Goal: Task Accomplishment & Management: Manage account settings

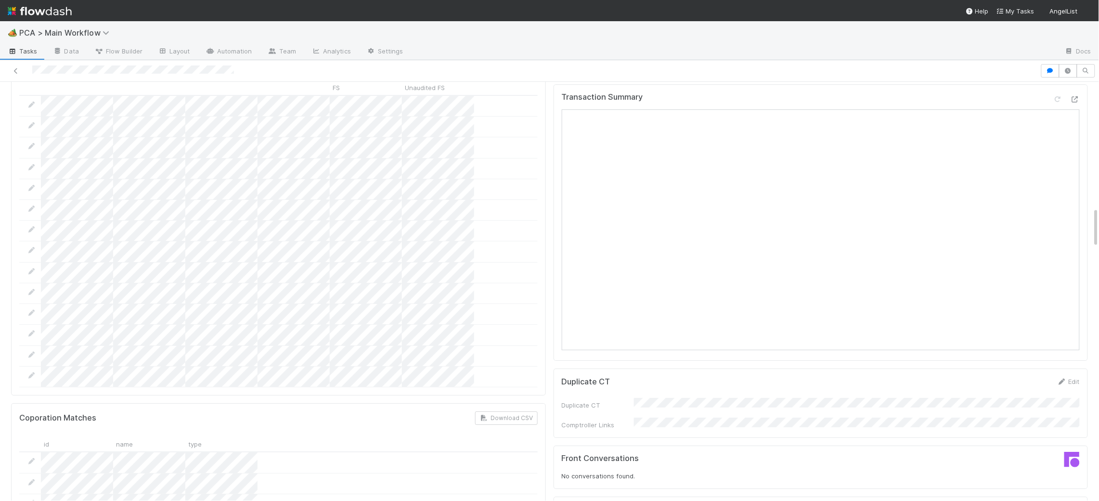
scroll to position [1524, 0]
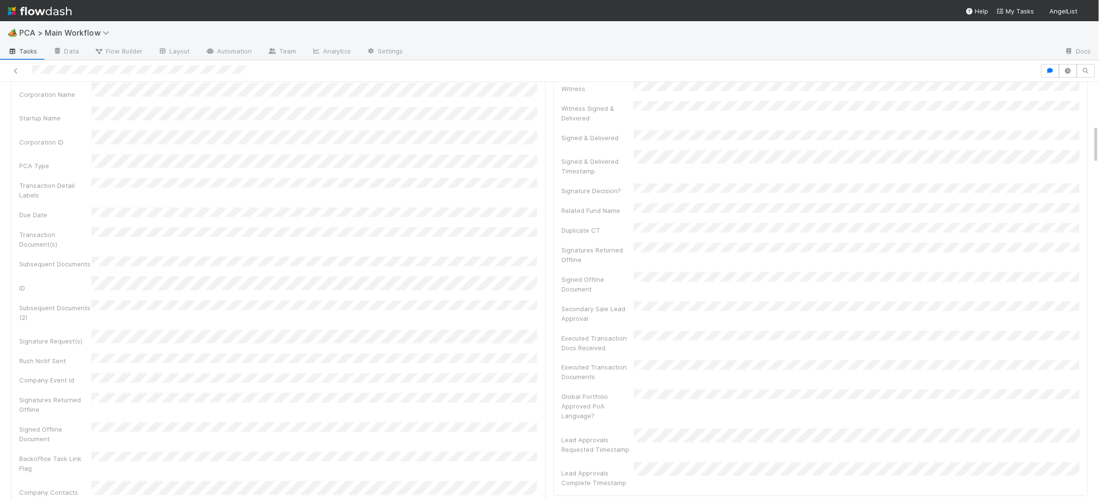
scroll to position [466, 0]
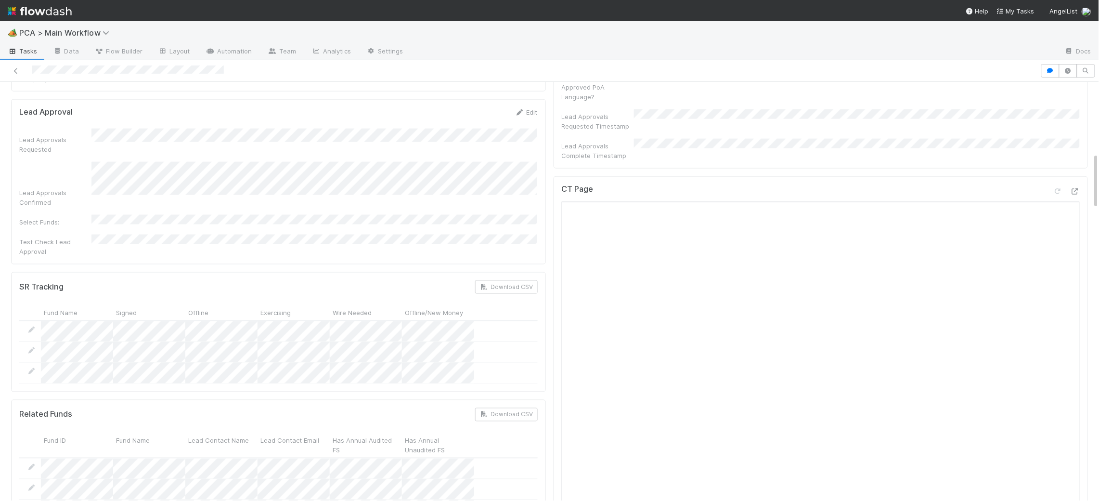
scroll to position [432, 0]
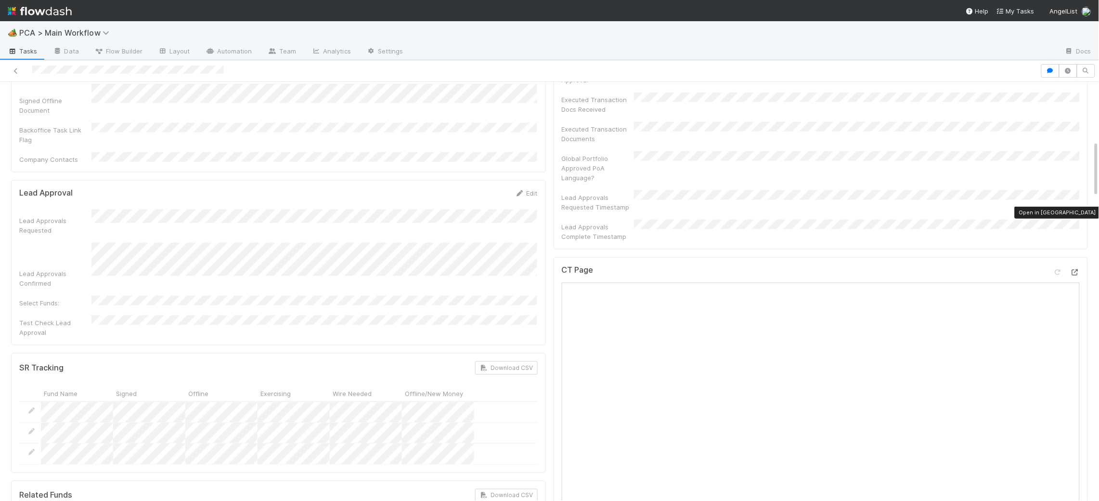
click at [1078, 269] on icon at bounding box center [1075, 272] width 10 height 6
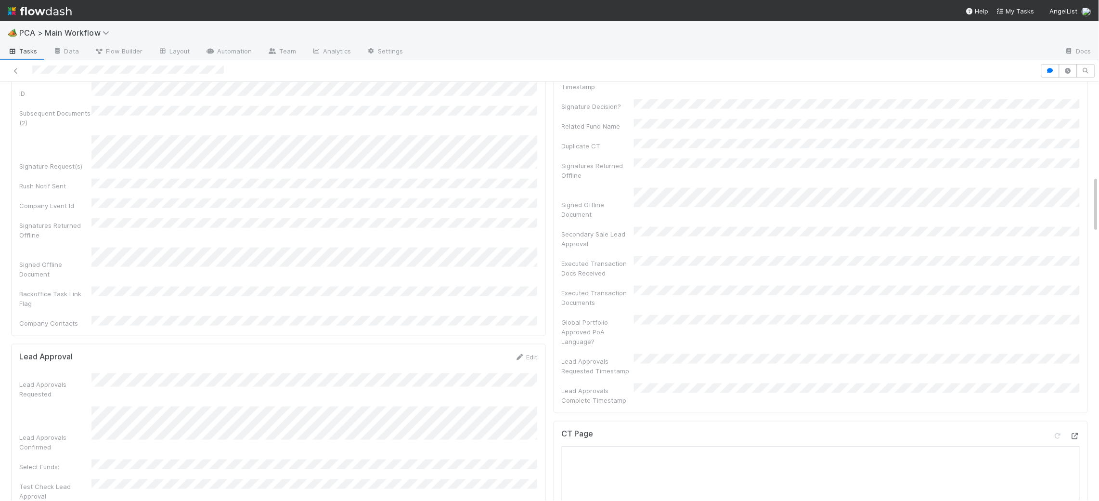
scroll to position [692, 0]
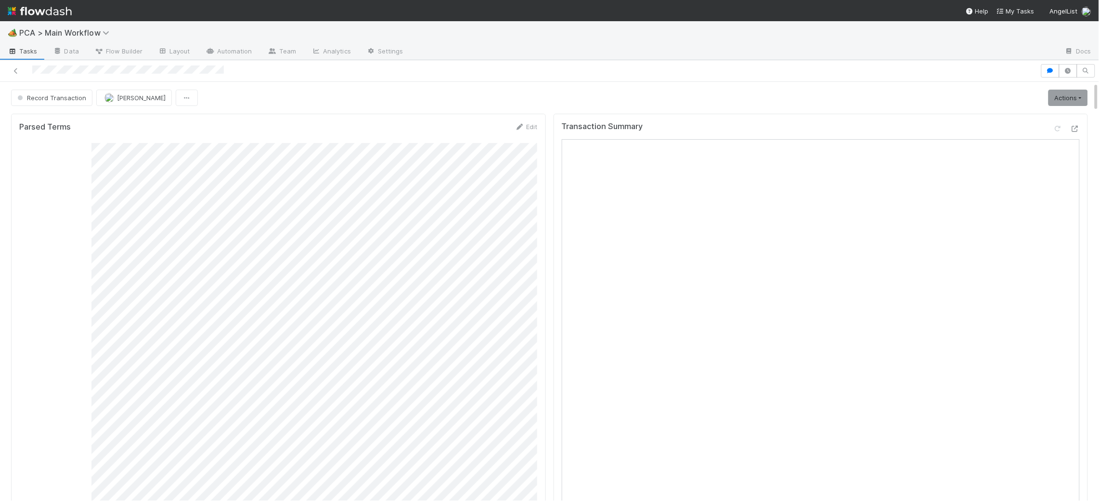
drag, startPoint x: 104, startPoint y: 115, endPoint x: 114, endPoint y: 112, distance: 10.0
click at [127, 102] on button "[PERSON_NAME]" at bounding box center [134, 98] width 76 height 16
click at [144, 121] on span "Charlie Bell you" at bounding box center [140, 122] width 63 height 8
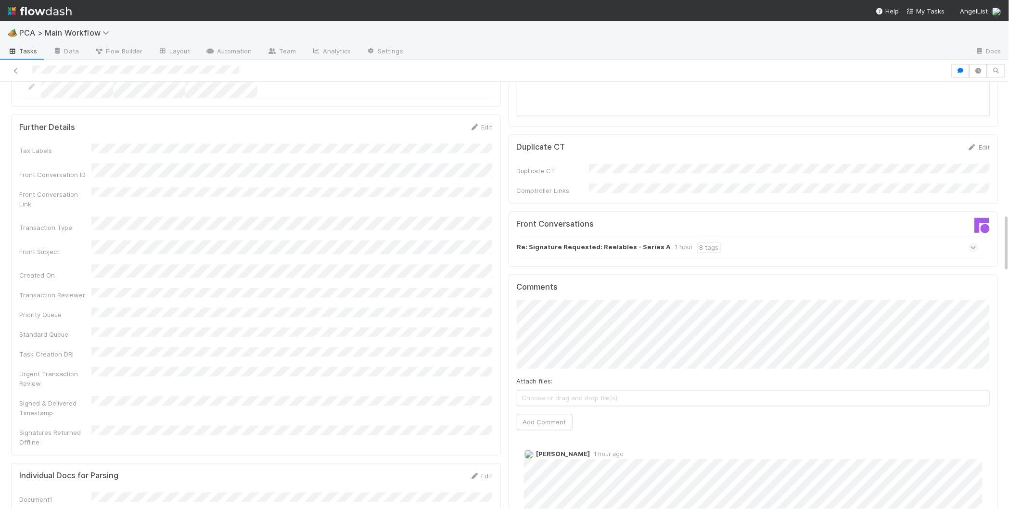
scroll to position [966, 0]
click at [675, 241] on div "1 hour" at bounding box center [684, 246] width 18 height 11
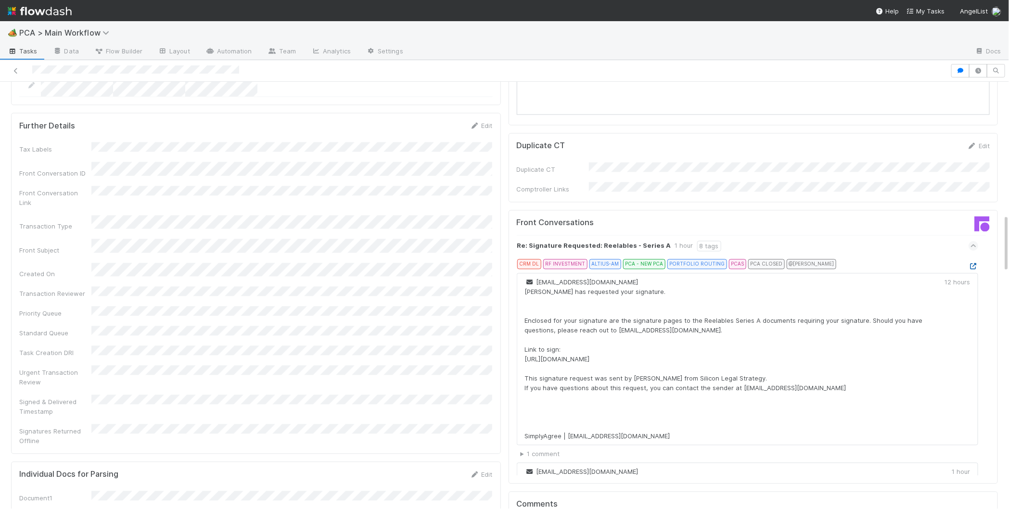
click at [973, 264] on icon at bounding box center [974, 267] width 10 height 6
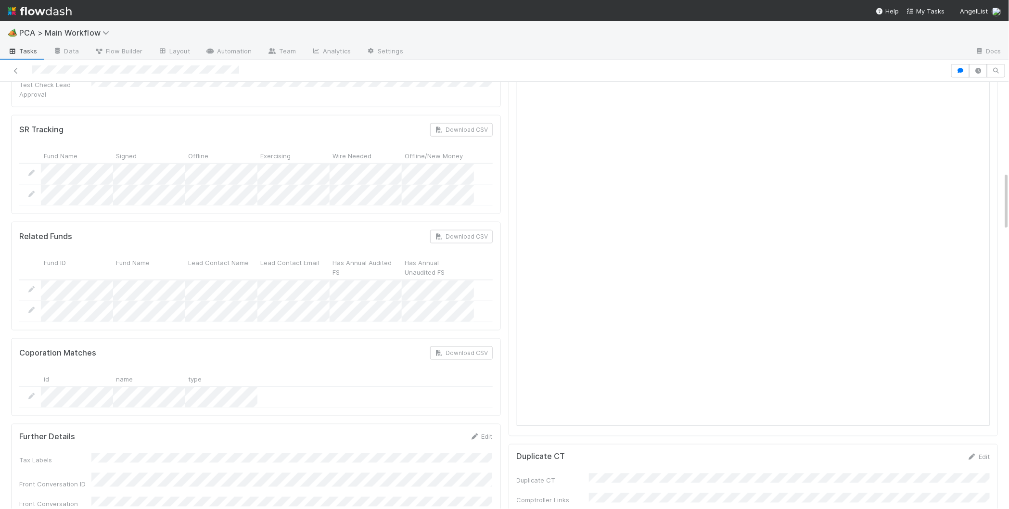
scroll to position [660, 0]
click at [478, 430] on icon at bounding box center [475, 433] width 10 height 6
click at [444, 428] on button "Save" at bounding box center [441, 436] width 27 height 16
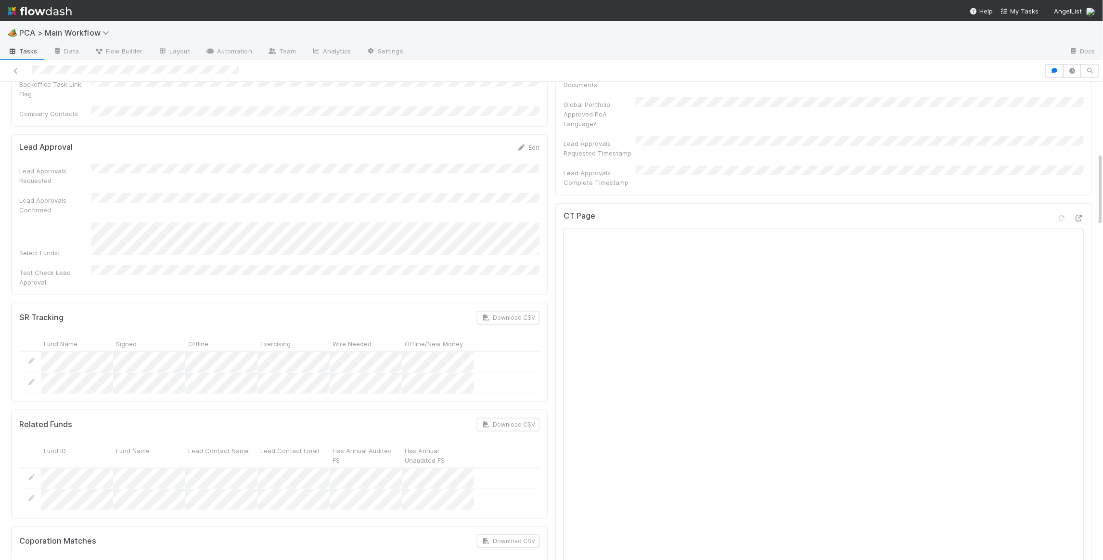
scroll to position [409, 0]
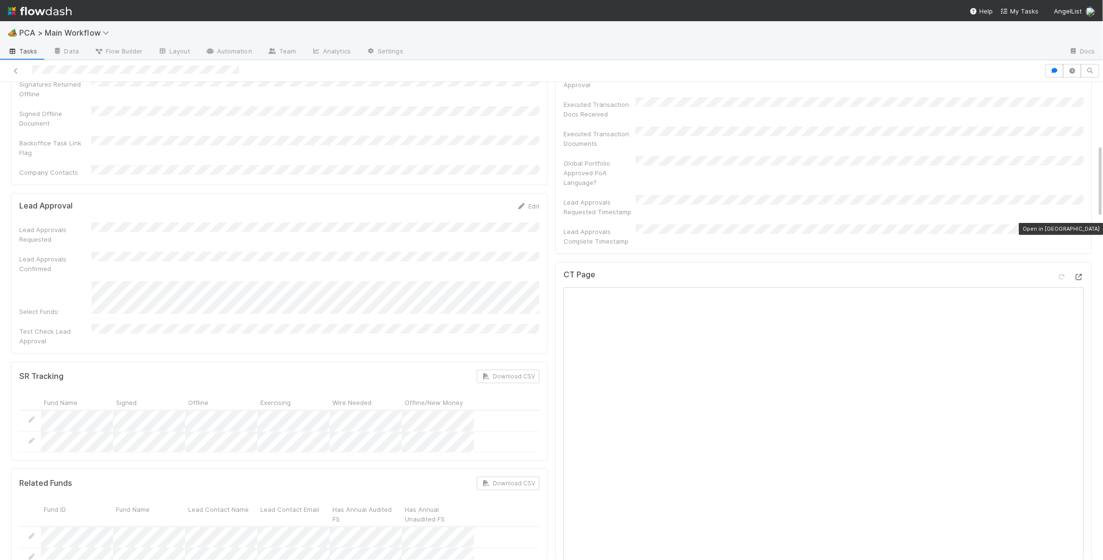
click at [1009, 272] on div at bounding box center [1079, 277] width 10 height 10
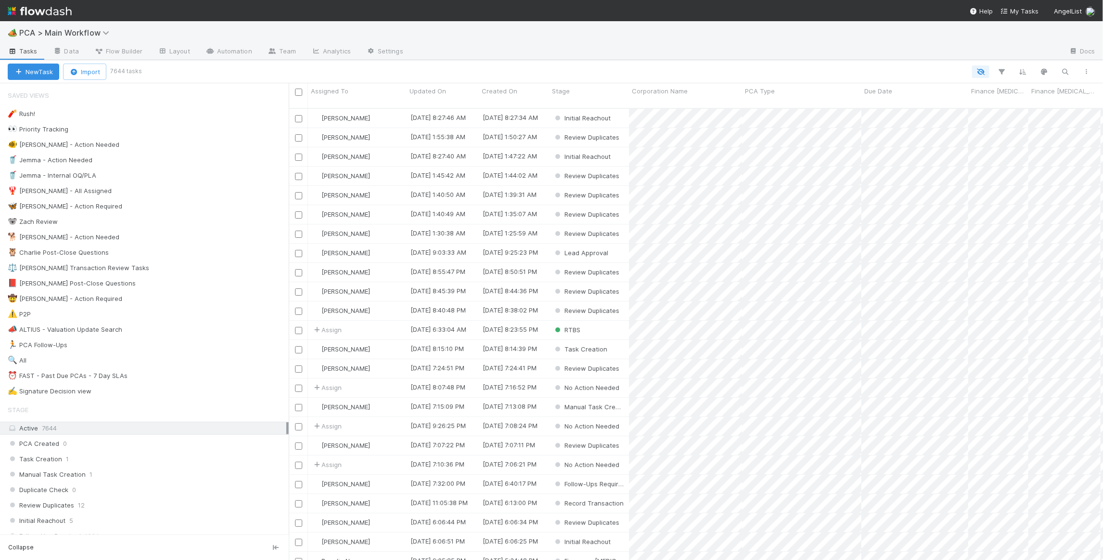
scroll to position [459, 814]
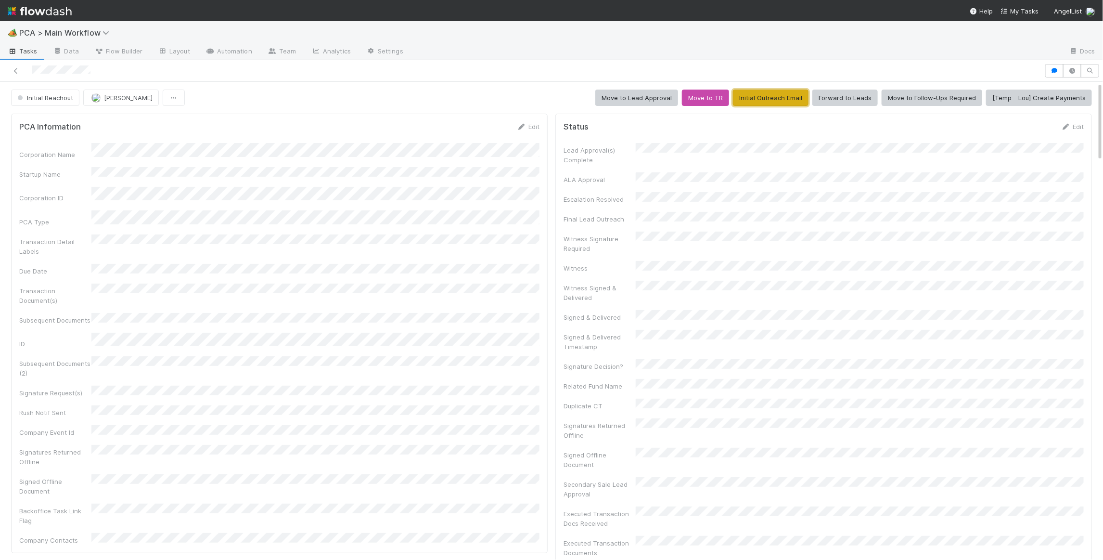
click at [764, 96] on button "Initial Outreach Email" at bounding box center [771, 98] width 76 height 16
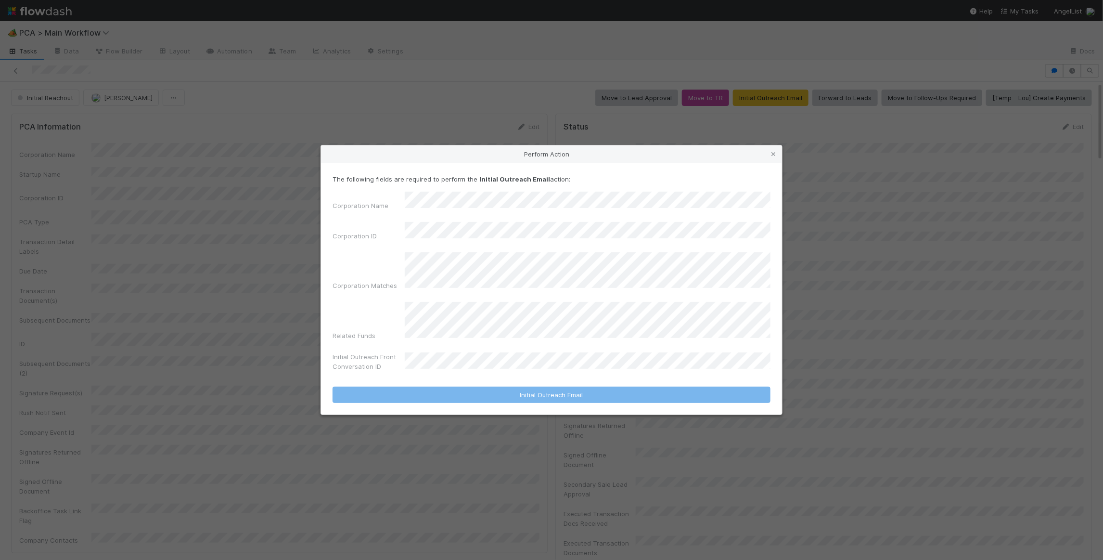
click at [776, 157] on icon at bounding box center [774, 154] width 10 height 6
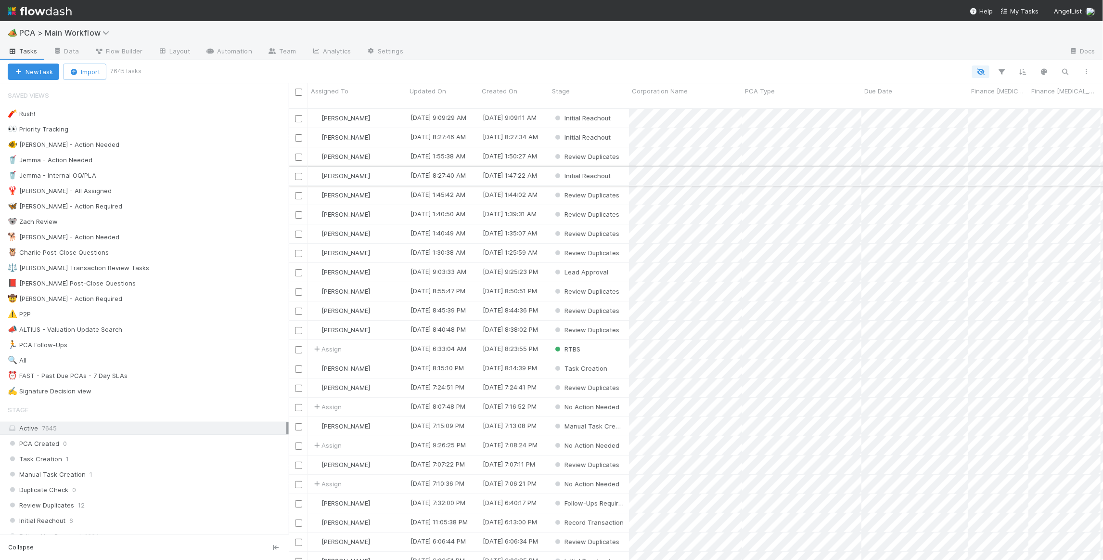
scroll to position [459, 814]
click at [199, 143] on div "🐠 Chris - Action Needed 4" at bounding box center [148, 145] width 281 height 12
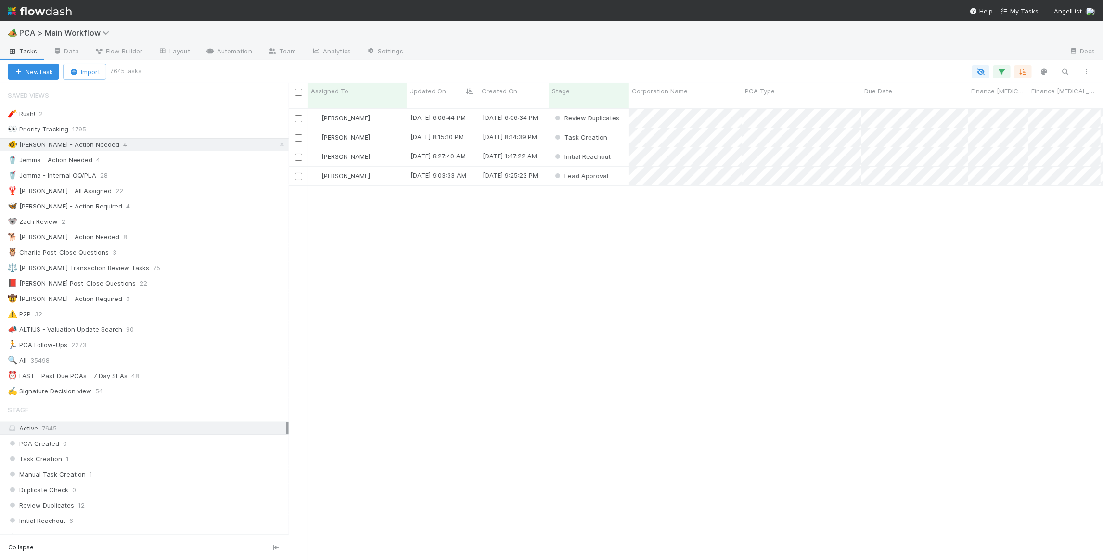
scroll to position [459, 814]
click at [218, 51] on link "Automation" at bounding box center [229, 51] width 62 height 15
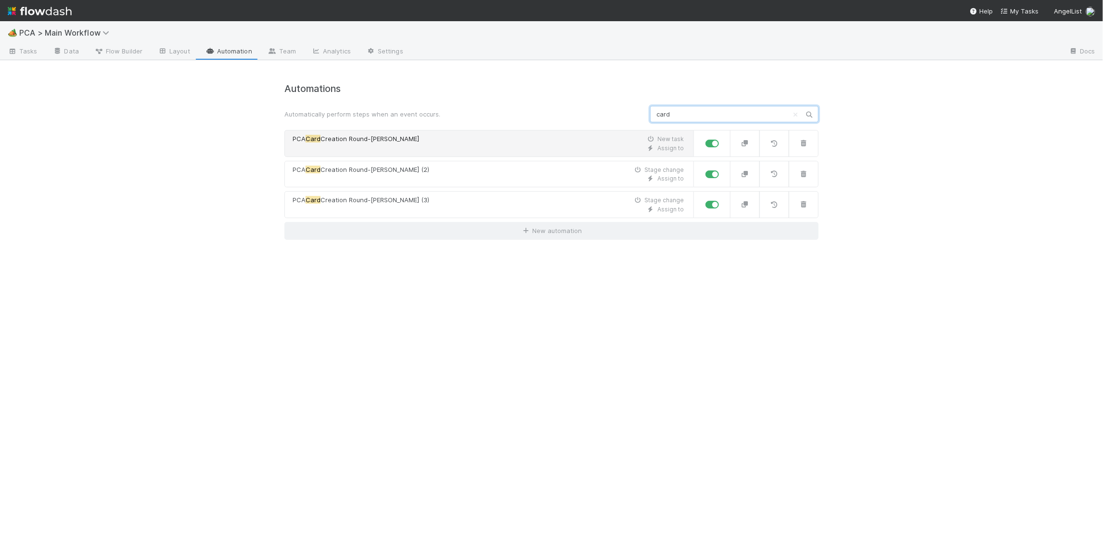
type input "card"
click at [386, 147] on div "Assign to" at bounding box center [488, 148] width 391 height 9
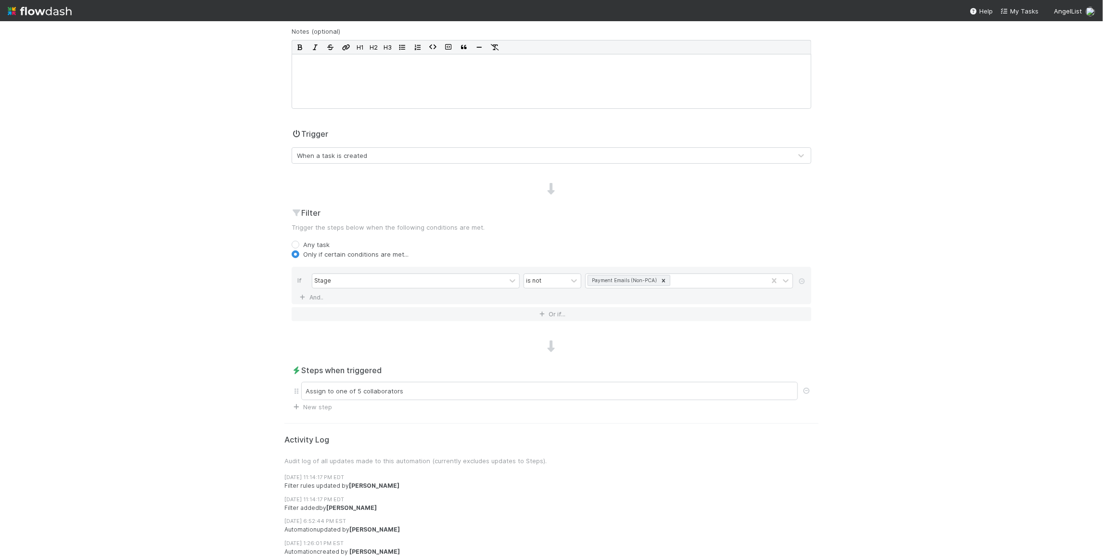
scroll to position [129, 0]
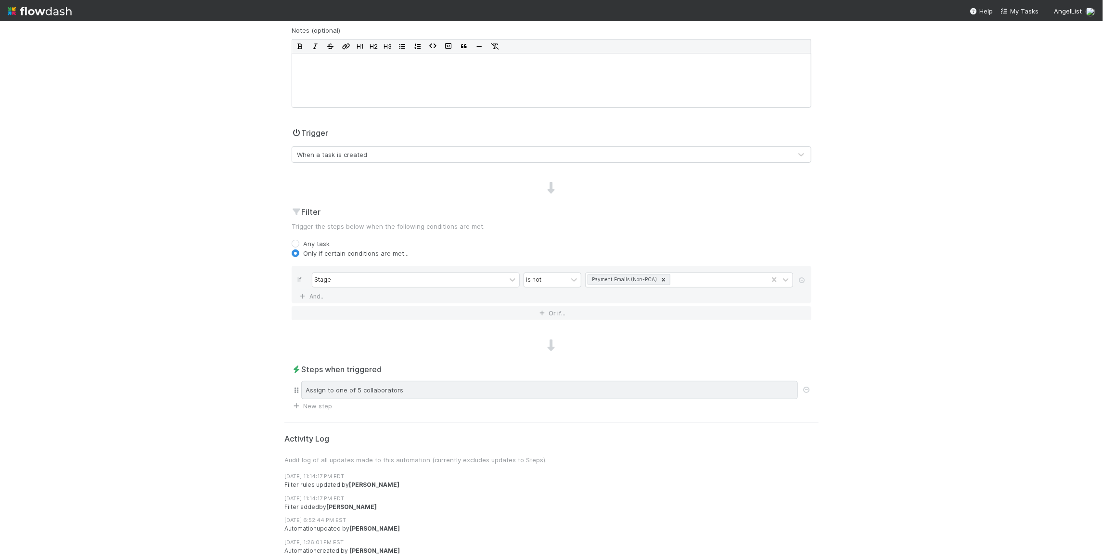
click at [436, 390] on div "Assign to one of 5 collaborators" at bounding box center [549, 390] width 497 height 18
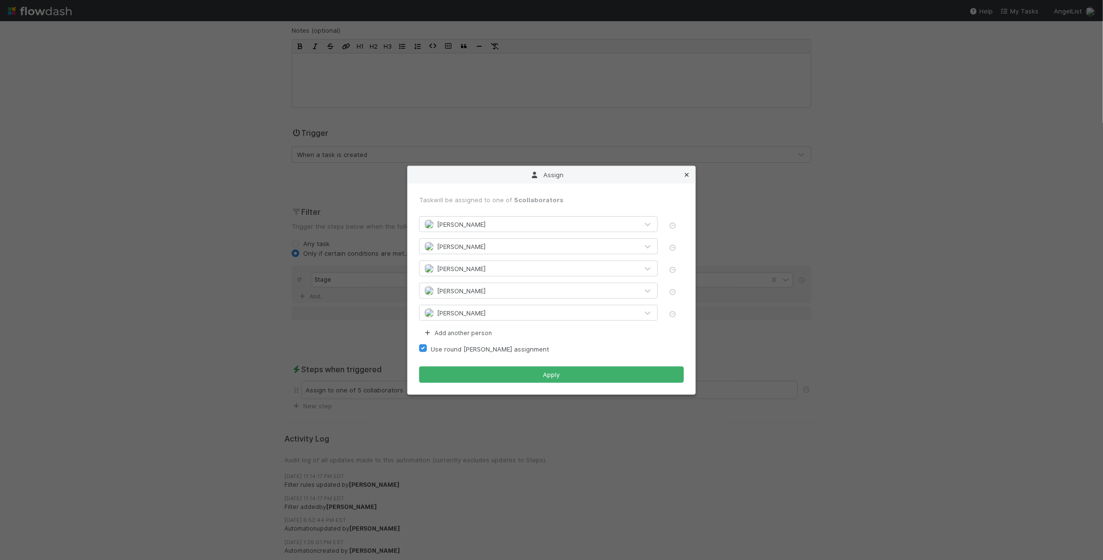
click at [690, 173] on icon at bounding box center [687, 175] width 10 height 6
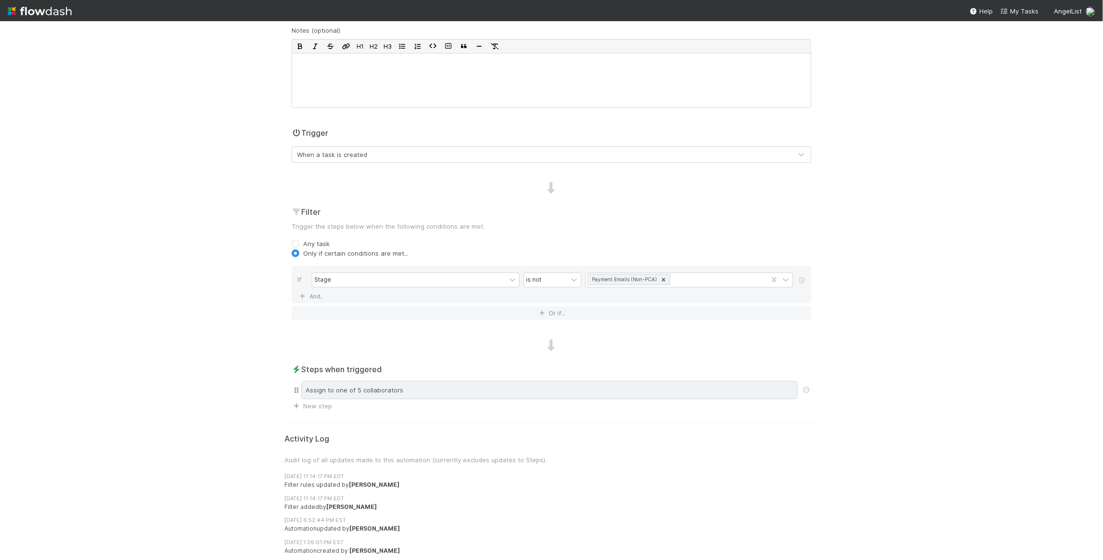
click at [436, 390] on div "Assign to one of 5 collaborators" at bounding box center [549, 390] width 497 height 18
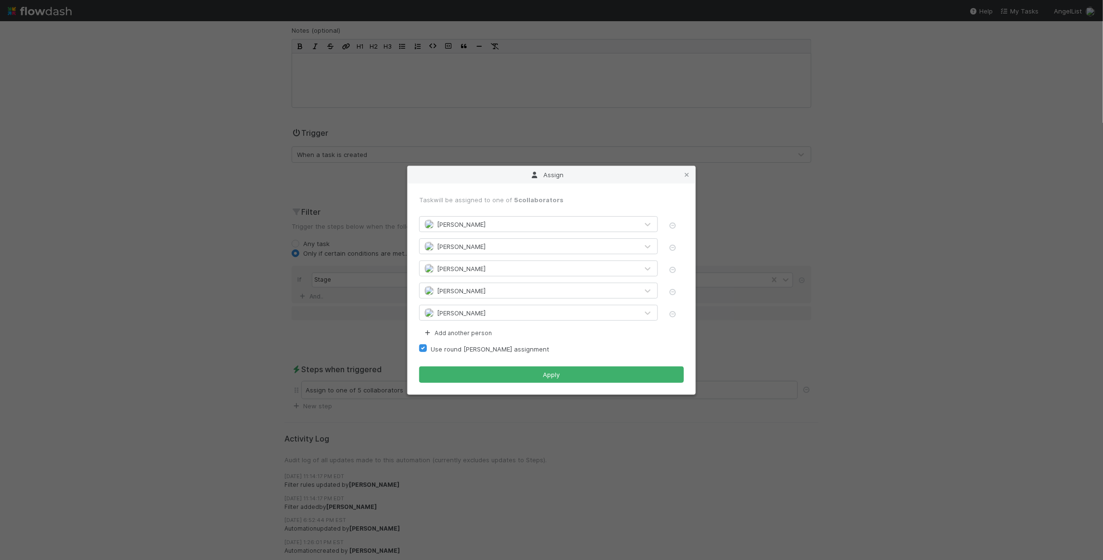
click at [728, 320] on div "Assign Task will be assigned to one of 5 collaborators Jemma Cunningham Nathali…" at bounding box center [551, 280] width 1103 height 560
click at [556, 373] on button "Apply" at bounding box center [551, 374] width 265 height 16
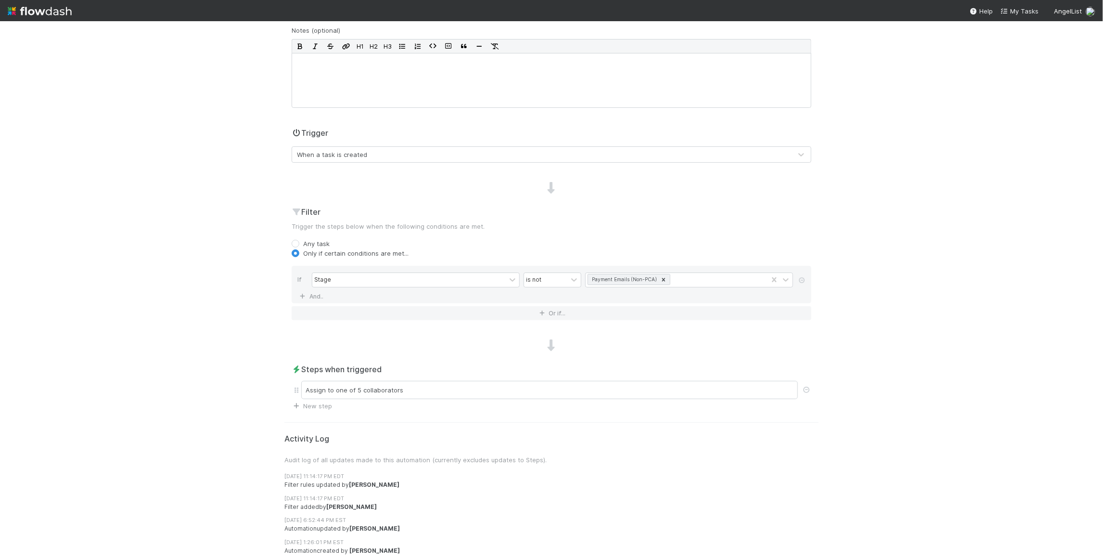
scroll to position [0, 0]
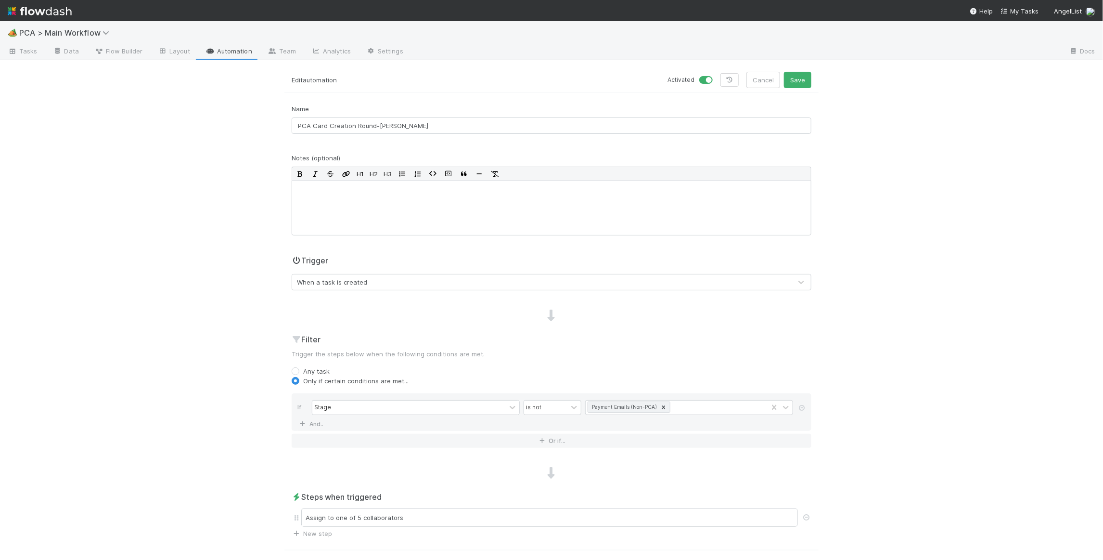
click at [231, 53] on link "Automation" at bounding box center [229, 51] width 62 height 15
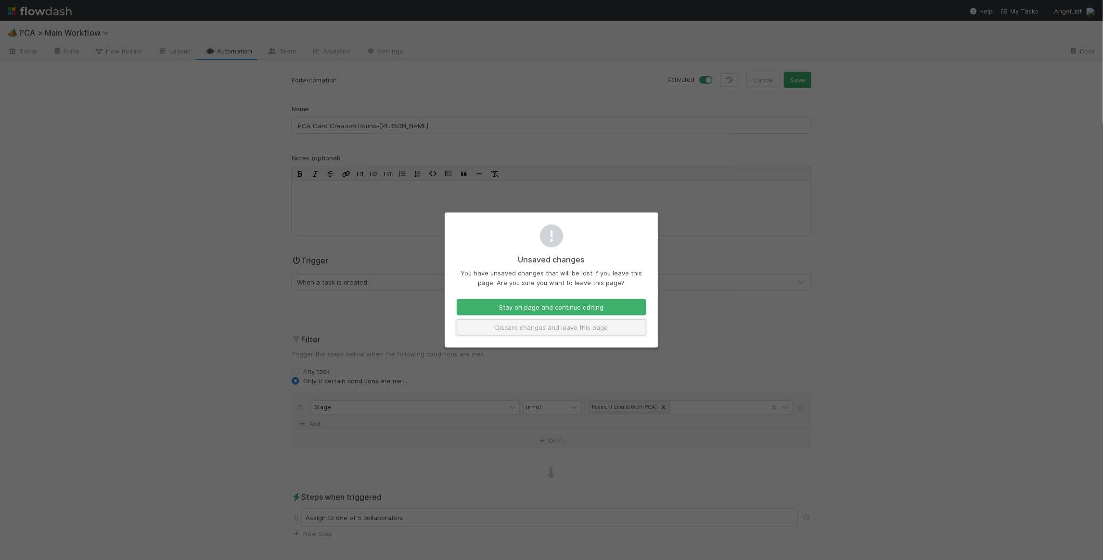
click at [553, 333] on button "Discard changes and leave this page" at bounding box center [552, 327] width 190 height 16
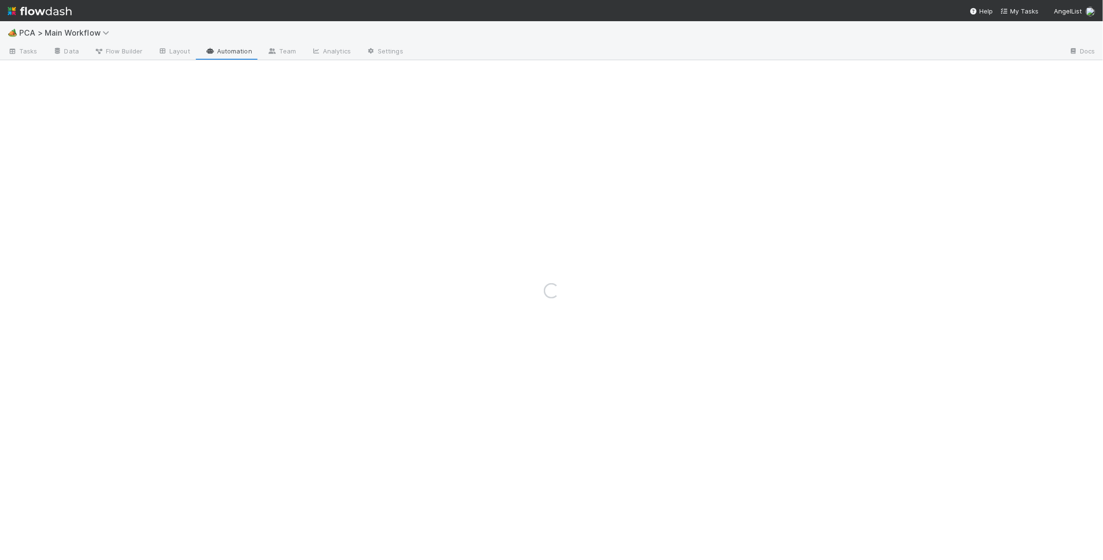
click at [53, 3] on img at bounding box center [40, 11] width 64 height 16
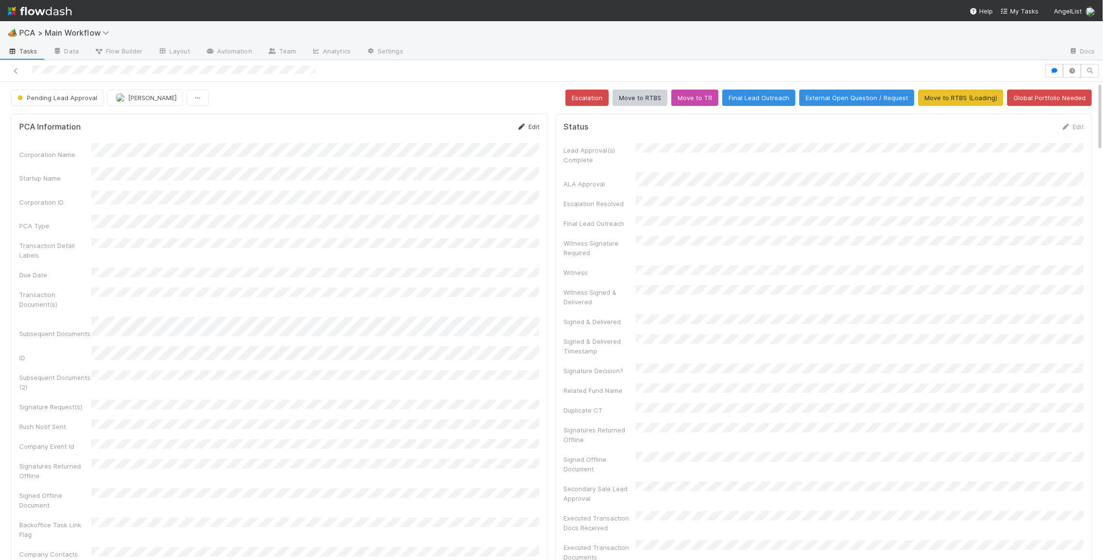
click at [525, 132] on form "PCA Information Edit Corporation Name Startup Name Corporation ID PCA Type Tran…" at bounding box center [279, 340] width 520 height 437
click at [524, 124] on icon at bounding box center [522, 127] width 10 height 6
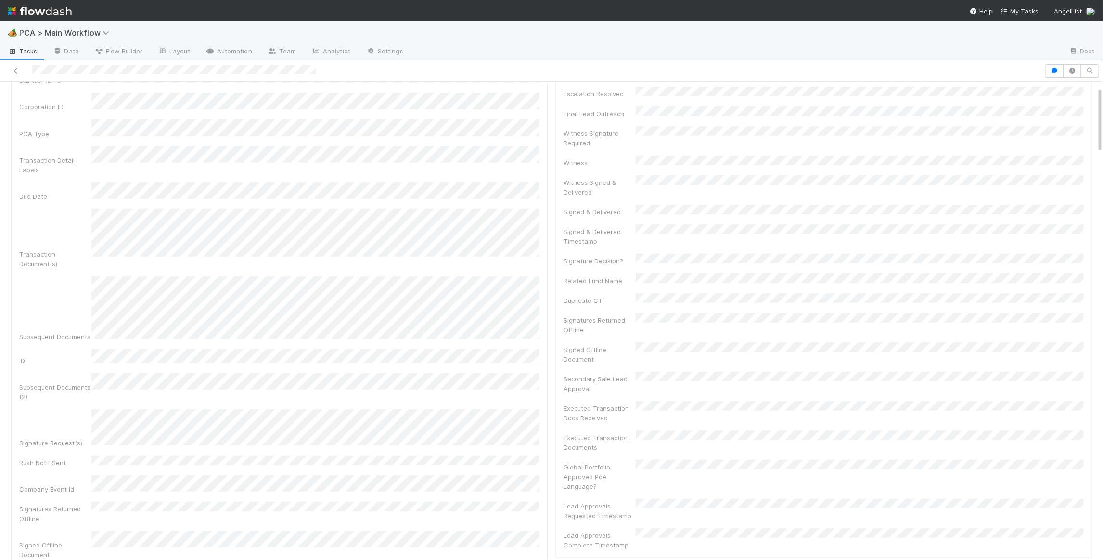
scroll to position [126, 0]
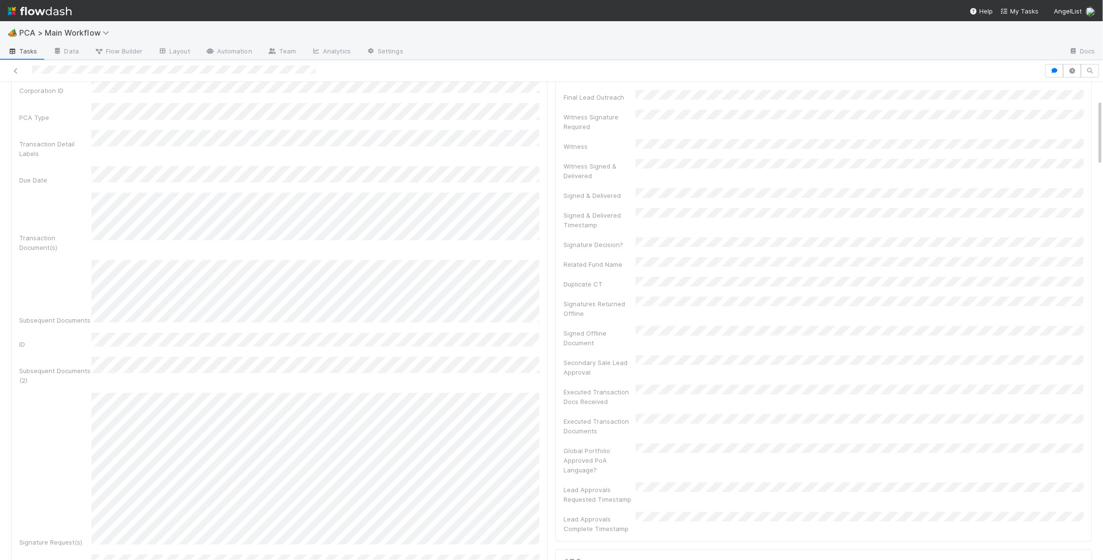
click at [541, 500] on div "PCA Information Save Cancel Corporation Name Startup Name Corporation ID PCA Ty…" at bounding box center [279, 354] width 537 height 735
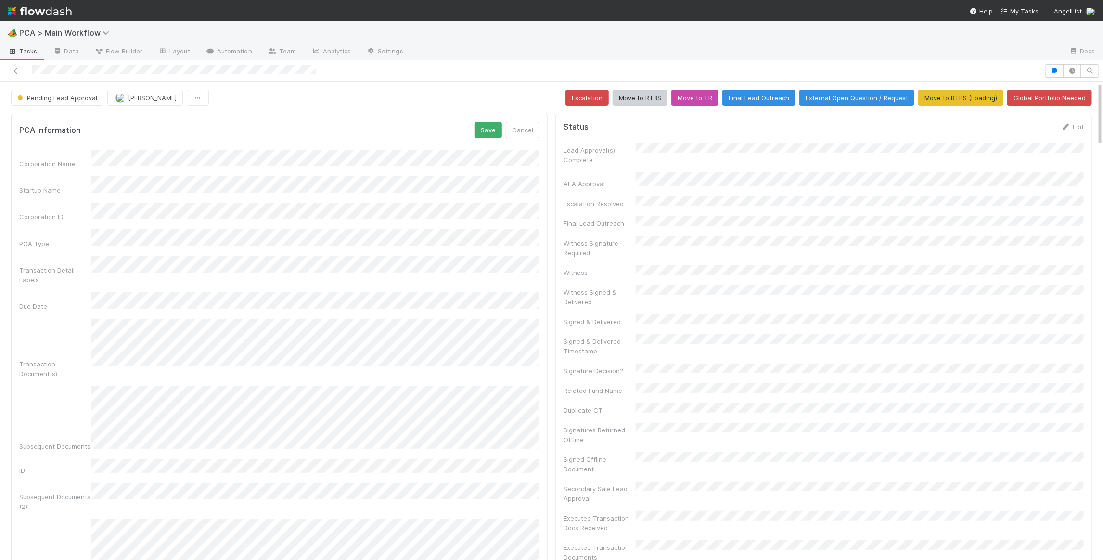
click at [495, 121] on div "PCA Information Save Cancel Corporation Name Startup Name Corporation ID PCA Ty…" at bounding box center [279, 480] width 537 height 733
click at [491, 135] on button "Save" at bounding box center [488, 130] width 27 height 16
click at [497, 124] on div "PCA Information Edit" at bounding box center [279, 127] width 520 height 10
click at [519, 127] on icon at bounding box center [522, 127] width 10 height 6
click at [521, 135] on button "Cancel" at bounding box center [523, 130] width 34 height 16
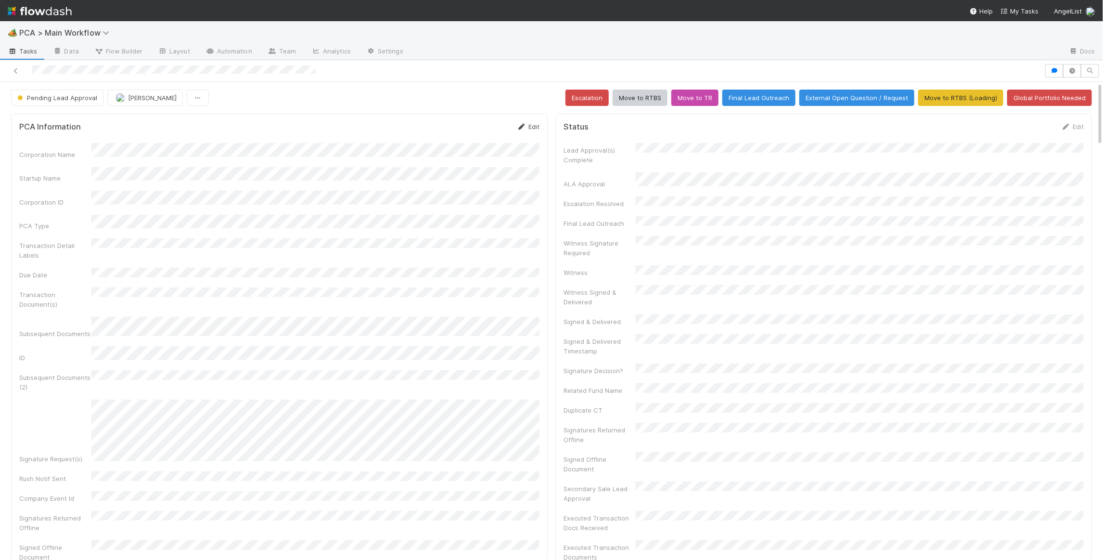
click at [523, 124] on icon at bounding box center [522, 127] width 10 height 6
click at [497, 130] on button "Save" at bounding box center [488, 130] width 27 height 16
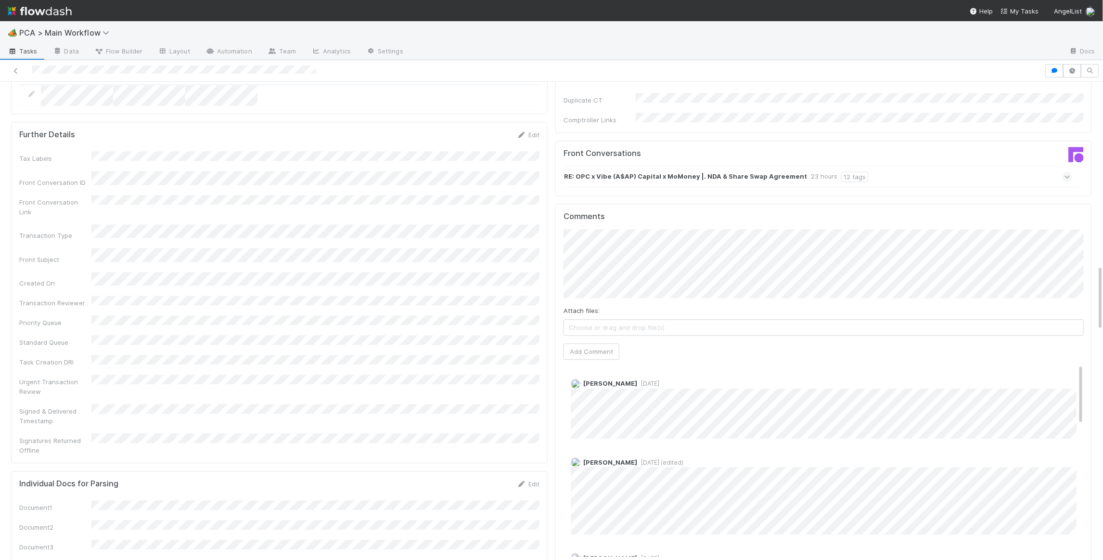
scroll to position [1305, 0]
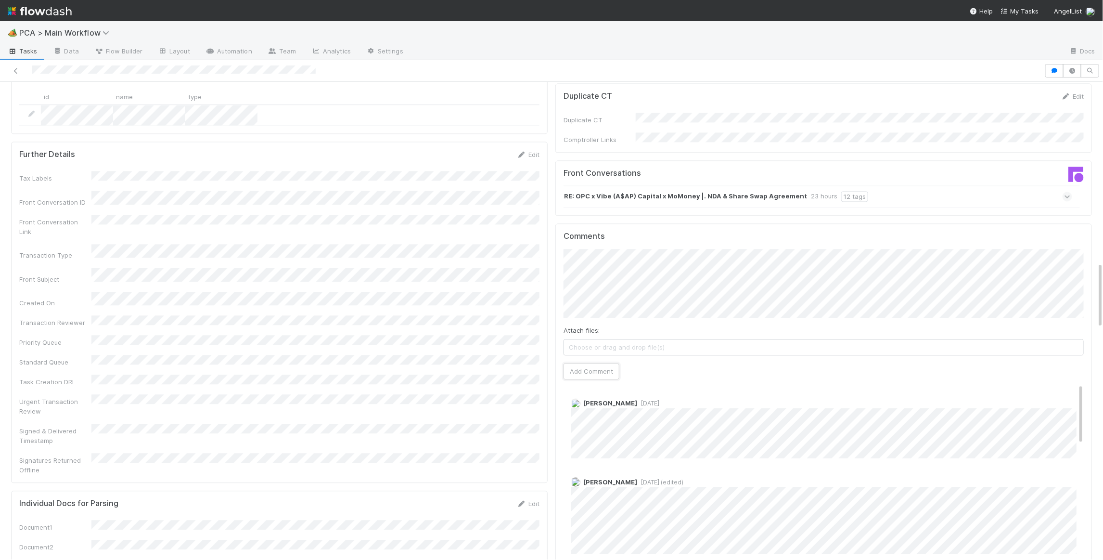
click at [599, 363] on button "Add Comment" at bounding box center [592, 371] width 56 height 16
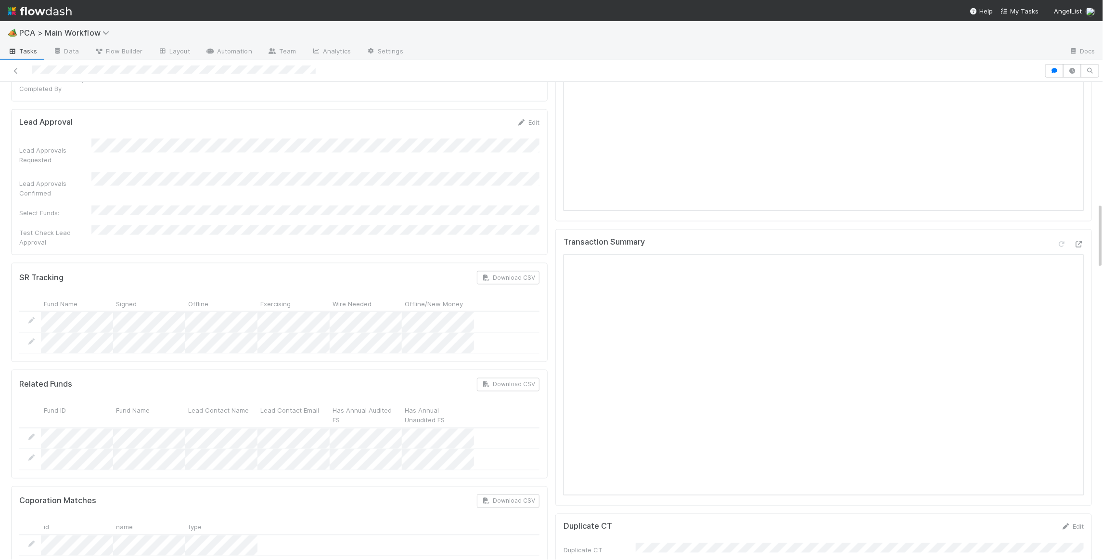
scroll to position [0, 0]
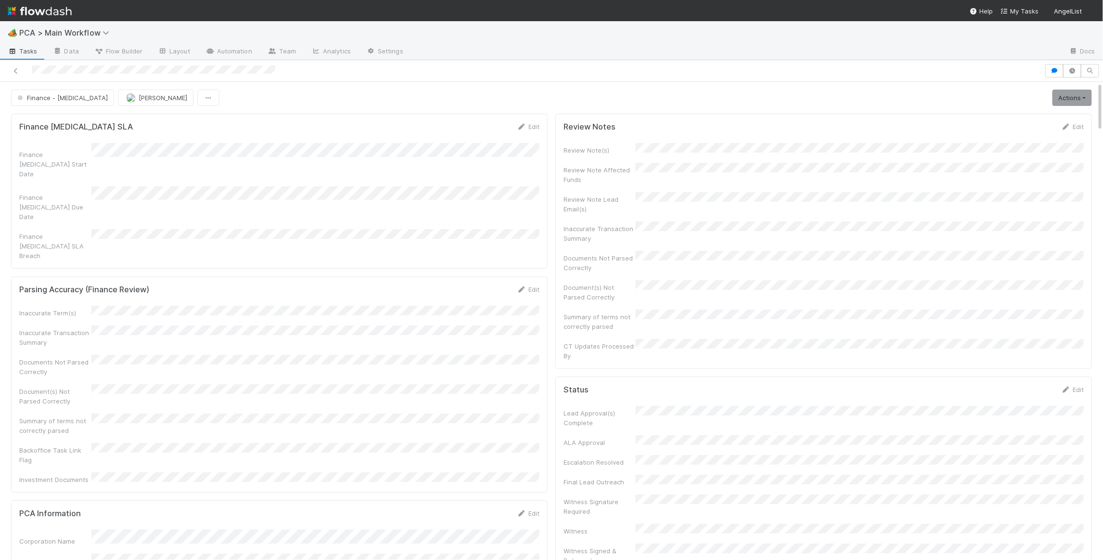
scroll to position [114, 0]
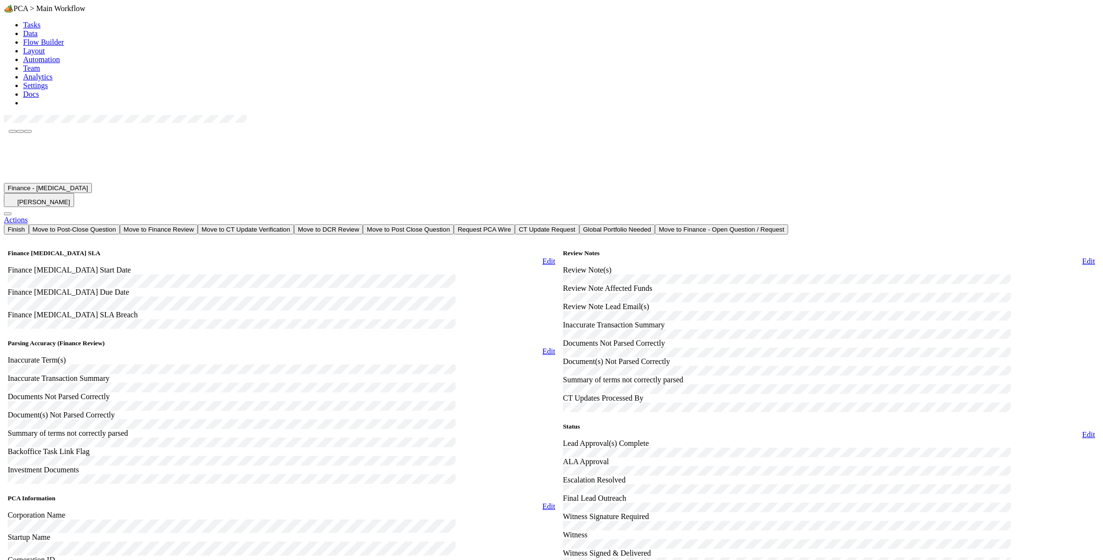
scroll to position [68, 0]
drag, startPoint x: 511, startPoint y: 361, endPoint x: 516, endPoint y: 360, distance: 5.9
click at [512, 494] on div "PCA Information Edit" at bounding box center [282, 502] width 548 height 16
click at [542, 502] on link "Edit" at bounding box center [548, 506] width 13 height 8
click at [505, 502] on button "Save" at bounding box center [516, 507] width 22 height 10
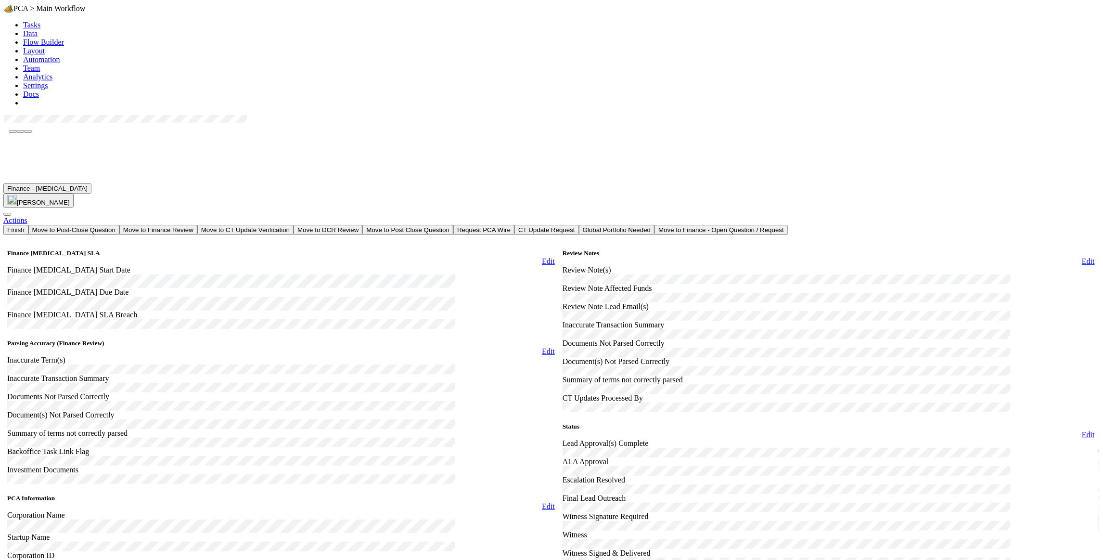
scroll to position [1152, 0]
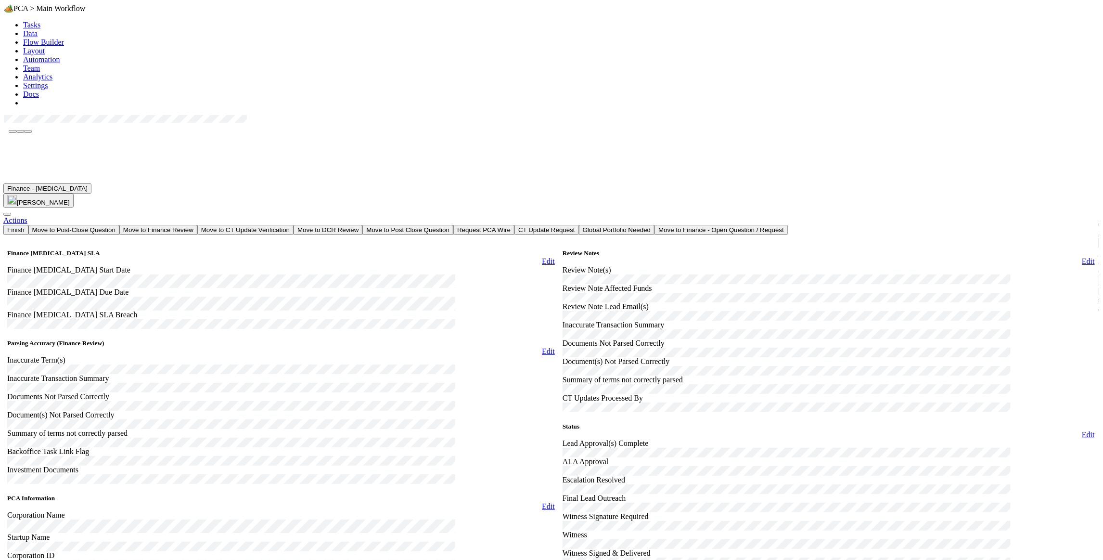
click at [542, 502] on link "Edit" at bounding box center [548, 506] width 13 height 8
click at [505, 502] on button "Save" at bounding box center [516, 507] width 22 height 10
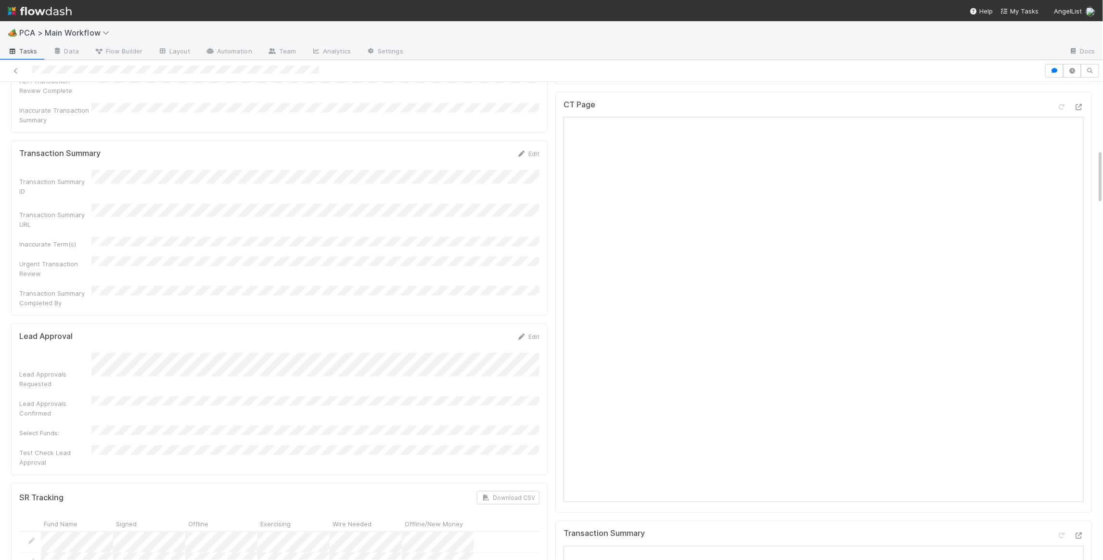
scroll to position [528, 0]
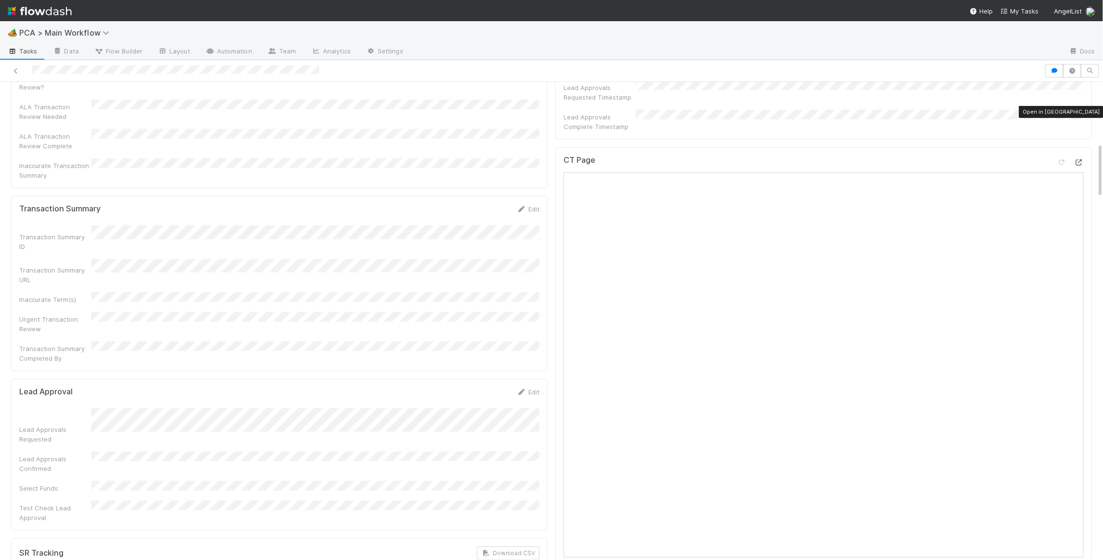
click at [1080, 159] on icon at bounding box center [1079, 162] width 10 height 6
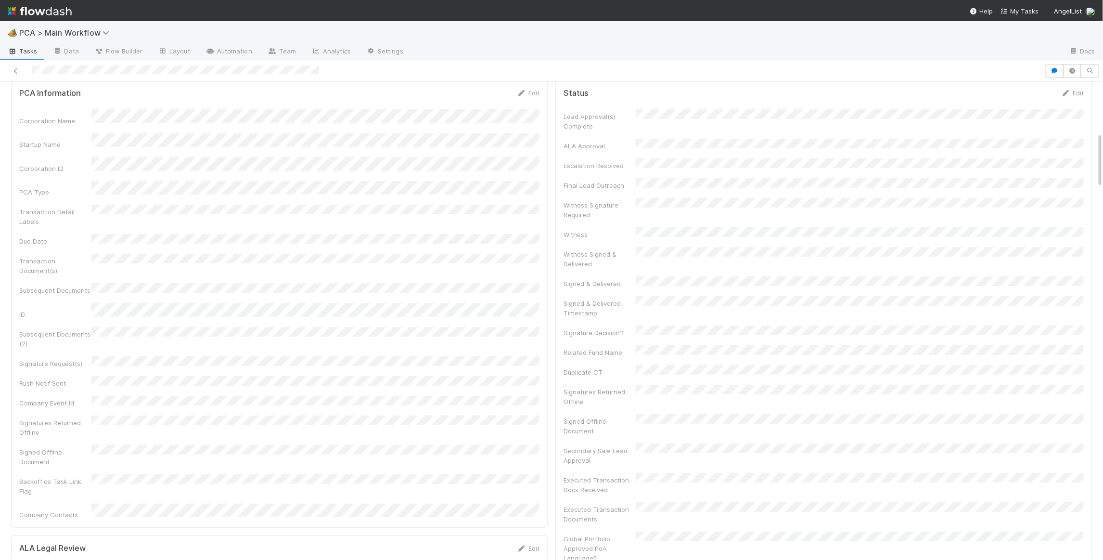
scroll to position [0, 0]
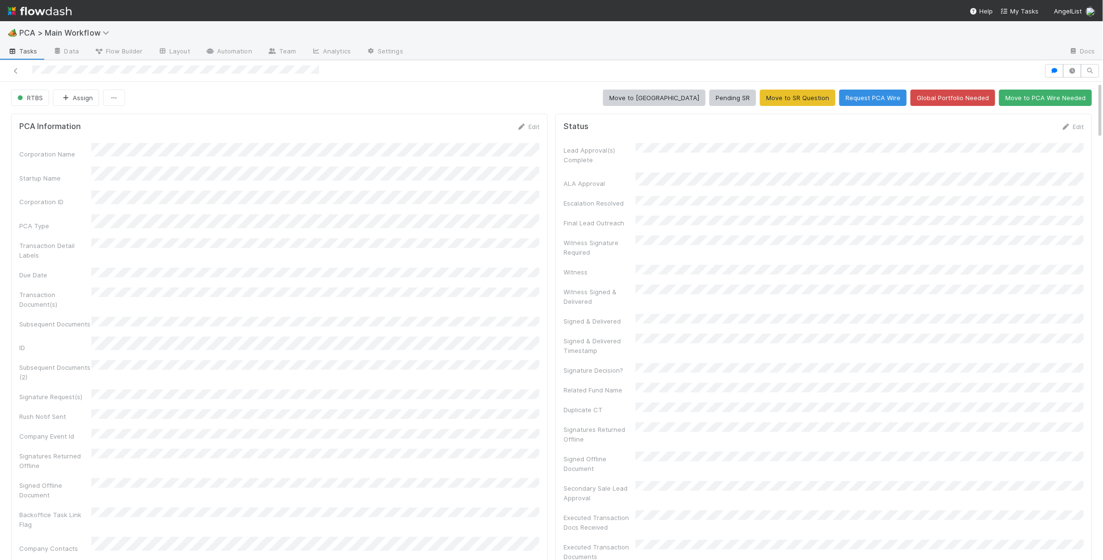
click at [504, 124] on div "PCA Information Edit" at bounding box center [279, 127] width 520 height 10
click at [520, 123] on link "Edit" at bounding box center [528, 127] width 23 height 8
click at [496, 131] on button "Save" at bounding box center [488, 130] width 27 height 16
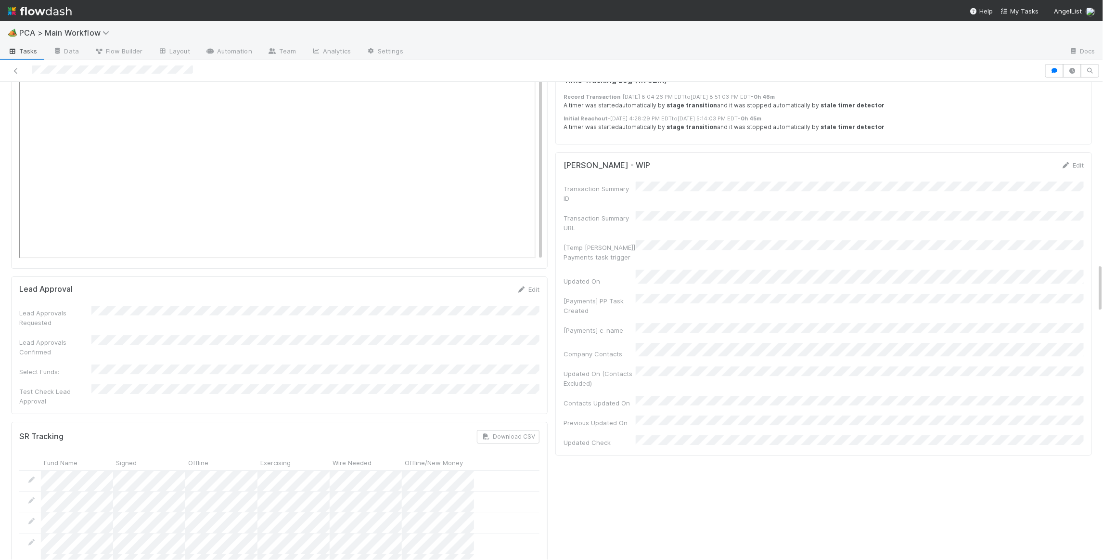
scroll to position [1779, 0]
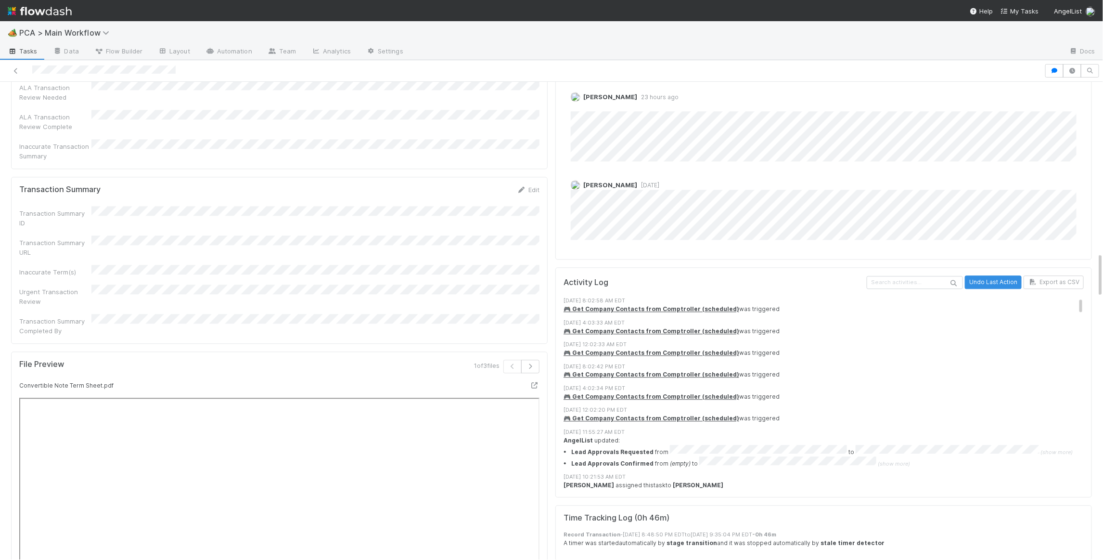
scroll to position [1124, 0]
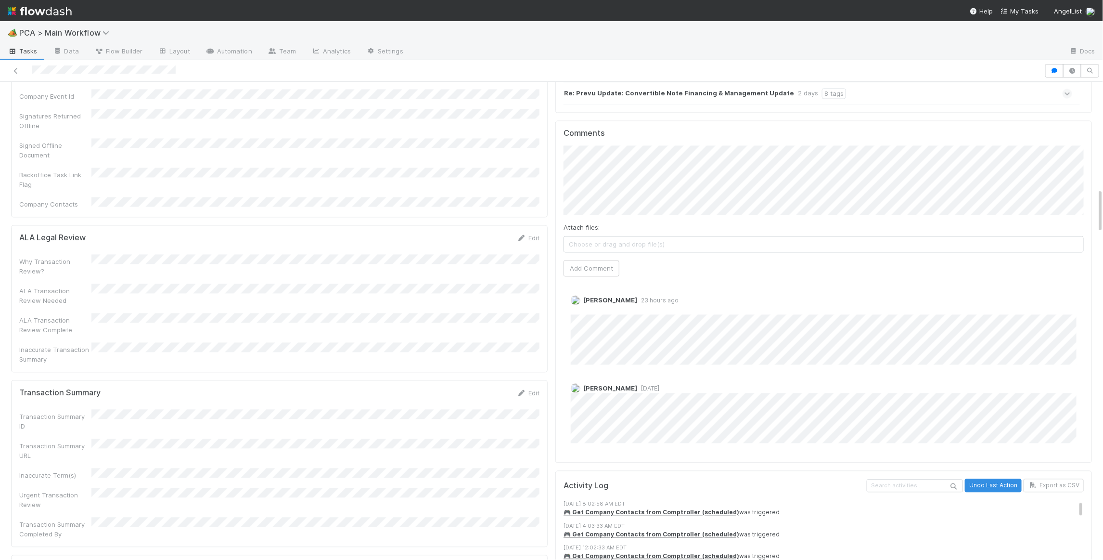
click at [591, 206] on div "Attach files: Choose or drag and drop file(s) Add Comment" at bounding box center [824, 210] width 520 height 130
click at [589, 260] on button "Add Comment" at bounding box center [592, 268] width 56 height 16
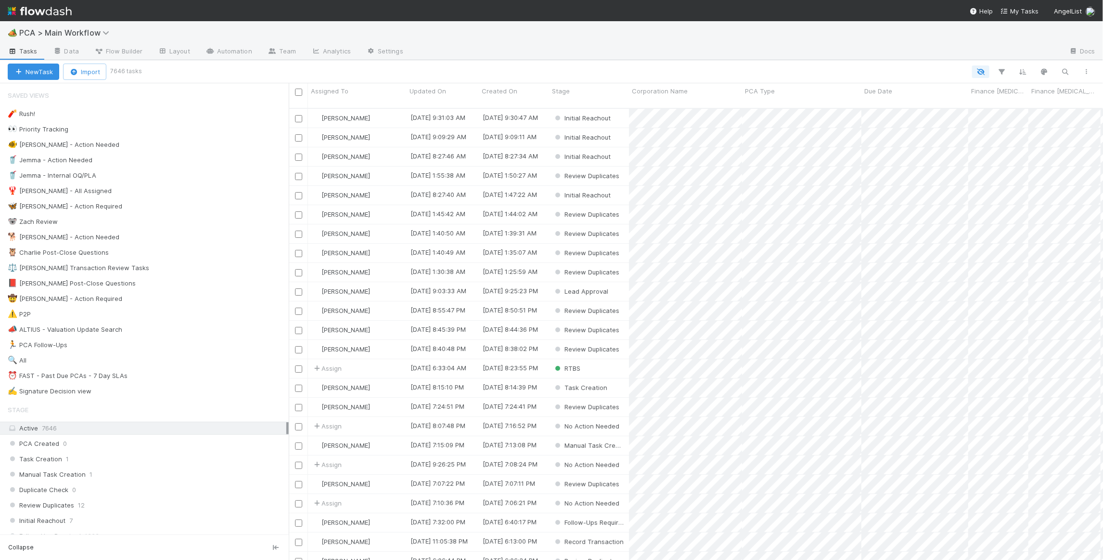
scroll to position [459, 814]
click at [157, 149] on div "🐠 Chris - Action Needed 4" at bounding box center [148, 145] width 281 height 12
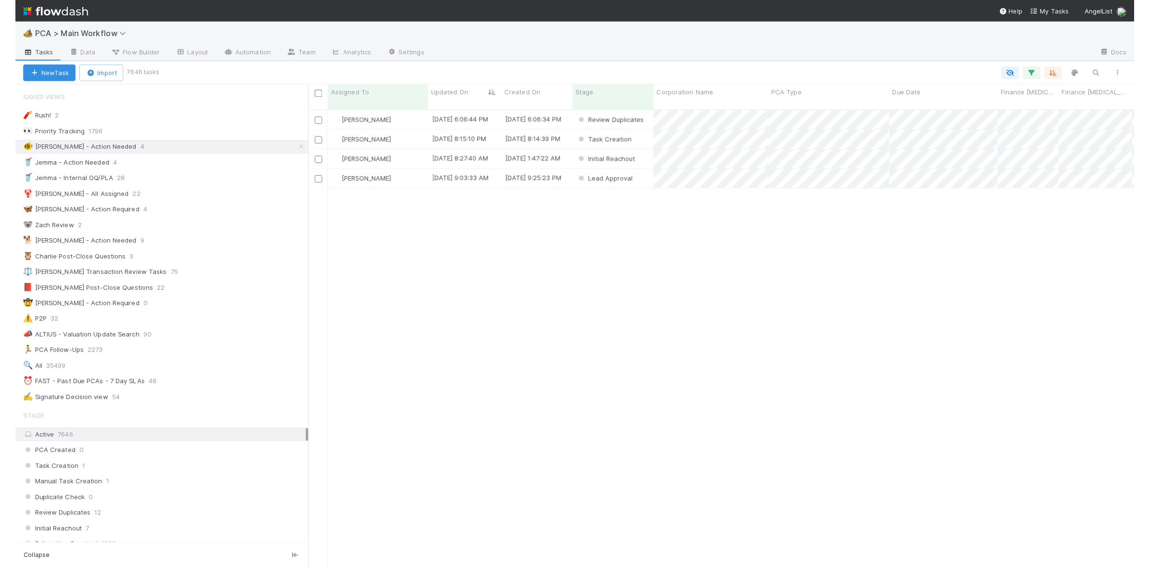
scroll to position [459, 814]
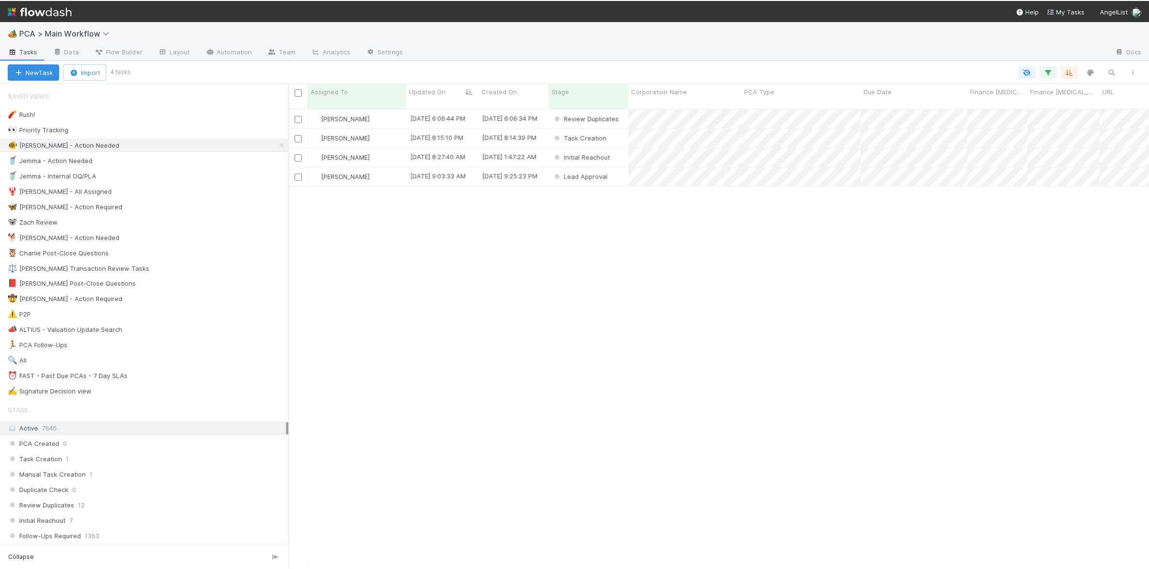
scroll to position [468, 860]
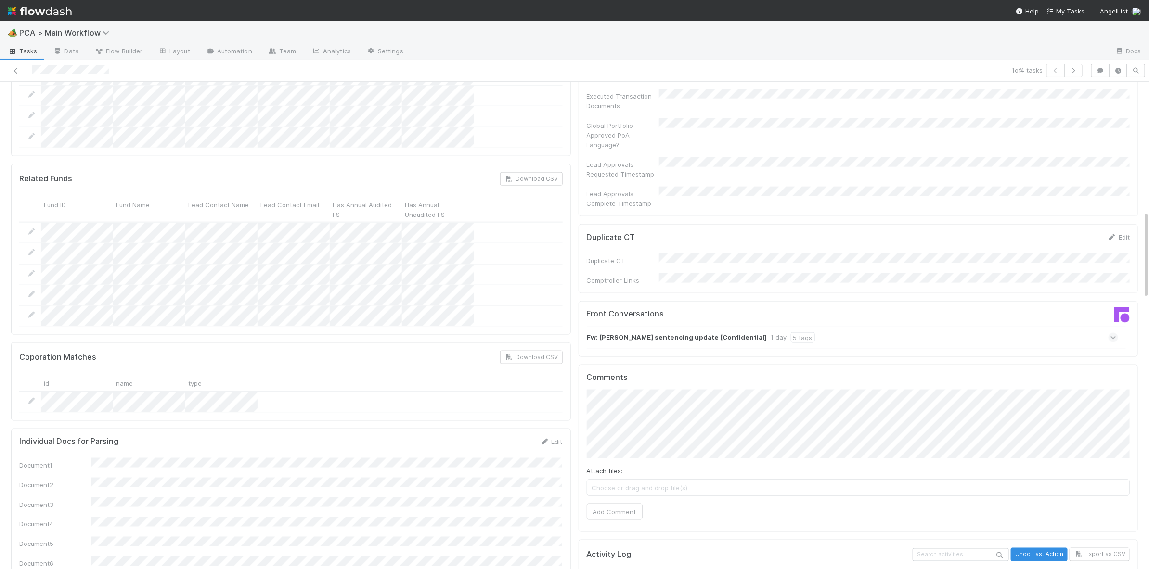
scroll to position [712, 0]
click at [702, 332] on strong "Fw: Baba sentencing update [Confidential]" at bounding box center [677, 337] width 180 height 11
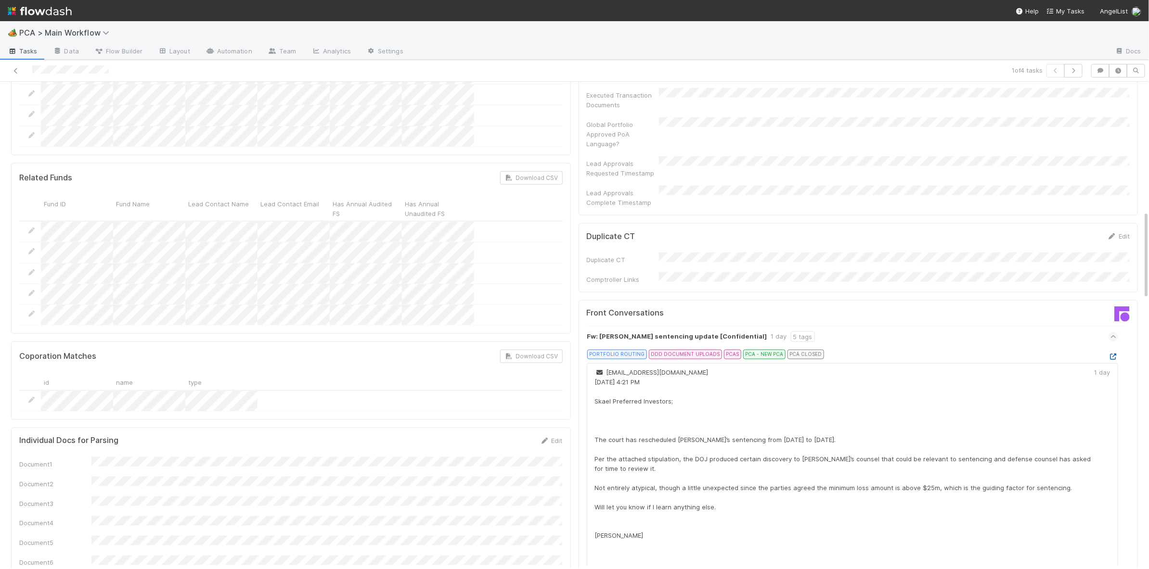
click at [1103, 354] on icon at bounding box center [1113, 357] width 10 height 6
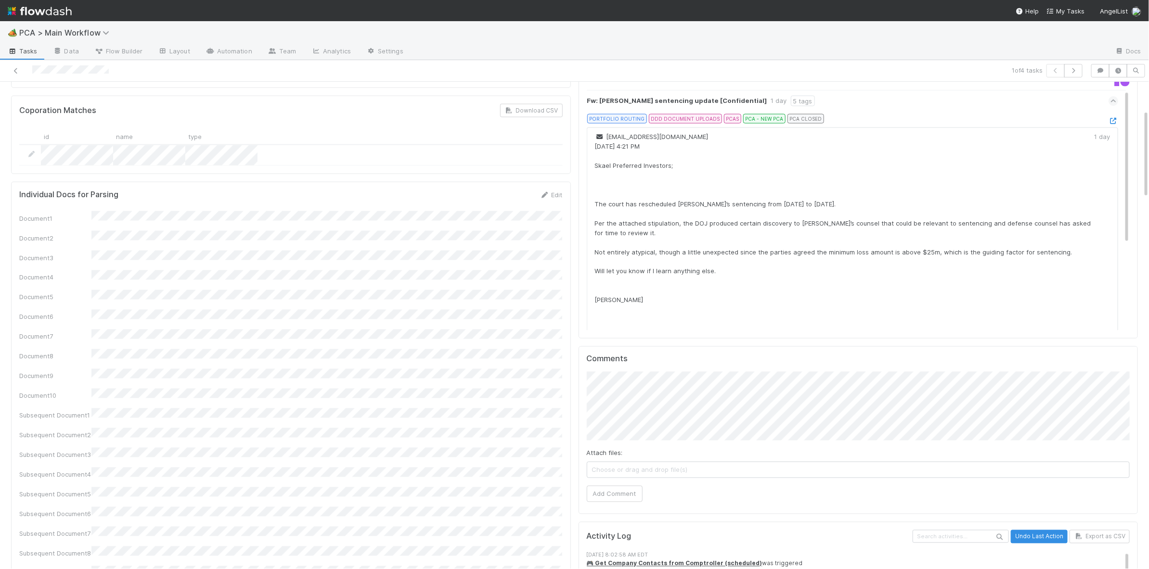
scroll to position [0, 0]
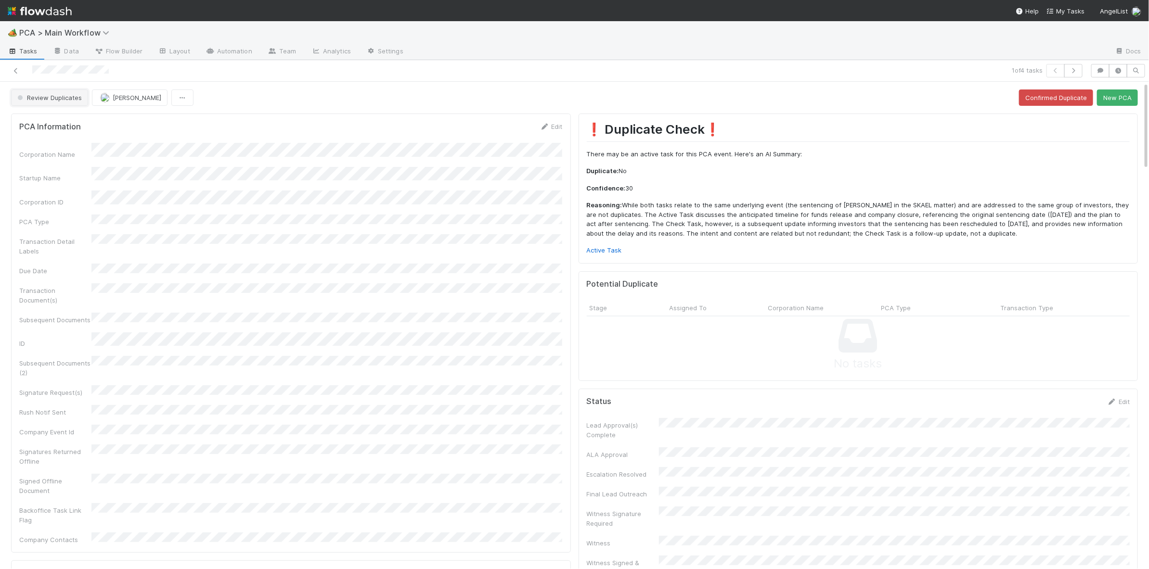
click at [51, 97] on span "Review Duplicates" at bounding box center [48, 98] width 66 height 8
click at [85, 137] on div "No Action Needed" at bounding box center [76, 139] width 136 height 17
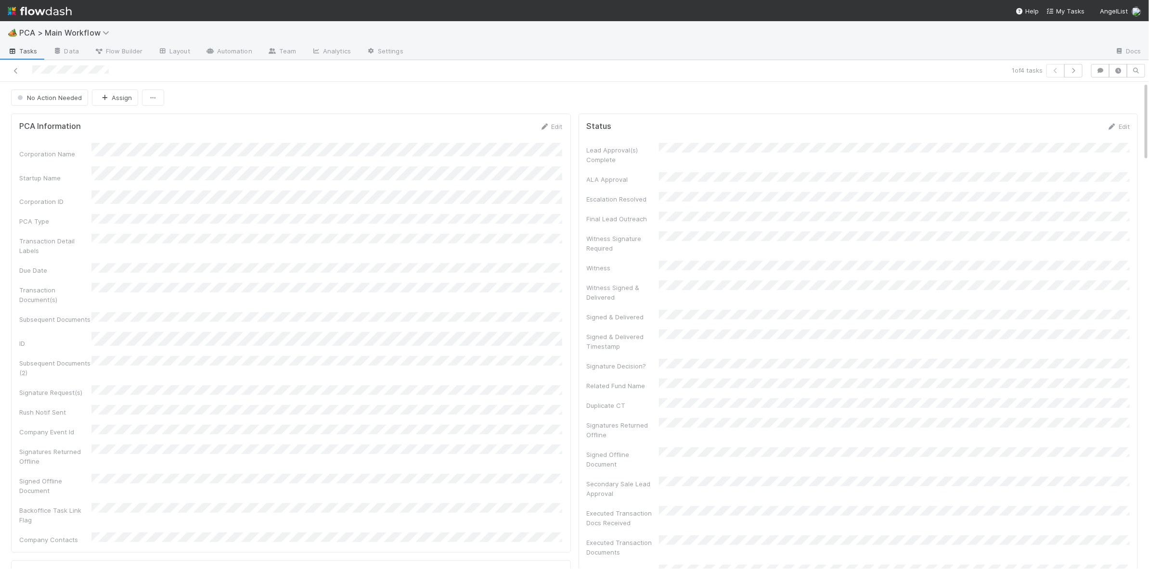
click at [42, 10] on img at bounding box center [40, 11] width 64 height 16
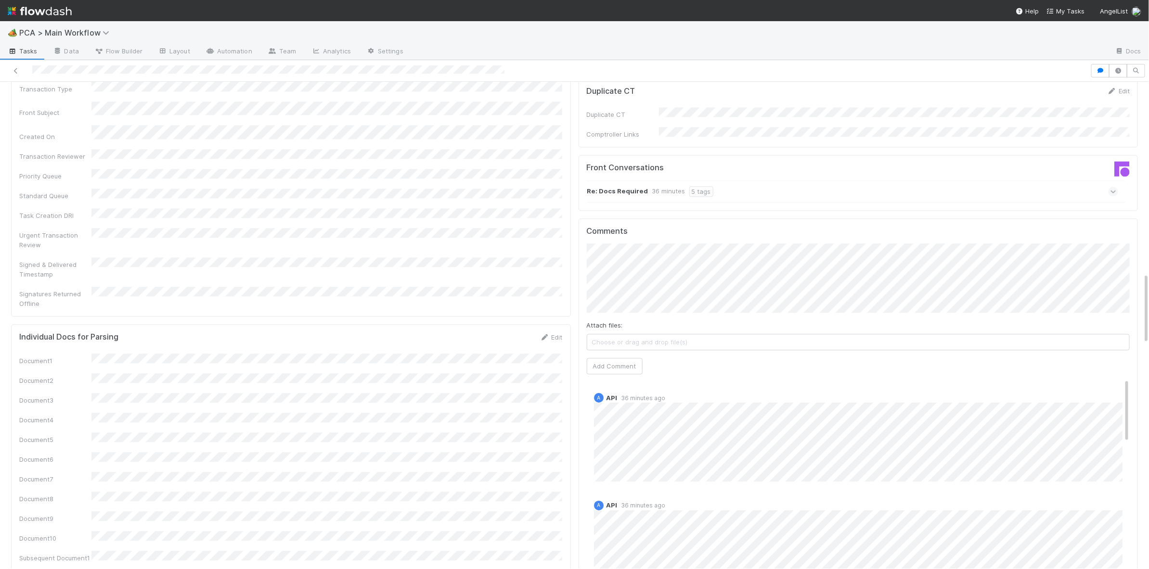
scroll to position [1310, 0]
click at [666, 222] on h5 "Comments" at bounding box center [858, 227] width 543 height 10
click at [654, 182] on div "36 minutes" at bounding box center [668, 187] width 33 height 11
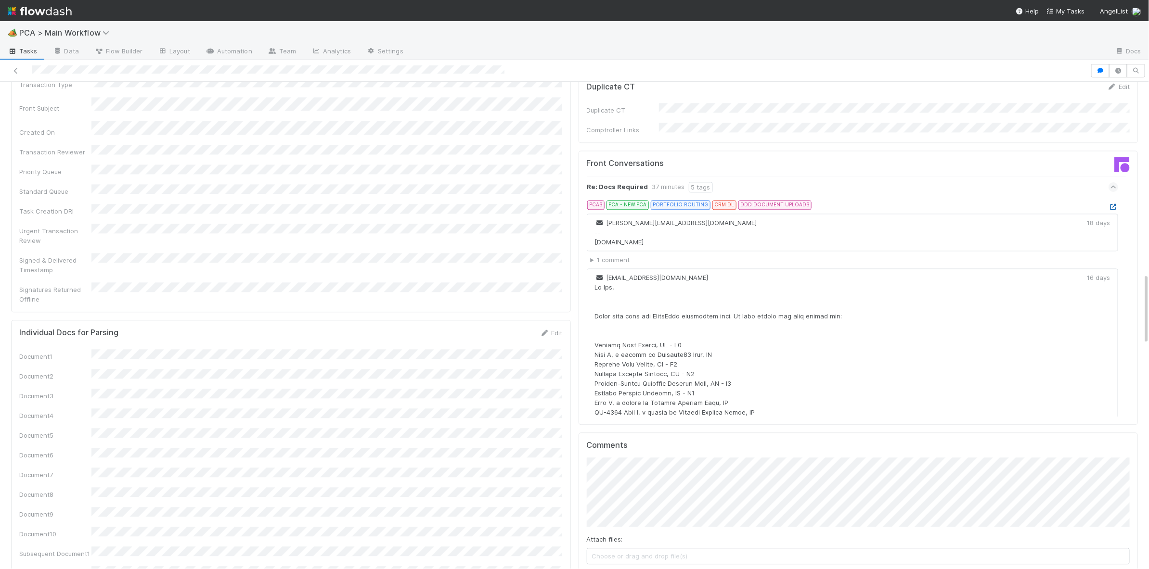
click at [1108, 204] on icon at bounding box center [1113, 207] width 10 height 6
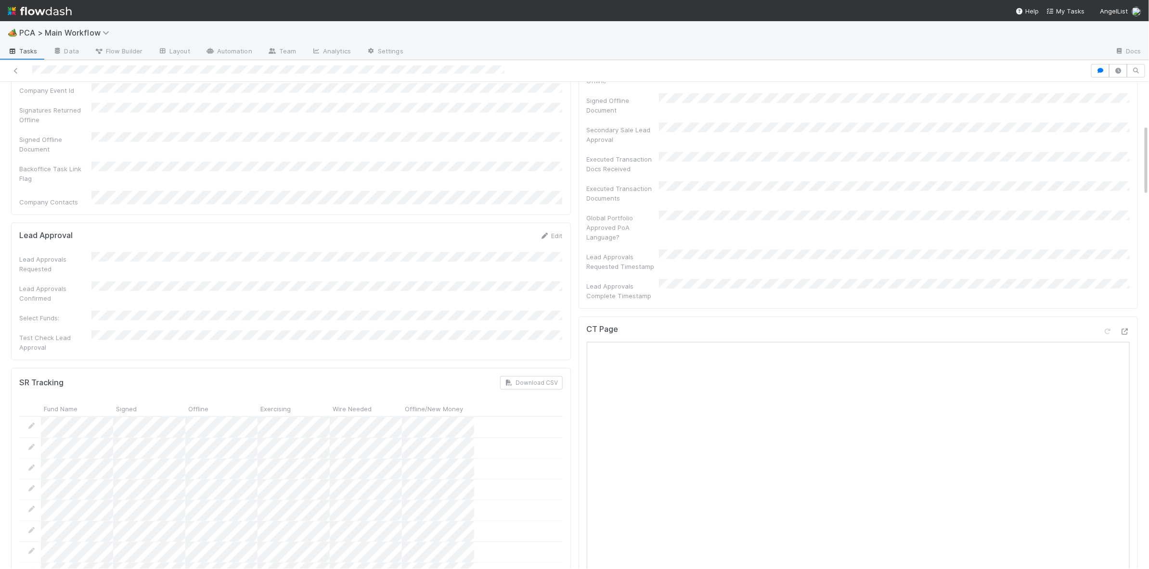
scroll to position [373, 0]
click at [1115, 308] on div at bounding box center [1116, 314] width 27 height 13
click at [1122, 310] on icon at bounding box center [1125, 313] width 10 height 6
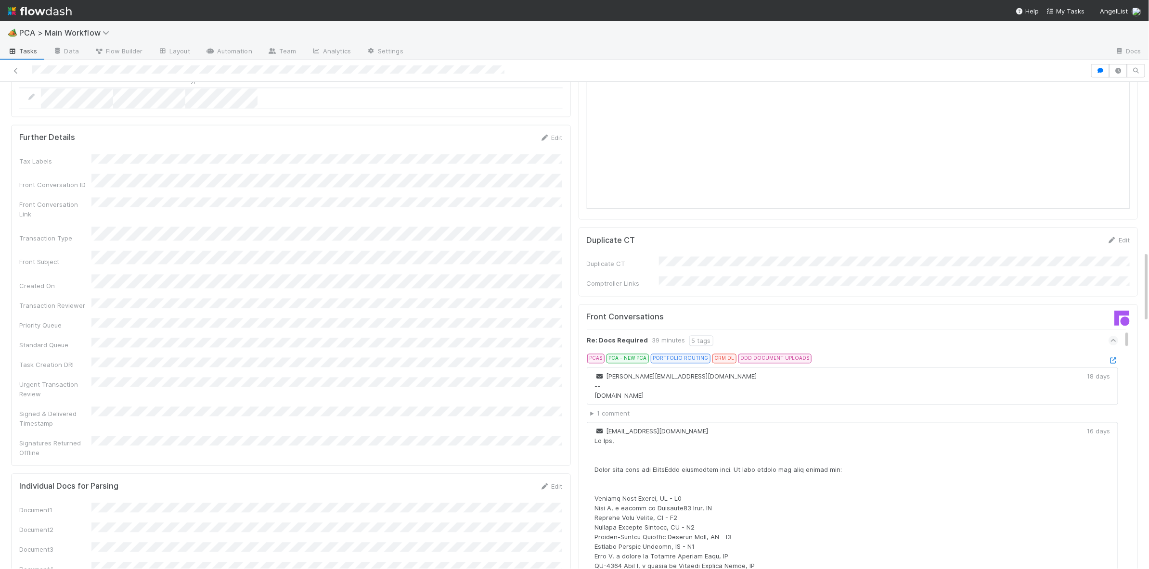
scroll to position [1149, 0]
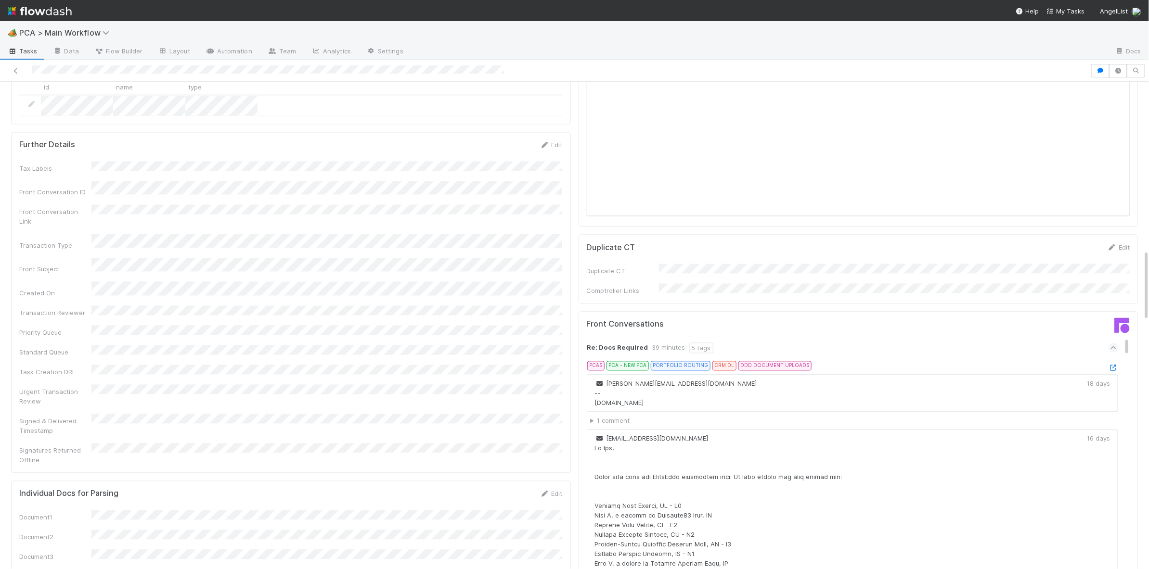
click at [1114, 365] on icon at bounding box center [1113, 368] width 10 height 6
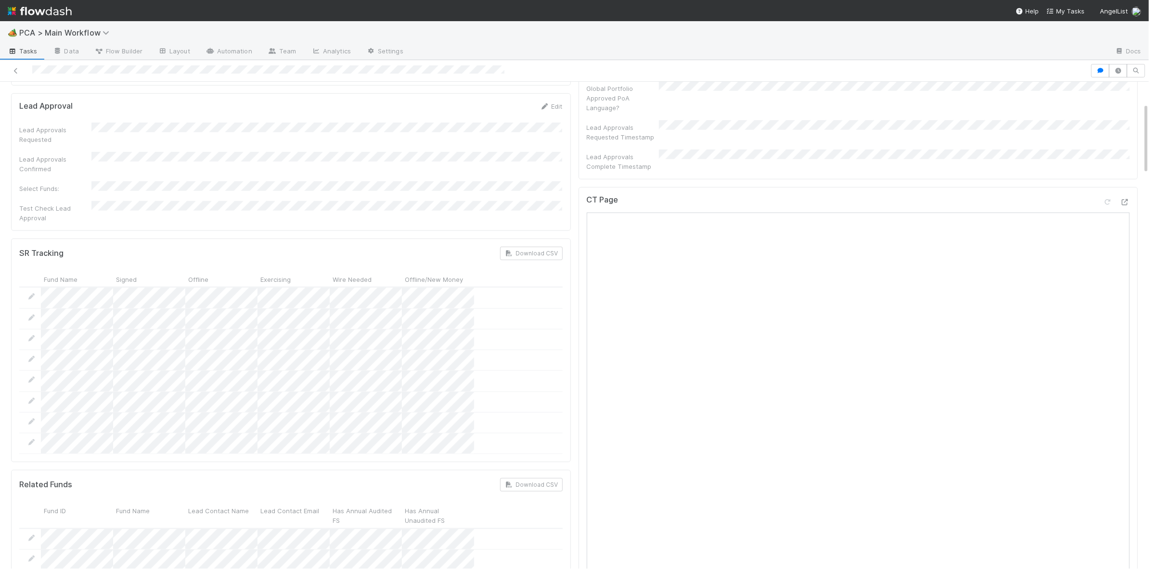
scroll to position [0, 0]
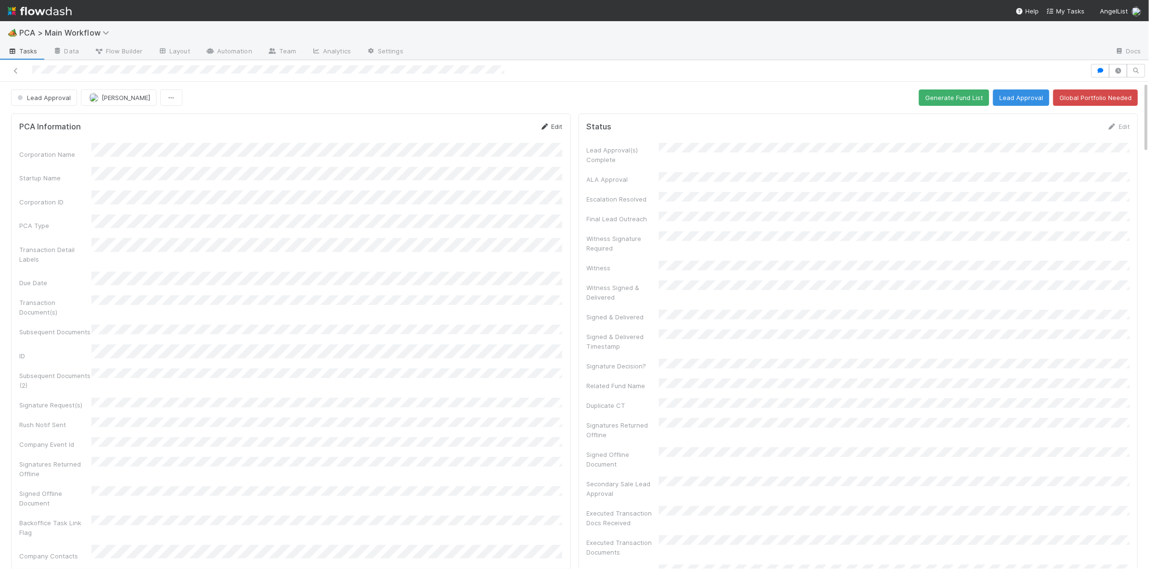
click at [544, 129] on icon at bounding box center [545, 127] width 10 height 6
click at [210, 288] on div "Corporation Name Startup Name Corporation ID PCA Type Transaction Detail Labels…" at bounding box center [290, 445] width 543 height 591
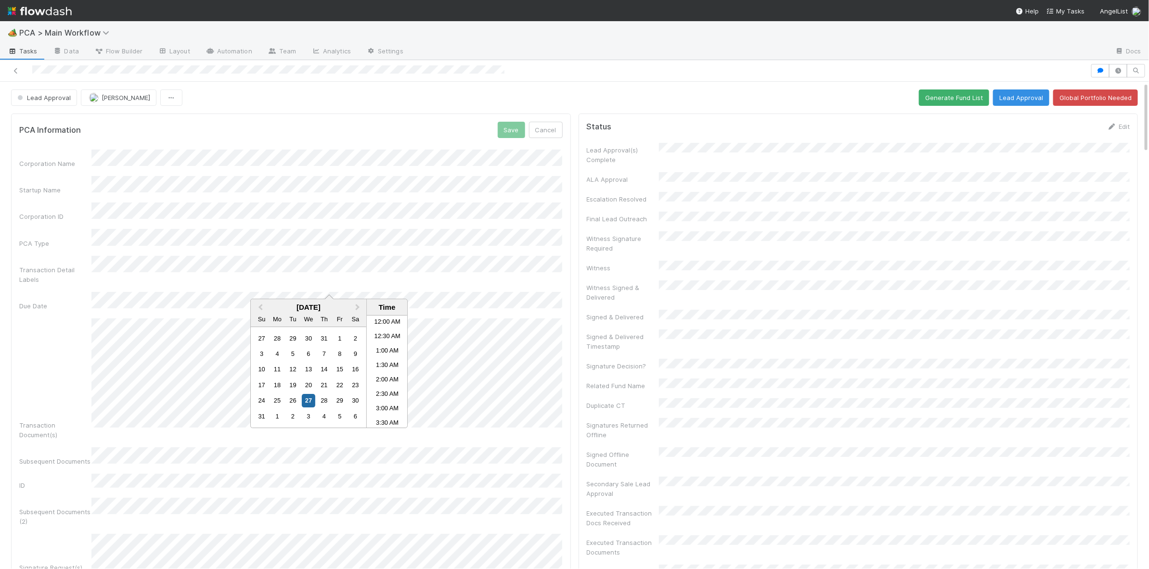
scroll to position [269, 0]
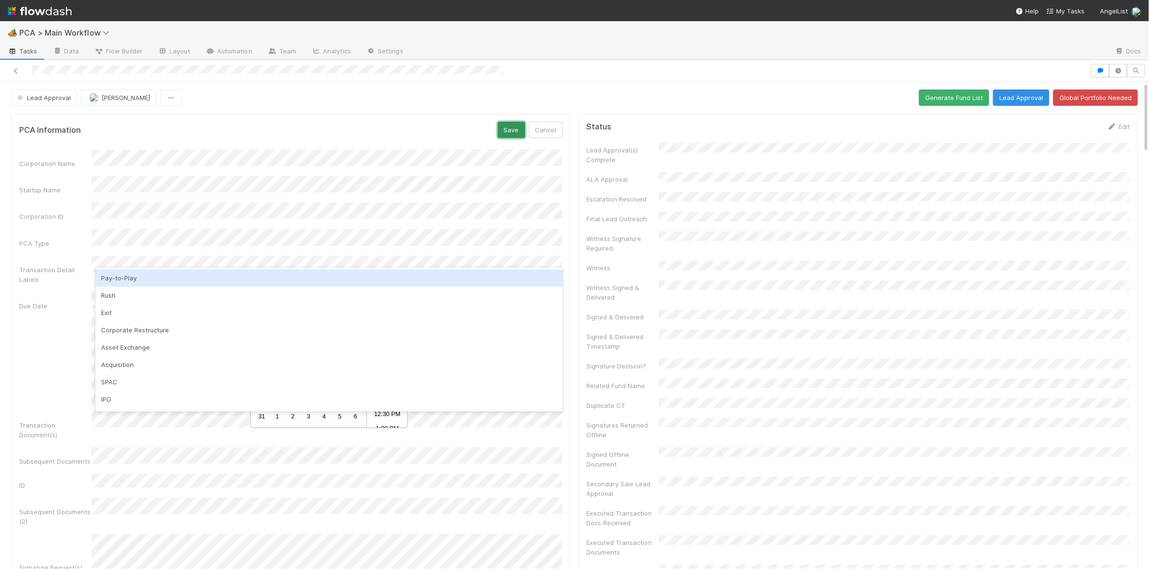
click at [510, 129] on button "Save" at bounding box center [511, 130] width 27 height 16
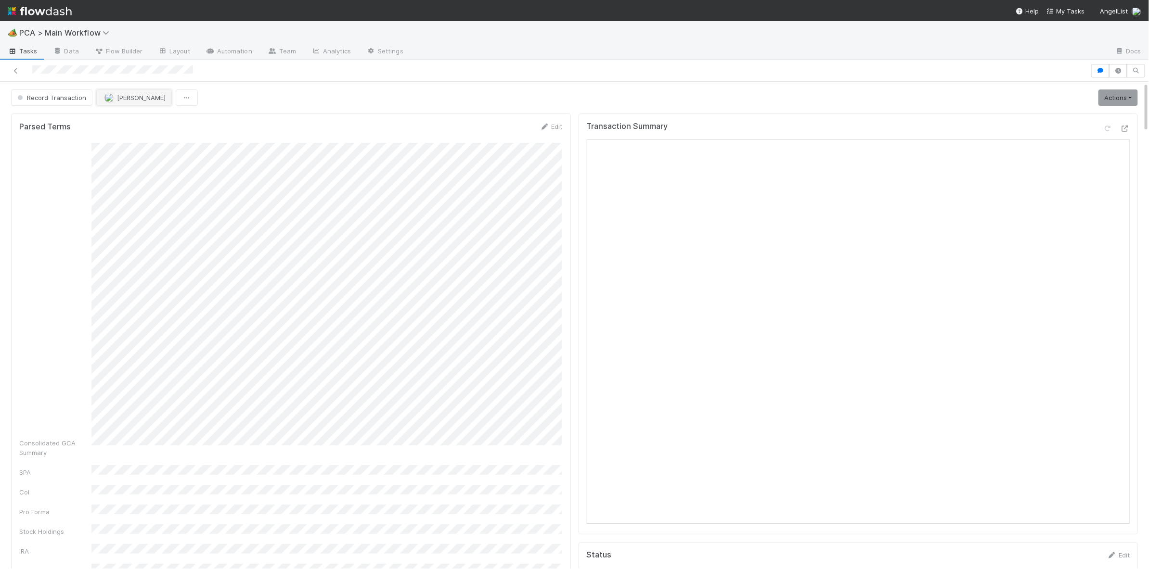
click at [144, 93] on button "[PERSON_NAME]" at bounding box center [134, 98] width 76 height 16
click at [159, 156] on div "[PERSON_NAME]" at bounding box center [159, 157] width 136 height 17
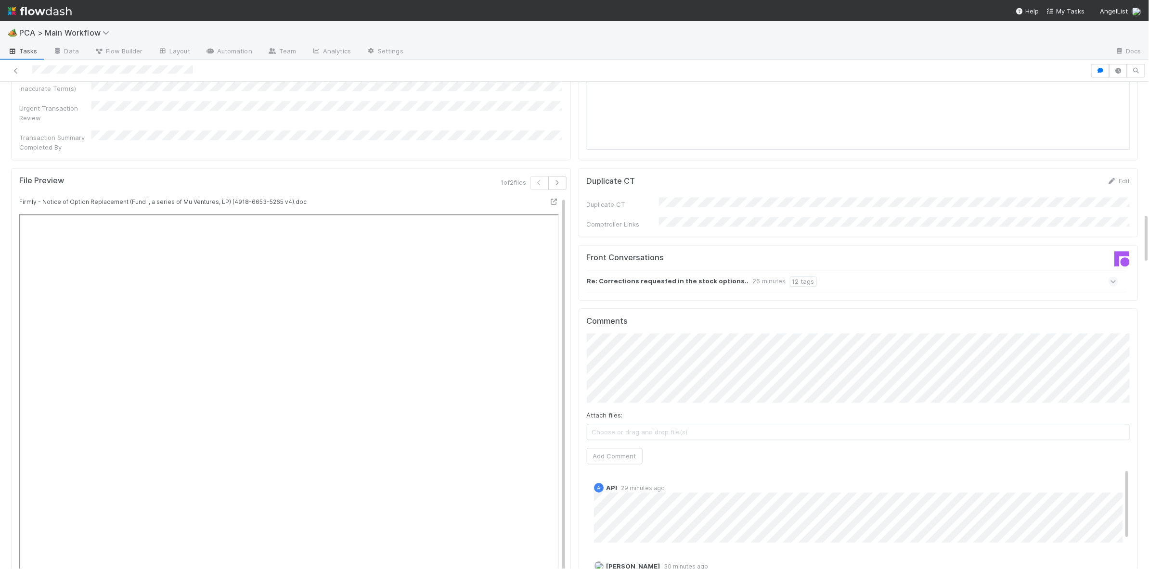
scroll to position [1379, 0]
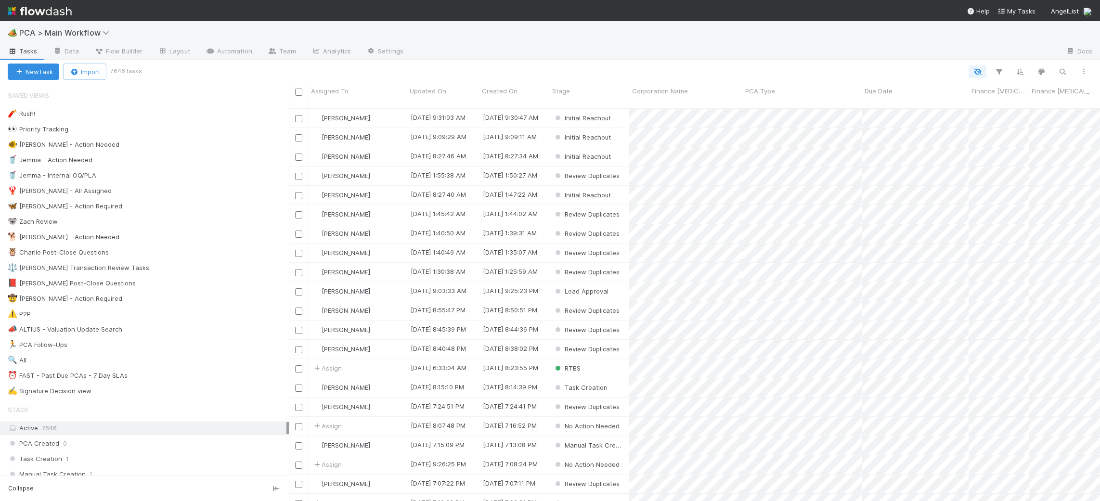
scroll to position [400, 811]
click at [178, 235] on div "🐕 Charlie - Action Needed" at bounding box center [148, 237] width 281 height 12
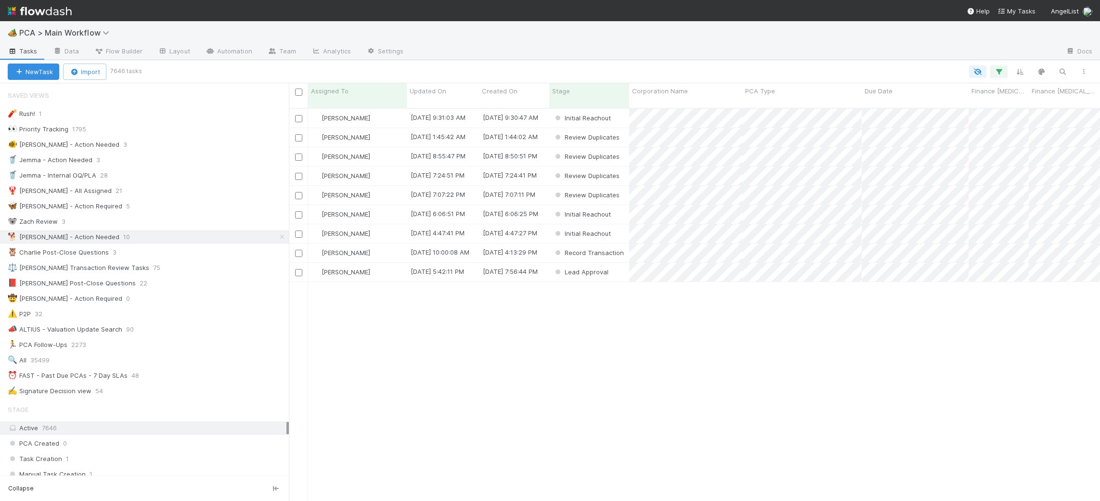
scroll to position [400, 811]
click at [385, 244] on div "[PERSON_NAME]" at bounding box center [357, 253] width 99 height 19
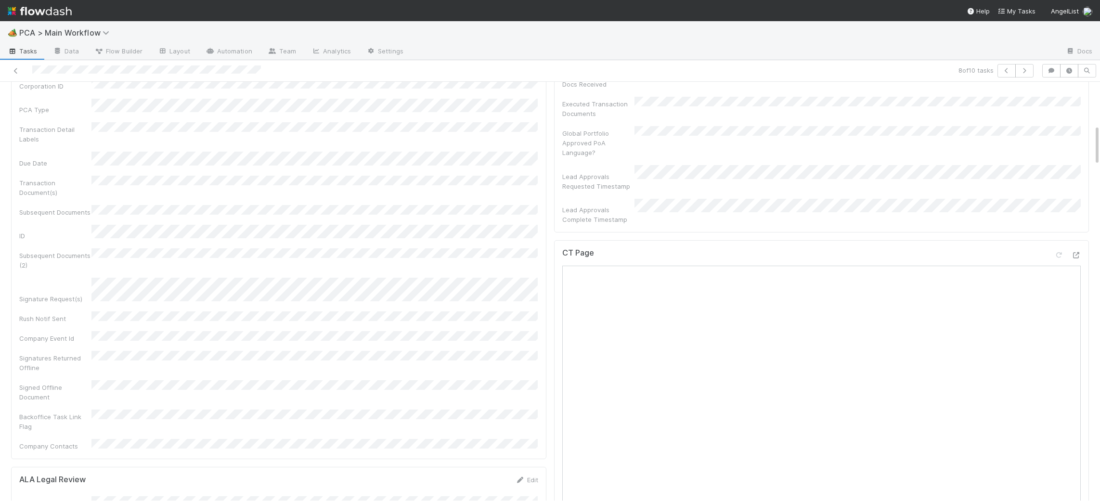
scroll to position [431, 0]
click at [1075, 260] on icon at bounding box center [1076, 263] width 10 height 6
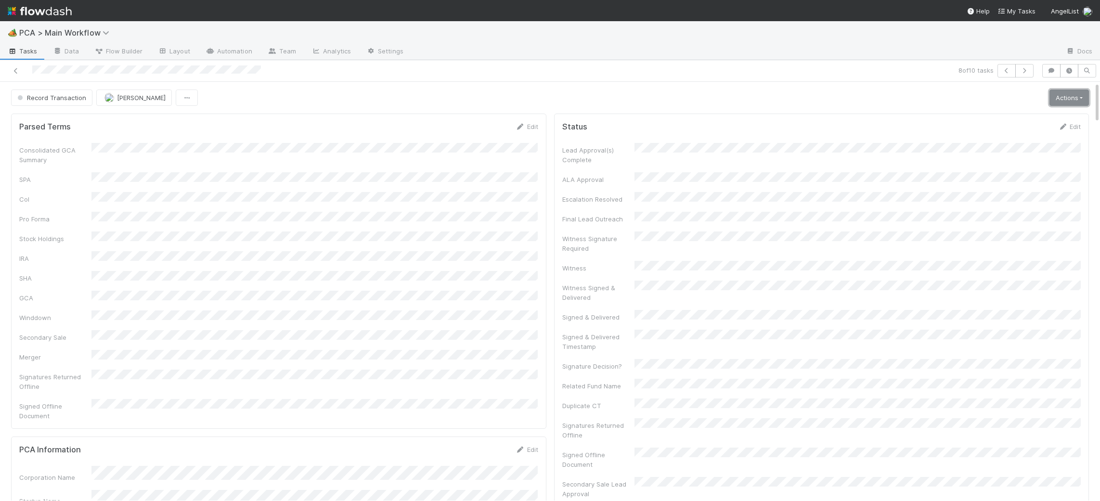
click at [1064, 96] on link "Actions" at bounding box center [1068, 98] width 39 height 16
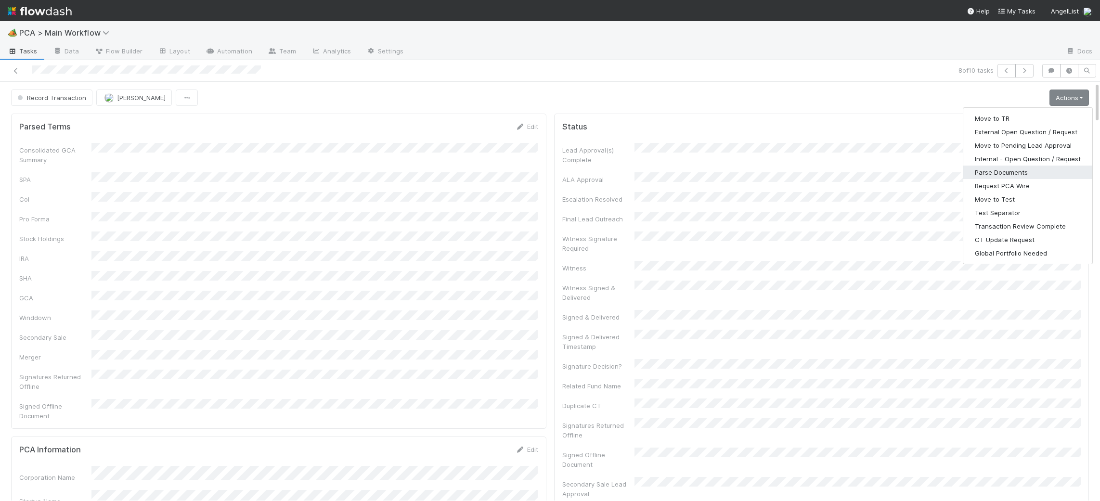
click at [1015, 174] on button "Parse Documents" at bounding box center [1027, 172] width 129 height 13
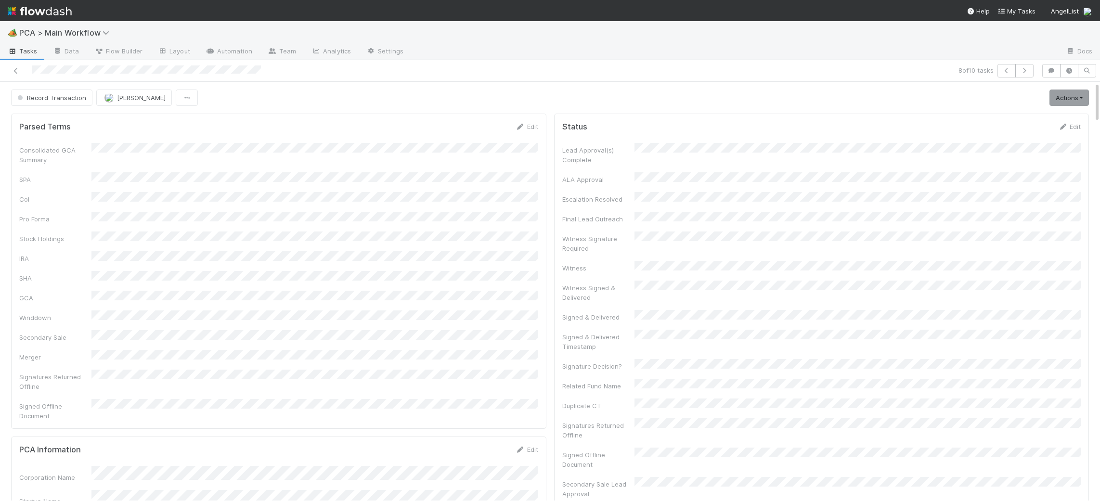
click at [26, 70] on div at bounding box center [263, 70] width 518 height 13
click at [80, 73] on div at bounding box center [263, 70] width 518 height 13
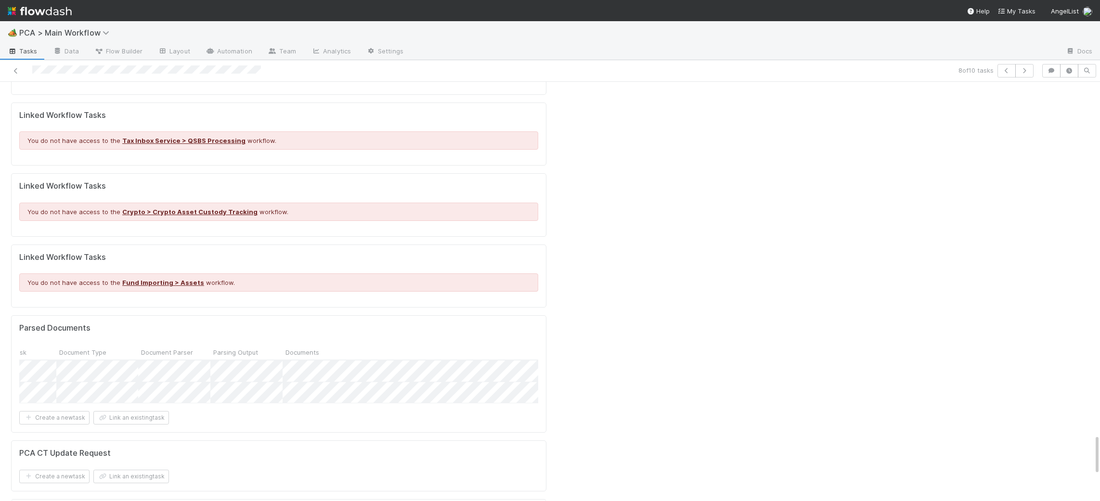
scroll to position [0, 2397]
click at [293, 178] on div at bounding box center [550, 250] width 1100 height 501
click at [295, 175] on div at bounding box center [550, 250] width 1100 height 501
click at [574, 239] on div at bounding box center [550, 250] width 1100 height 501
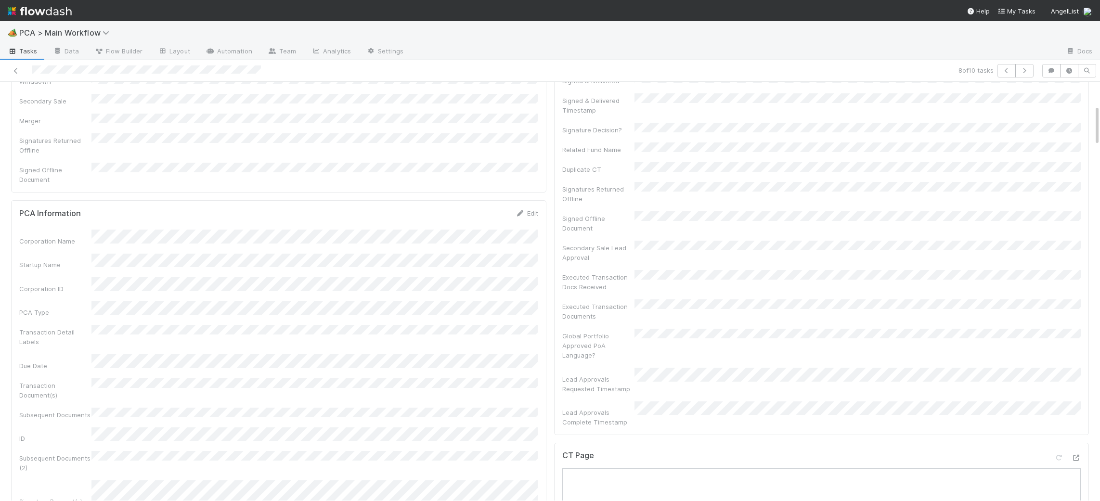
scroll to position [0, 0]
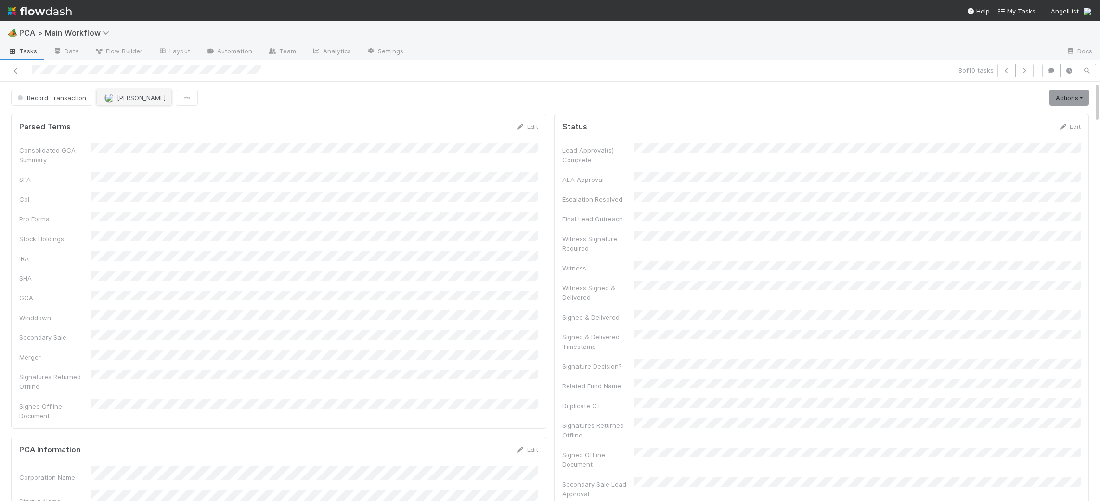
drag, startPoint x: 115, startPoint y: 103, endPoint x: 106, endPoint y: 103, distance: 8.7
click at [106, 103] on button "[PERSON_NAME]" at bounding box center [134, 98] width 76 height 16
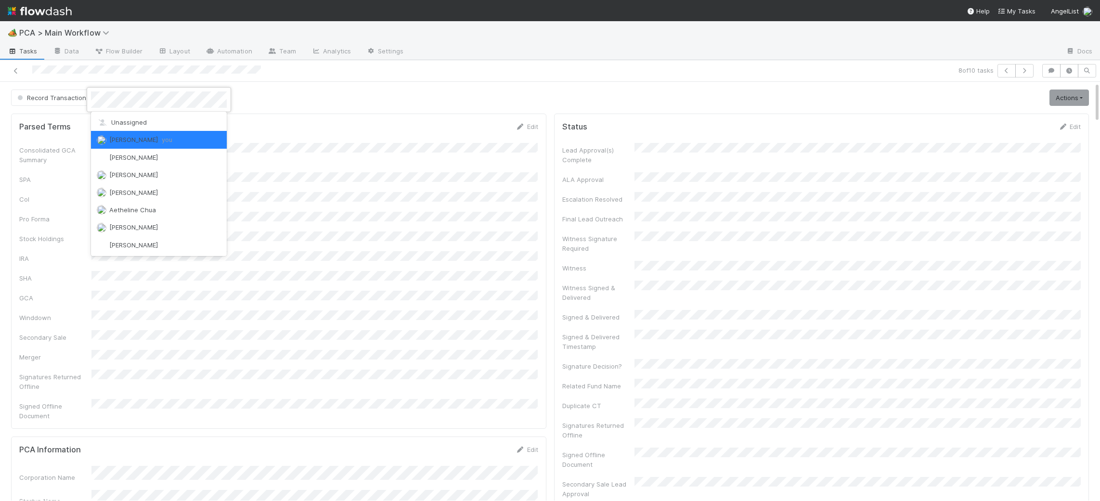
click at [395, 154] on div at bounding box center [550, 250] width 1100 height 501
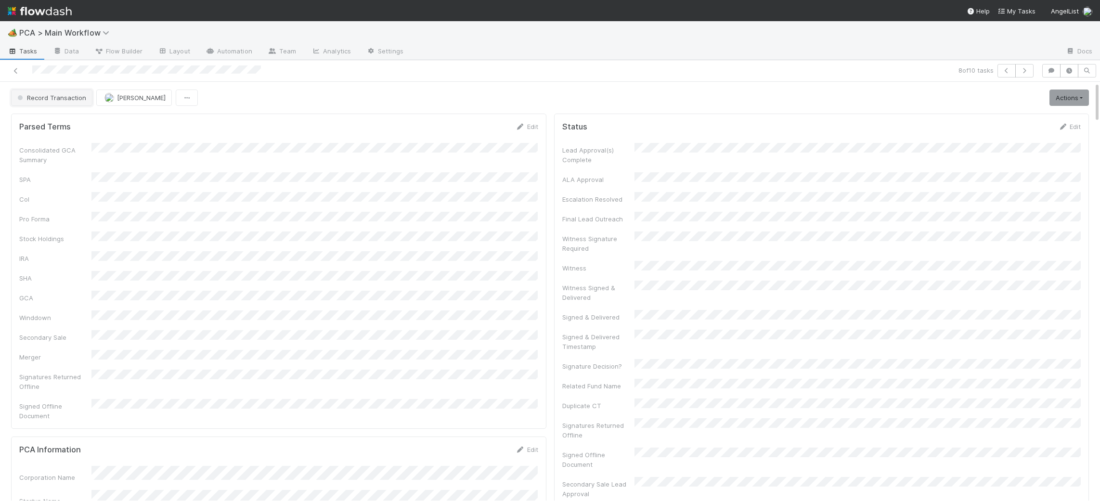
click at [74, 103] on button "Record Transaction" at bounding box center [51, 98] width 81 height 16
click at [376, 180] on div at bounding box center [550, 250] width 1100 height 501
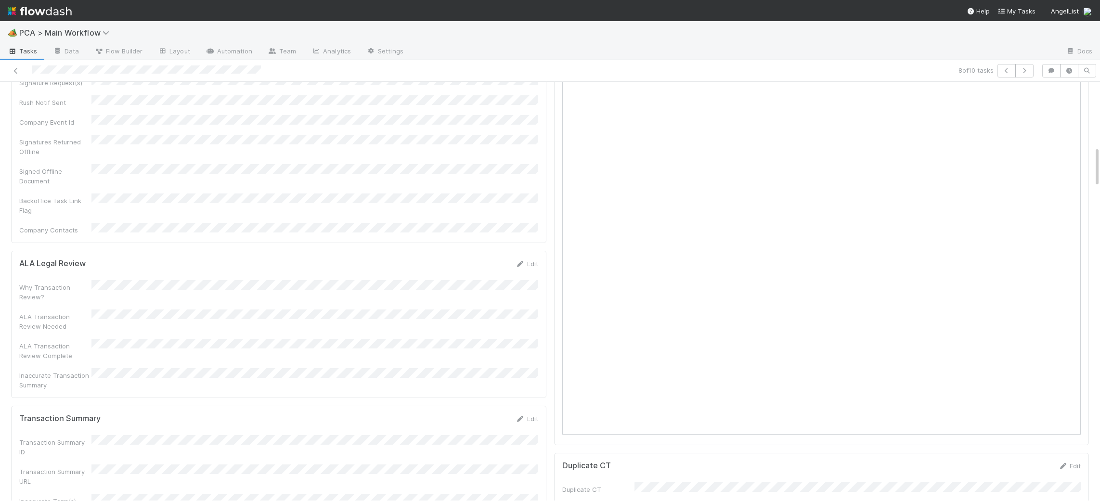
scroll to position [660, 0]
click at [522, 409] on div "Edit" at bounding box center [526, 414] width 23 height 10
click at [527, 410] on link "Edit" at bounding box center [526, 414] width 23 height 8
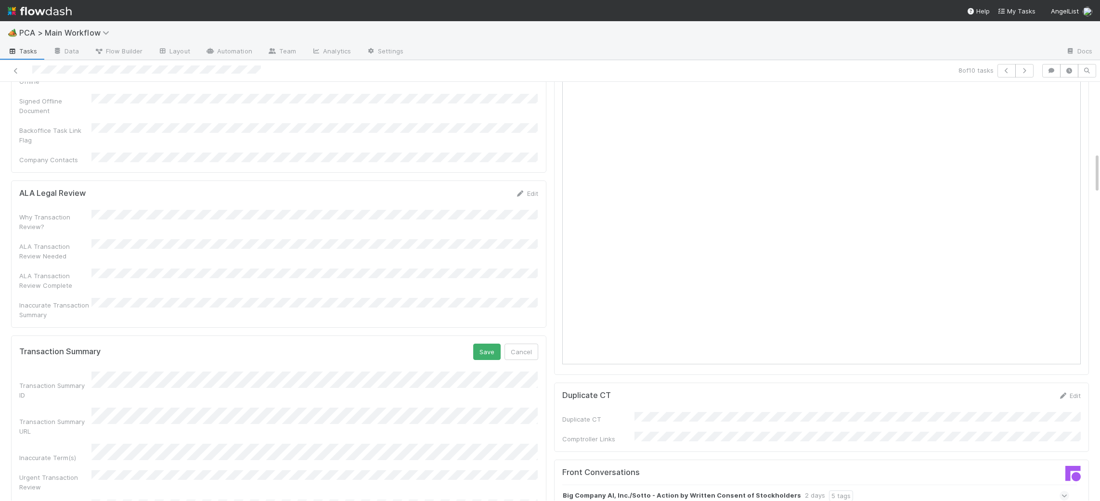
scroll to position [728, 0]
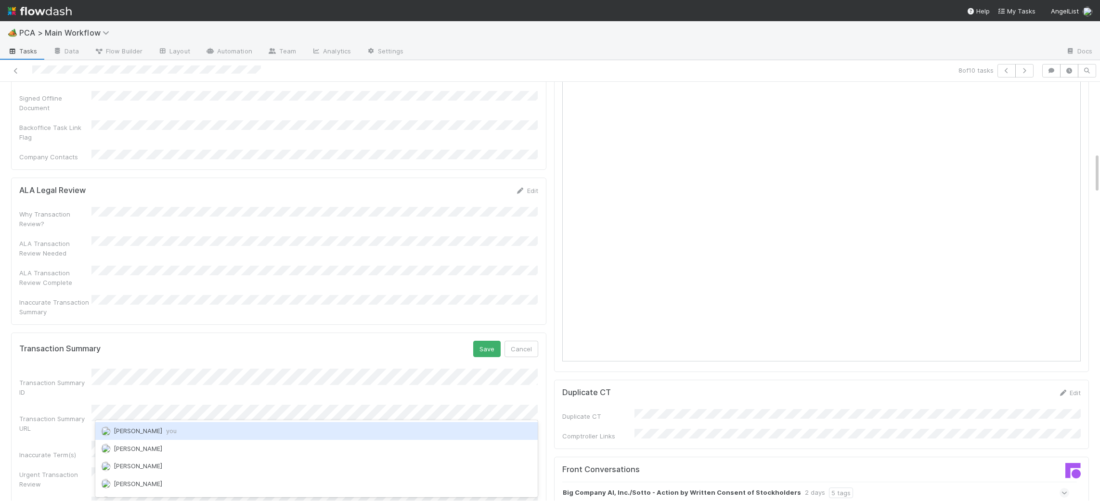
click at [208, 433] on div "Charlie Bell you" at bounding box center [316, 430] width 442 height 17
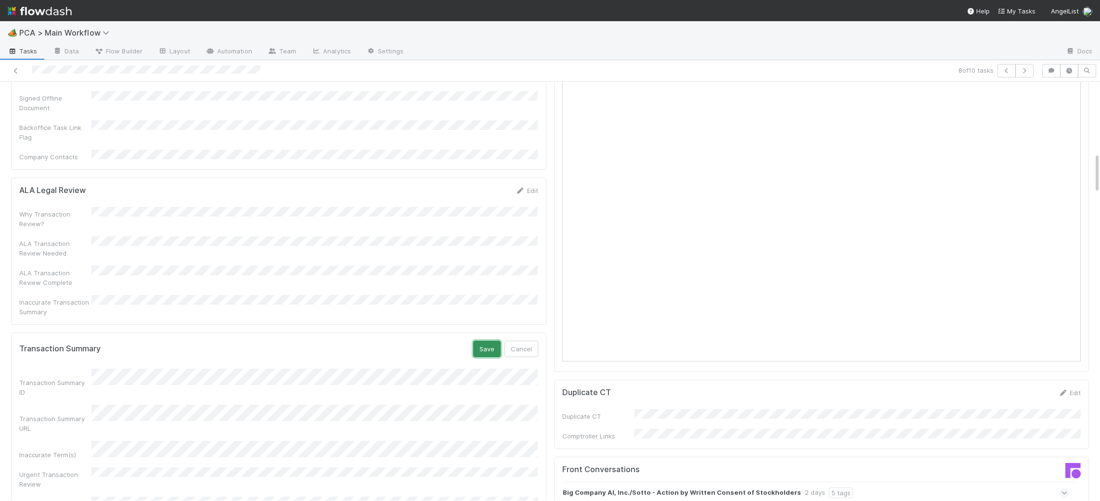
drag, startPoint x: 474, startPoint y: 270, endPoint x: 485, endPoint y: 268, distance: 11.9
click at [482, 341] on button "Save" at bounding box center [486, 349] width 27 height 16
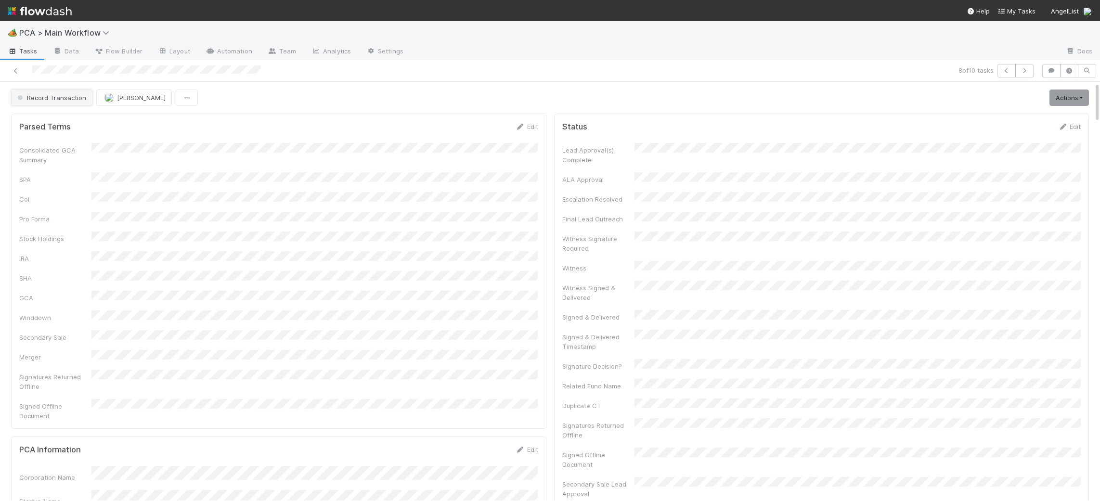
click at [61, 96] on span "Record Transaction" at bounding box center [50, 98] width 71 height 8
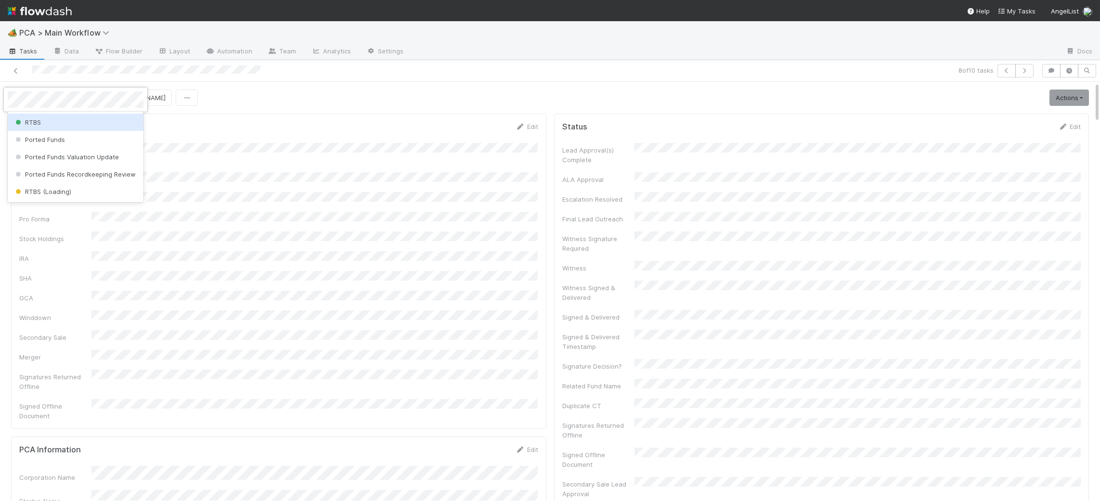
click at [65, 123] on div "RTBS" at bounding box center [76, 122] width 136 height 17
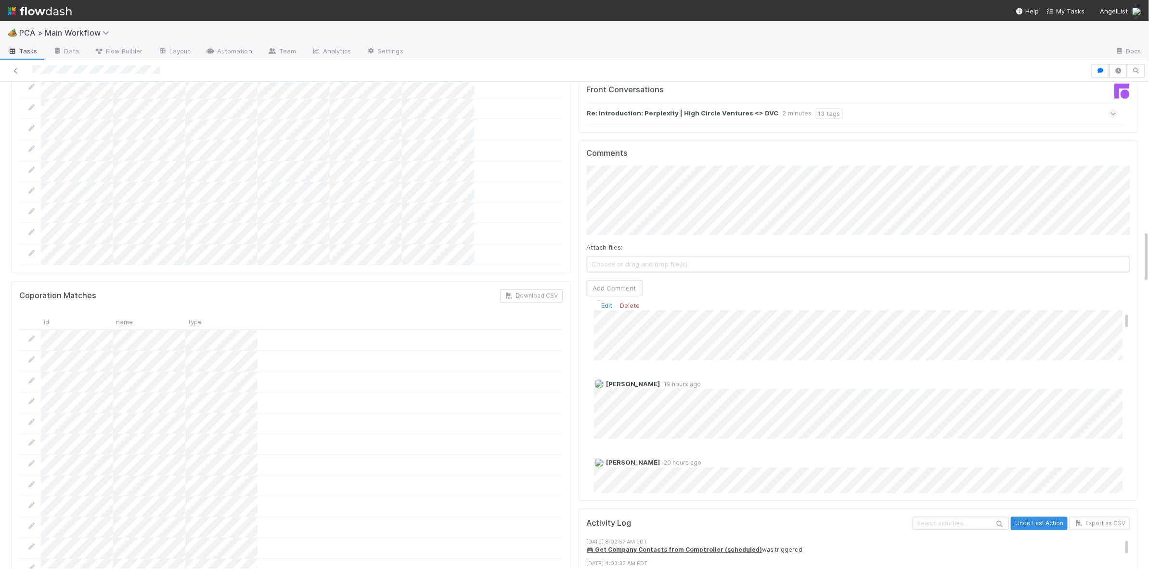
scroll to position [222, 0]
click at [639, 280] on button "Add Comment" at bounding box center [615, 288] width 56 height 16
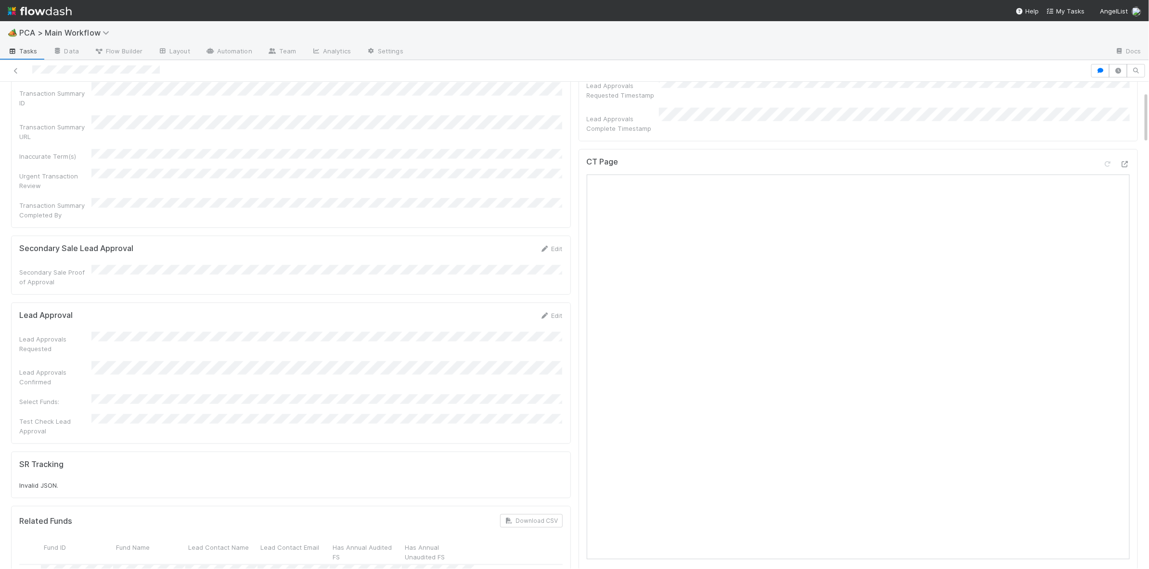
scroll to position [0, 0]
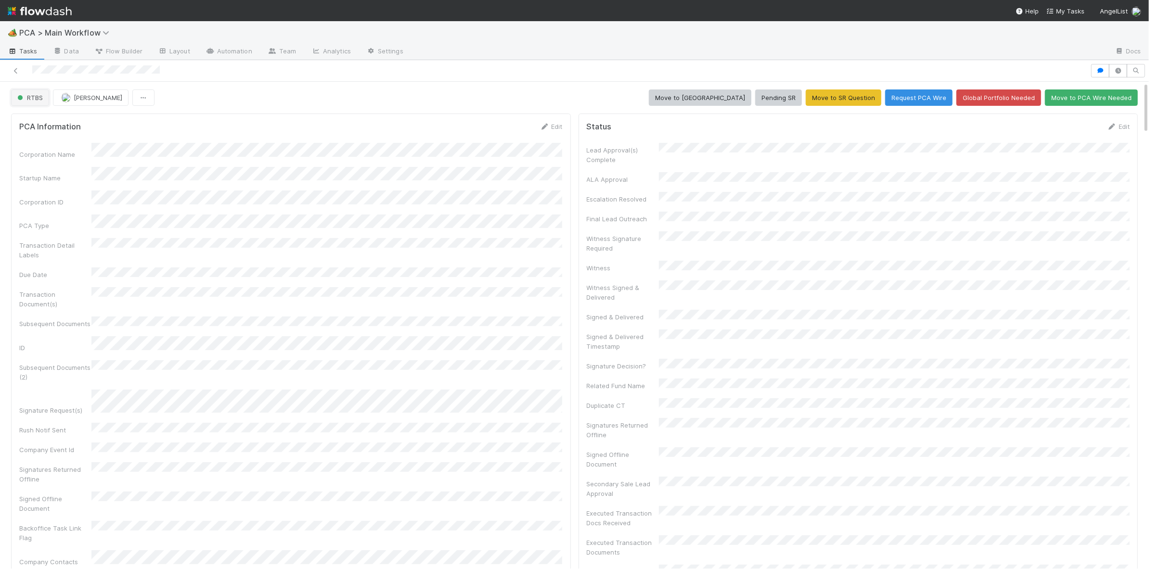
click at [41, 101] on span "RTBS" at bounding box center [28, 98] width 27 height 8
drag, startPoint x: 49, startPoint y: 121, endPoint x: 34, endPoint y: 144, distance: 27.5
click at [49, 121] on span "Follow-Ups Required" at bounding box center [49, 122] width 73 height 8
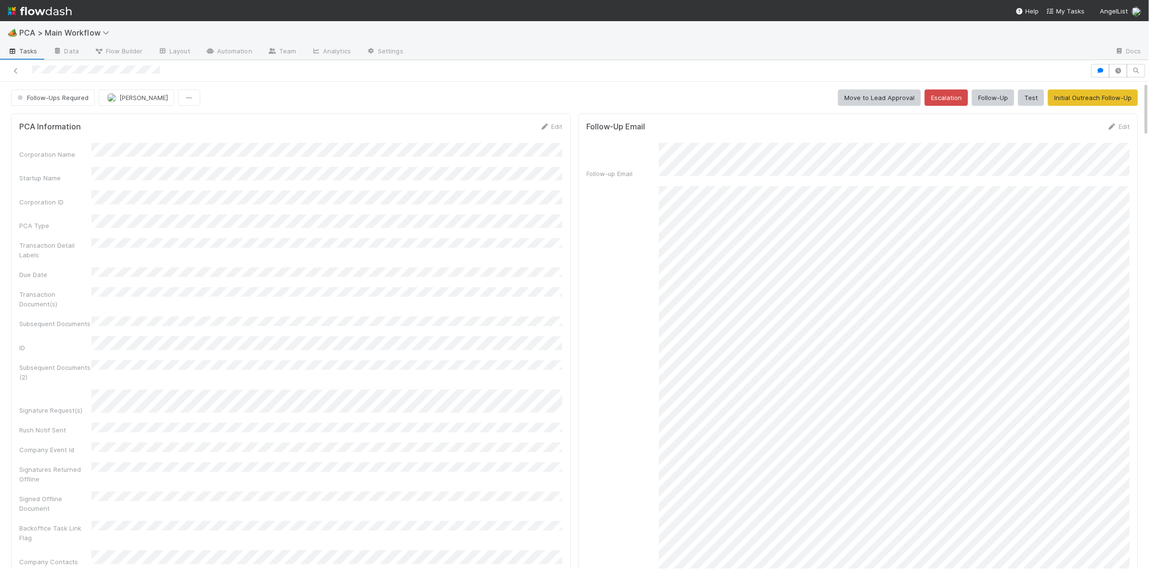
scroll to position [310, 0]
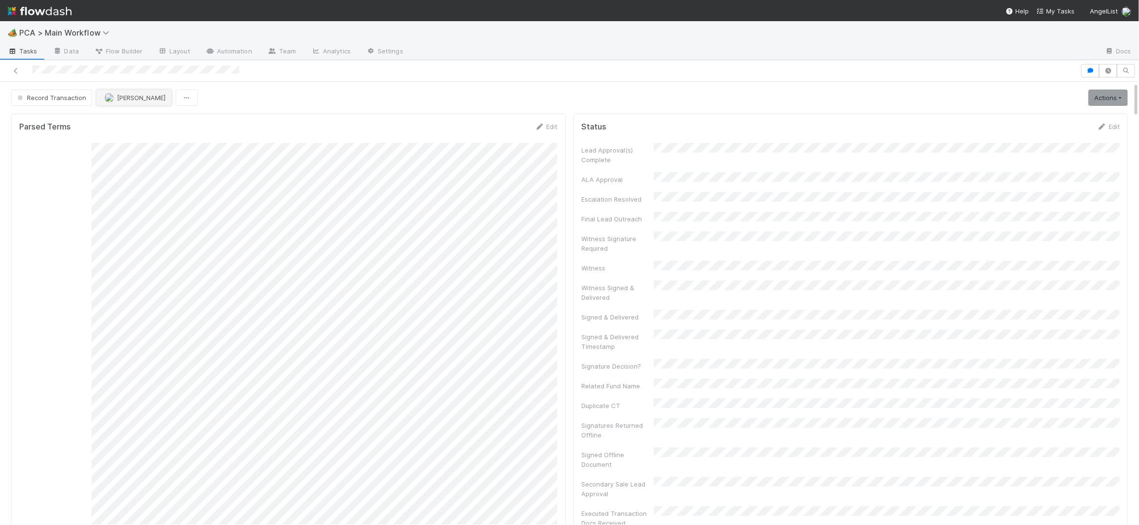
click at [151, 103] on button "[PERSON_NAME]" at bounding box center [134, 98] width 76 height 16
drag, startPoint x: 144, startPoint y: 119, endPoint x: 238, endPoint y: 117, distance: 93.4
click at [151, 118] on span "[PERSON_NAME]" at bounding box center [133, 122] width 49 height 8
click at [44, 3] on img at bounding box center [40, 11] width 64 height 16
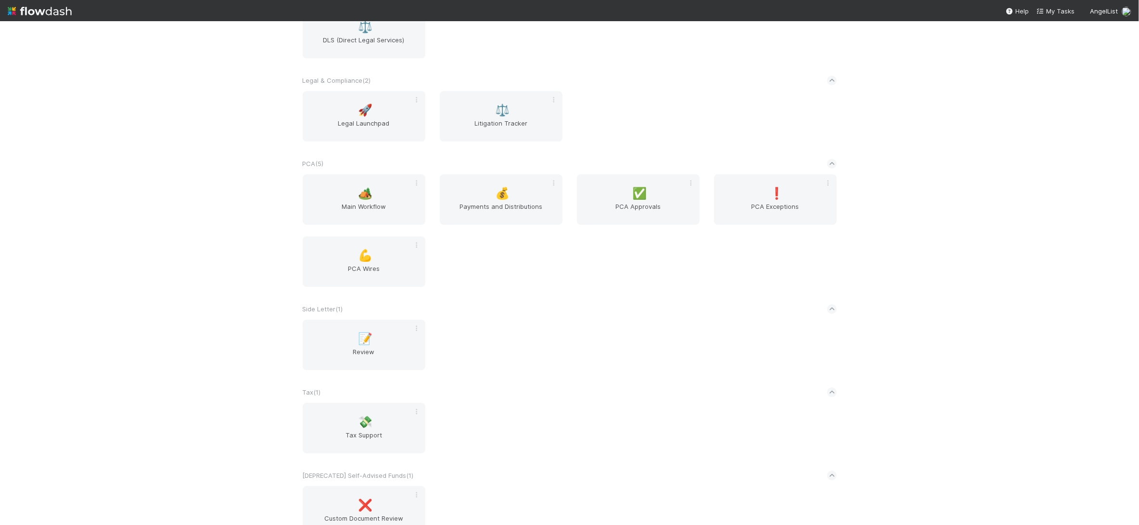
scroll to position [1640, 0]
click at [365, 206] on span "Main Workflow" at bounding box center [364, 212] width 115 height 19
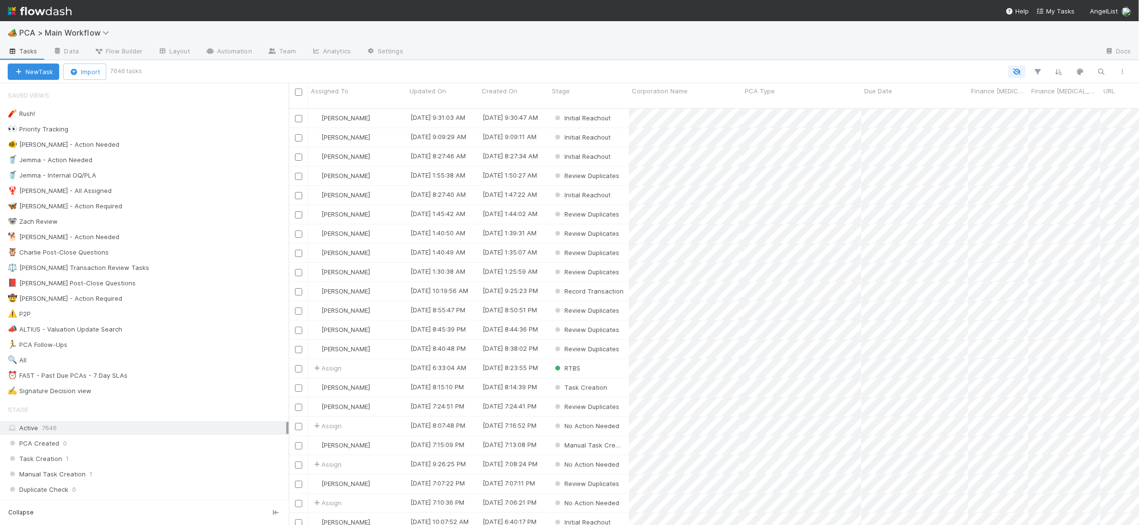
scroll to position [0, 0]
click at [152, 232] on div "🐕 Charlie - Action Needed 9" at bounding box center [144, 237] width 289 height 13
drag, startPoint x: 131, startPoint y: 240, endPoint x: 220, endPoint y: 97, distance: 169.1
click at [131, 240] on div "🐕 Charlie - Action Needed 9" at bounding box center [148, 237] width 281 height 12
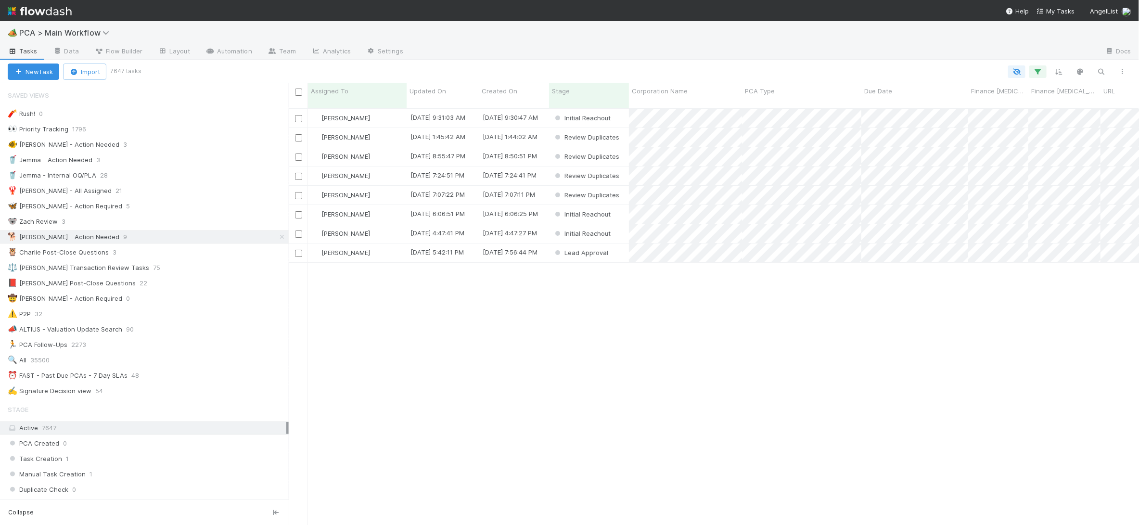
scroll to position [424, 850]
click at [433, 91] on span "Updated On" at bounding box center [428, 91] width 37 height 10
click at [449, 108] on div "Sort Oldest → Newest" at bounding box center [465, 109] width 110 height 14
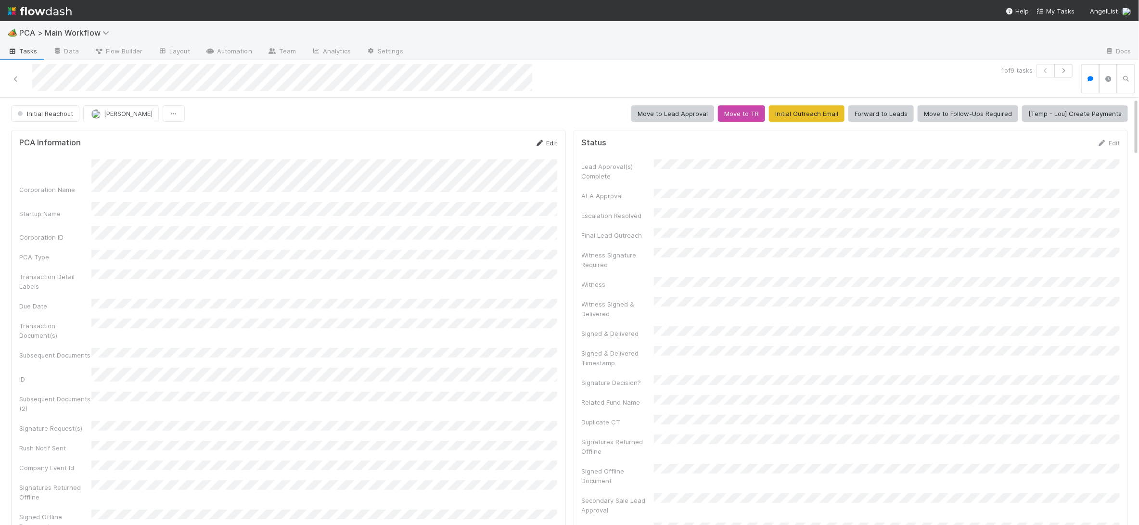
drag, startPoint x: 534, startPoint y: 137, endPoint x: 540, endPoint y: 141, distance: 6.8
click at [537, 137] on div "PCA Information Edit Corporation Name Startup Name Corporation ID PCA Type Tran…" at bounding box center [288, 361] width 555 height 463
click at [540, 141] on icon at bounding box center [540, 143] width 10 height 6
click at [502, 144] on button "Save" at bounding box center [506, 146] width 27 height 16
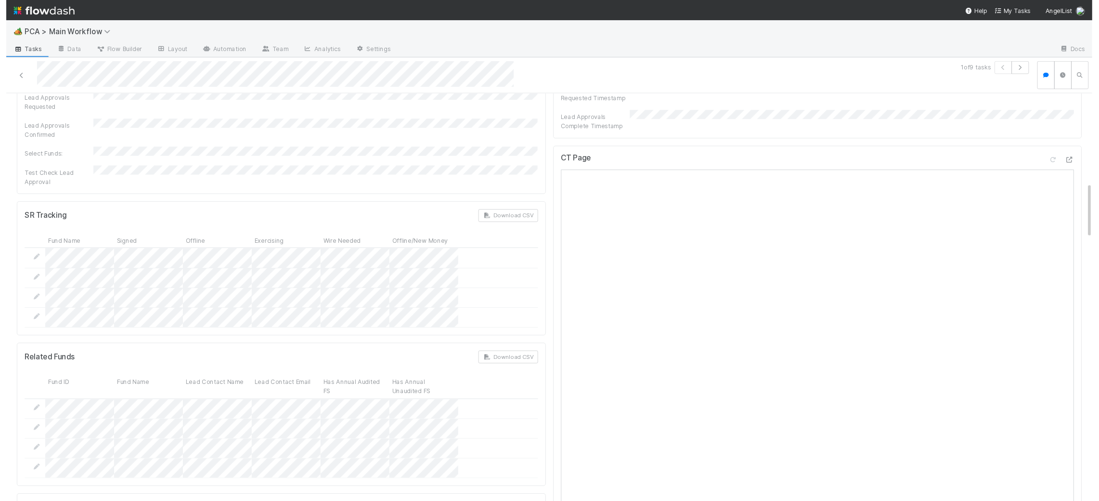
scroll to position [984, 0]
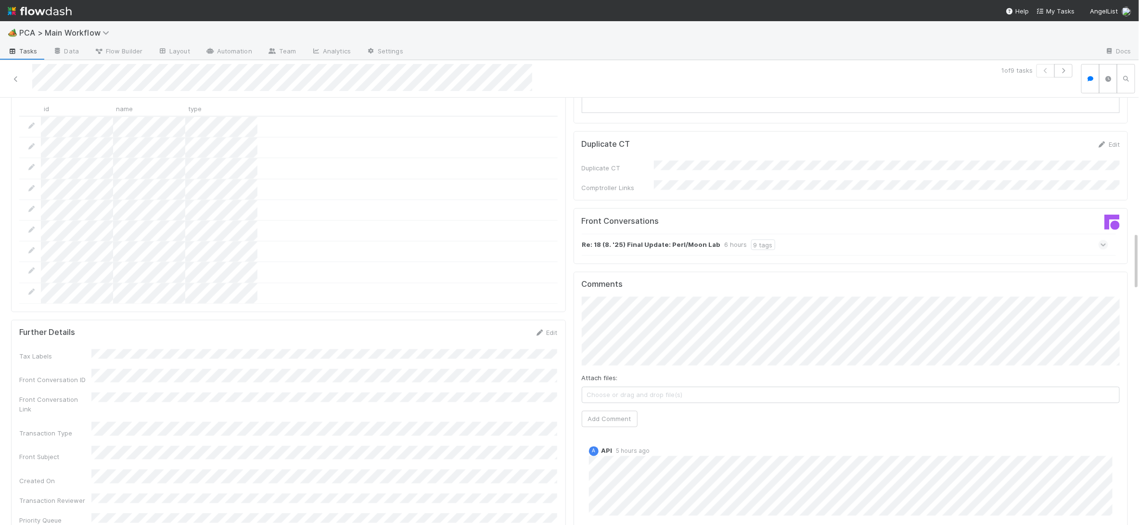
click at [626, 240] on strong "Re: 18 (8. '25) Final Update: Perl/Moon Lab" at bounding box center [651, 245] width 139 height 11
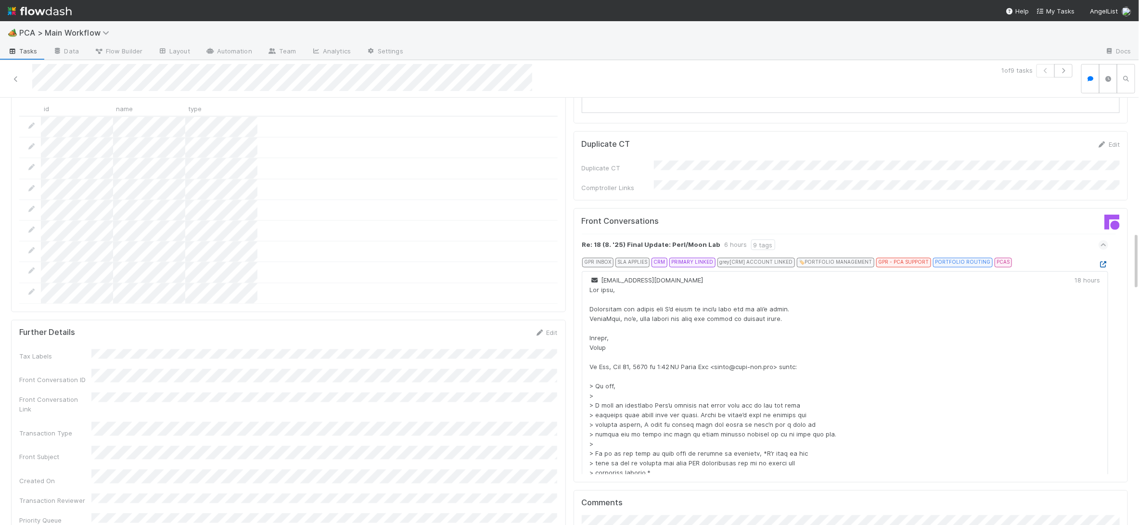
click at [1099, 262] on icon at bounding box center [1104, 265] width 10 height 6
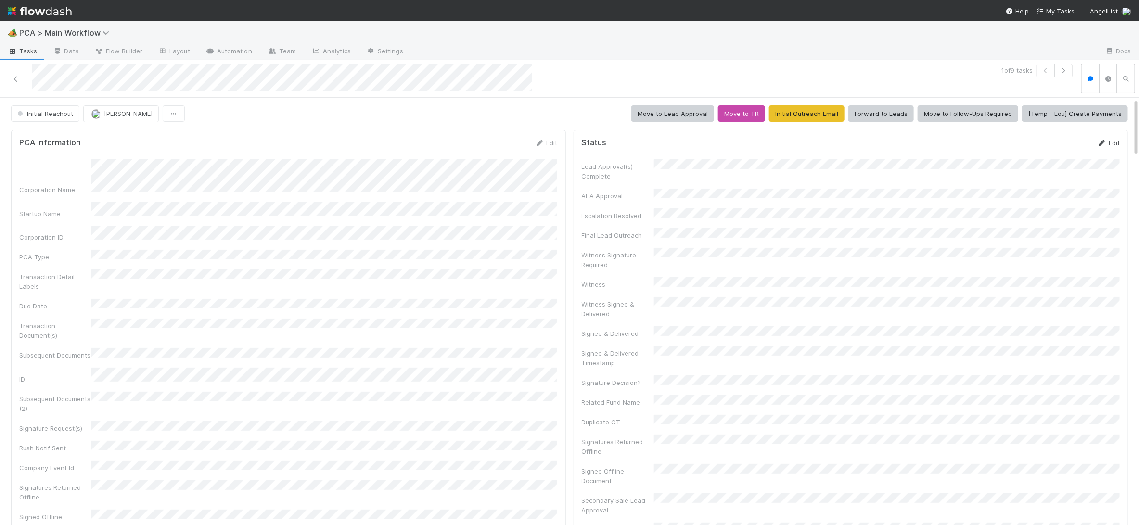
scroll to position [502, 0]
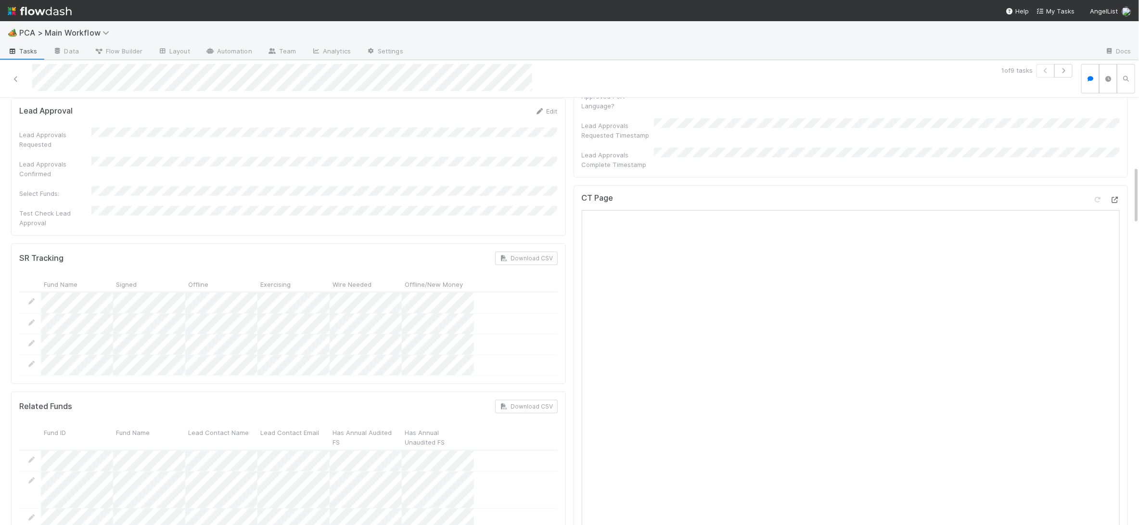
click at [1099, 197] on icon at bounding box center [1115, 200] width 10 height 6
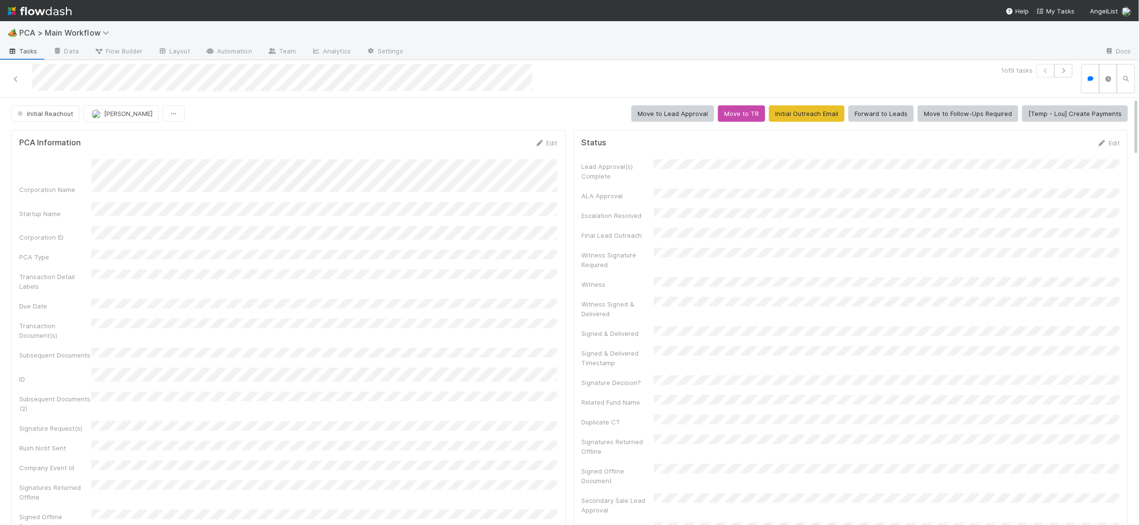
drag, startPoint x: 541, startPoint y: 141, endPoint x: 459, endPoint y: 145, distance: 82.4
click at [540, 141] on icon at bounding box center [540, 143] width 10 height 6
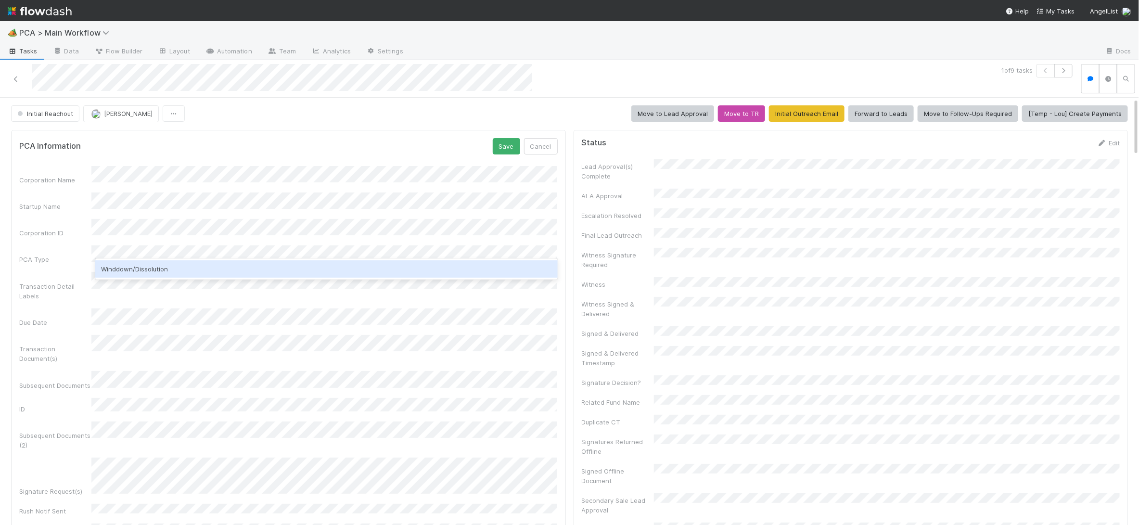
click at [124, 269] on div "Winddown/Dissolution" at bounding box center [326, 268] width 462 height 17
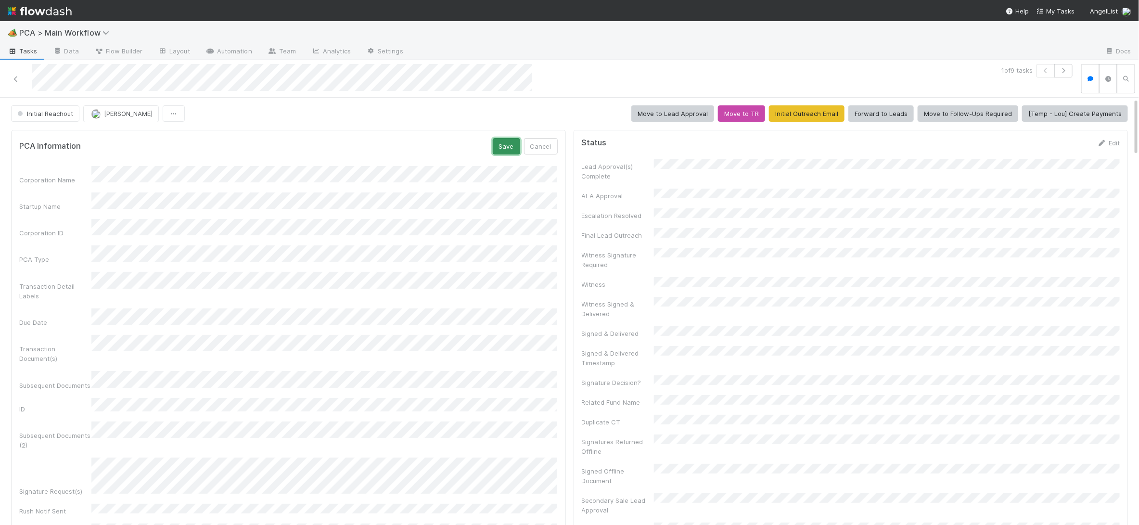
click at [503, 146] on button "Save" at bounding box center [506, 146] width 27 height 16
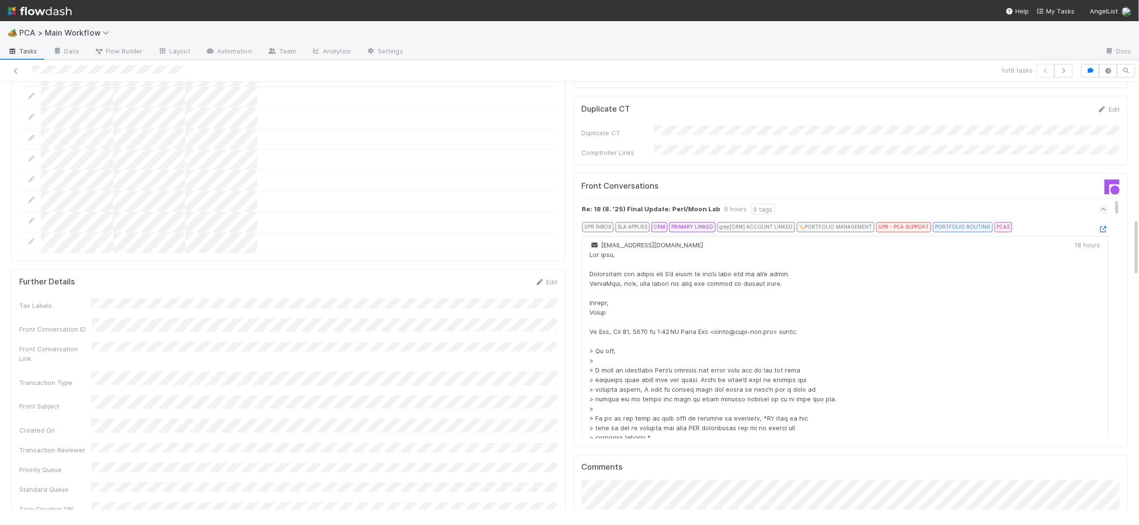
scroll to position [1195, 0]
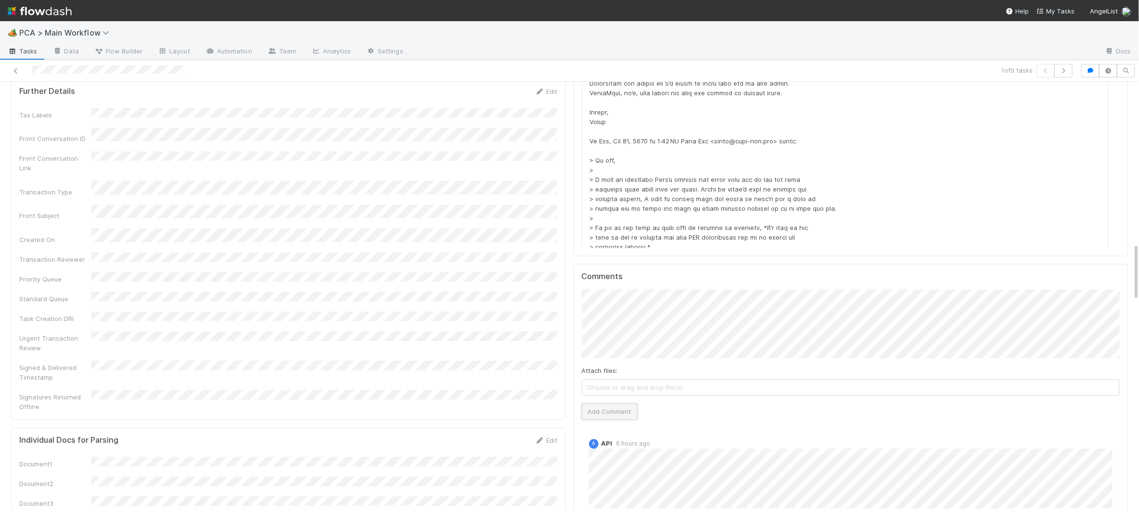
drag, startPoint x: 601, startPoint y: 361, endPoint x: 595, endPoint y: 356, distance: 7.5
click at [601, 403] on button "Add Comment" at bounding box center [610, 411] width 56 height 16
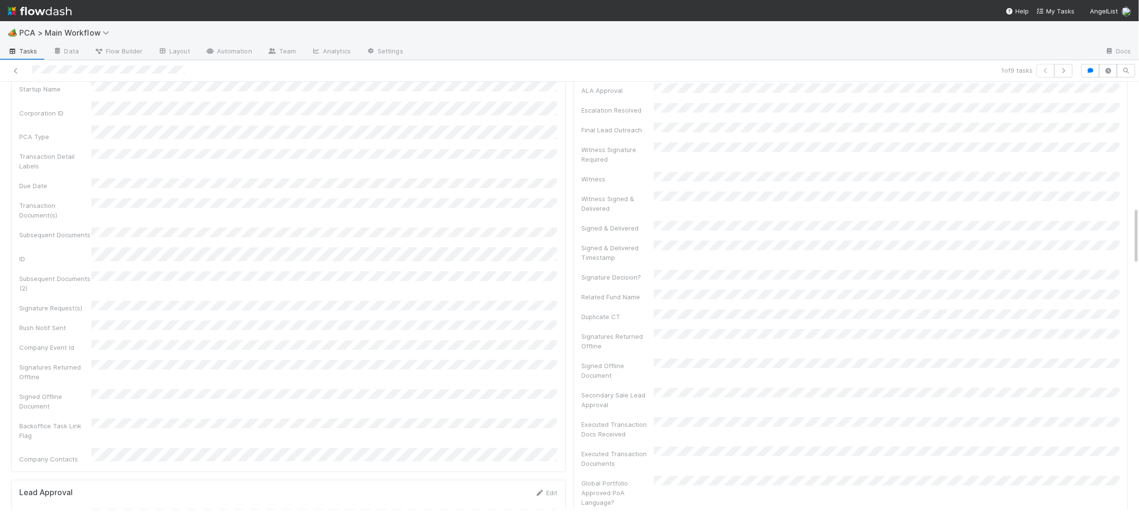
scroll to position [0, 0]
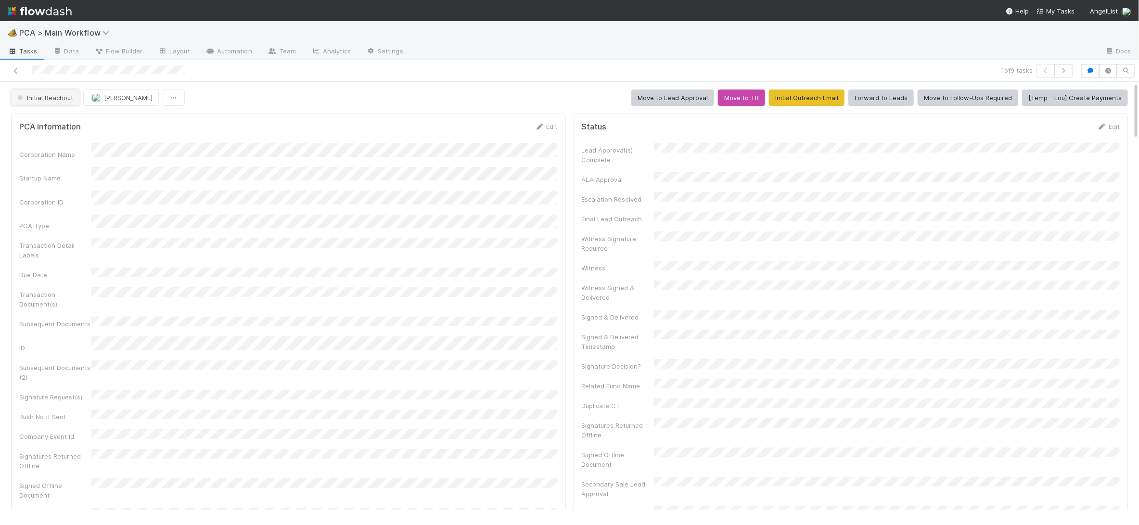
click at [21, 94] on span "Initial Reachout" at bounding box center [44, 98] width 58 height 8
click at [41, 114] on div "Follow-Ups Required Valuation Follow-Ups Required Payment Follow Ups Send Follo…" at bounding box center [76, 148] width 136 height 73
click at [44, 118] on span "Follow-Ups Required" at bounding box center [49, 122] width 73 height 8
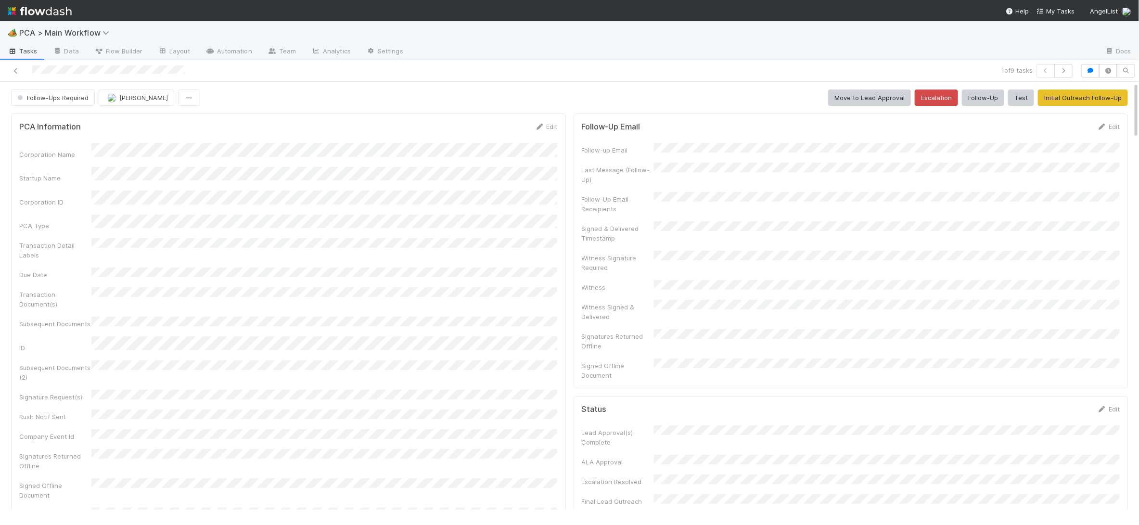
click at [26, 10] on img at bounding box center [40, 11] width 64 height 16
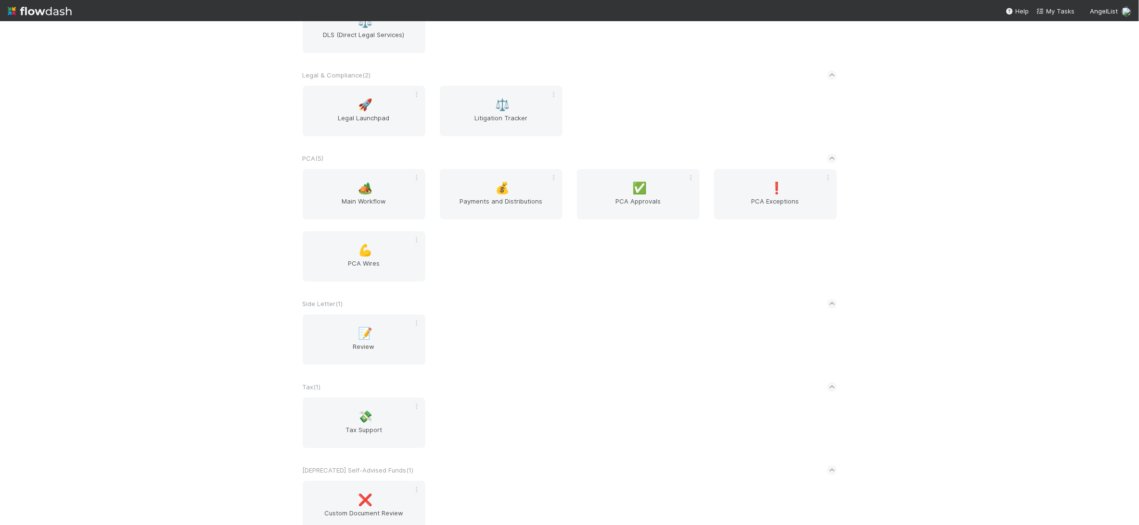
scroll to position [1684, 0]
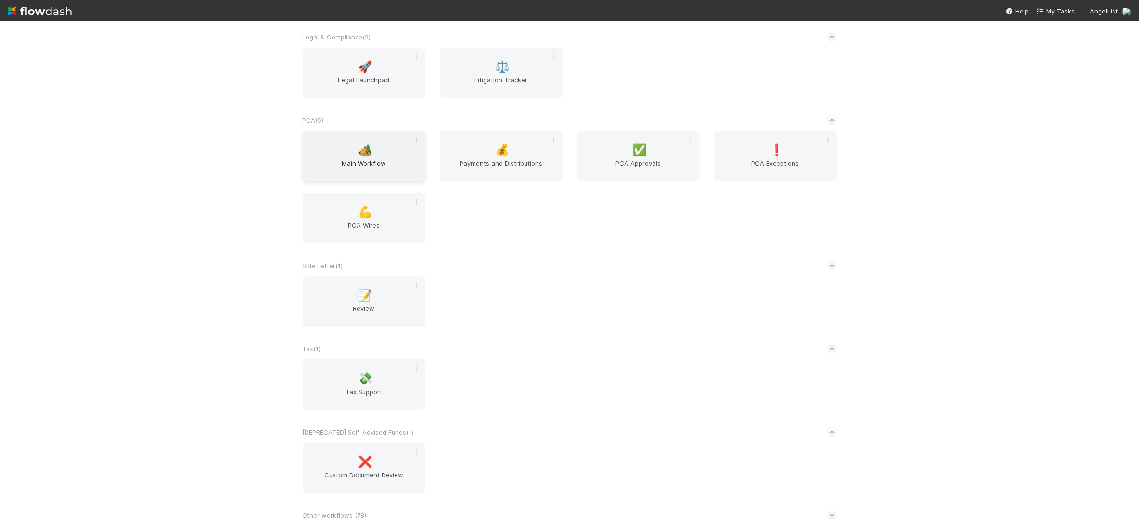
click at [382, 156] on div "🏕️ Main Workflow" at bounding box center [364, 156] width 123 height 51
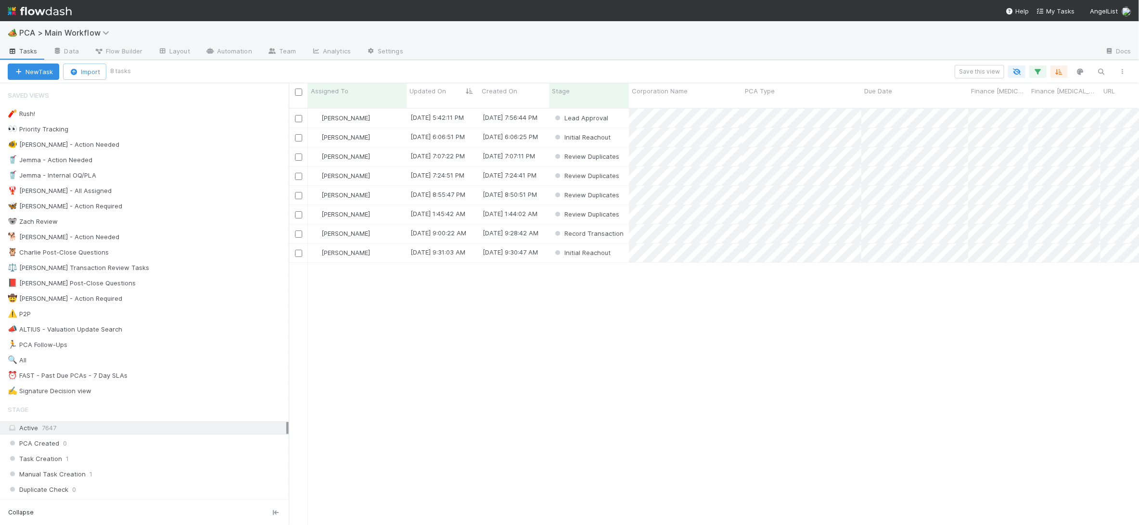
scroll to position [424, 850]
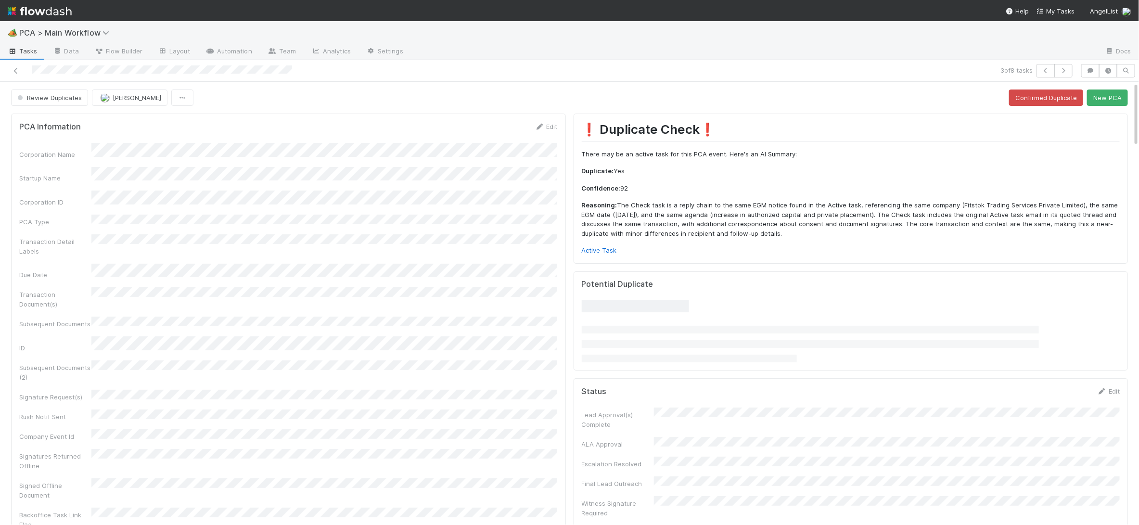
drag, startPoint x: 538, startPoint y: 124, endPoint x: 491, endPoint y: 149, distance: 53.0
click at [538, 124] on icon at bounding box center [540, 127] width 10 height 6
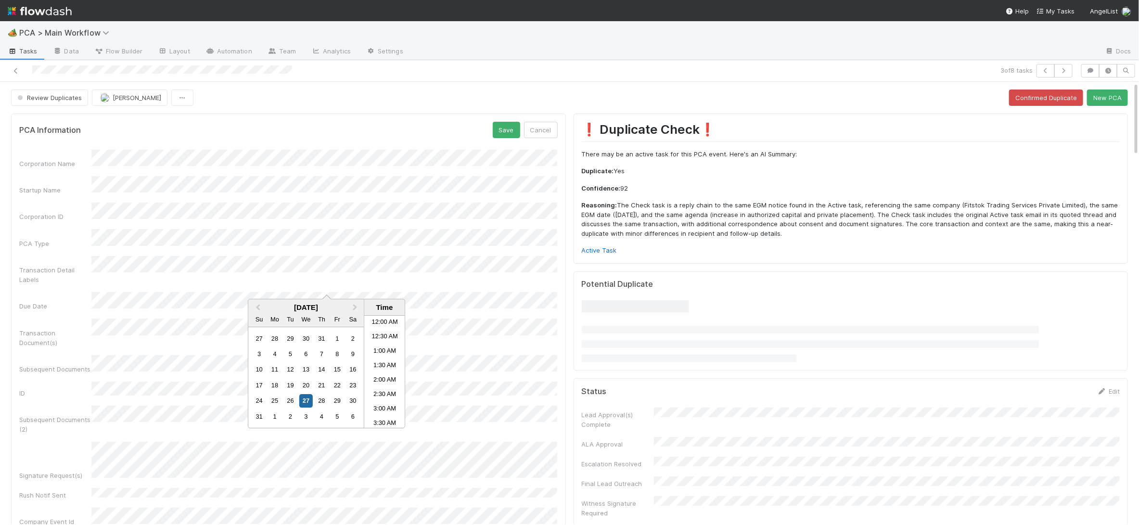
scroll to position [211, 0]
click at [503, 134] on button "Save" at bounding box center [506, 130] width 27 height 16
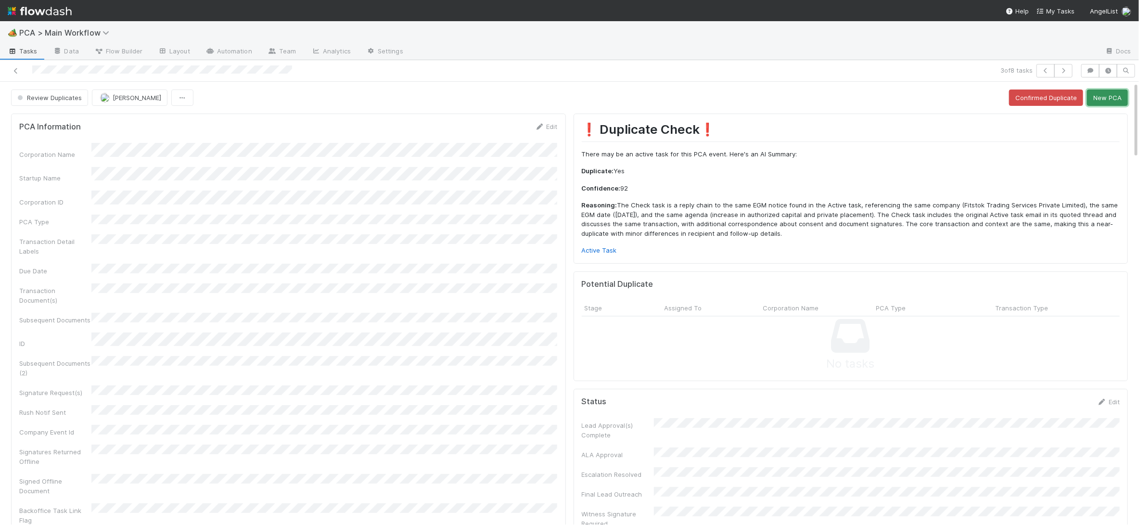
click at [1099, 99] on button "New PCA" at bounding box center [1107, 98] width 41 height 16
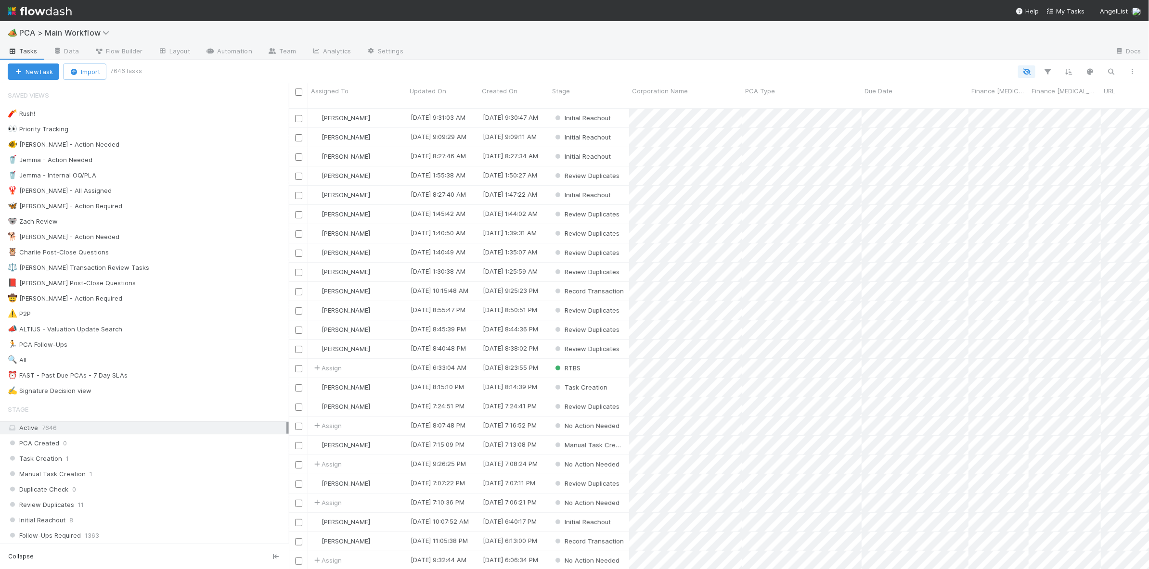
scroll to position [0, 0]
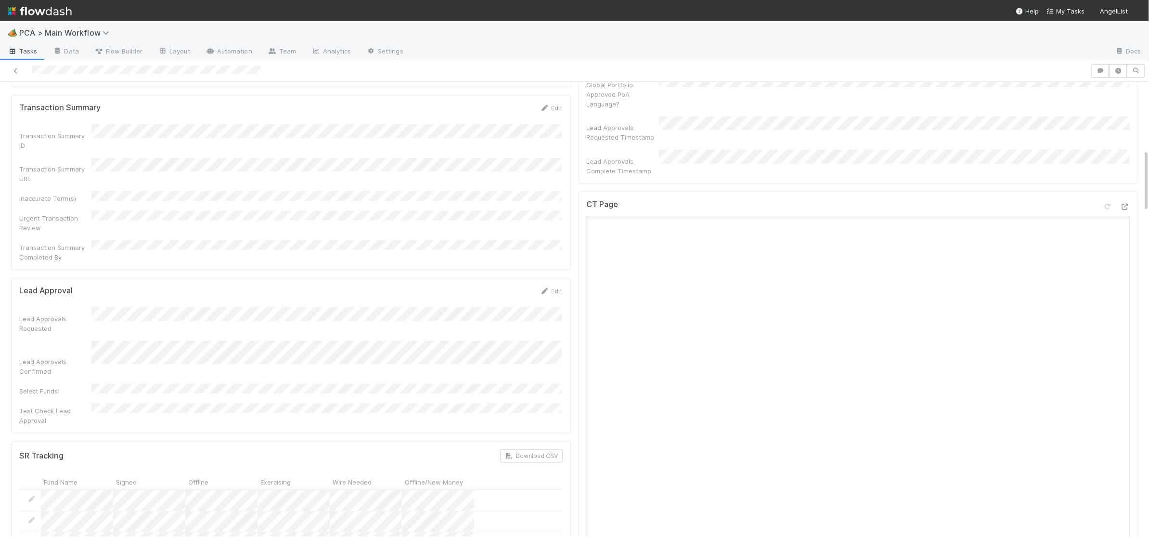
scroll to position [485, 0]
click at [1122, 206] on icon at bounding box center [1125, 209] width 10 height 6
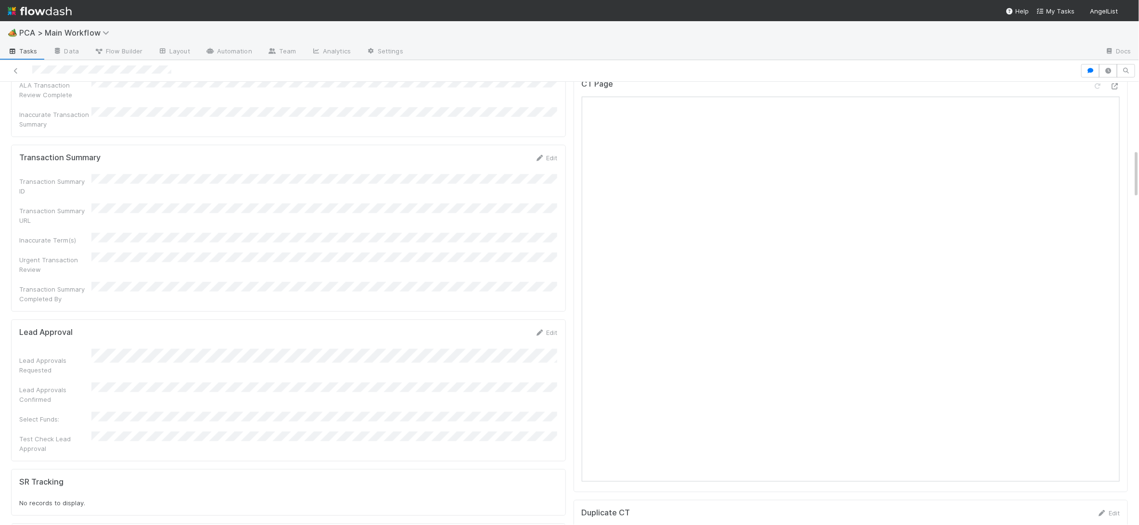
scroll to position [612, 0]
click at [55, 15] on img at bounding box center [40, 11] width 64 height 16
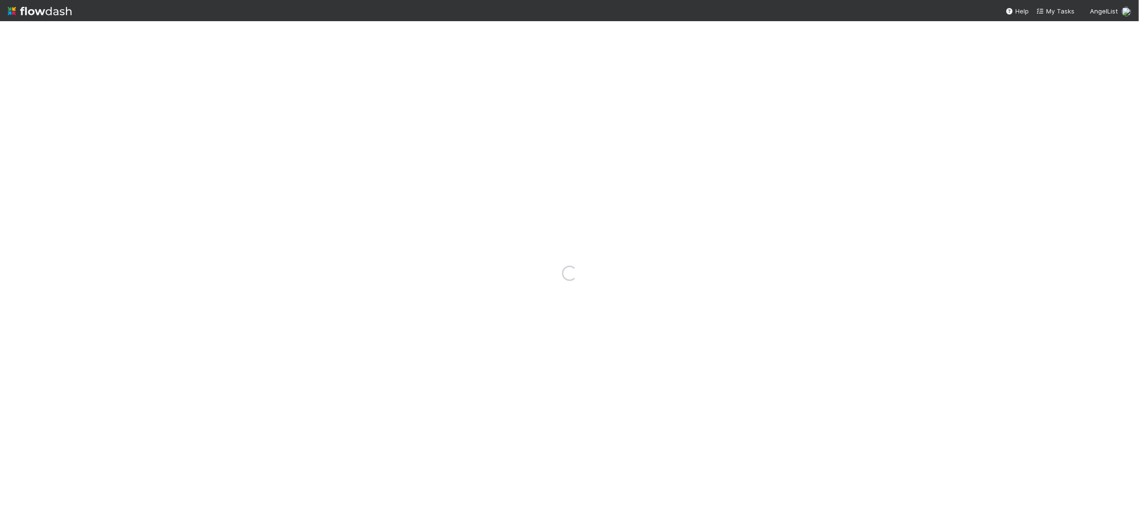
click at [55, 15] on img at bounding box center [40, 11] width 64 height 16
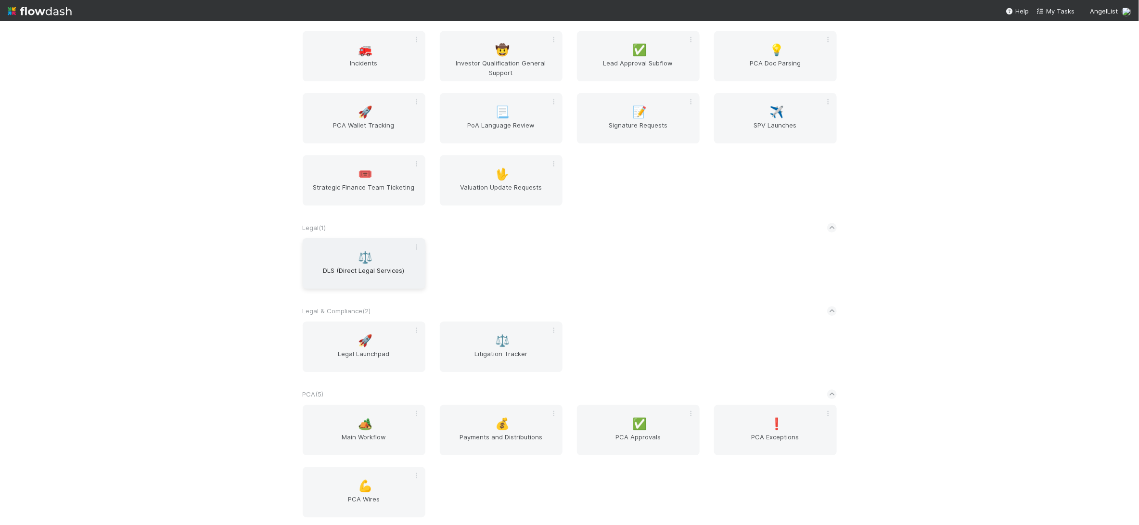
scroll to position [1684, 0]
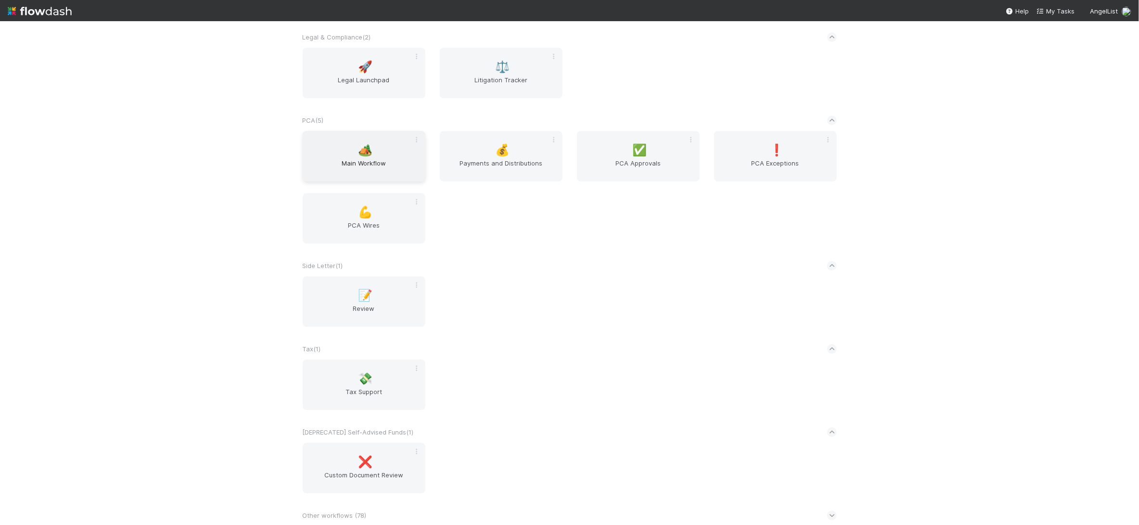
click at [381, 170] on span "Main Workflow" at bounding box center [364, 167] width 115 height 19
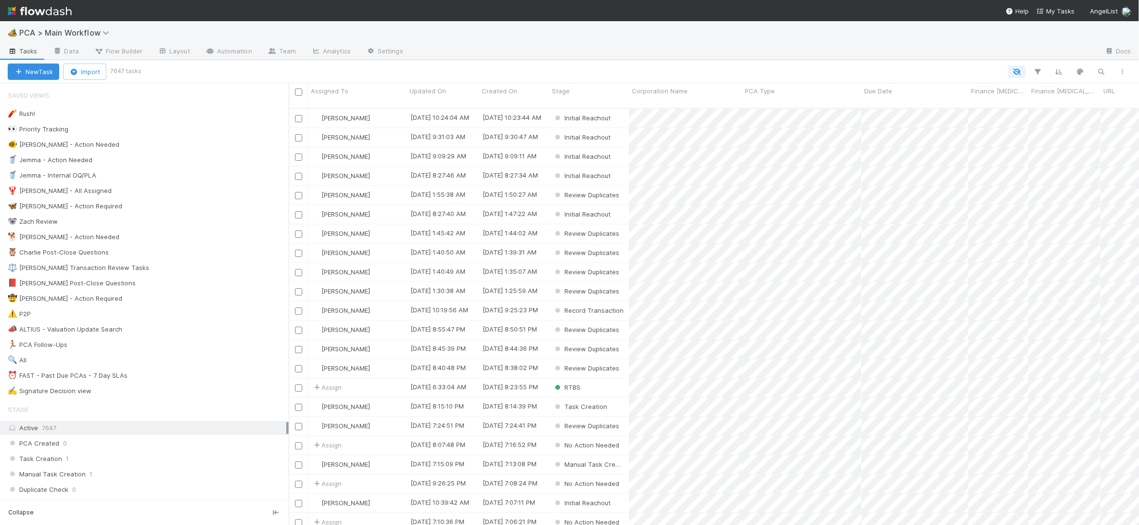
scroll to position [424, 850]
click at [140, 238] on div "🐕 Charlie - Action Needed 8" at bounding box center [148, 237] width 281 height 12
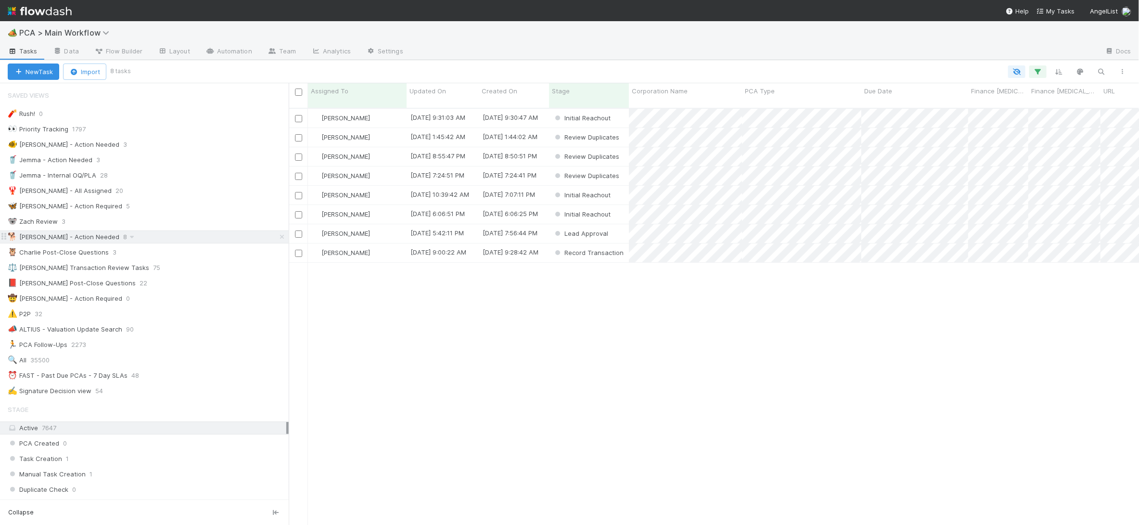
scroll to position [424, 850]
click at [424, 89] on span "Updated On" at bounding box center [428, 91] width 37 height 10
click at [444, 107] on div "Sort Oldest → Newest" at bounding box center [465, 109] width 110 height 14
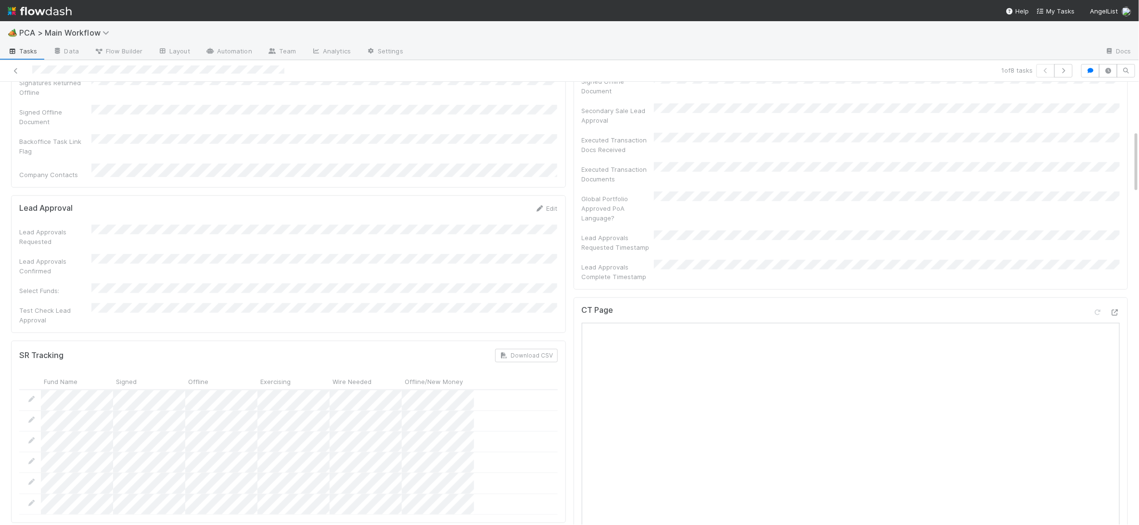
scroll to position [332, 0]
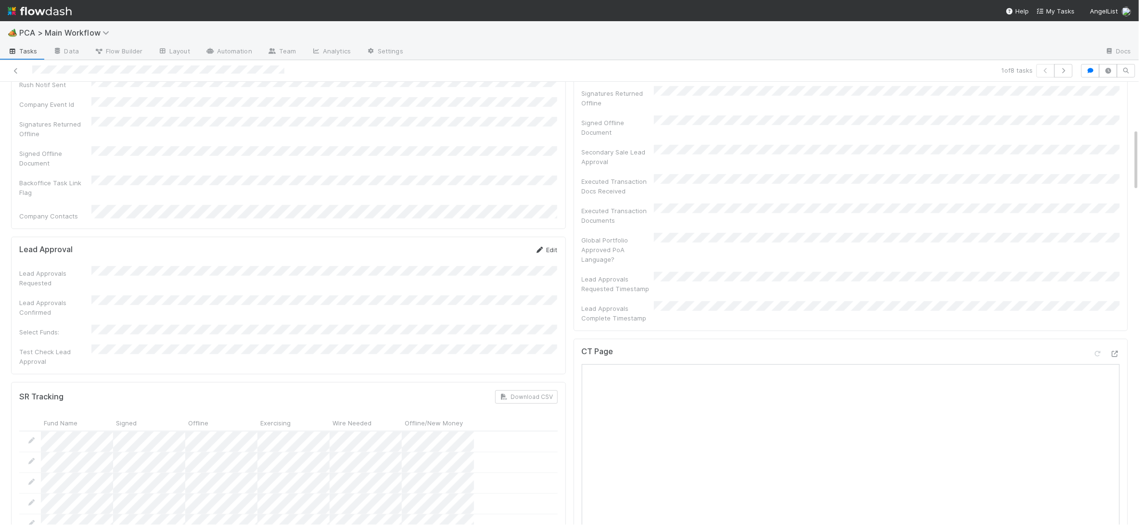
click at [541, 247] on icon at bounding box center [540, 250] width 10 height 6
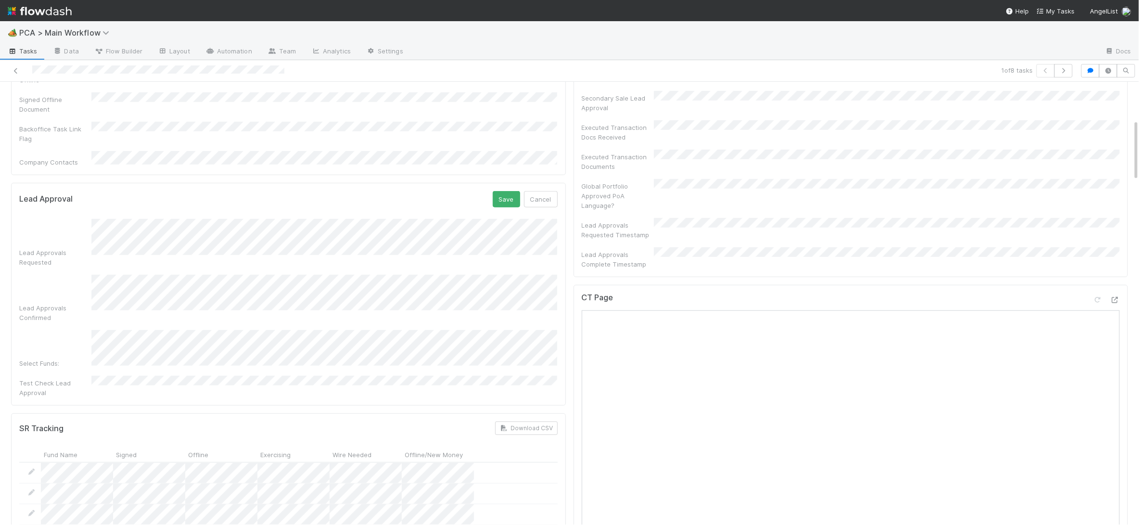
scroll to position [184, 0]
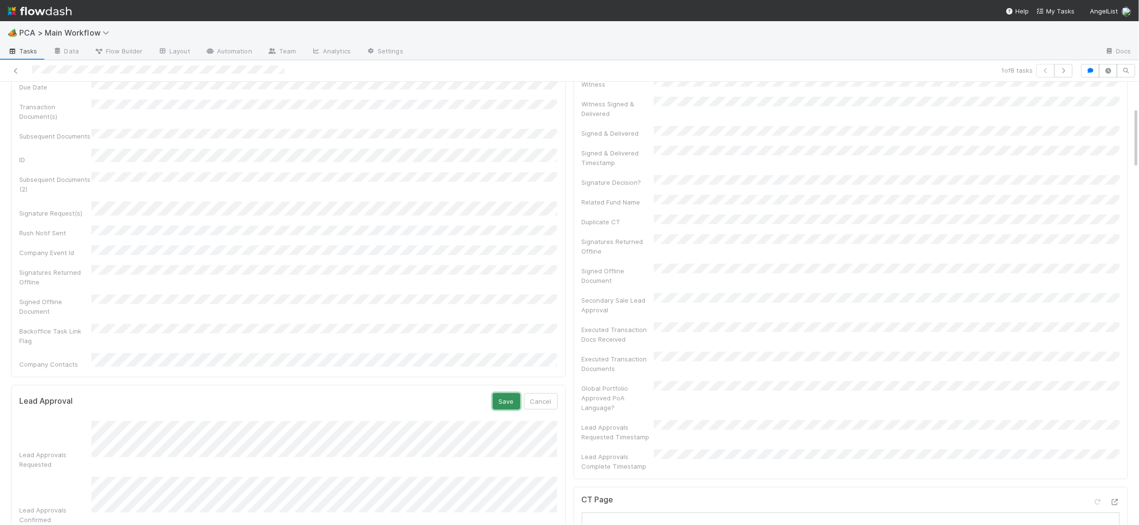
click at [514, 393] on button "Save" at bounding box center [506, 401] width 27 height 16
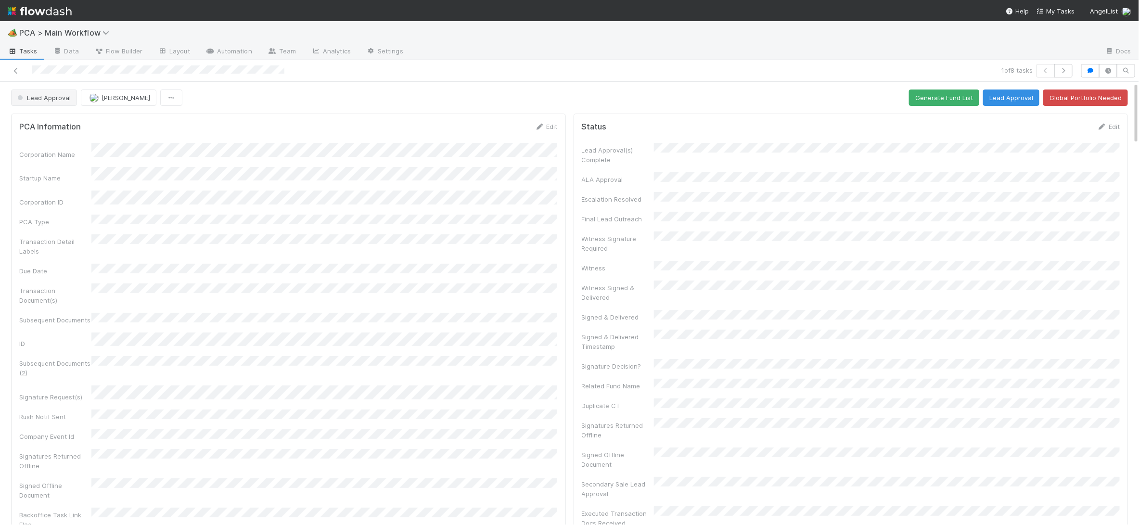
scroll to position [599, 0]
click at [60, 101] on span "Lead Approval" at bounding box center [42, 98] width 55 height 8
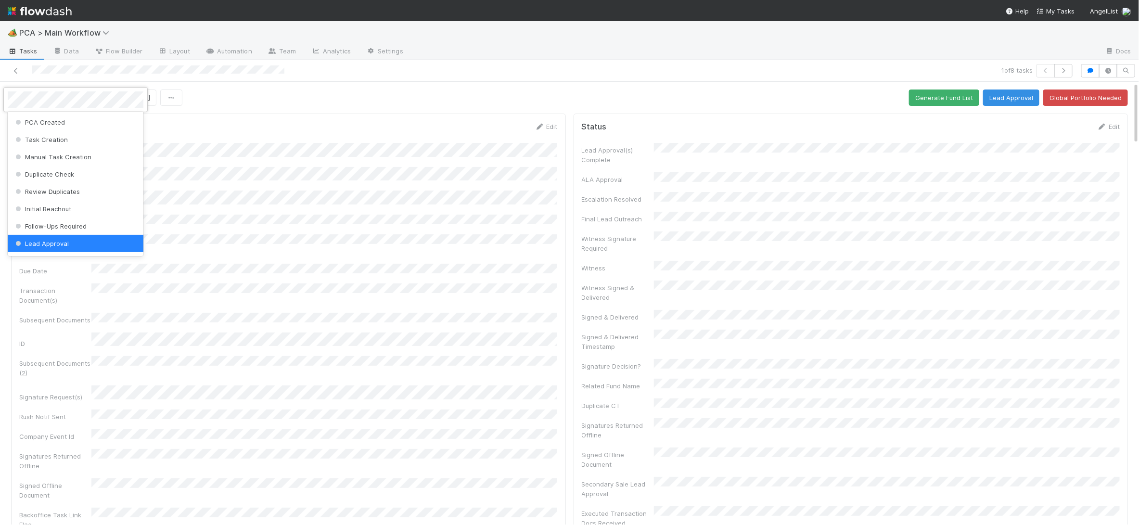
scroll to position [1, 0]
drag, startPoint x: 312, startPoint y: 154, endPoint x: 320, endPoint y: 154, distance: 7.7
click at [320, 154] on div at bounding box center [569, 262] width 1139 height 525
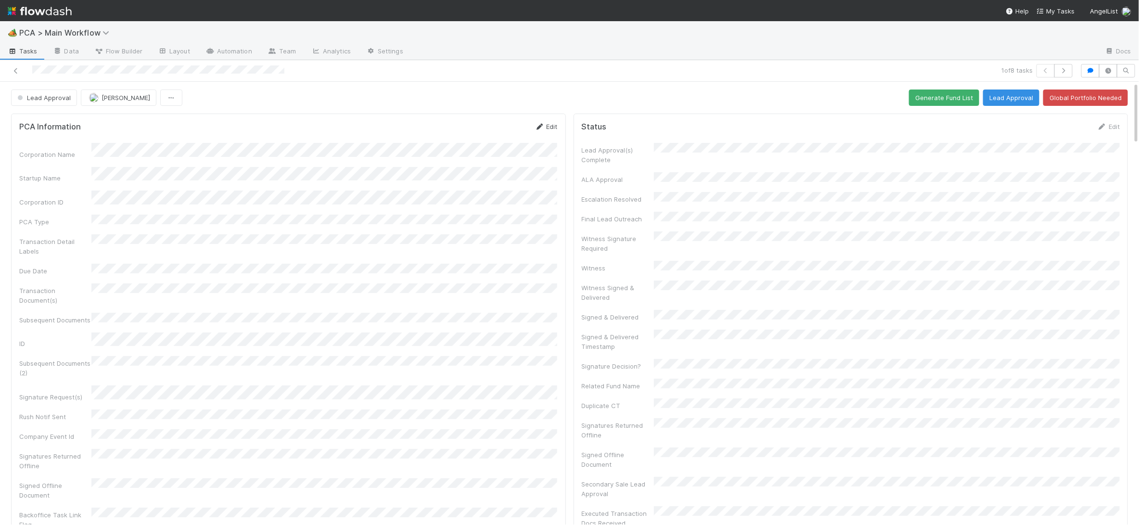
click at [545, 124] on link "Edit" at bounding box center [546, 127] width 23 height 8
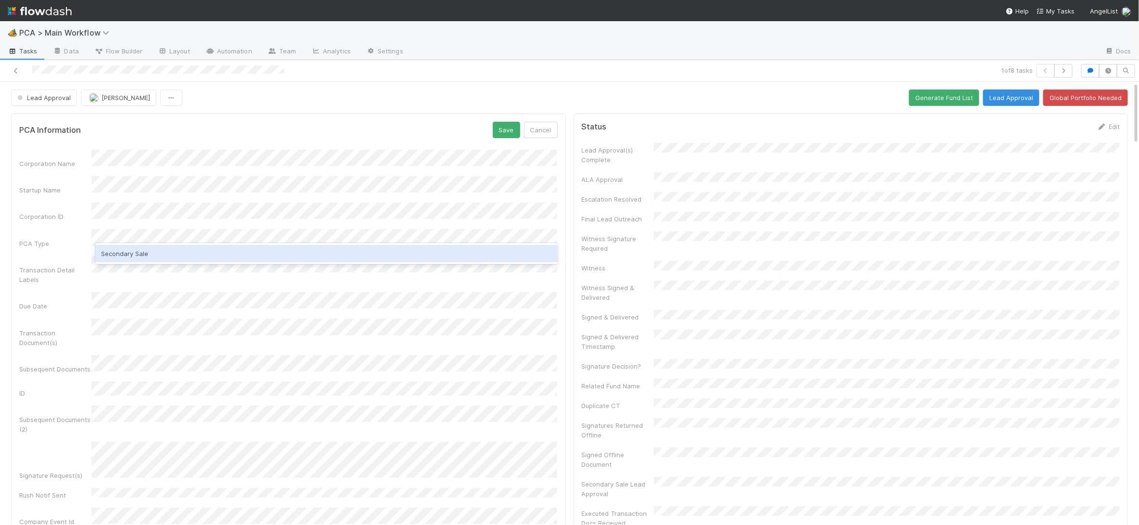
click at [182, 257] on div "Secondary Sale" at bounding box center [326, 253] width 462 height 17
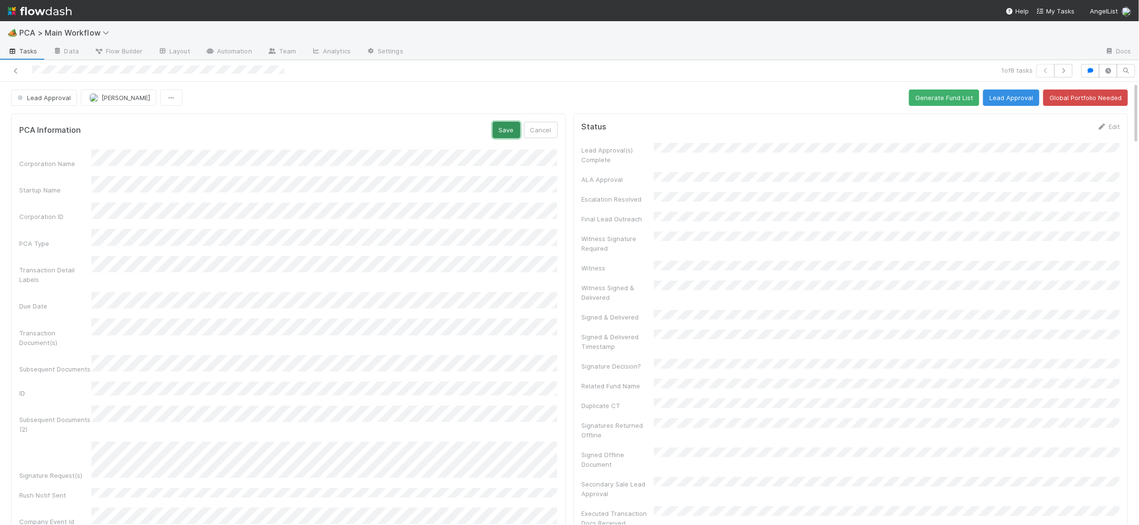
click at [506, 128] on button "Save" at bounding box center [506, 130] width 27 height 16
click at [54, 96] on span "Lead Approval" at bounding box center [42, 98] width 55 height 8
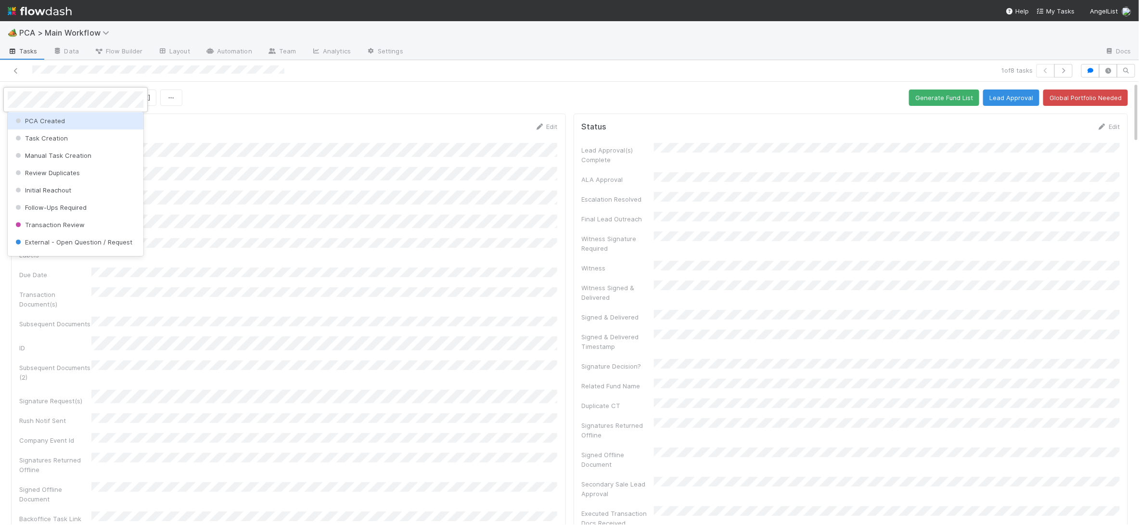
scroll to position [0, 0]
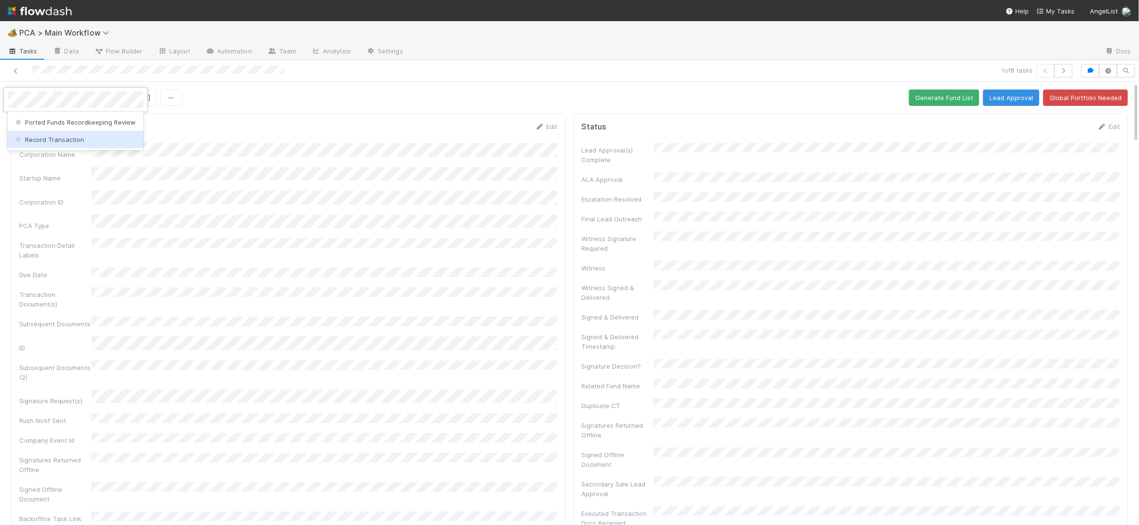
drag, startPoint x: 64, startPoint y: 138, endPoint x: 576, endPoint y: 217, distance: 518.1
click at [74, 139] on span "Record Transaction" at bounding box center [48, 140] width 71 height 8
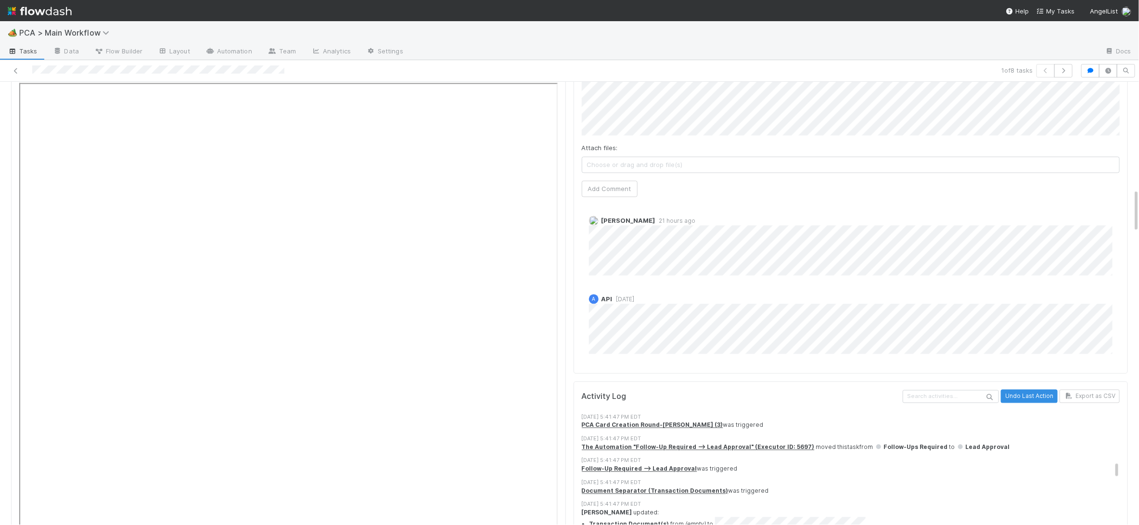
scroll to position [1074, 0]
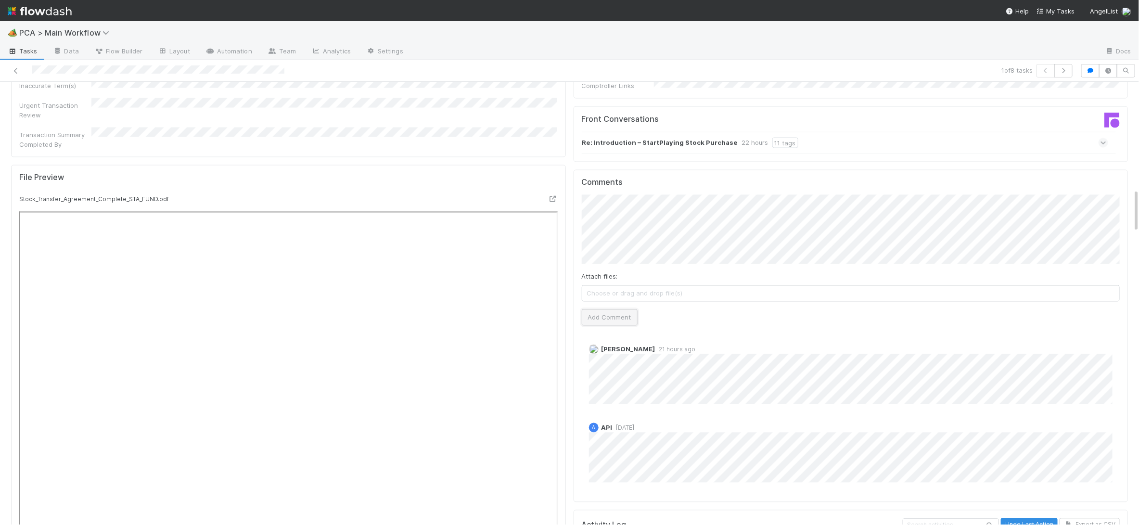
click at [617, 309] on button "Add Comment" at bounding box center [610, 317] width 56 height 16
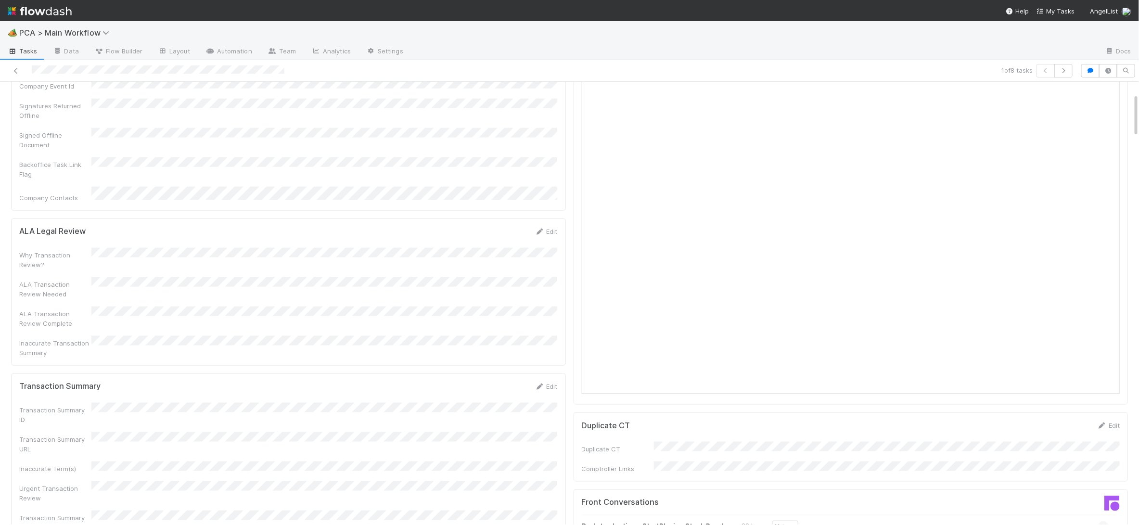
scroll to position [0, 0]
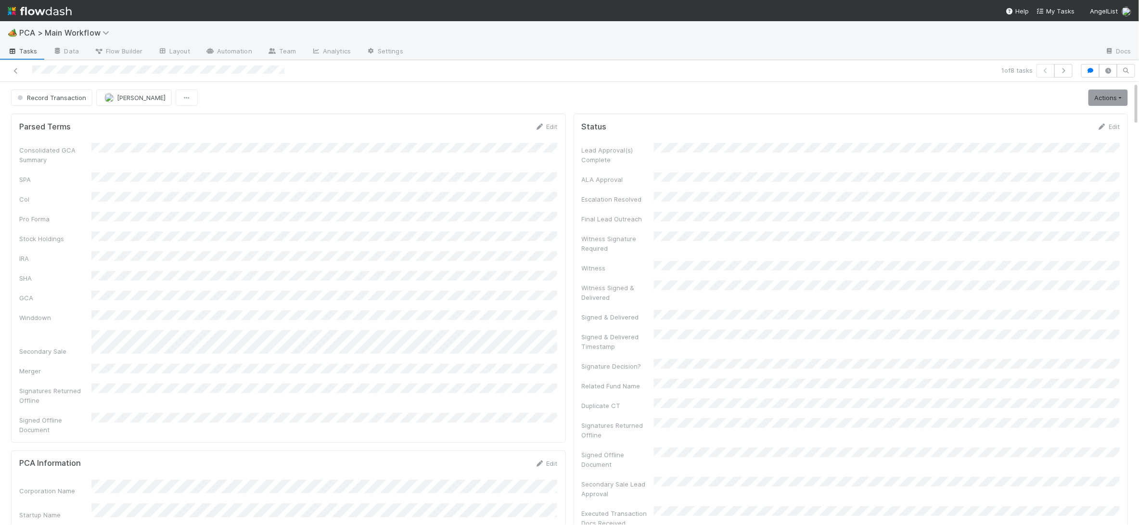
click at [59, 13] on img at bounding box center [40, 11] width 64 height 16
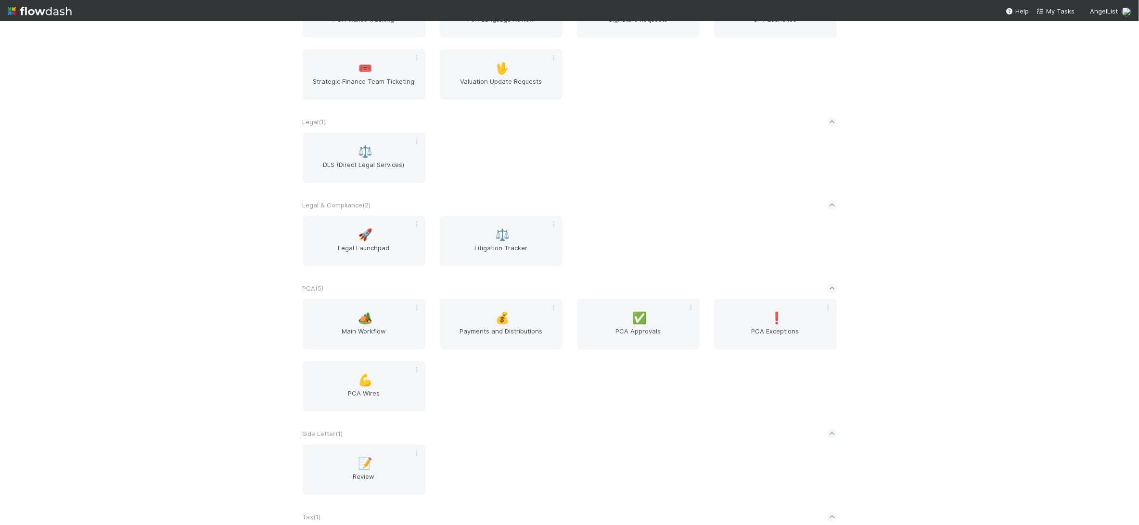
scroll to position [1684, 0]
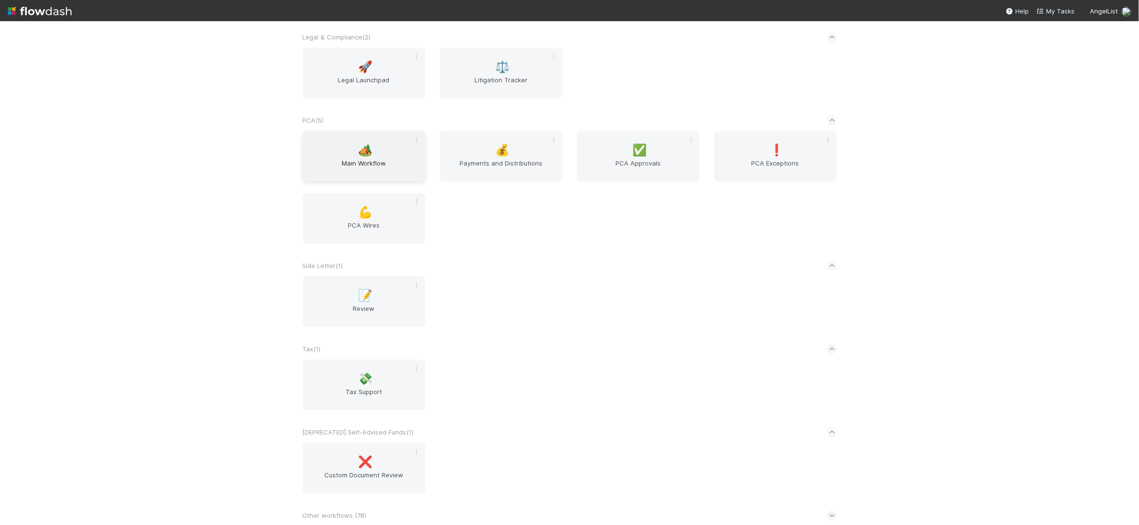
click at [375, 152] on div "🏕️ Main Workflow" at bounding box center [364, 156] width 123 height 51
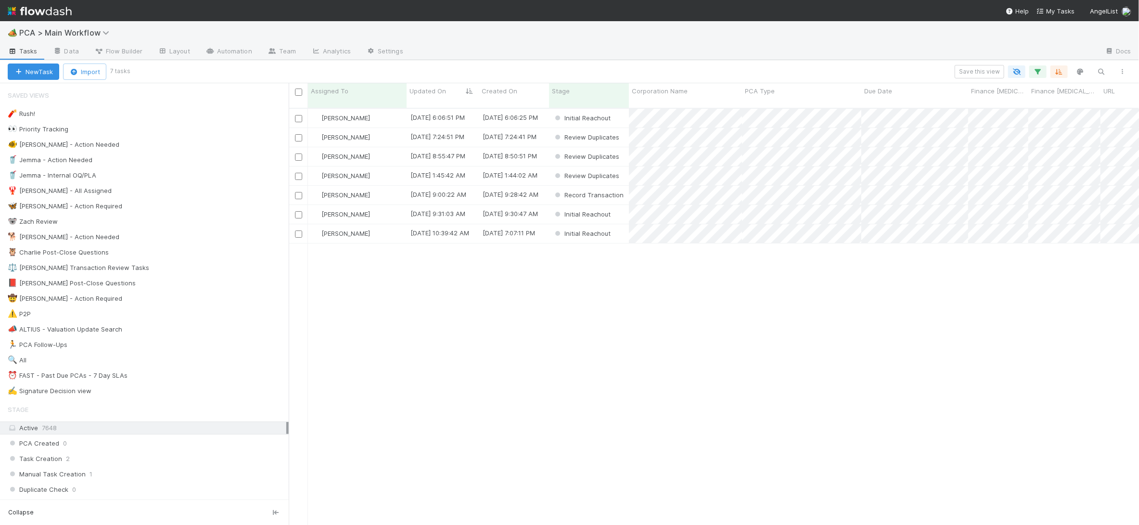
scroll to position [0, 0]
click at [158, 236] on div "🐕 Charlie - Action Needed 7" at bounding box center [148, 237] width 281 height 12
click at [391, 110] on div "[PERSON_NAME]" at bounding box center [357, 118] width 99 height 19
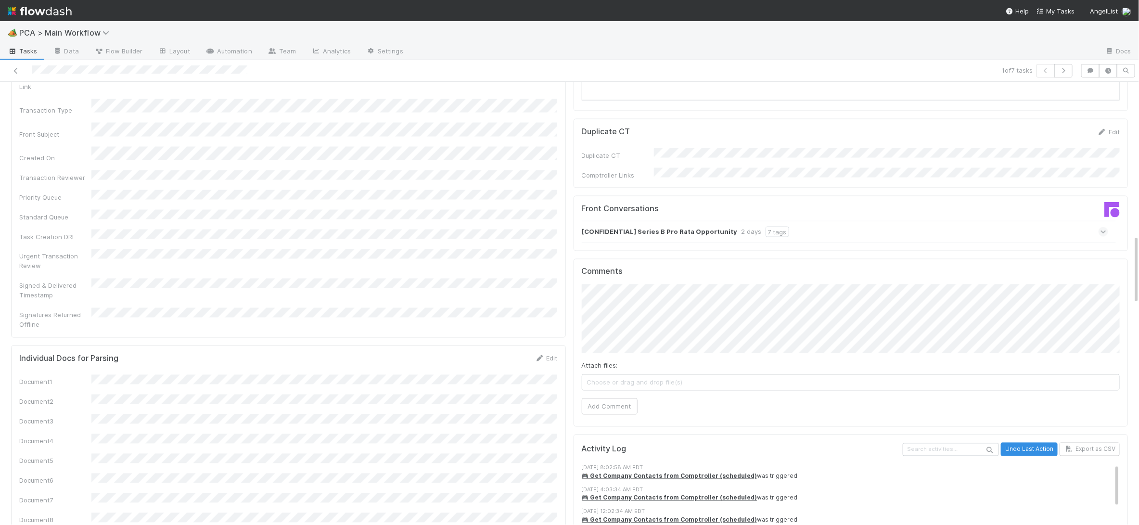
scroll to position [996, 0]
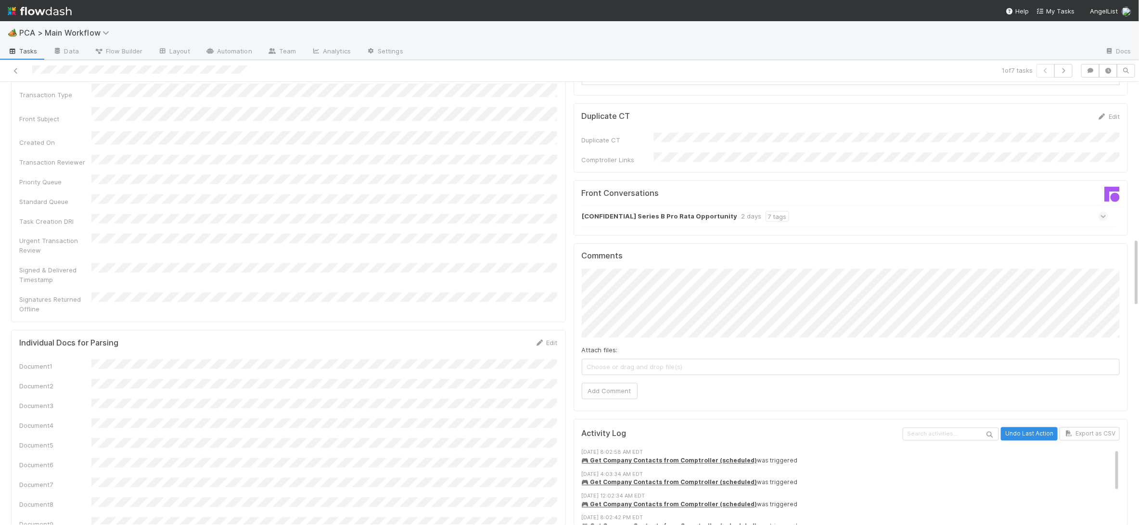
click at [730, 206] on div "[CONFIDENTIAL] Series B Pro Rata Opportunity 2 days 7 tags" at bounding box center [845, 217] width 527 height 22
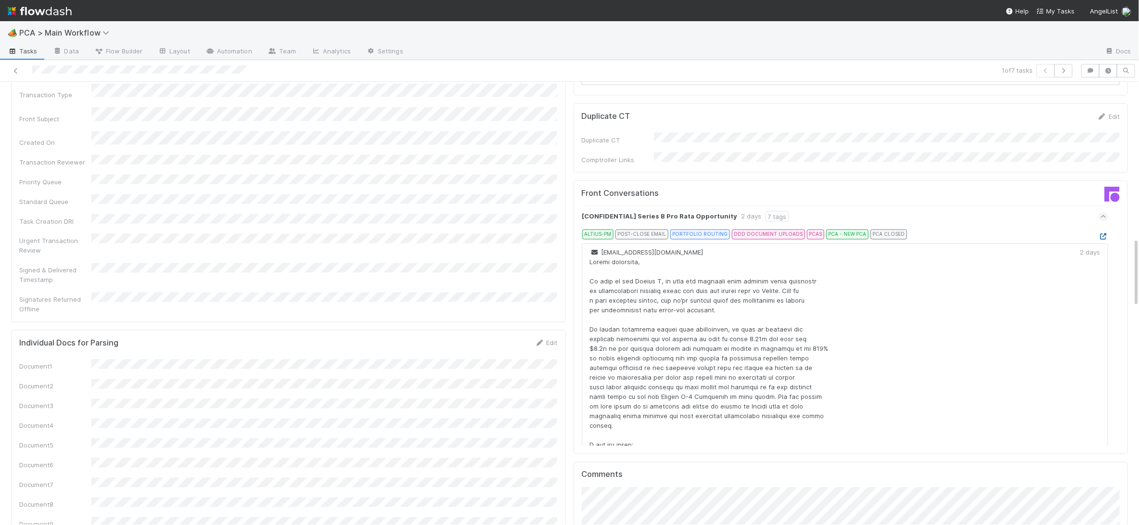
click at [1106, 234] on icon at bounding box center [1104, 237] width 10 height 6
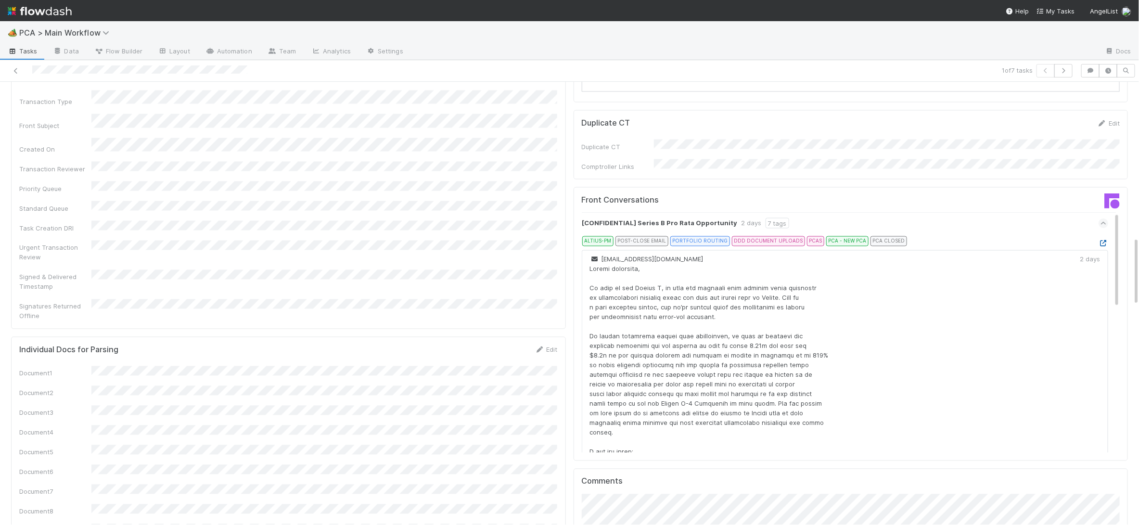
click at [1107, 241] on icon at bounding box center [1104, 244] width 10 height 6
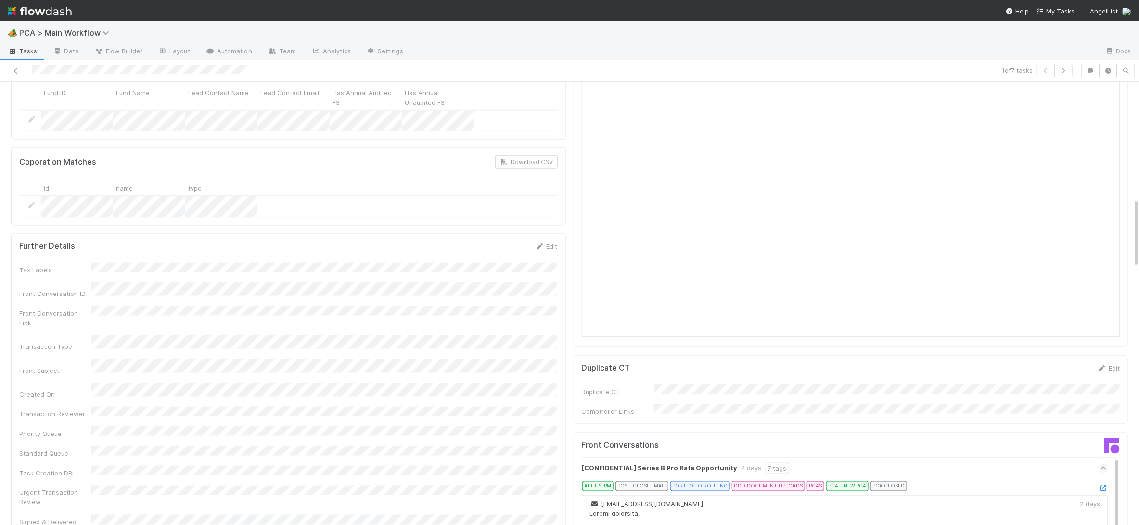
scroll to position [751, 0]
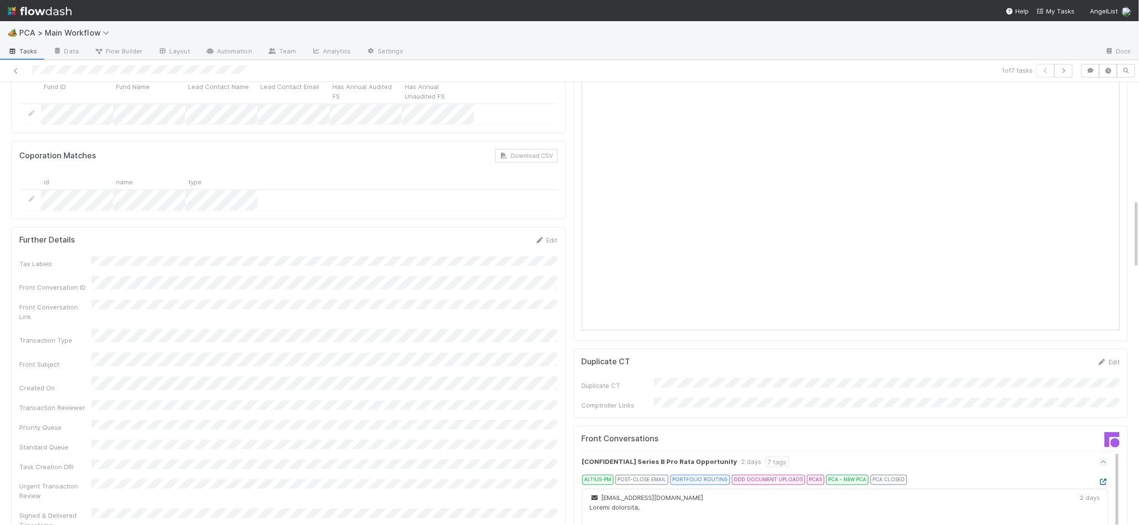
click at [1106, 479] on icon at bounding box center [1104, 482] width 10 height 6
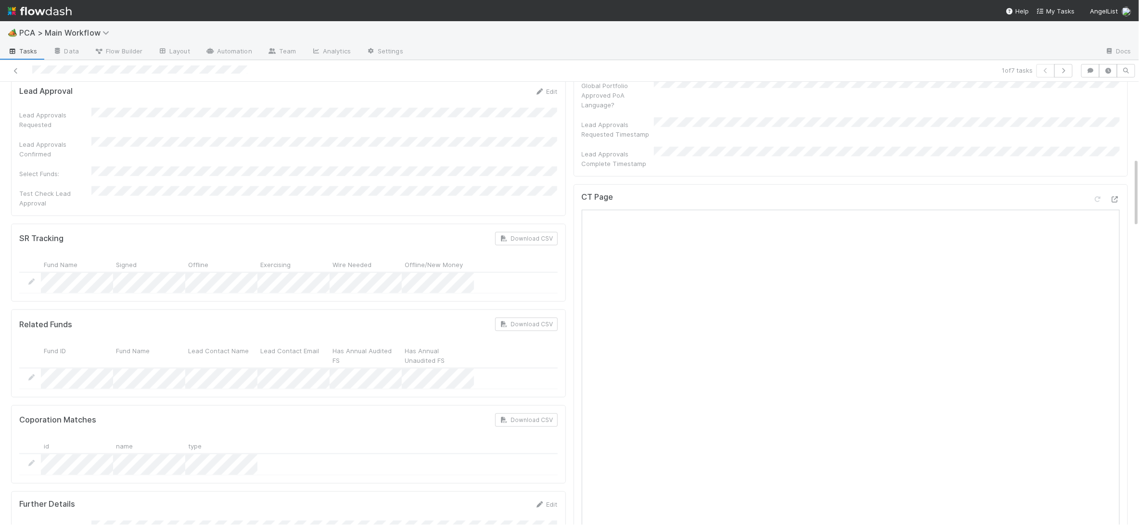
scroll to position [489, 0]
click at [1116, 194] on icon at bounding box center [1115, 197] width 10 height 6
click at [0, 0] on div "🏕️ PCA > Main Workflow Tasks Data Flow Builder Layout Automation Team Analytics…" at bounding box center [569, 262] width 1139 height 525
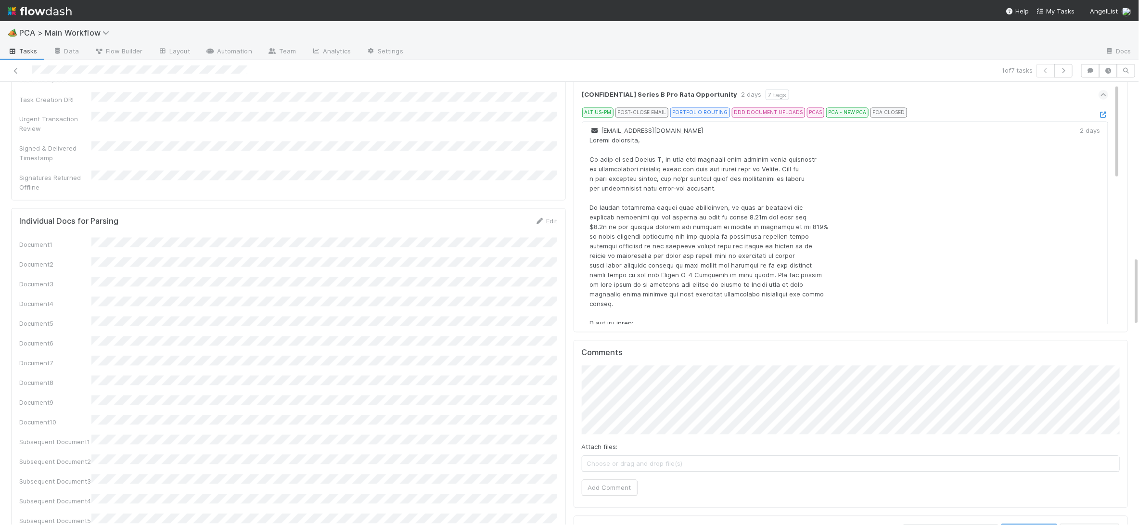
scroll to position [1117, 0]
drag, startPoint x: 616, startPoint y: 430, endPoint x: 604, endPoint y: 425, distance: 13.1
click at [616, 431] on div "Attach files: Choose or drag and drop file(s) Add Comment" at bounding box center [851, 432] width 539 height 130
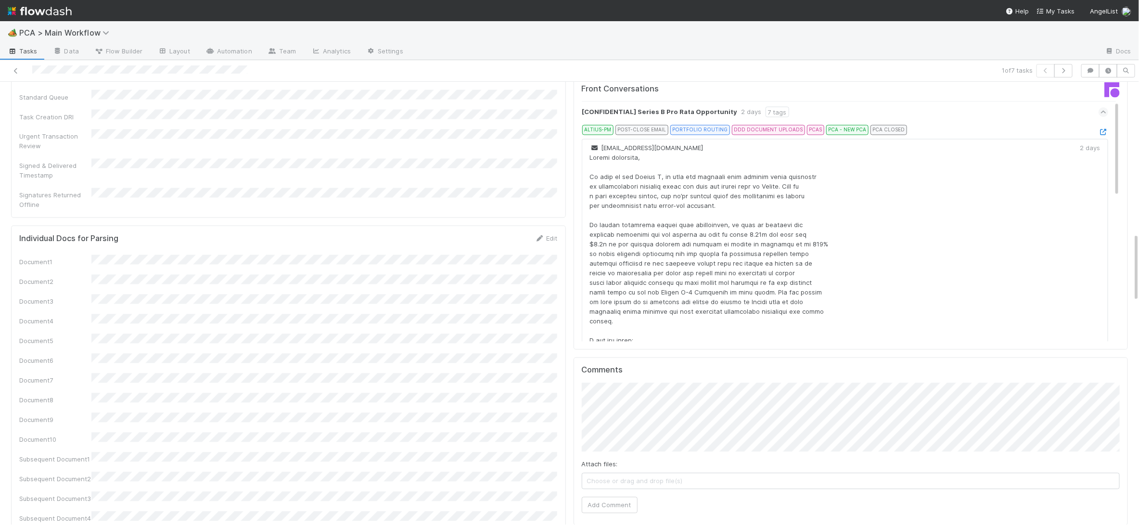
scroll to position [1241, 0]
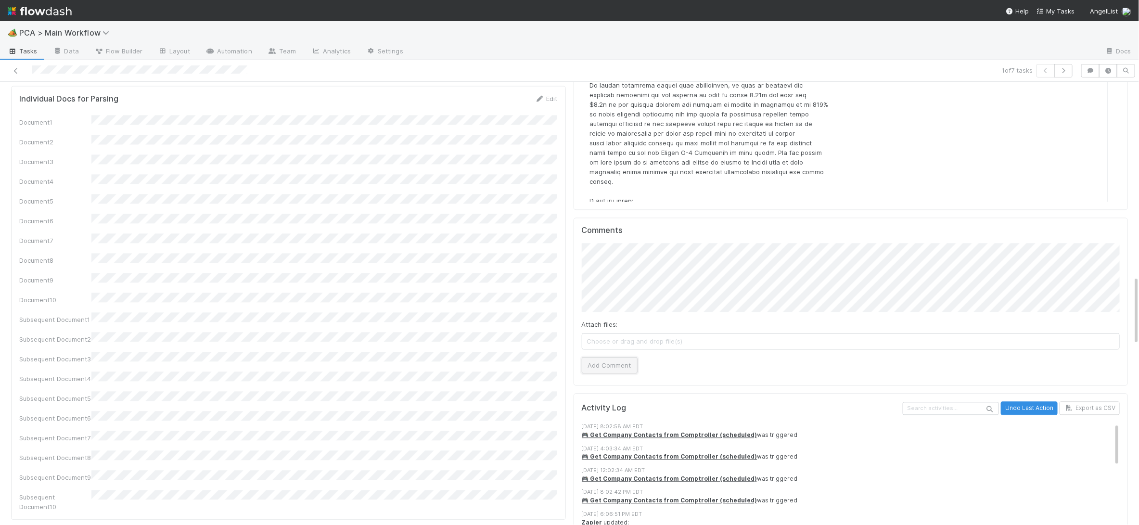
click at [597, 357] on button "Add Comment" at bounding box center [610, 365] width 56 height 16
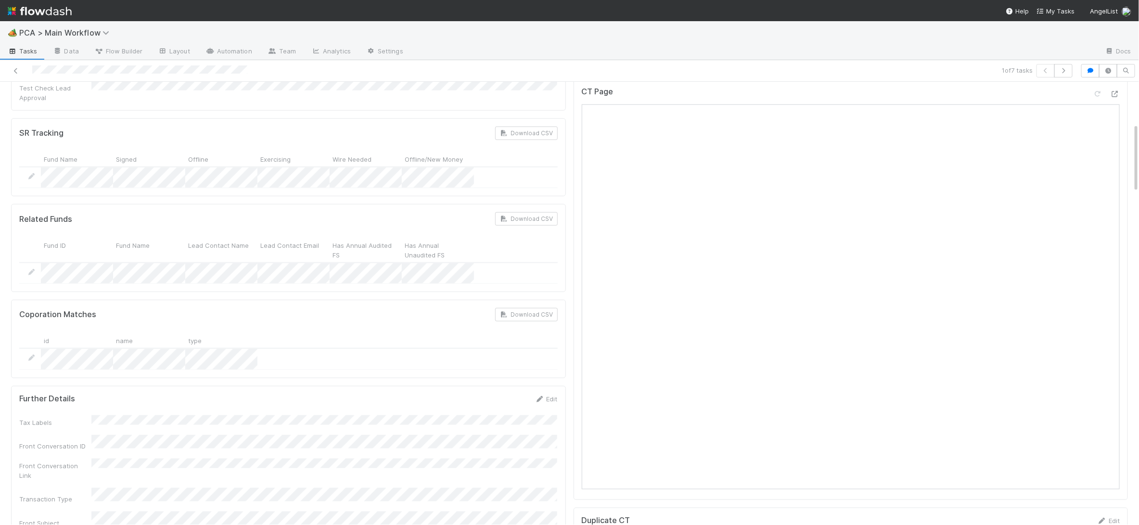
scroll to position [0, 0]
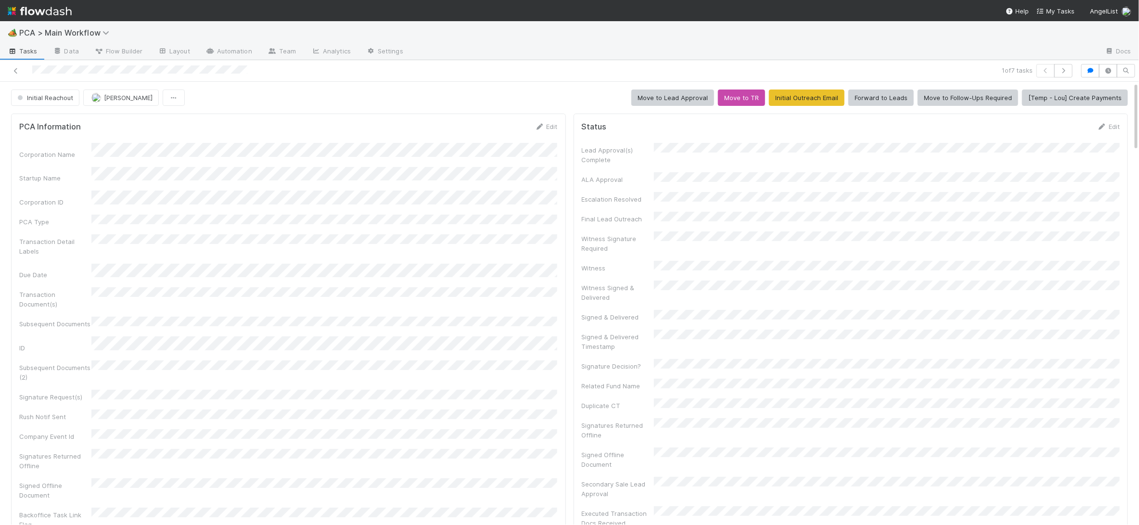
drag, startPoint x: 527, startPoint y: 164, endPoint x: 527, endPoint y: 157, distance: 6.3
click at [527, 161] on div "Corporation Name Startup Name Corporation ID PCA Type Transaction Detail Labels…" at bounding box center [288, 346] width 539 height 406
click at [540, 132] on form "PCA Information Edit Corporation Name Startup Name Corporation ID PCA Type Tran…" at bounding box center [288, 335] width 539 height 427
click at [537, 127] on icon at bounding box center [540, 127] width 10 height 6
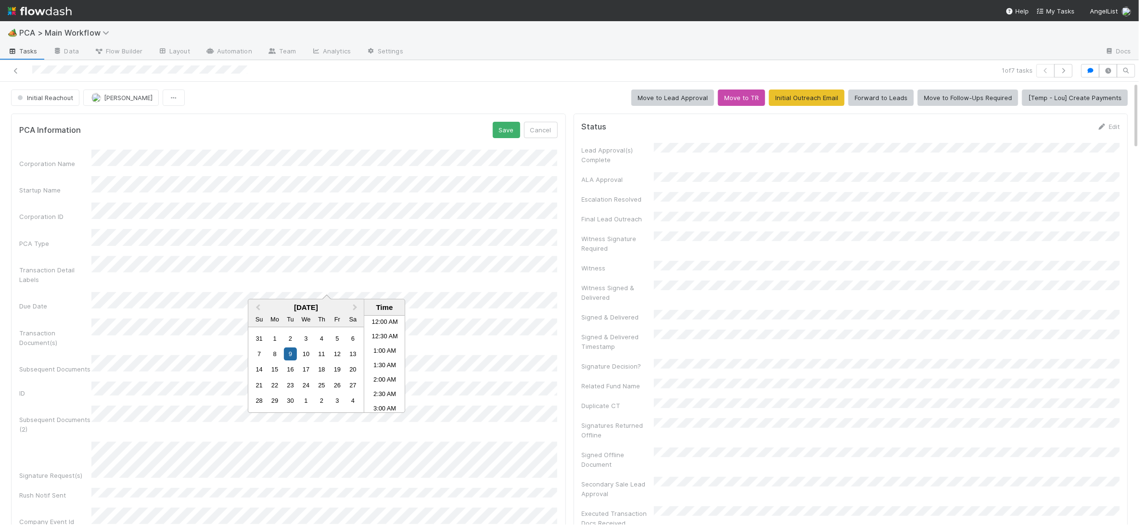
scroll to position [421, 0]
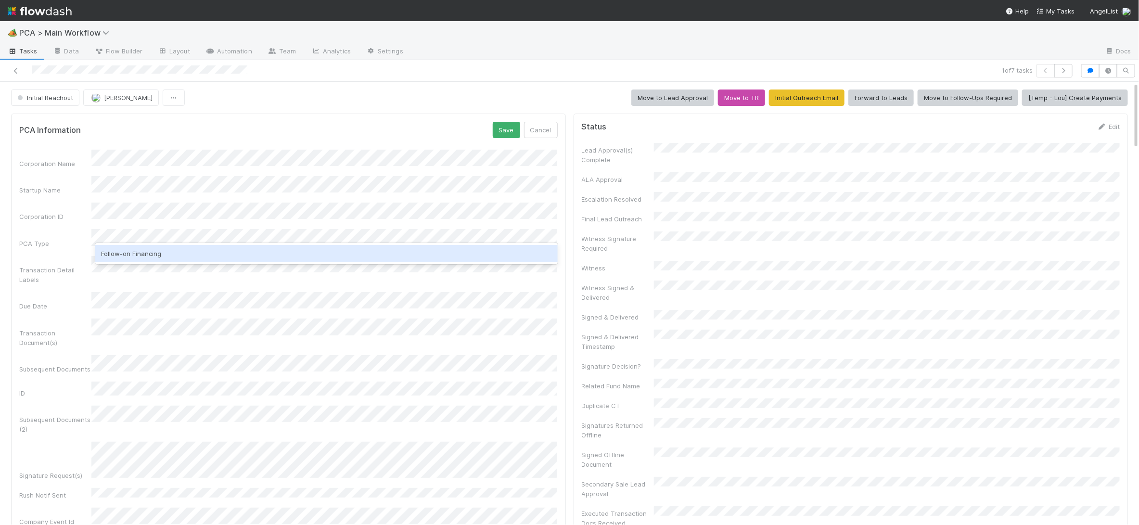
click at [168, 253] on div "Follow-on Financing" at bounding box center [326, 253] width 462 height 17
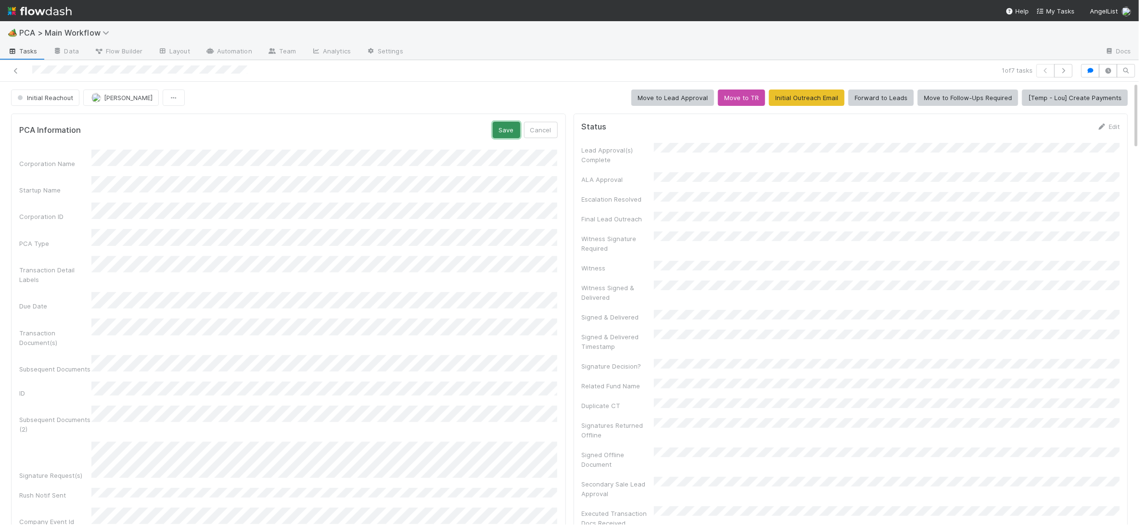
click at [499, 132] on button "Save" at bounding box center [506, 130] width 27 height 16
click at [61, 105] on button "Initial Reachout" at bounding box center [45, 98] width 68 height 16
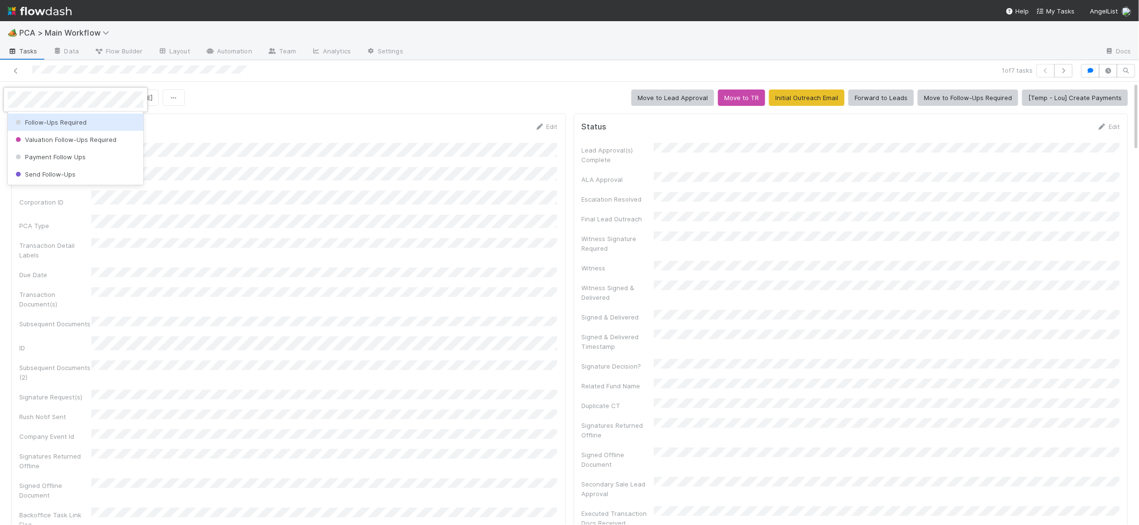
click at [74, 129] on div "Follow-Ups Required" at bounding box center [76, 122] width 136 height 17
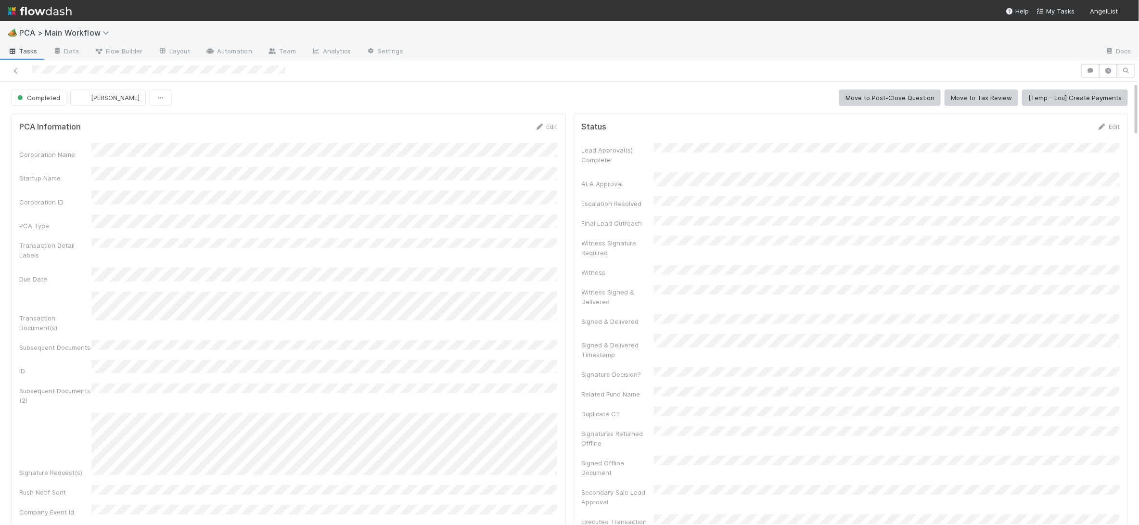
scroll to position [195, 538]
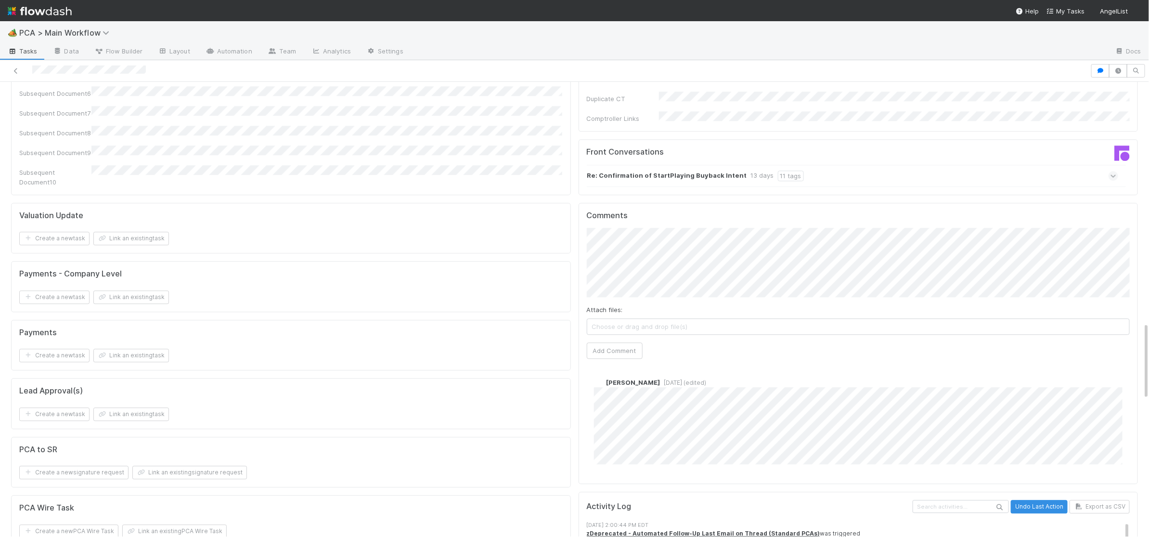
scroll to position [1407, 0]
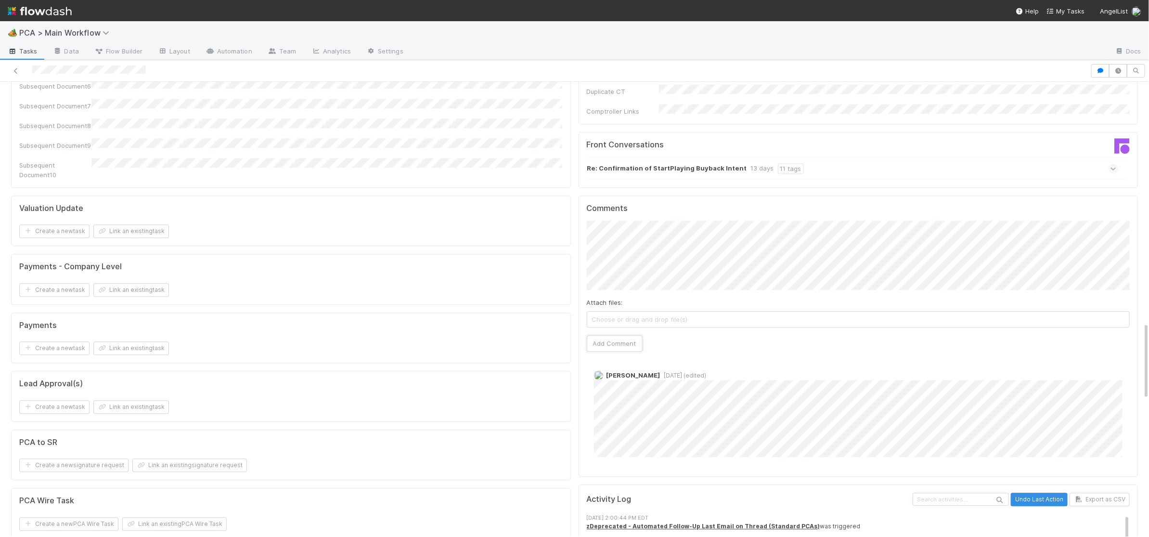
drag, startPoint x: 622, startPoint y: 257, endPoint x: 516, endPoint y: 237, distance: 107.7
click at [622, 335] on button "Add Comment" at bounding box center [615, 343] width 56 height 16
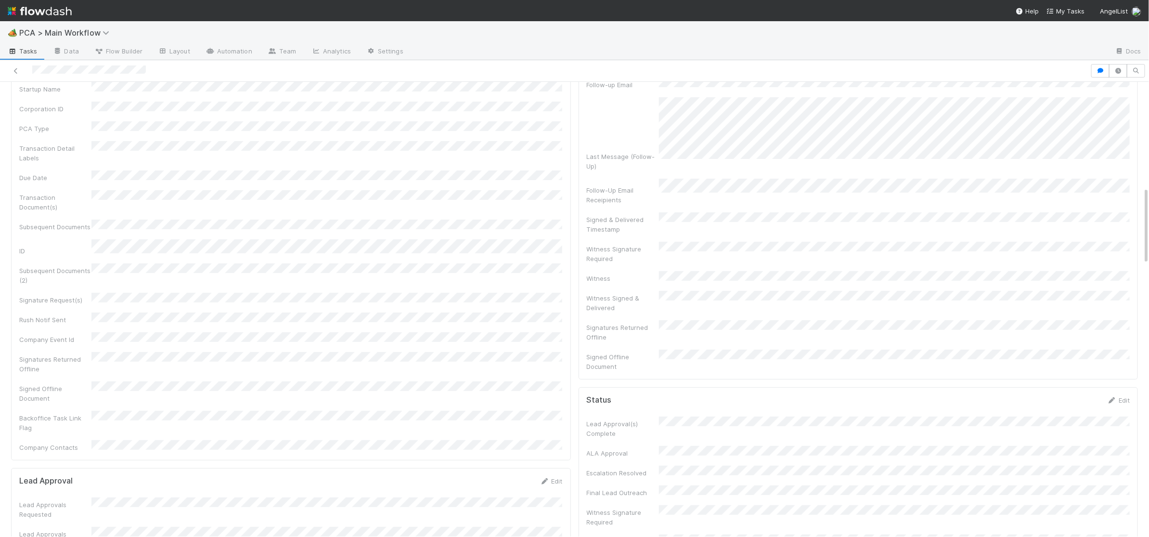
scroll to position [0, 0]
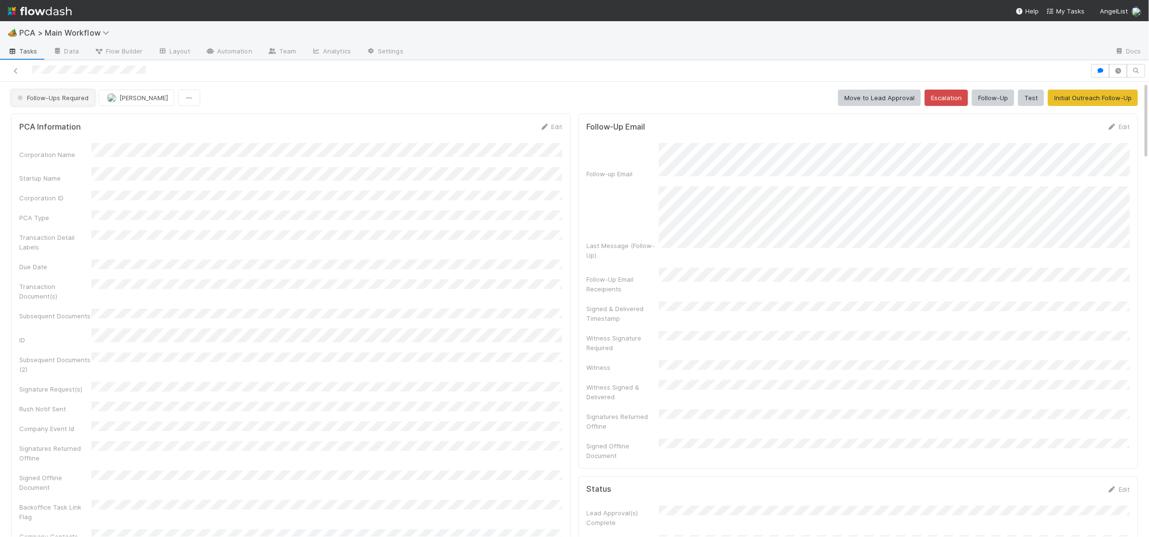
click at [73, 100] on span "Follow-Ups Required" at bounding box center [51, 98] width 73 height 8
click at [83, 135] on div "No Action Needed" at bounding box center [76, 139] width 136 height 17
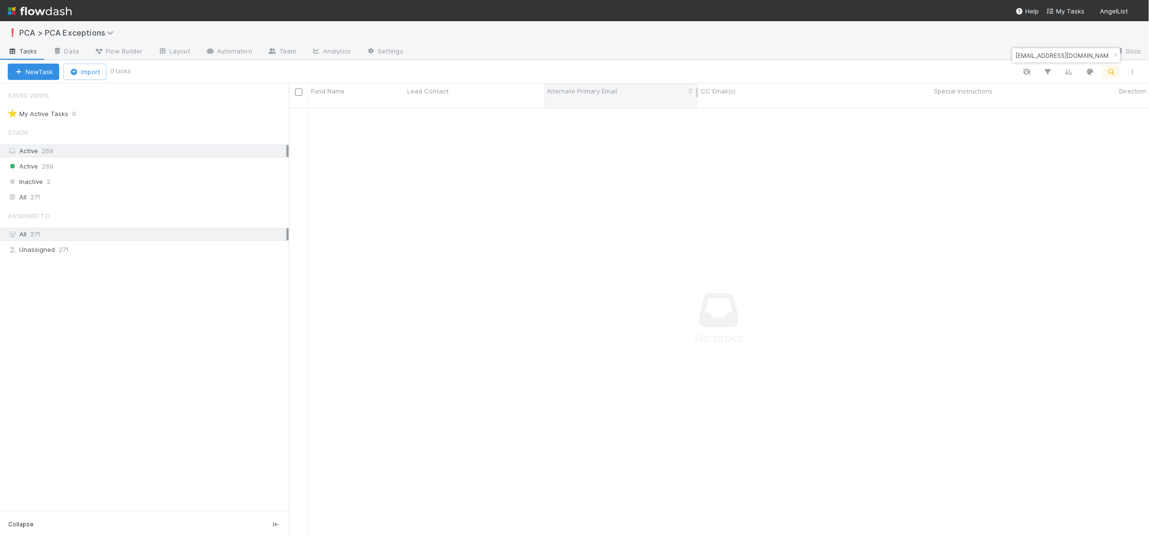
scroll to position [437, 860]
type input "[EMAIL_ADDRESS][DOMAIN_NAME]"
click at [1082, 53] on input "[EMAIL_ADDRESS][DOMAIN_NAME]" at bounding box center [1062, 56] width 96 height 12
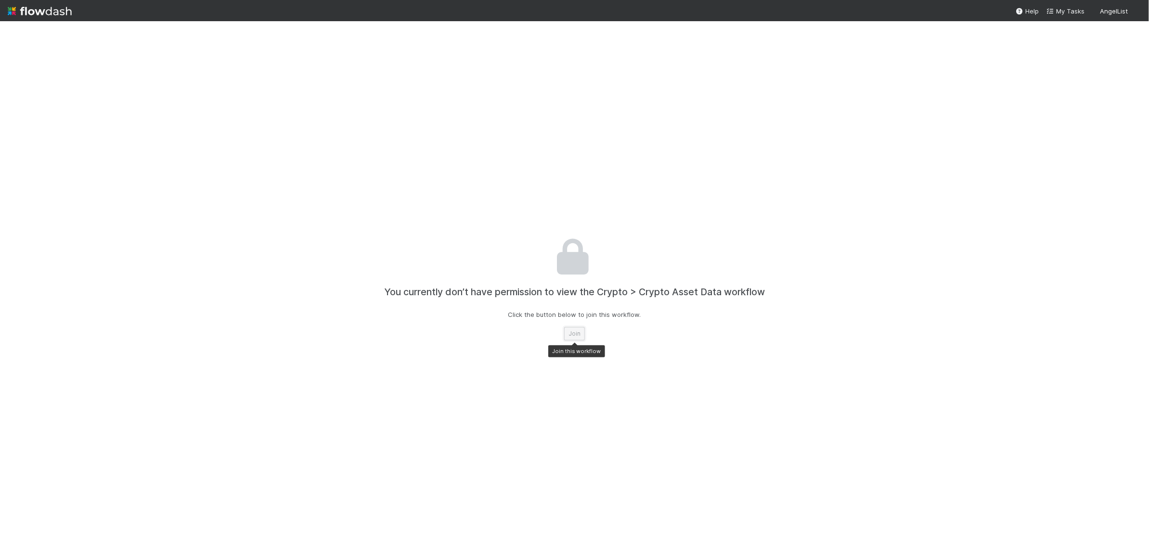
click at [574, 337] on button "Join" at bounding box center [574, 333] width 21 height 13
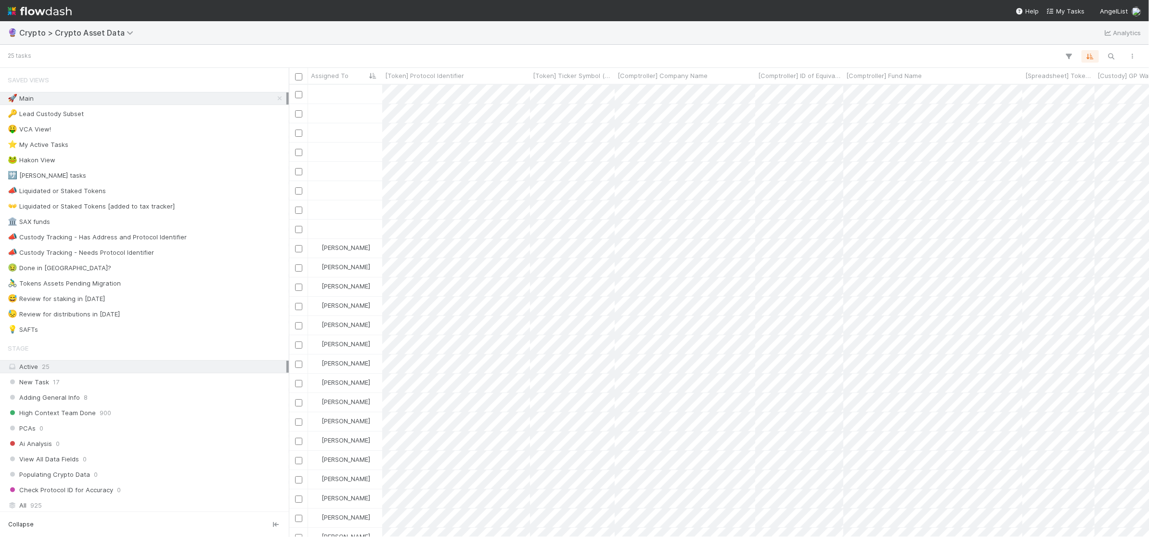
scroll to position [451, 860]
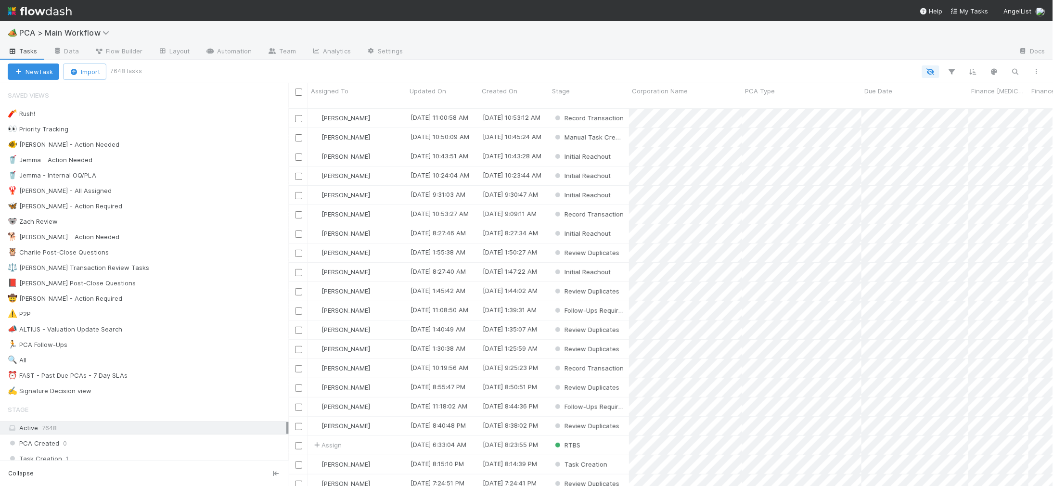
scroll to position [386, 764]
click at [187, 238] on div "🐕 Charlie - Action Needed 6" at bounding box center [148, 237] width 281 height 12
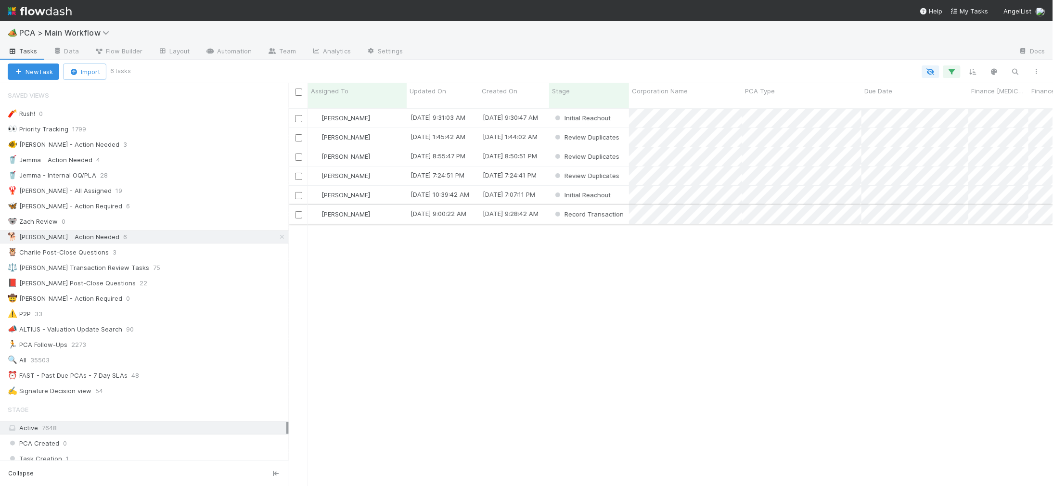
scroll to position [386, 764]
click at [396, 109] on div "[PERSON_NAME]" at bounding box center [357, 118] width 99 height 19
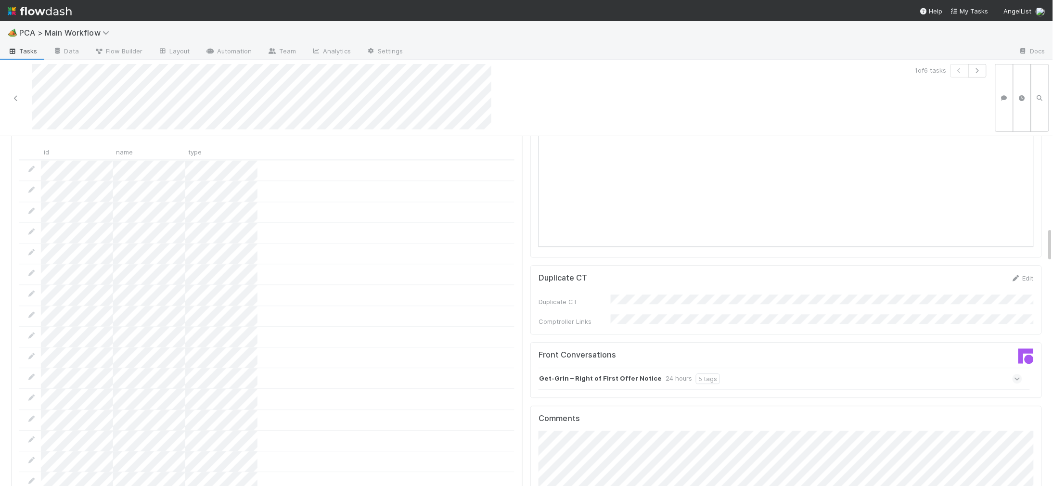
scroll to position [900, 0]
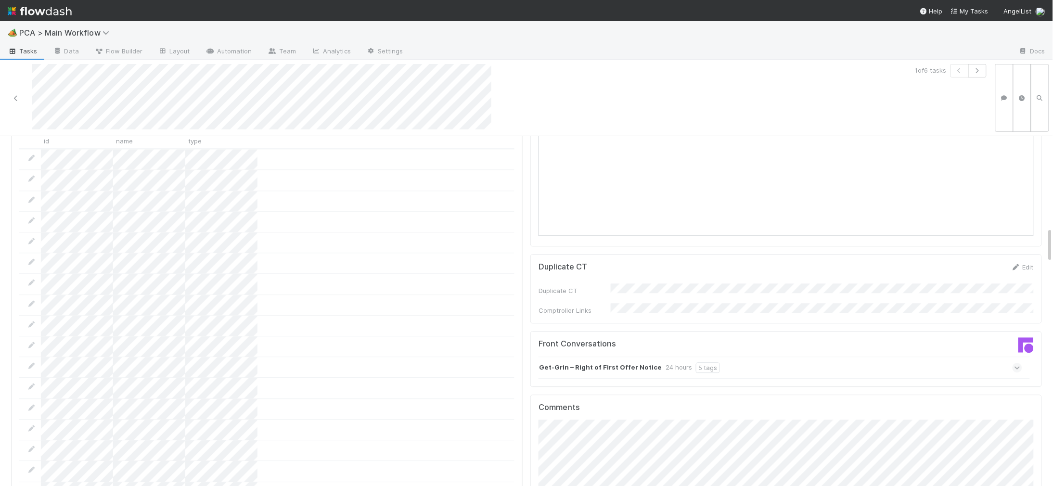
click at [629, 362] on strong "Get-Grin – Right of First Offer Notice" at bounding box center [600, 367] width 123 height 11
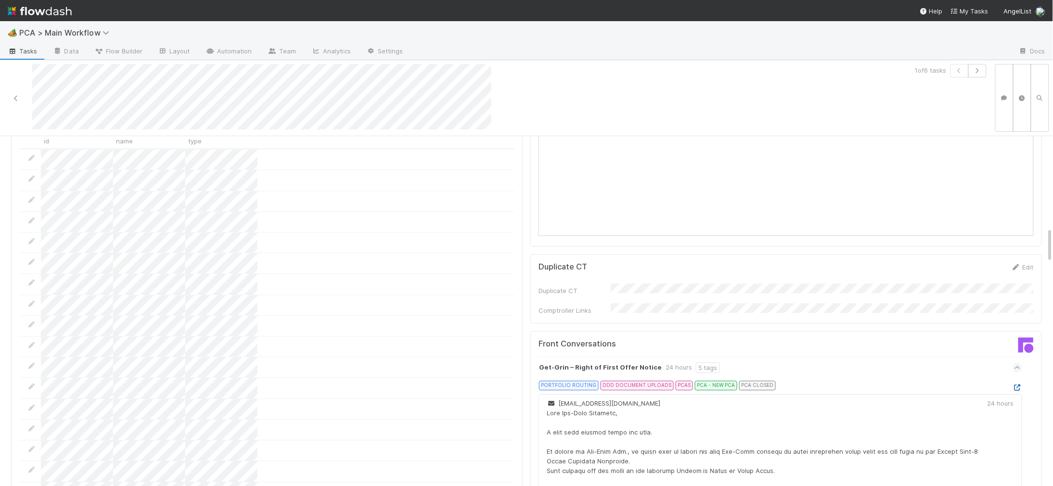
click at [1018, 385] on icon at bounding box center [1018, 388] width 10 height 6
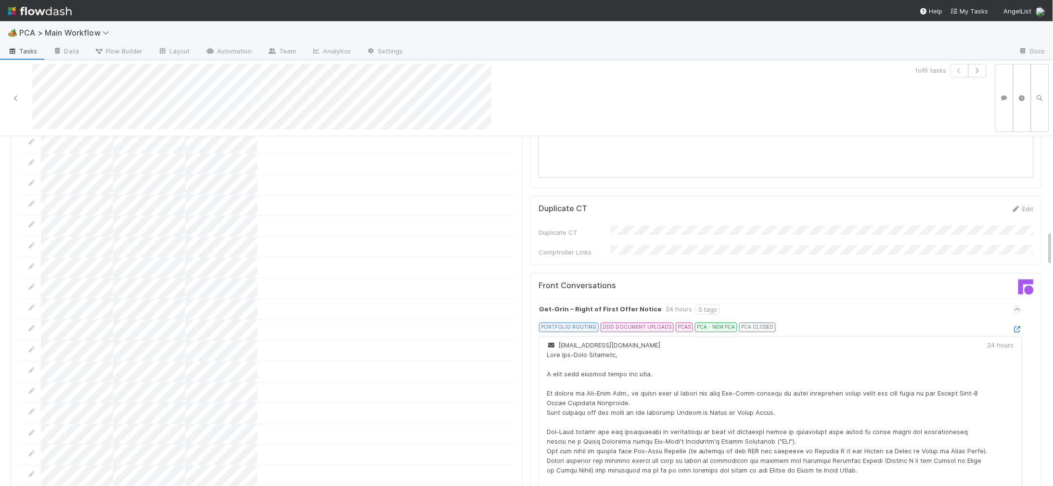
scroll to position [934, 0]
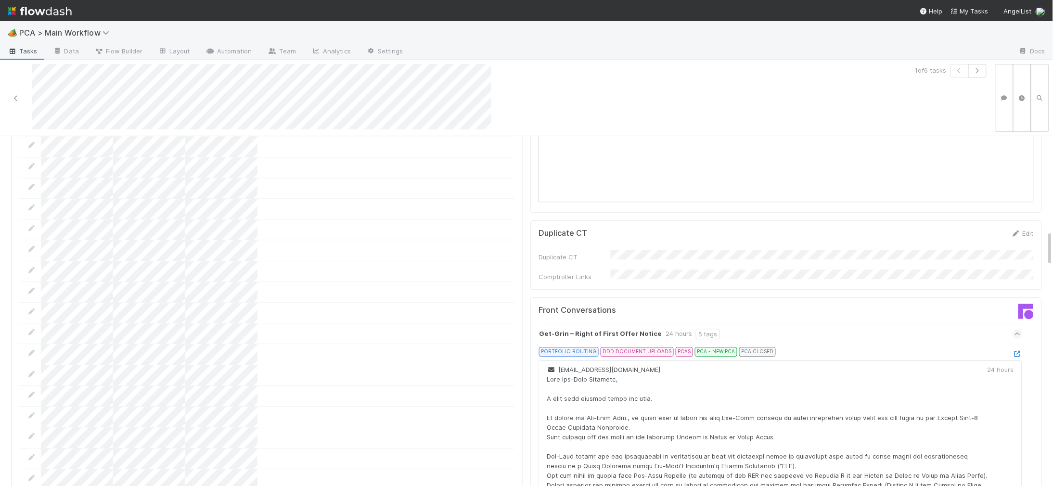
click at [53, 8] on img at bounding box center [40, 11] width 64 height 16
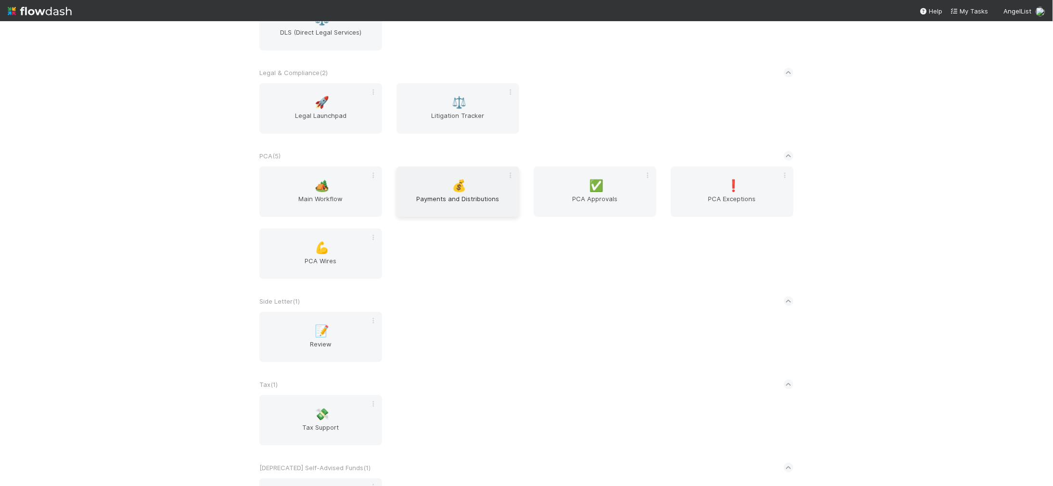
scroll to position [1691, 0]
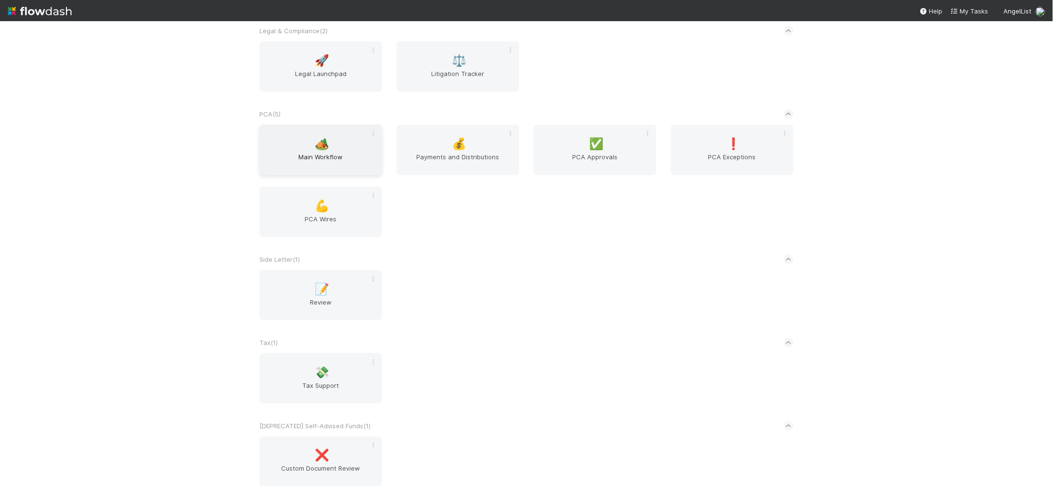
click at [345, 153] on span "Main Workflow" at bounding box center [320, 161] width 115 height 19
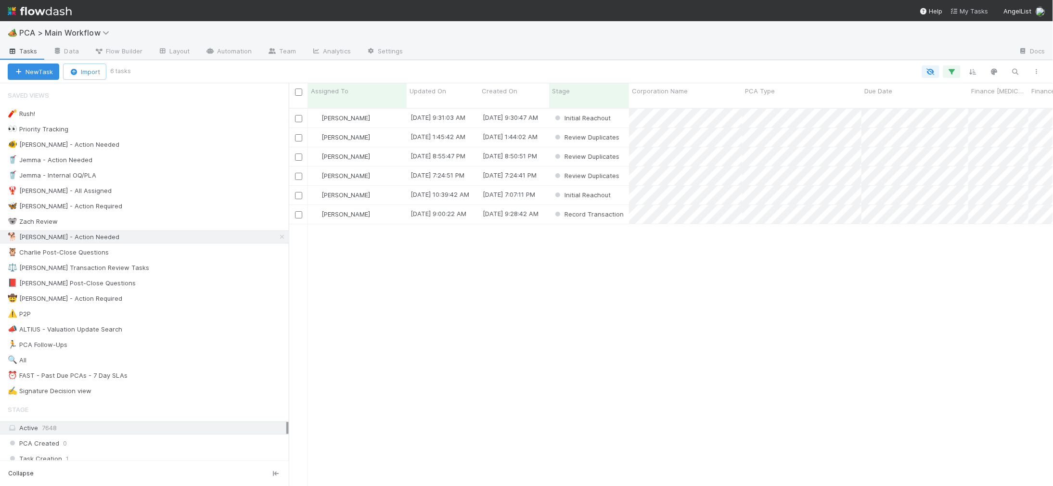
scroll to position [0, 0]
click at [439, 96] on div "Updated On" at bounding box center [443, 95] width 72 height 25
click at [443, 92] on span "Updated On" at bounding box center [428, 91] width 37 height 10
click at [451, 107] on div "Sort Oldest → Newest" at bounding box center [465, 109] width 110 height 14
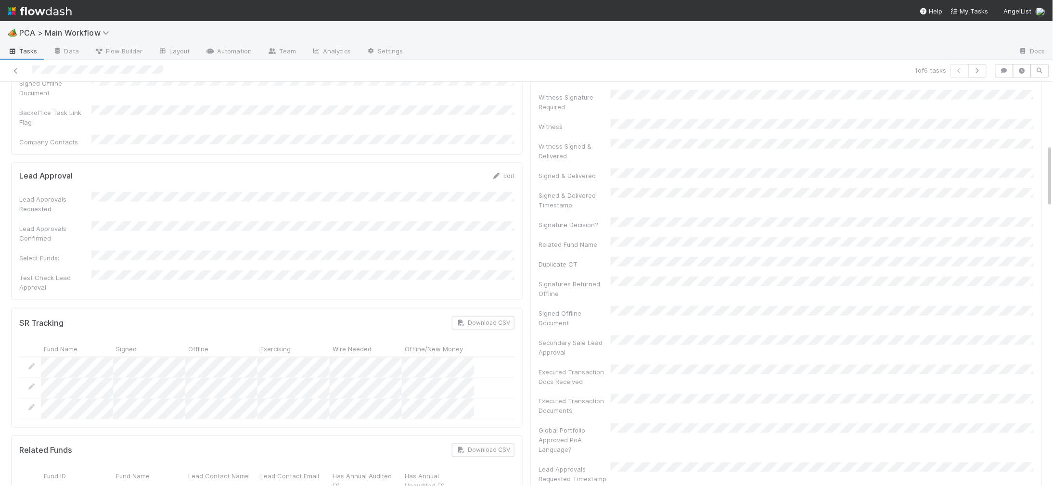
scroll to position [802, 0]
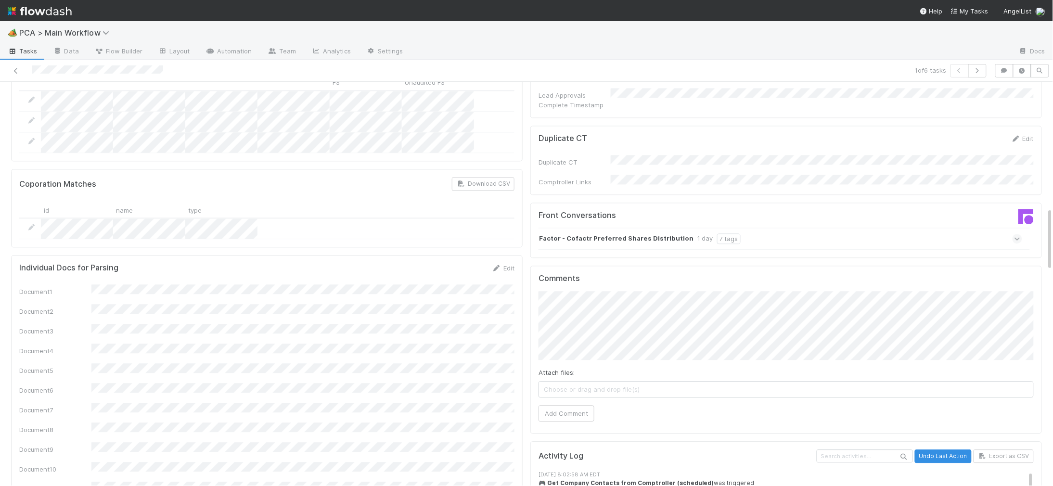
click at [697, 233] on div "1 day" at bounding box center [705, 238] width 16 height 11
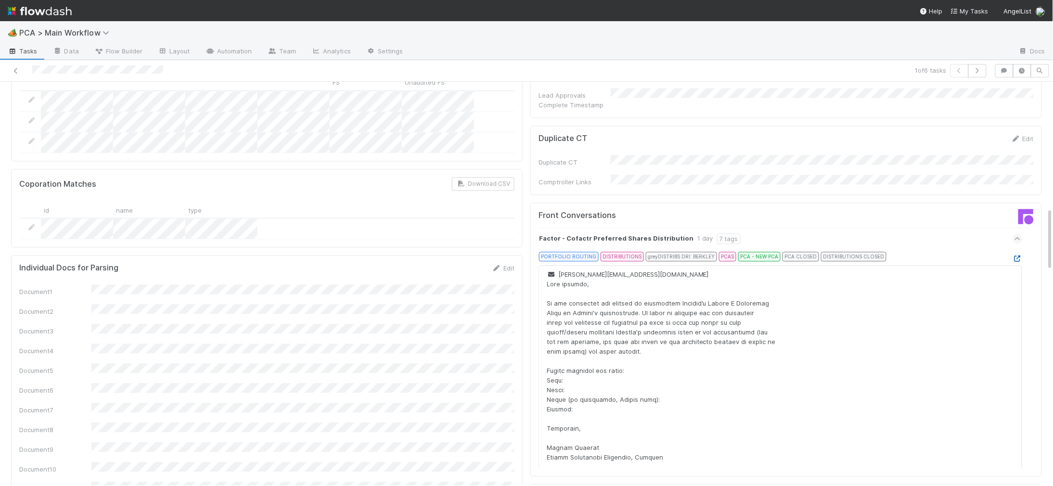
click at [1020, 256] on icon at bounding box center [1018, 259] width 10 height 6
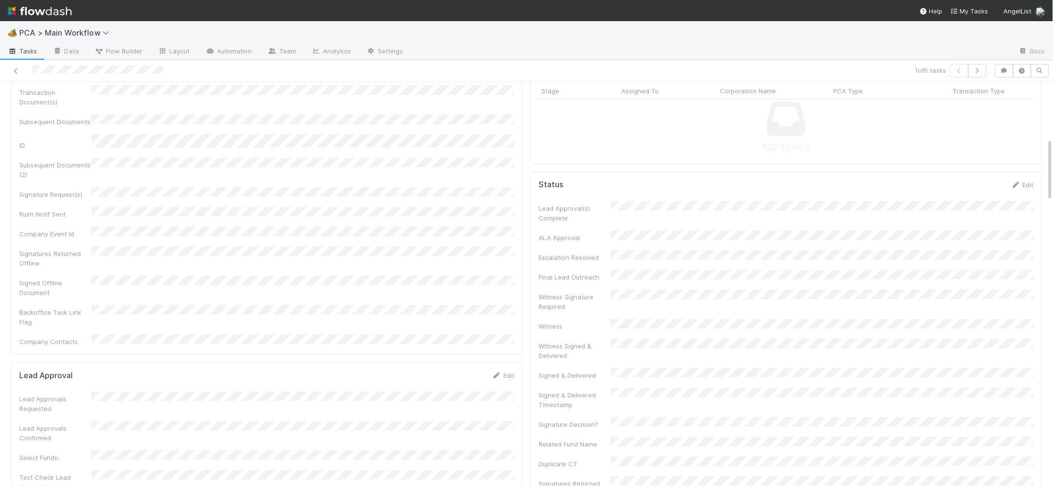
scroll to position [0, 0]
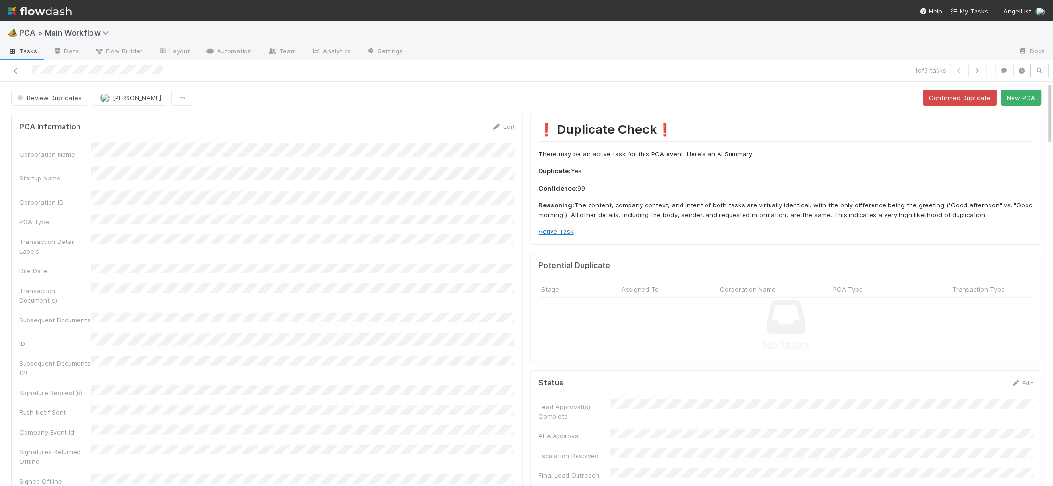
click at [550, 230] on link "Active Task" at bounding box center [556, 232] width 35 height 8
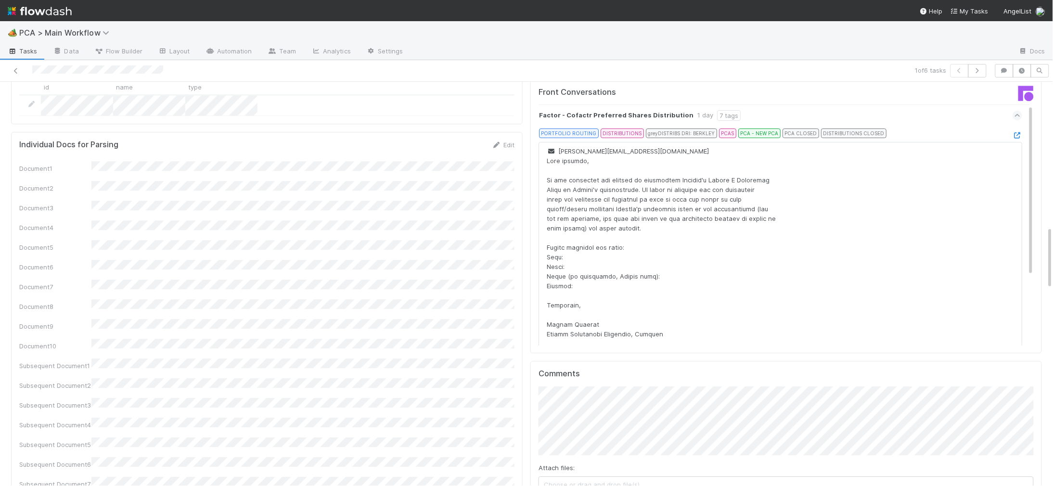
scroll to position [920, 0]
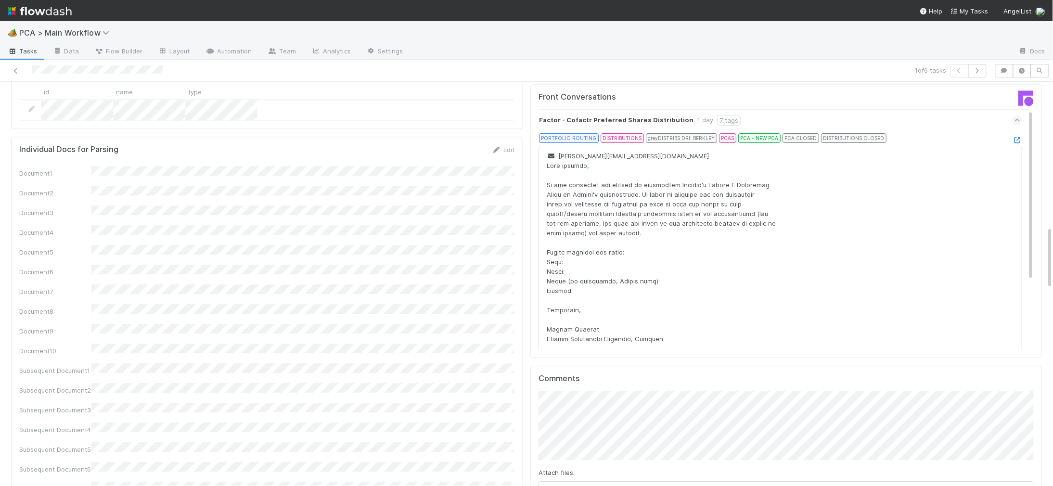
click at [575, 450] on div "Attach files: Choose or drag and drop file(s) Add Comment" at bounding box center [786, 456] width 495 height 130
drag, startPoint x: 568, startPoint y: 459, endPoint x: 528, endPoint y: 412, distance: 61.4
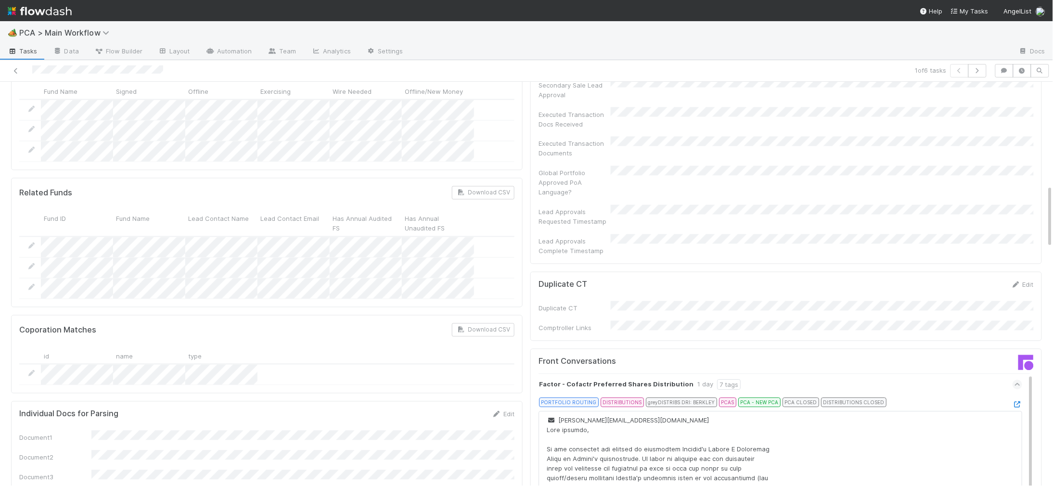
scroll to position [0, 0]
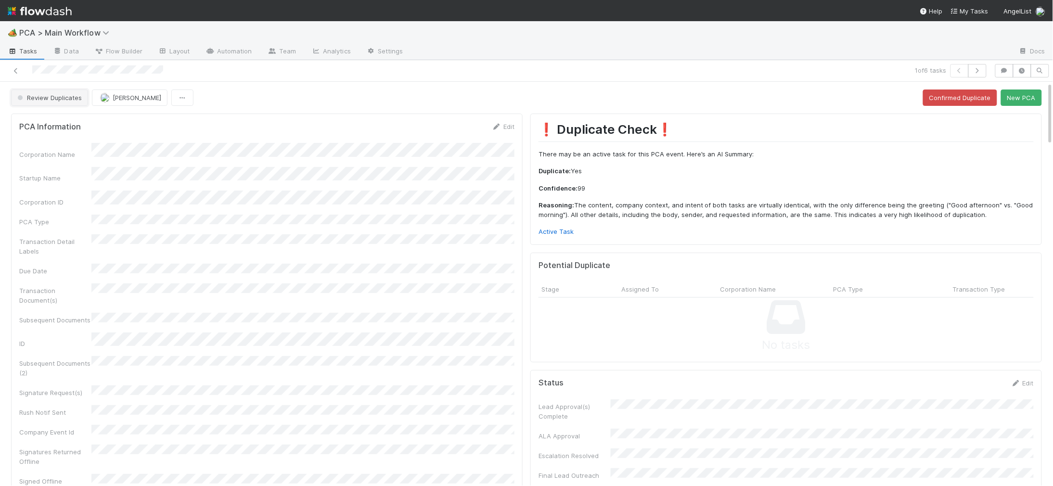
click at [26, 93] on button "Review Duplicates" at bounding box center [49, 98] width 77 height 16
click at [55, 117] on div "Duplicate / Dead PCAs" at bounding box center [76, 122] width 136 height 17
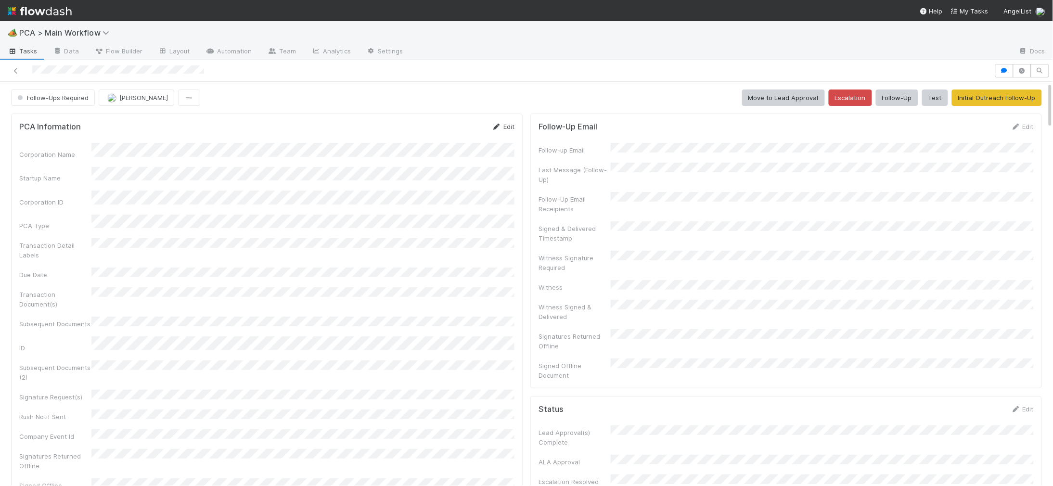
click at [498, 126] on icon at bounding box center [497, 127] width 10 height 6
click at [456, 132] on button "Save" at bounding box center [463, 130] width 27 height 16
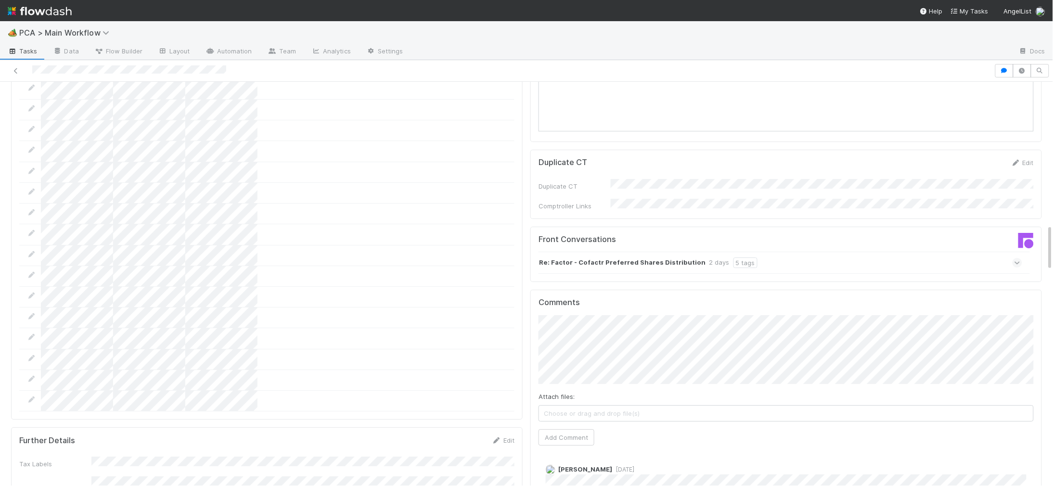
scroll to position [1232, 0]
drag, startPoint x: 559, startPoint y: 374, endPoint x: 471, endPoint y: 312, distance: 107.5
click at [558, 430] on button "Add Comment" at bounding box center [567, 438] width 56 height 16
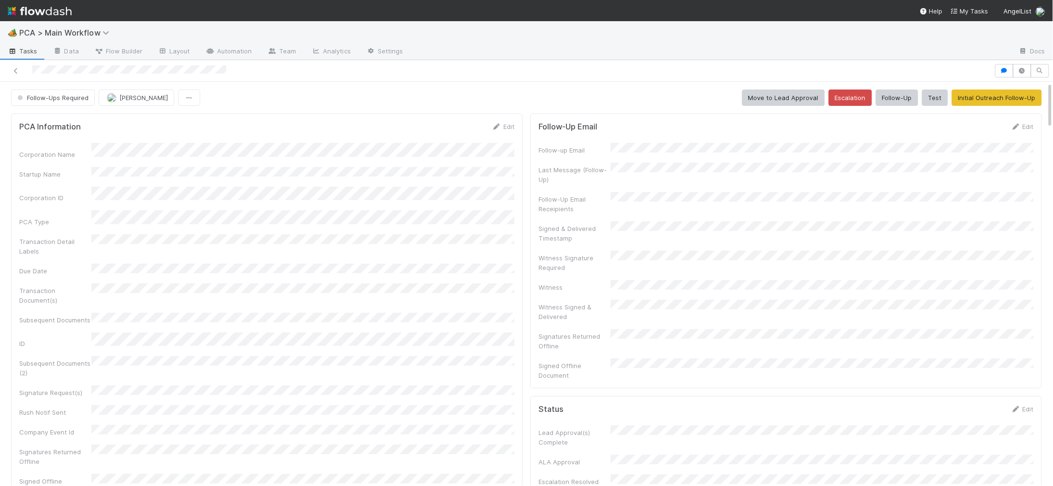
click at [501, 132] on form "PCA Information Edit Corporation Name Startup Name Corporation ID PCA Type Tran…" at bounding box center [266, 333] width 495 height 423
drag, startPoint x: 498, startPoint y: 127, endPoint x: 447, endPoint y: 140, distance: 53.0
click at [498, 127] on icon at bounding box center [497, 127] width 10 height 6
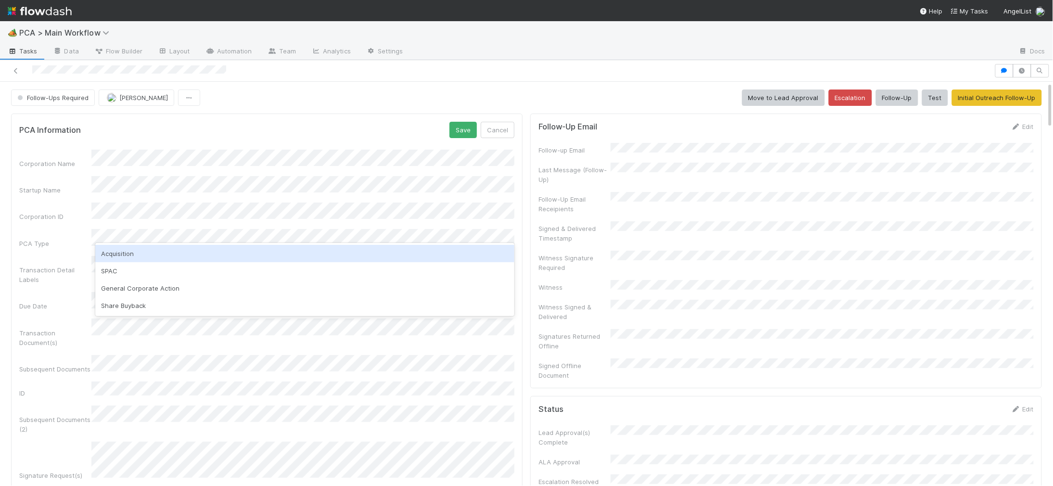
drag, startPoint x: 155, startPoint y: 252, endPoint x: 274, endPoint y: 218, distance: 123.7
click at [155, 252] on div "Acquisition" at bounding box center [304, 253] width 419 height 17
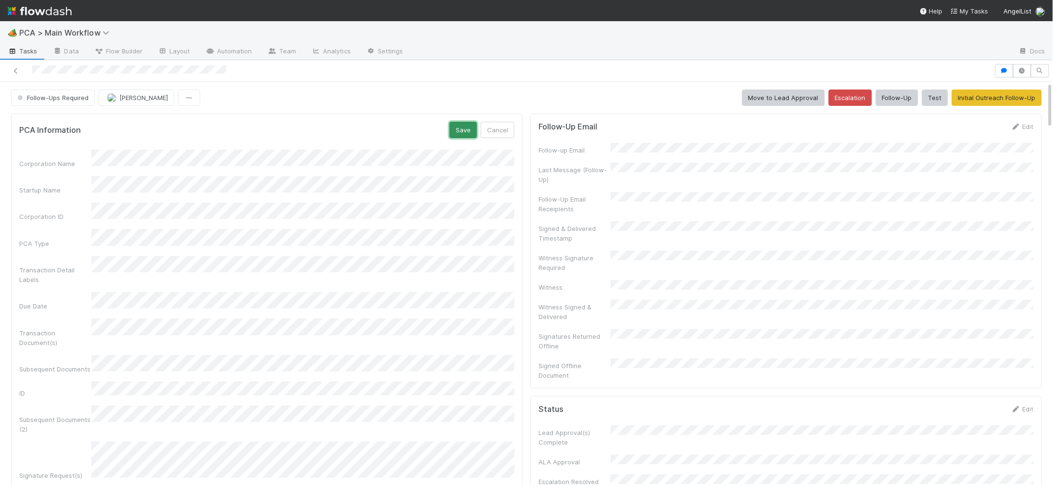
click at [460, 133] on button "Save" at bounding box center [463, 130] width 27 height 16
drag, startPoint x: 45, startPoint y: 13, endPoint x: 54, endPoint y: 7, distance: 11.7
click at [45, 13] on img at bounding box center [40, 11] width 64 height 16
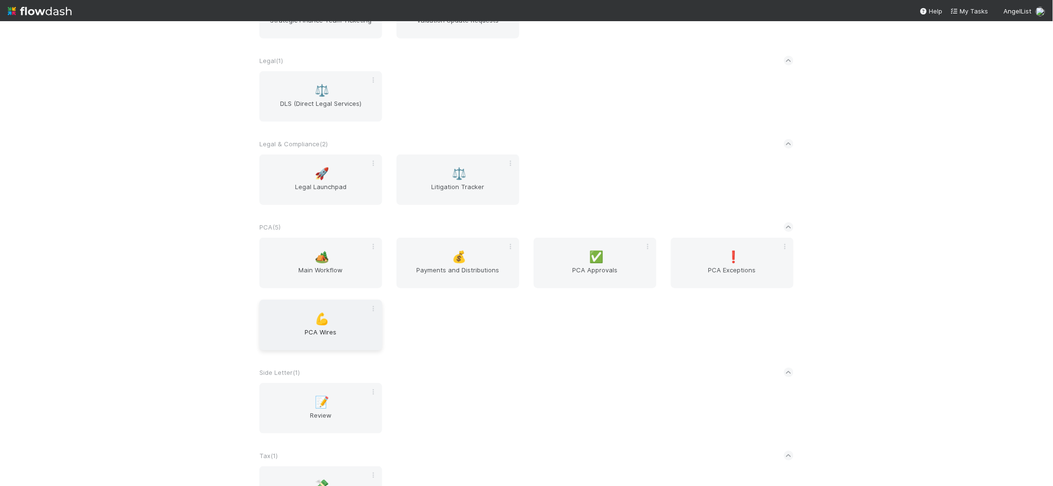
scroll to position [1723, 0]
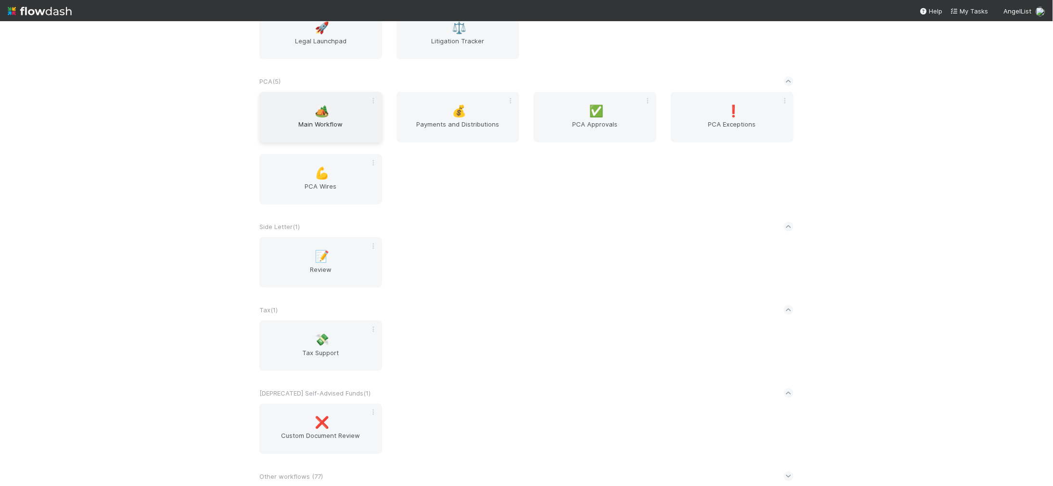
click at [340, 114] on div "🏕️ Main Workflow" at bounding box center [320, 117] width 123 height 51
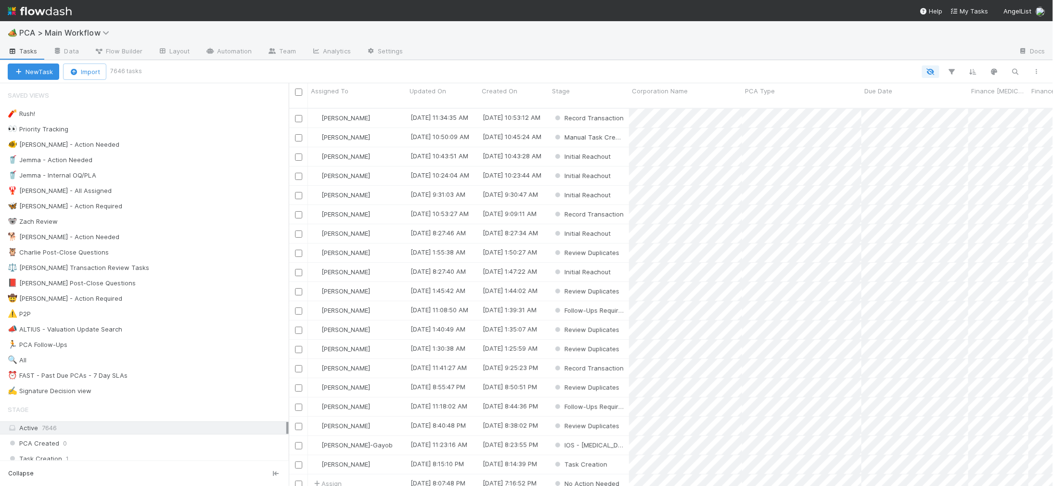
scroll to position [386, 764]
click at [218, 238] on div "🐕 [PERSON_NAME] - Action Needed" at bounding box center [148, 237] width 281 height 12
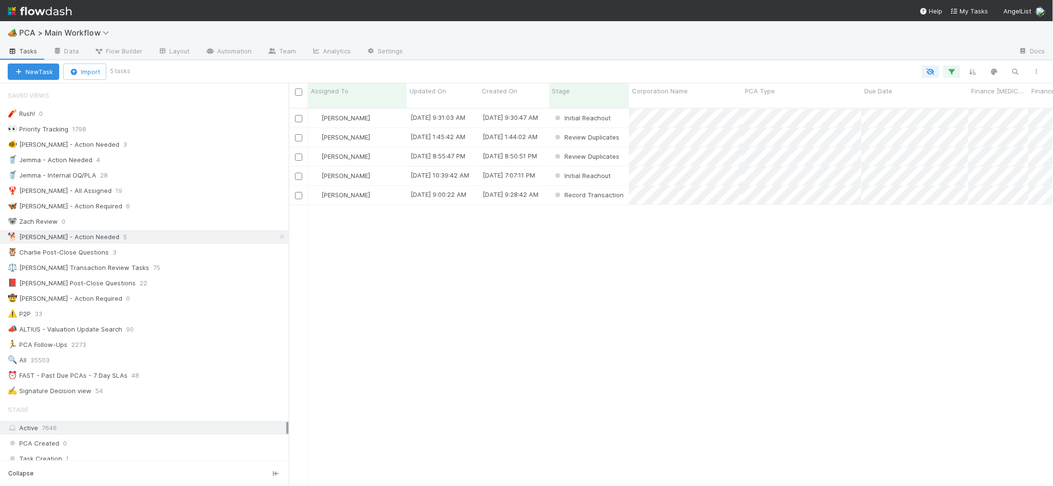
scroll to position [386, 764]
click at [437, 92] on span "Updated On" at bounding box center [428, 91] width 37 height 10
click at [435, 104] on div "Sort Oldest → Newest" at bounding box center [465, 109] width 110 height 14
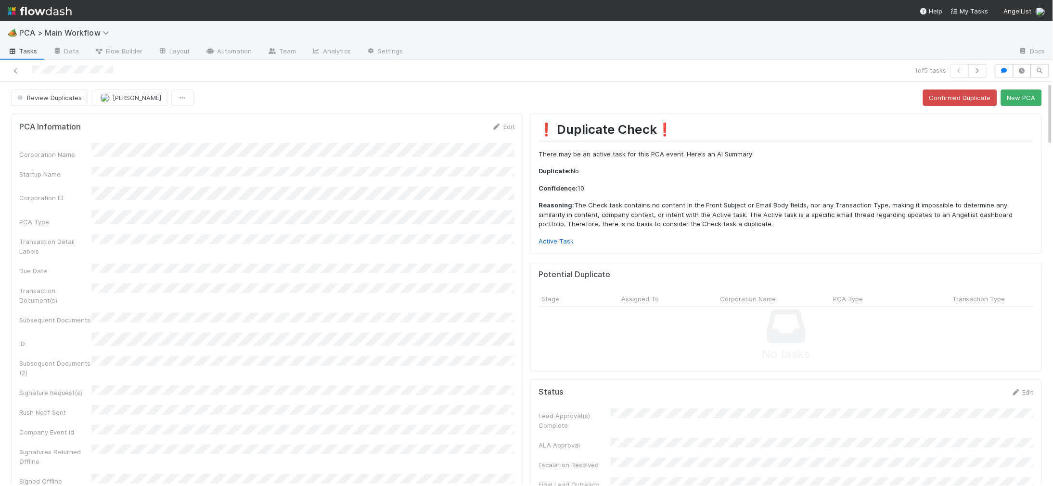
click at [540, 237] on p "Active Task" at bounding box center [786, 242] width 495 height 10
click at [545, 239] on link "Active Task" at bounding box center [556, 241] width 35 height 8
drag, startPoint x: 971, startPoint y: 122, endPoint x: 1019, endPoint y: 106, distance: 50.2
click at [984, 118] on div "❗ Duplicate Check❗️ There may be an active task for this PCA event. Here's an A…" at bounding box center [786, 184] width 512 height 141
click at [1033, 98] on button "New PCA" at bounding box center [1021, 98] width 41 height 16
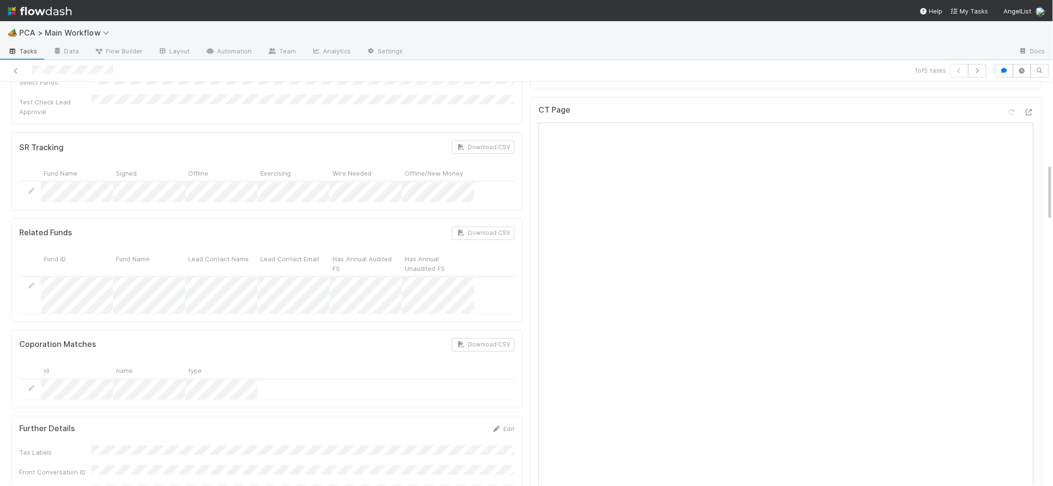
scroll to position [510, 0]
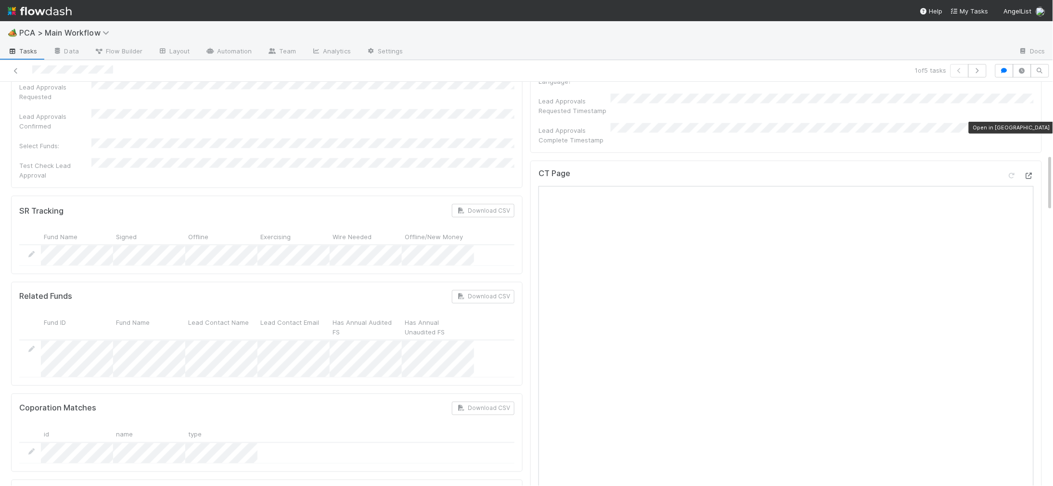
click at [1027, 173] on icon at bounding box center [1029, 176] width 10 height 6
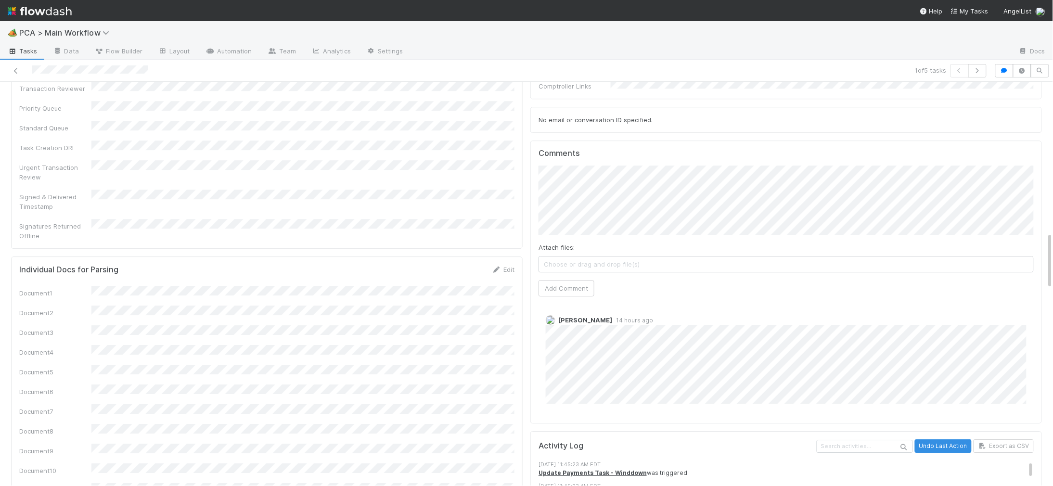
scroll to position [1073, 0]
click at [559, 277] on button "Add Comment" at bounding box center [567, 285] width 56 height 16
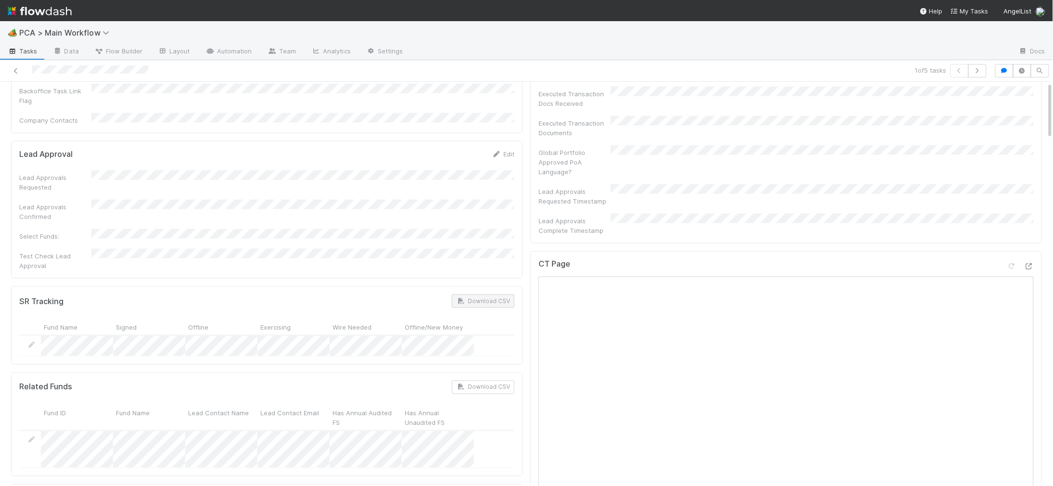
scroll to position [0, 0]
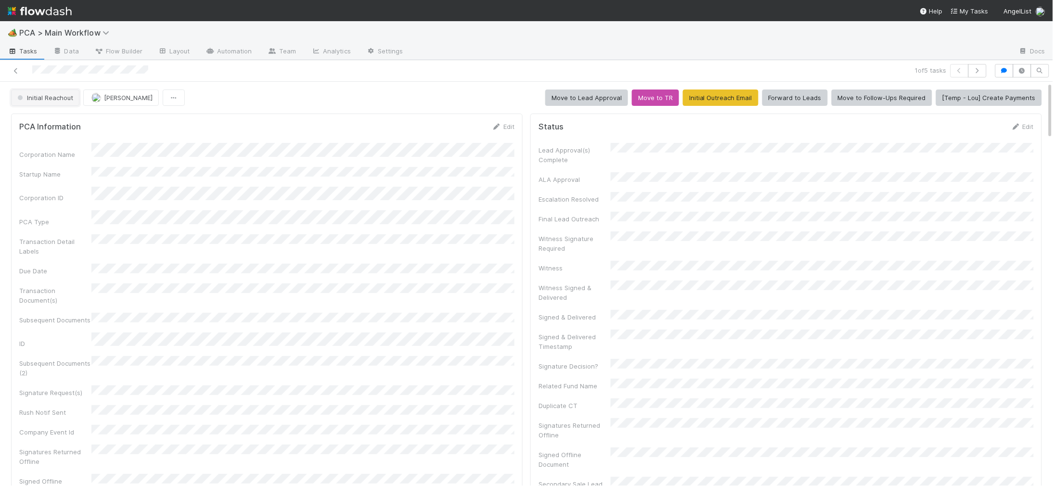
click at [27, 94] on span "Initial Reachout" at bounding box center [44, 98] width 58 height 8
click at [30, 116] on div "Altius - Valuation Update" at bounding box center [76, 122] width 136 height 17
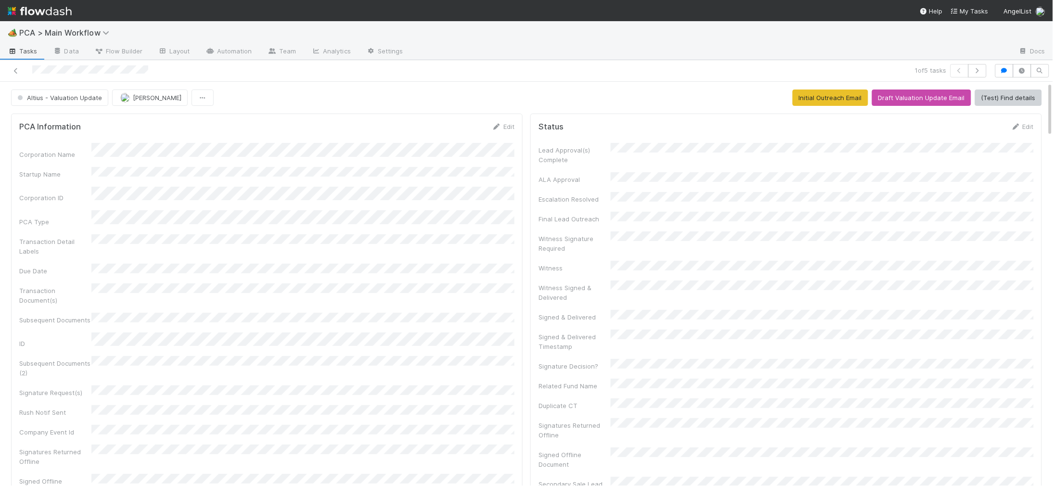
click at [56, 15] on img at bounding box center [40, 11] width 64 height 16
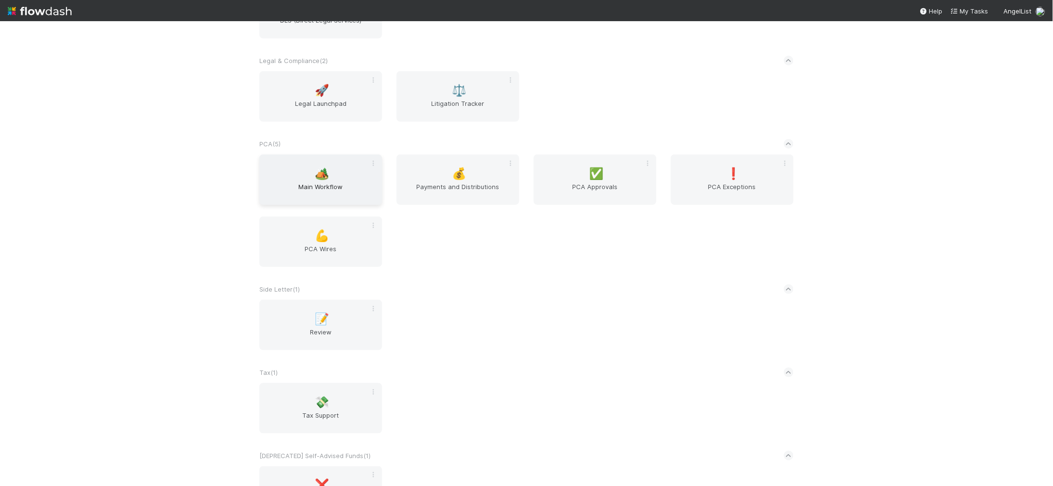
scroll to position [1662, 0]
click at [344, 186] on span "Main Workflow" at bounding box center [320, 190] width 115 height 19
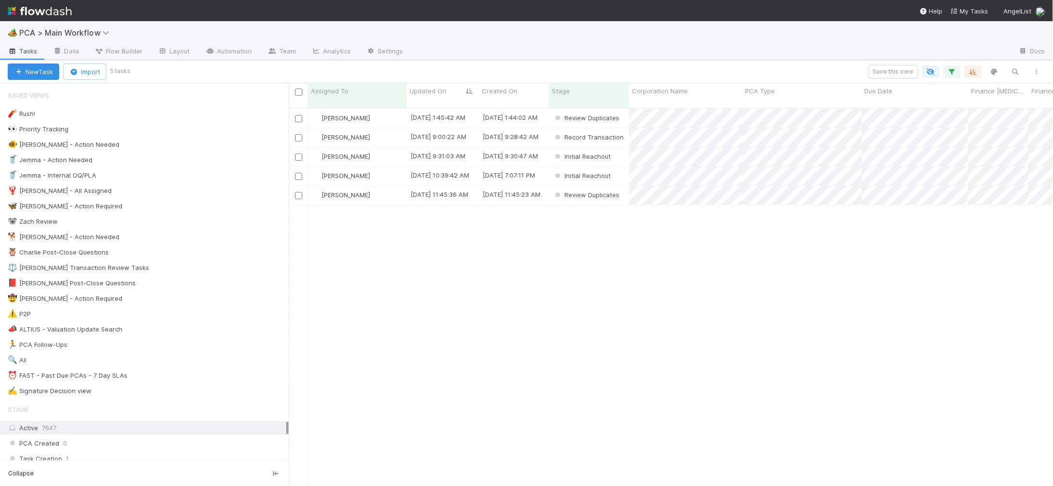
scroll to position [386, 764]
click at [391, 112] on div "Charlie Bell" at bounding box center [357, 118] width 99 height 19
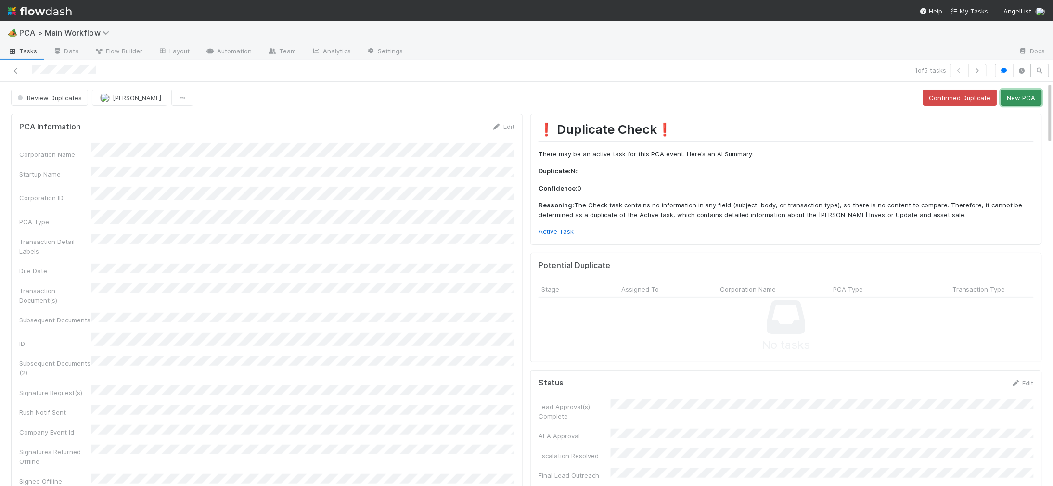
click at [1020, 103] on button "New PCA" at bounding box center [1021, 98] width 41 height 16
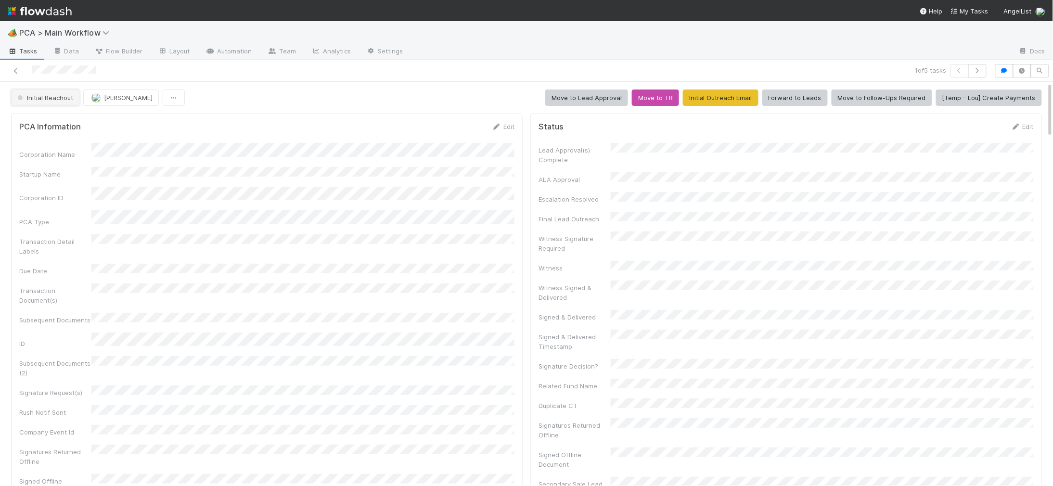
click at [64, 105] on button "Initial Reachout" at bounding box center [45, 98] width 68 height 16
click at [46, 117] on div "Altius - Valuation Update" at bounding box center [76, 122] width 136 height 17
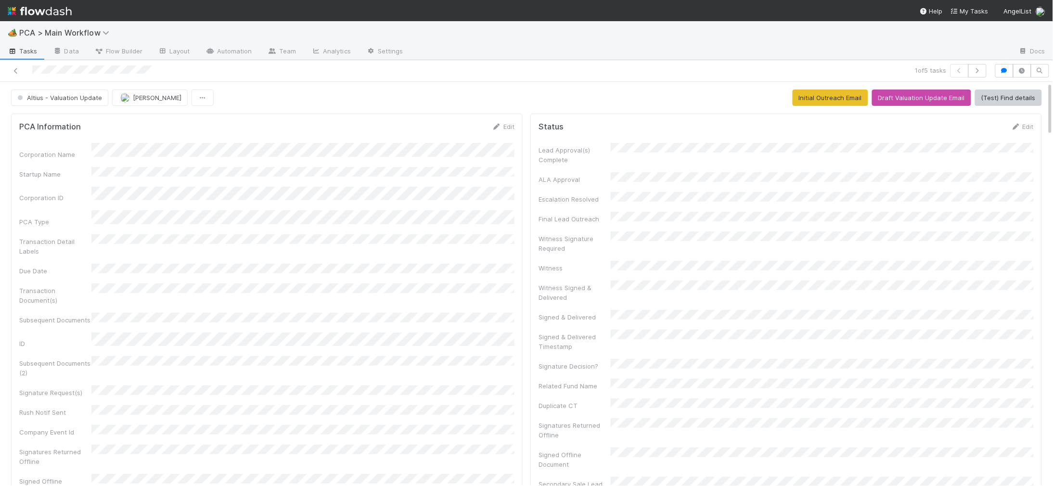
click at [59, 12] on img at bounding box center [40, 11] width 64 height 16
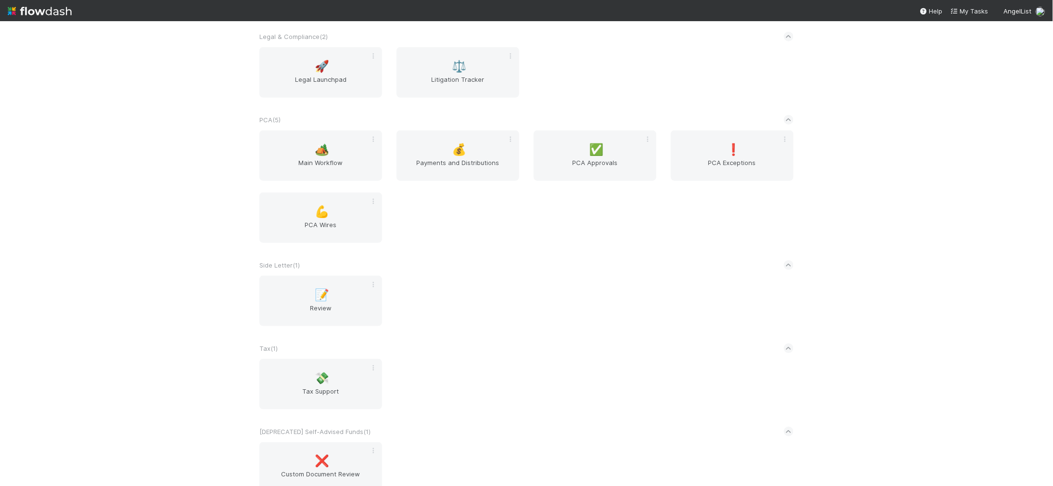
scroll to position [1678, 0]
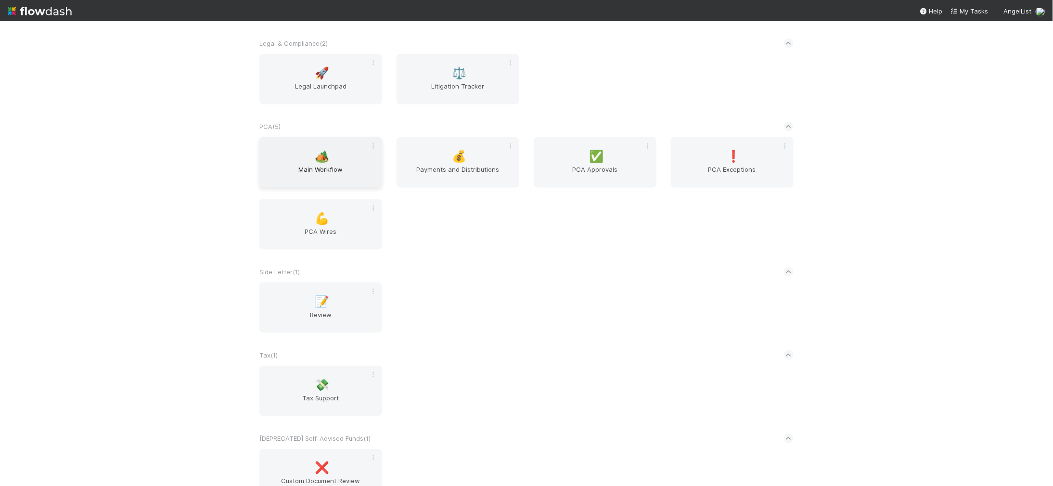
click at [339, 159] on div "🏕️ Main Workflow" at bounding box center [320, 162] width 123 height 51
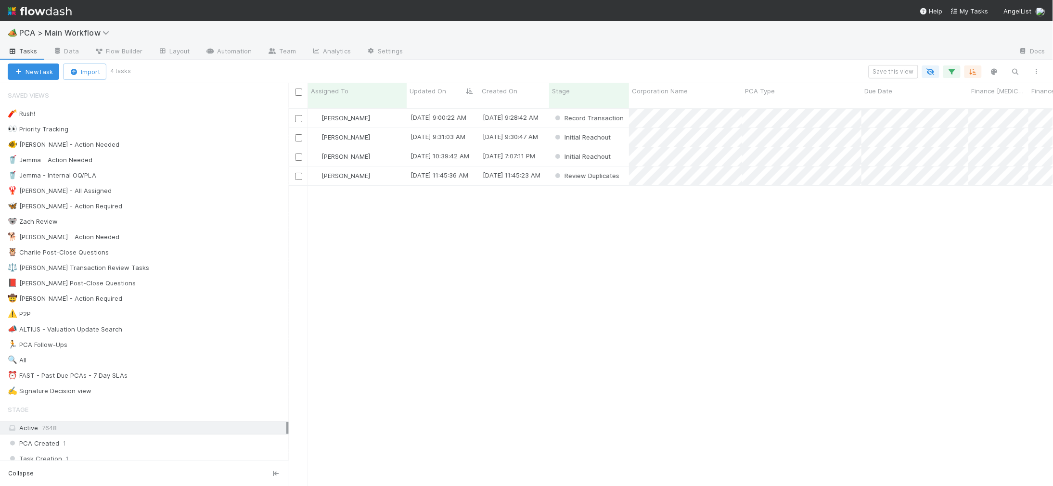
scroll to position [386, 764]
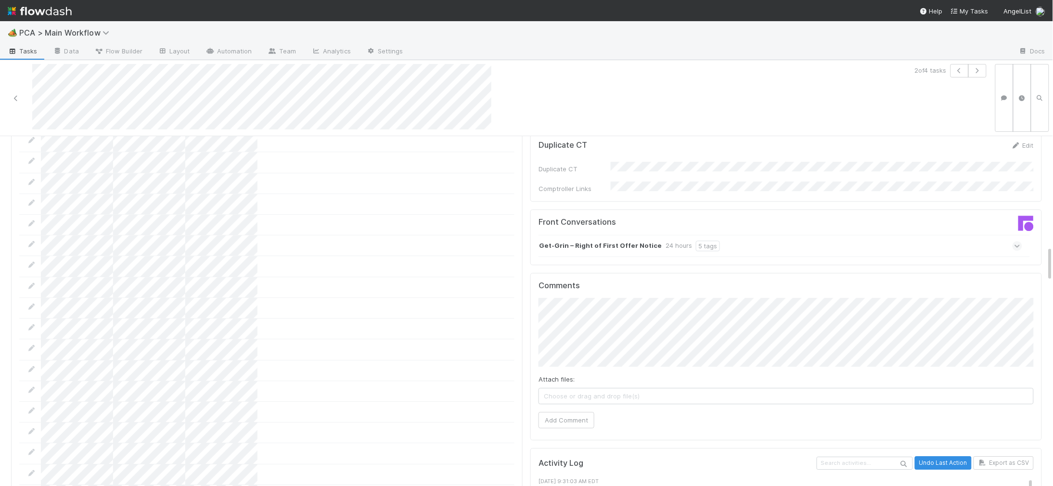
scroll to position [1017, 0]
drag, startPoint x: 594, startPoint y: 201, endPoint x: 662, endPoint y: 203, distance: 67.9
click at [594, 245] on strong "Get-Grin – Right of First Offer Notice" at bounding box center [600, 250] width 123 height 11
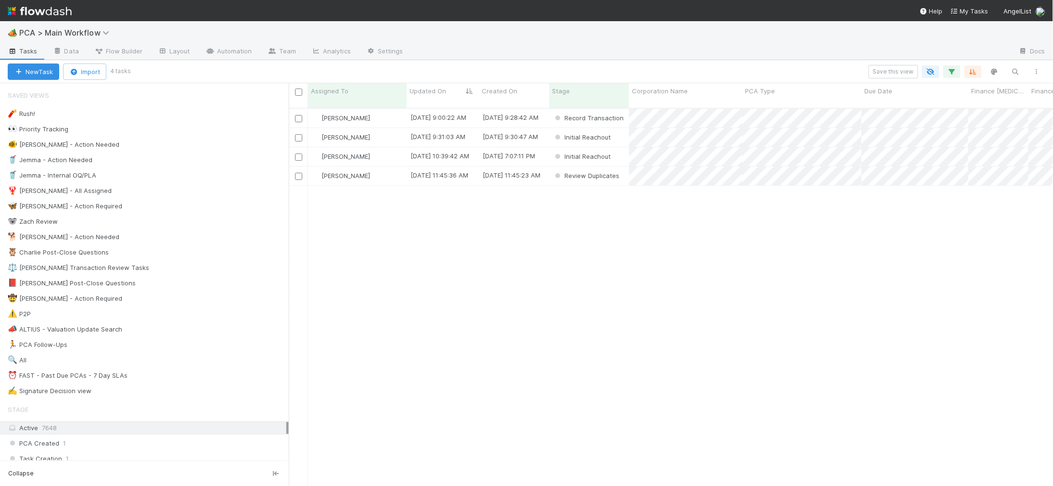
scroll to position [386, 764]
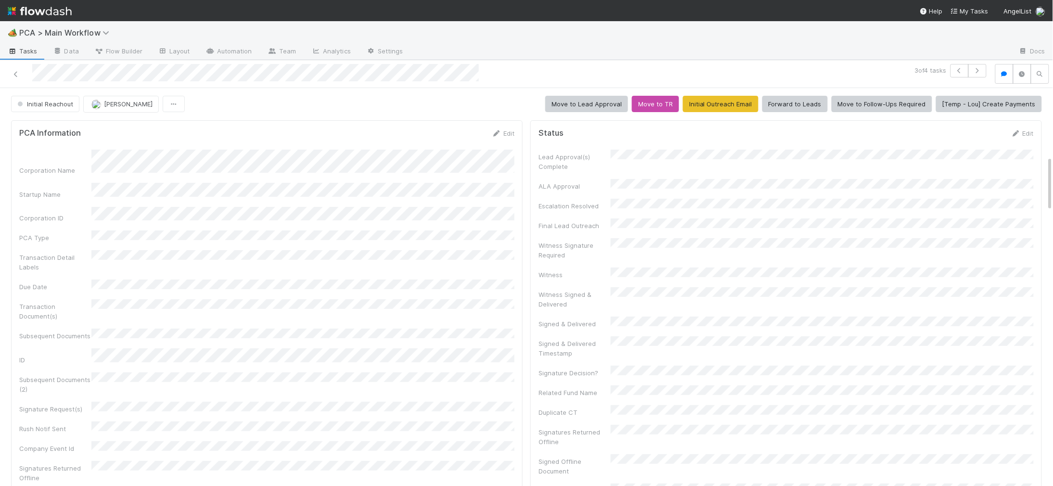
scroll to position [1101, 0]
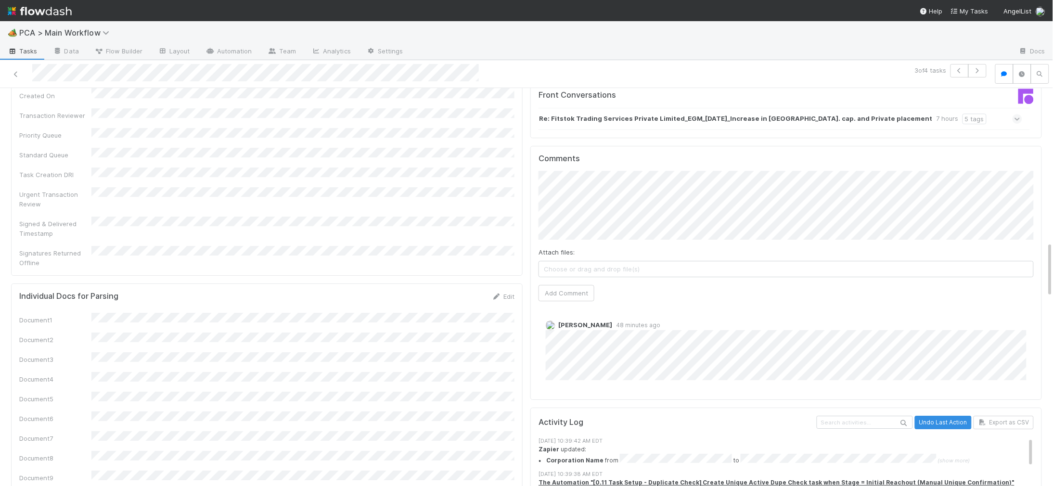
click at [743, 192] on div "Attach files: Choose or drag and drop file(s) Add Comment" at bounding box center [786, 236] width 495 height 130
click at [604, 185] on span "[PERSON_NAME]" at bounding box center [588, 184] width 49 height 8
click at [581, 285] on button "Add Comment" at bounding box center [567, 293] width 56 height 16
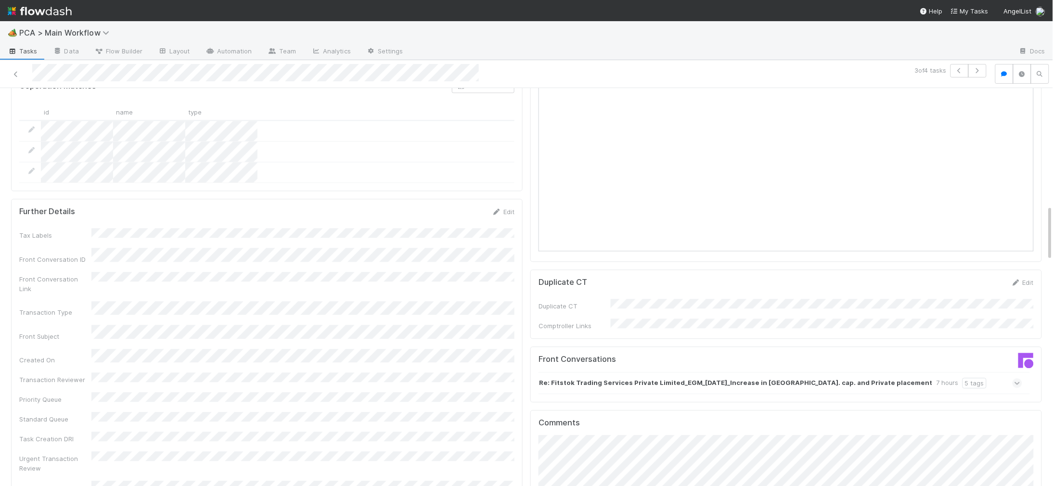
scroll to position [836, 0]
click at [613, 378] on strong "Re: Fitstok Trading Services Private Limited_EGM_27.08.2025_Increase in Auth. c…" at bounding box center [736, 383] width 394 height 11
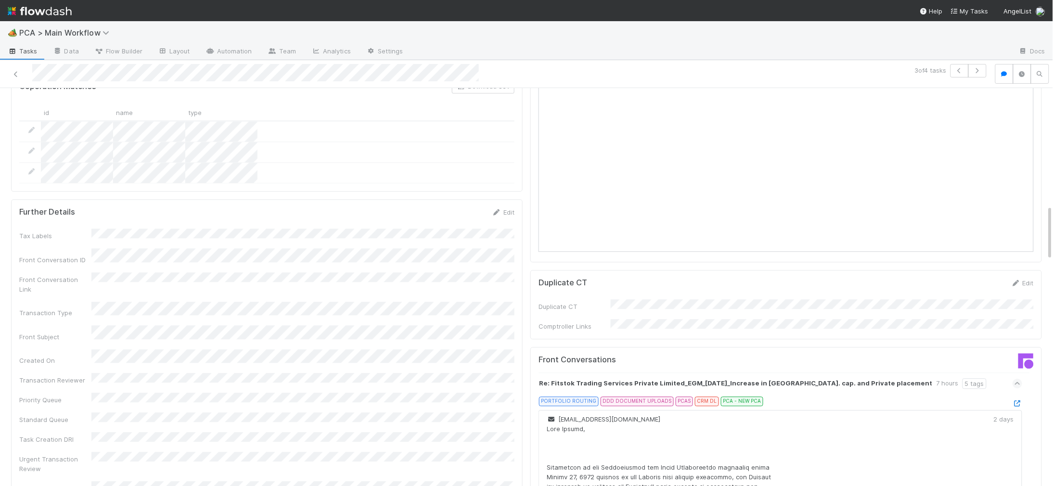
drag, startPoint x: 1018, startPoint y: 362, endPoint x: 1020, endPoint y: 356, distance: 6.3
click at [1021, 400] on icon at bounding box center [1018, 403] width 10 height 6
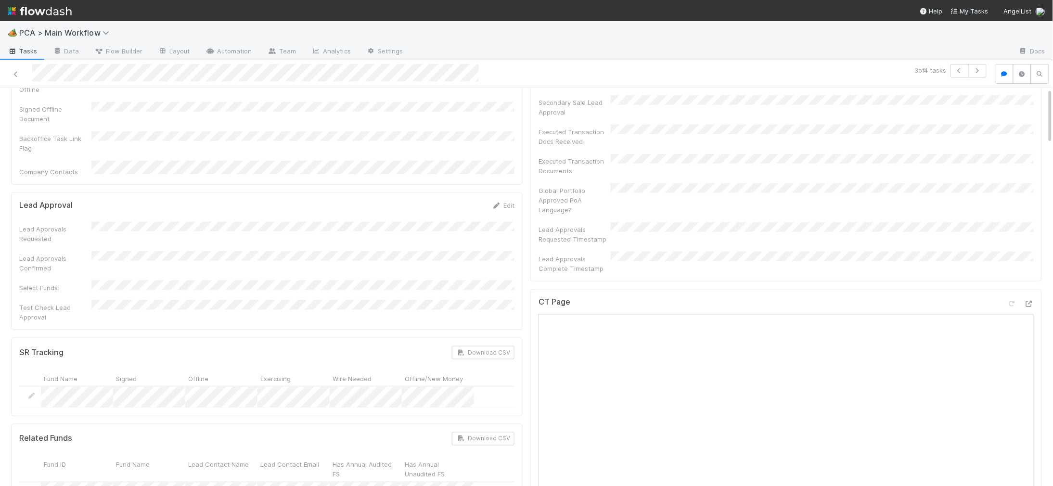
scroll to position [0, 0]
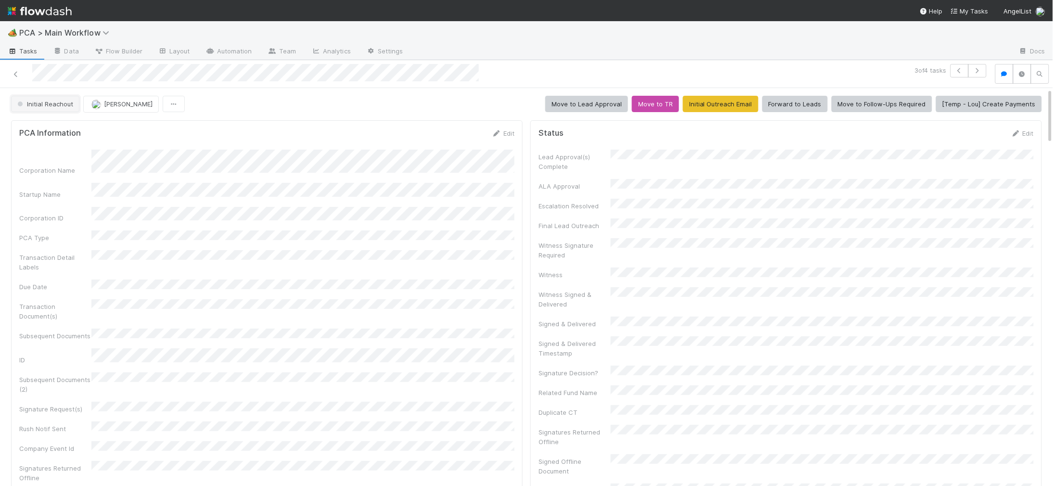
click at [64, 106] on span "Initial Reachout" at bounding box center [44, 104] width 58 height 8
click at [63, 127] on span "Duplicate / Dead PCAs" at bounding box center [53, 128] width 80 height 8
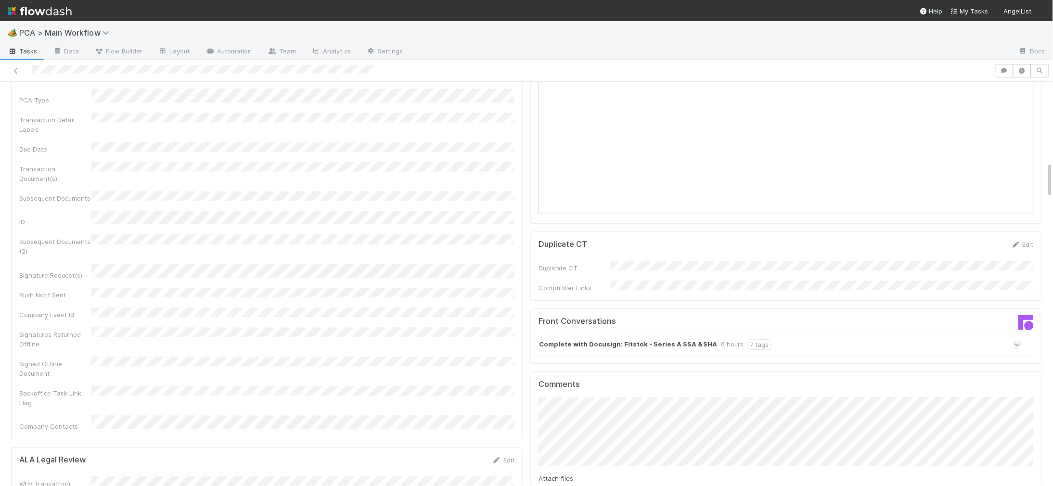
scroll to position [884, 0]
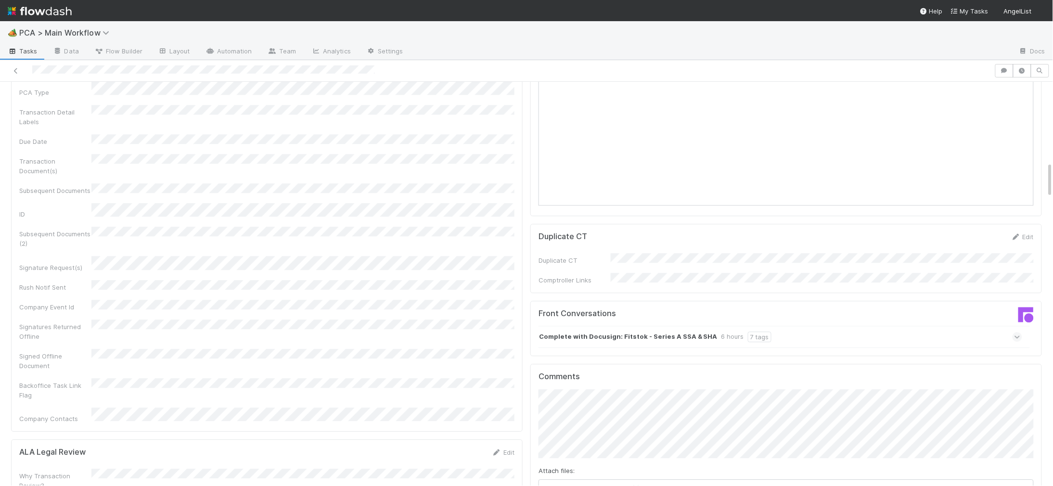
click at [651, 309] on div "Front Conversations" at bounding box center [658, 317] width 255 height 17
click at [655, 332] on strong "Complete with Docusign: Fitstok - Series A SSA & SHA" at bounding box center [628, 337] width 179 height 11
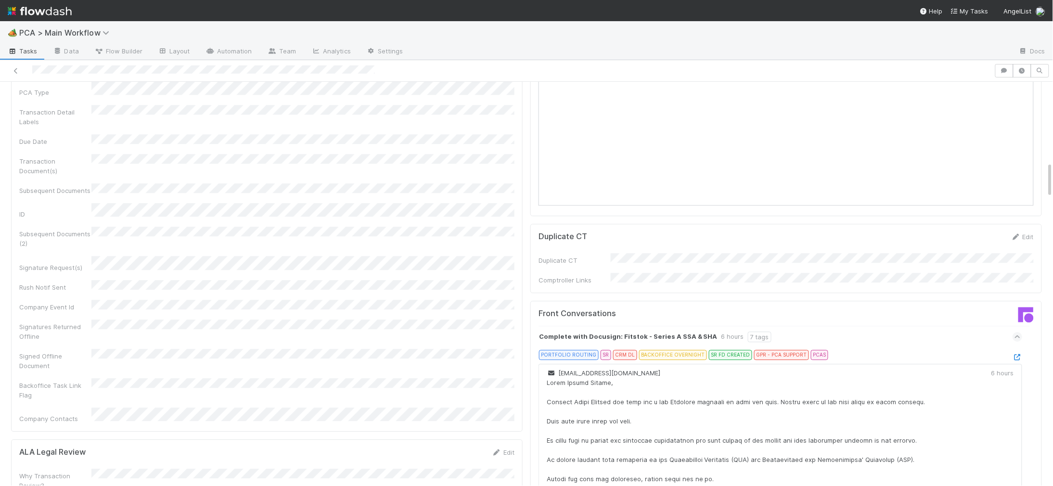
click at [1015, 354] on icon at bounding box center [1018, 357] width 10 height 6
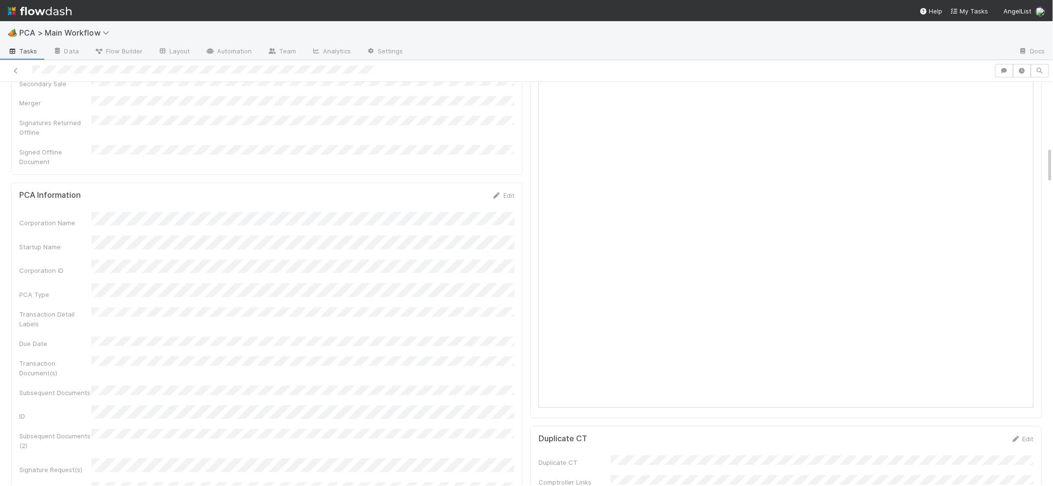
scroll to position [684, 0]
click at [504, 190] on link "Edit" at bounding box center [503, 194] width 23 height 8
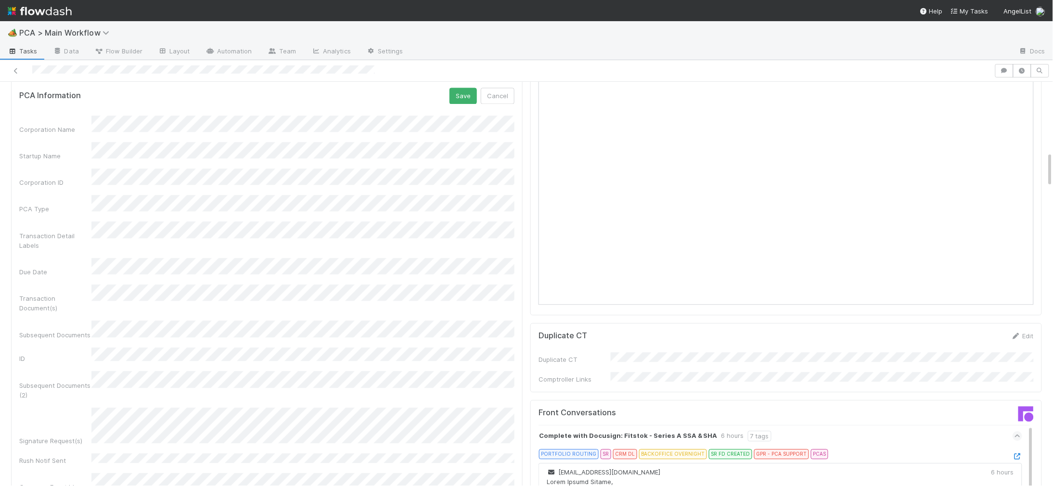
click at [63, 339] on div "Corporation Name Startup Name Corporation ID PCA Type Transaction Detail Labels…" at bounding box center [266, 365] width 495 height 498
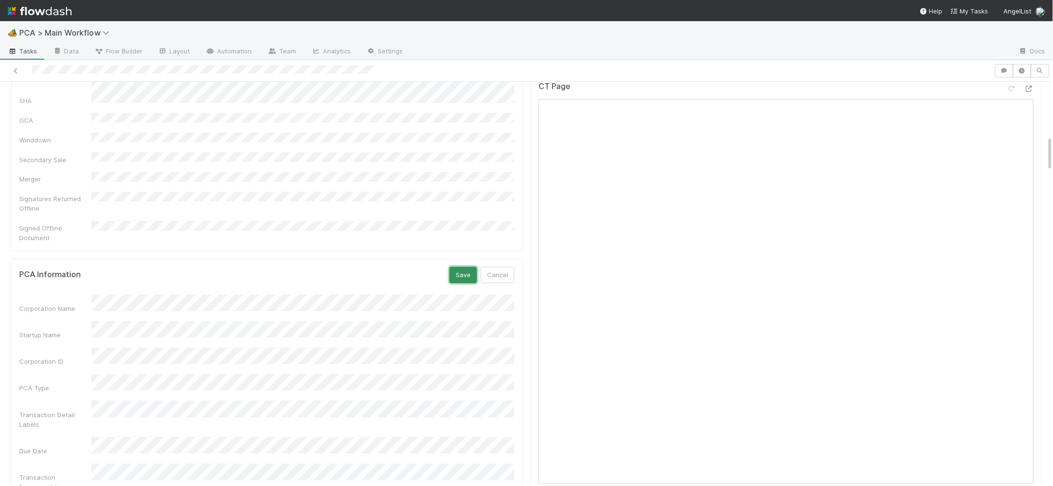
click at [461, 267] on button "Save" at bounding box center [463, 275] width 27 height 16
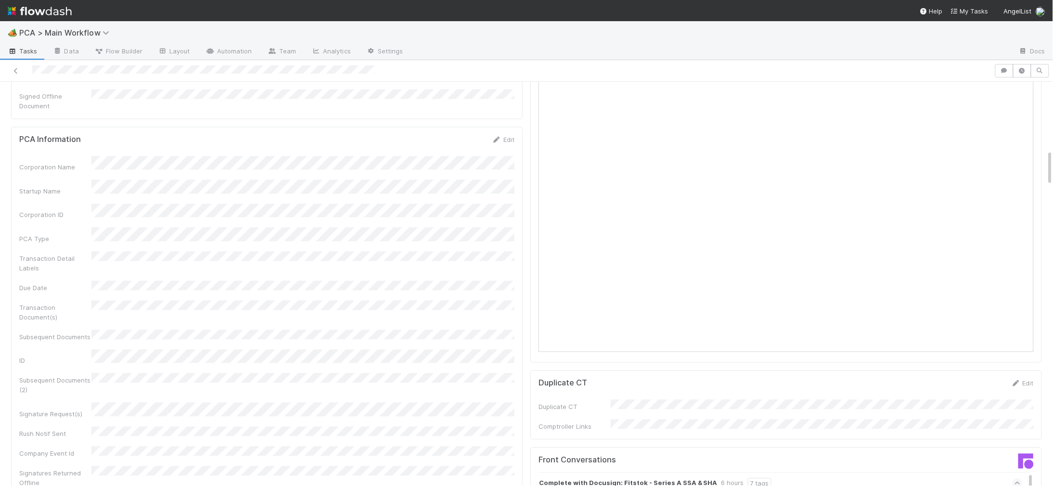
scroll to position [757, 0]
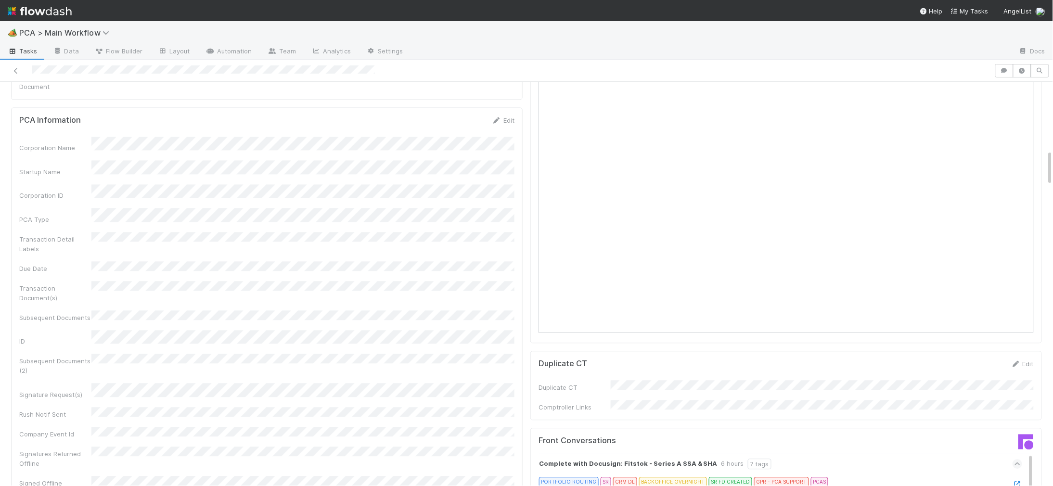
drag, startPoint x: 468, startPoint y: 257, endPoint x: 444, endPoint y: 257, distance: 23.6
click at [457, 258] on div "Corporation Name Startup Name Corporation ID PCA Type Transaction Detail Labels…" at bounding box center [266, 344] width 495 height 414
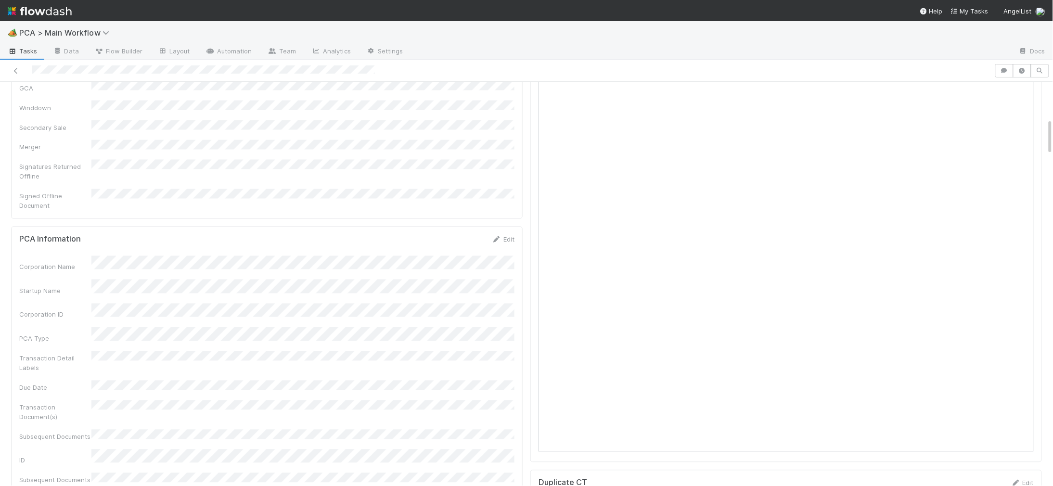
scroll to position [0, 0]
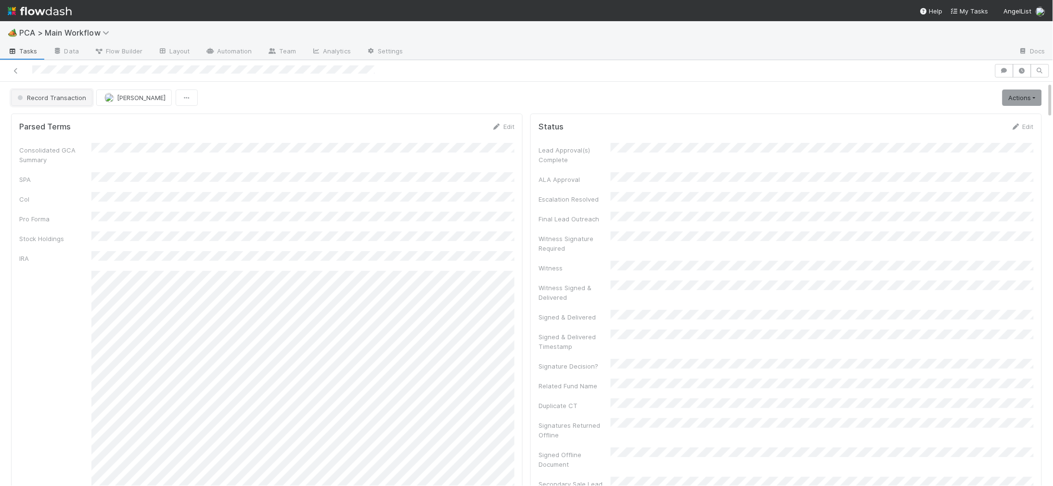
click at [67, 96] on span "Record Transaction" at bounding box center [50, 98] width 71 height 8
click at [66, 116] on div "RTBS" at bounding box center [76, 122] width 136 height 17
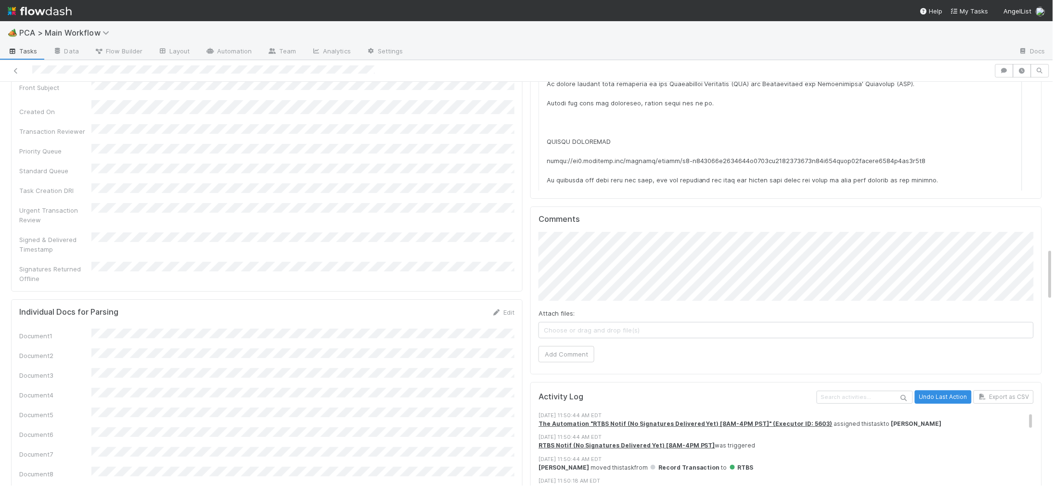
scroll to position [0, 3]
drag, startPoint x: 537, startPoint y: 310, endPoint x: 549, endPoint y: 304, distance: 13.6
click at [536, 310] on div "Comments Attach files: Choose or drag and drop file(s) Add Comment" at bounding box center [783, 290] width 512 height 168
click at [549, 346] on button "Add Comment" at bounding box center [564, 354] width 56 height 16
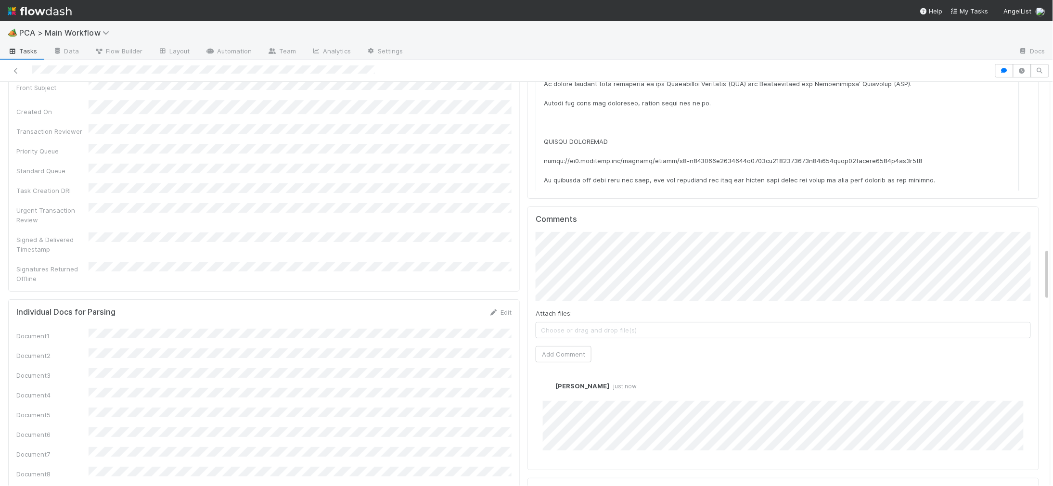
scroll to position [0, 0]
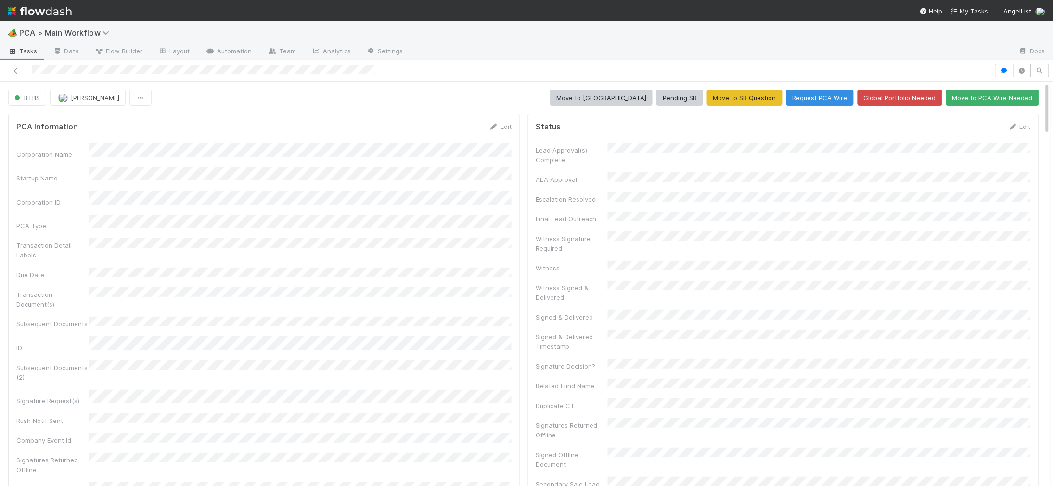
click at [65, 14] on img at bounding box center [40, 11] width 64 height 16
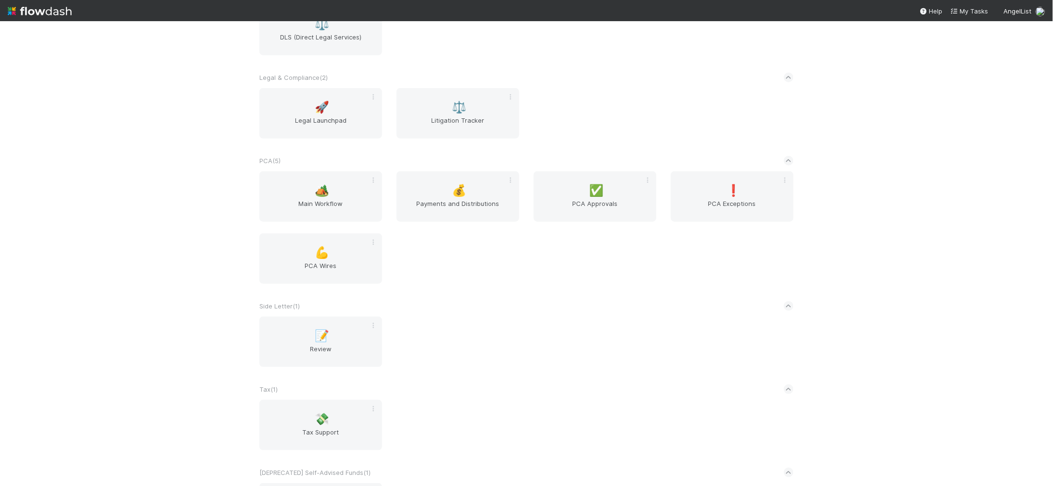
scroll to position [1723, 0]
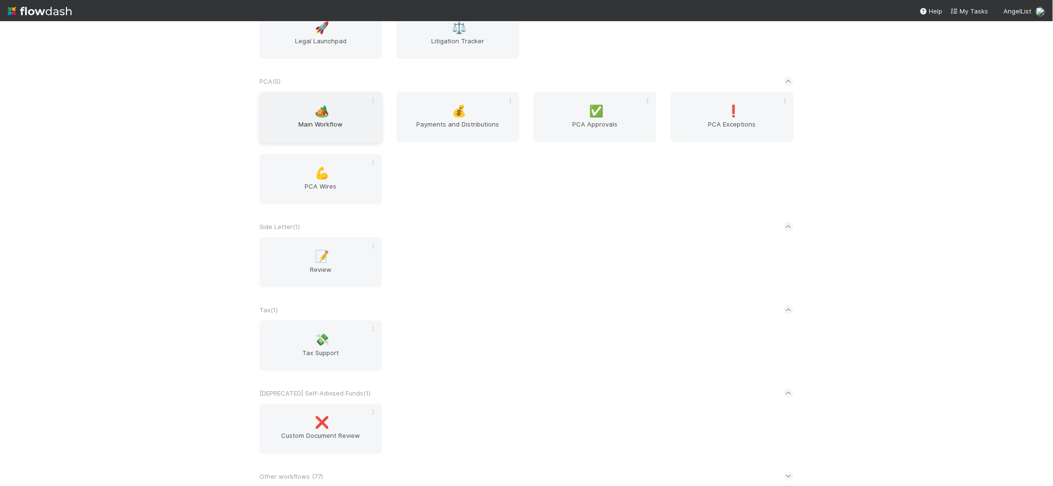
click at [333, 107] on div "🏕️ Main Workflow" at bounding box center [320, 117] width 123 height 51
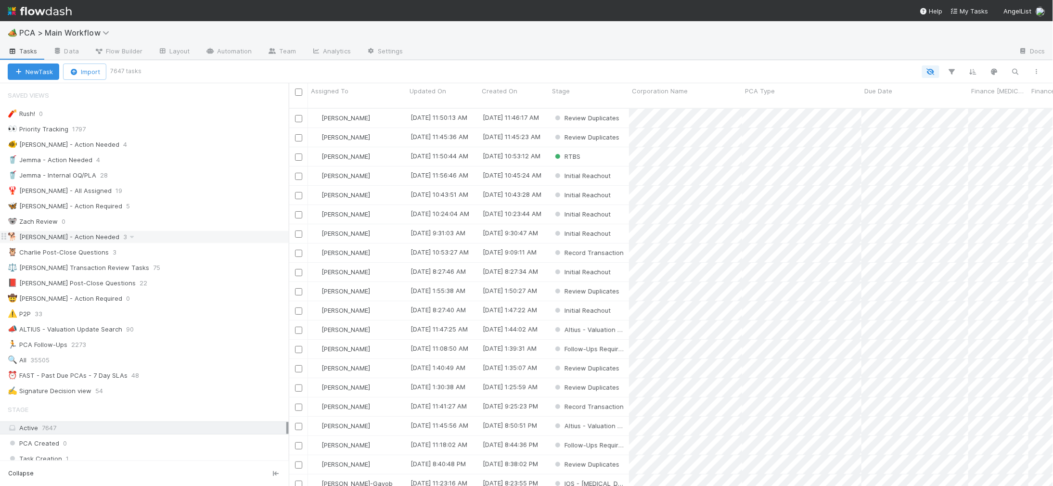
scroll to position [8, 0]
click at [184, 226] on div "🐕 Charlie - Action Needed 3" at bounding box center [148, 229] width 281 height 12
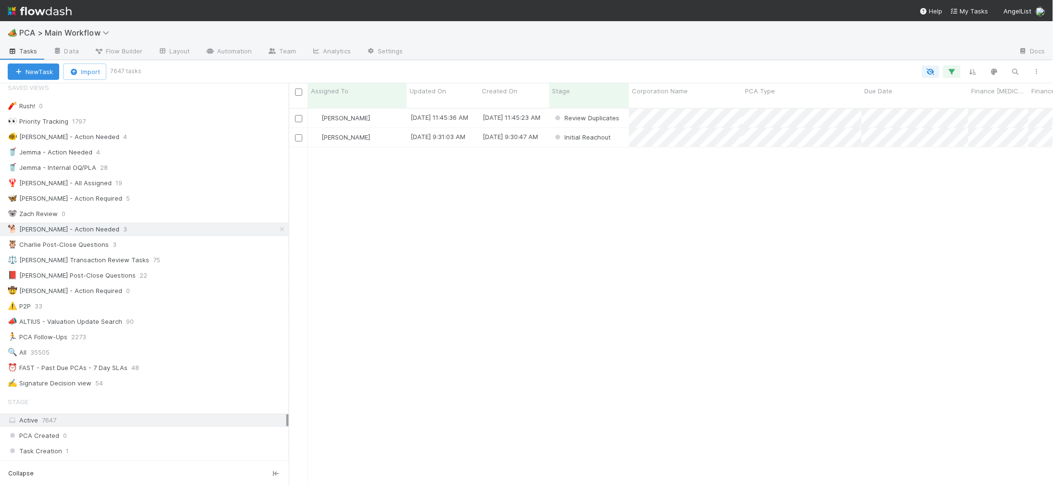
scroll to position [386, 764]
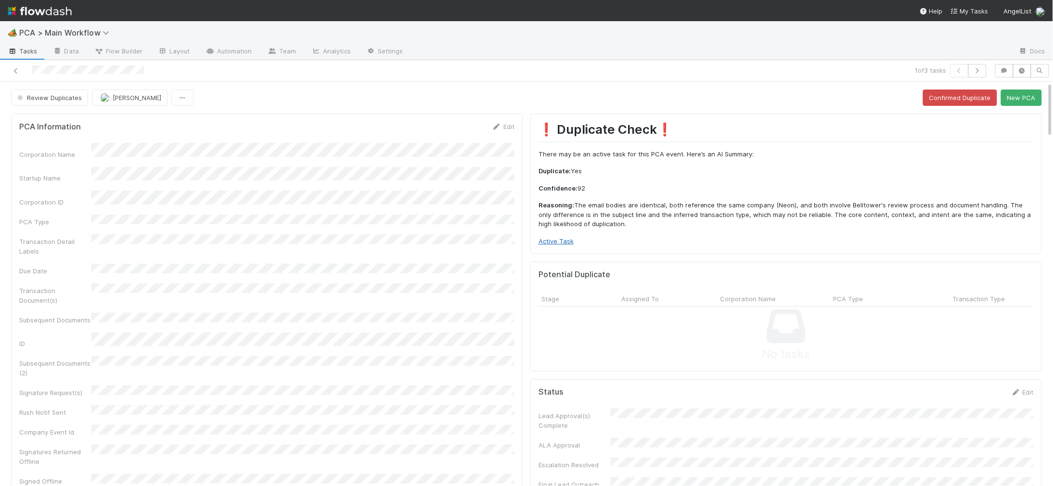
click at [562, 238] on link "Active Task" at bounding box center [556, 241] width 35 height 8
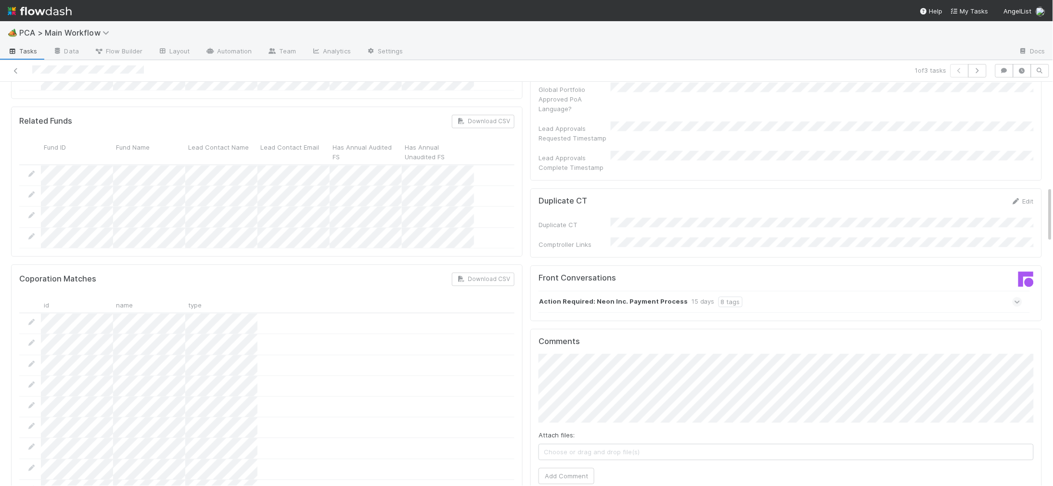
scroll to position [768, 0]
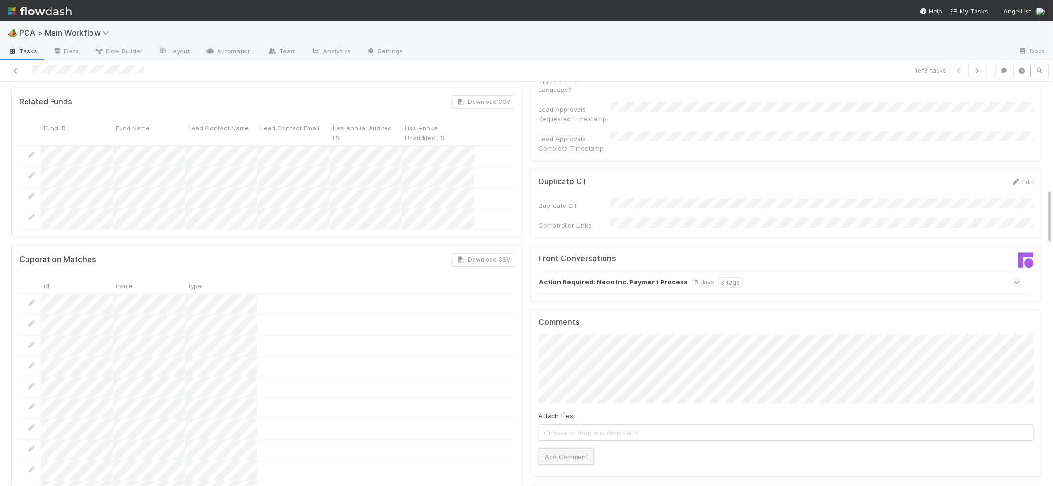
click at [577, 449] on button "Add Comment" at bounding box center [567, 457] width 56 height 16
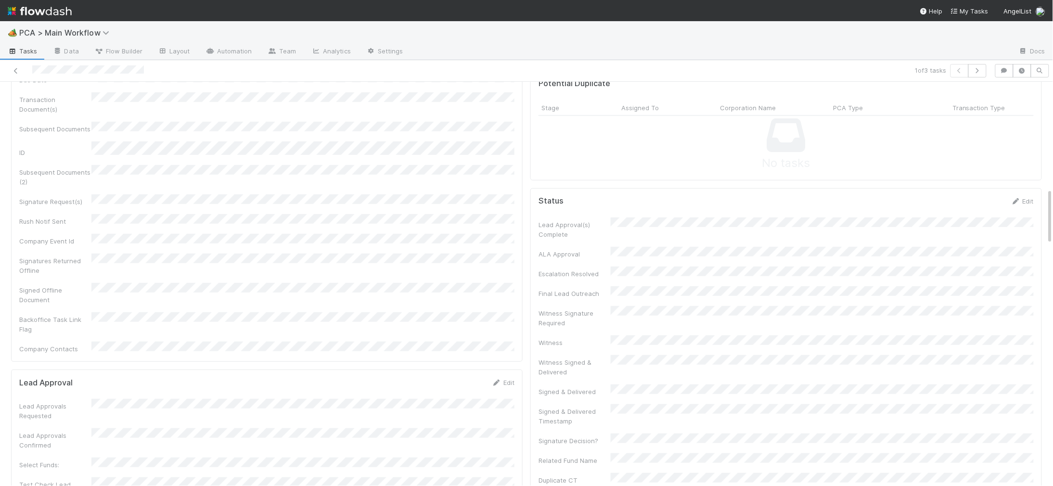
scroll to position [0, 0]
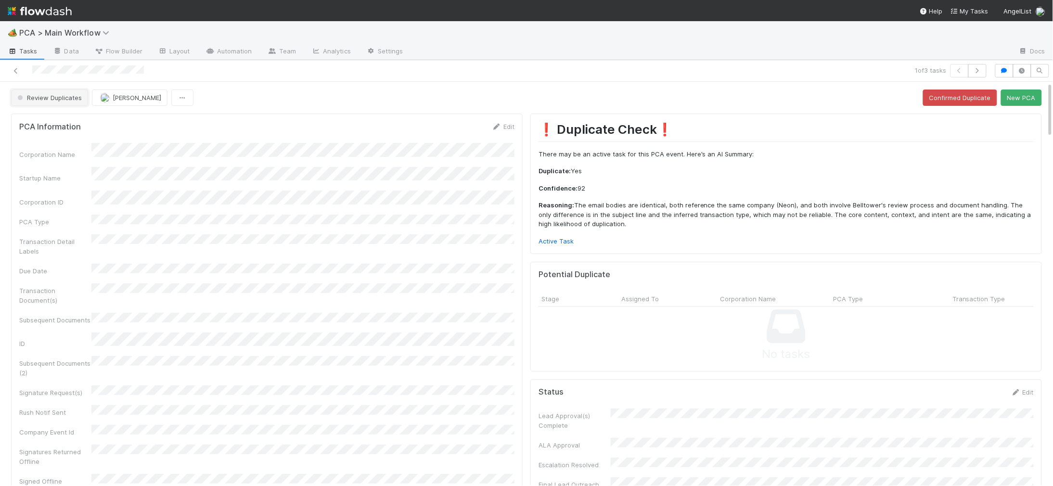
click at [49, 93] on button "Review Duplicates" at bounding box center [49, 98] width 77 height 16
click at [64, 123] on span "Duplicate / Dead PCAs" at bounding box center [53, 122] width 80 height 8
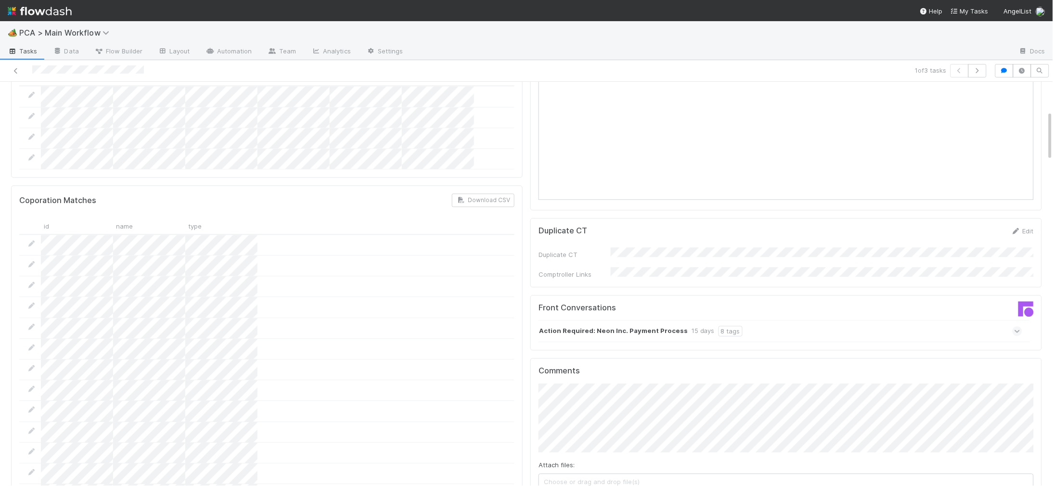
scroll to position [1026, 0]
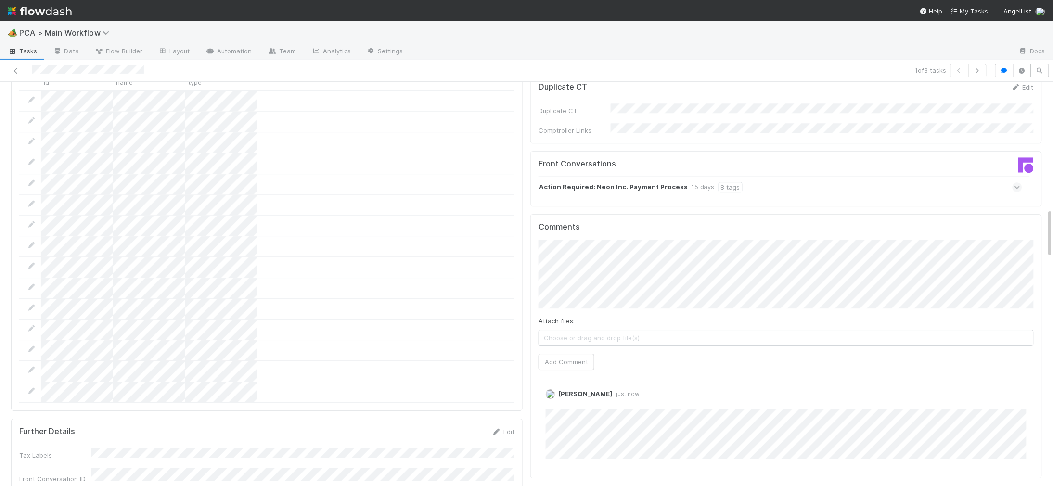
click at [815, 176] on div "Action Required: Neon Inc. Payment Process 15 days 8 tags" at bounding box center [781, 187] width 484 height 22
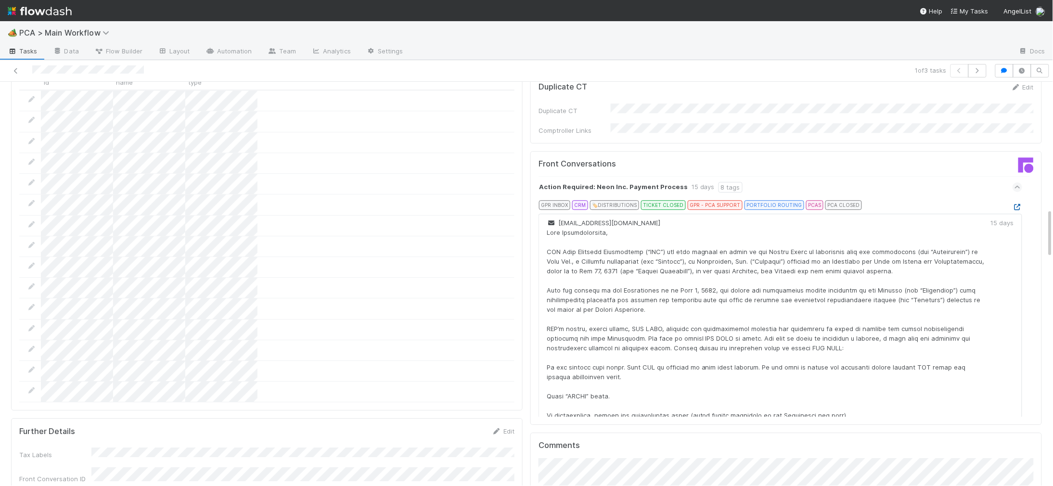
click at [1019, 203] on link at bounding box center [1018, 207] width 10 height 8
click at [1016, 204] on icon at bounding box center [1018, 207] width 10 height 6
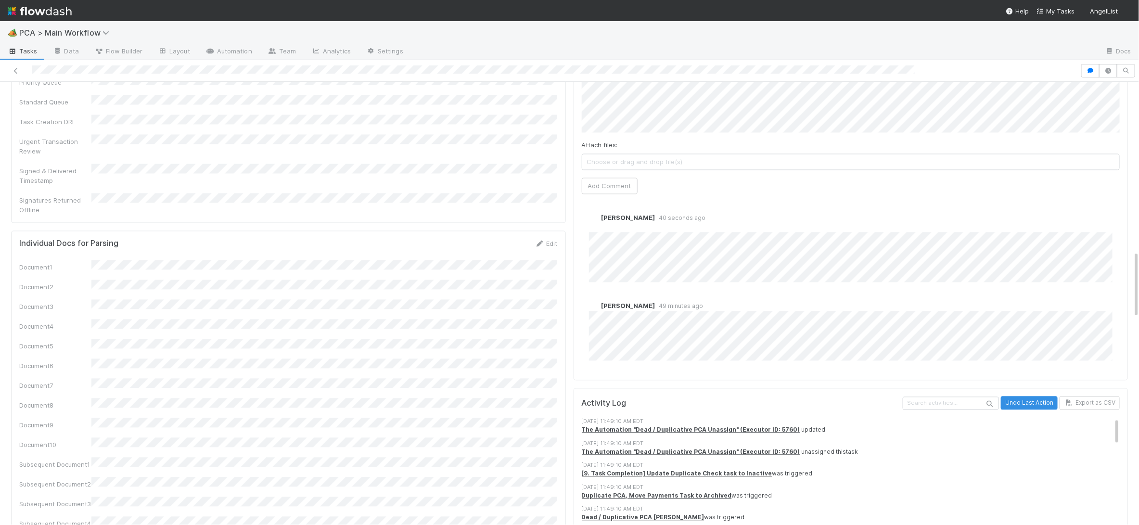
scroll to position [1208, 0]
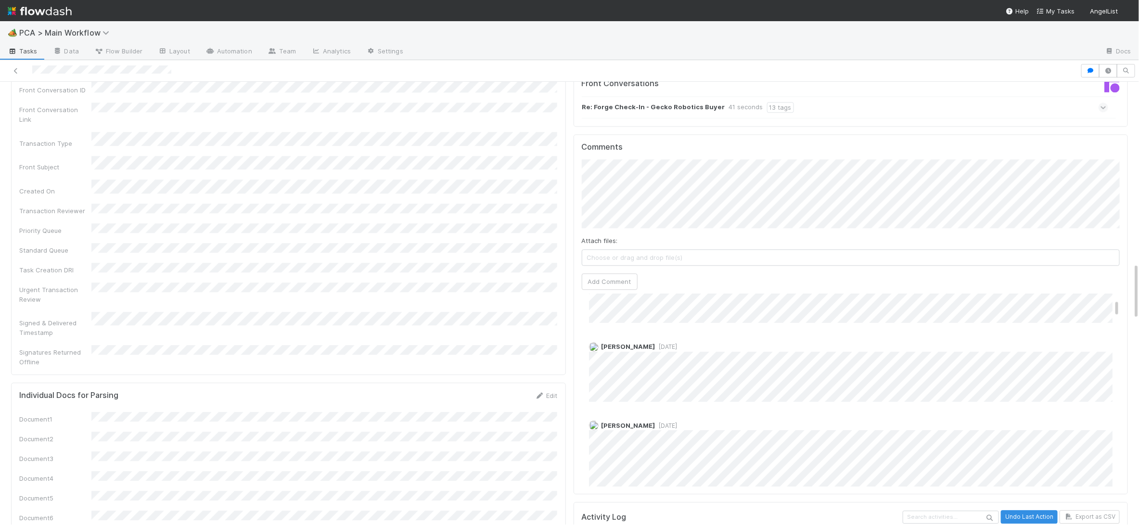
scroll to position [164, 0]
click at [607, 273] on button "Add Comment" at bounding box center [610, 281] width 56 height 16
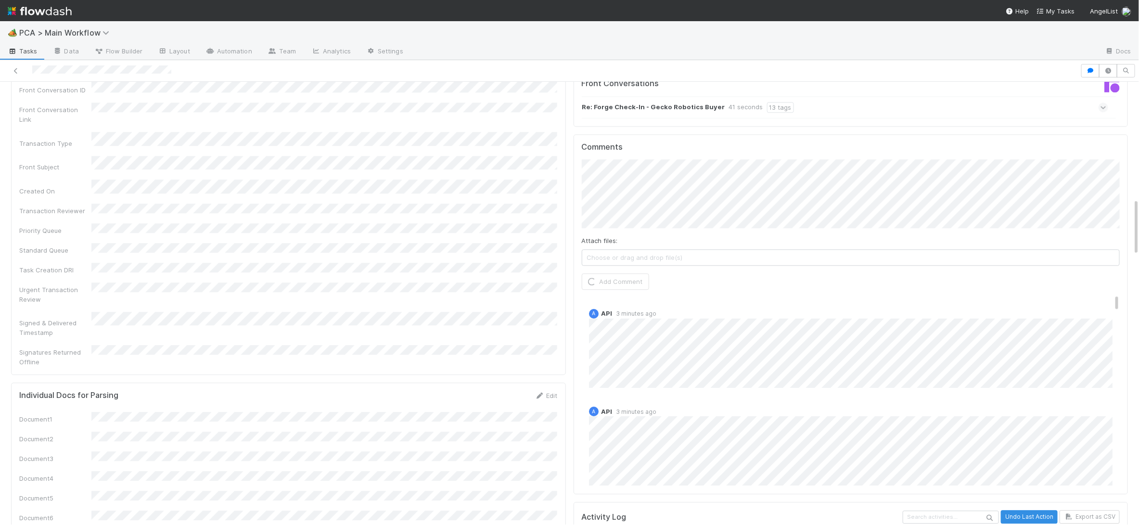
scroll to position [0, 0]
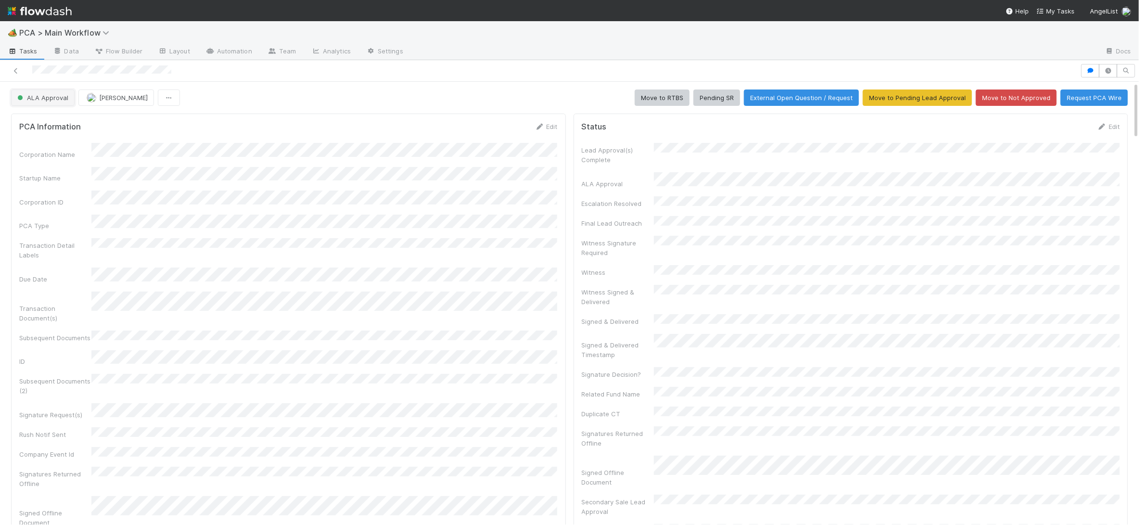
click at [62, 104] on button "ALA Approval" at bounding box center [43, 98] width 64 height 16
click at [57, 128] on div "RTBS" at bounding box center [76, 122] width 136 height 17
click at [520, 179] on div "Corporation Name Startup Name Corporation ID PCA Type Transaction Detail Labels…" at bounding box center [288, 359] width 539 height 433
click at [540, 125] on icon at bounding box center [540, 127] width 10 height 6
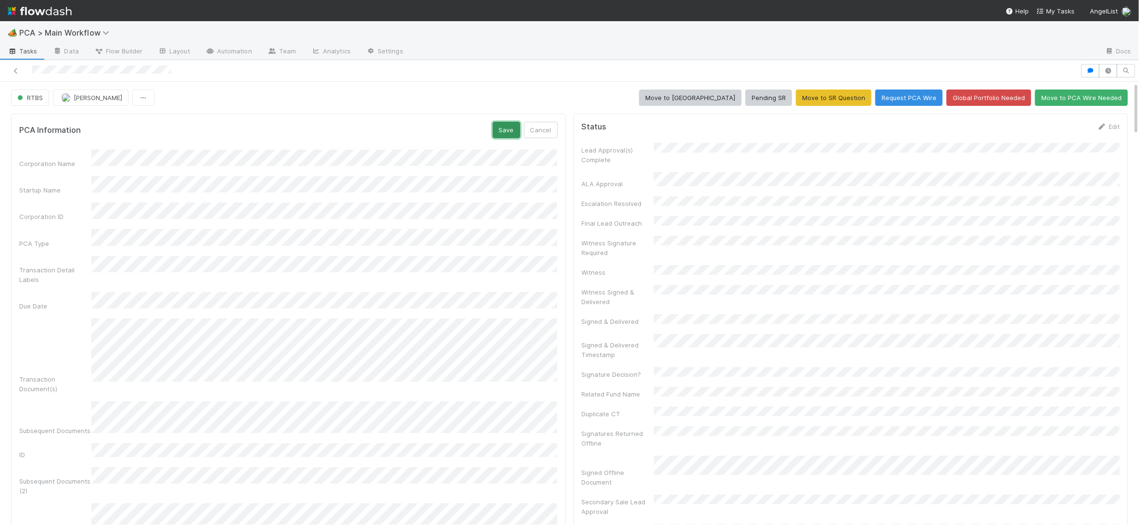
click at [503, 132] on button "Save" at bounding box center [506, 130] width 27 height 16
click at [540, 128] on icon at bounding box center [540, 127] width 10 height 6
drag, startPoint x: 495, startPoint y: 130, endPoint x: 517, endPoint y: 149, distance: 28.7
click at [495, 130] on button "Save" at bounding box center [506, 130] width 27 height 16
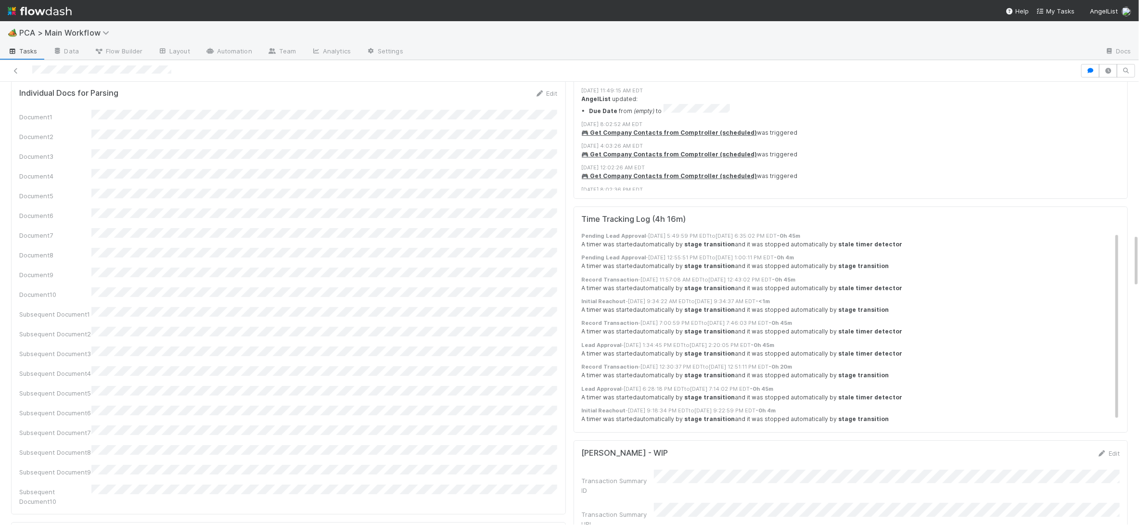
click at [535, 170] on div "Document1 Document2 Document3 Document4 Document5 Document6 Document7 Document8…" at bounding box center [288, 308] width 539 height 397
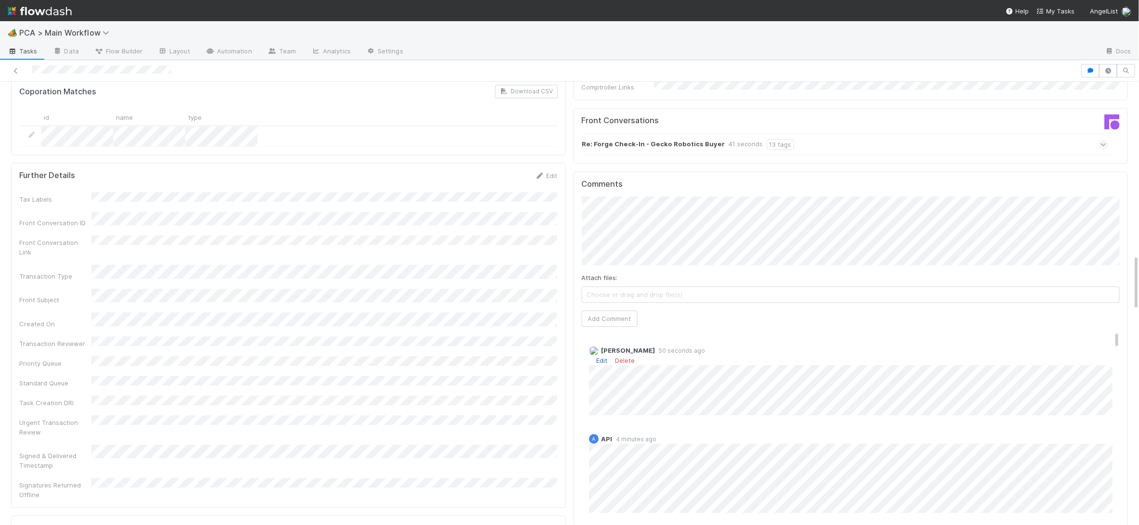
click at [601, 357] on link "Edit" at bounding box center [602, 361] width 11 height 8
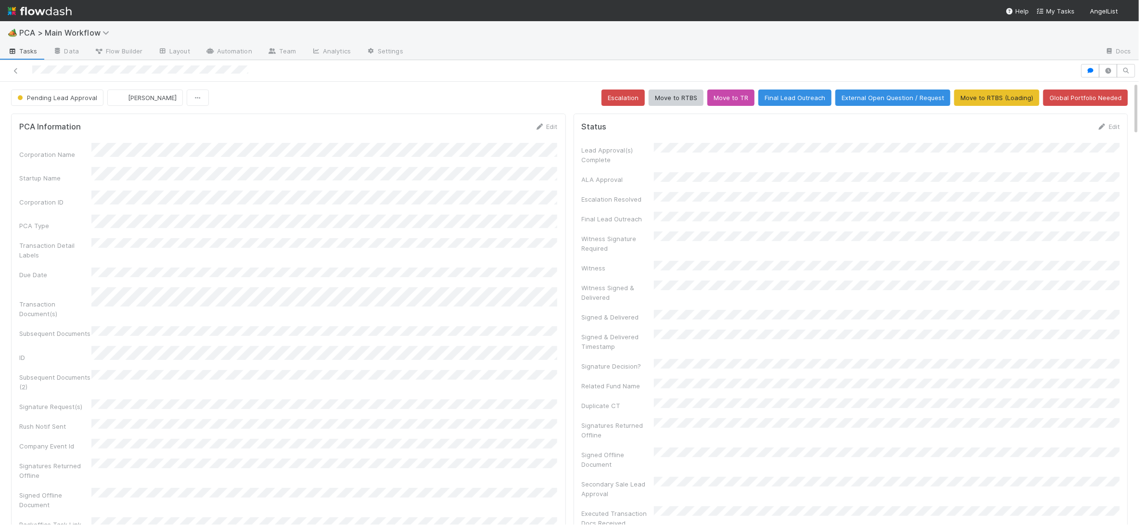
click at [62, 66] on div at bounding box center [540, 70] width 1073 height 13
click at [65, 71] on div at bounding box center [540, 70] width 1073 height 13
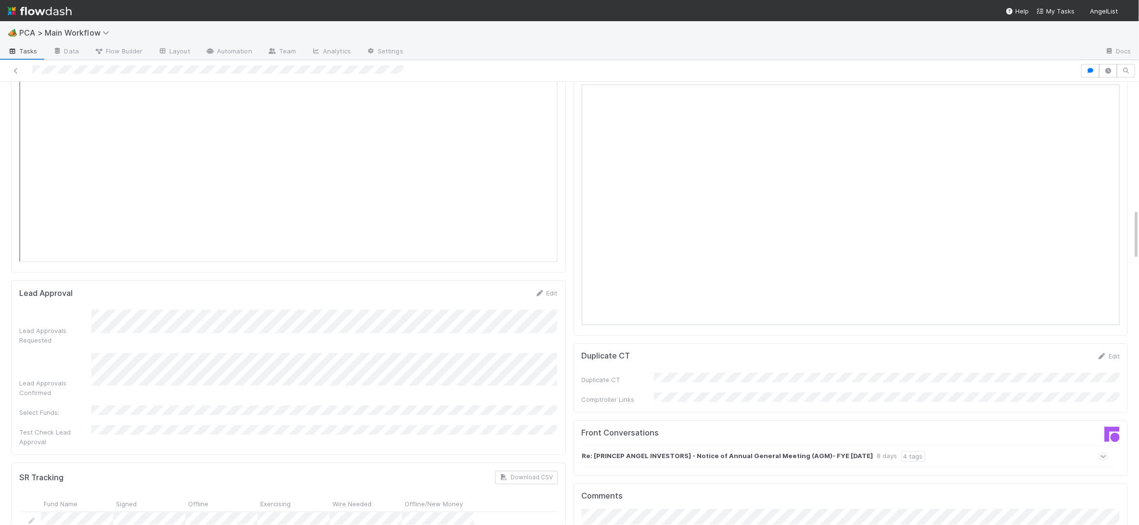
scroll to position [1101, 0]
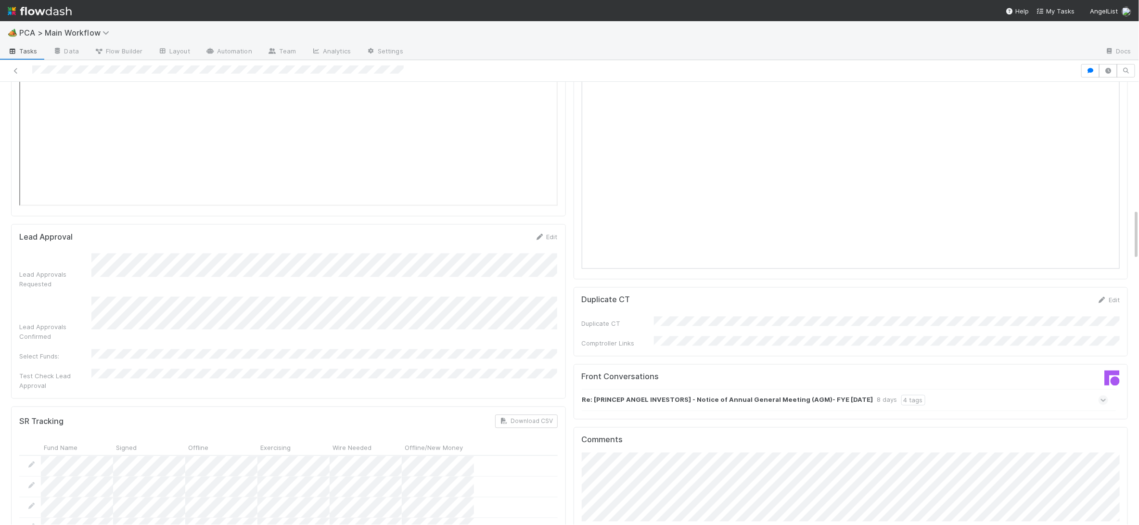
click at [336, 224] on div "Lead Approval Edit Lead Approvals Requested Lead Approvals Confirmed Select Fun…" at bounding box center [288, 311] width 555 height 175
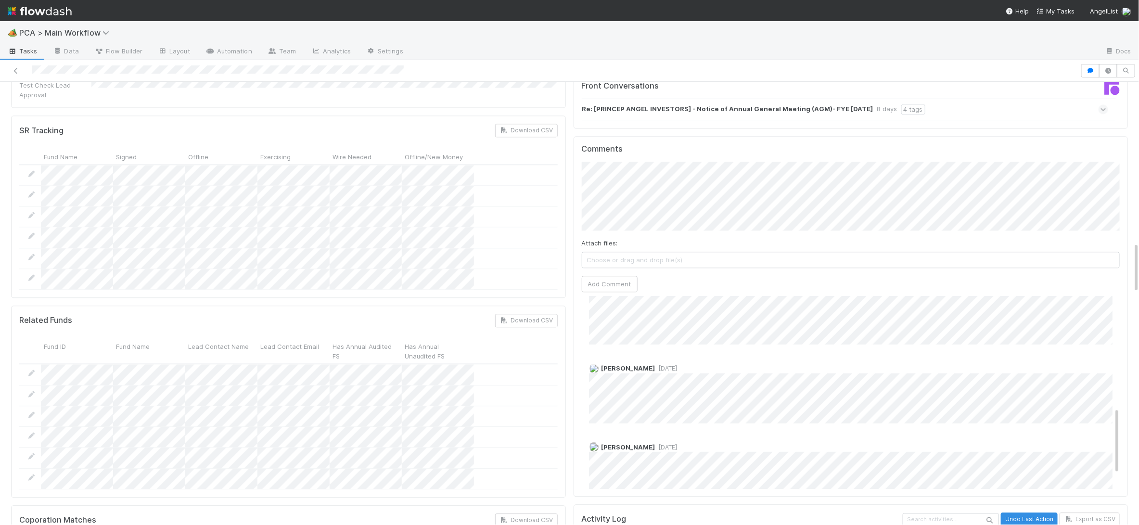
scroll to position [359, 0]
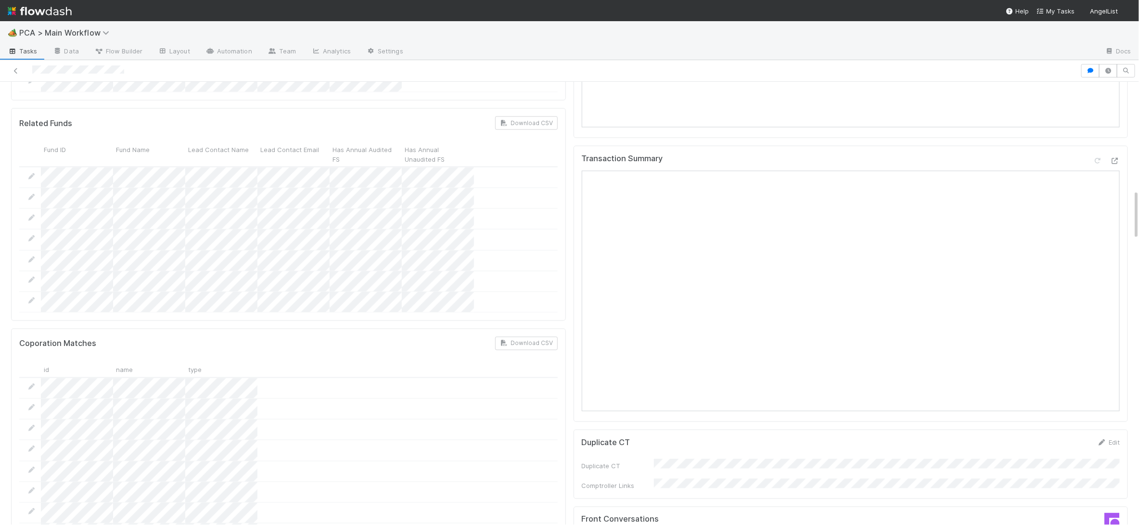
scroll to position [955, 0]
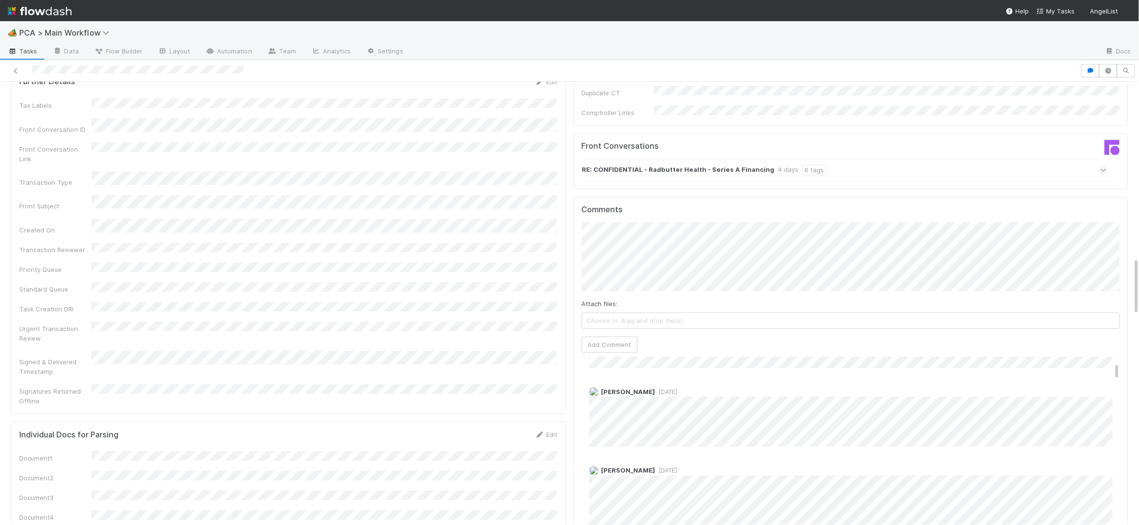
scroll to position [64, 0]
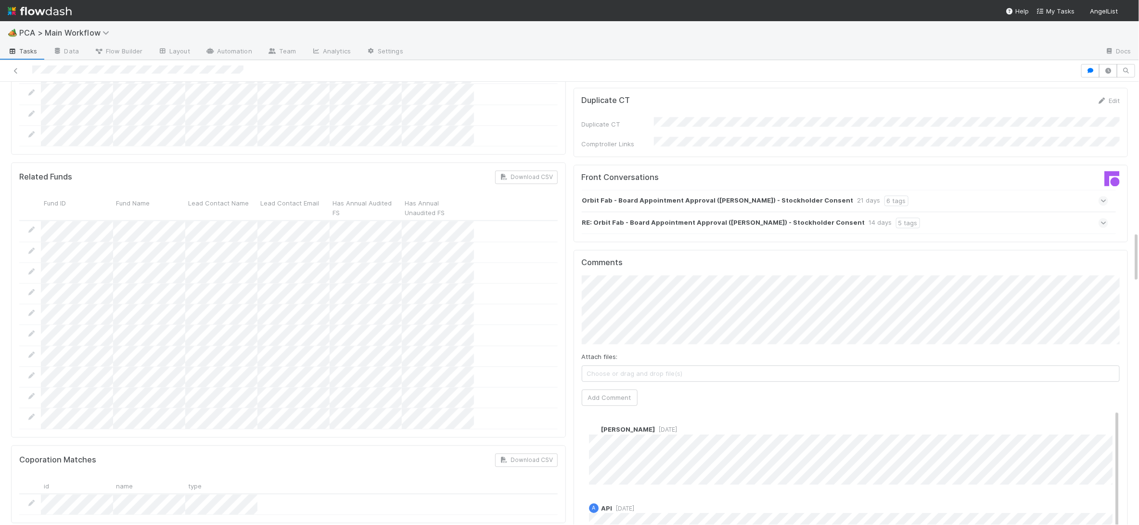
scroll to position [1303, 0]
drag, startPoint x: 612, startPoint y: 339, endPoint x: 499, endPoint y: 276, distance: 129.5
click at [611, 387] on button "Add Comment" at bounding box center [610, 395] width 56 height 16
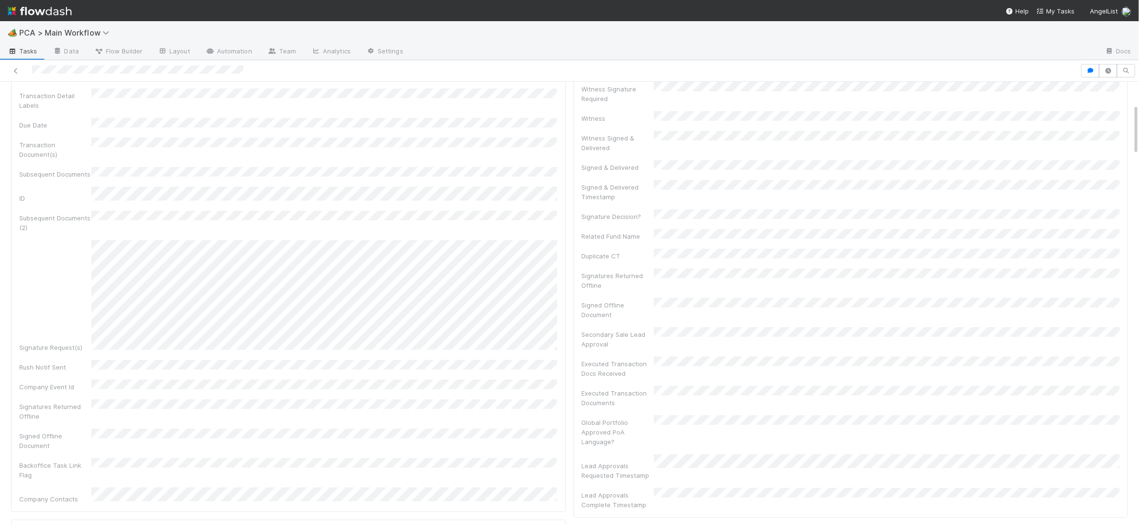
scroll to position [757, 0]
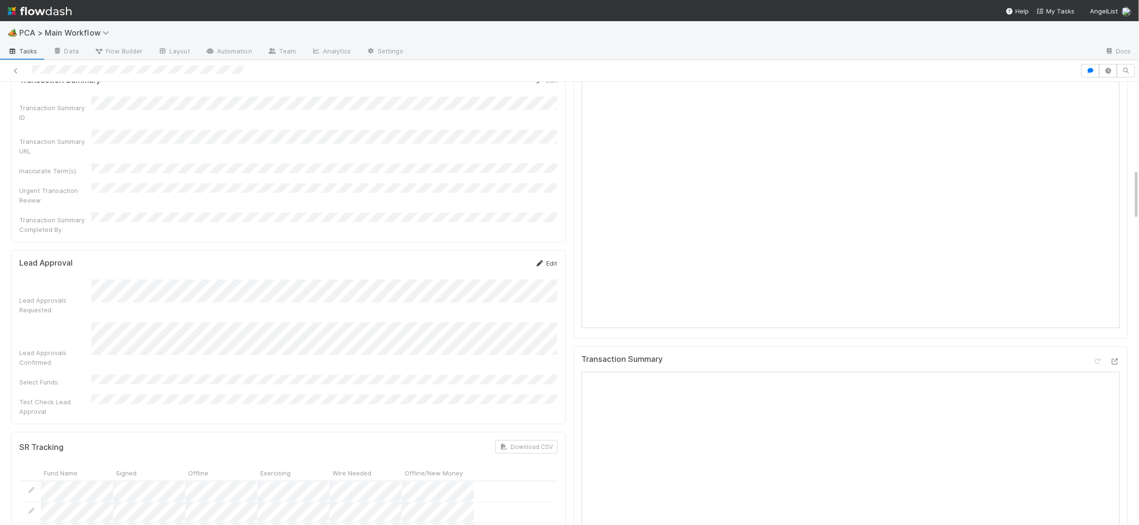
click at [540, 260] on icon at bounding box center [540, 263] width 10 height 6
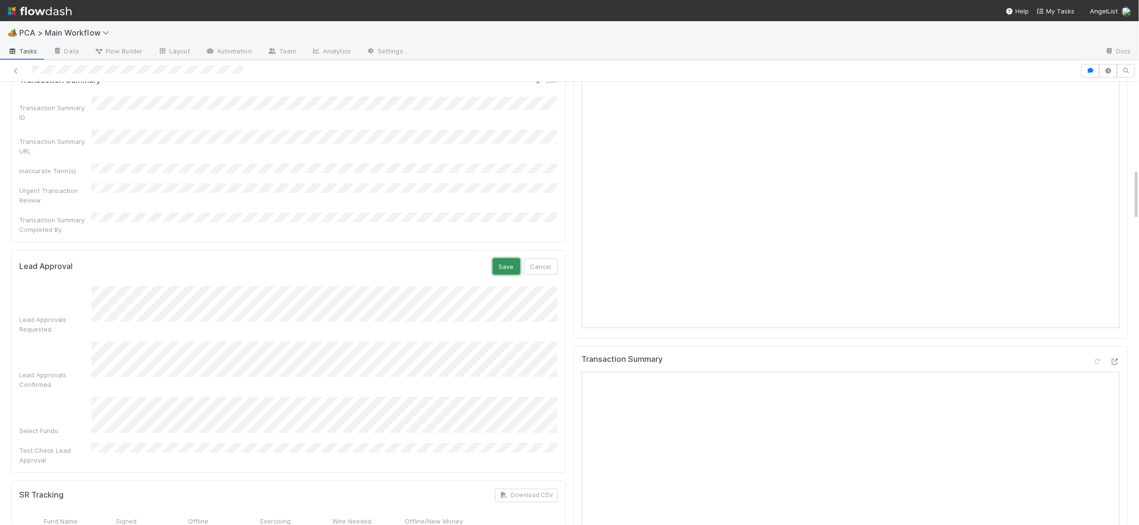
click at [498, 258] on button "Save" at bounding box center [506, 266] width 27 height 16
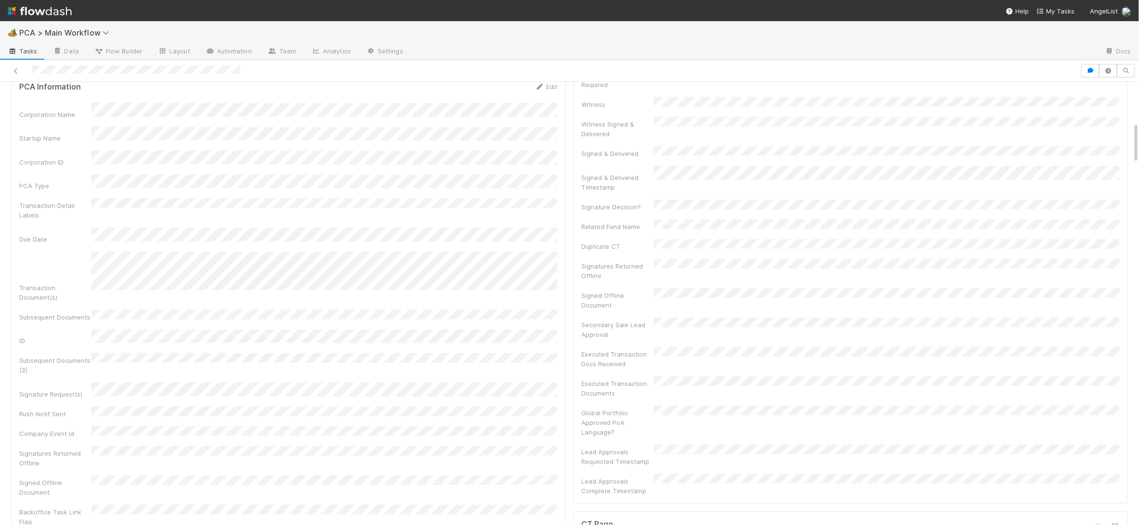
scroll to position [428, 0]
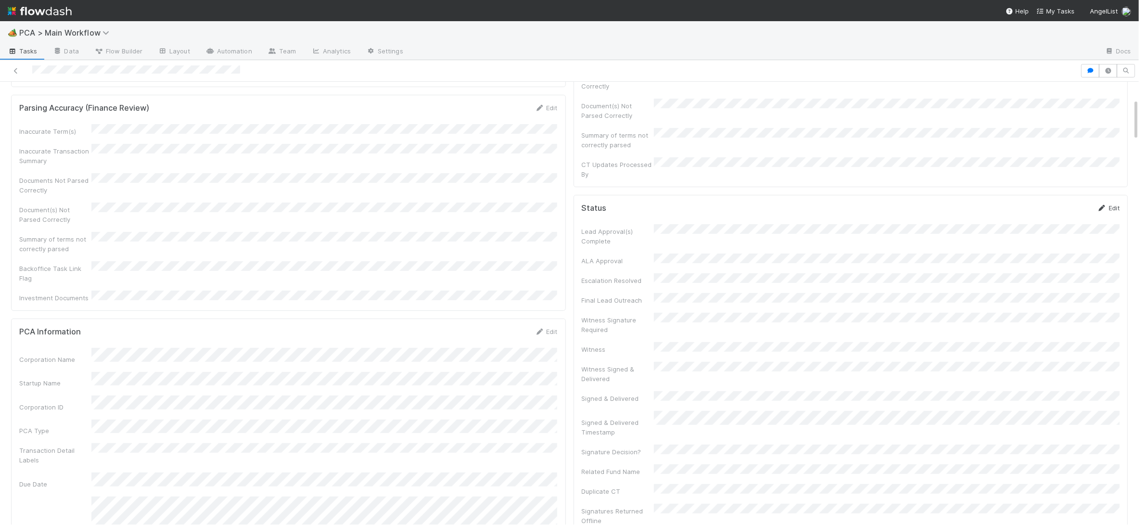
click at [1053, 205] on icon at bounding box center [1102, 208] width 10 height 6
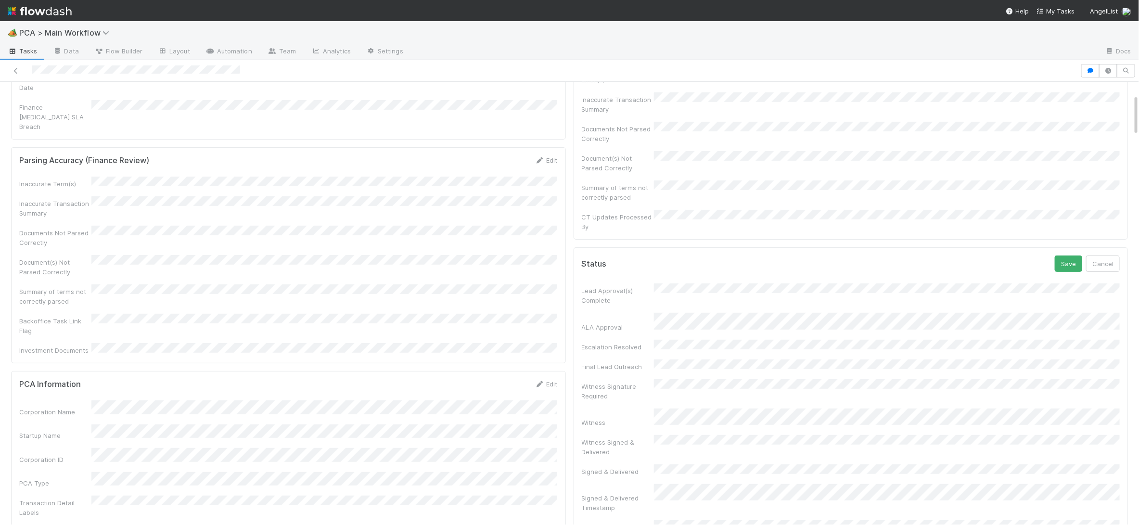
scroll to position [131, 0]
click at [1053, 253] on button "Save" at bounding box center [1068, 261] width 27 height 16
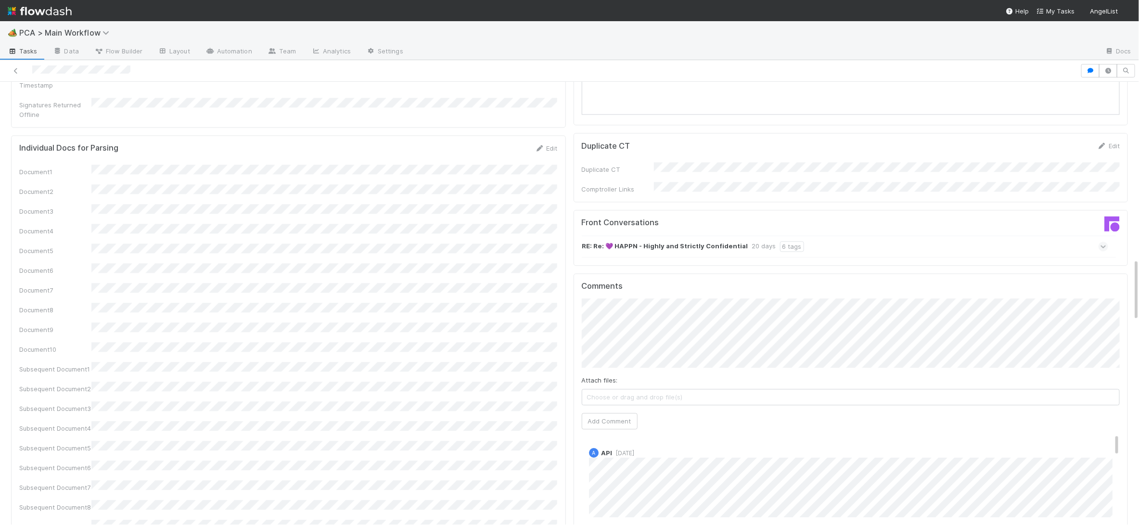
scroll to position [1270, 0]
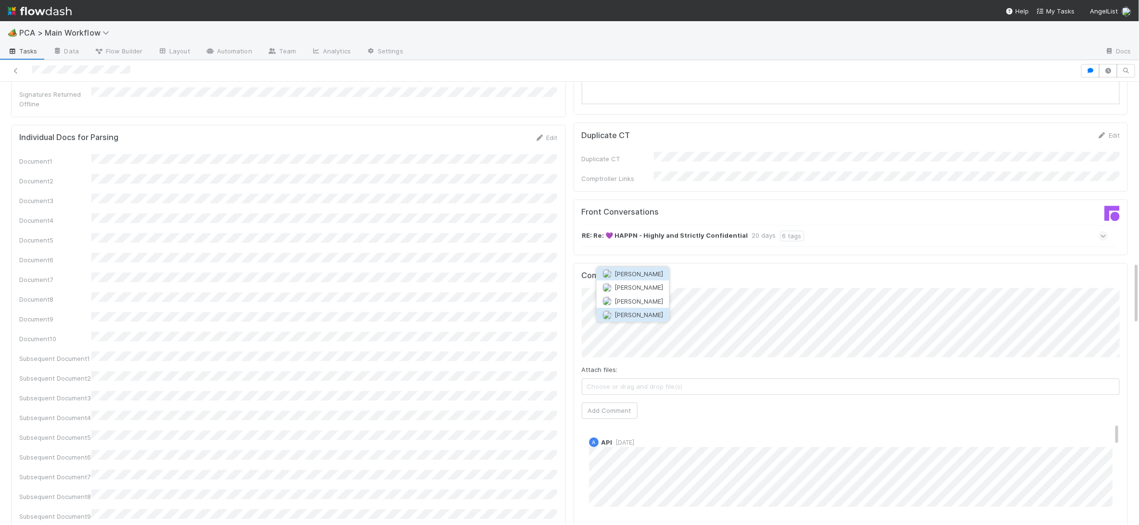
click at [630, 312] on span "[PERSON_NAME]" at bounding box center [639, 315] width 49 height 8
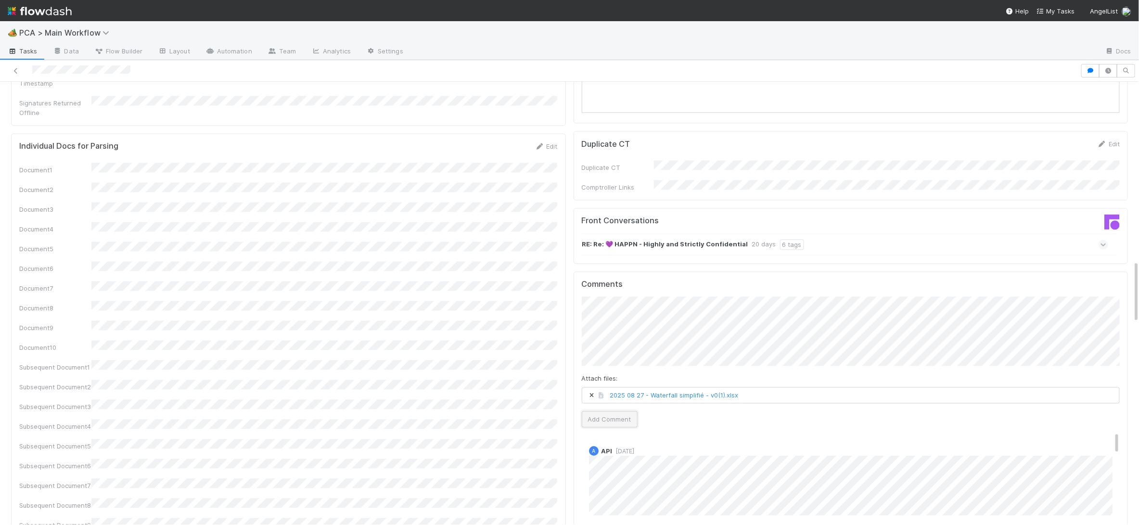
drag, startPoint x: 619, startPoint y: 372, endPoint x: 619, endPoint y: 367, distance: 4.8
click at [613, 411] on button "Add Comment" at bounding box center [610, 419] width 56 height 16
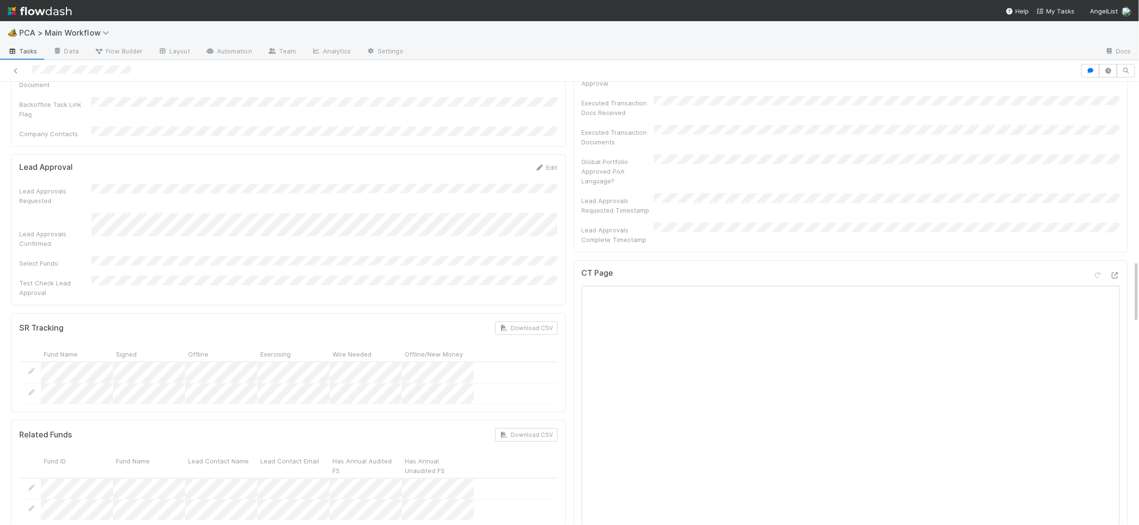
scroll to position [0, 0]
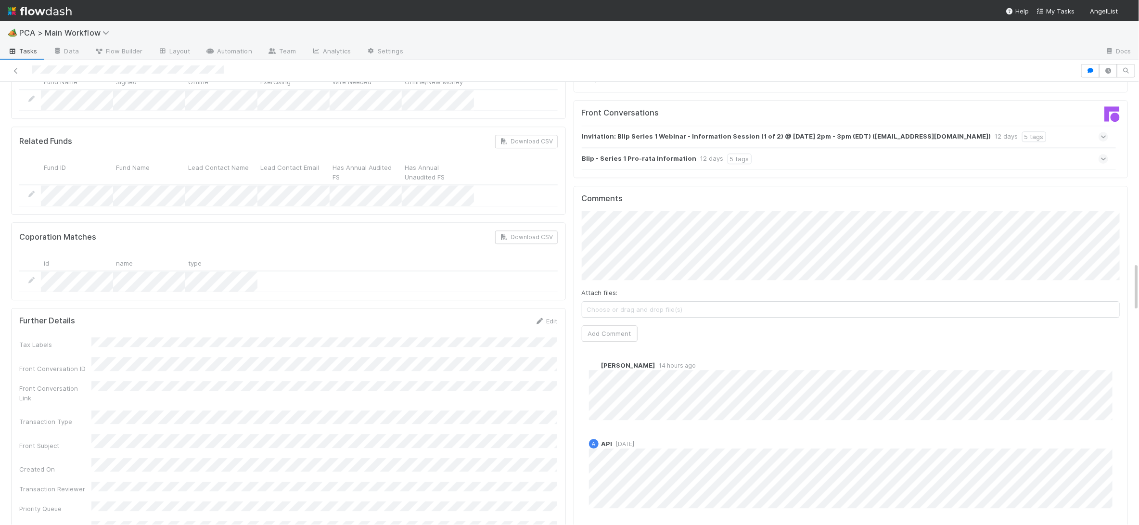
scroll to position [1635, 0]
drag, startPoint x: 606, startPoint y: 271, endPoint x: 601, endPoint y: 267, distance: 7.2
click at [606, 270] on div "Comments Attach files: Choose or drag and drop file(s) Add Comment [PERSON_NAME…" at bounding box center [851, 357] width 539 height 326
click at [602, 325] on button "Add Comment" at bounding box center [610, 333] width 56 height 16
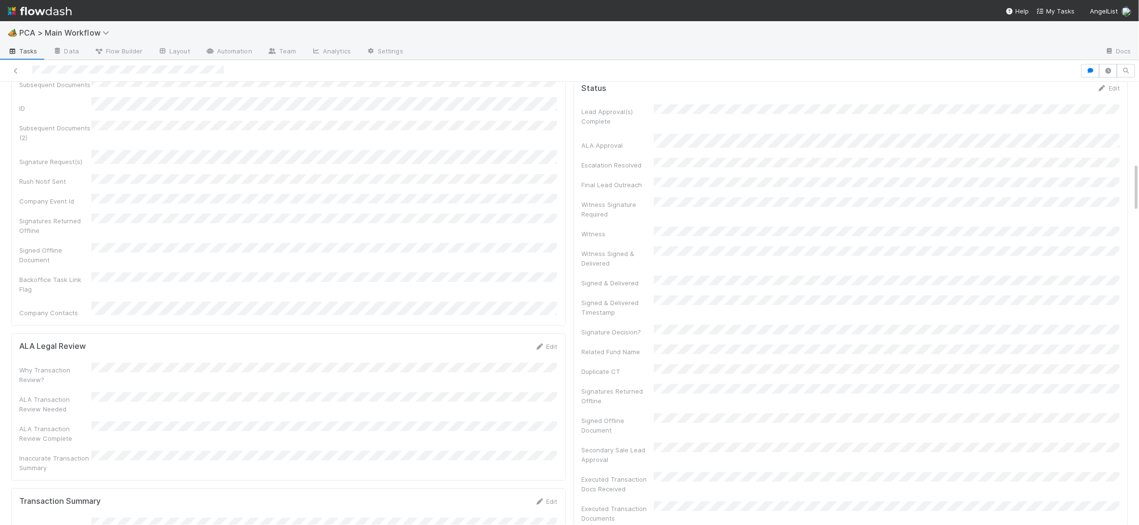
scroll to position [0, 0]
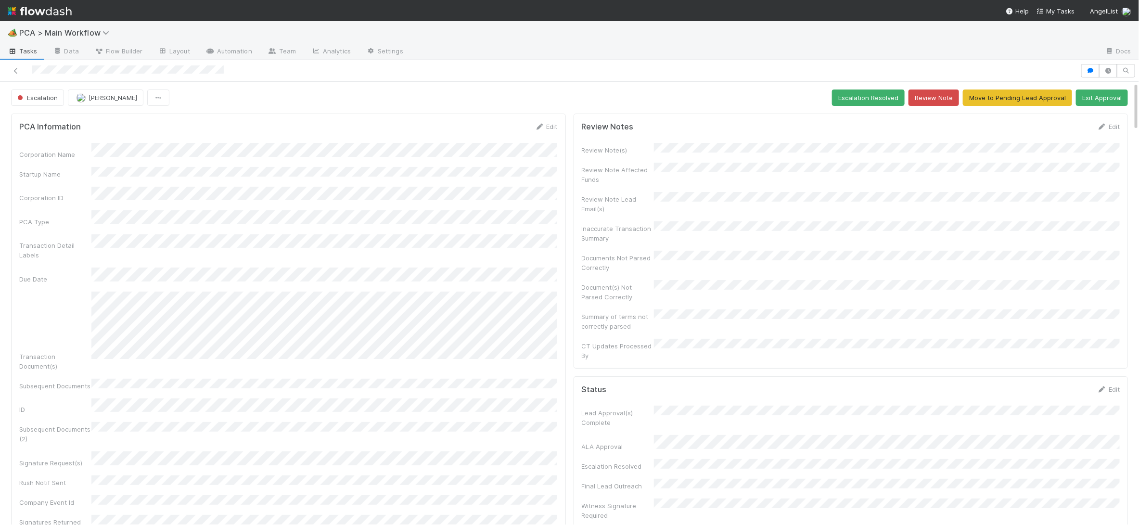
drag, startPoint x: 913, startPoint y: 133, endPoint x: 908, endPoint y: 126, distance: 9.2
click at [912, 131] on form "Review Notes Edit Review Note(s) Review Note Affected Funds Review Note Lead Em…" at bounding box center [851, 241] width 539 height 239
click at [862, 95] on button "Escalation Resolved" at bounding box center [868, 98] width 73 height 16
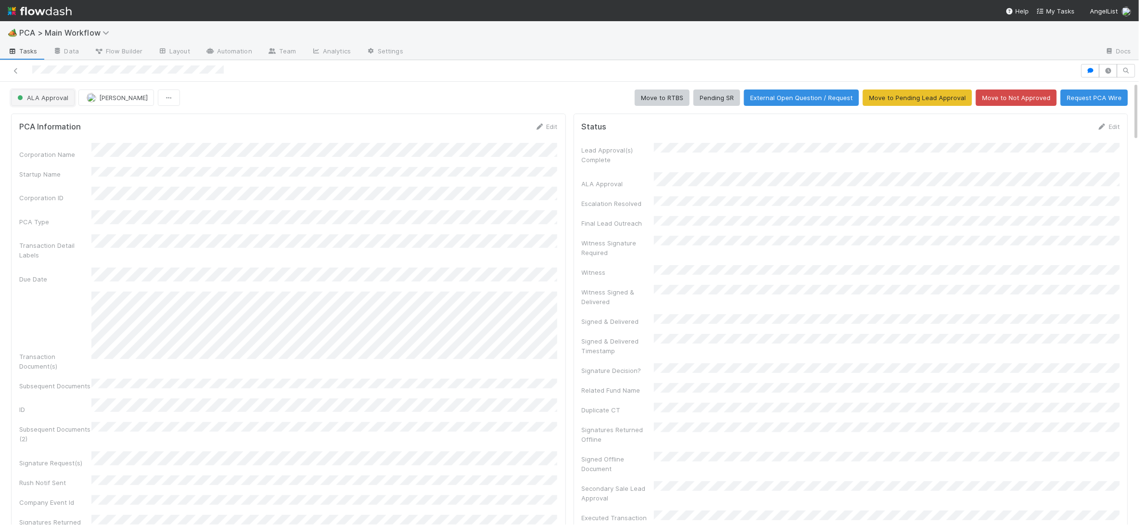
click at [51, 94] on span "ALA Approval" at bounding box center [41, 98] width 53 height 8
click at [50, 121] on div "RTBS" at bounding box center [76, 122] width 136 height 17
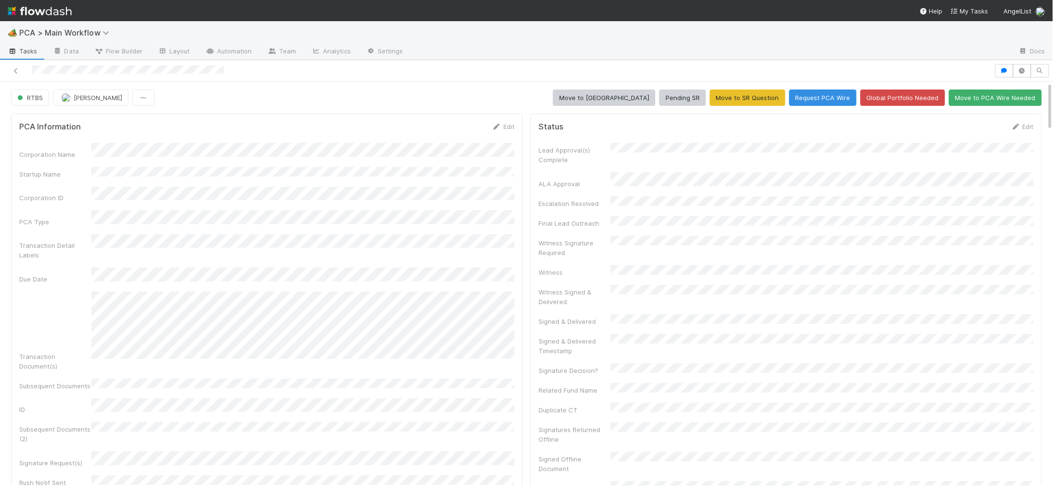
click at [71, 6] on img at bounding box center [40, 11] width 64 height 16
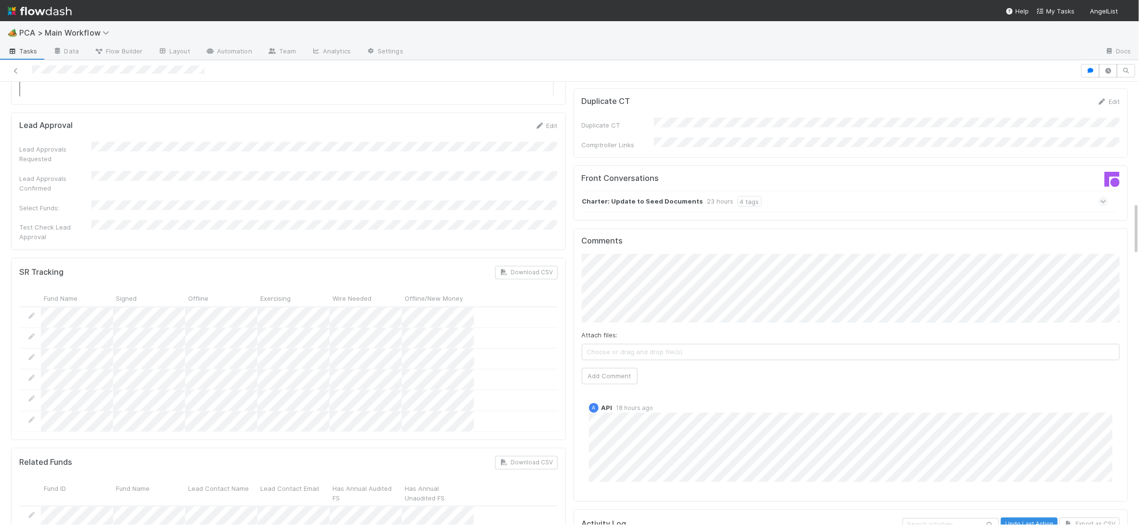
scroll to position [996, 0]
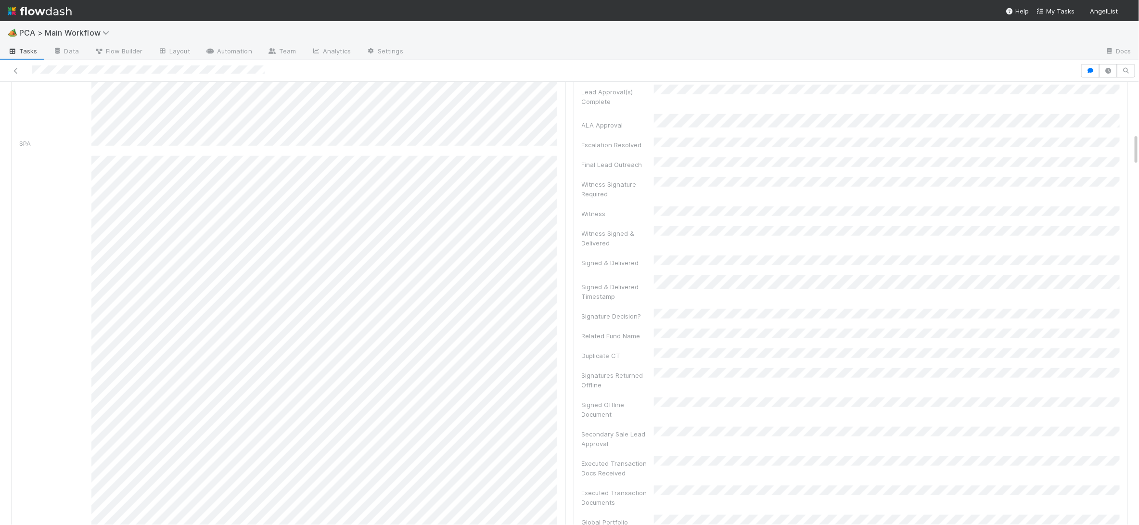
scroll to position [1161, 0]
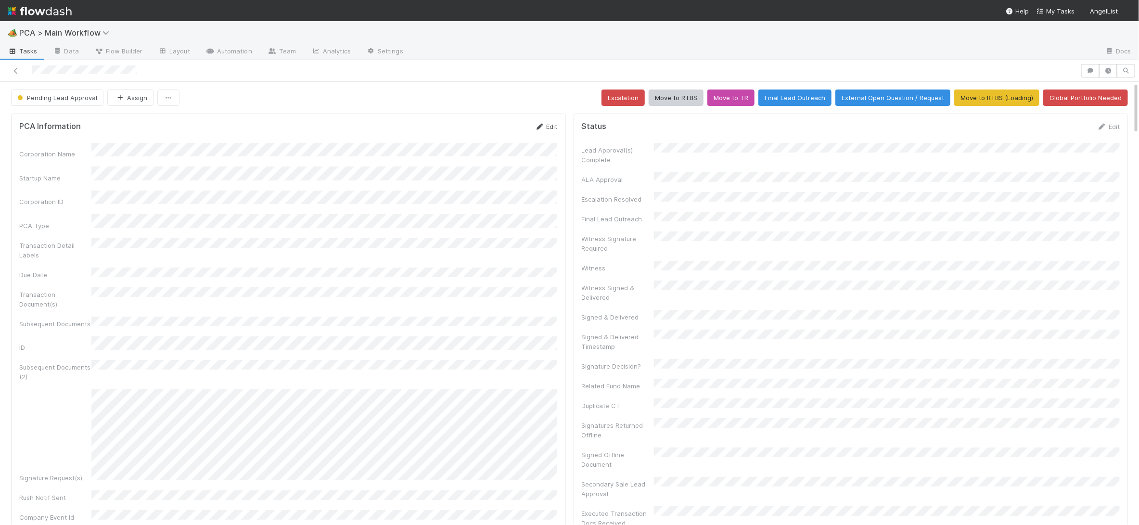
drag, startPoint x: 574, startPoint y: 128, endPoint x: 542, endPoint y: 128, distance: 31.3
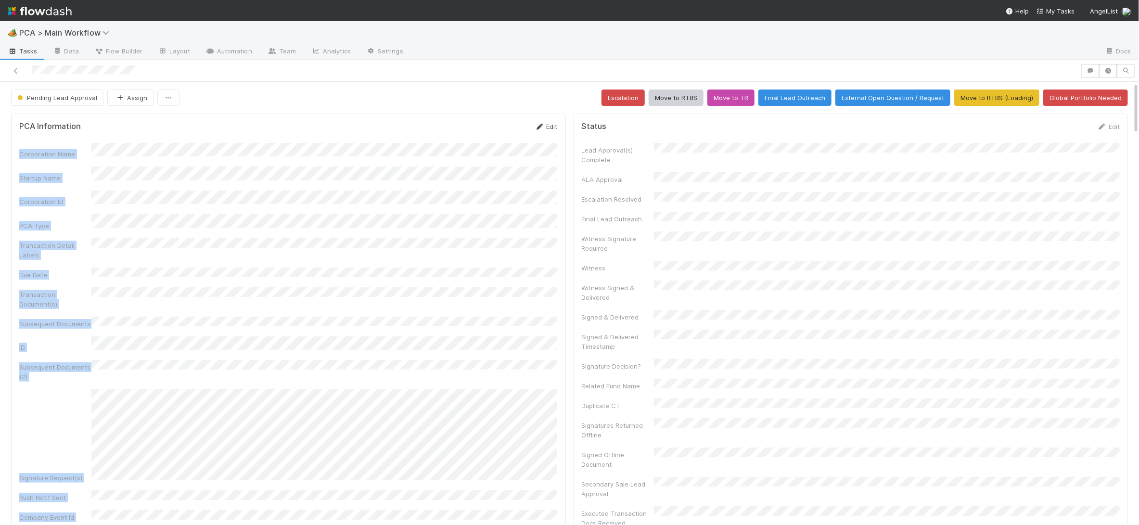
click at [539, 126] on icon at bounding box center [540, 127] width 10 height 6
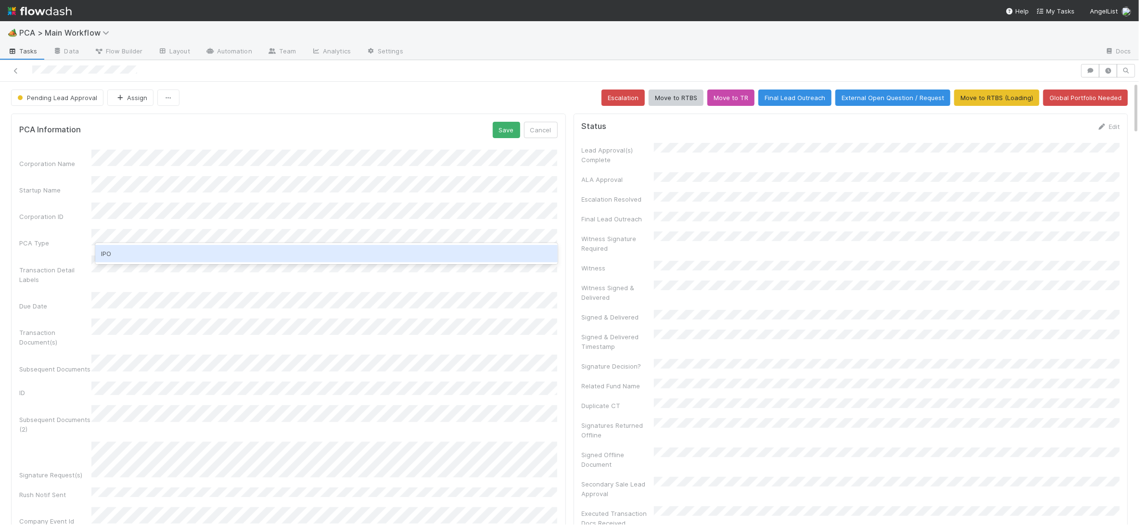
click at [208, 257] on div "IPO" at bounding box center [326, 253] width 462 height 17
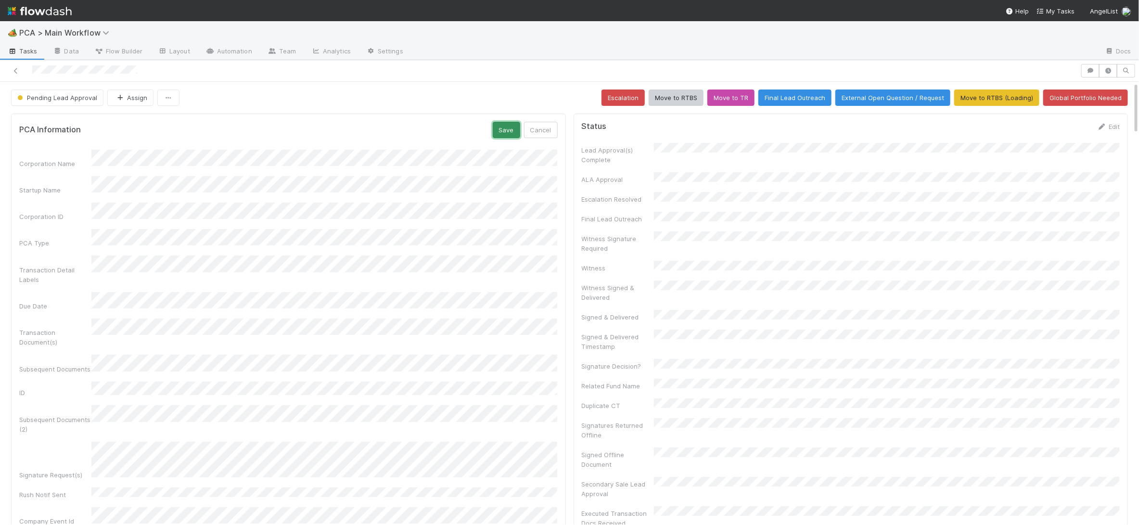
click at [510, 125] on button "Save" at bounding box center [506, 130] width 27 height 16
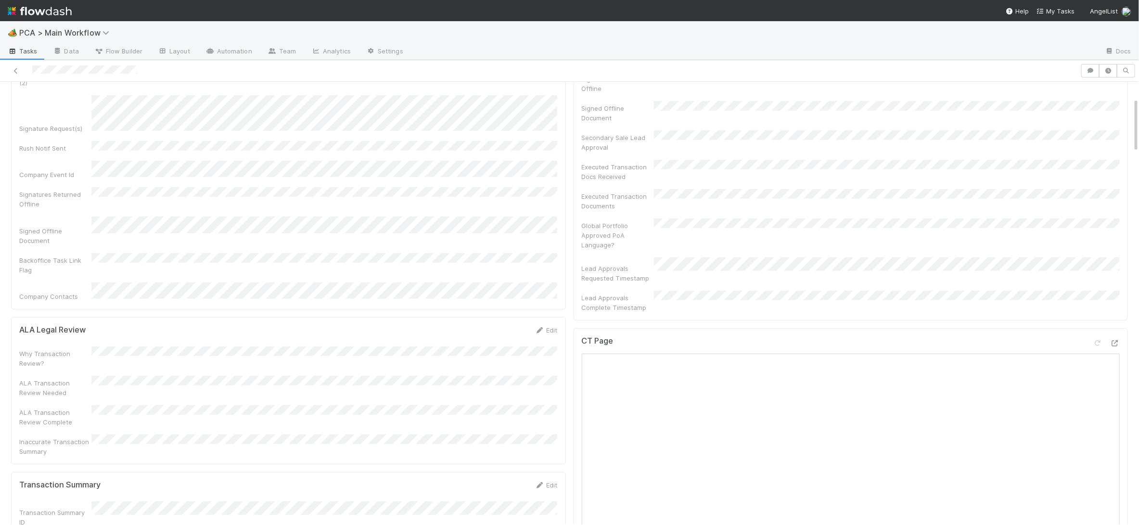
scroll to position [834, 0]
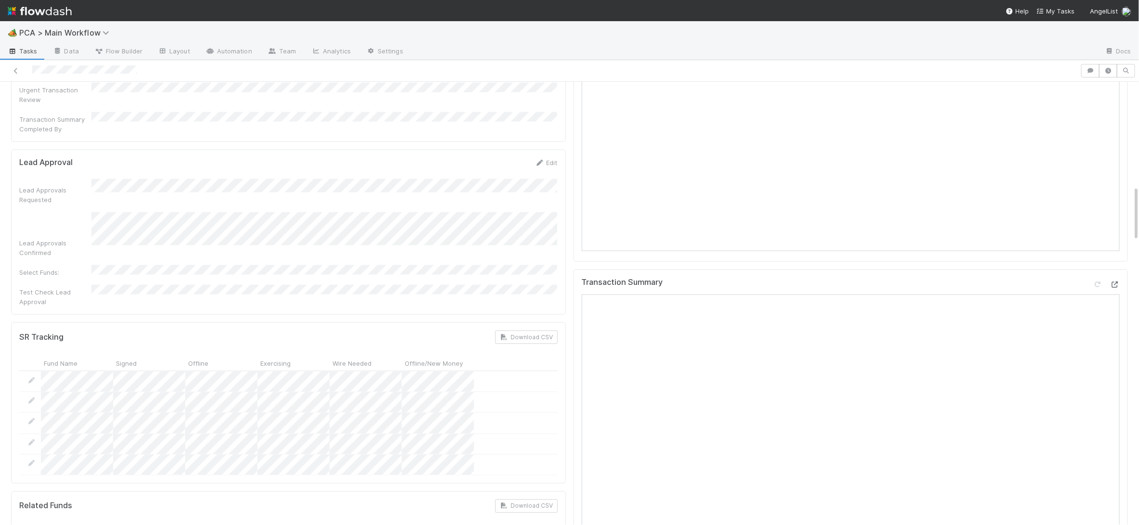
click at [1053, 282] on icon at bounding box center [1115, 285] width 10 height 6
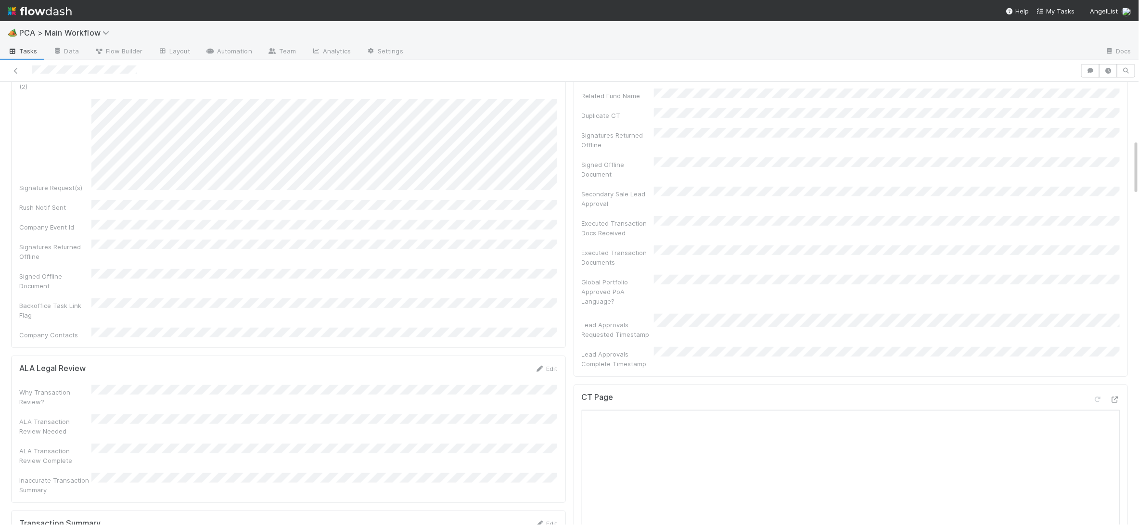
scroll to position [0, 0]
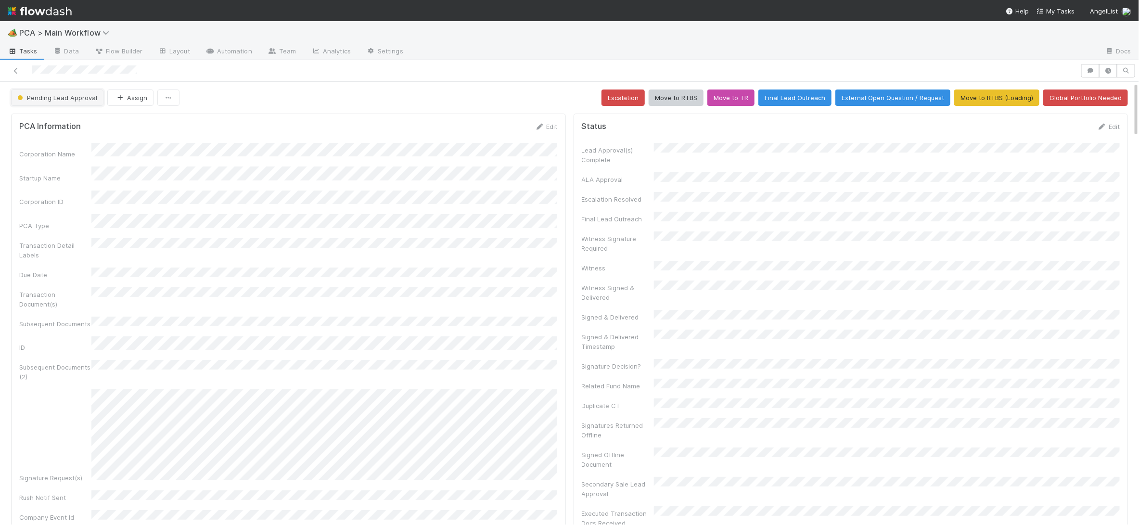
click at [72, 104] on button "Pending Lead Approval" at bounding box center [57, 98] width 92 height 16
click at [60, 137] on span "Record Transaction" at bounding box center [48, 140] width 71 height 8
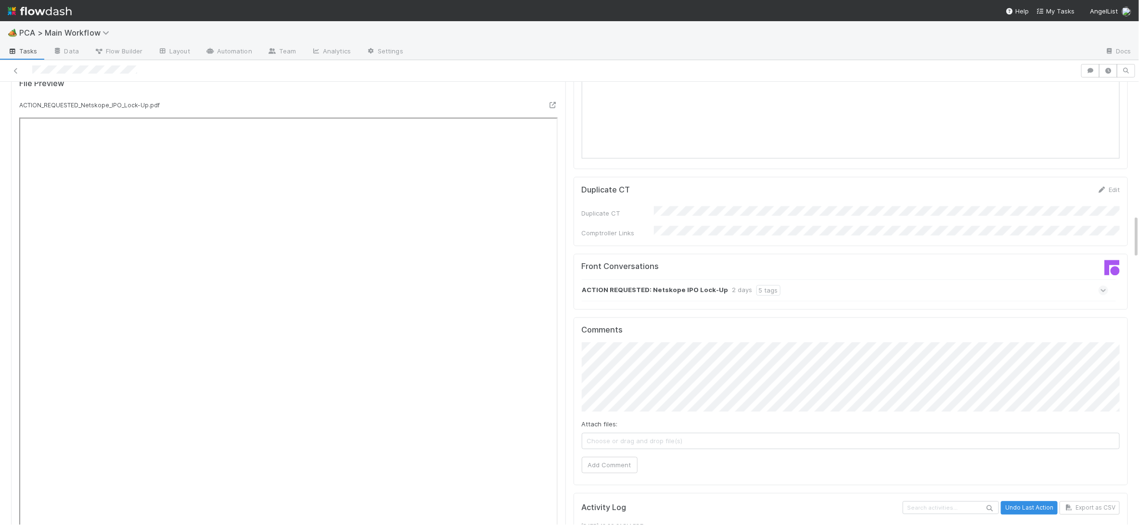
scroll to position [1356, 0]
click at [626, 279] on div "ACTION REQUESTED: Netskope IPO Lock-Up 2 days 5 tags" at bounding box center [845, 290] width 527 height 22
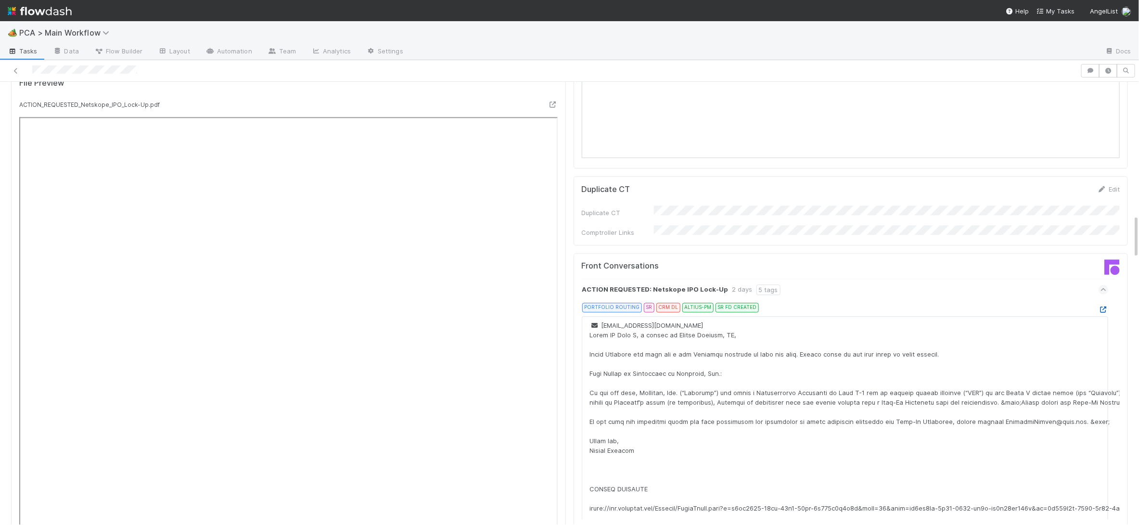
click at [1053, 306] on link at bounding box center [1104, 310] width 10 height 8
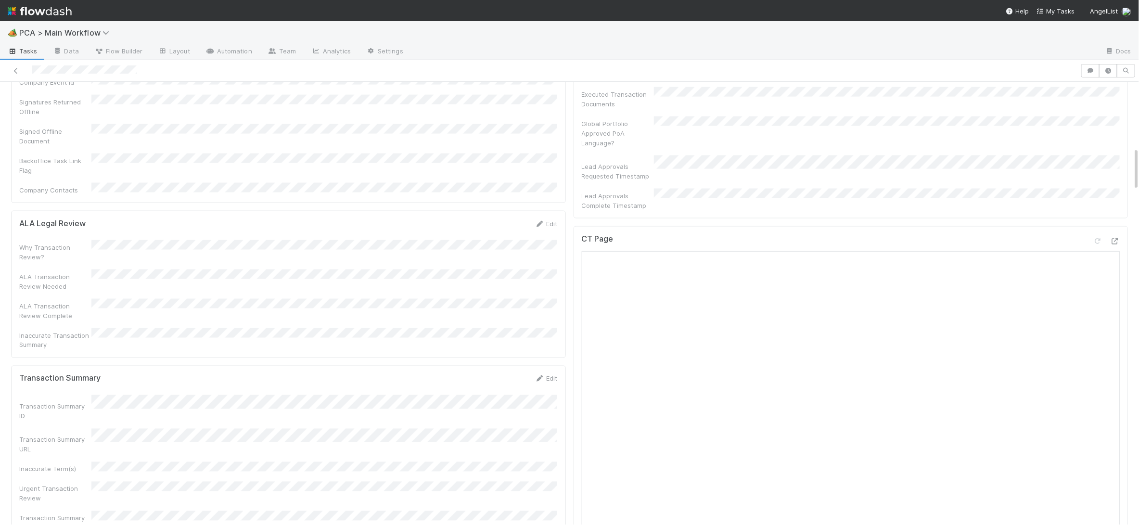
scroll to position [0, 0]
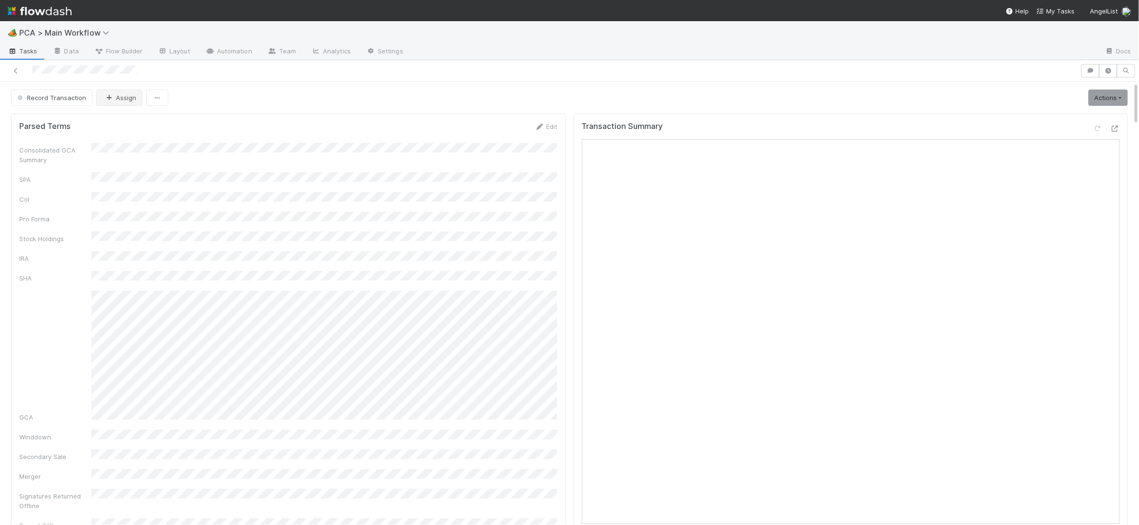
drag, startPoint x: 103, startPoint y: 114, endPoint x: 106, endPoint y: 105, distance: 9.1
click at [108, 103] on button "Assign" at bounding box center [119, 98] width 46 height 16
drag, startPoint x: 123, startPoint y: 156, endPoint x: 229, endPoint y: 160, distance: 105.5
click at [123, 156] on span "Josh Tarr" at bounding box center [133, 158] width 49 height 8
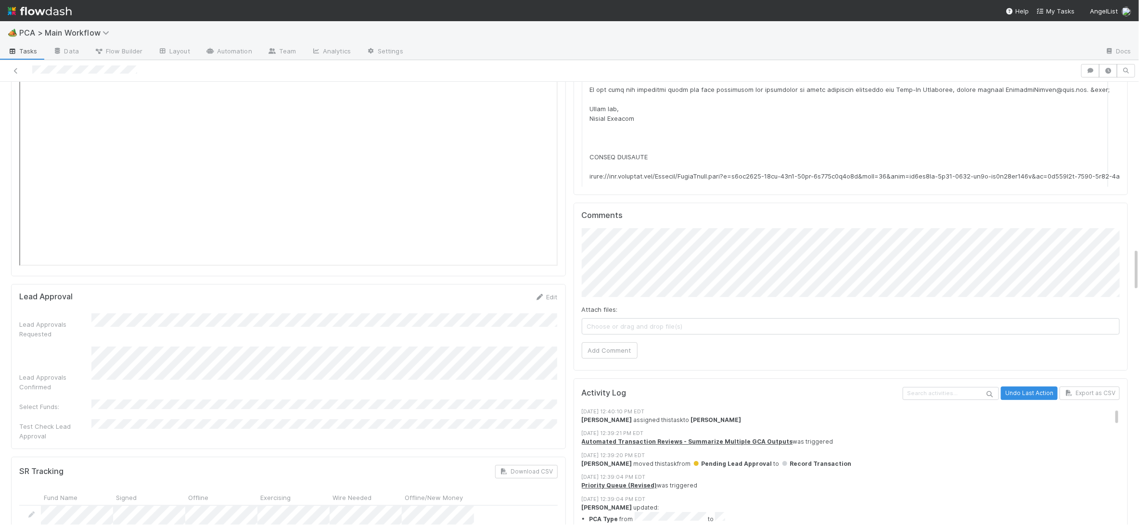
scroll to position [1704, 0]
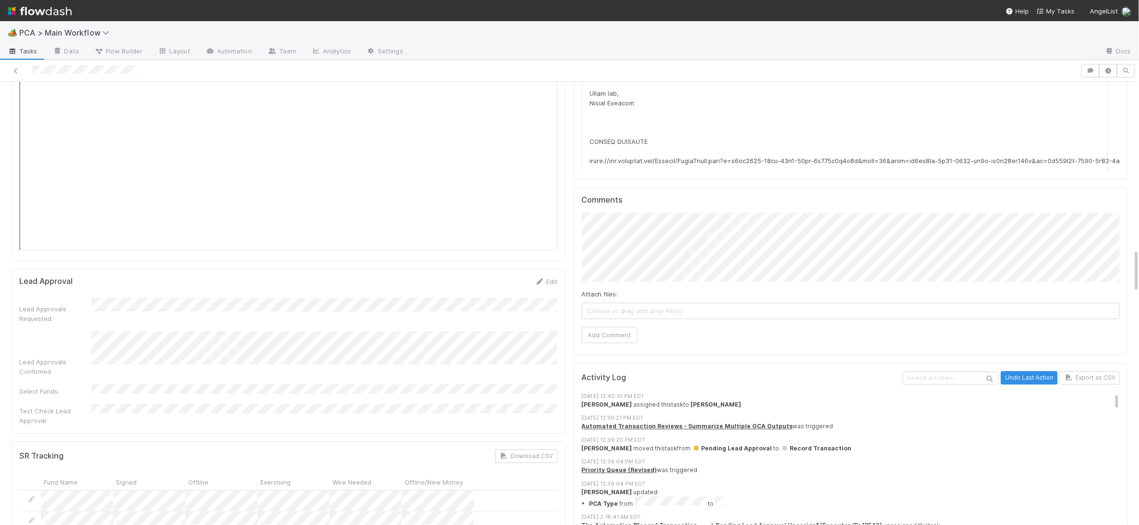
click at [630, 225] on div "Attach files: Choose or drag and drop file(s) Add Comment" at bounding box center [851, 278] width 539 height 130
click at [708, 223] on span "Josh Tarr" at bounding box center [720, 226] width 49 height 8
click at [623, 327] on button "Add Comment" at bounding box center [610, 335] width 56 height 16
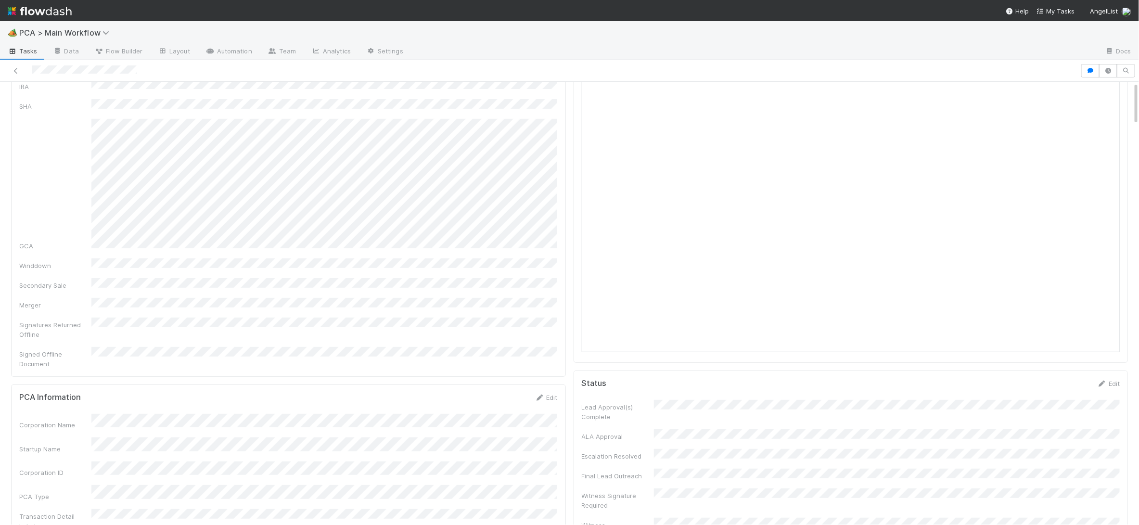
scroll to position [0, 0]
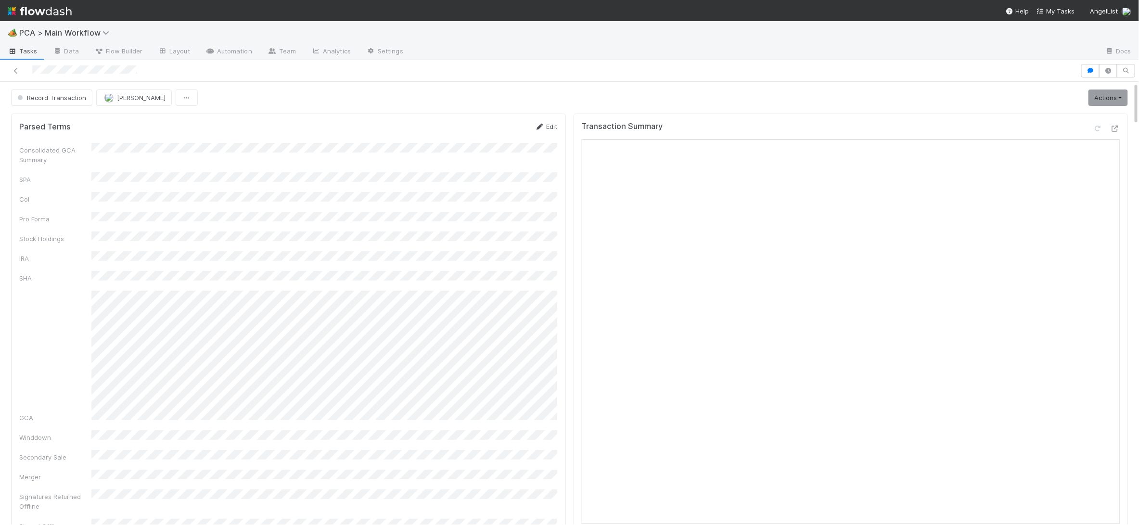
click at [541, 126] on icon at bounding box center [540, 127] width 10 height 6
click at [513, 127] on button "Save" at bounding box center [506, 130] width 27 height 16
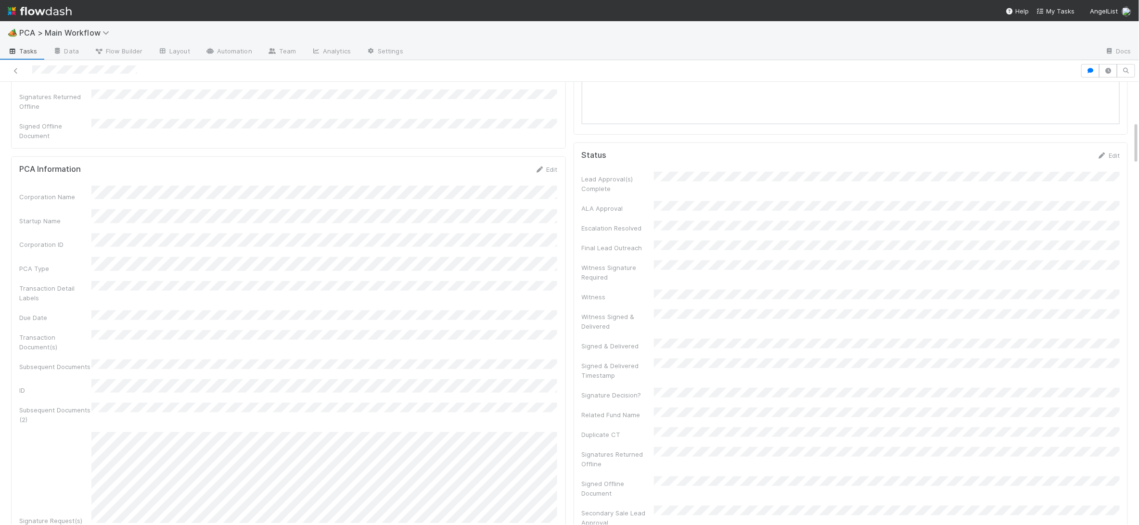
scroll to position [398, 0]
click at [549, 167] on form "PCA Information Edit Corporation Name Startup Name Corporation ID PCA Type Tran…" at bounding box center [288, 421] width 539 height 508
click at [542, 168] on icon at bounding box center [540, 171] width 10 height 6
click at [515, 167] on button "Save" at bounding box center [506, 175] width 27 height 16
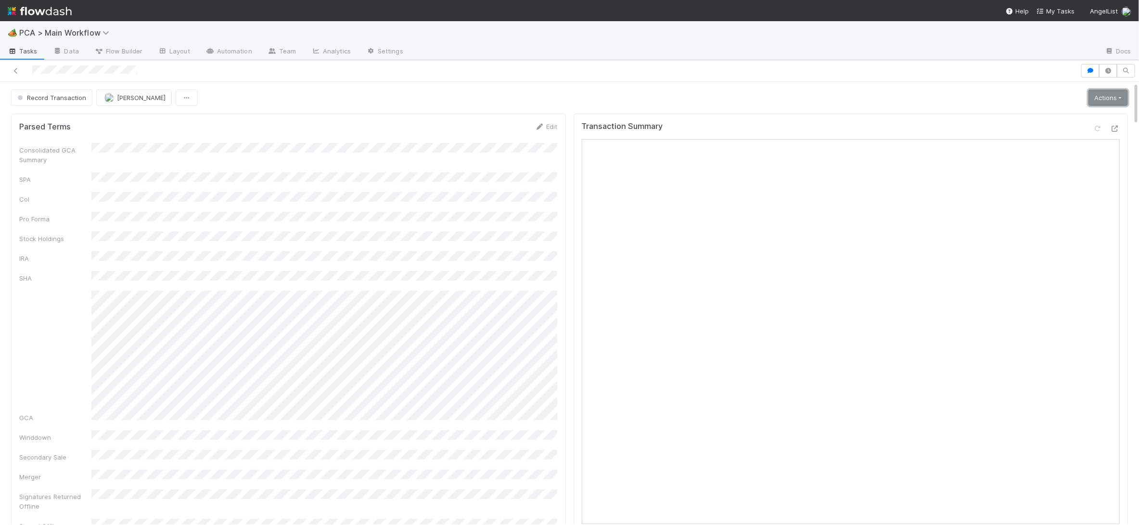
click at [1053, 93] on link "Actions" at bounding box center [1108, 98] width 39 height 16
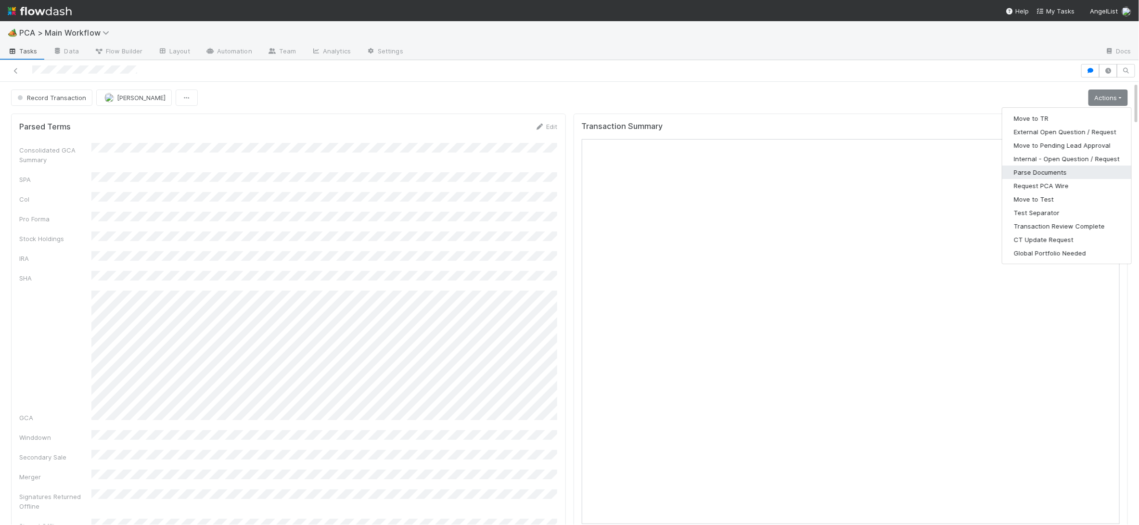
click at [1050, 171] on button "Parse Documents" at bounding box center [1066, 172] width 129 height 13
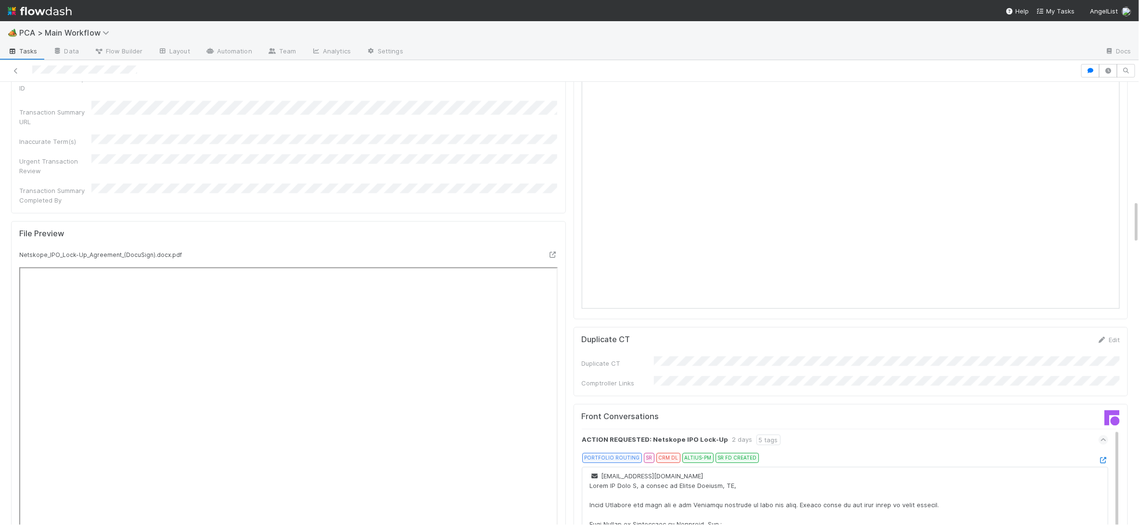
scroll to position [112, 0]
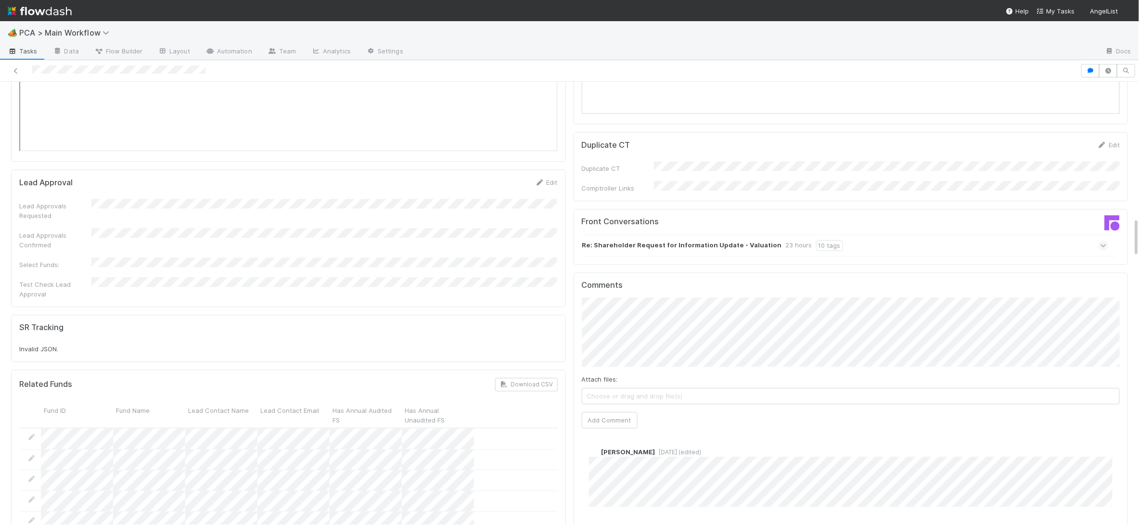
scroll to position [1524, 0]
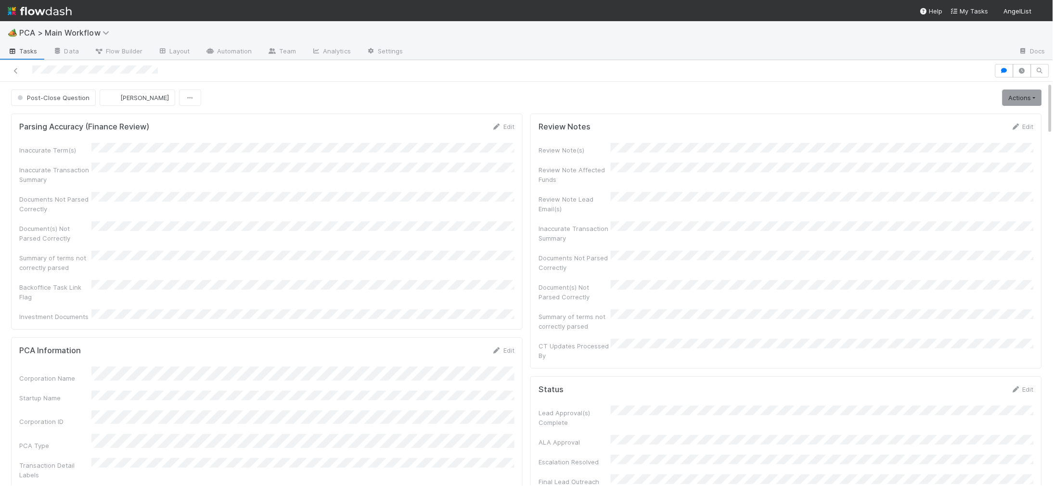
click at [70, 16] on img at bounding box center [40, 11] width 64 height 16
click at [53, 13] on img at bounding box center [40, 11] width 64 height 16
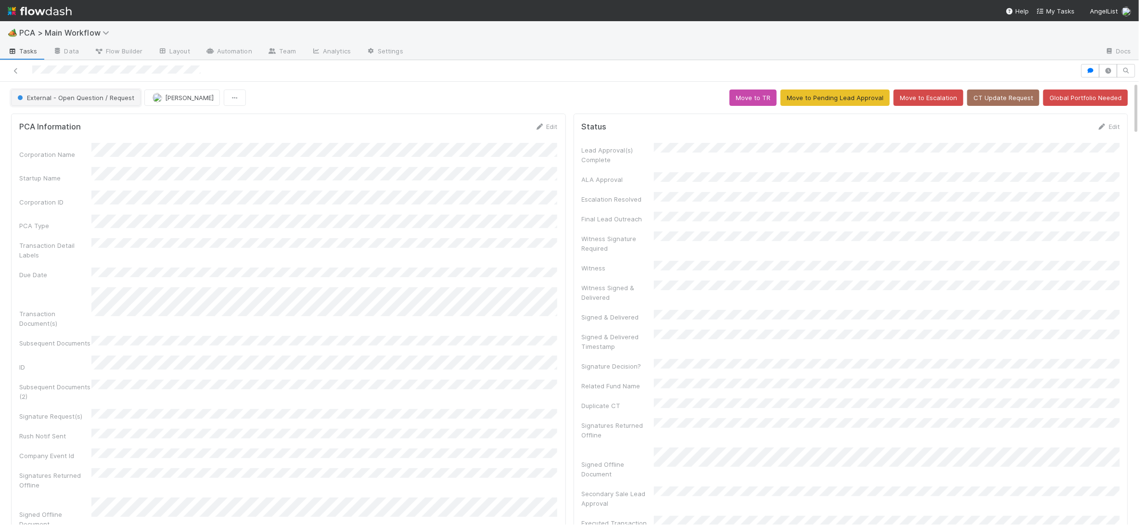
click at [67, 95] on span "External - Open Question / Request" at bounding box center [74, 98] width 119 height 8
click at [64, 114] on div "PCA Wire Needed" at bounding box center [76, 122] width 136 height 17
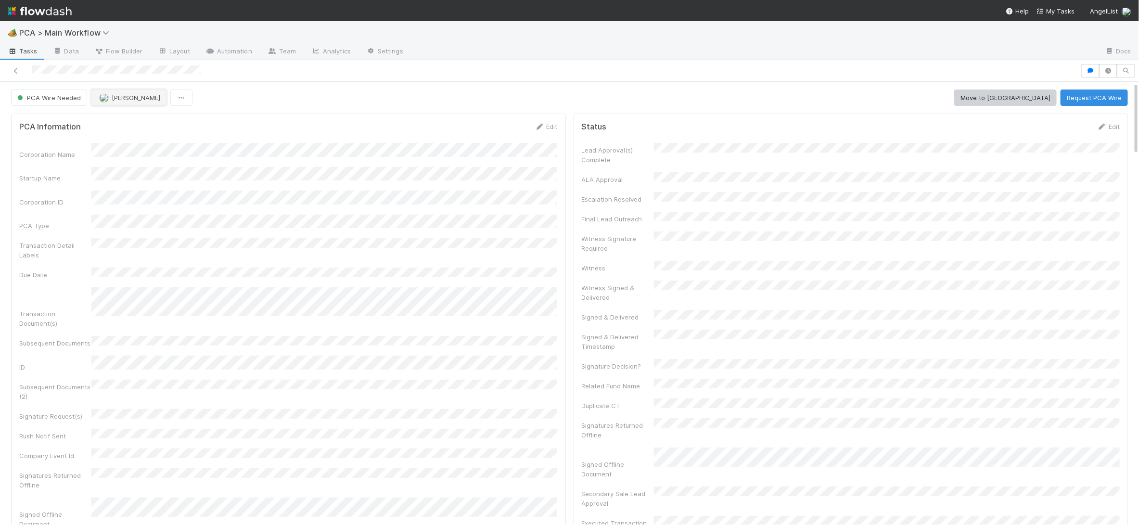
click at [148, 101] on span "[PERSON_NAME]" at bounding box center [136, 98] width 49 height 8
click at [173, 121] on div "Jemma Cunningham" at bounding box center [155, 122] width 136 height 17
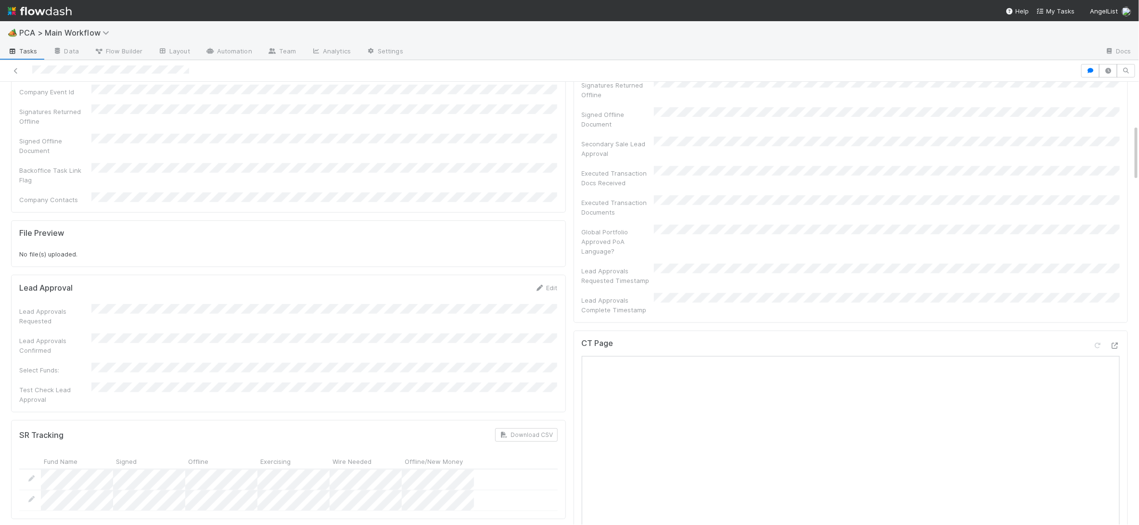
click at [1053, 343] on icon at bounding box center [1115, 346] width 10 height 6
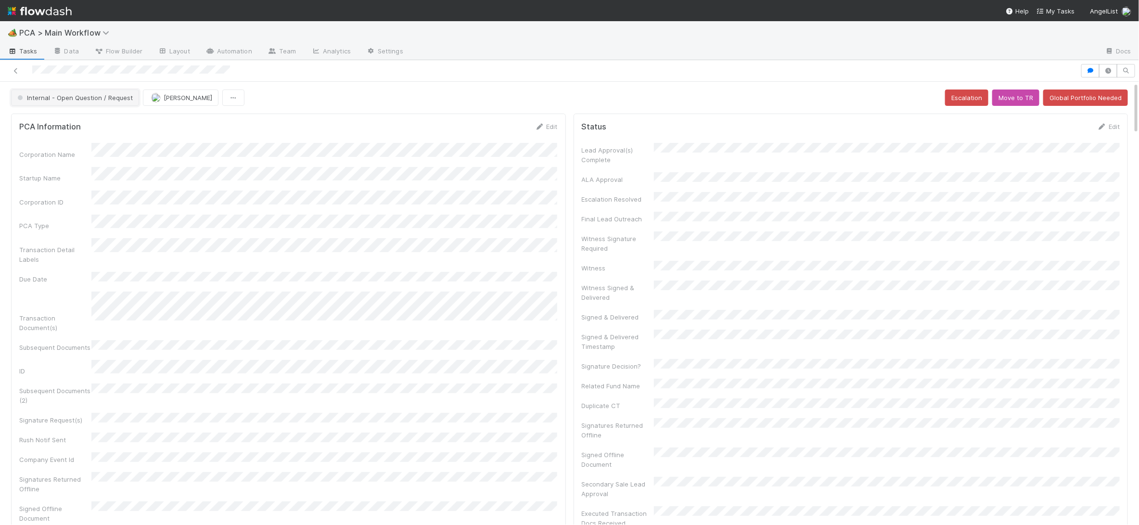
click at [68, 101] on span "Internal - Open Question / Request" at bounding box center [73, 98] width 117 height 8
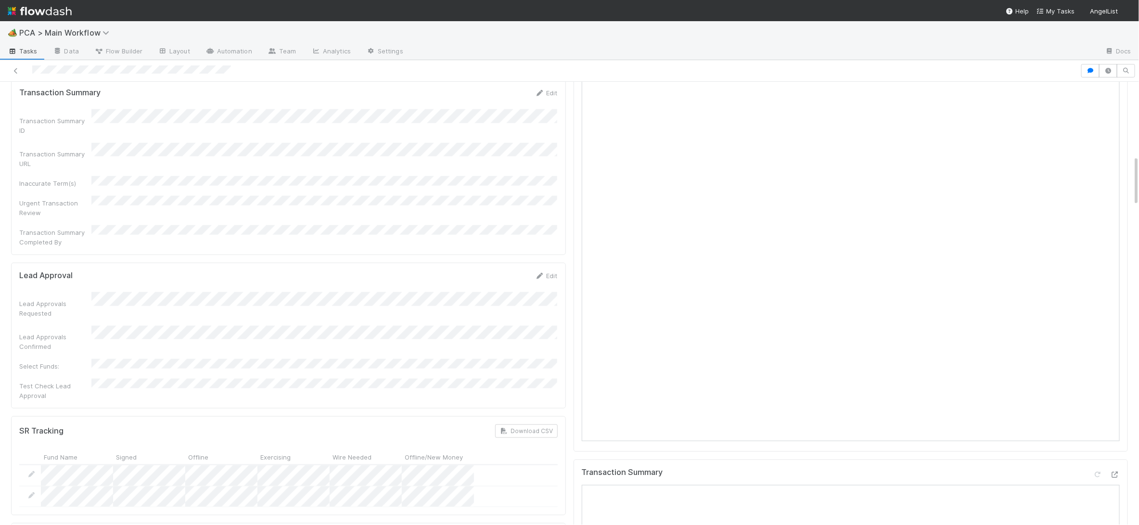
scroll to position [1322, 0]
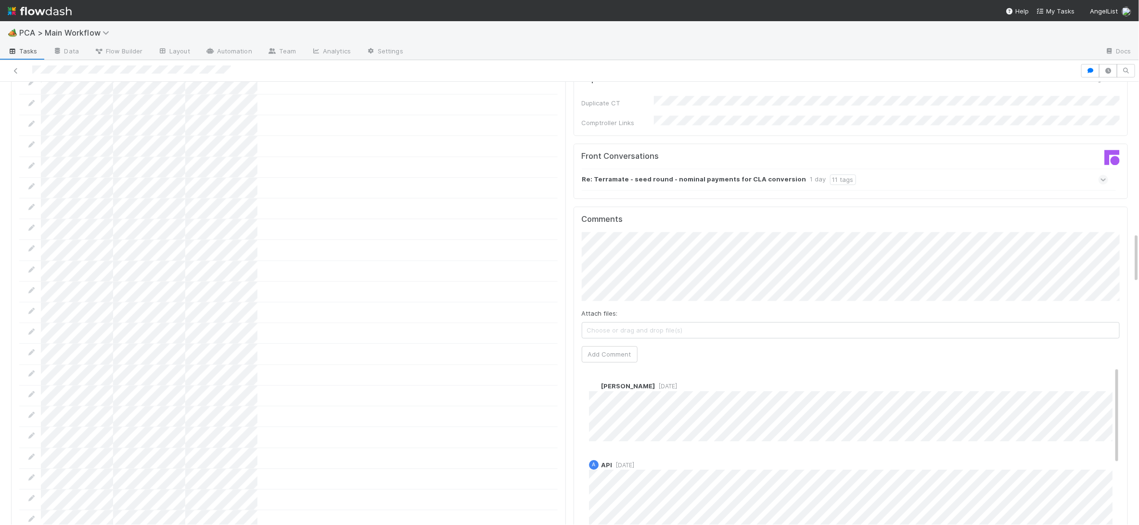
click at [653, 174] on strong "Re: Terramate - seed round - nominal payments for CLA conversion" at bounding box center [694, 179] width 224 height 11
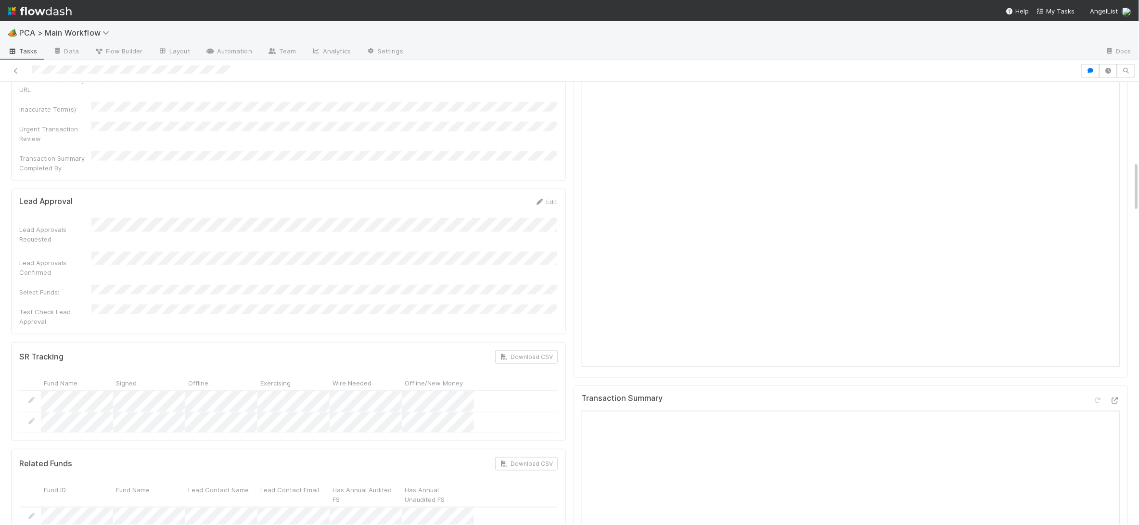
scroll to position [690, 0]
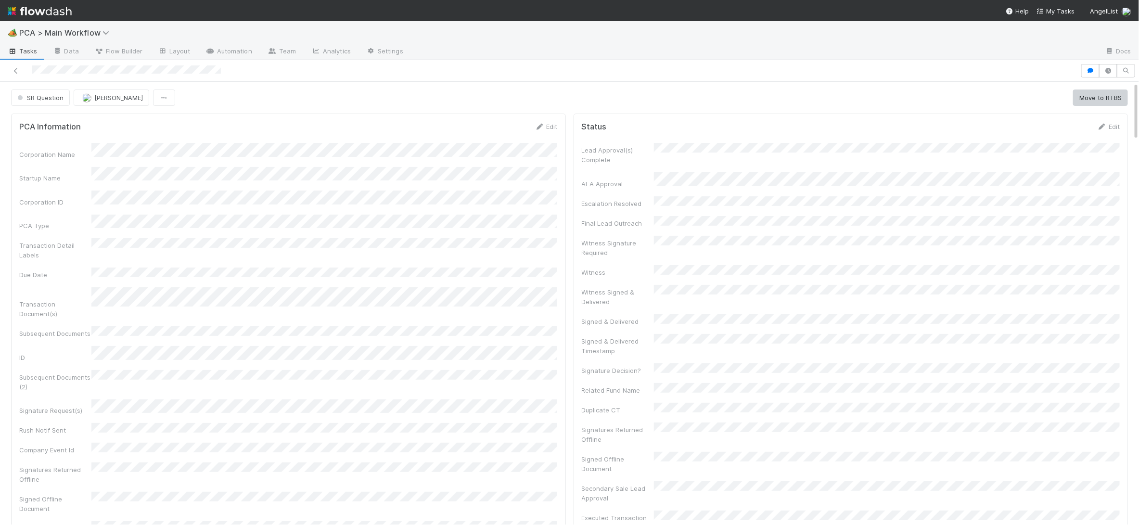
click at [169, 370] on div "Subsequent Documents (2)" at bounding box center [288, 381] width 539 height 22
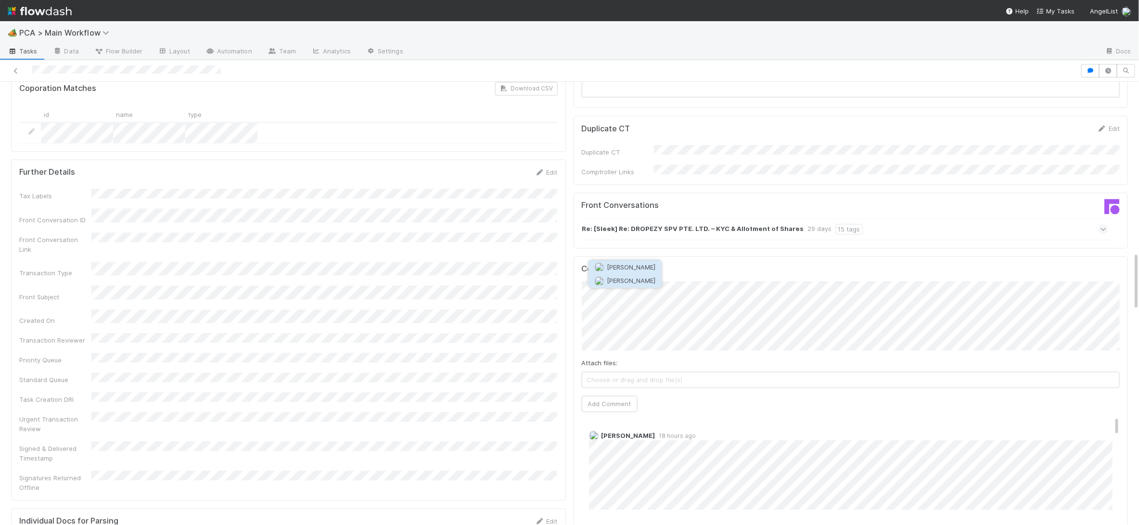
click at [623, 279] on span "[PERSON_NAME]" at bounding box center [631, 281] width 49 height 8
drag, startPoint x: 607, startPoint y: 351, endPoint x: 552, endPoint y: 324, distance: 61.8
click at [597, 396] on button "Add Comment" at bounding box center [610, 404] width 56 height 16
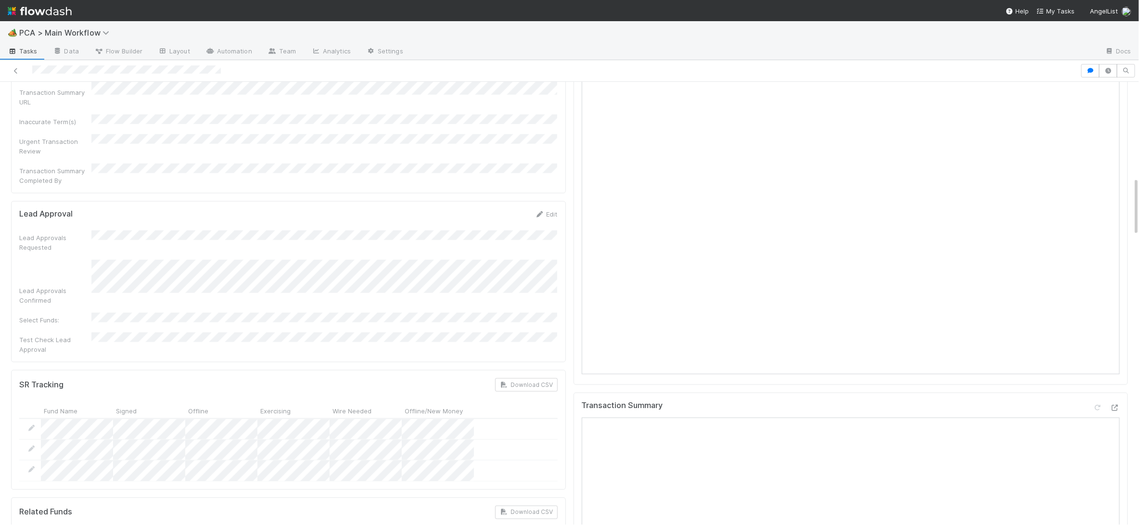
scroll to position [708, 0]
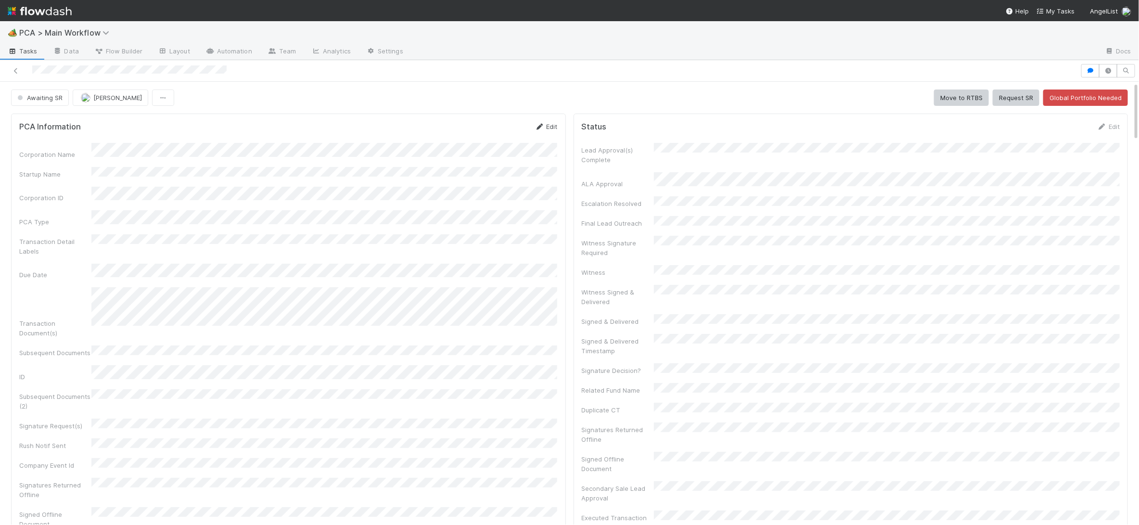
click at [538, 141] on form "PCA Information Edit Corporation Name Startup Name Corporation ID PCA Type Tran…" at bounding box center [288, 350] width 539 height 456
click at [545, 125] on link "Edit" at bounding box center [546, 127] width 23 height 8
click at [508, 130] on button "Save" at bounding box center [506, 130] width 27 height 16
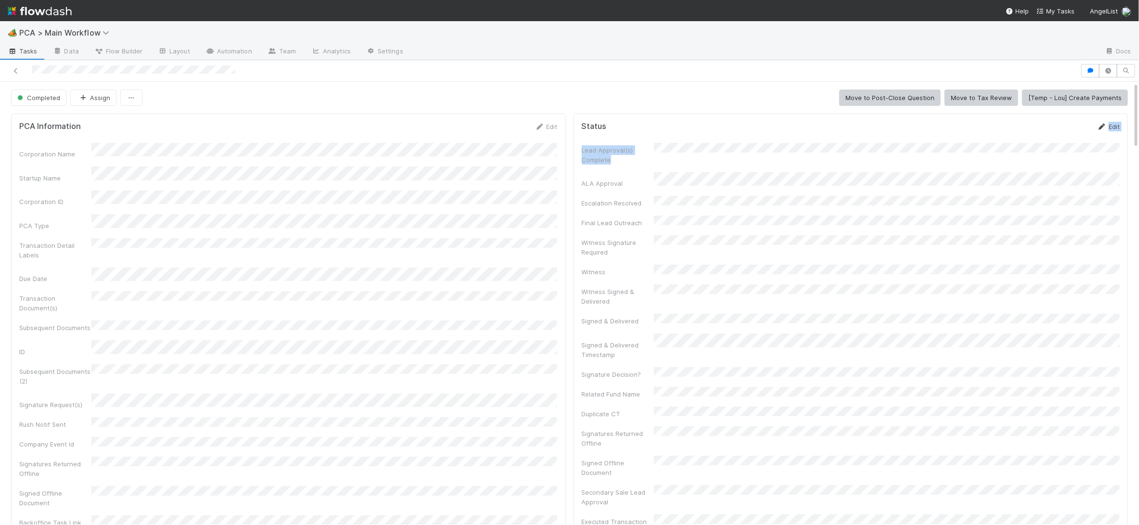
drag, startPoint x: 1070, startPoint y: 133, endPoint x: 1099, endPoint y: 129, distance: 29.6
click at [1077, 131] on form "Status Edit Lead Approval(s) Complete ALA Approval Escalation Resolved Final Le…" at bounding box center [851, 397] width 539 height 550
click at [1102, 129] on icon at bounding box center [1102, 127] width 10 height 6
click at [1084, 129] on div "Save Cancel" at bounding box center [1087, 130] width 65 height 16
click at [1074, 130] on button "Save" at bounding box center [1068, 130] width 27 height 16
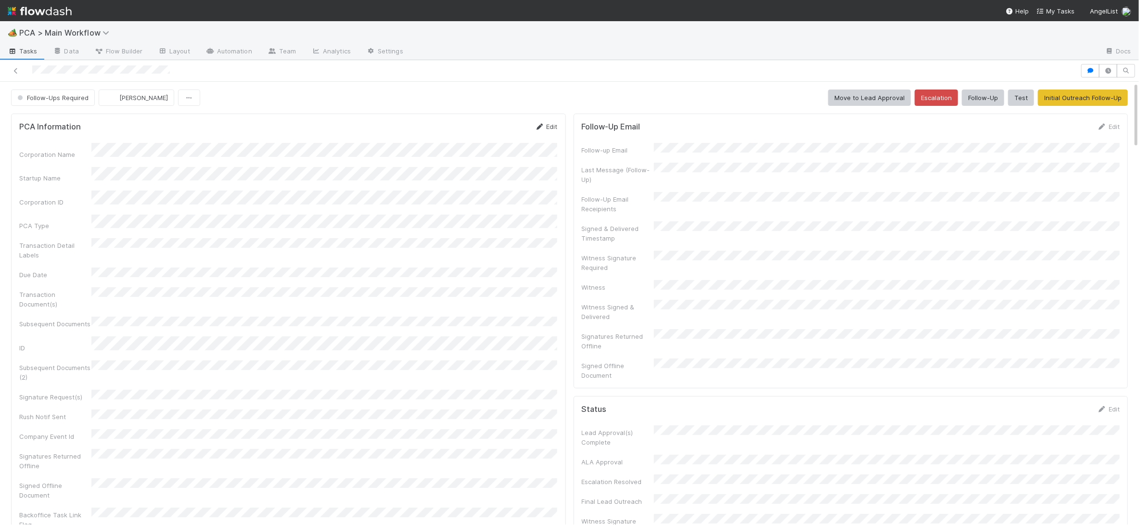
click at [543, 127] on icon at bounding box center [540, 127] width 10 height 6
drag, startPoint x: 501, startPoint y: 127, endPoint x: 447, endPoint y: 132, distance: 54.6
click at [502, 128] on button "Save" at bounding box center [506, 130] width 27 height 16
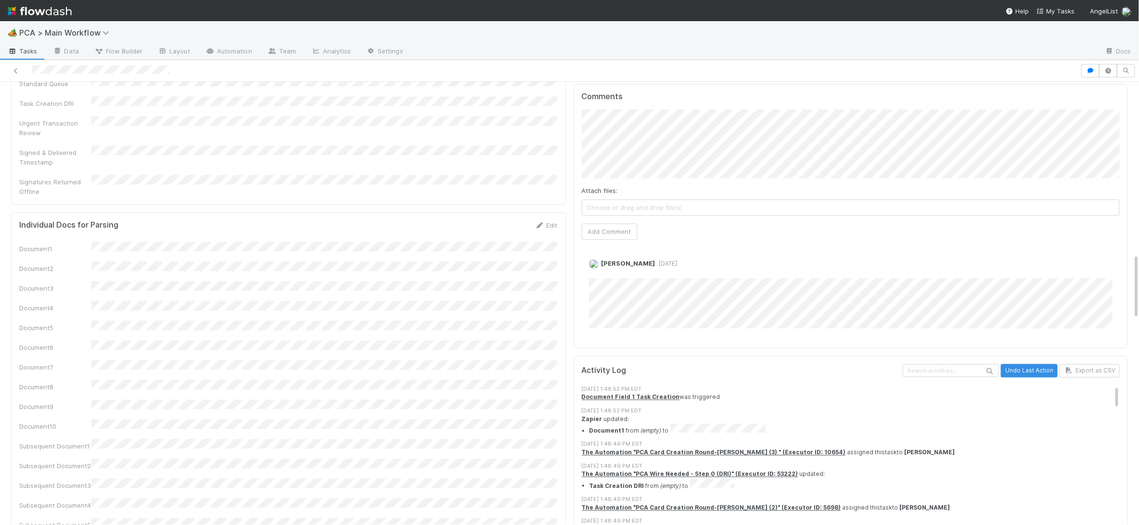
scroll to position [1104, 0]
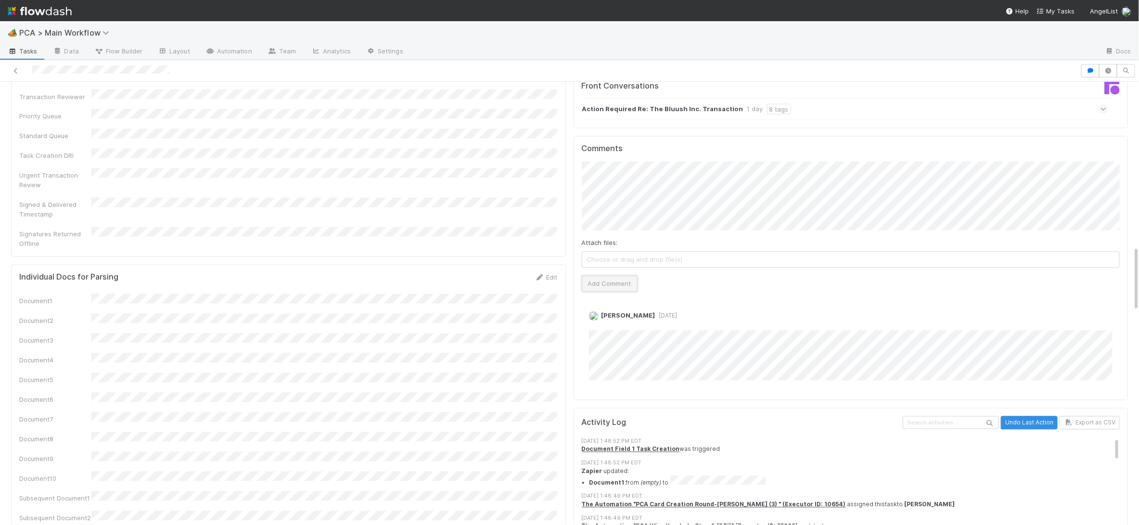
click at [598, 276] on button "Add Comment" at bounding box center [610, 284] width 56 height 16
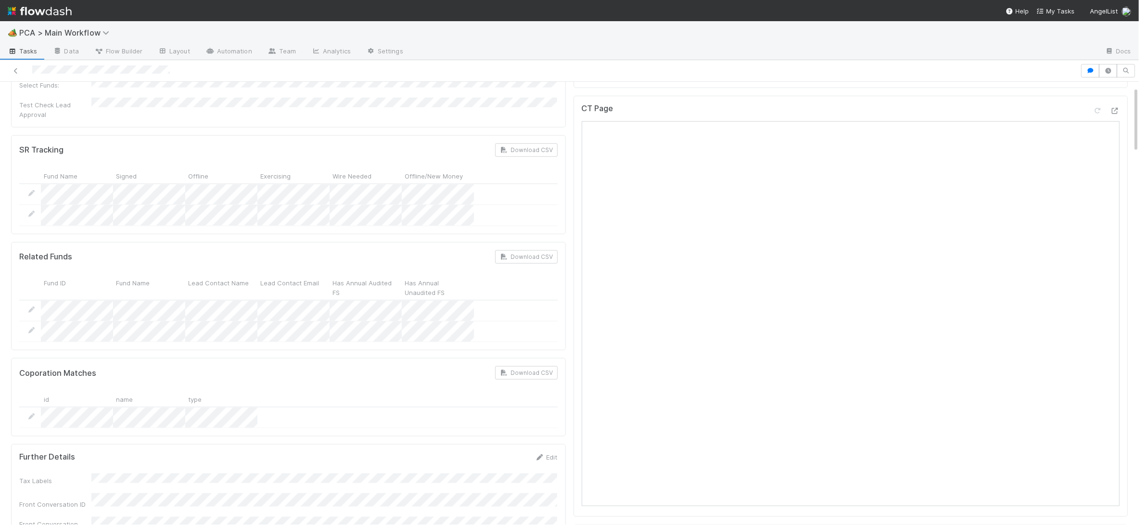
scroll to position [0, 0]
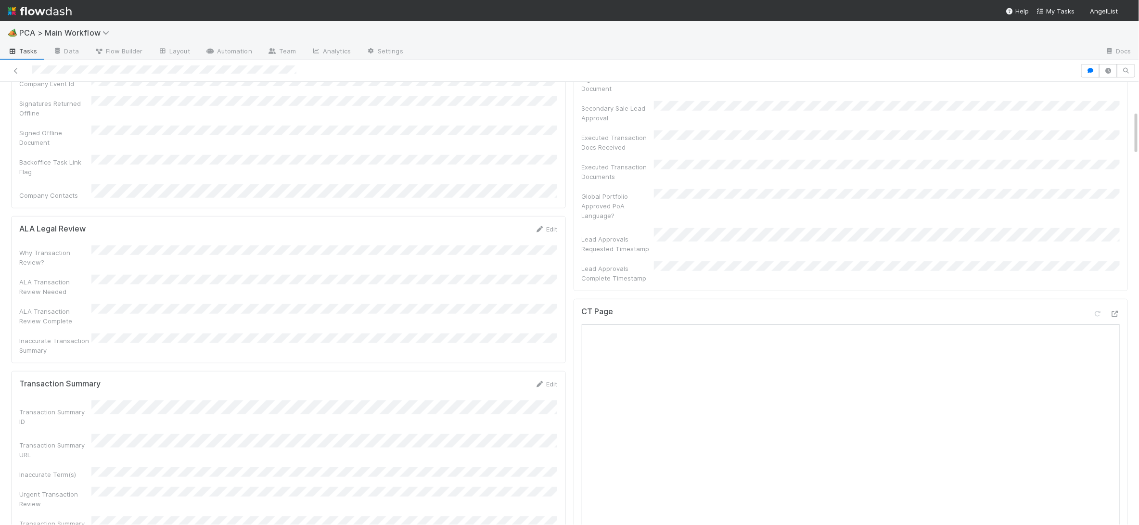
scroll to position [251, 0]
drag, startPoint x: 1116, startPoint y: 378, endPoint x: 1115, endPoint y: 390, distance: 12.1
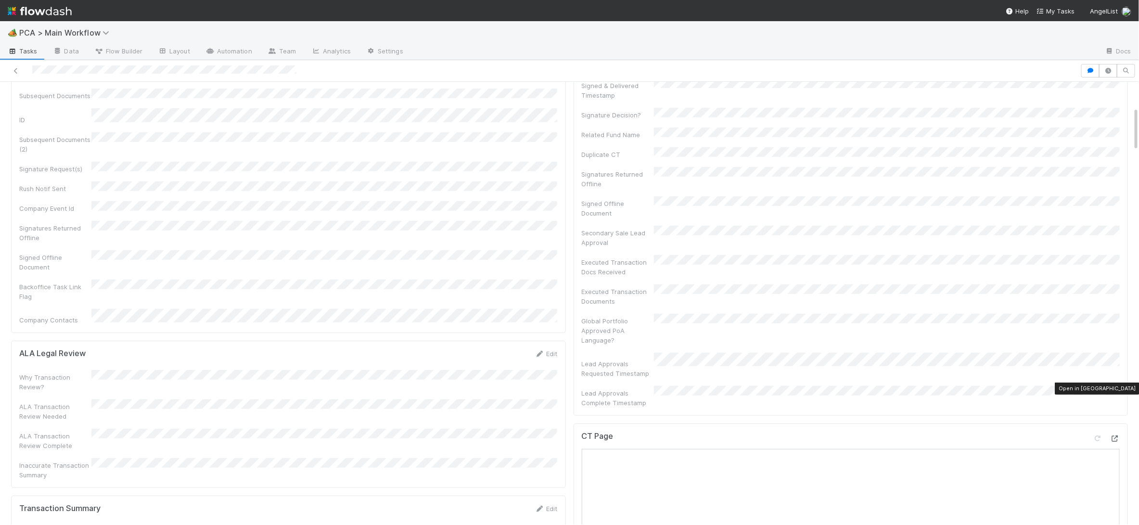
click at [1116, 436] on icon at bounding box center [1115, 439] width 10 height 6
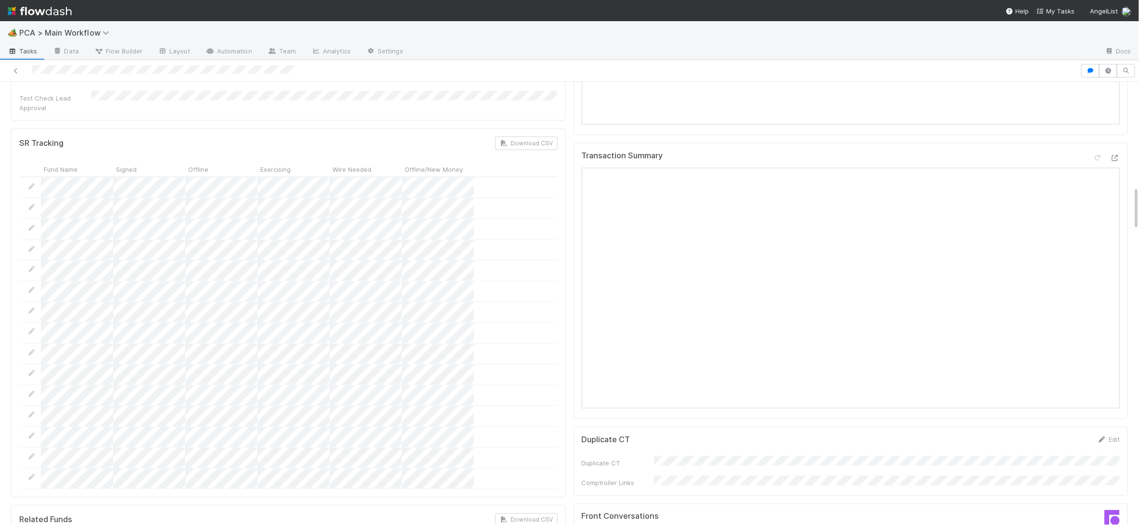
scroll to position [1067, 0]
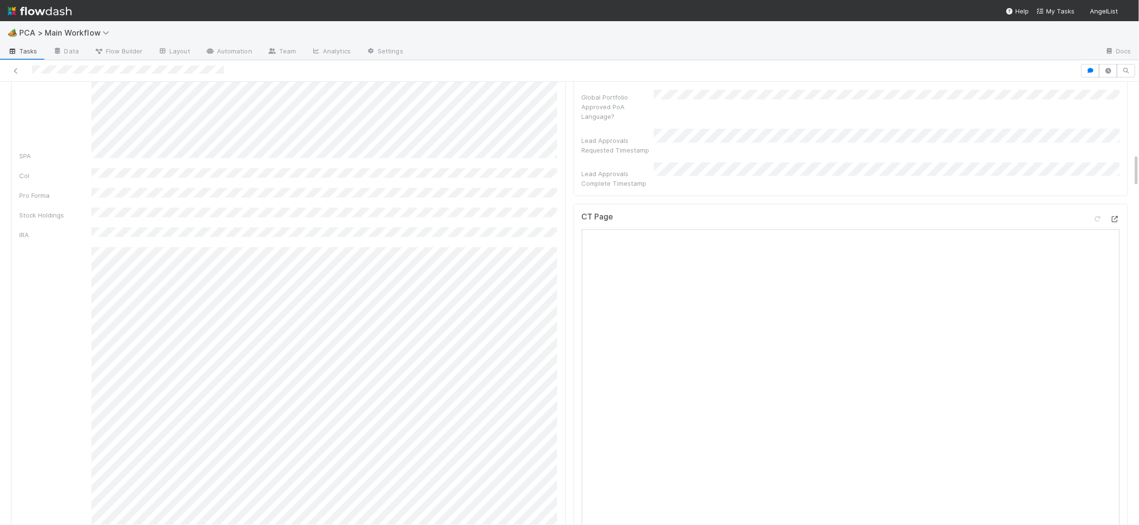
scroll to position [932, 0]
click at [1053, 221] on icon at bounding box center [1115, 224] width 10 height 6
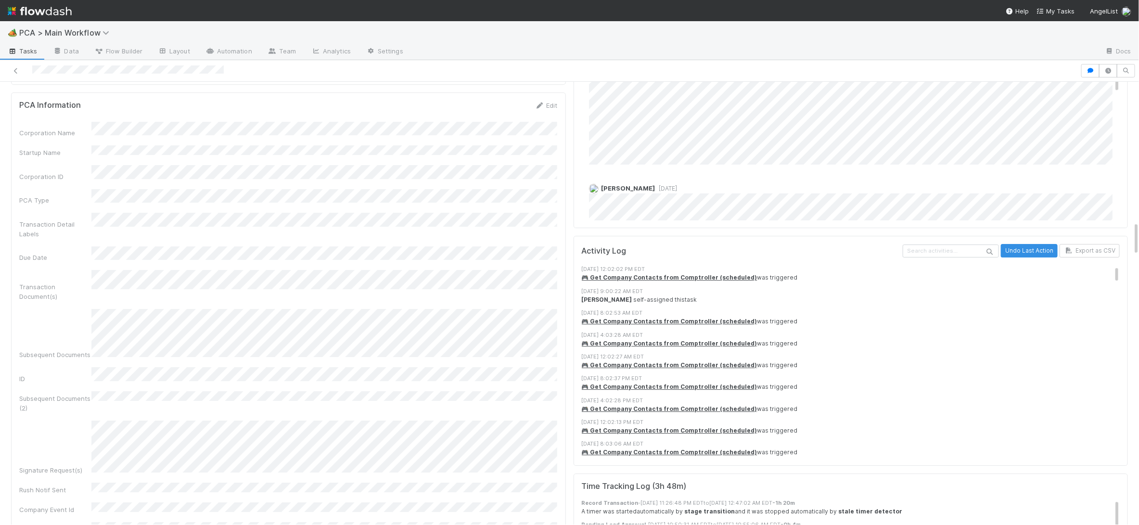
scroll to position [1804, 0]
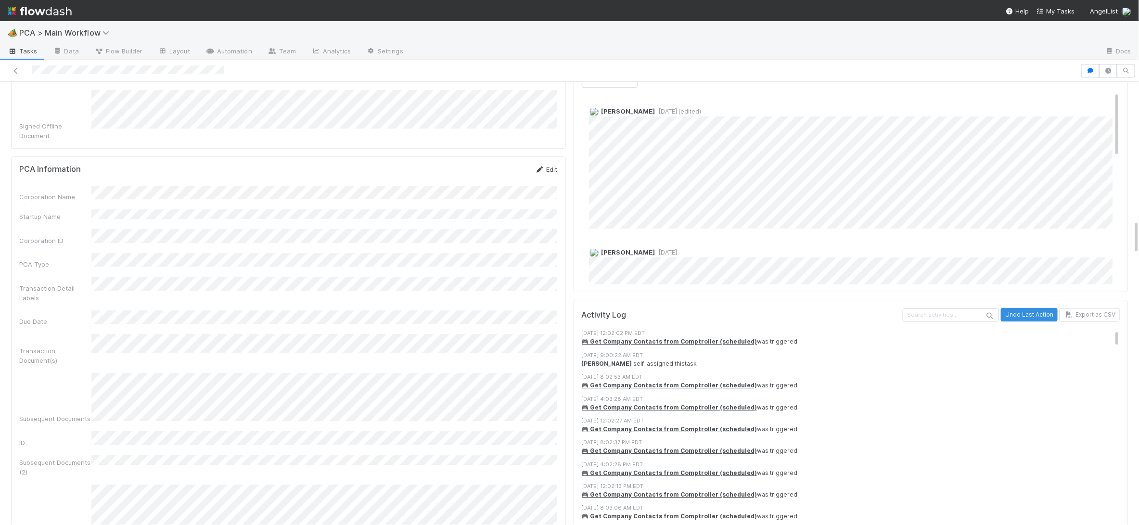
click at [543, 167] on icon at bounding box center [540, 170] width 10 height 6
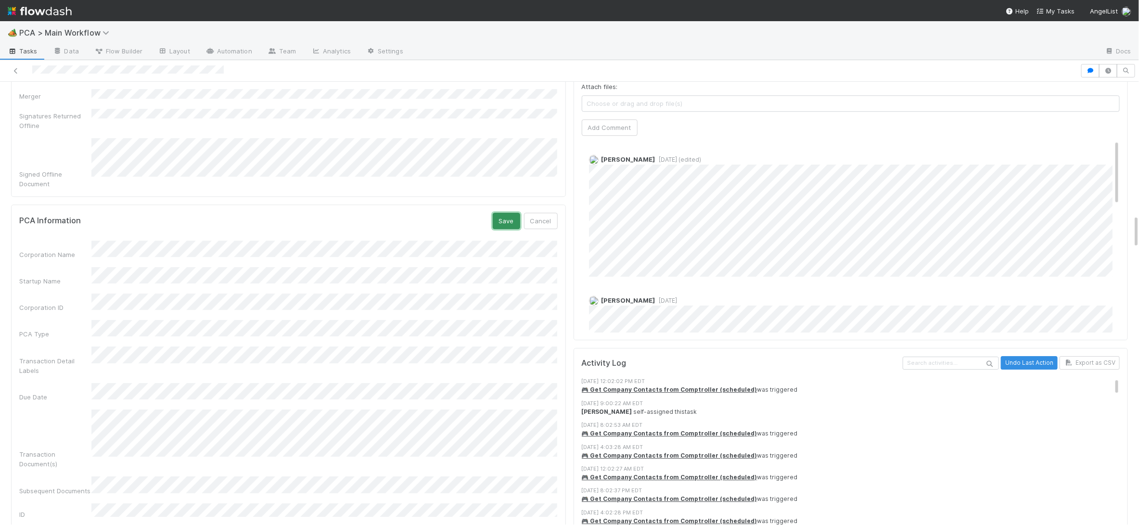
click at [508, 213] on button "Save" at bounding box center [506, 221] width 27 height 16
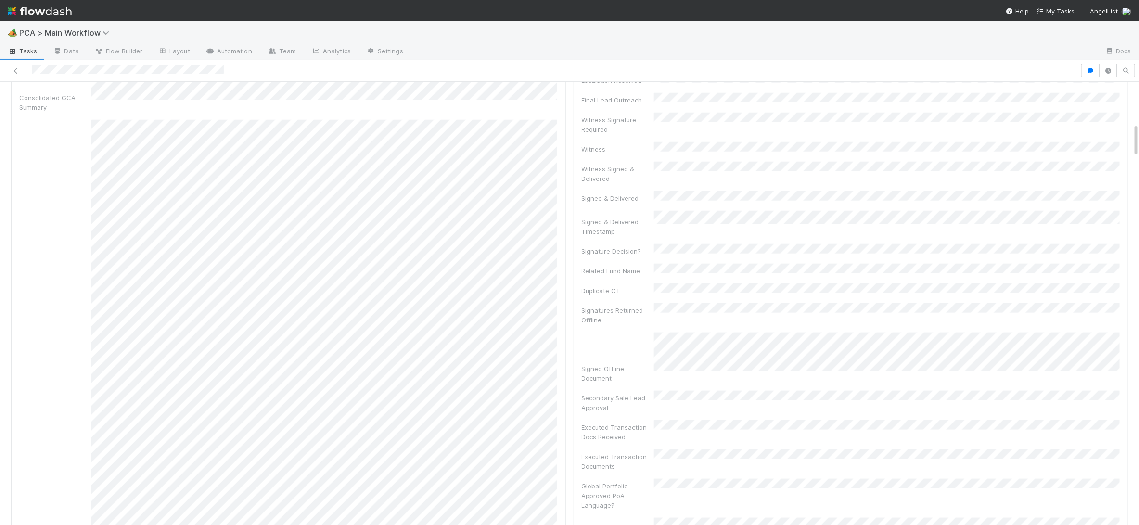
click at [1053, 271] on div "Lead Approval(s) Complete ALA Approval Escalation Resolved Final Lead Outreach …" at bounding box center [851, 300] width 539 height 553
drag, startPoint x: 1078, startPoint y: 251, endPoint x: 1092, endPoint y: 269, distance: 23.0
click at [1053, 260] on div "Transaction Summary" at bounding box center [851, 51] width 555 height 421
click at [1053, 281] on icon at bounding box center [1102, 283] width 10 height 6
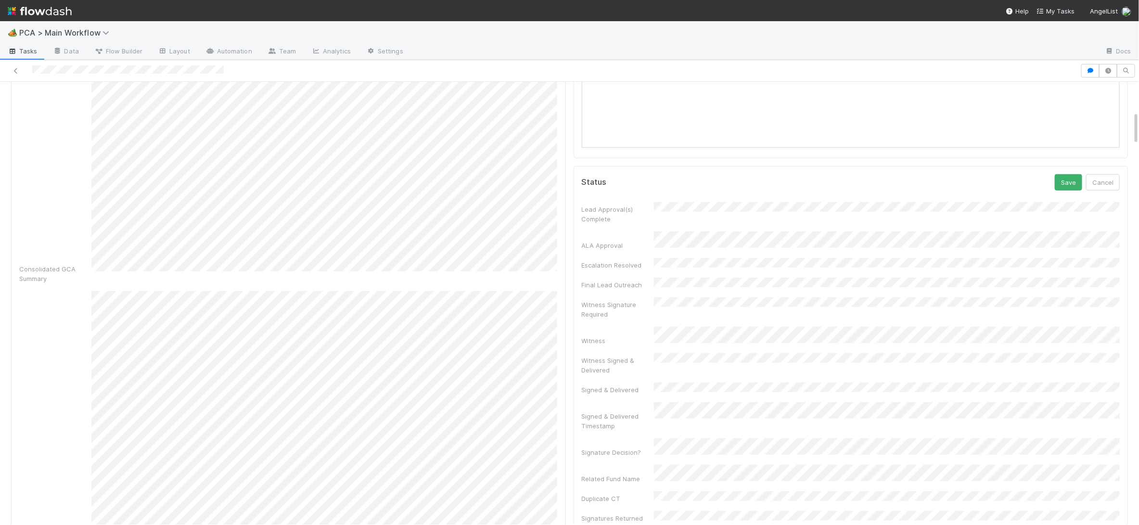
scroll to position [366, 0]
click at [1053, 193] on button "Save" at bounding box center [1068, 192] width 27 height 16
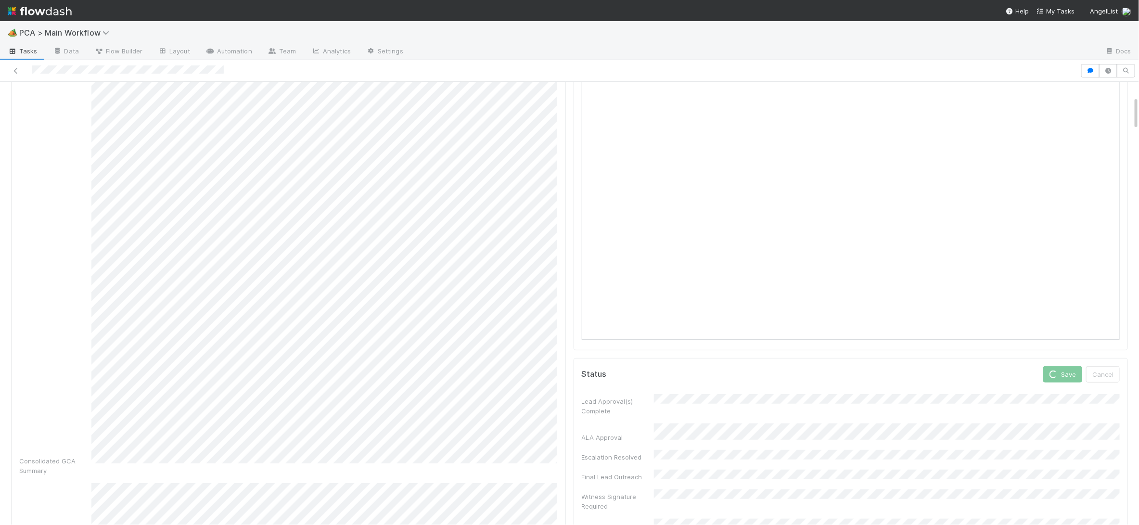
scroll to position [0, 0]
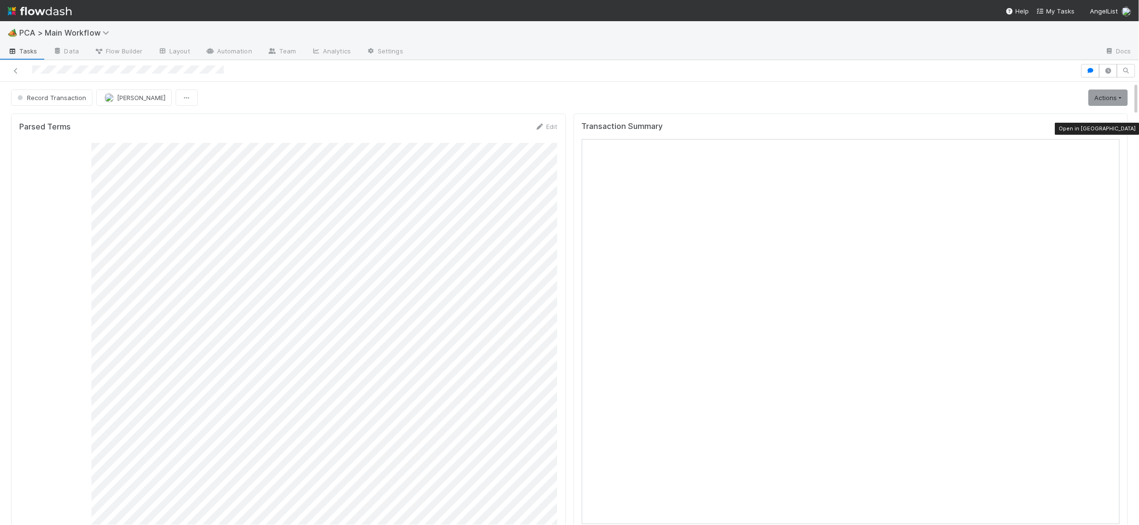
click at [1053, 127] on icon at bounding box center [1115, 129] width 10 height 6
click at [48, 91] on button "Record Transaction" at bounding box center [51, 98] width 81 height 16
click at [85, 117] on div "Initial Reachout" at bounding box center [76, 122] width 136 height 17
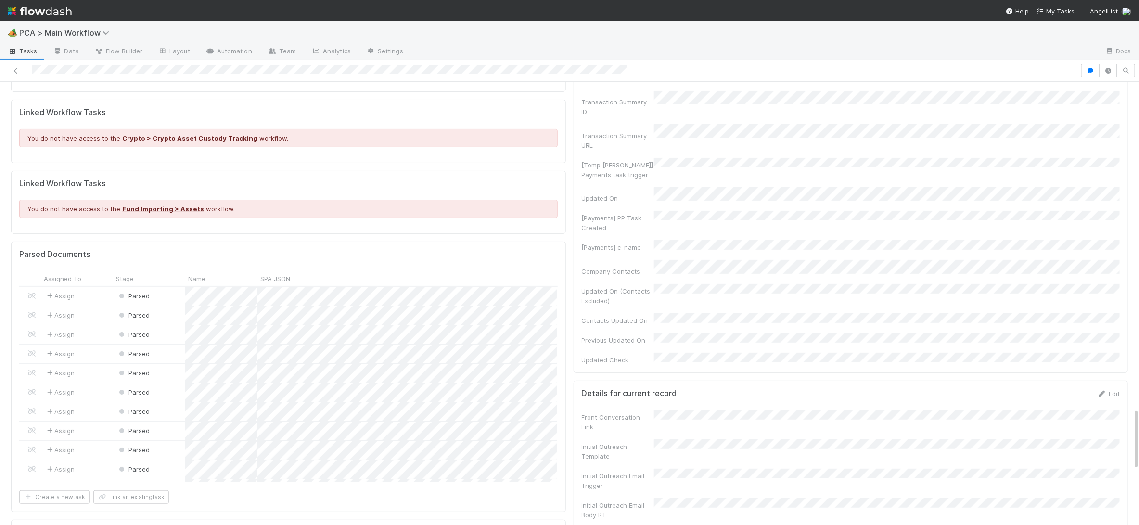
scroll to position [2302, 0]
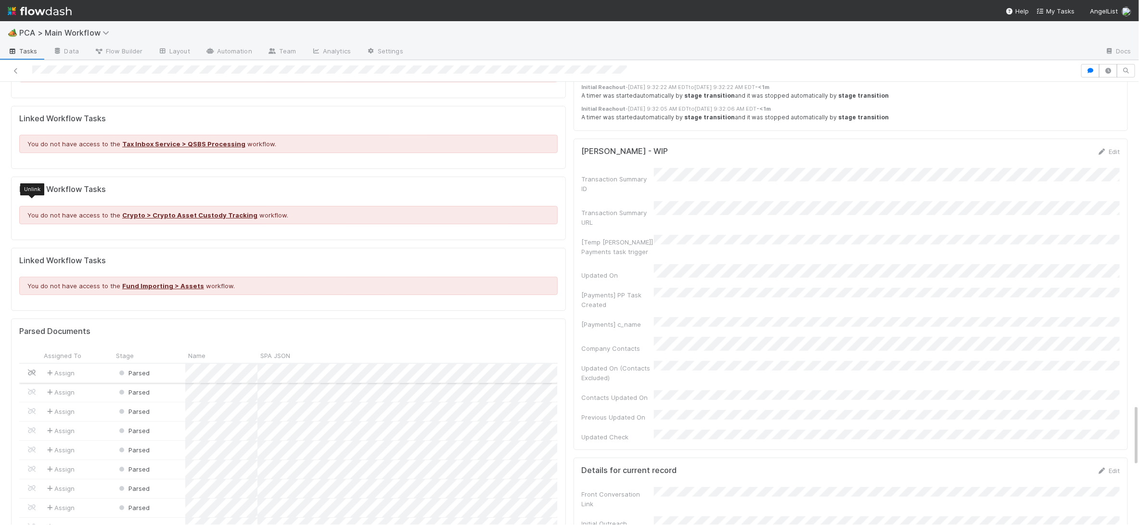
click at [32, 370] on icon at bounding box center [32, 373] width 10 height 6
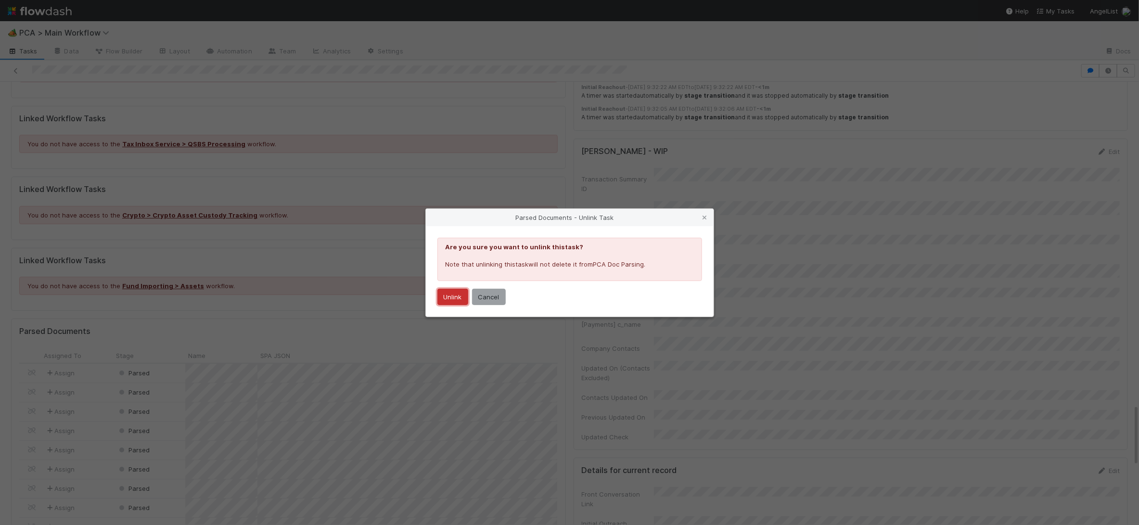
click at [437, 294] on button "Unlink" at bounding box center [452, 297] width 31 height 16
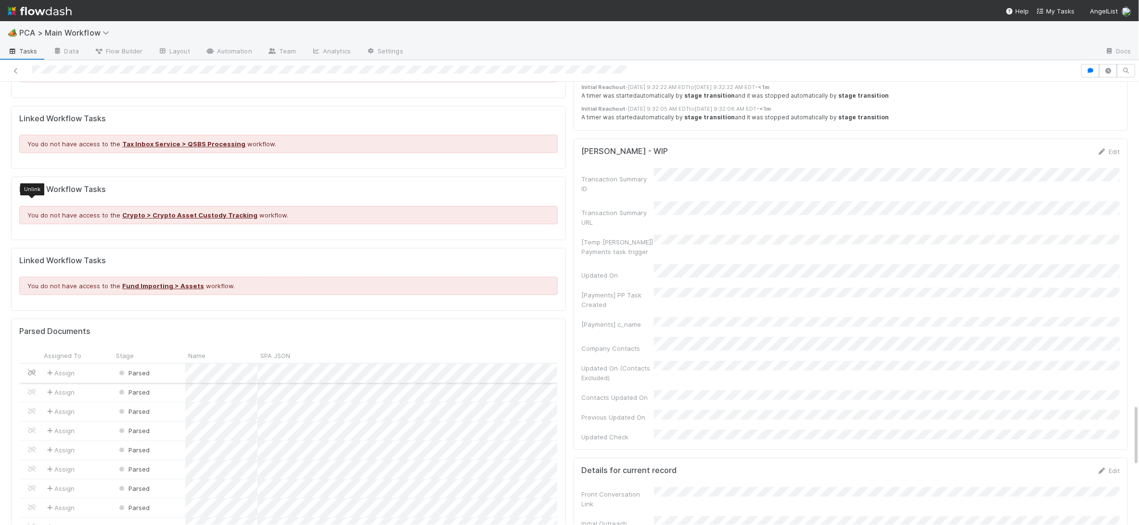
click at [33, 370] on icon at bounding box center [32, 373] width 10 height 6
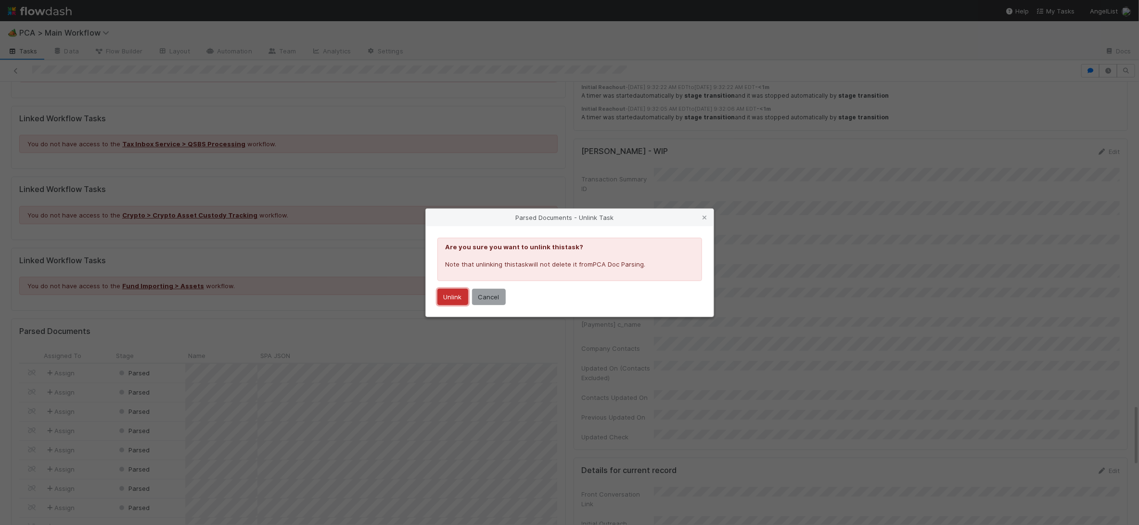
drag, startPoint x: 454, startPoint y: 299, endPoint x: 294, endPoint y: 269, distance: 162.5
click at [454, 299] on button "Unlink" at bounding box center [452, 297] width 31 height 16
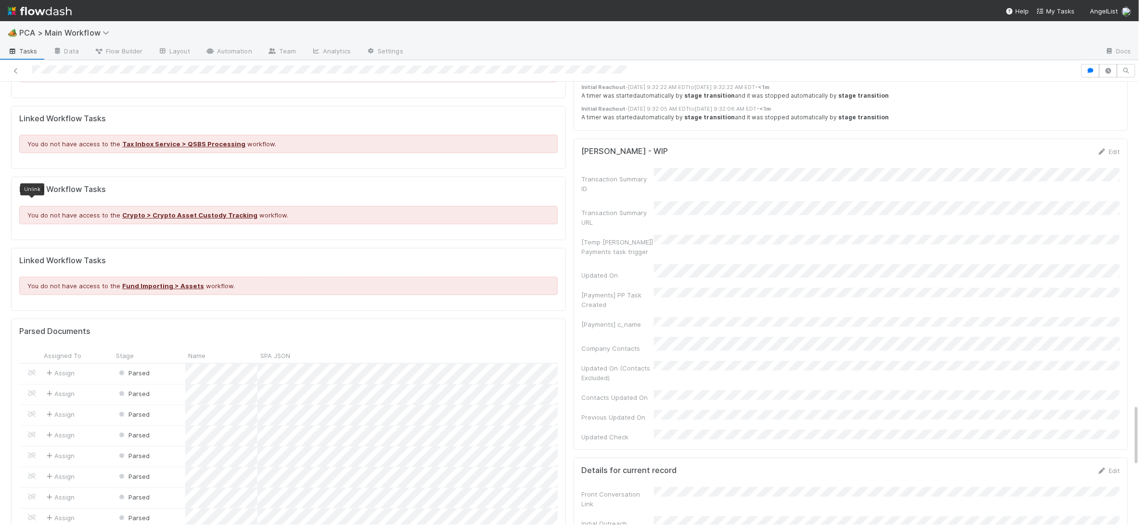
click at [34, 370] on icon at bounding box center [32, 373] width 10 height 6
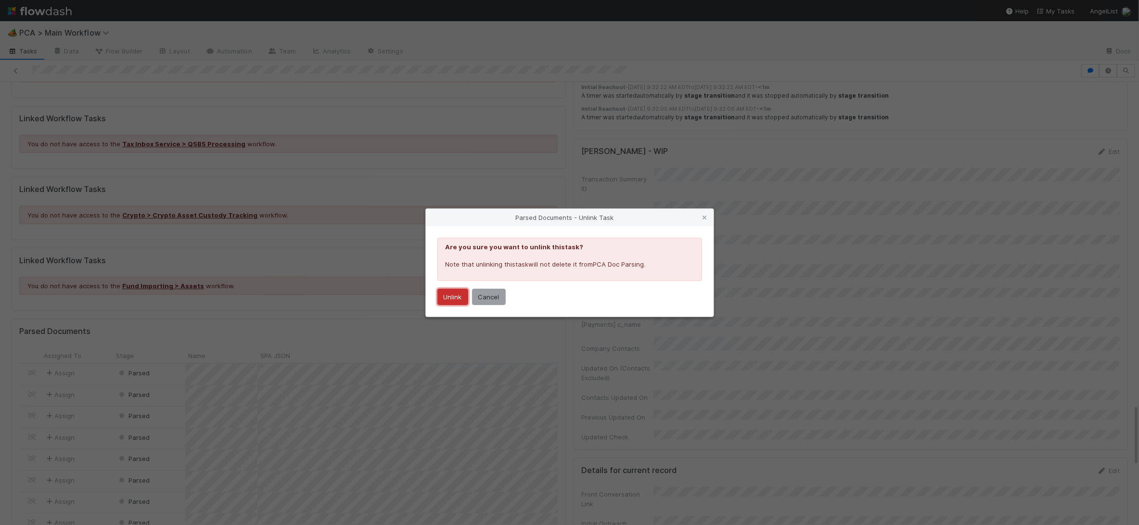
click at [444, 293] on button "Unlink" at bounding box center [452, 297] width 31 height 16
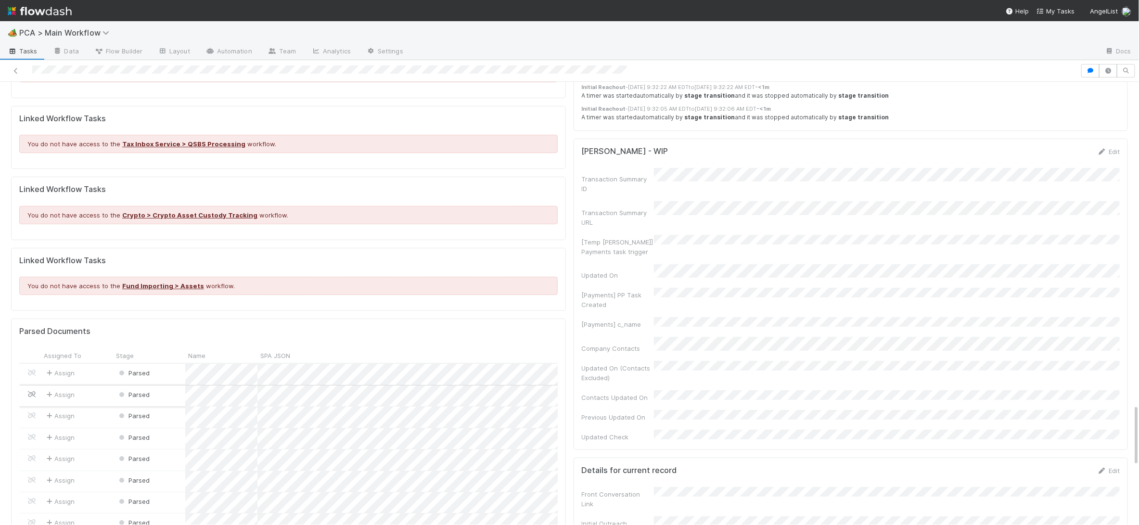
click at [35, 391] on icon at bounding box center [32, 394] width 10 height 6
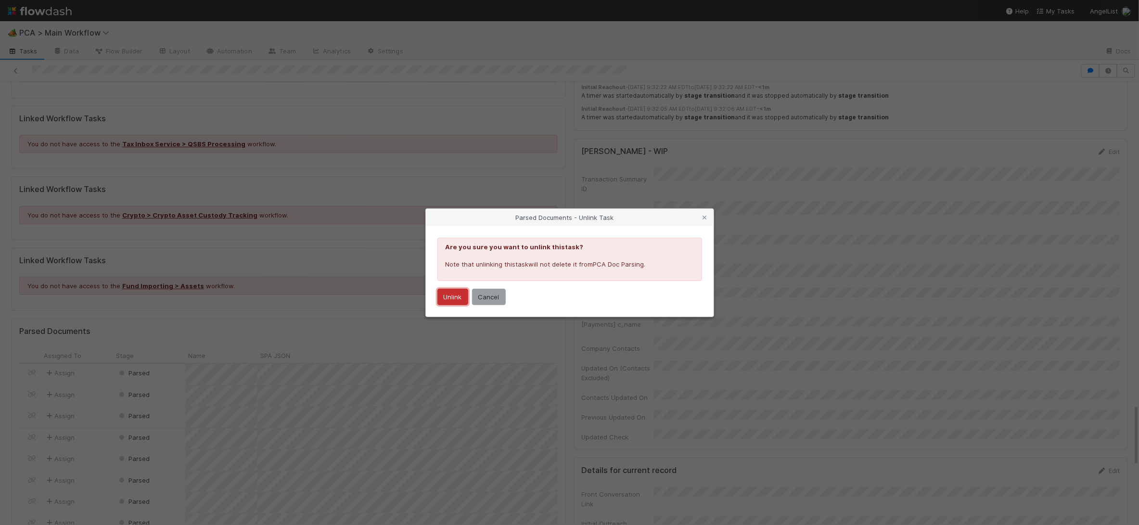
click at [444, 293] on button "Unlink" at bounding box center [452, 297] width 31 height 16
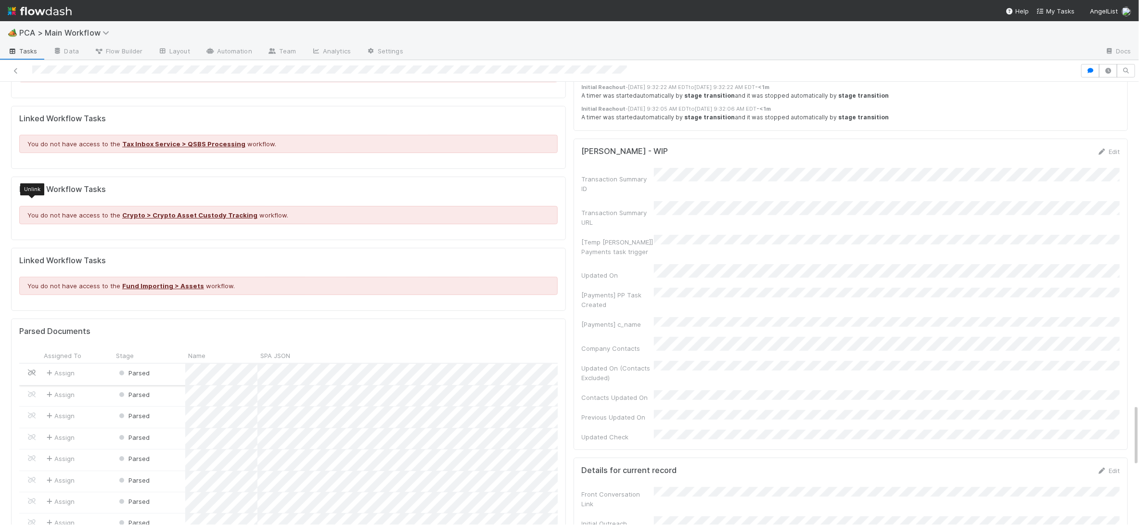
click at [34, 370] on icon at bounding box center [32, 373] width 10 height 6
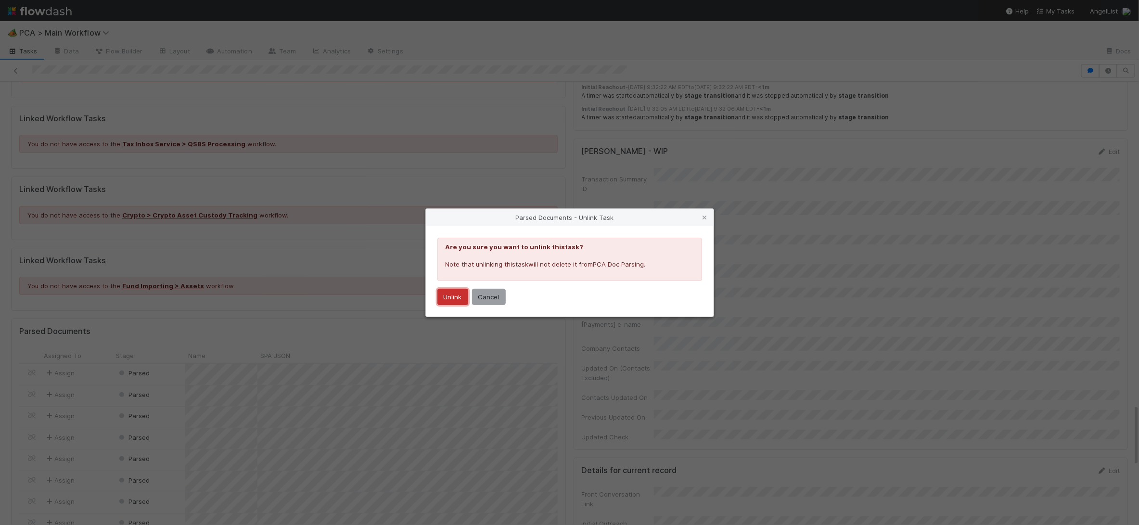
click at [447, 293] on button "Unlink" at bounding box center [452, 297] width 31 height 16
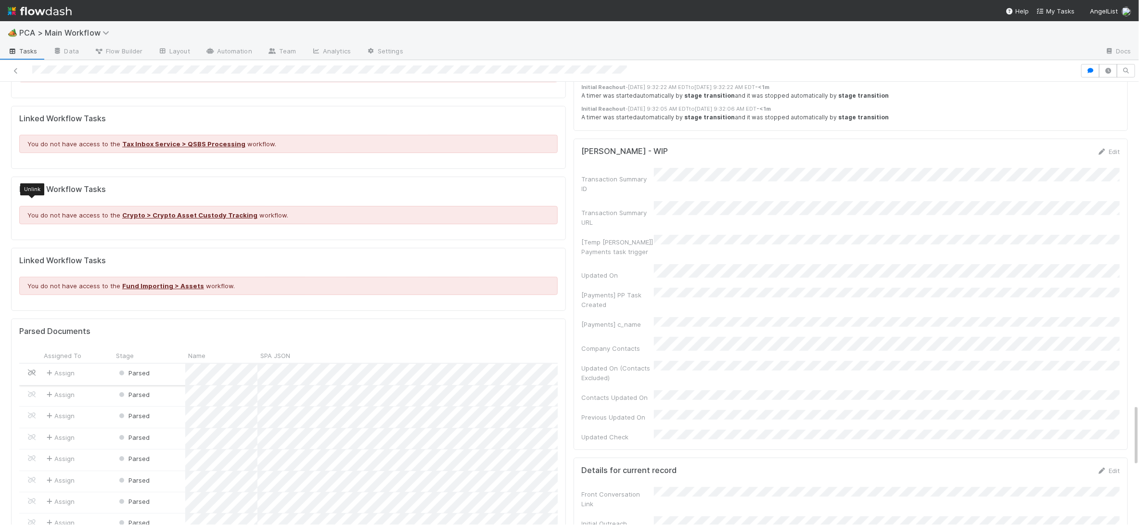
click at [31, 370] on icon at bounding box center [32, 373] width 10 height 6
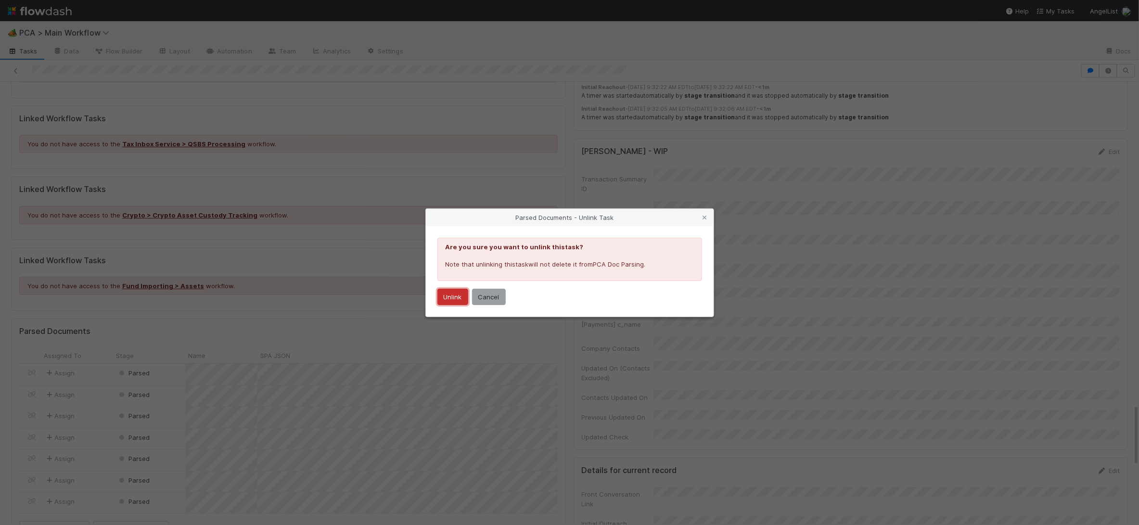
click at [450, 292] on button "Unlink" at bounding box center [452, 297] width 31 height 16
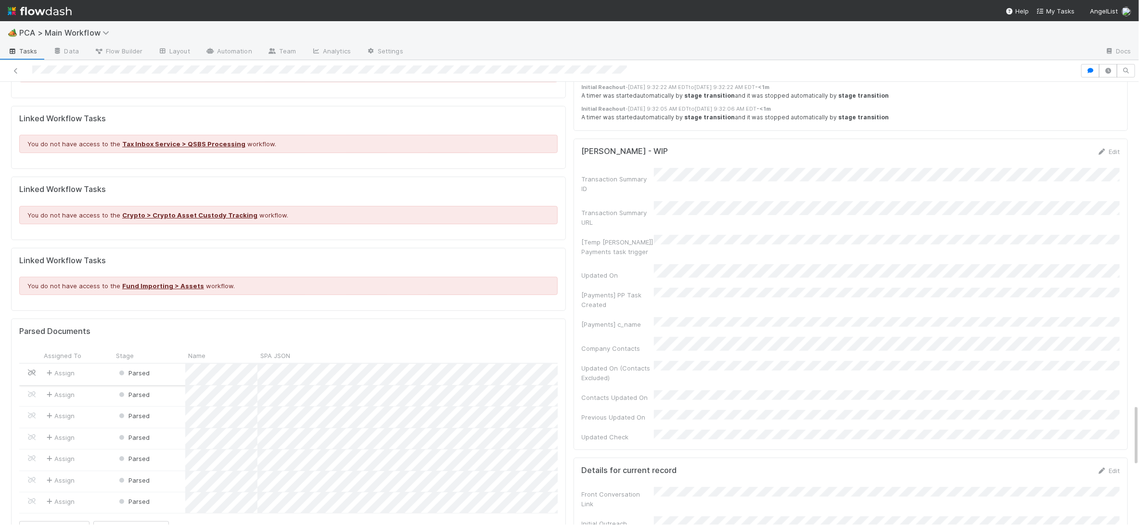
click at [32, 370] on icon at bounding box center [32, 373] width 10 height 6
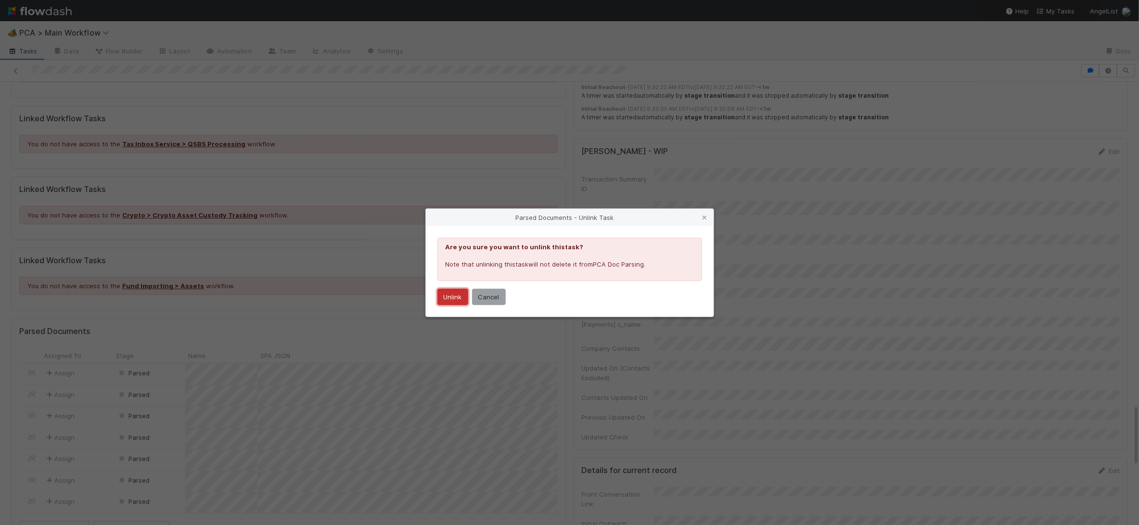
drag, startPoint x: 443, startPoint y: 295, endPoint x: 418, endPoint y: 292, distance: 24.7
click at [443, 295] on button "Unlink" at bounding box center [452, 297] width 31 height 16
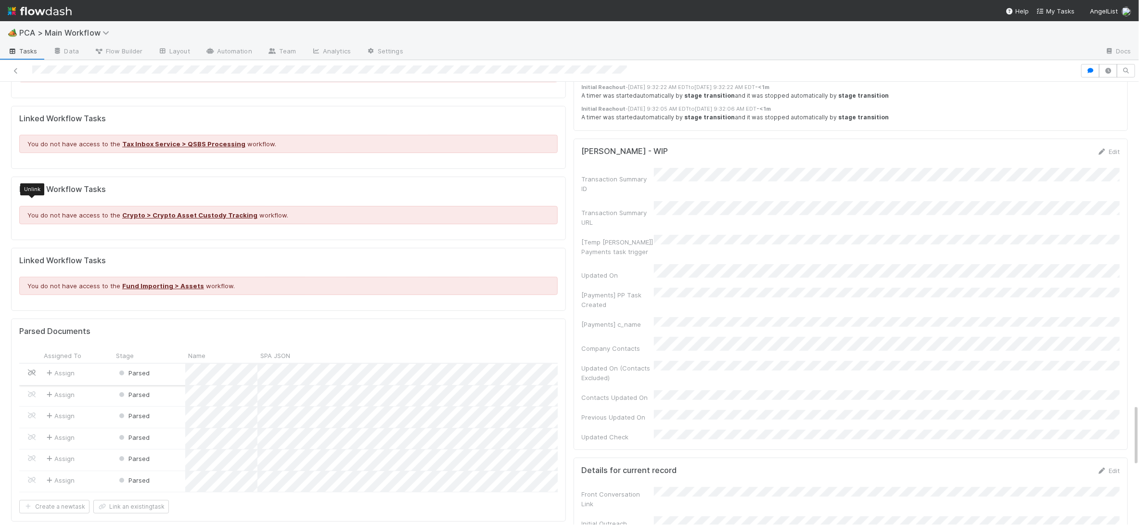
click at [33, 370] on icon at bounding box center [32, 373] width 10 height 6
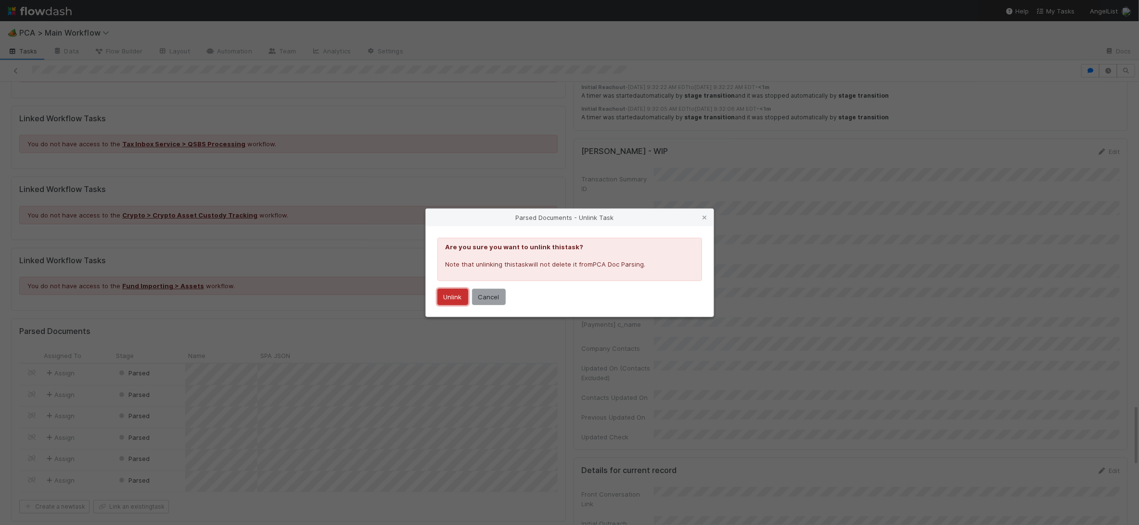
click at [456, 295] on button "Unlink" at bounding box center [452, 297] width 31 height 16
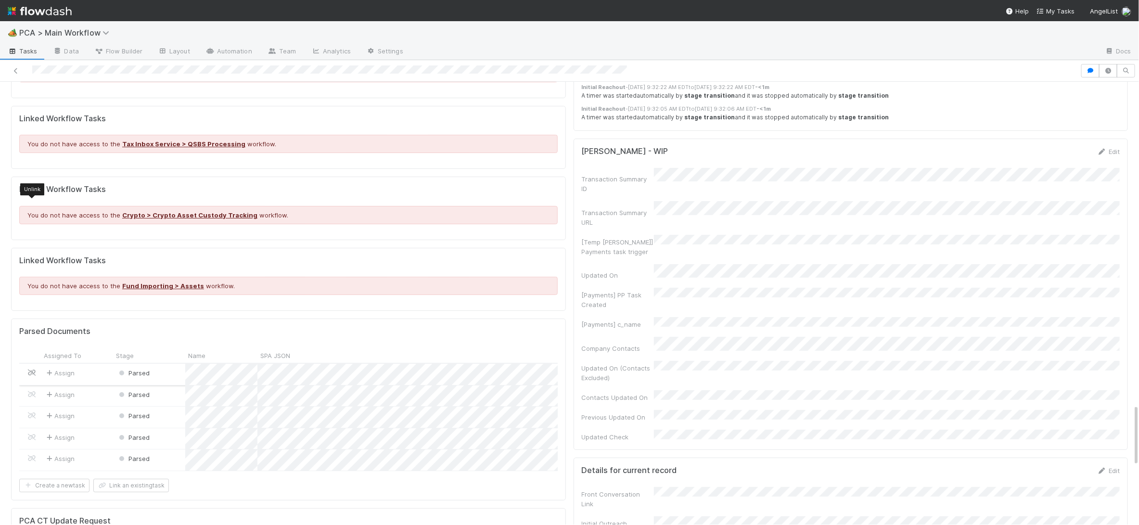
click at [28, 370] on icon at bounding box center [32, 373] width 10 height 6
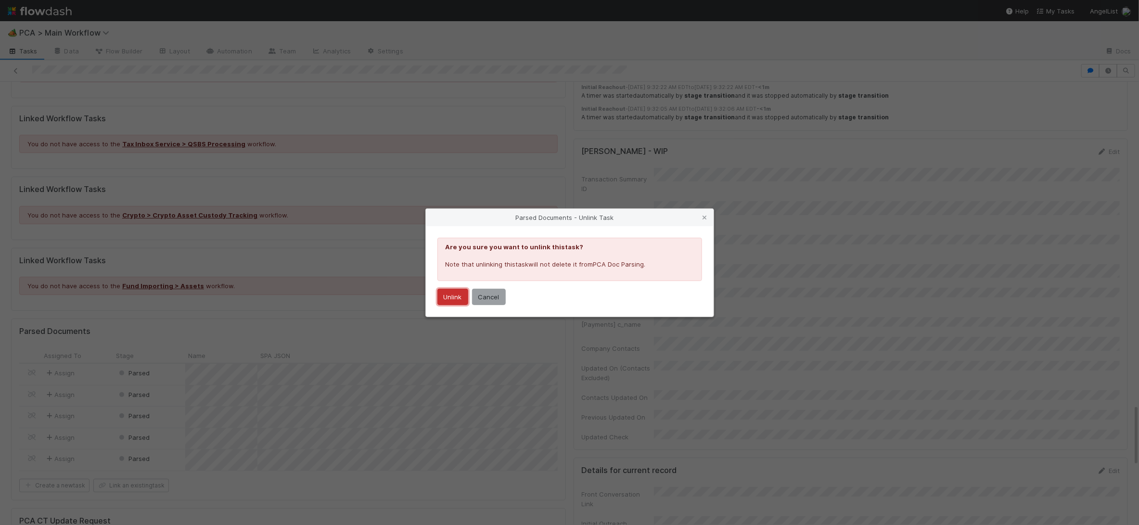
drag, startPoint x: 460, startPoint y: 292, endPoint x: 380, endPoint y: 296, distance: 80.0
click at [460, 292] on button "Unlink" at bounding box center [452, 297] width 31 height 16
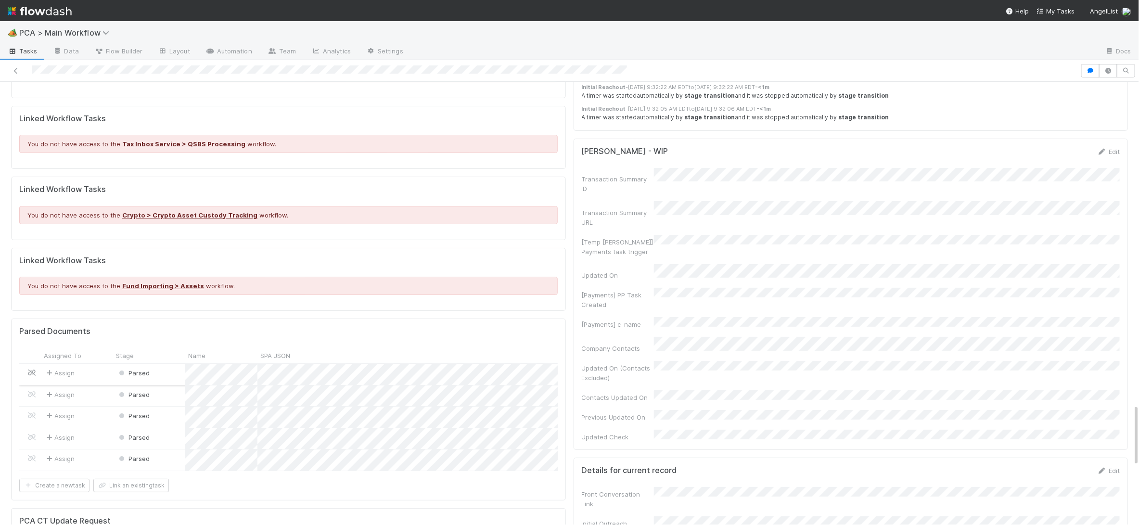
click at [32, 370] on icon at bounding box center [32, 373] width 10 height 6
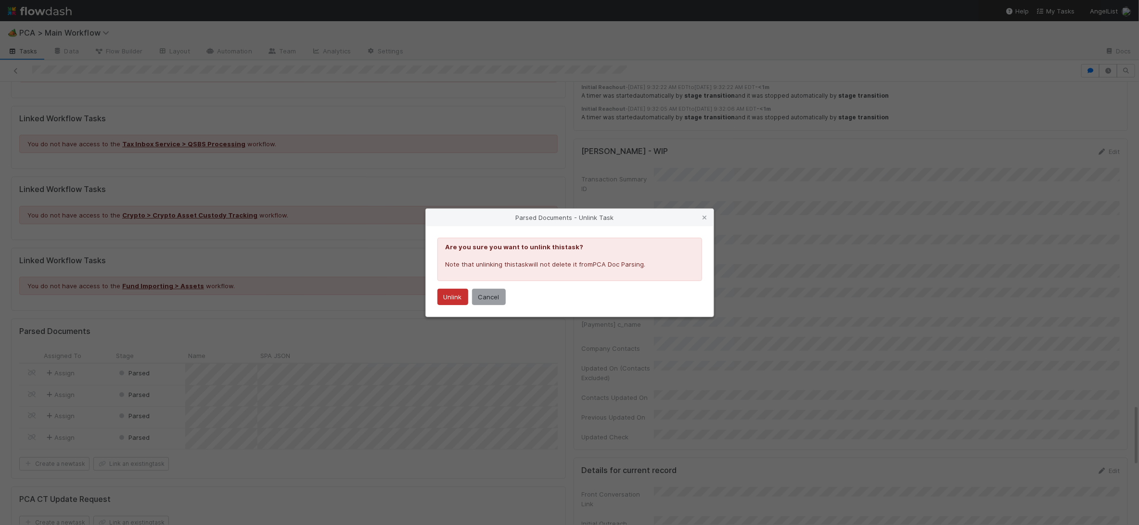
drag, startPoint x: 431, startPoint y: 294, endPoint x: 438, endPoint y: 295, distance: 7.3
click at [436, 294] on div "Are you sure you want to unlink this task ? Note that unlinking this task will …" at bounding box center [570, 271] width 288 height 90
click at [441, 295] on button "Unlink" at bounding box center [452, 297] width 31 height 16
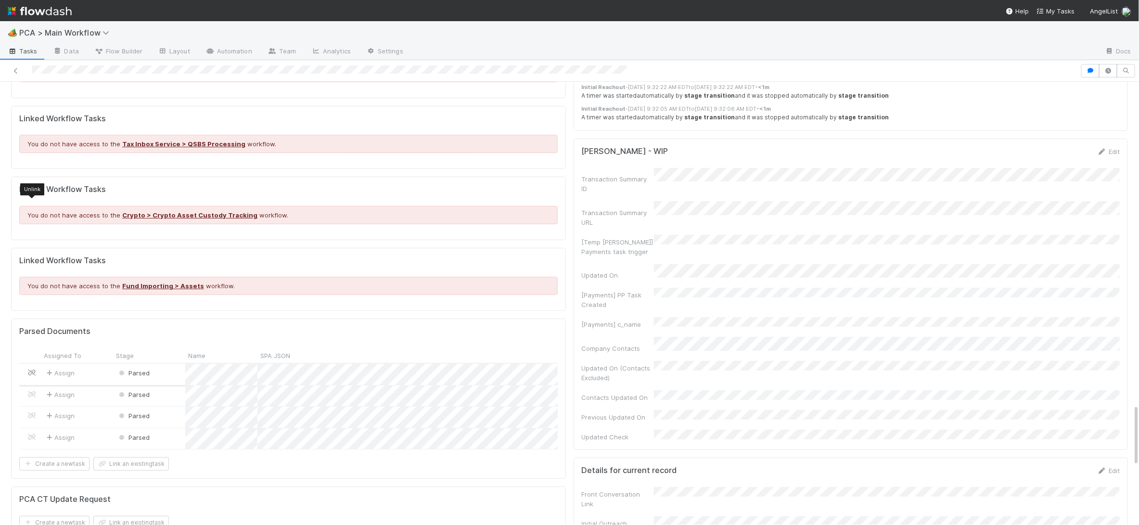
click at [34, 370] on icon at bounding box center [32, 373] width 10 height 6
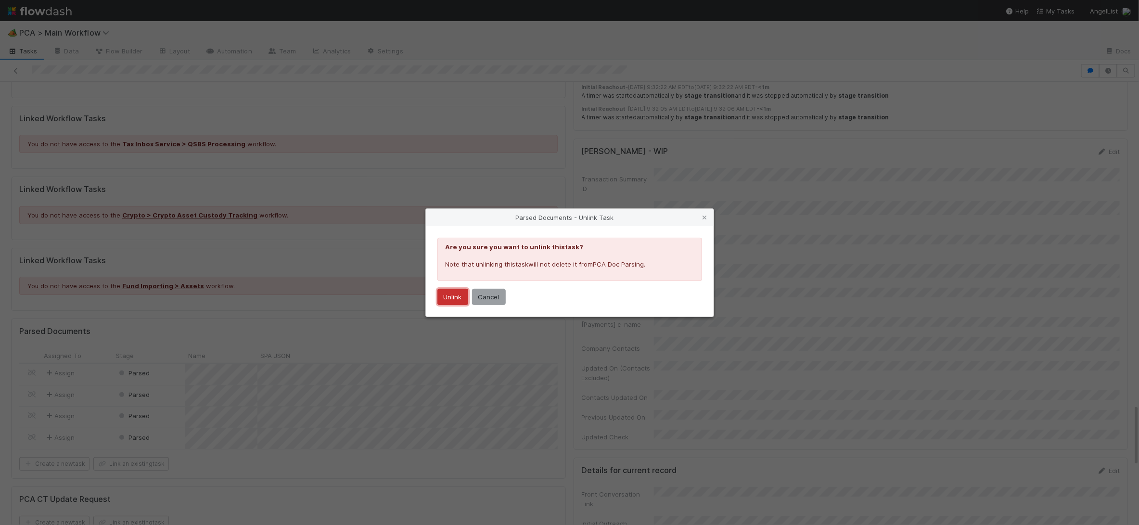
click at [463, 300] on button "Unlink" at bounding box center [452, 297] width 31 height 16
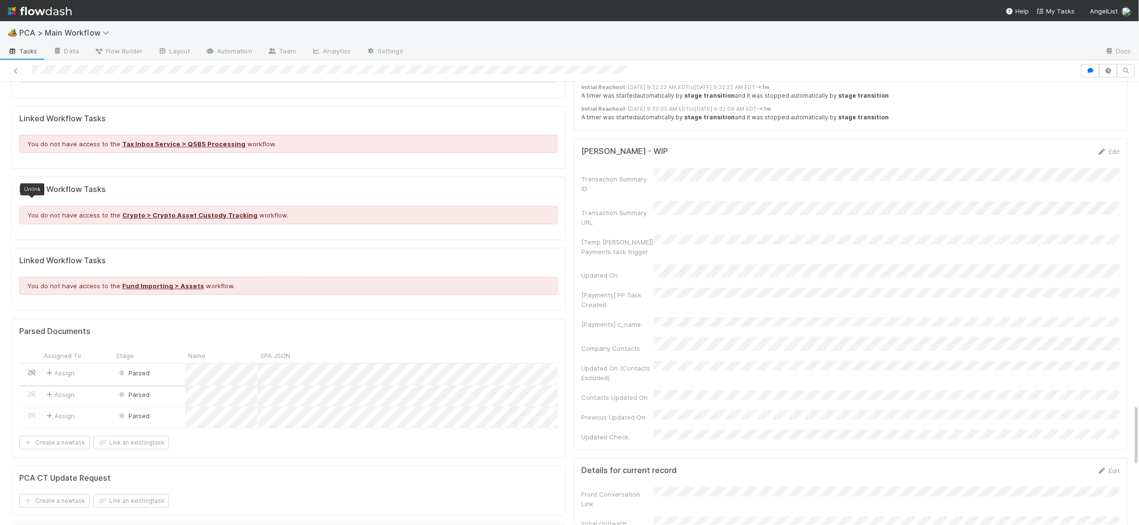
click at [31, 370] on icon at bounding box center [32, 373] width 10 height 6
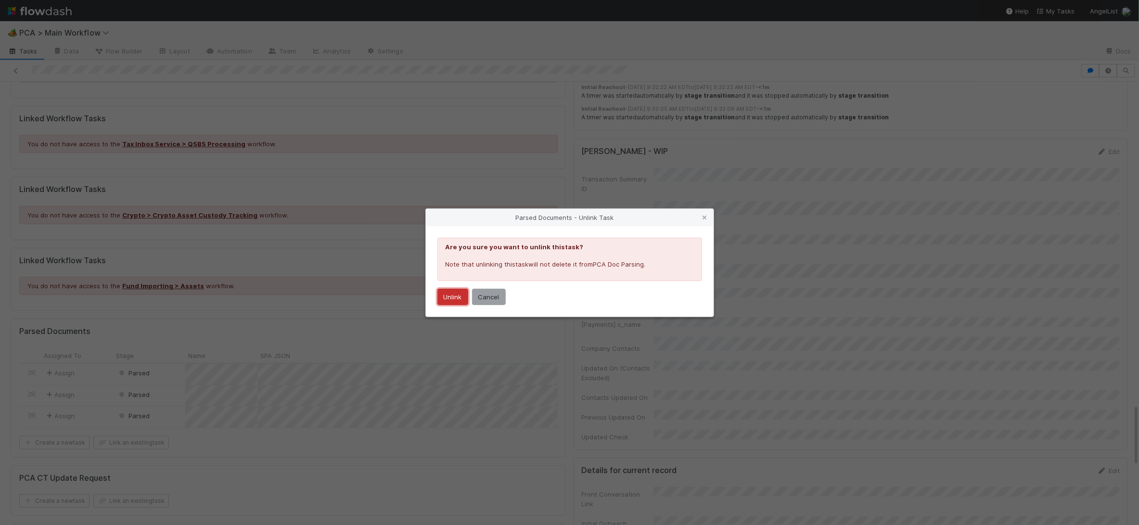
click at [465, 291] on button "Unlink" at bounding box center [452, 297] width 31 height 16
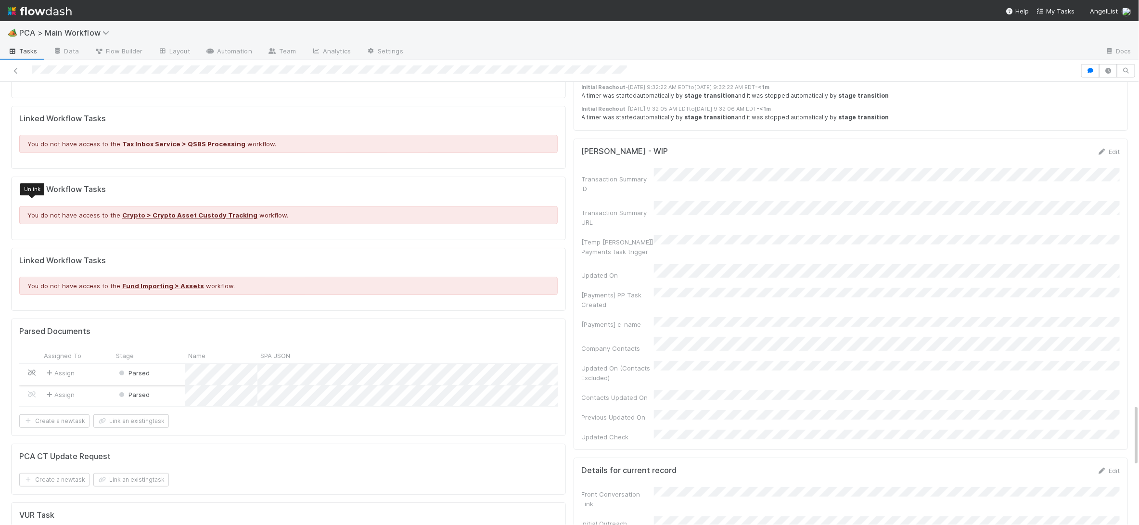
click at [30, 370] on icon at bounding box center [32, 373] width 10 height 6
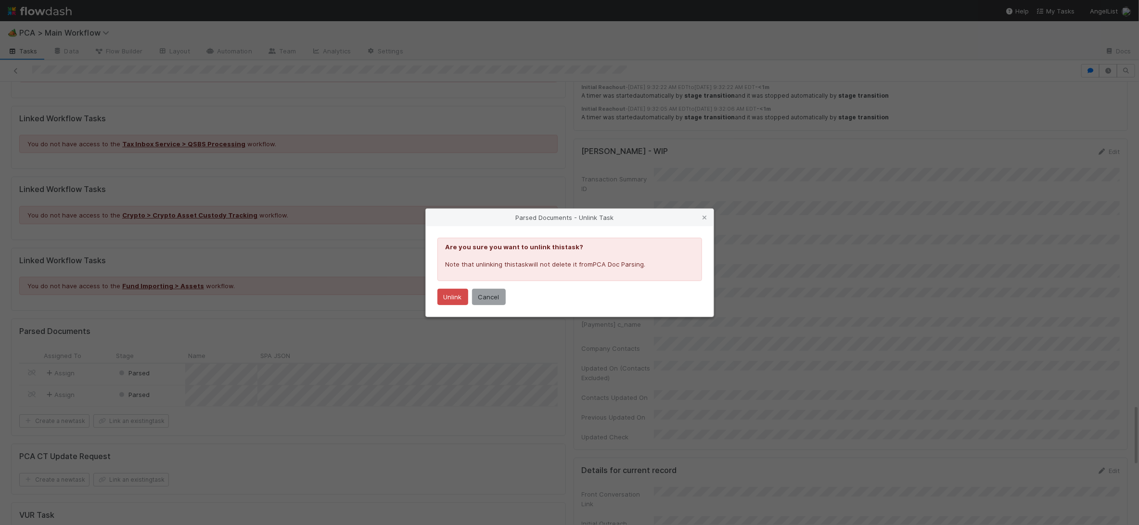
drag, startPoint x: 453, startPoint y: 287, endPoint x: 321, endPoint y: 279, distance: 132.6
click at [452, 287] on div "Are you sure you want to unlink this task ? Note that unlinking this task will …" at bounding box center [570, 271] width 288 height 90
click at [460, 290] on button "Unlink" at bounding box center [452, 297] width 31 height 16
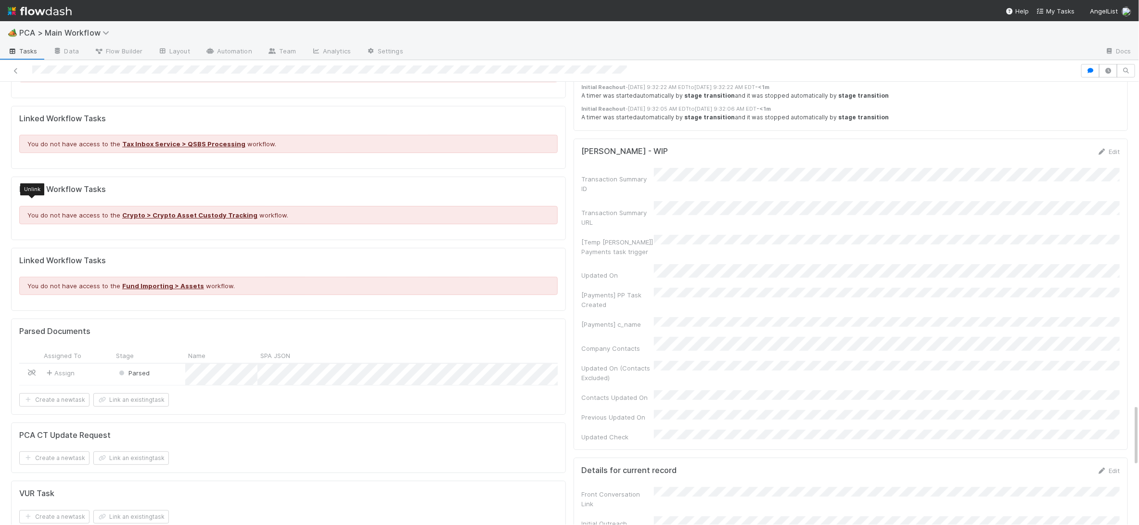
click at [31, 370] on icon at bounding box center [32, 373] width 10 height 6
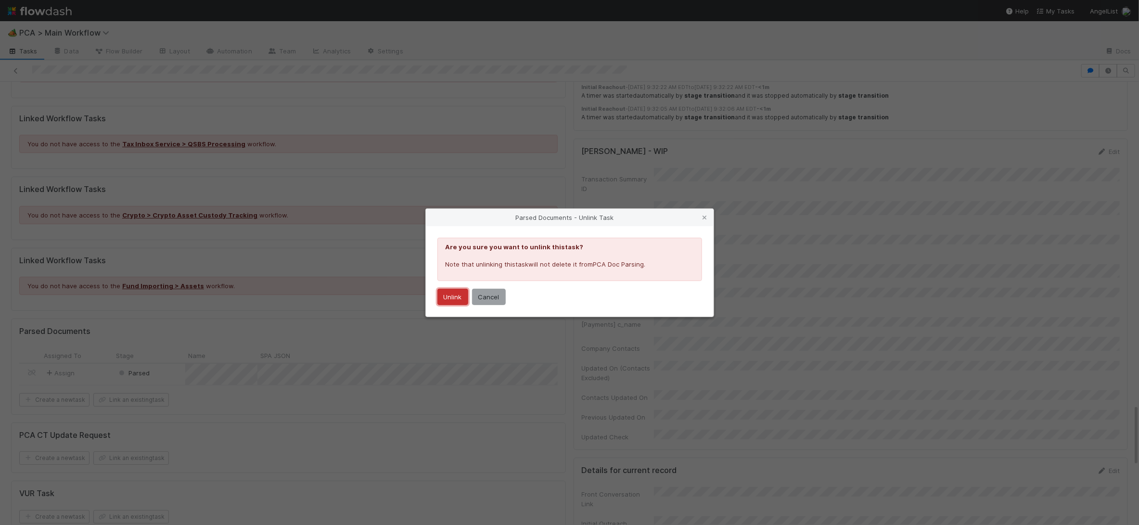
click at [450, 294] on button "Unlink" at bounding box center [452, 297] width 31 height 16
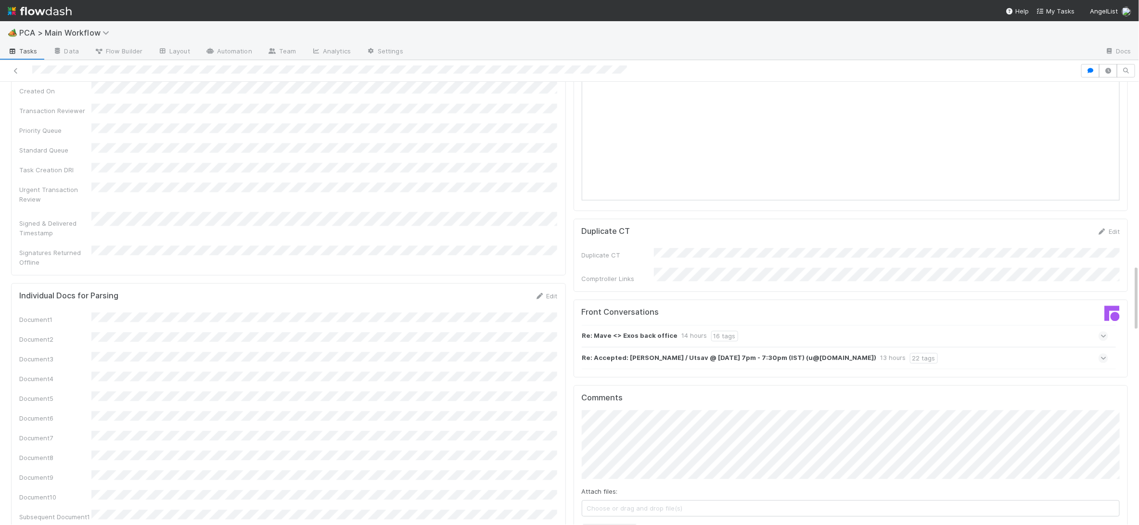
scroll to position [0, 0]
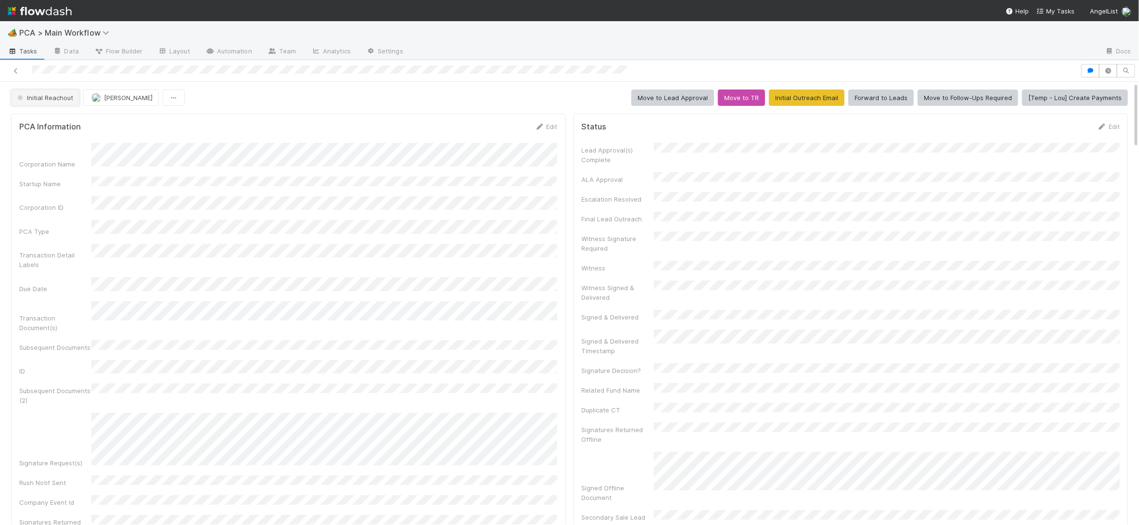
click at [49, 94] on span "Initial Reachout" at bounding box center [44, 98] width 58 height 8
drag, startPoint x: 92, startPoint y: 134, endPoint x: 138, endPoint y: 137, distance: 45.3
click at [92, 134] on div "Record Transaction" at bounding box center [76, 139] width 136 height 17
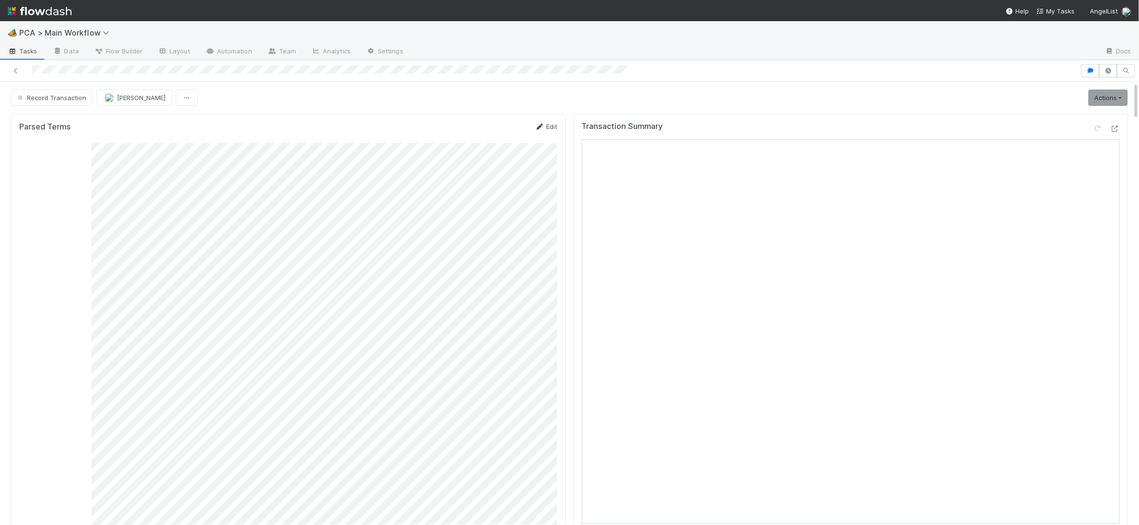
click at [541, 127] on icon at bounding box center [540, 127] width 10 height 6
click at [443, 450] on div "Consolidated GCA Summary SPA CoI Pro Forma Stock Holdings IRA SHA GCA Winddown …" at bounding box center [288, 385] width 539 height 591
click at [499, 134] on button "Save" at bounding box center [506, 130] width 27 height 16
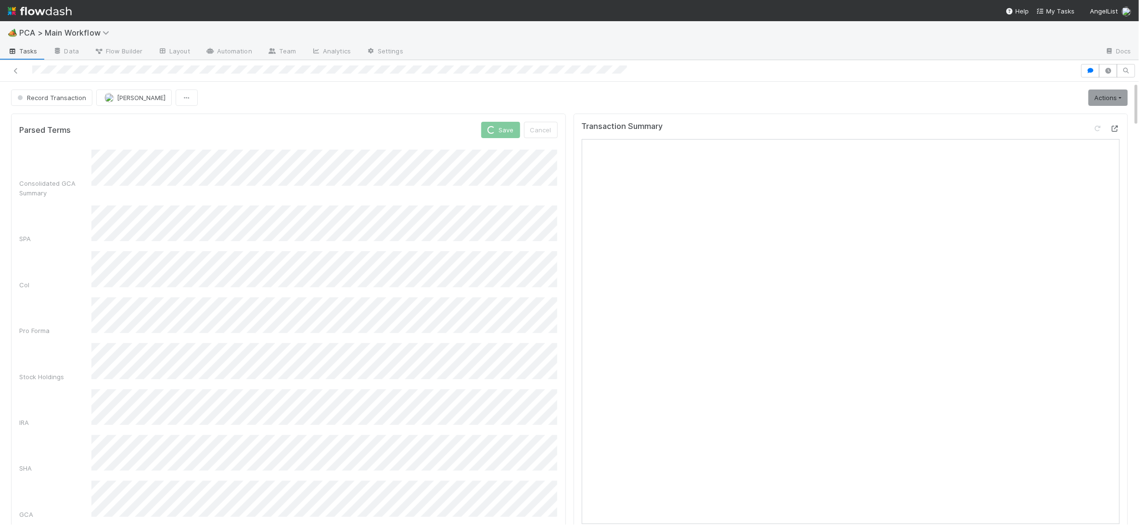
drag, startPoint x: 1109, startPoint y: 135, endPoint x: 1116, endPoint y: 131, distance: 8.2
click at [1053, 135] on div at bounding box center [1106, 130] width 27 height 13
click at [1053, 130] on icon at bounding box center [1115, 129] width 10 height 6
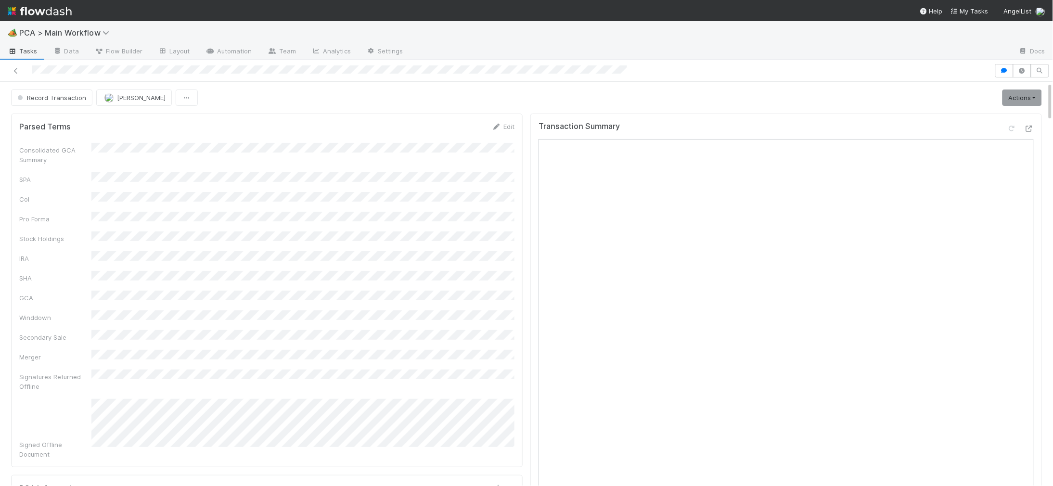
drag, startPoint x: 191, startPoint y: 122, endPoint x: 155, endPoint y: 115, distance: 36.4
click at [184, 122] on div "Parsed Terms Edit" at bounding box center [266, 127] width 495 height 10
click at [145, 103] on button "[PERSON_NAME]" at bounding box center [134, 98] width 76 height 16
click at [151, 127] on div "Charlie Bell you" at bounding box center [159, 122] width 136 height 17
click at [1009, 99] on link "Actions" at bounding box center [1021, 98] width 39 height 16
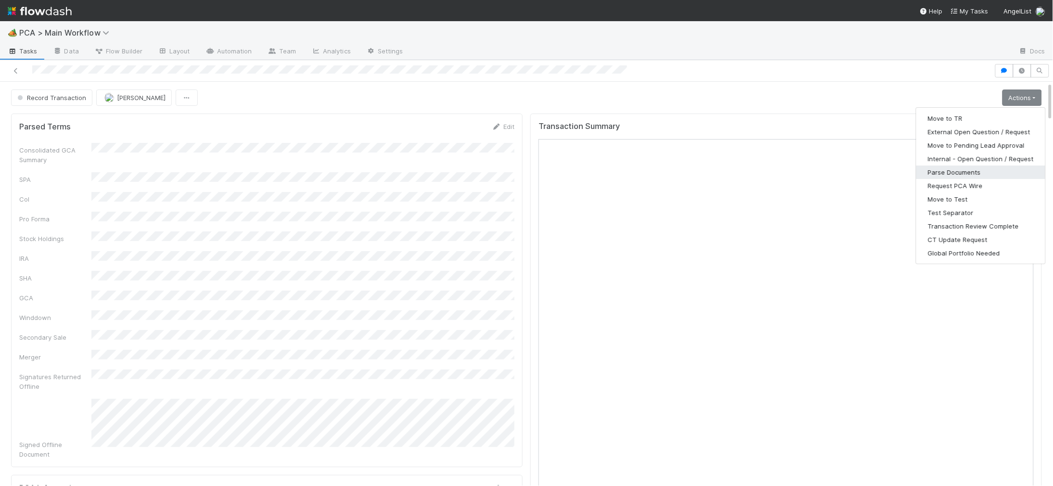
click at [960, 168] on button "Parse Documents" at bounding box center [980, 172] width 129 height 13
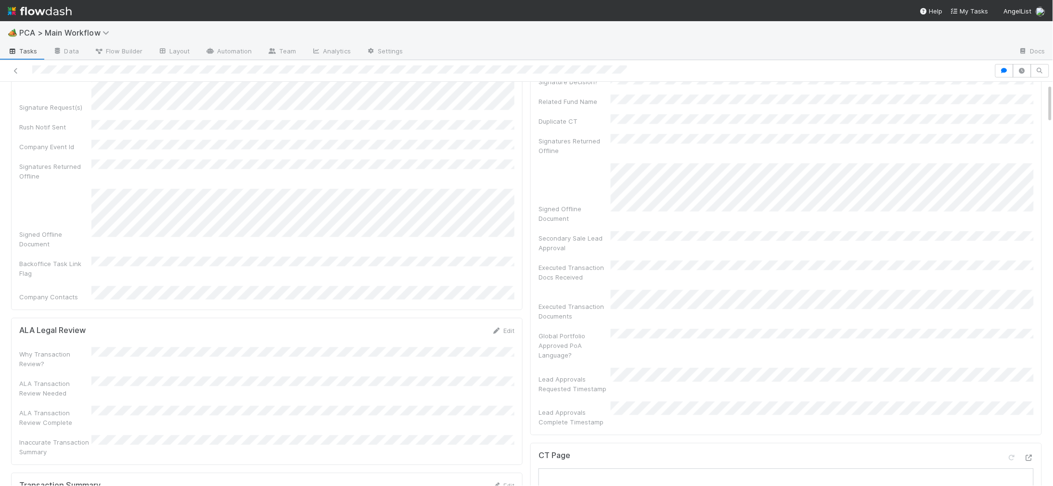
click at [457, 139] on div "PCA Information Edit Corporation Name Startup Name Corporation ID PCA Type Tran…" at bounding box center [267, 34] width 512 height 552
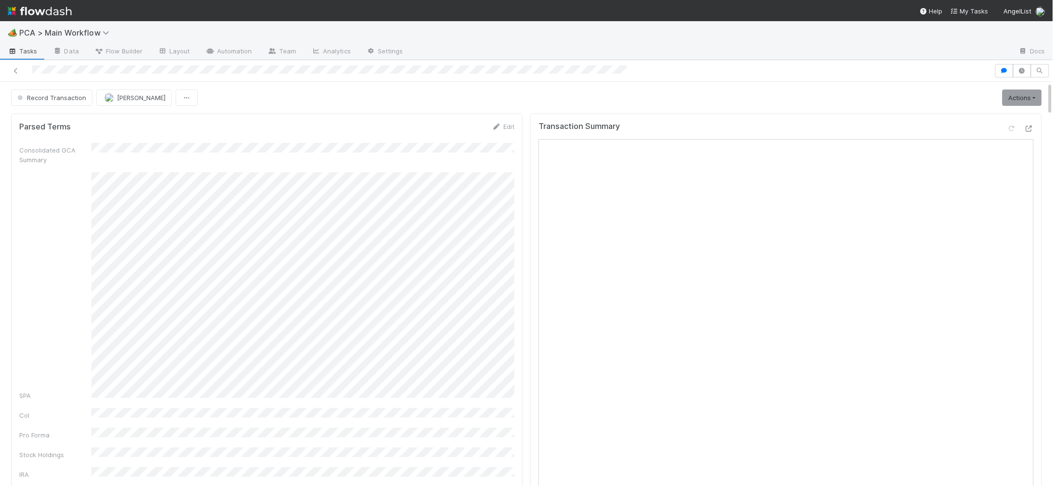
click at [1036, 129] on div "Transaction Summary Open in New Tab" at bounding box center [786, 324] width 512 height 421
click at [1031, 129] on icon at bounding box center [1029, 129] width 10 height 6
click at [48, 98] on span "Record Transaction" at bounding box center [50, 98] width 71 height 8
click at [53, 123] on div "ICU" at bounding box center [76, 122] width 136 height 17
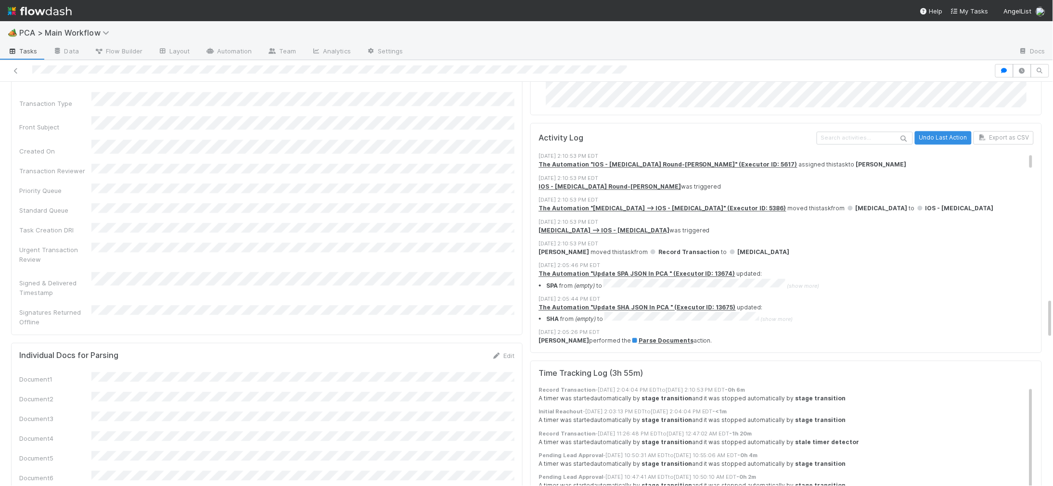
click at [583, 350] on div "8/27/25, 2:04:28 PM EDT" at bounding box center [786, 354] width 495 height 8
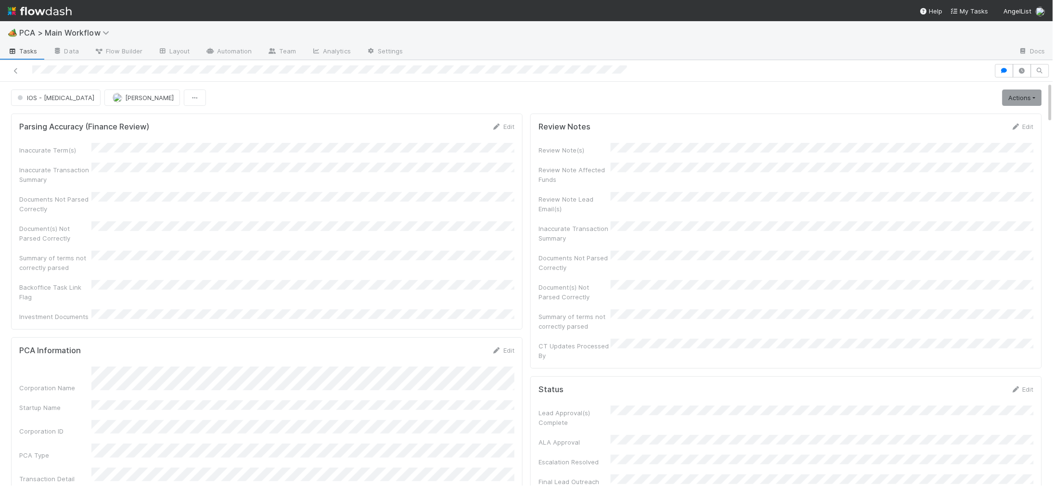
click at [57, 13] on img at bounding box center [40, 11] width 64 height 16
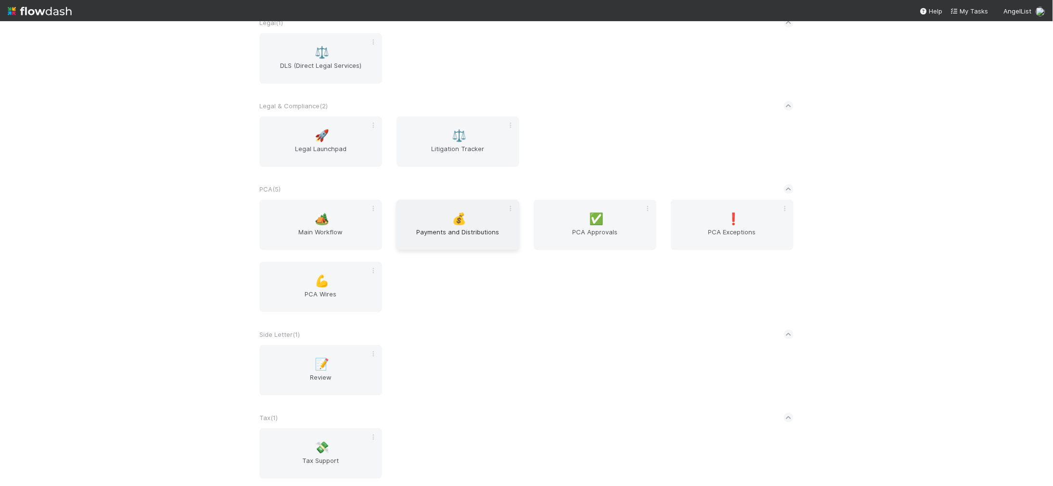
scroll to position [1615, 0]
click at [334, 221] on div "🏕️ Main Workflow" at bounding box center [320, 225] width 123 height 51
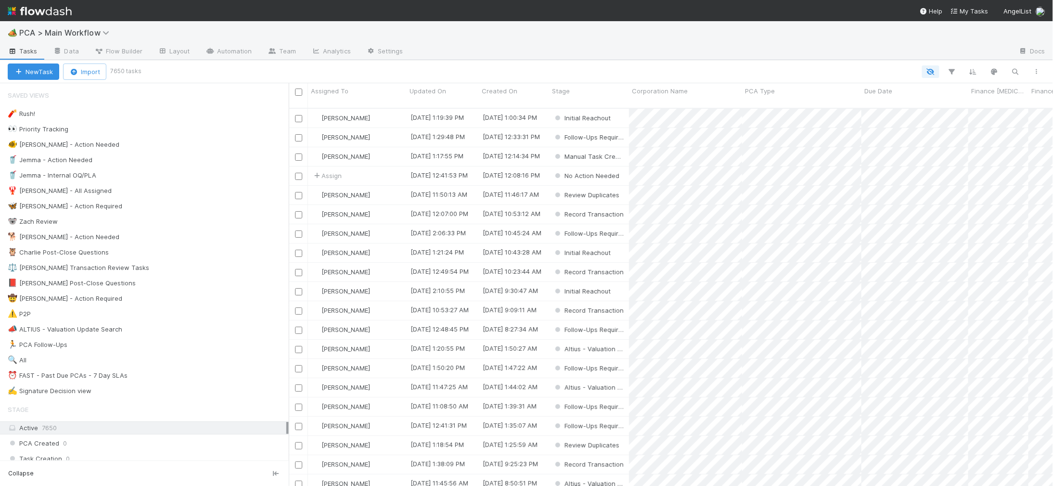
scroll to position [0, 0]
click at [177, 236] on div "🐕 Charlie - Action Needed 1" at bounding box center [148, 237] width 281 height 12
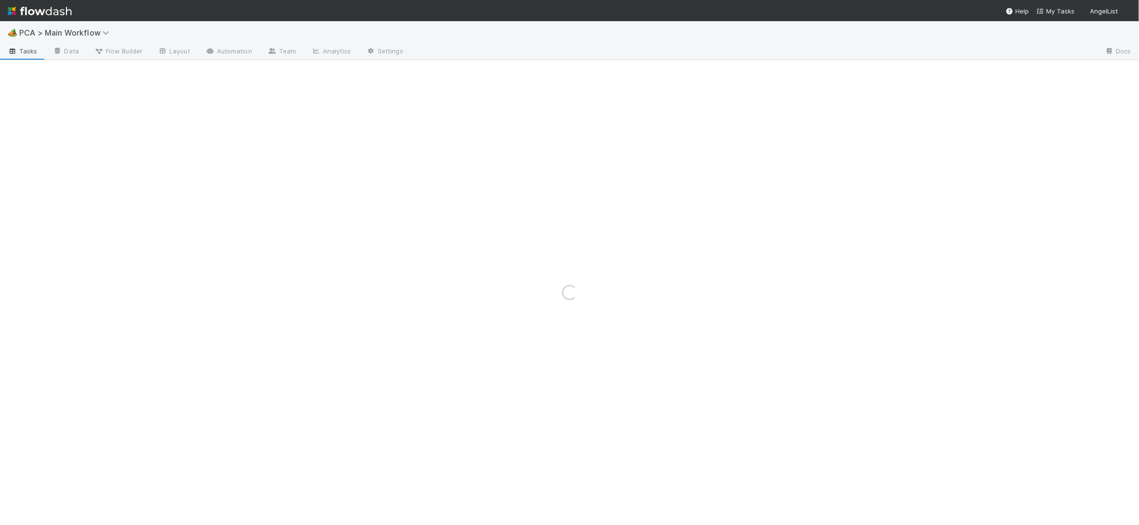
click at [56, 11] on img at bounding box center [40, 11] width 64 height 16
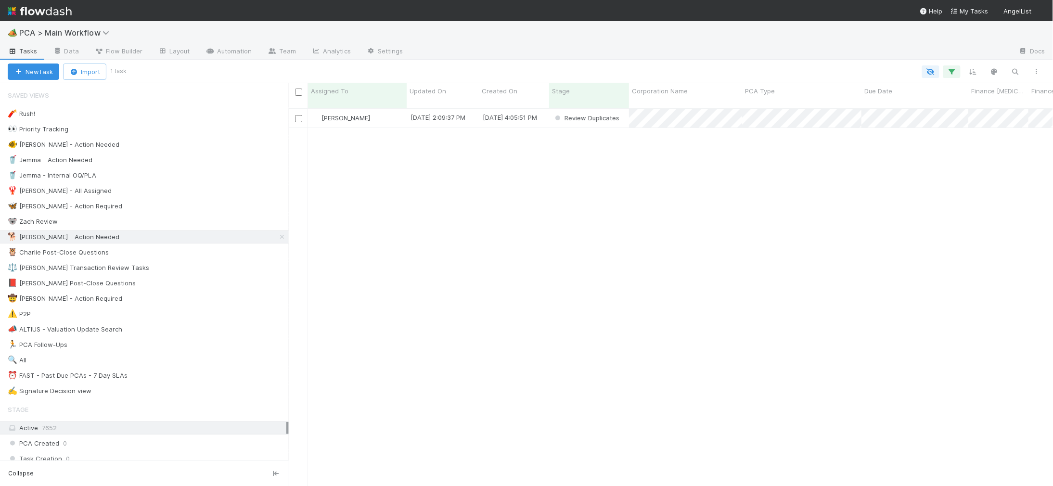
scroll to position [0, 0]
click at [391, 116] on div "[PERSON_NAME]" at bounding box center [357, 118] width 99 height 19
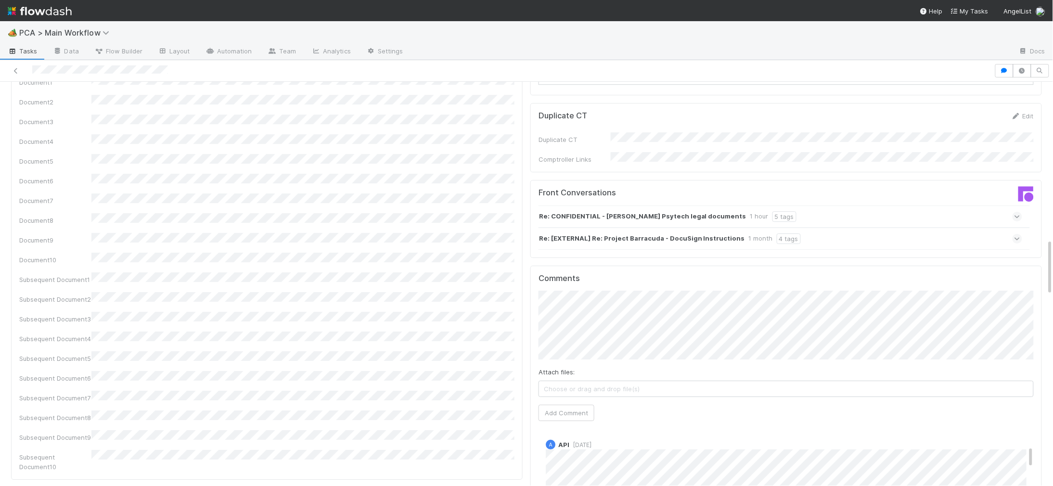
scroll to position [1097, 0]
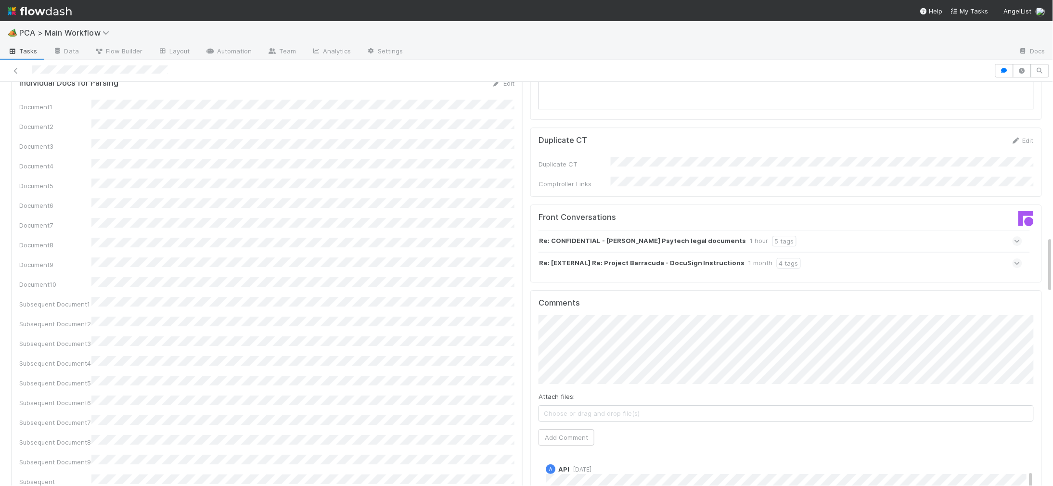
click at [696, 258] on strong "Re: [EXTERNAL] Re: Project Barracuda - DocuSign Instructions" at bounding box center [642, 263] width 206 height 11
click at [686, 258] on strong "Re: [EXTERNAL] Re: Project Barracuda - DocuSign Instructions" at bounding box center [642, 263] width 206 height 11
click at [688, 236] on strong "Re: CONFIDENTIAL - Beckley Psytech legal documents" at bounding box center [642, 241] width 207 height 11
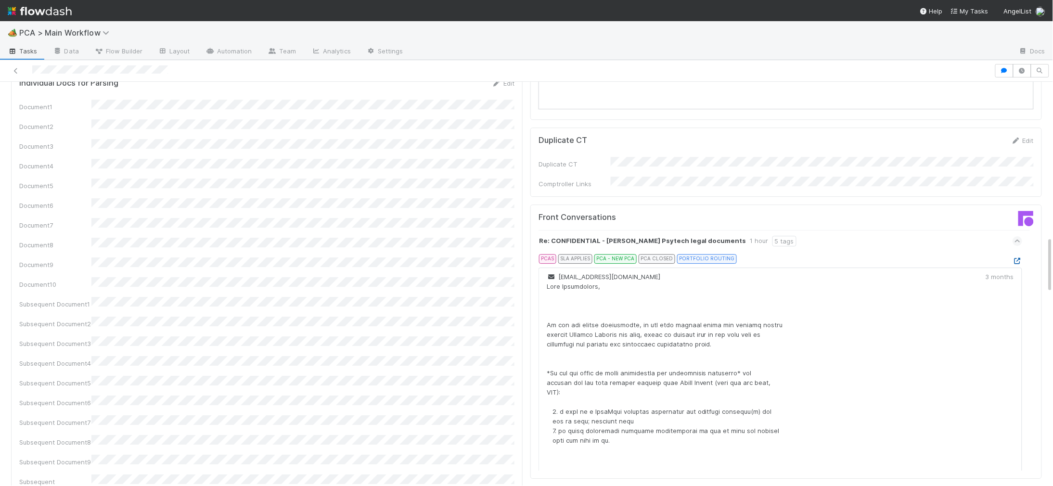
click at [1019, 258] on icon at bounding box center [1018, 261] width 10 height 6
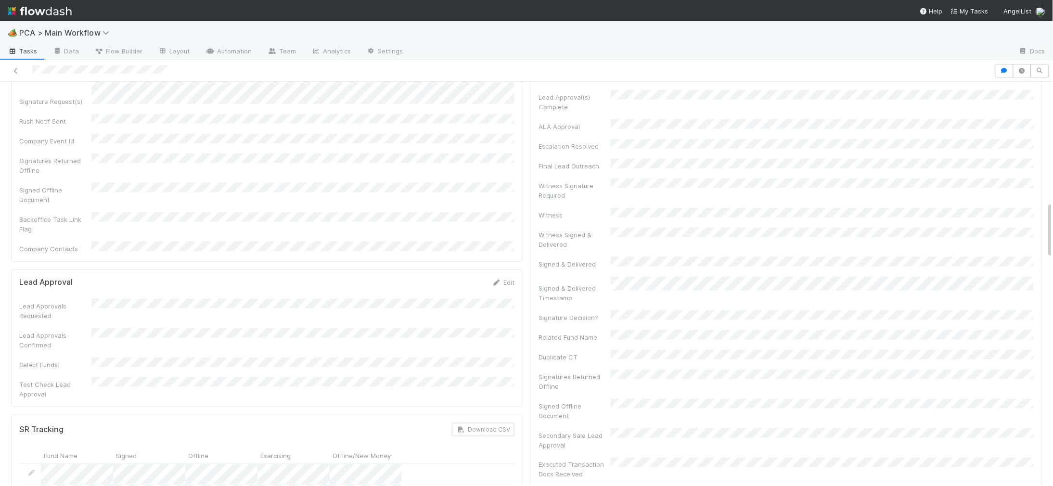
scroll to position [0, 0]
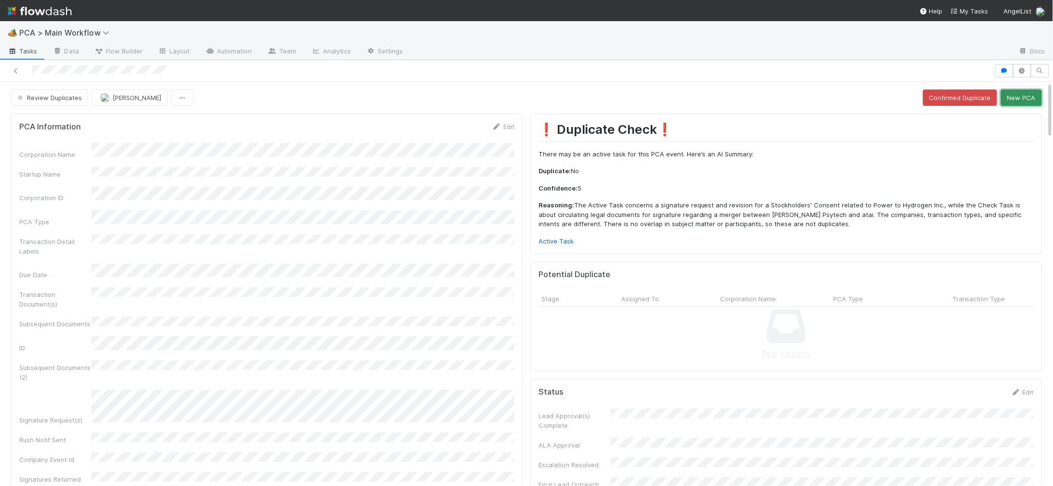
click at [1018, 103] on button "New PCA" at bounding box center [1021, 98] width 41 height 16
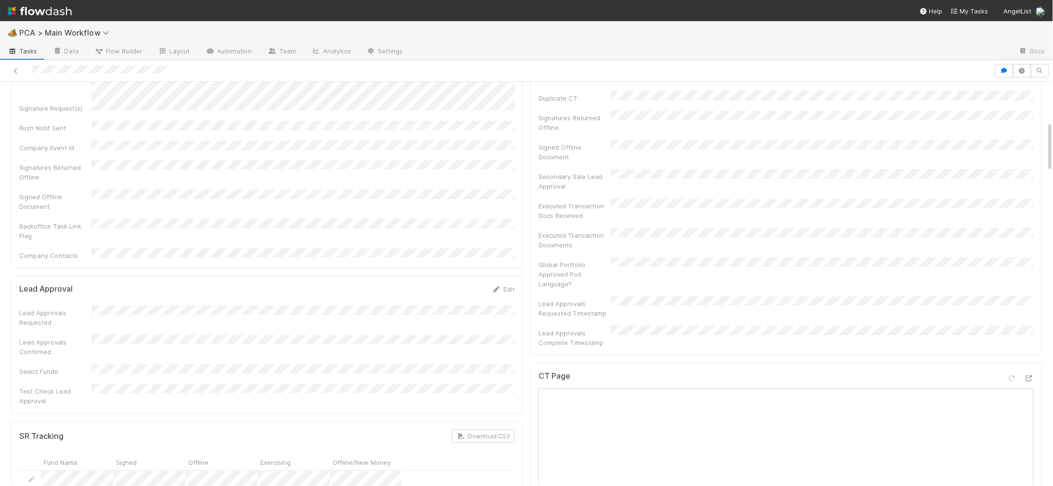
scroll to position [313, 0]
click at [1034, 370] on div "CT Page" at bounding box center [786, 378] width 495 height 17
click at [1030, 374] on icon at bounding box center [1029, 377] width 10 height 6
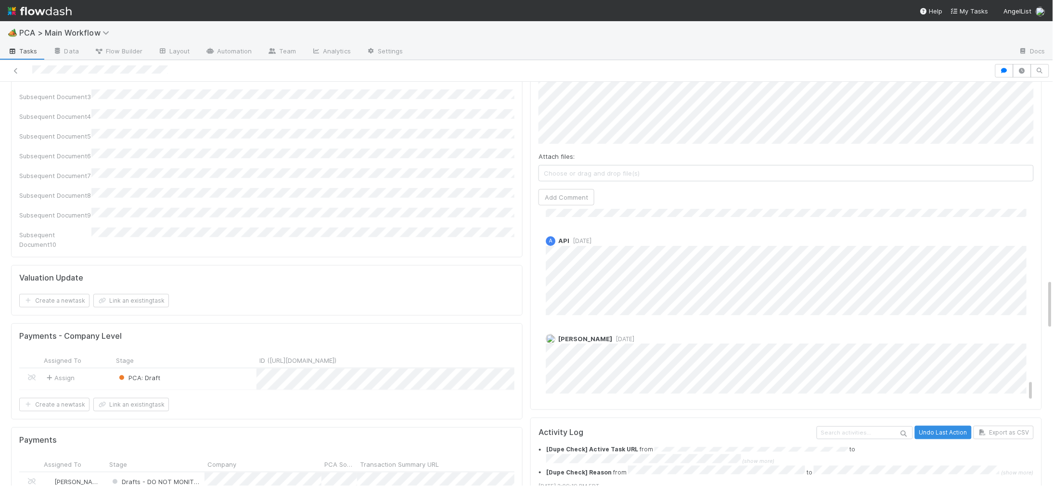
scroll to position [0, 0]
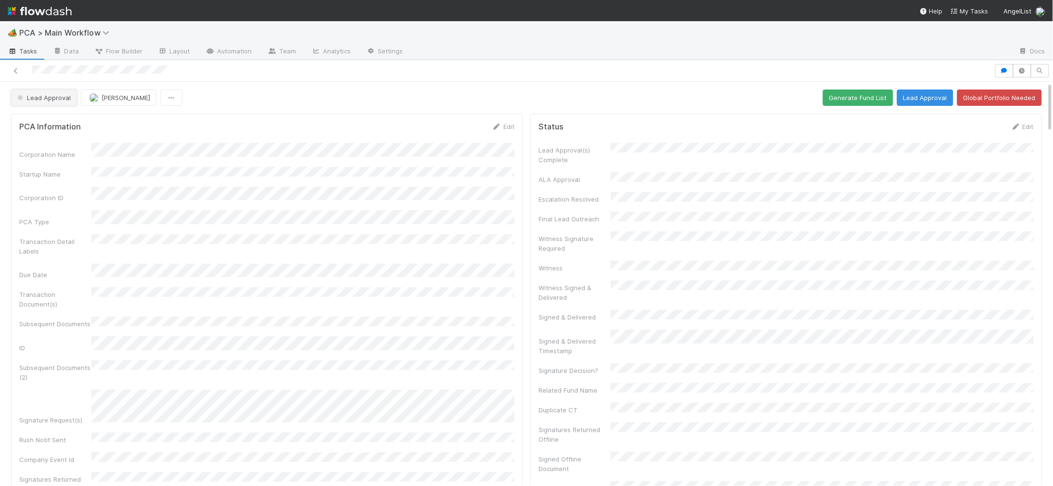
click at [58, 98] on span "Lead Approval" at bounding box center [42, 98] width 55 height 8
drag, startPoint x: 86, startPoint y: 135, endPoint x: 68, endPoint y: 4, distance: 131.6
click at [86, 136] on span "Post-Close Question - External" at bounding box center [65, 140] width 105 height 8
click at [68, 4] on img at bounding box center [40, 11] width 64 height 16
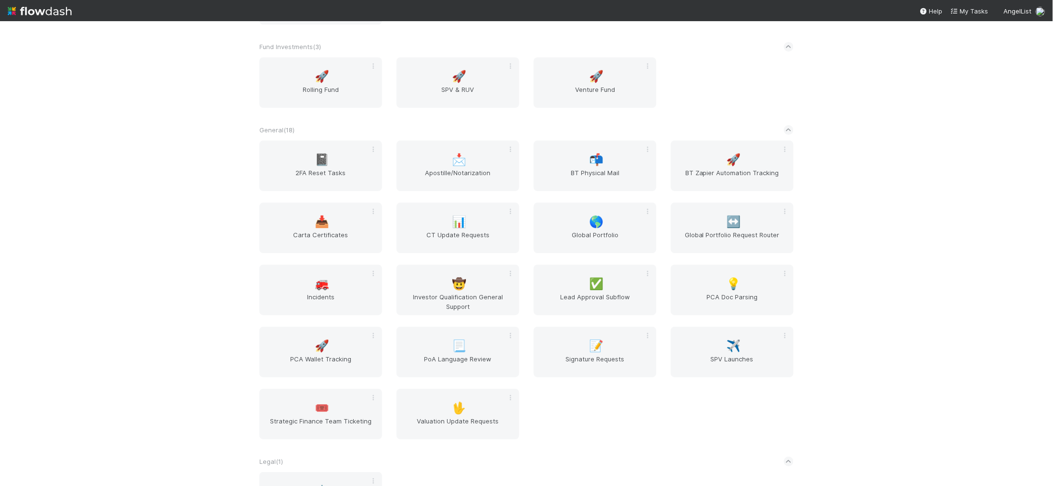
scroll to position [1723, 0]
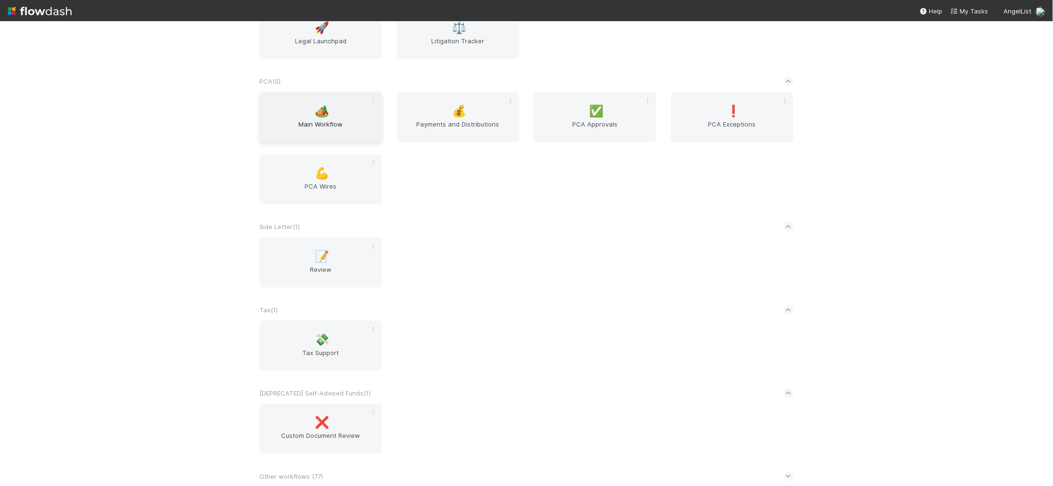
click at [325, 126] on span "Main Workflow" at bounding box center [320, 128] width 115 height 19
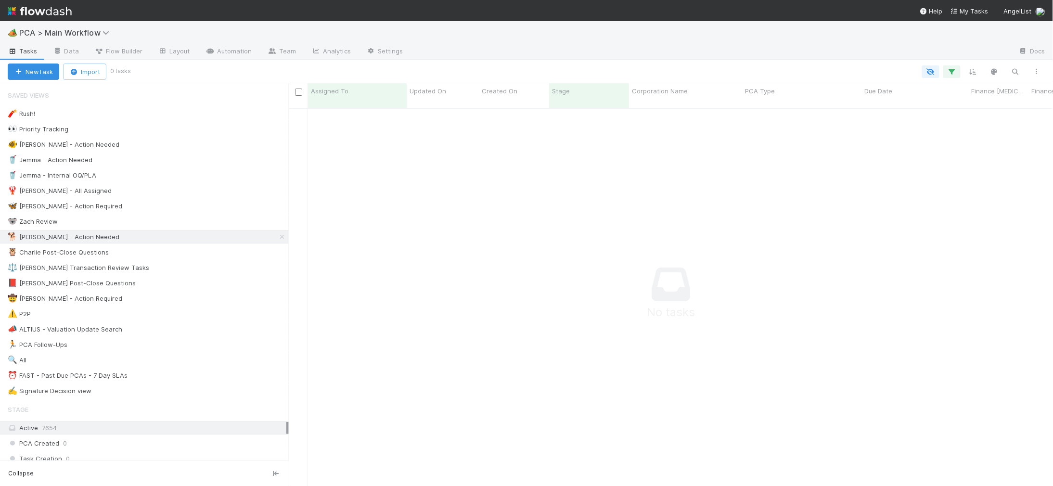
scroll to position [386, 764]
click at [207, 257] on div "🦉 Charlie Post-Close Questions 3" at bounding box center [148, 252] width 281 height 12
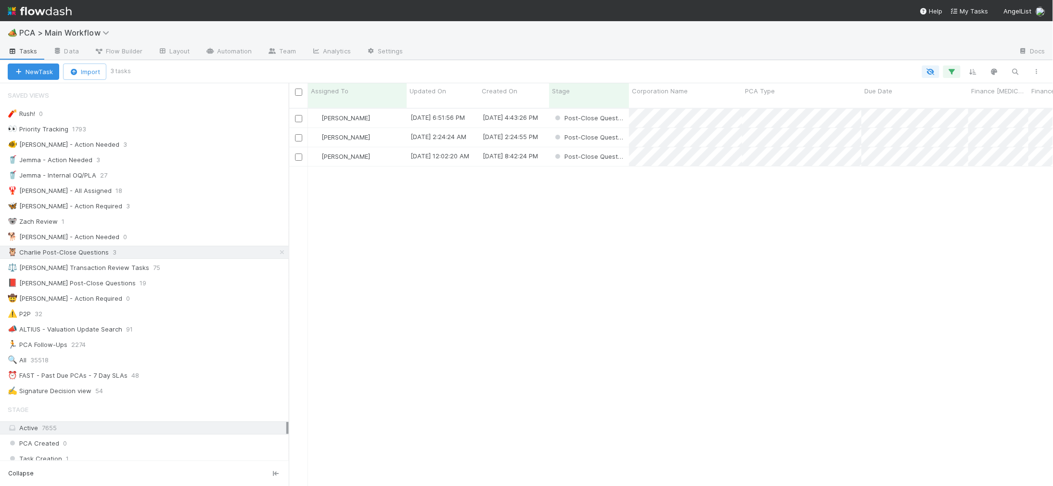
scroll to position [386, 764]
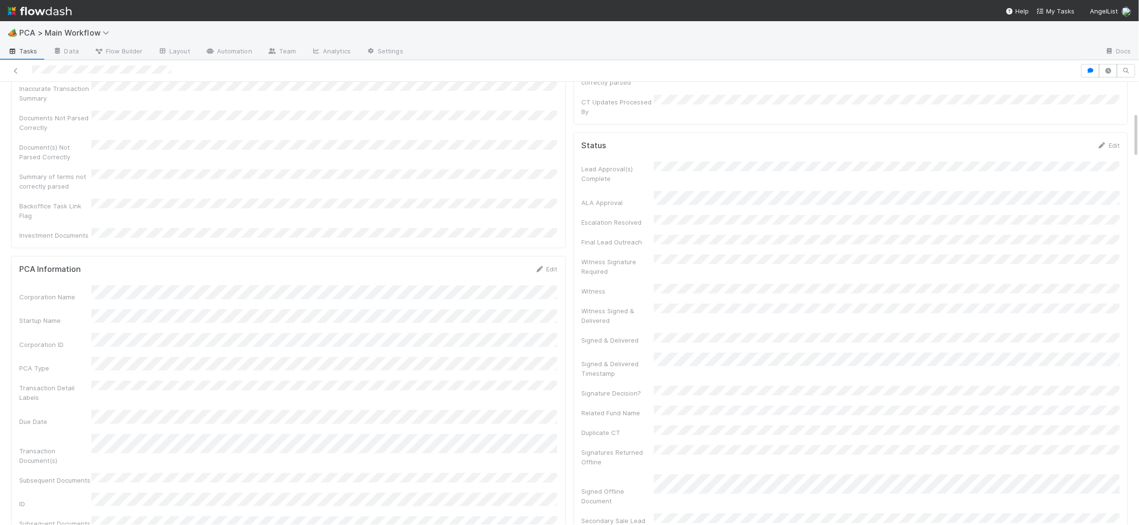
scroll to position [229, 0]
click at [1099, 158] on icon at bounding box center [1102, 161] width 10 height 6
click at [1062, 261] on button "Save" at bounding box center [1065, 269] width 27 height 16
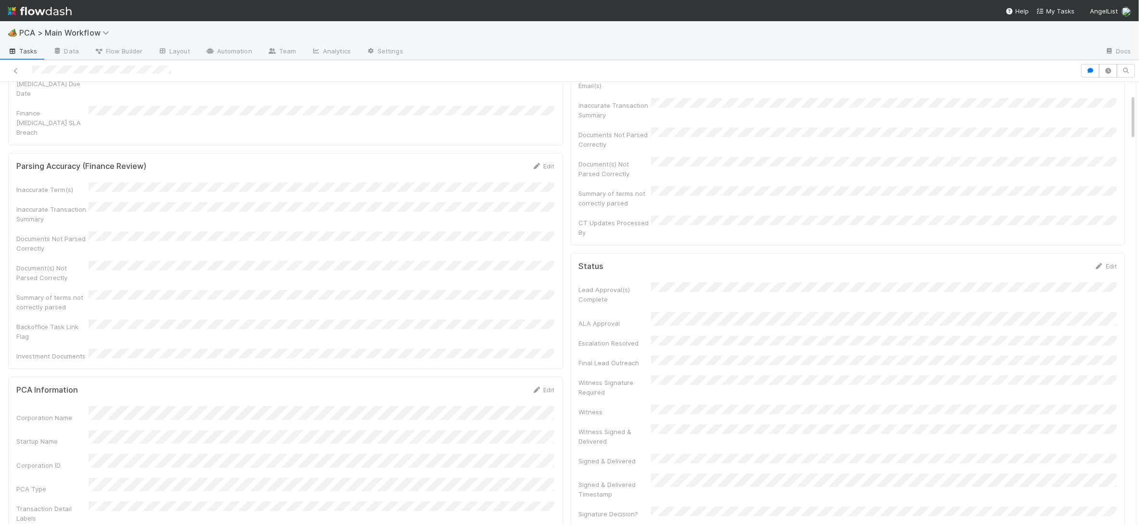
drag, startPoint x: 61, startPoint y: 6, endPoint x: 33, endPoint y: 12, distance: 28.4
click at [61, 6] on img at bounding box center [40, 11] width 64 height 16
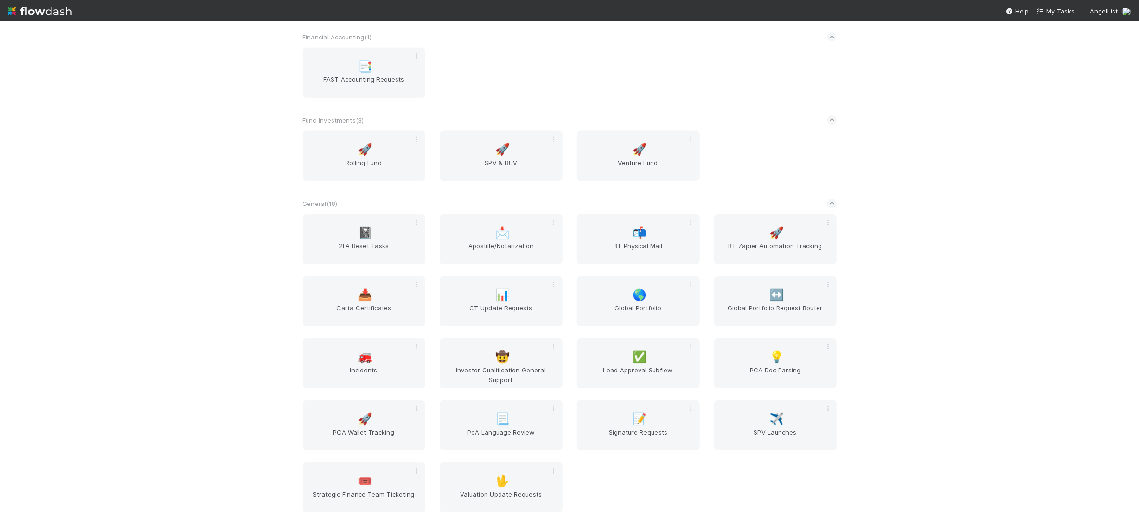
scroll to position [1684, 0]
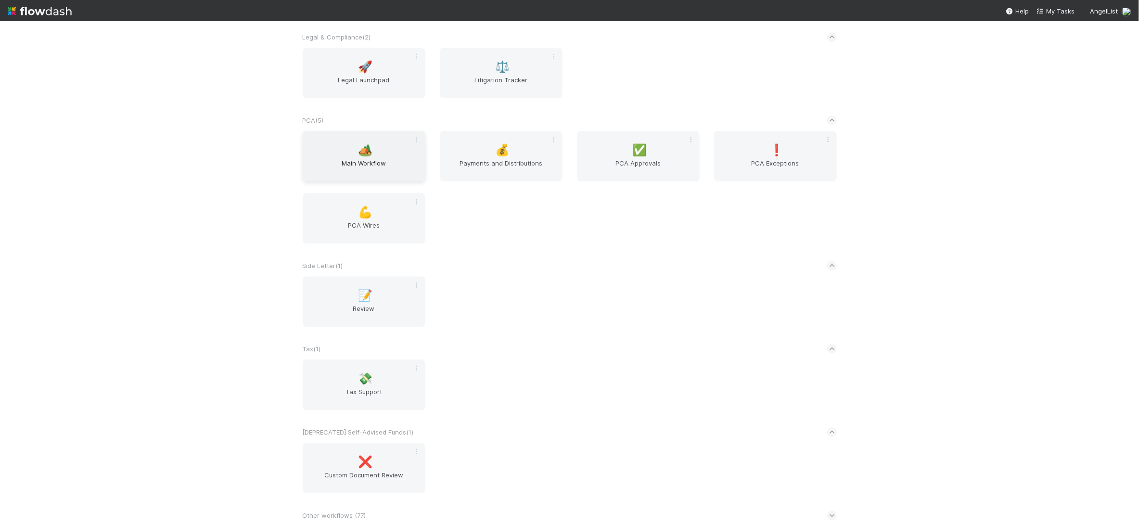
click at [373, 155] on div "🏕️ Main Workflow" at bounding box center [364, 156] width 123 height 51
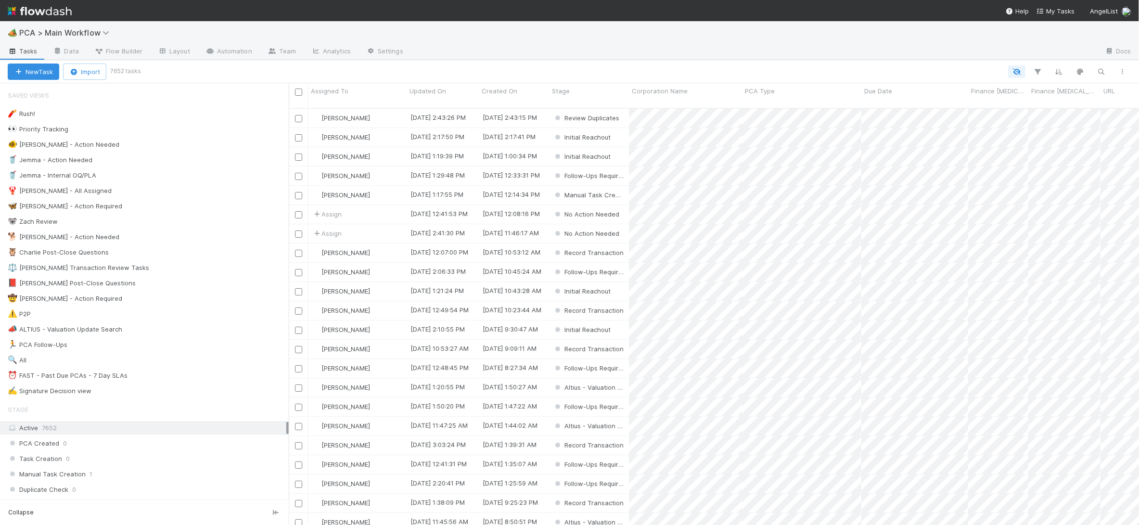
scroll to position [424, 850]
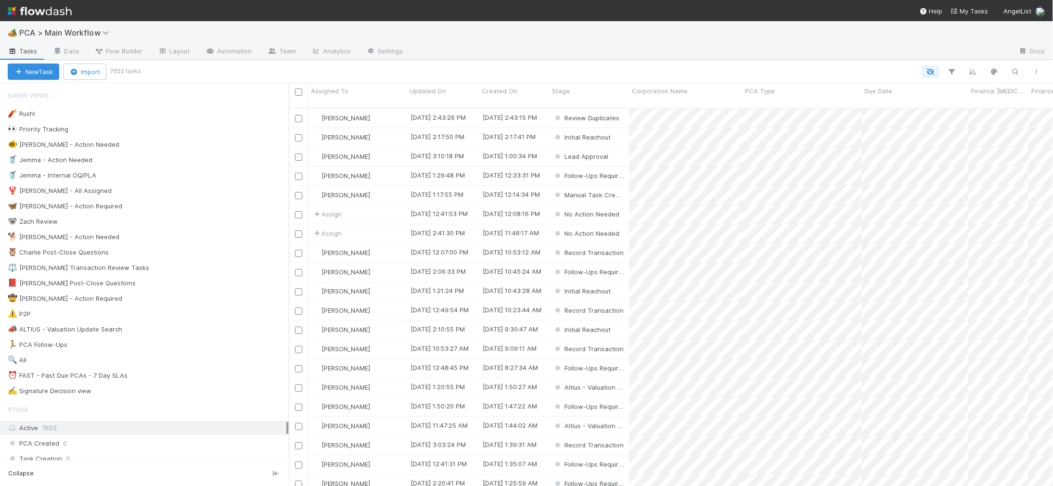
scroll to position [0, 0]
click at [230, 48] on link "Automation" at bounding box center [229, 51] width 62 height 15
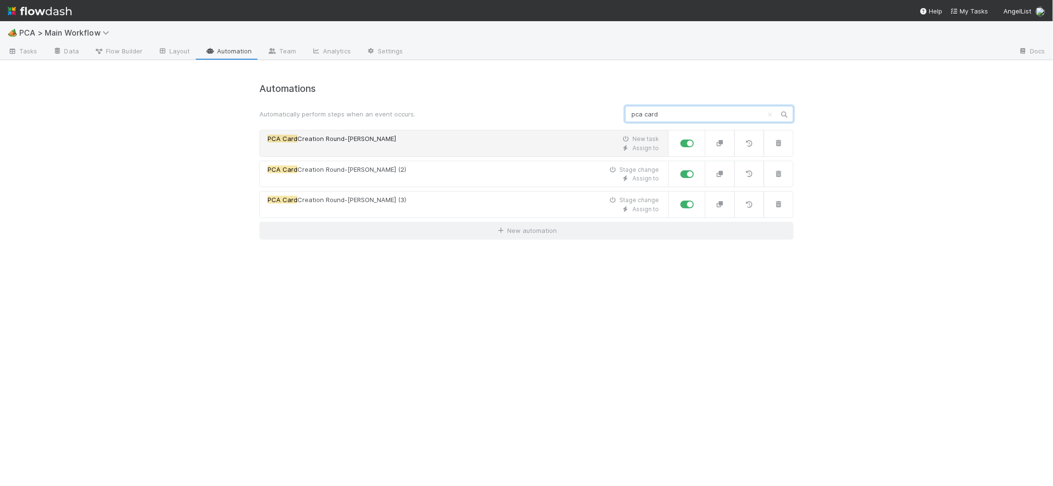
type input "pca card"
click at [462, 154] on link "PCA Card Creation Round-Robin New task Assign to" at bounding box center [464, 143] width 410 height 27
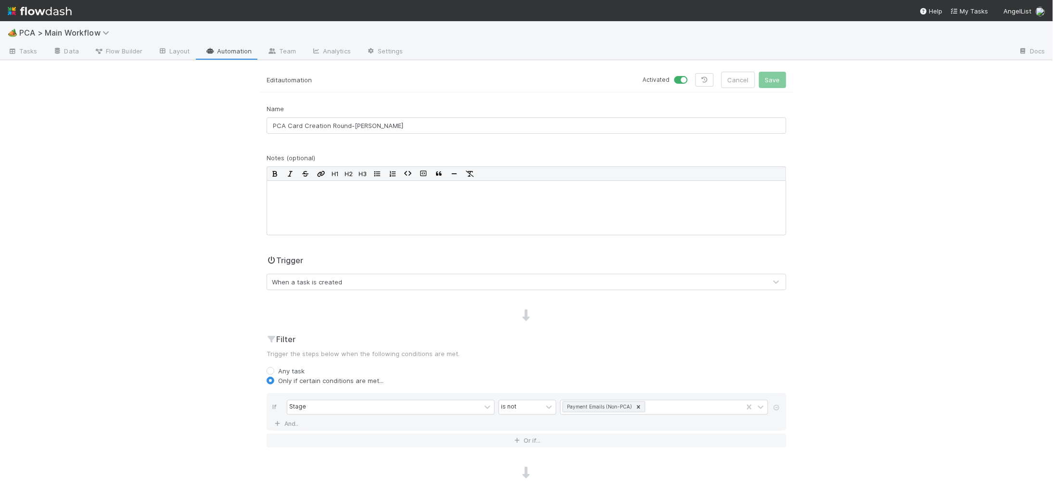
scroll to position [198, 0]
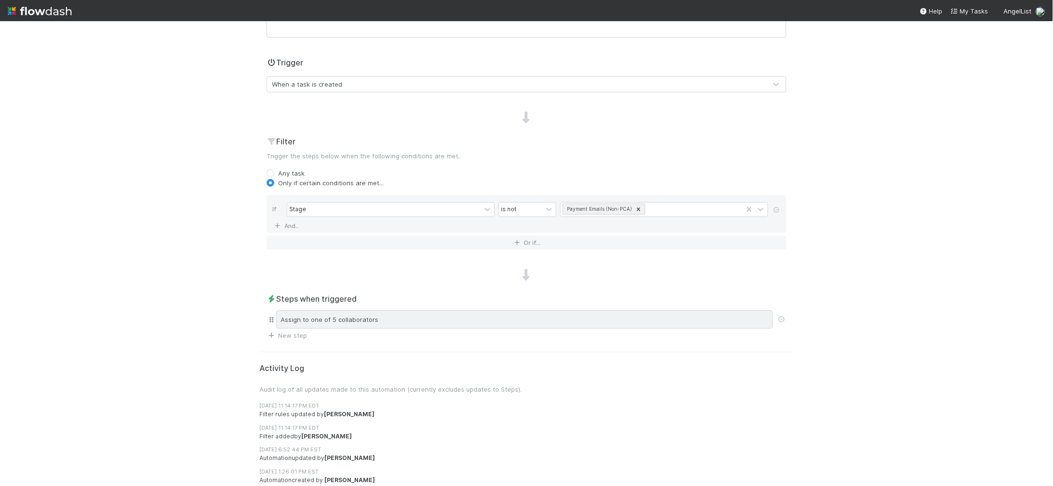
click at [435, 317] on div "Assign to one of 5 collaborators" at bounding box center [524, 319] width 497 height 18
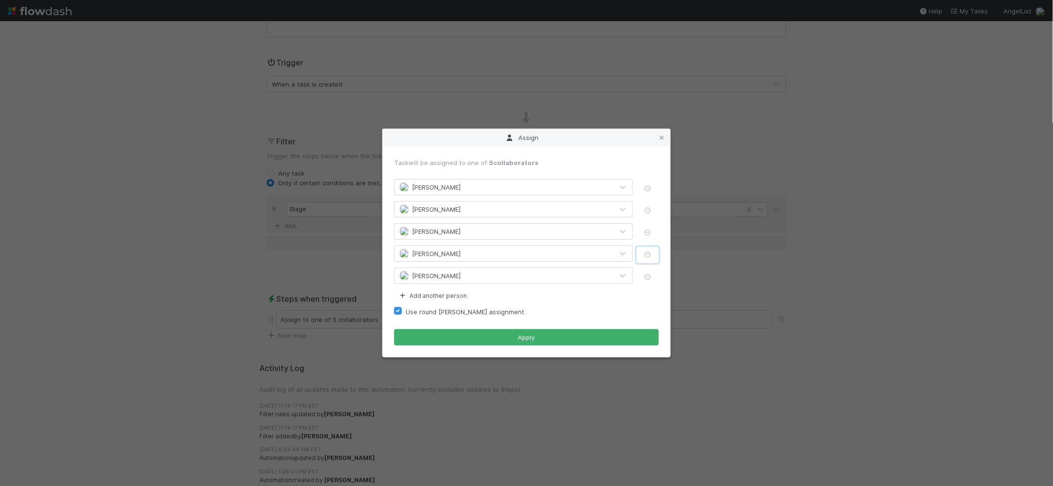
click at [649, 254] on icon "button" at bounding box center [648, 255] width 10 height 6
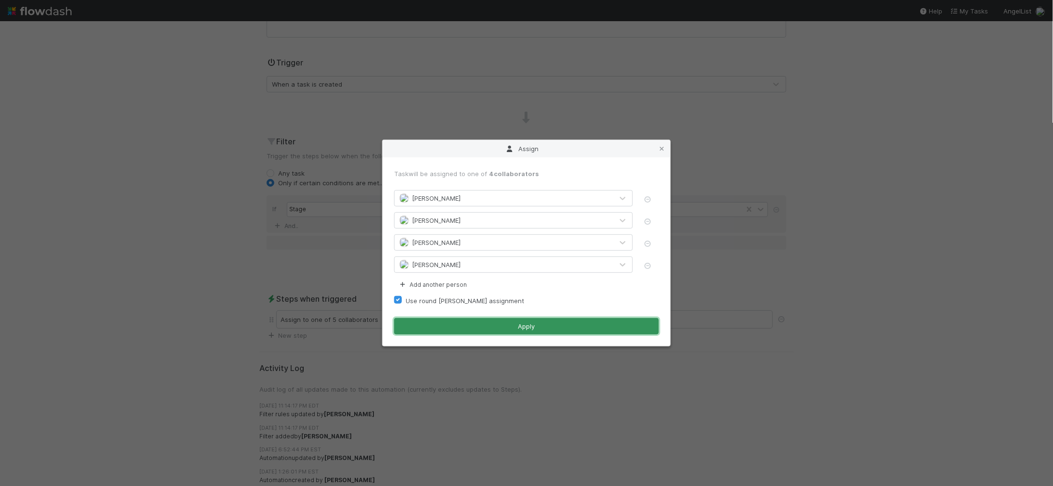
click at [578, 322] on button "Apply" at bounding box center [526, 326] width 265 height 16
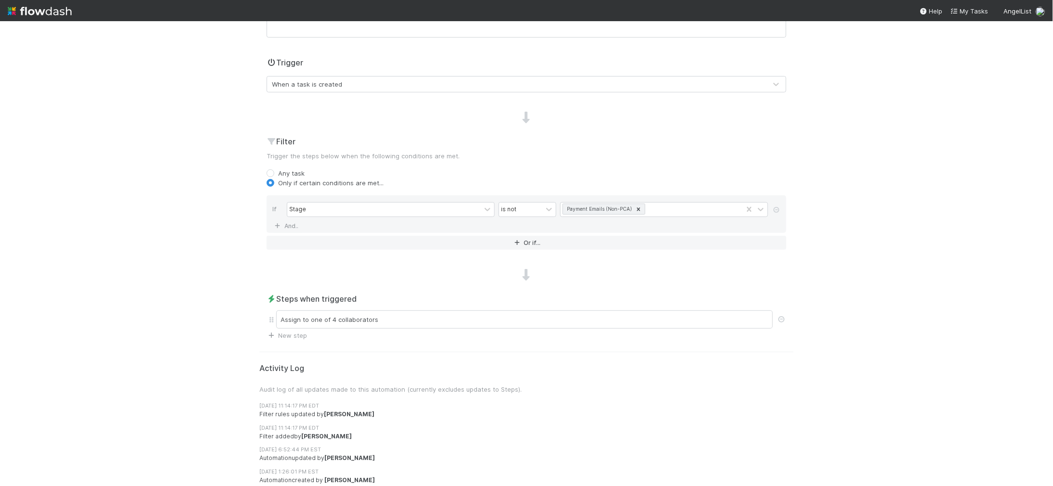
scroll to position [0, 0]
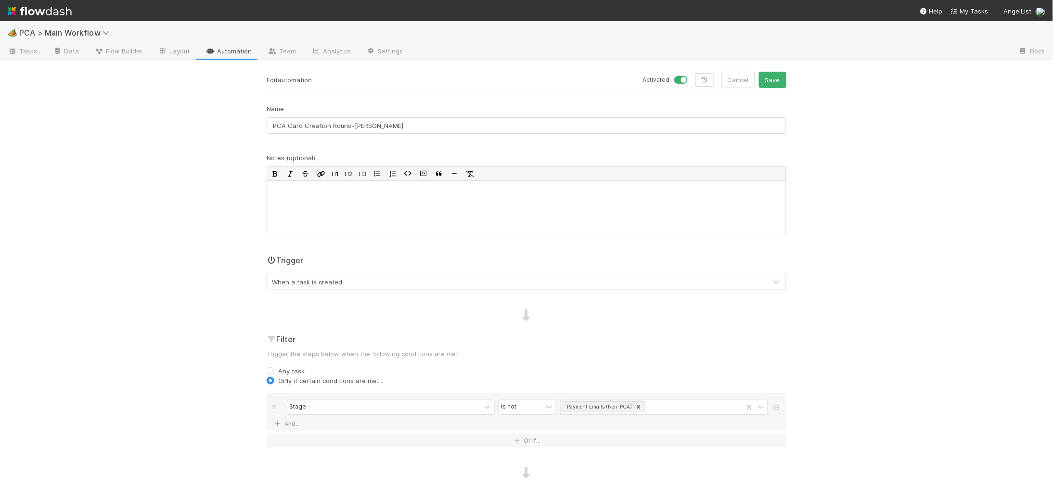
click at [757, 84] on div "Activated Cancel Save" at bounding box center [660, 80] width 253 height 16
click at [766, 77] on button "Save" at bounding box center [772, 80] width 27 height 16
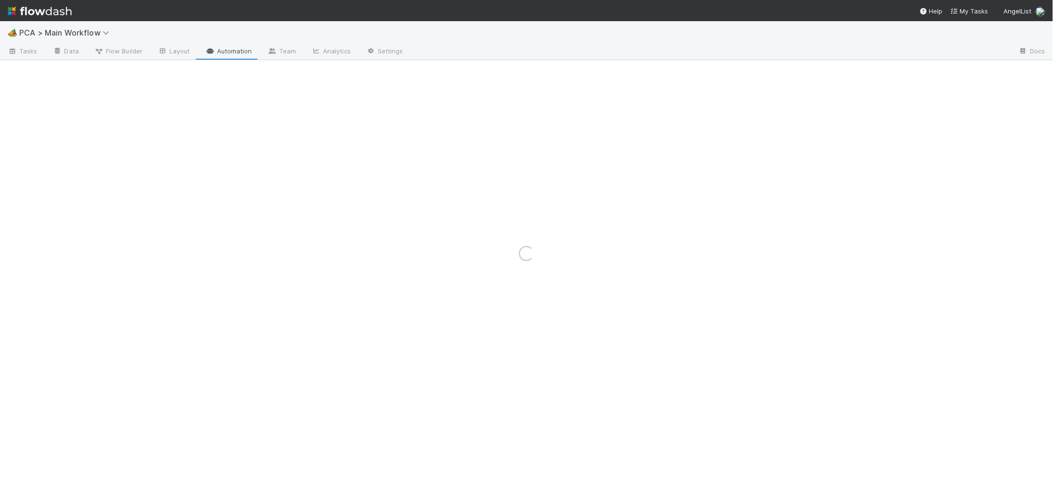
click at [239, 52] on div "Loading..." at bounding box center [526, 253] width 1053 height 465
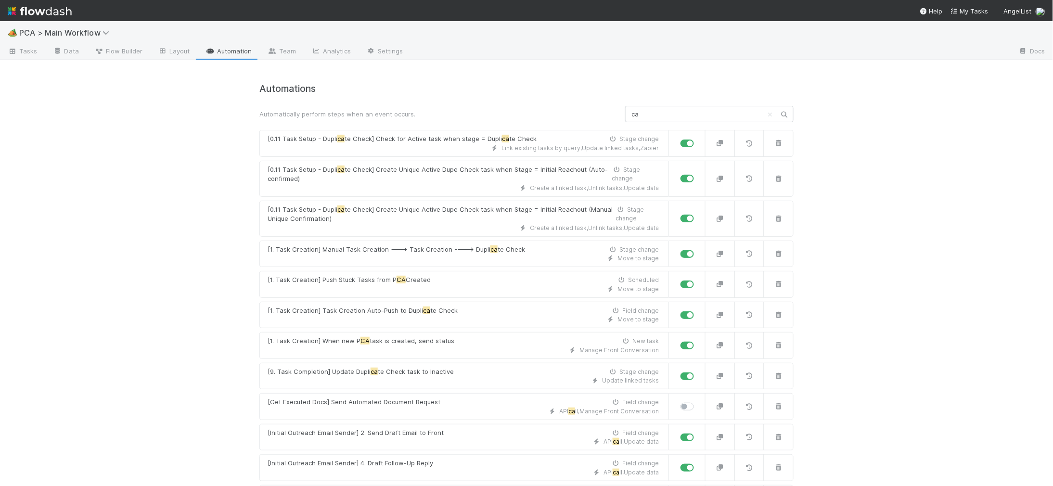
type input "c"
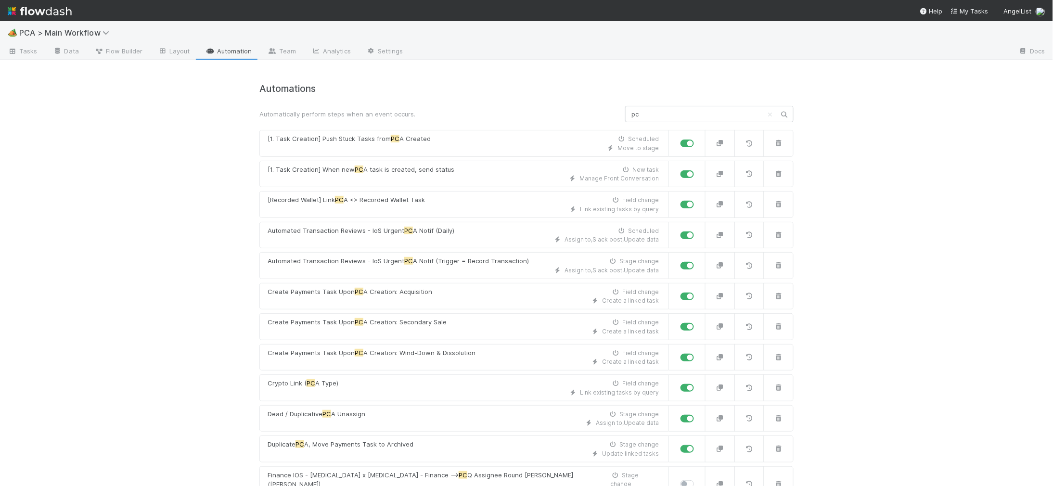
type input "p"
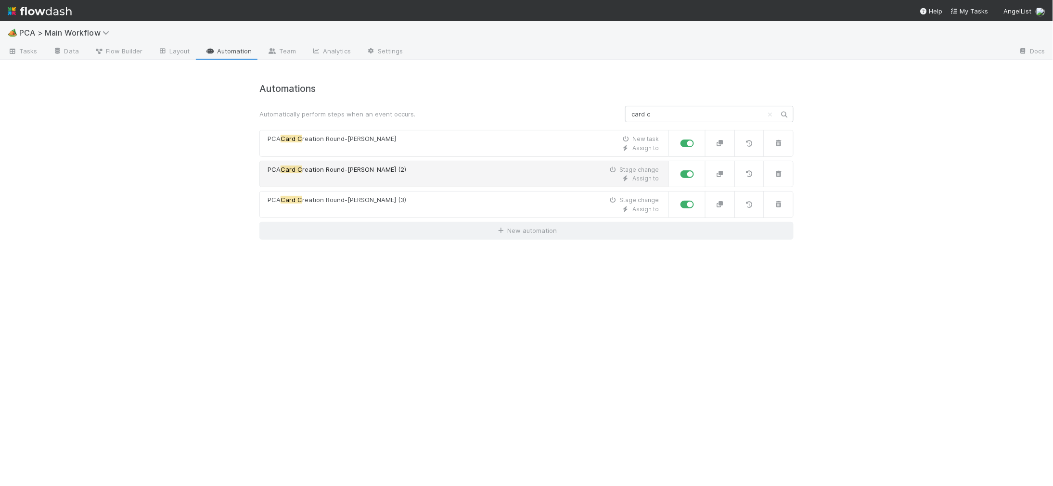
type input "card c"
click at [334, 176] on div "Assign to" at bounding box center [463, 178] width 391 height 9
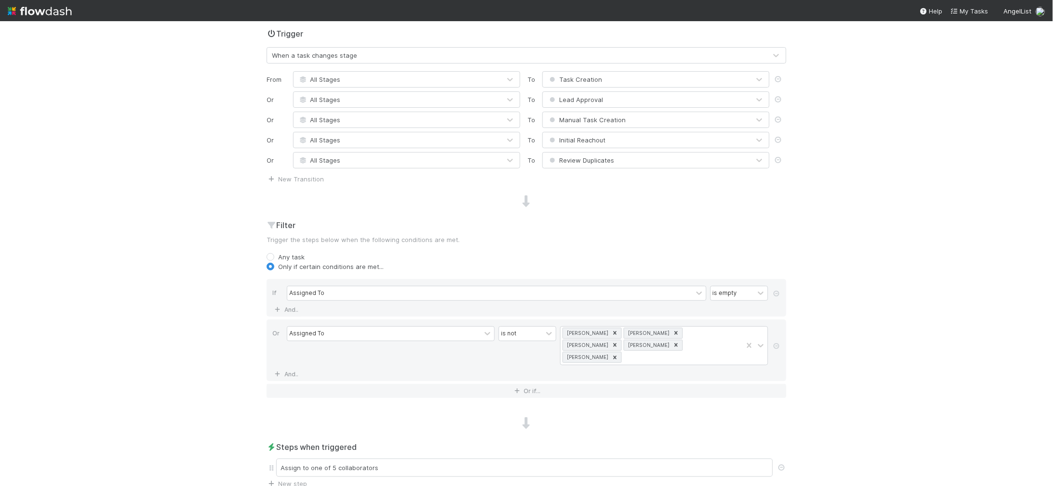
scroll to position [473, 0]
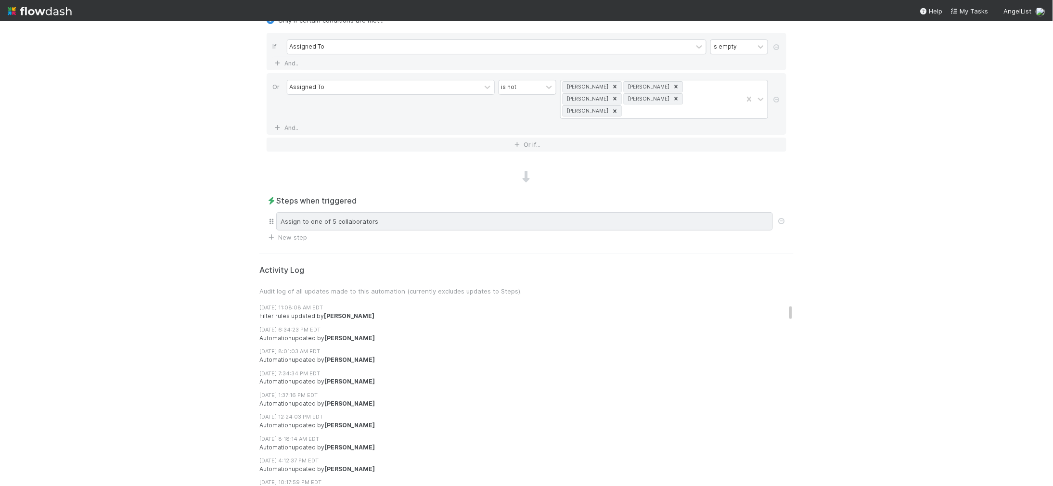
click at [420, 218] on div "Assign to one of 5 collaborators" at bounding box center [524, 221] width 497 height 18
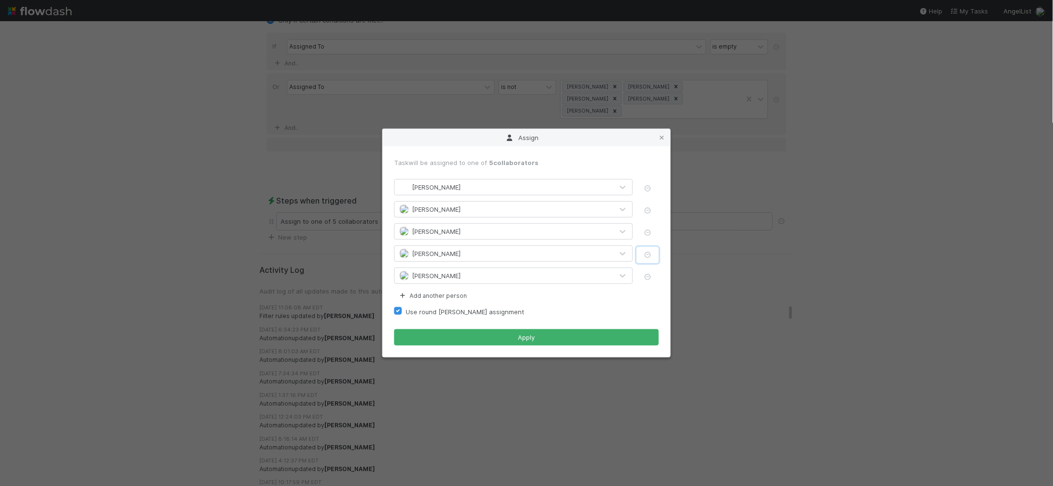
drag, startPoint x: 643, startPoint y: 251, endPoint x: 629, endPoint y: 255, distance: 15.3
click at [643, 252] on icon "button" at bounding box center [648, 255] width 10 height 6
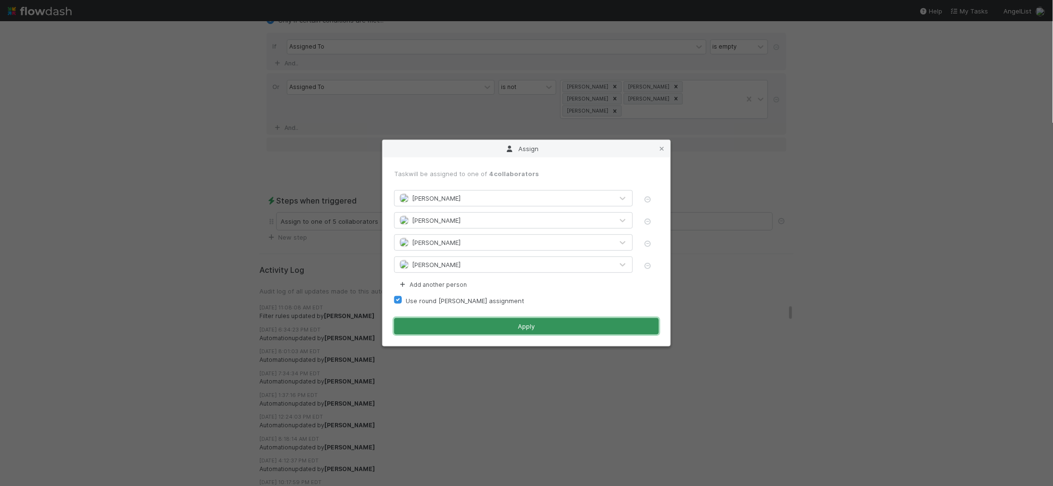
click at [529, 331] on button "Apply" at bounding box center [526, 326] width 265 height 16
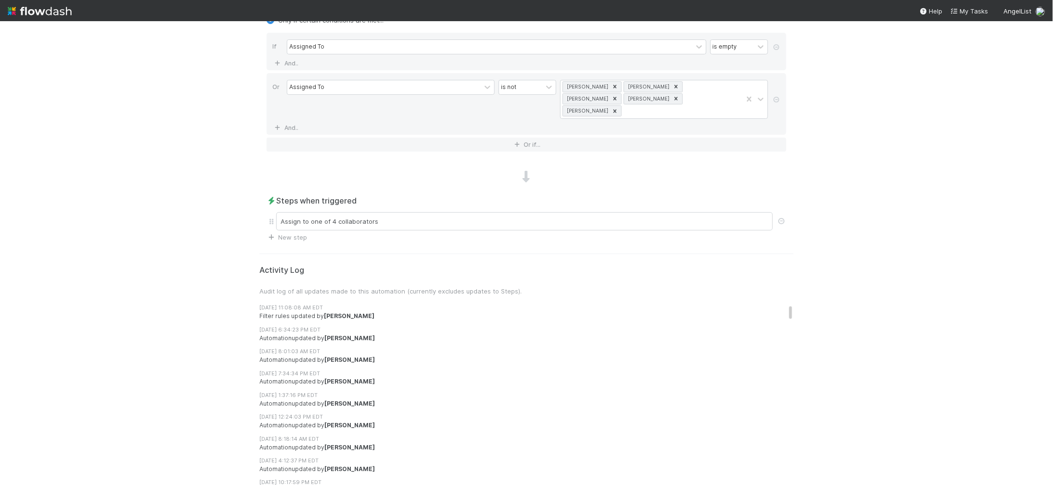
scroll to position [0, 0]
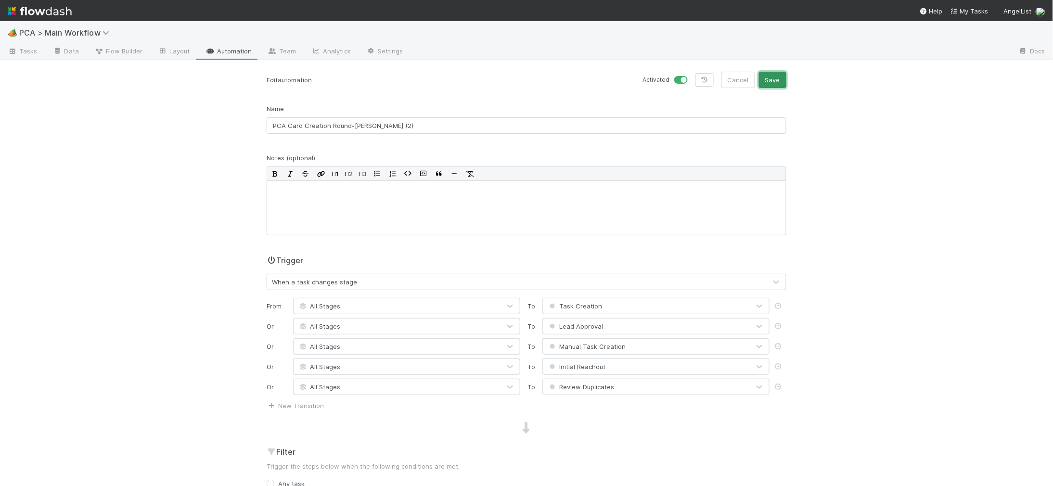
click at [769, 82] on button "Save" at bounding box center [772, 80] width 27 height 16
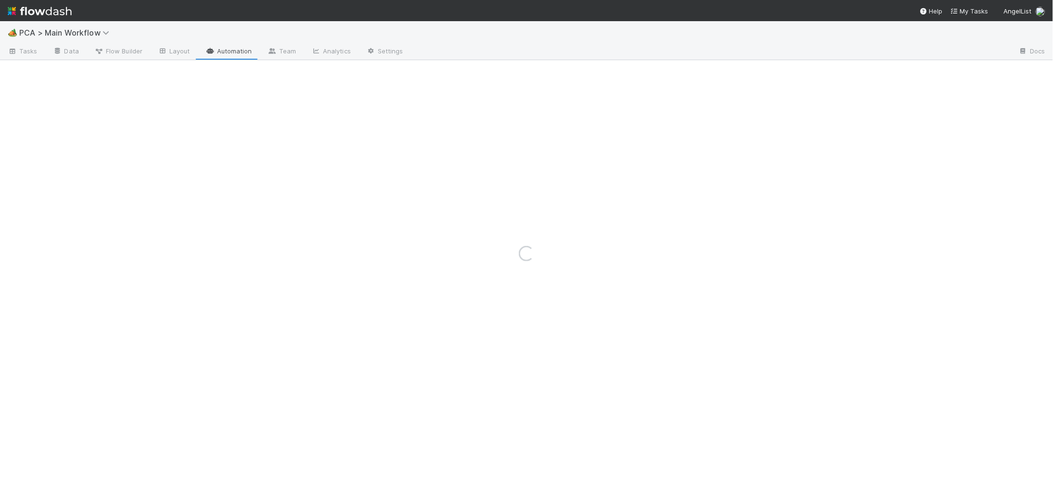
click at [237, 54] on div "Loading..." at bounding box center [526, 253] width 1053 height 465
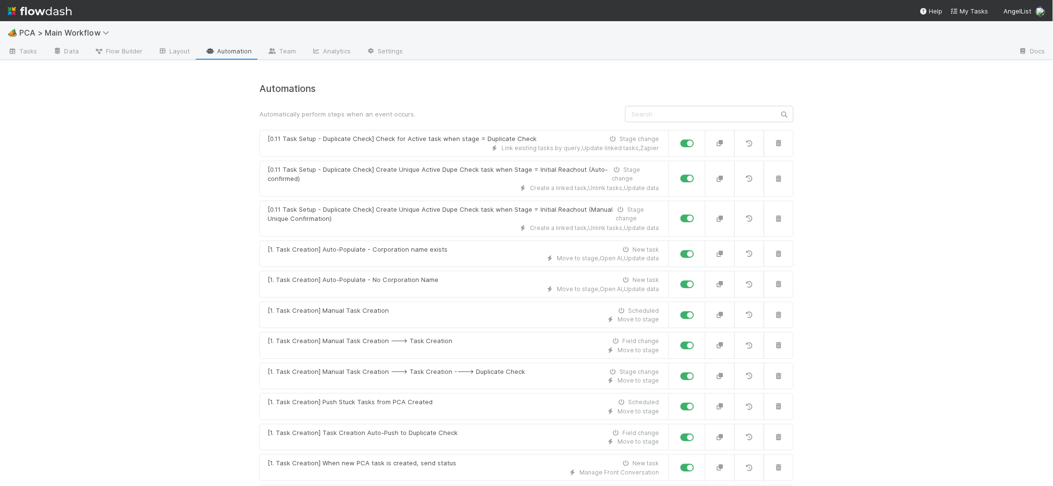
scroll to position [5459, 0]
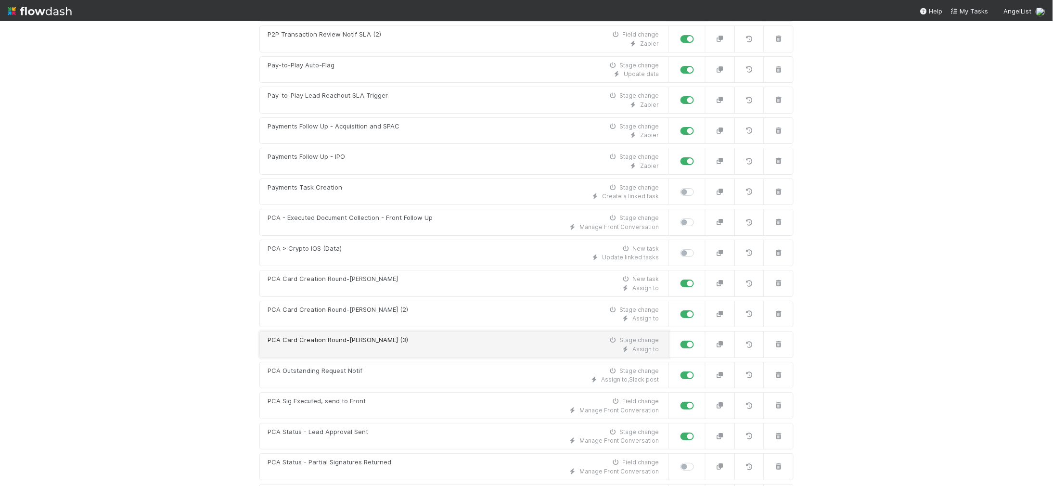
click at [390, 331] on link "PCA Card Creation Round-Robin (3) Stage change Assign to" at bounding box center [464, 344] width 410 height 27
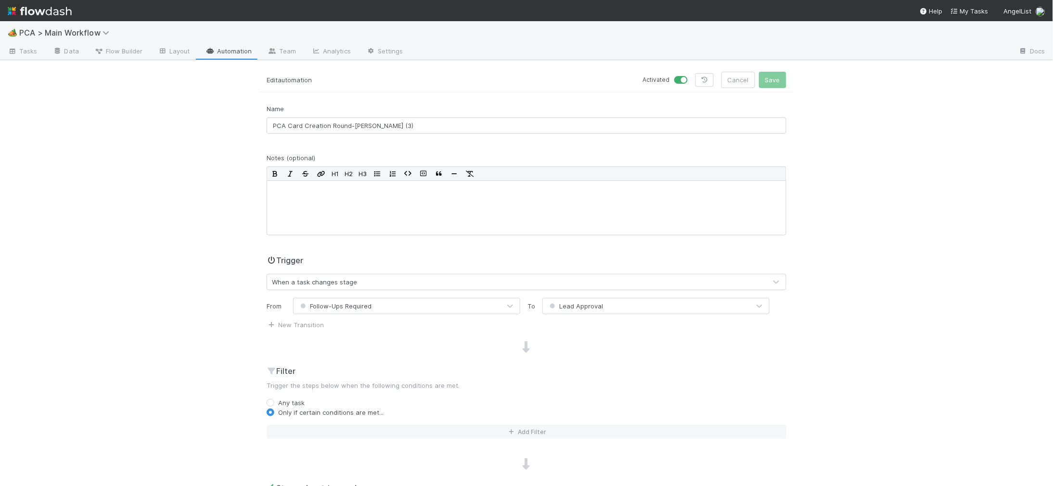
scroll to position [299, 0]
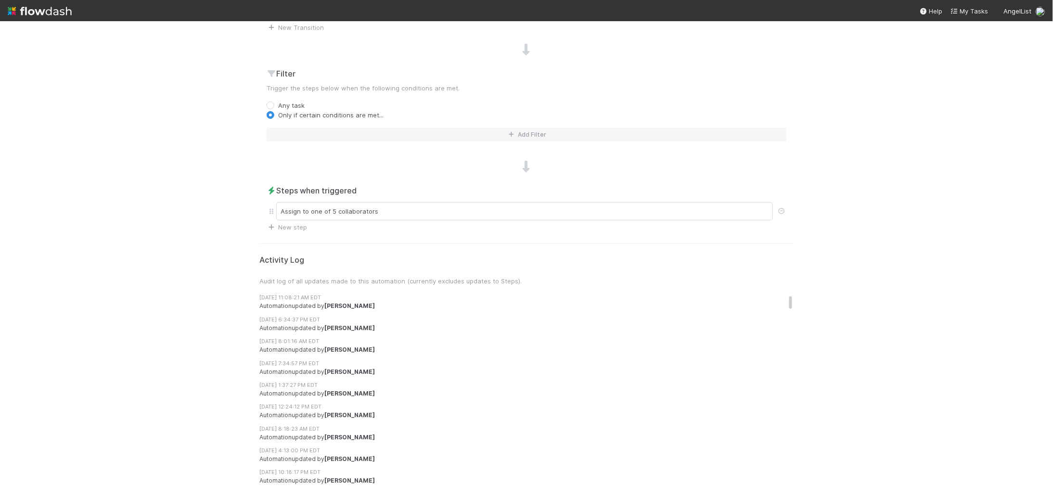
click at [570, 202] on div "Assign to one of 5 collaborators" at bounding box center [524, 211] width 497 height 18
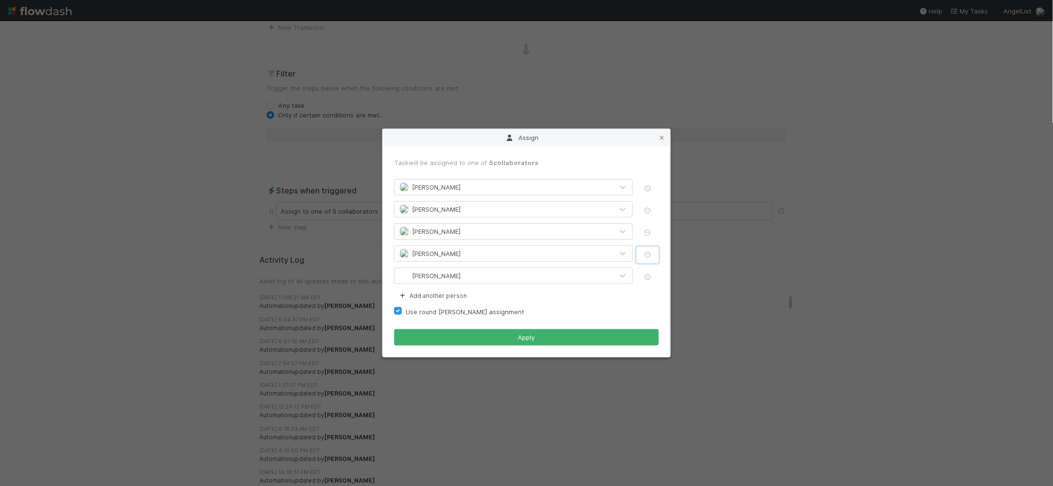
click at [652, 253] on icon "button" at bounding box center [648, 255] width 10 height 6
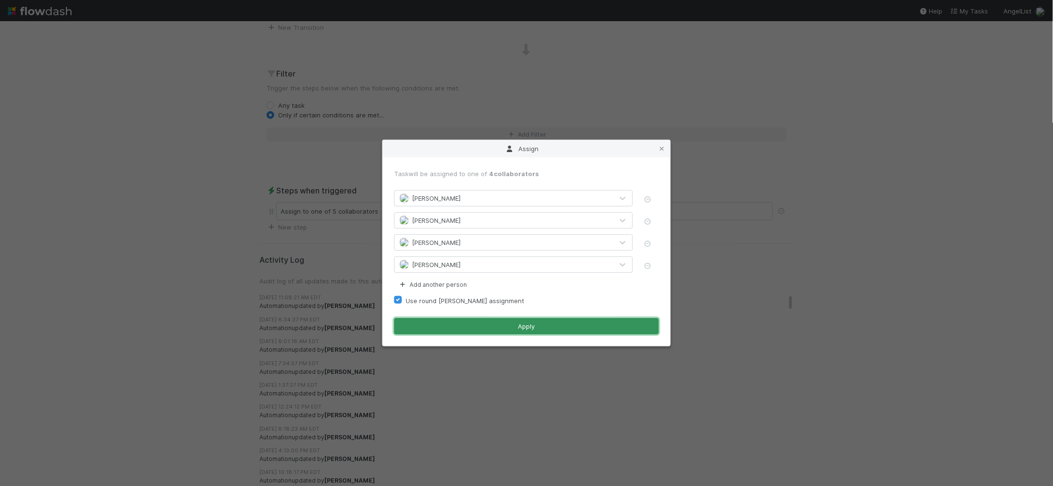
click at [539, 330] on button "Apply" at bounding box center [526, 326] width 265 height 16
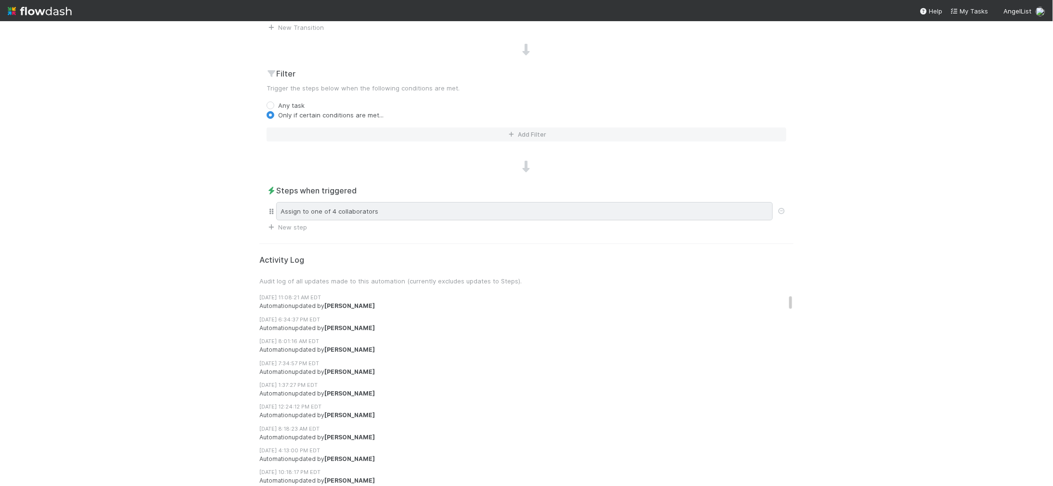
scroll to position [0, 0]
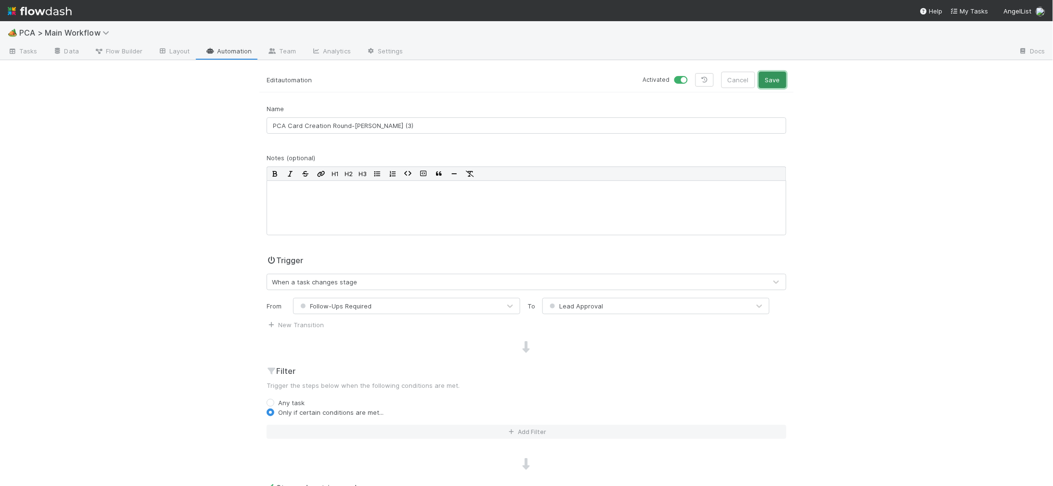
click at [771, 79] on button "Save" at bounding box center [772, 80] width 27 height 16
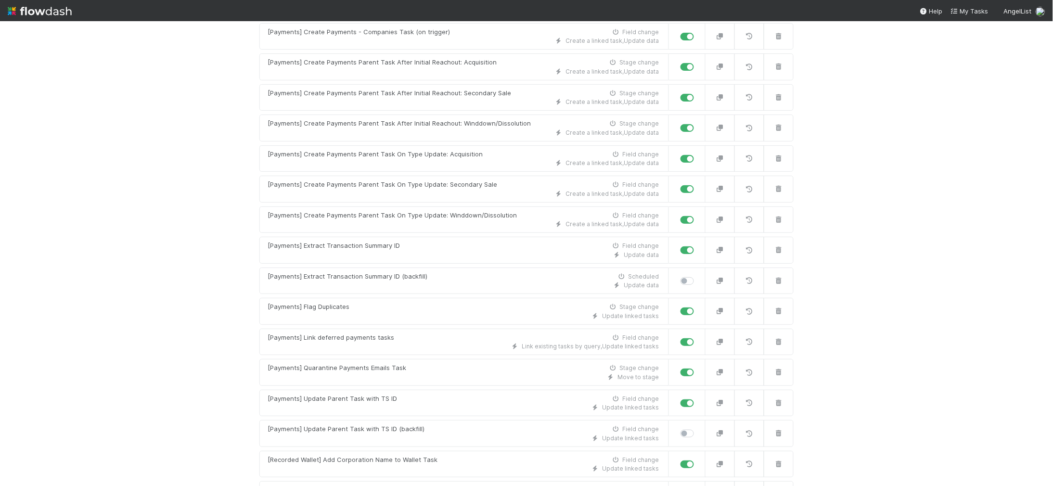
scroll to position [2059, 0]
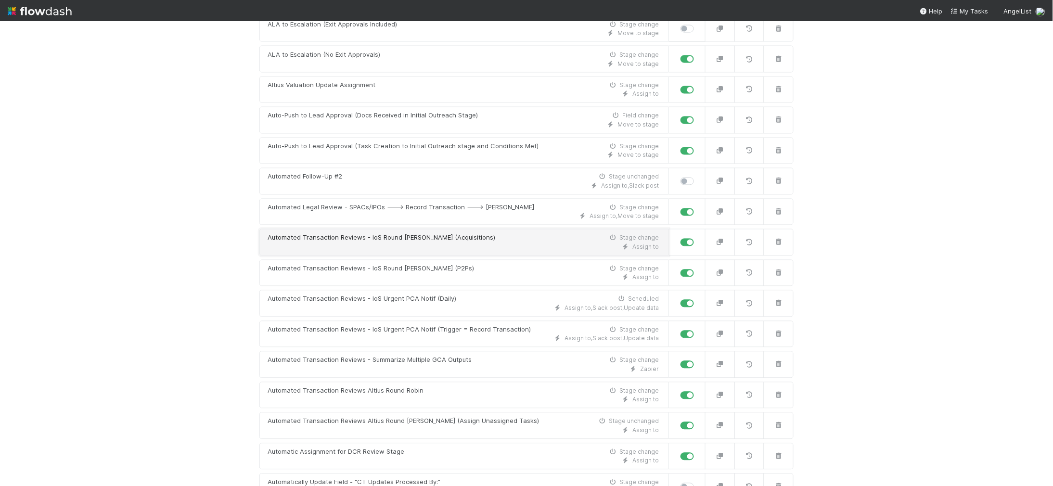
click at [450, 243] on div "Automated Transaction Reviews - IoS Round Robin (Acquisitions)" at bounding box center [382, 238] width 228 height 10
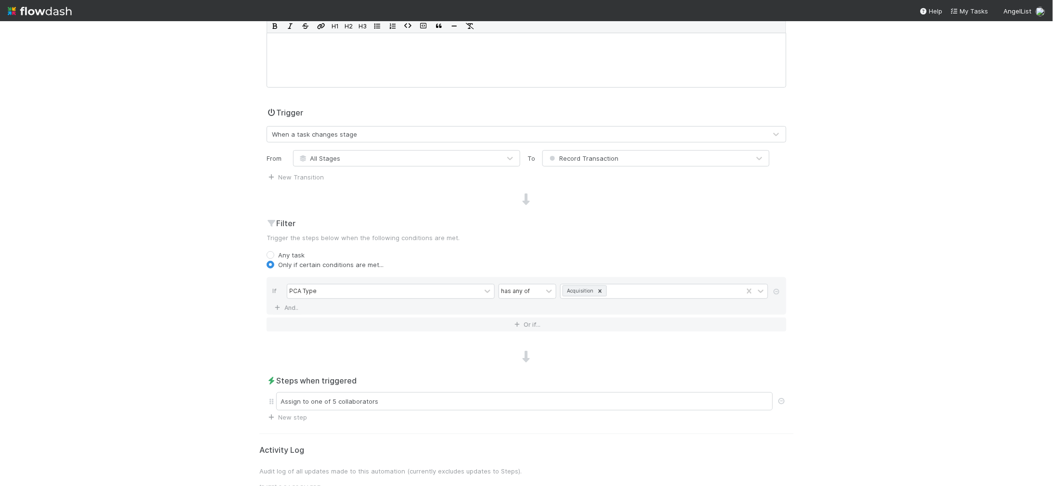
scroll to position [340, 0]
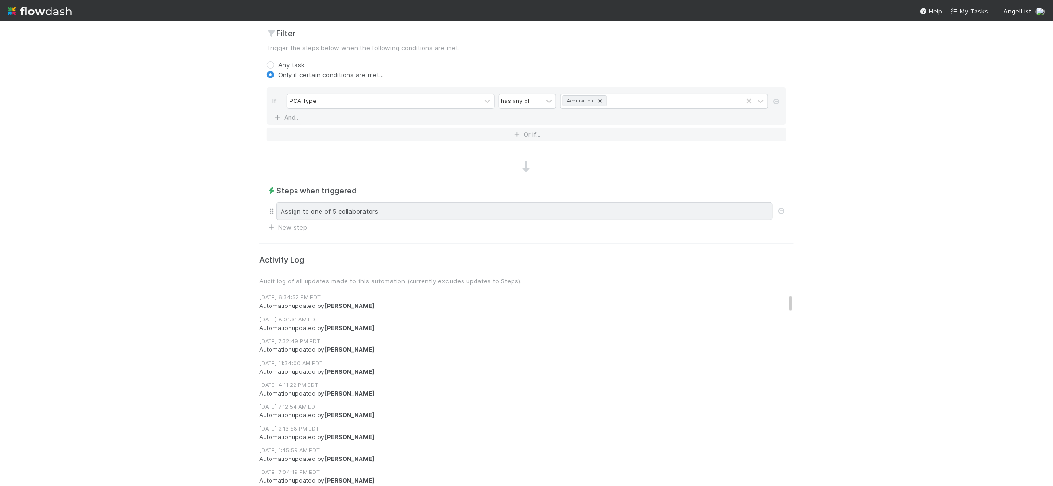
click at [402, 214] on div "Assign to one of 5 collaborators" at bounding box center [524, 211] width 497 height 18
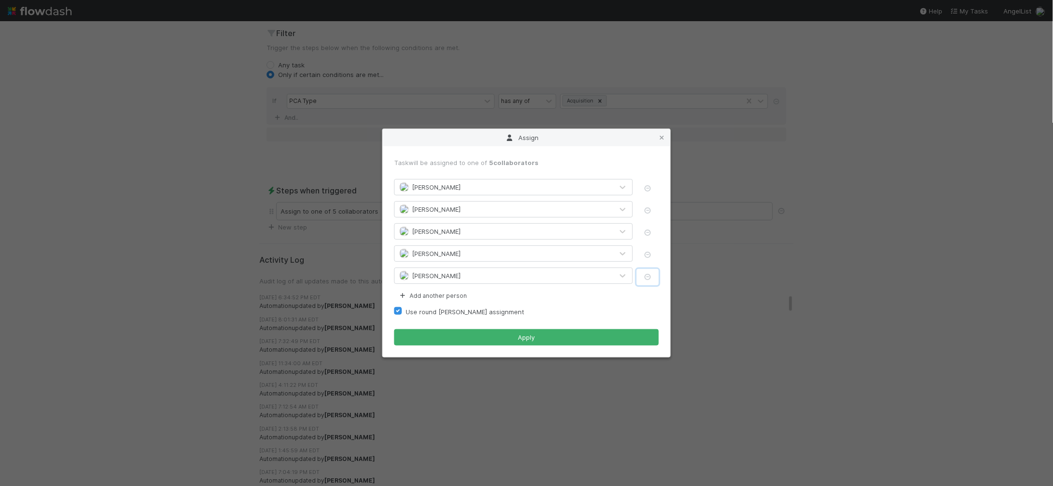
click at [643, 274] on icon "button" at bounding box center [648, 277] width 10 height 6
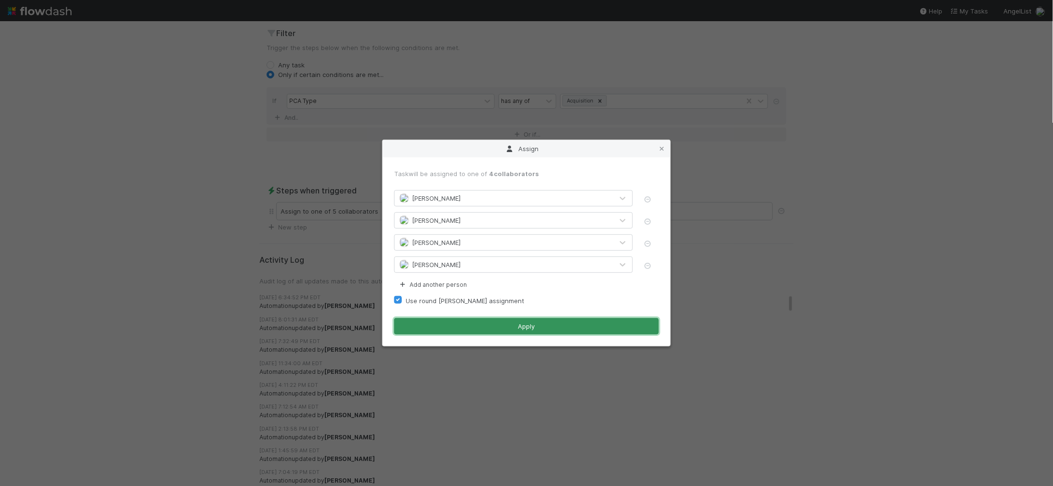
click at [587, 327] on button "Apply" at bounding box center [526, 326] width 265 height 16
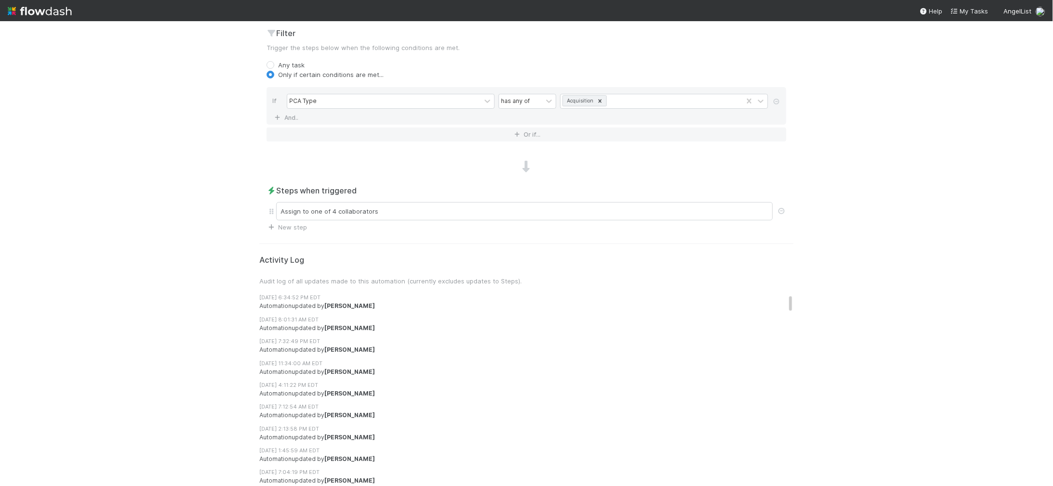
scroll to position [0, 0]
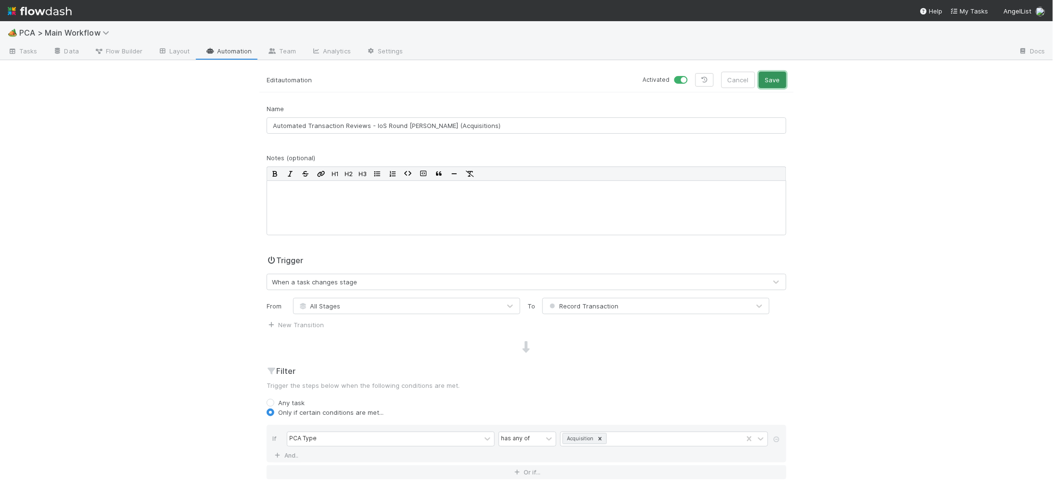
click at [782, 74] on button "Save" at bounding box center [772, 80] width 27 height 16
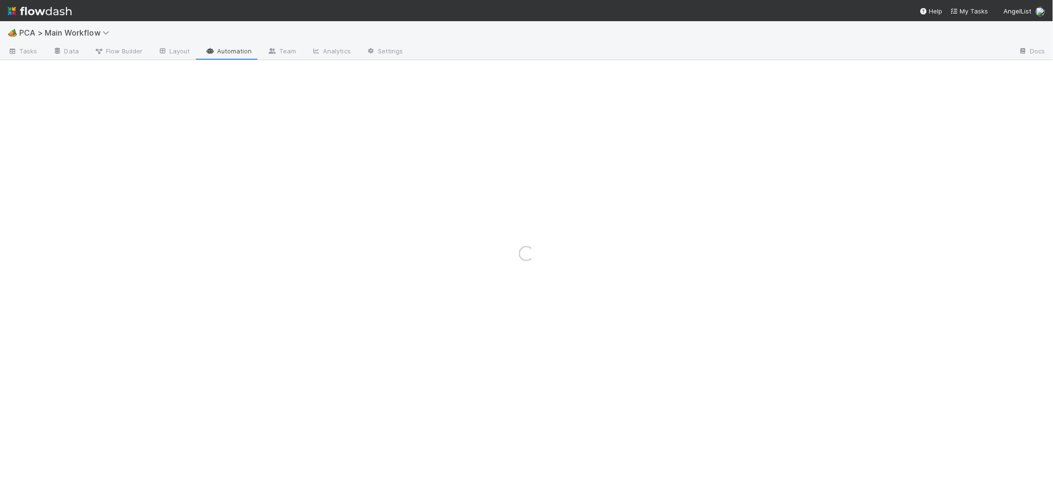
click at [240, 39] on div "Loading..." at bounding box center [526, 253] width 1053 height 465
click at [239, 44] on div "Loading..." at bounding box center [526, 253] width 1053 height 465
click at [235, 50] on div "Loading..." at bounding box center [526, 253] width 1053 height 465
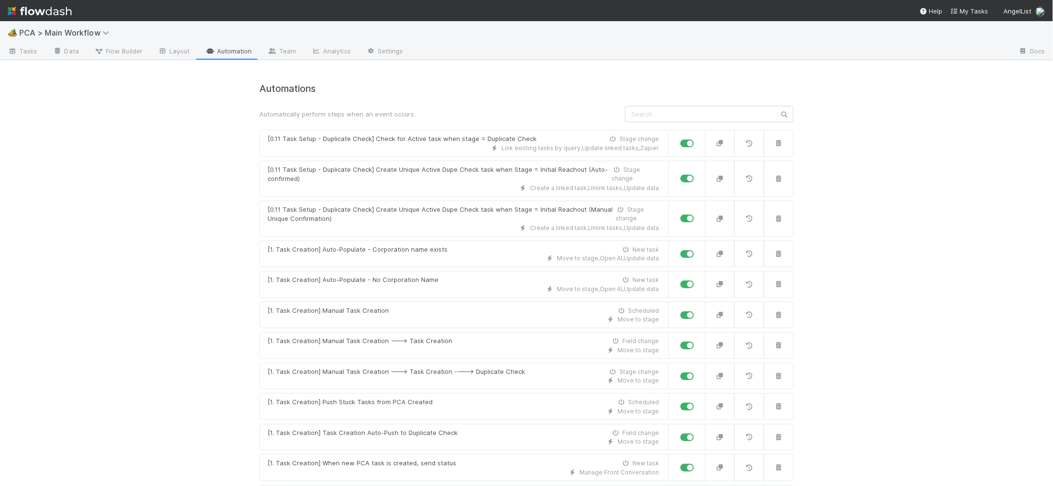
click at [750, 8] on nav "Help My Tasks AngelList" at bounding box center [526, 10] width 1053 height 21
click at [720, 46] on div at bounding box center [711, 51] width 600 height 15
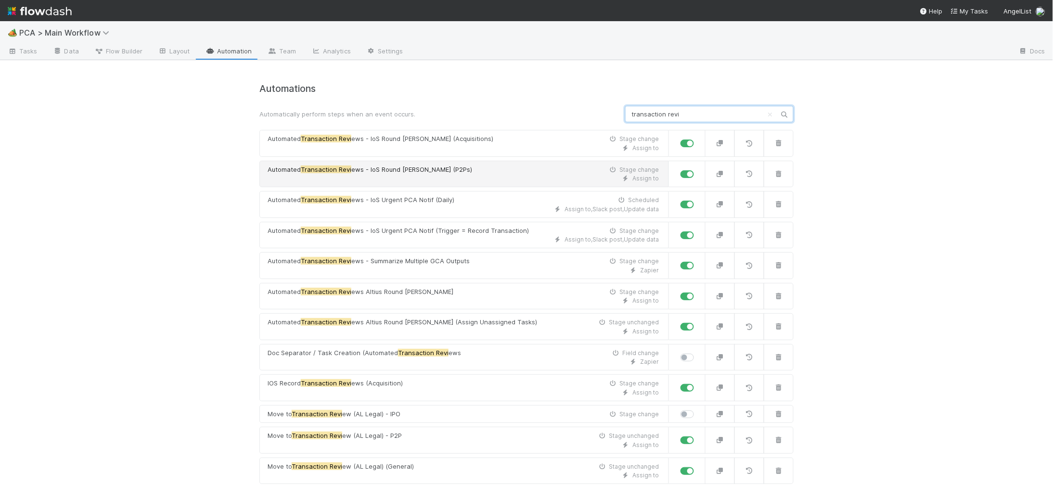
type input "transaction revi"
click at [471, 183] on div "Assign to" at bounding box center [463, 178] width 391 height 9
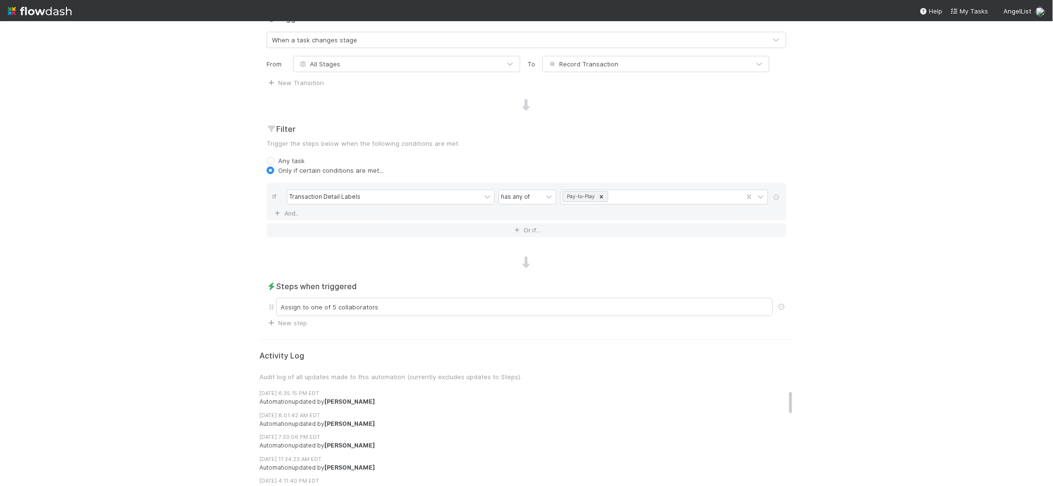
scroll to position [340, 0]
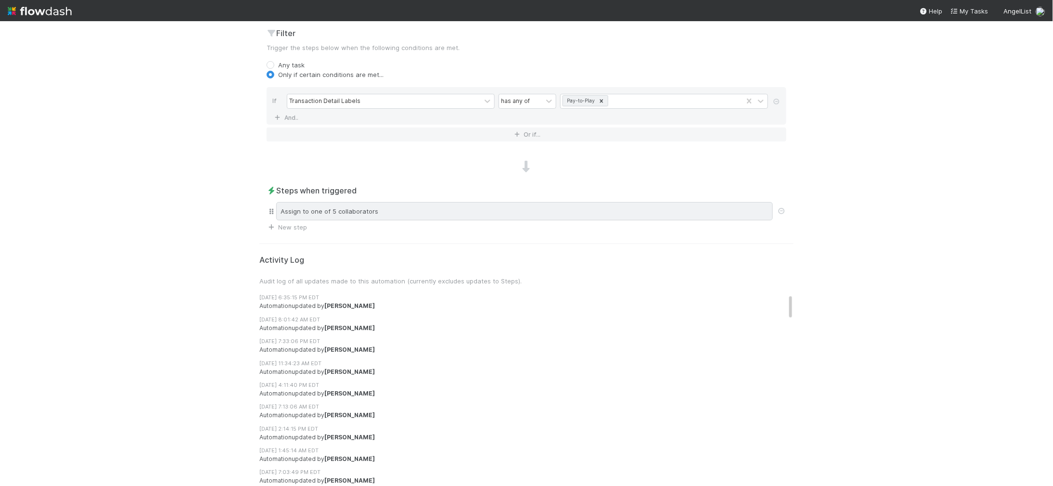
click at [459, 219] on div "Assign to one of 5 collaborators" at bounding box center [524, 211] width 497 height 18
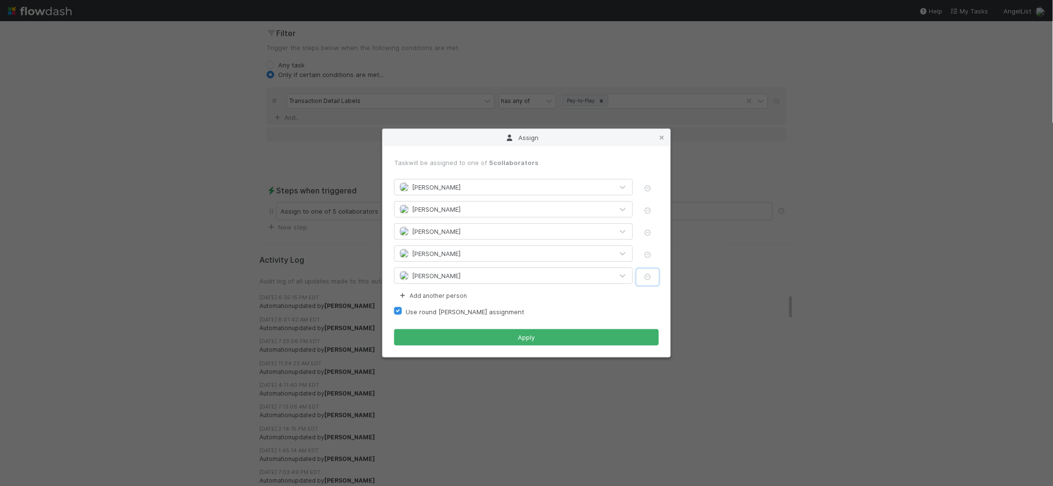
click at [646, 274] on icon "button" at bounding box center [648, 277] width 10 height 6
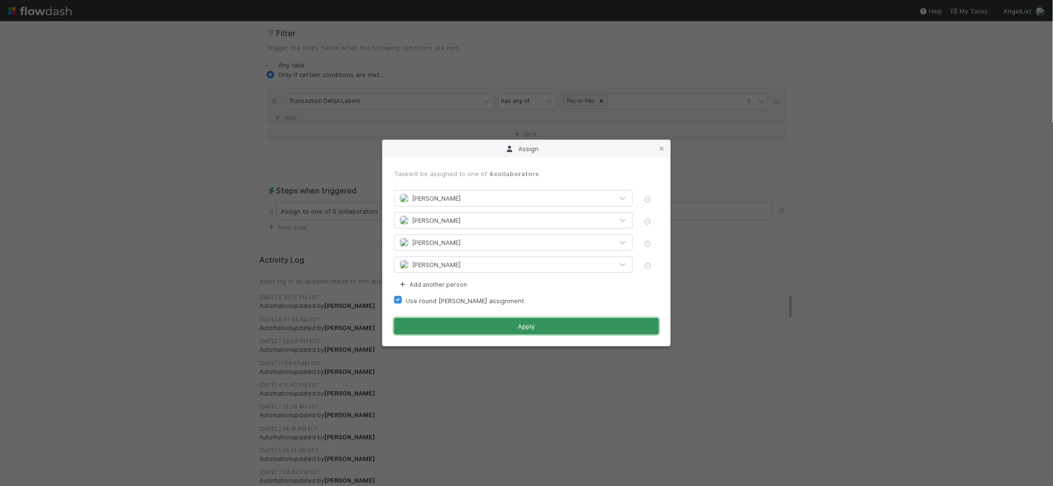
click at [555, 325] on button "Apply" at bounding box center [526, 326] width 265 height 16
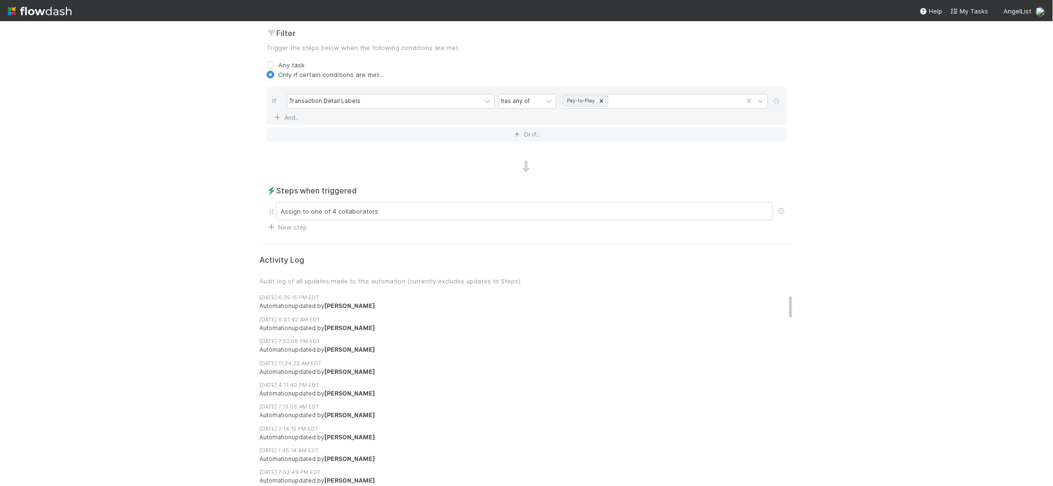
scroll to position [0, 0]
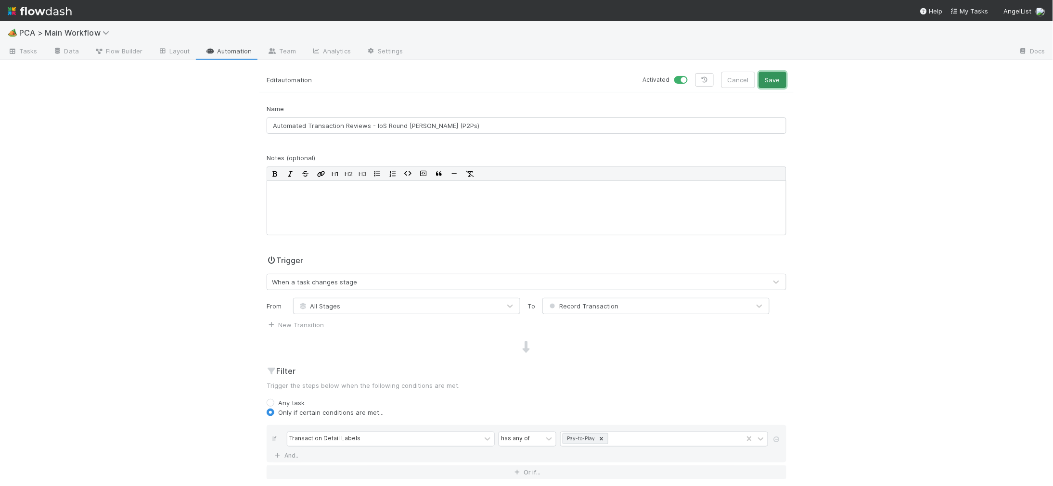
click at [778, 80] on button "Save" at bounding box center [772, 80] width 27 height 16
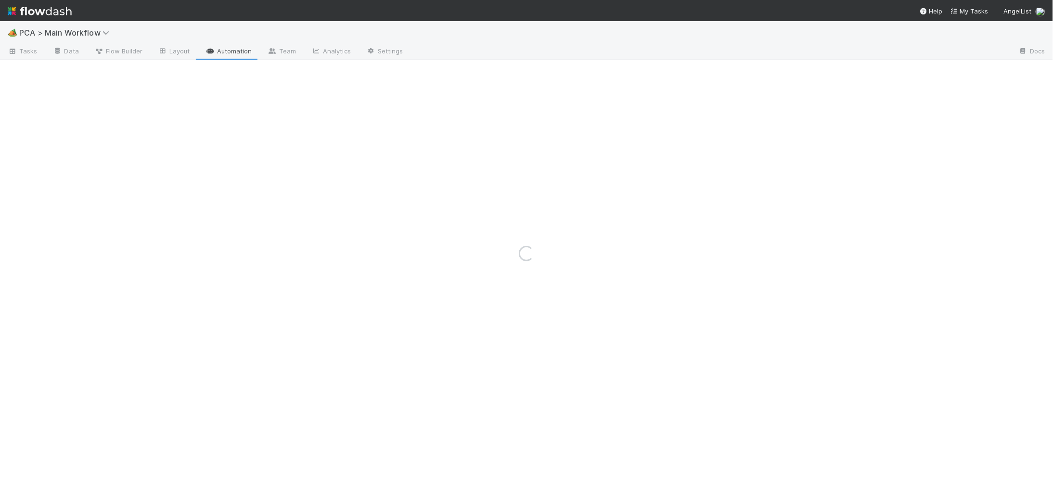
click at [228, 53] on div "Loading..." at bounding box center [526, 253] width 1053 height 465
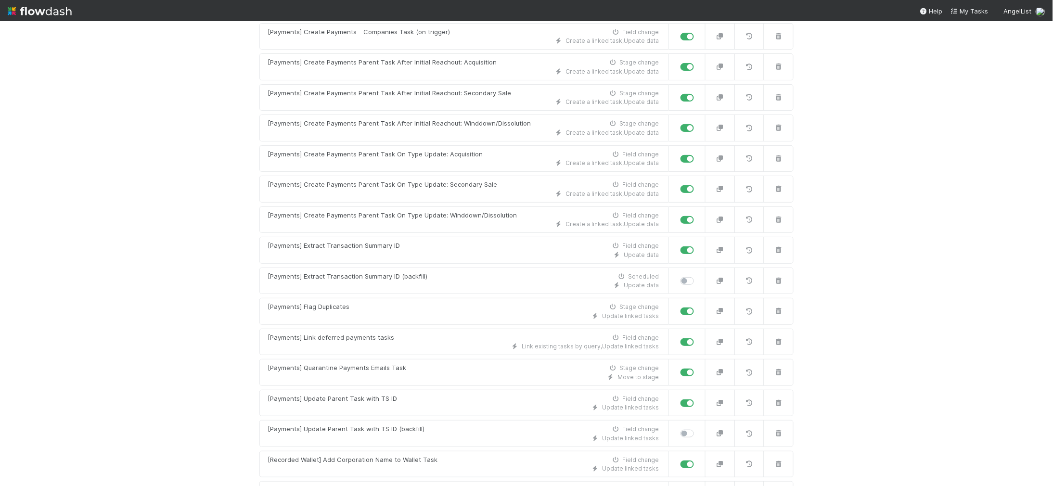
scroll to position [2059, 0]
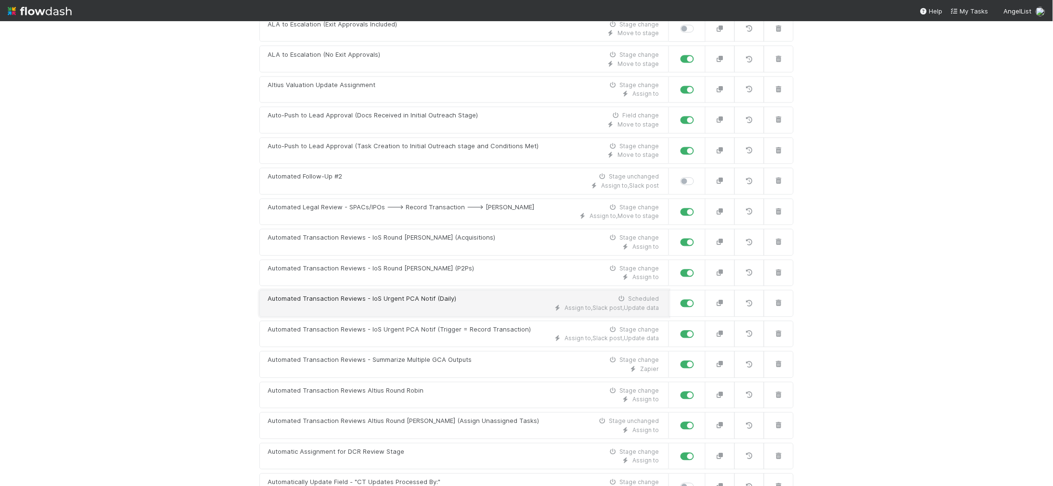
click at [420, 304] on div "Automated Transaction Reviews - IoS Urgent PCA Notif (Daily)" at bounding box center [362, 300] width 189 height 10
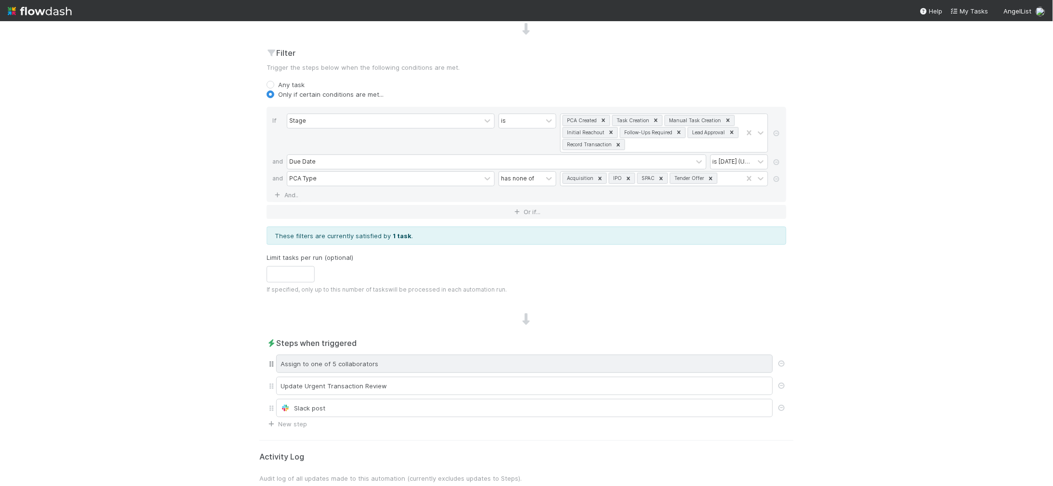
scroll to position [345, 0]
click at [402, 372] on div "Assign to one of 5 collaborators" at bounding box center [524, 366] width 497 height 18
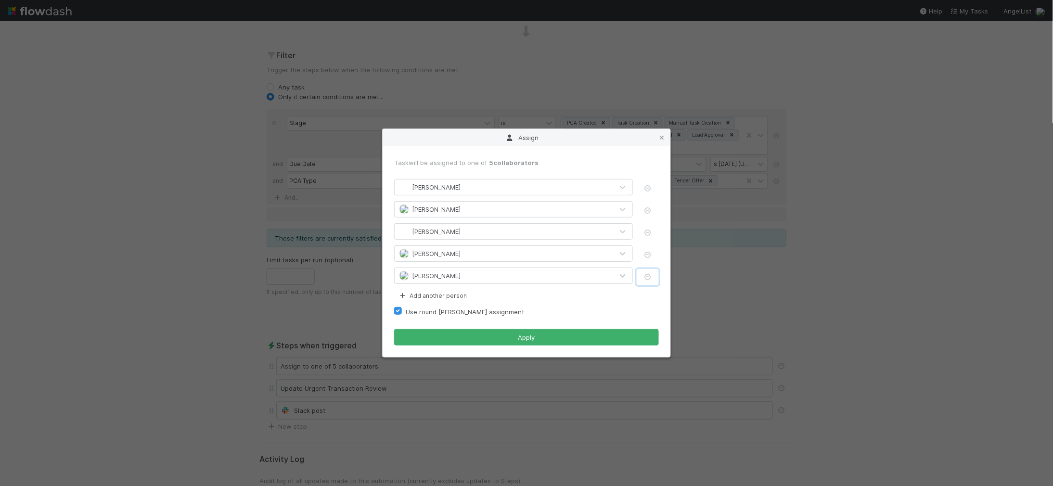
click at [646, 274] on icon "button" at bounding box center [648, 277] width 10 height 6
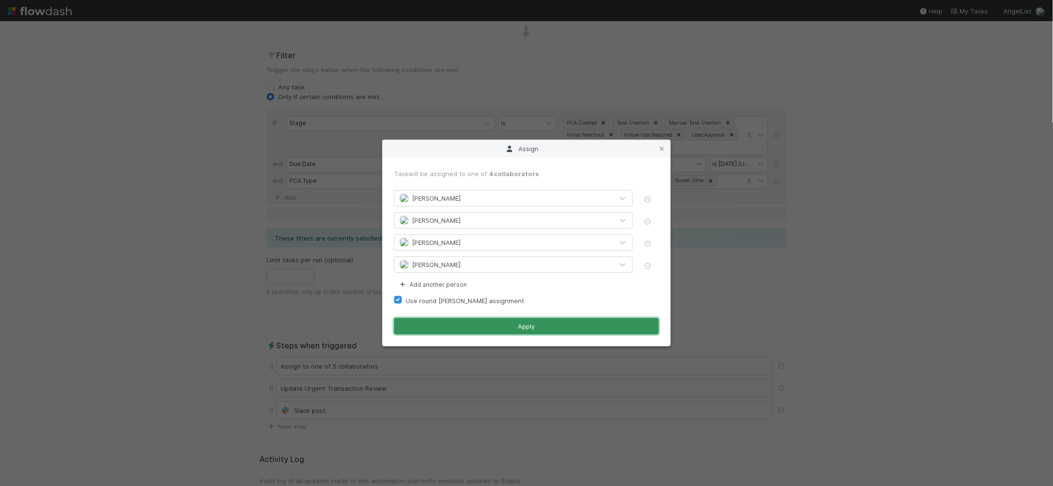
click at [557, 333] on button "Apply" at bounding box center [526, 326] width 265 height 16
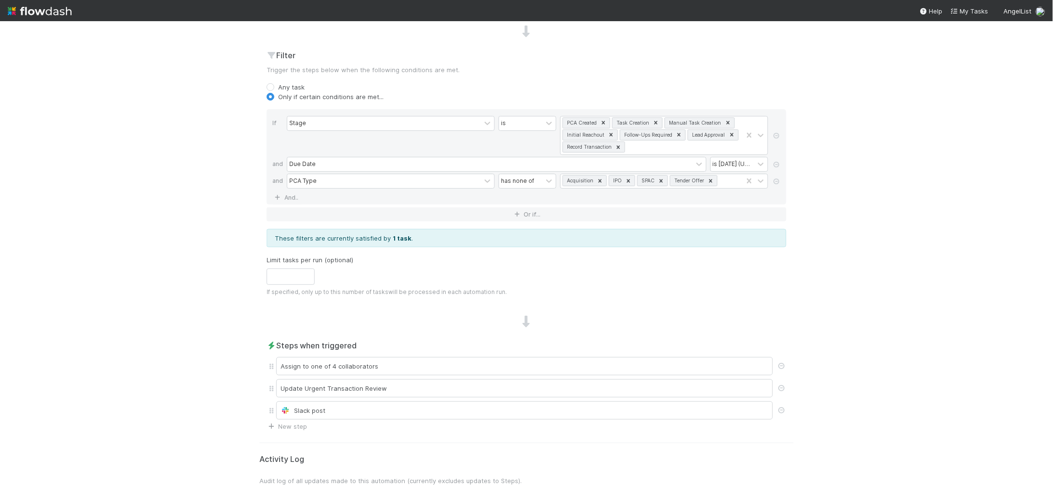
scroll to position [0, 0]
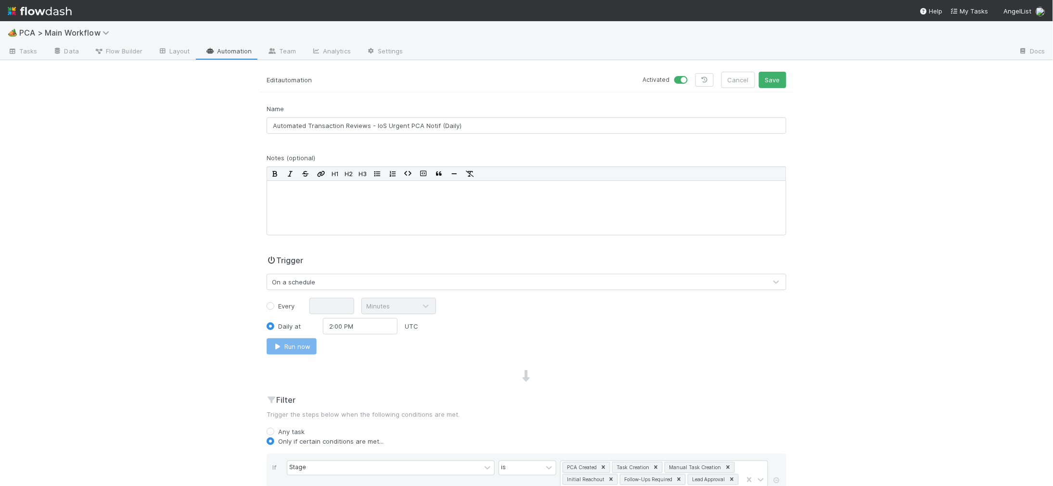
click at [791, 79] on div "Activated Cancel Save" at bounding box center [660, 80] width 267 height 16
click at [773, 80] on button "Save" at bounding box center [772, 80] width 27 height 16
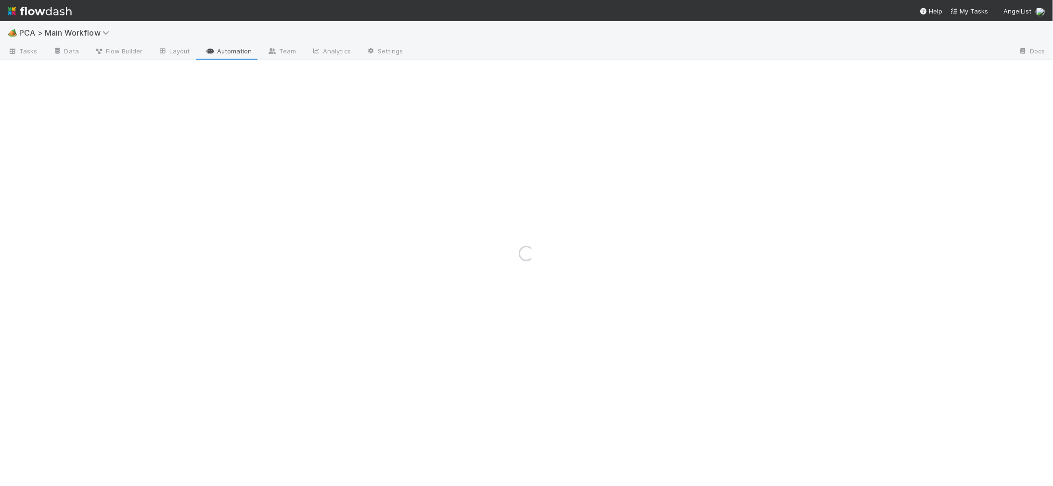
drag, startPoint x: 229, startPoint y: 47, endPoint x: 307, endPoint y: 51, distance: 78.1
click at [229, 47] on div "Loading..." at bounding box center [526, 253] width 1053 height 465
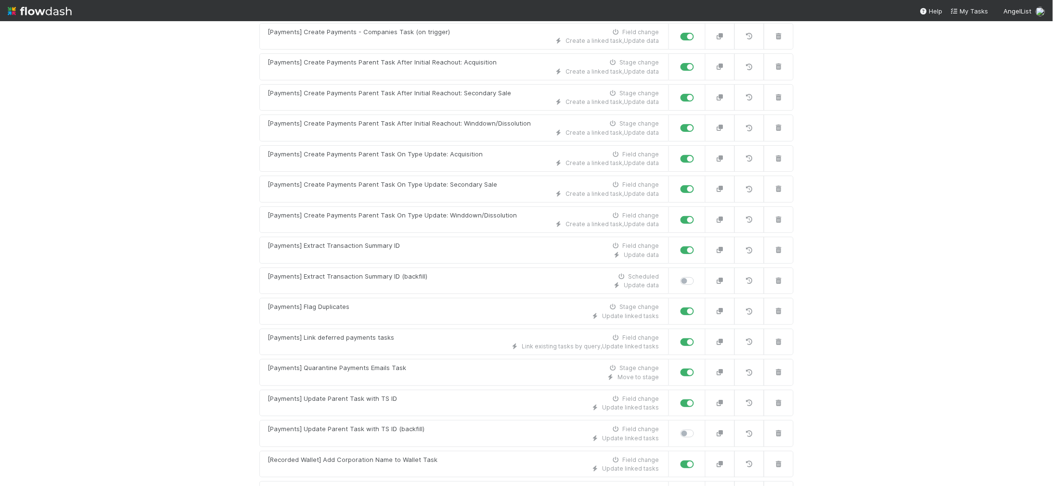
scroll to position [2059, 0]
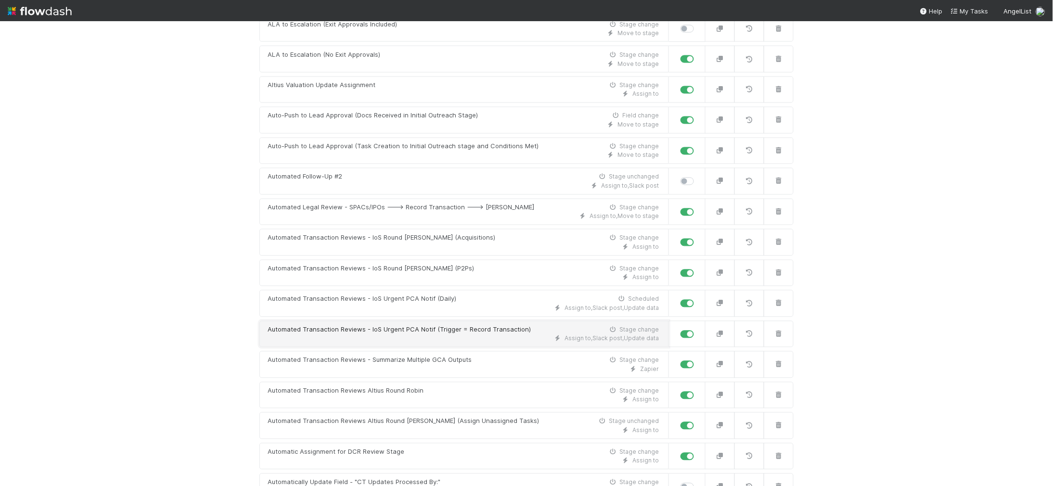
click at [485, 335] on div "Automated Transaction Reviews - IoS Urgent PCA Notif (Trigger = Record Transact…" at bounding box center [399, 330] width 263 height 10
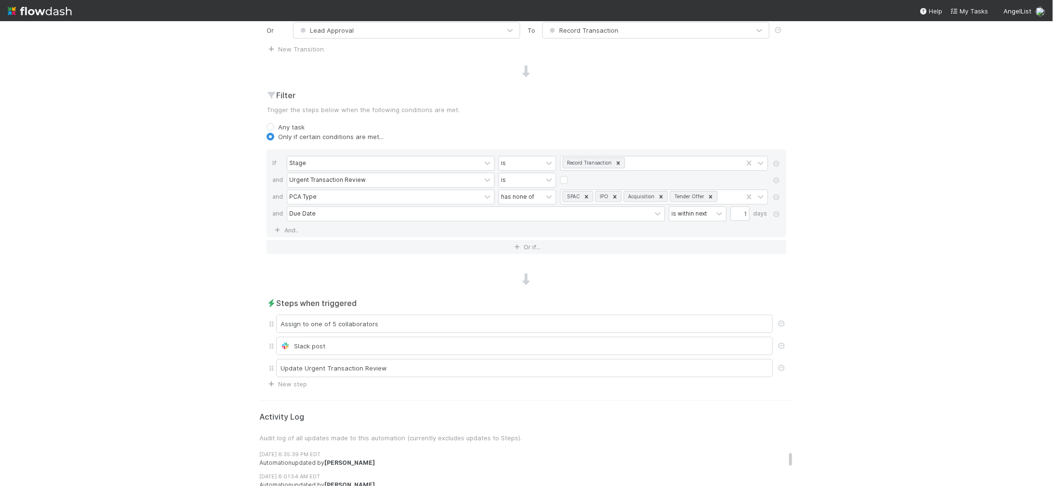
scroll to position [537, 0]
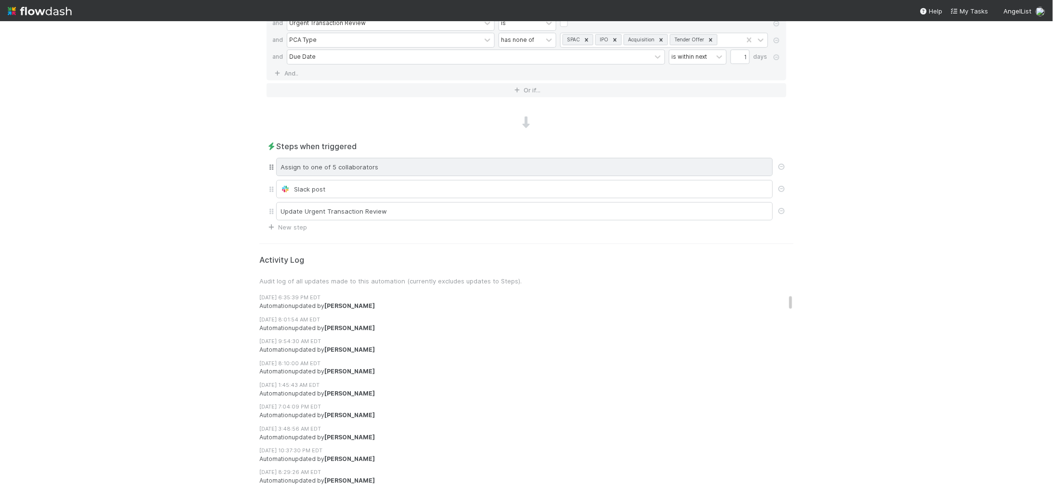
click at [410, 165] on div "Assign to one of 5 collaborators" at bounding box center [524, 167] width 497 height 18
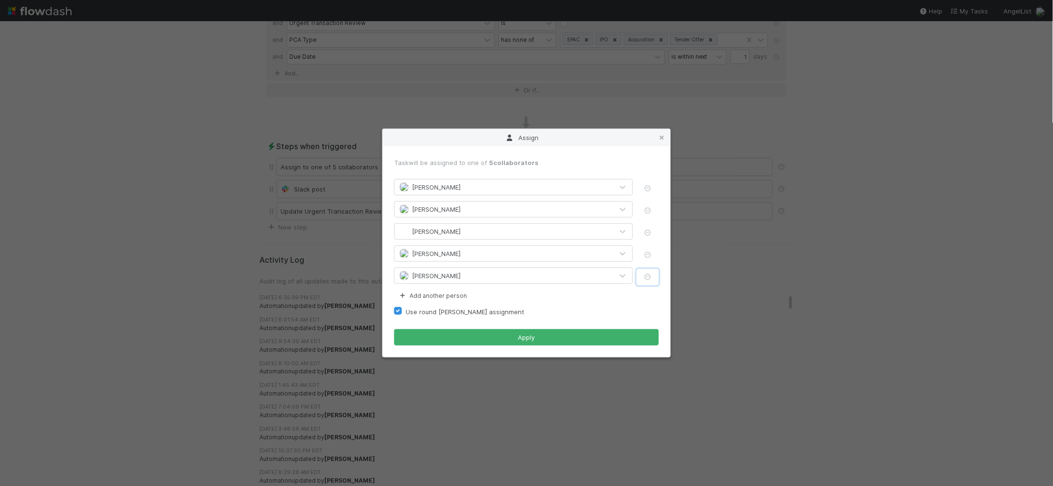
click at [646, 275] on icon "button" at bounding box center [648, 277] width 10 height 6
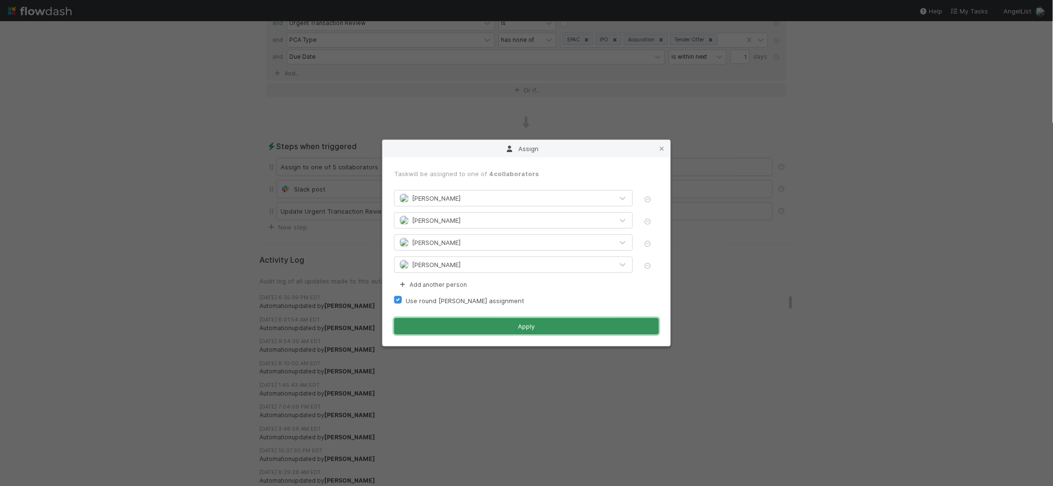
click at [551, 325] on button "Apply" at bounding box center [526, 326] width 265 height 16
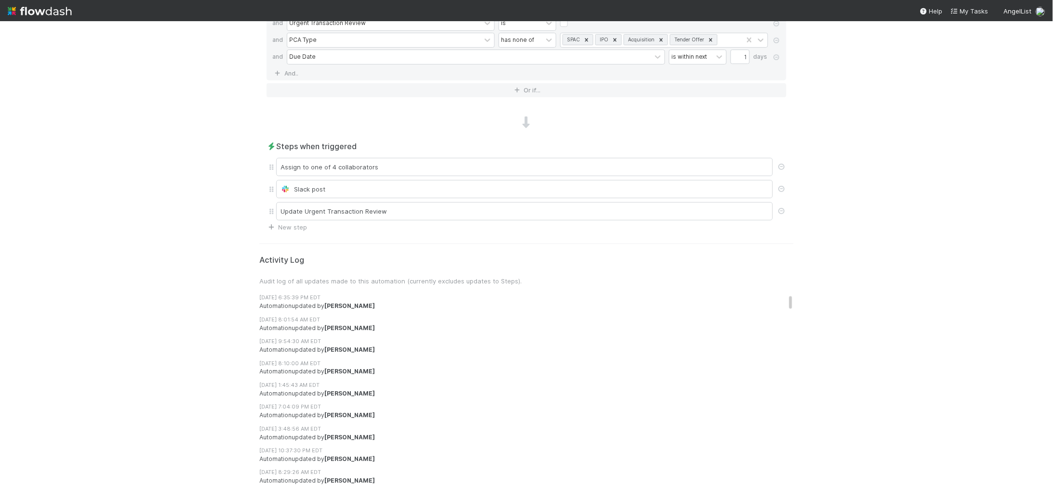
scroll to position [0, 0]
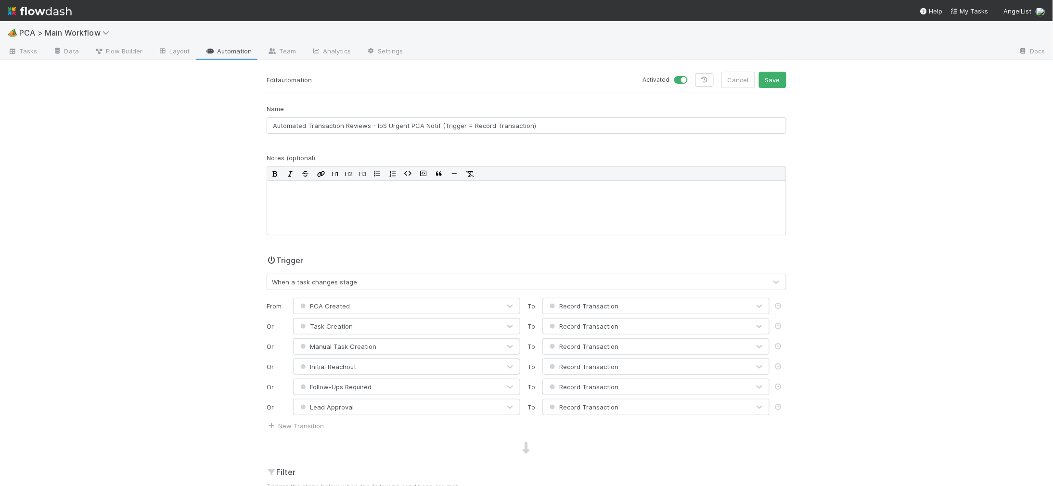
click at [778, 70] on div "🏕️ PCA > Main Workflow Tasks Data Flow Builder Layout Automation Team Analytics…" at bounding box center [526, 253] width 1053 height 465
click at [777, 79] on button "Save" at bounding box center [772, 80] width 27 height 16
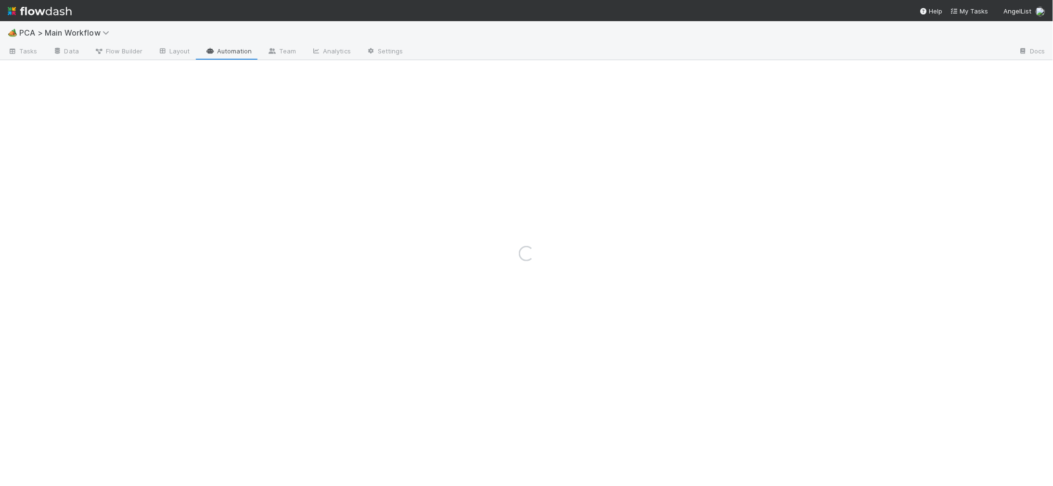
click at [199, 55] on div "Loading..." at bounding box center [526, 253] width 1053 height 465
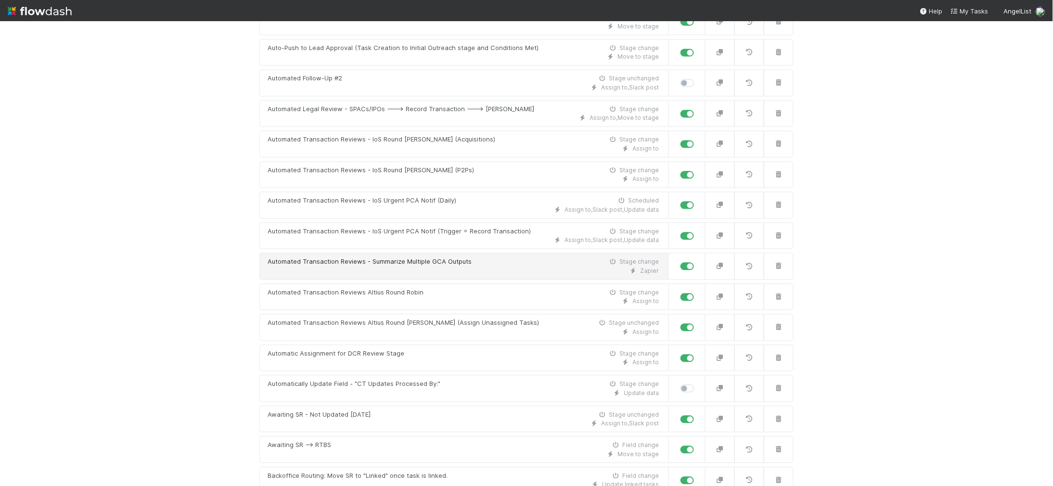
scroll to position [2159, 0]
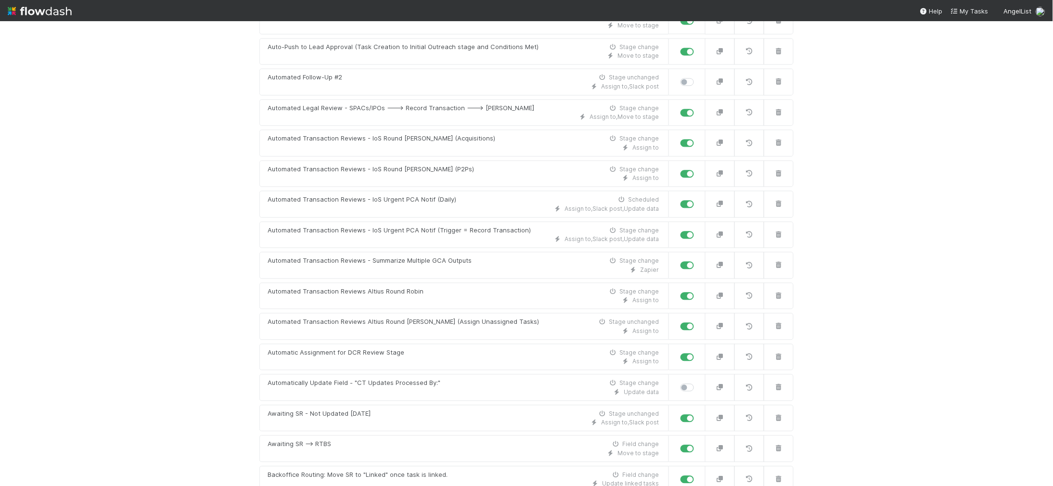
click at [29, 13] on img at bounding box center [40, 11] width 64 height 16
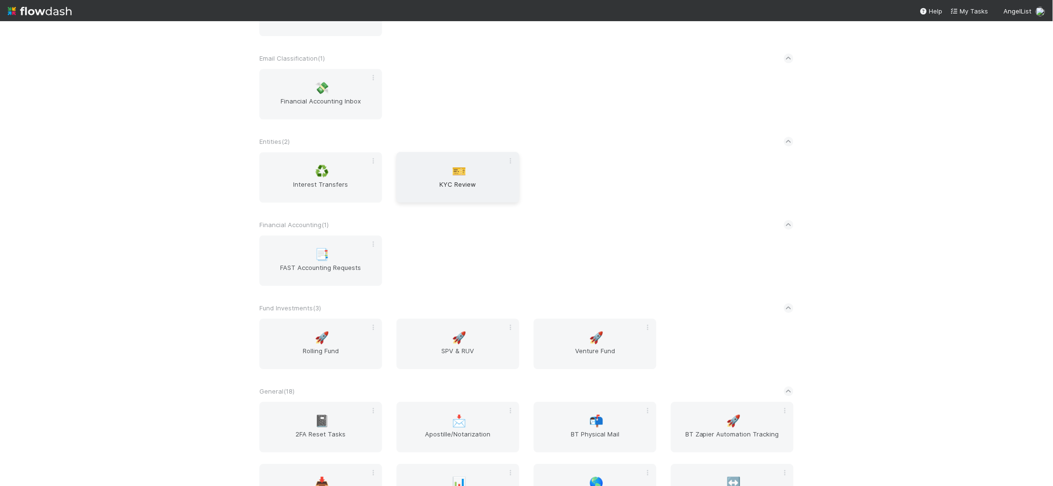
scroll to position [1001, 0]
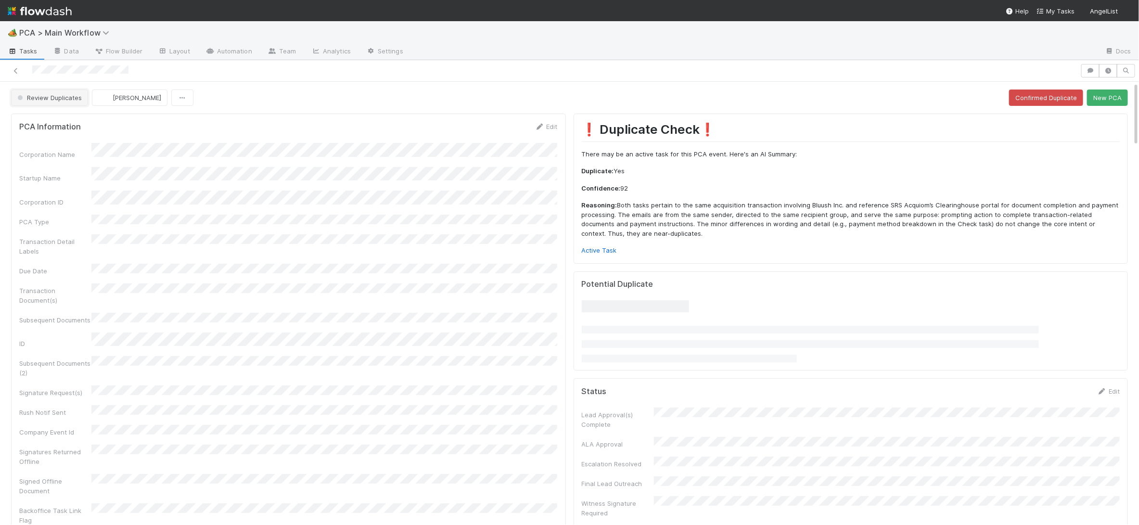
click at [81, 96] on span "Review Duplicates" at bounding box center [48, 98] width 66 height 8
click at [76, 119] on span "Duplicate / Dead PCAs" at bounding box center [53, 122] width 80 height 8
click at [58, 100] on span "Review Duplicates" at bounding box center [48, 98] width 66 height 8
click at [50, 122] on span "Duplicate / Dead PCAs" at bounding box center [53, 122] width 80 height 8
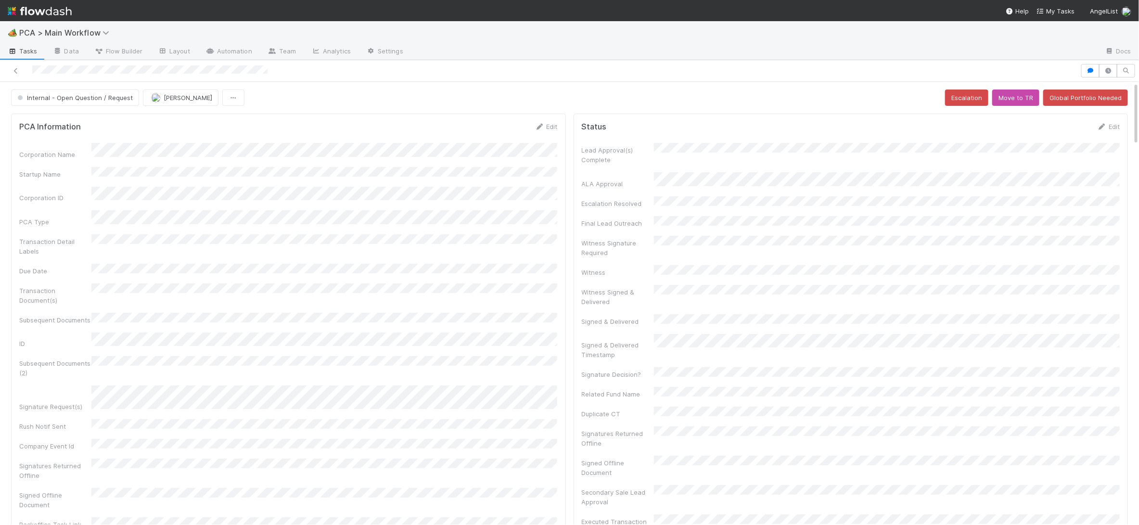
click at [33, 67] on div at bounding box center [540, 70] width 1073 height 13
click at [51, 70] on div at bounding box center [540, 70] width 1073 height 13
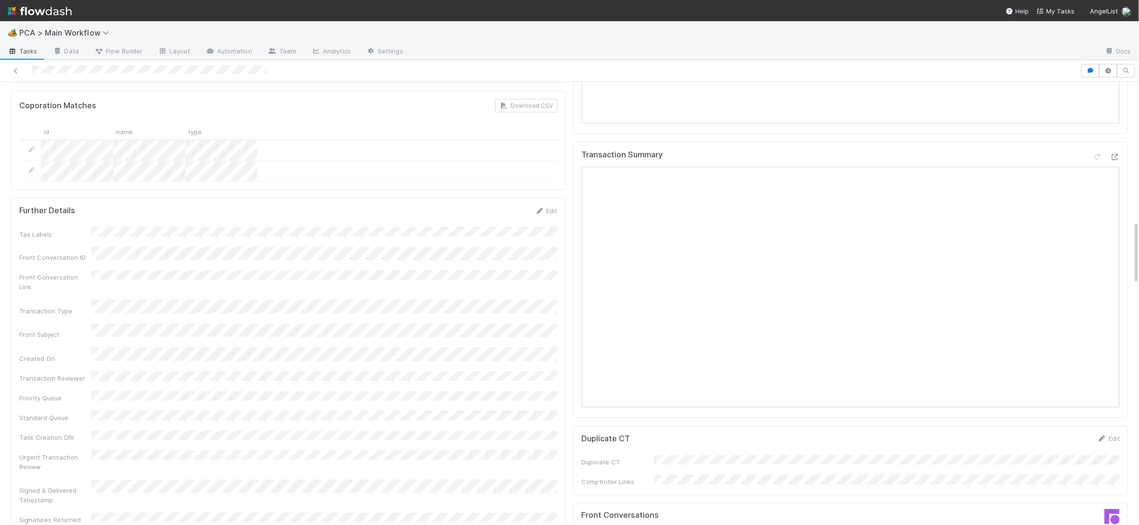
scroll to position [1341, 0]
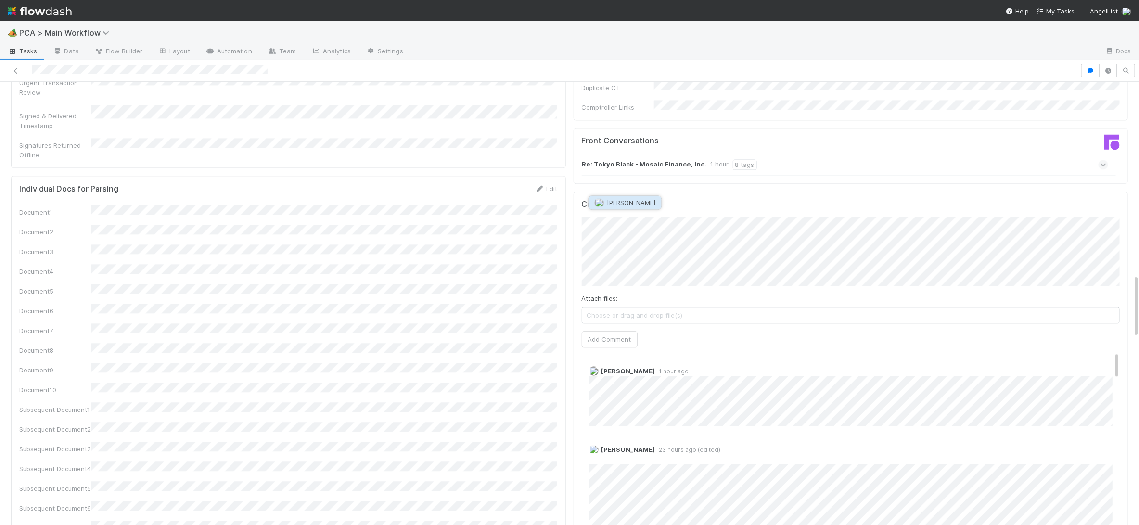
click at [628, 204] on span "[PERSON_NAME]" at bounding box center [631, 203] width 49 height 8
click at [588, 331] on button "Add Comment" at bounding box center [610, 339] width 56 height 16
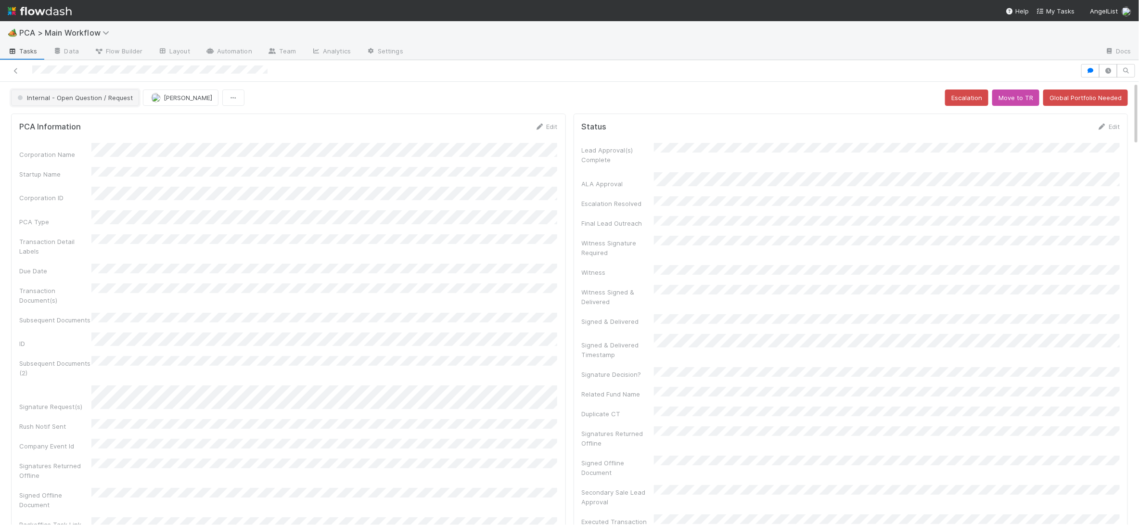
click at [58, 90] on button "Internal - Open Question / Request" at bounding box center [75, 98] width 128 height 16
click at [68, 118] on span "External - Open Question / Request" at bounding box center [72, 122] width 119 height 8
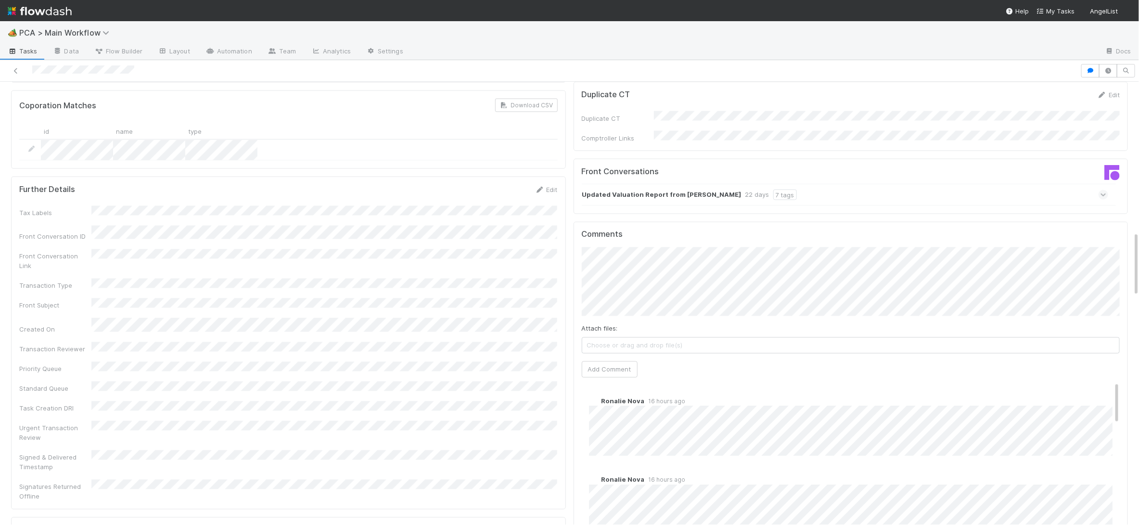
scroll to position [1021, 0]
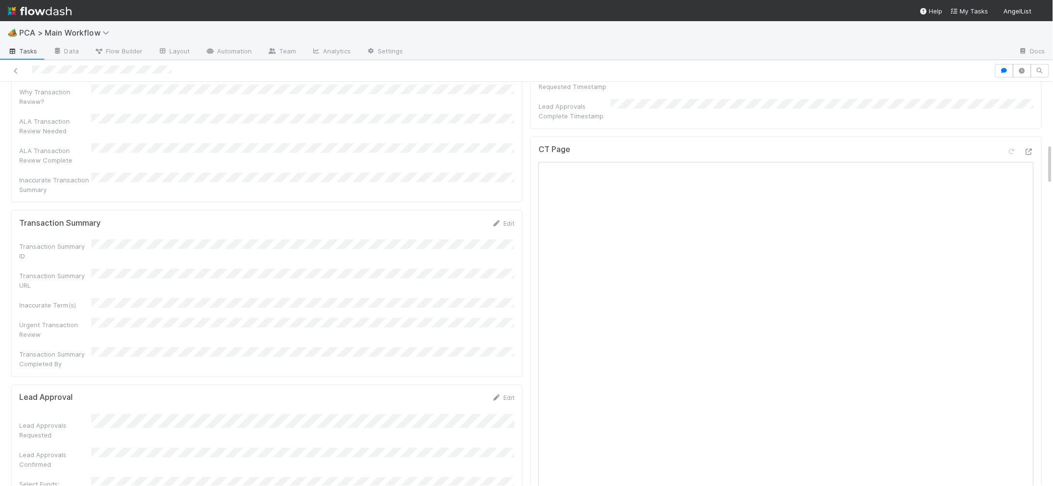
scroll to position [528, 0]
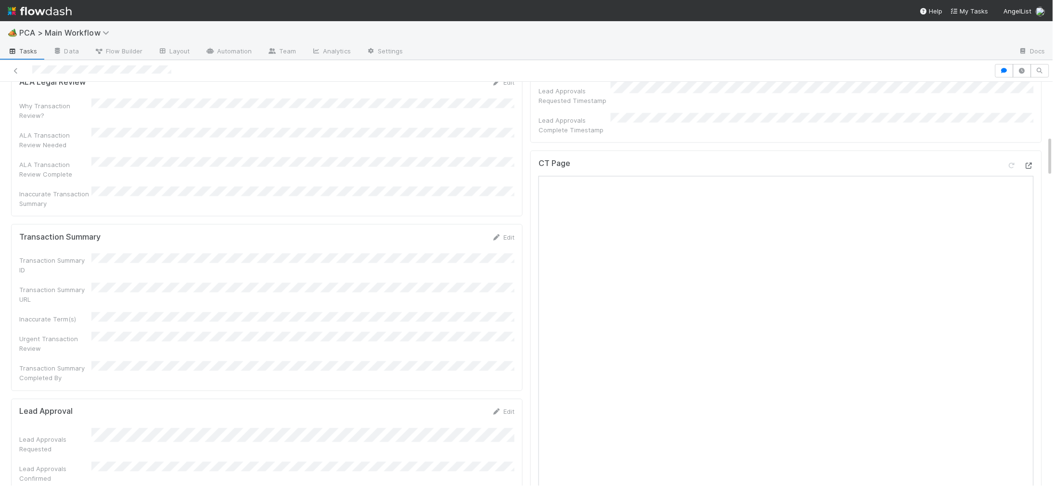
click at [1033, 163] on icon at bounding box center [1029, 166] width 10 height 6
drag, startPoint x: 360, startPoint y: 347, endPoint x: 359, endPoint y: 354, distance: 6.9
click at [360, 407] on form "Lead Approval Edit Lead Approvals Requested Lead Approvals Confirmed Select Fun…" at bounding box center [266, 469] width 495 height 125
click at [358, 407] on form "Lead Approval Edit Lead Approvals Requested Lead Approvals Confirmed Select Fun…" at bounding box center [266, 469] width 495 height 125
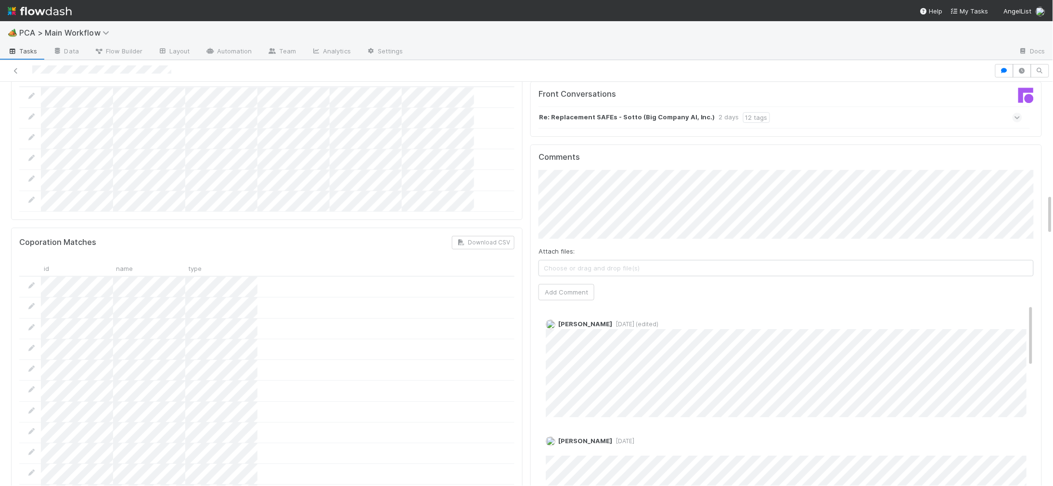
scroll to position [1103, 0]
click at [607, 166] on span "[PERSON_NAME]" at bounding box center [611, 169] width 49 height 8
click at [565, 285] on button "Add Comment" at bounding box center [567, 293] width 56 height 16
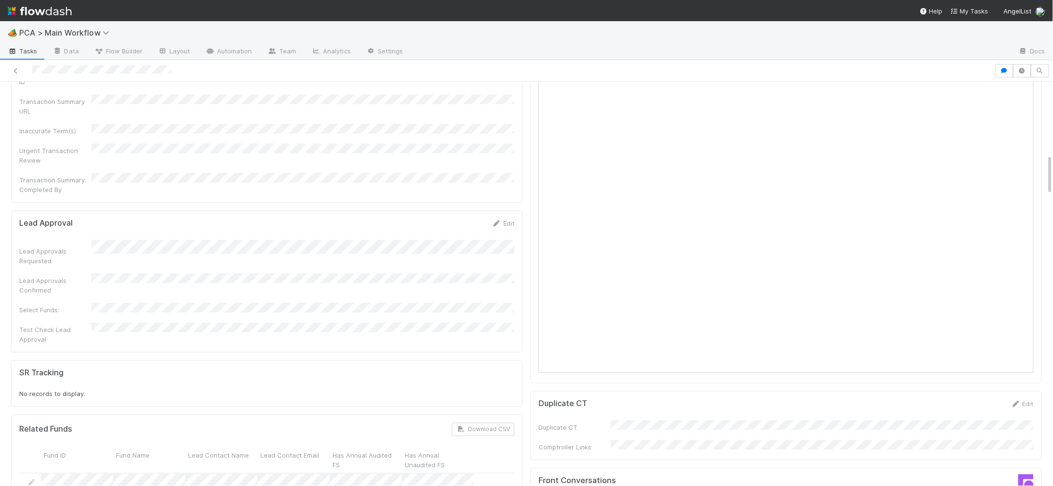
scroll to position [735, 0]
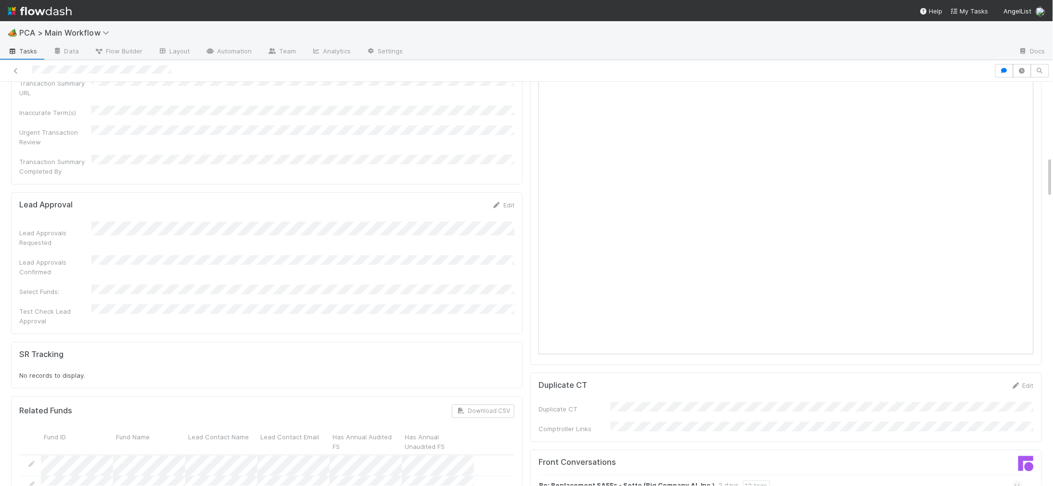
click at [318, 221] on div "Lead Approvals Requested" at bounding box center [266, 234] width 495 height 26
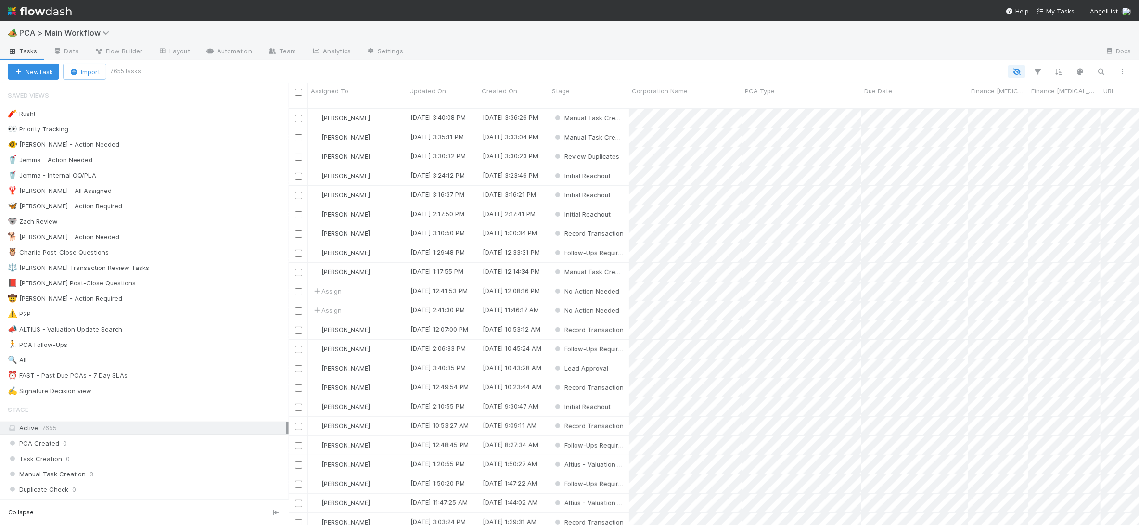
scroll to position [0, 0]
click at [58, 8] on img at bounding box center [40, 11] width 64 height 16
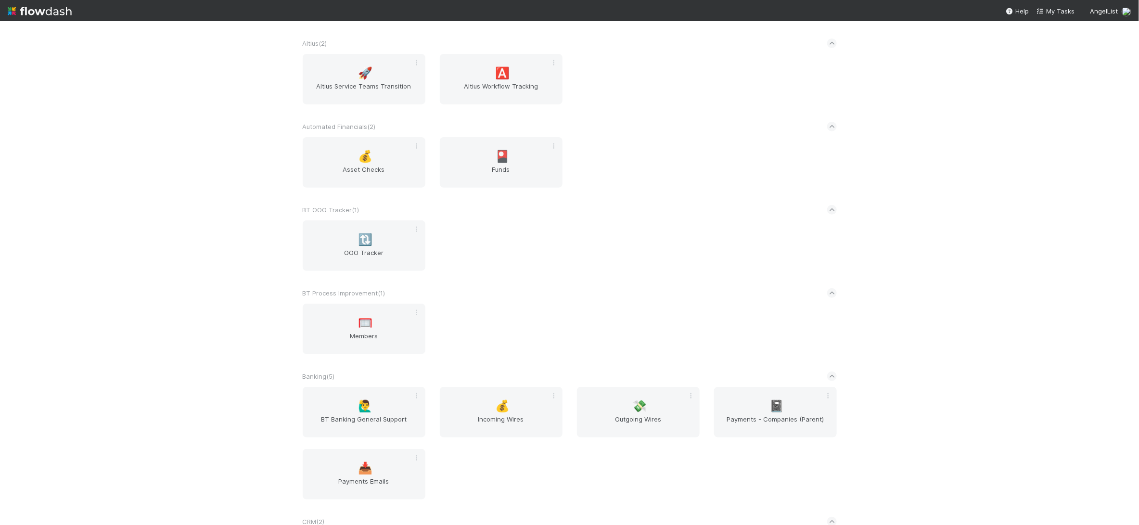
scroll to position [1137, 0]
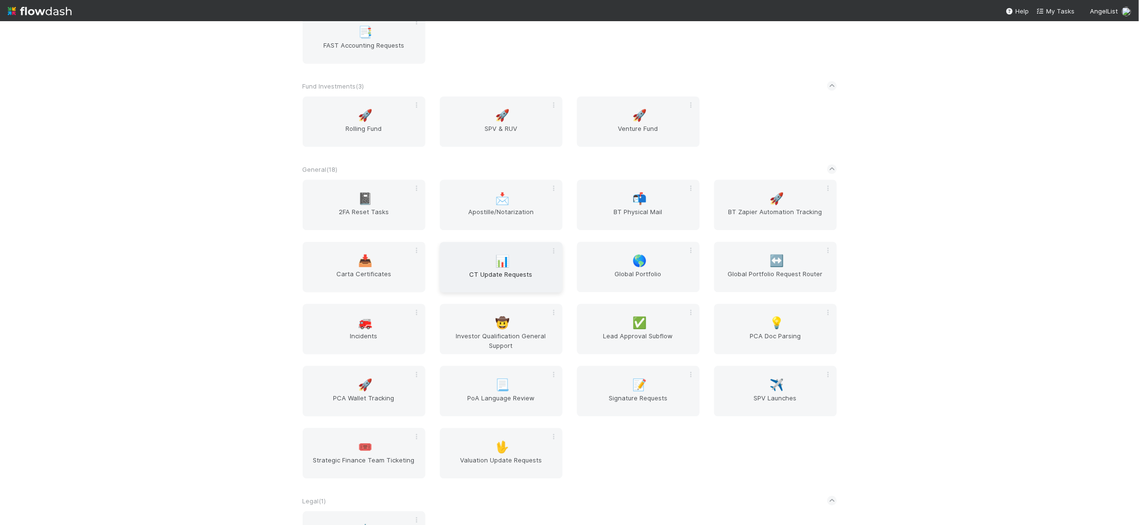
click at [529, 249] on div "📊 CT Update Requests" at bounding box center [501, 267] width 123 height 51
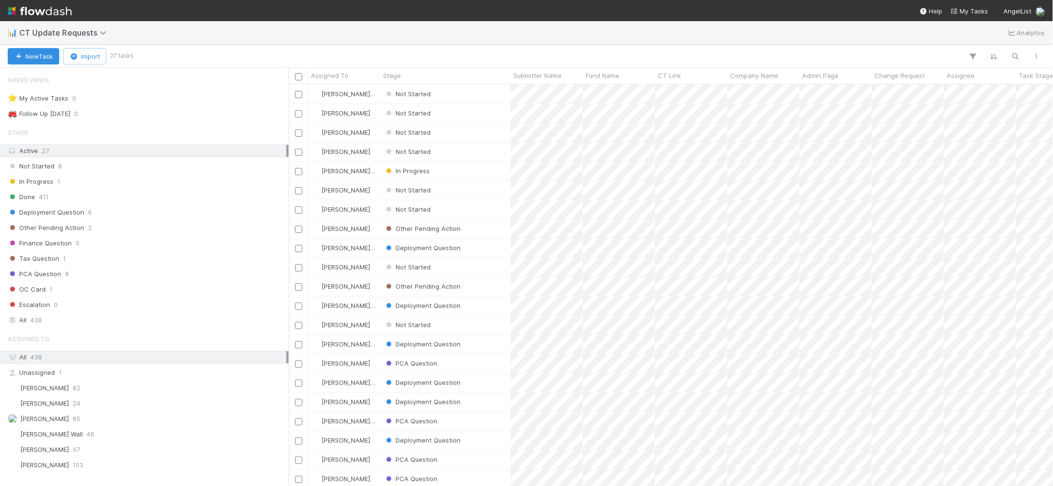
scroll to position [401, 764]
click at [44, 54] on button "New Task" at bounding box center [33, 56] width 51 height 16
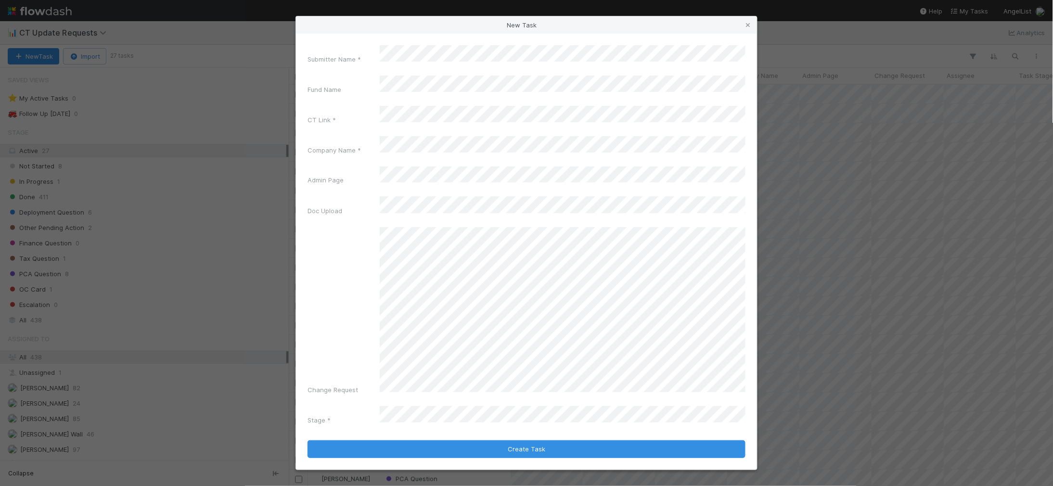
click at [752, 439] on div "Submitter Name * Fund Name CT Link * Company Name * Admin Page Doc Upload Chang…" at bounding box center [526, 252] width 461 height 437
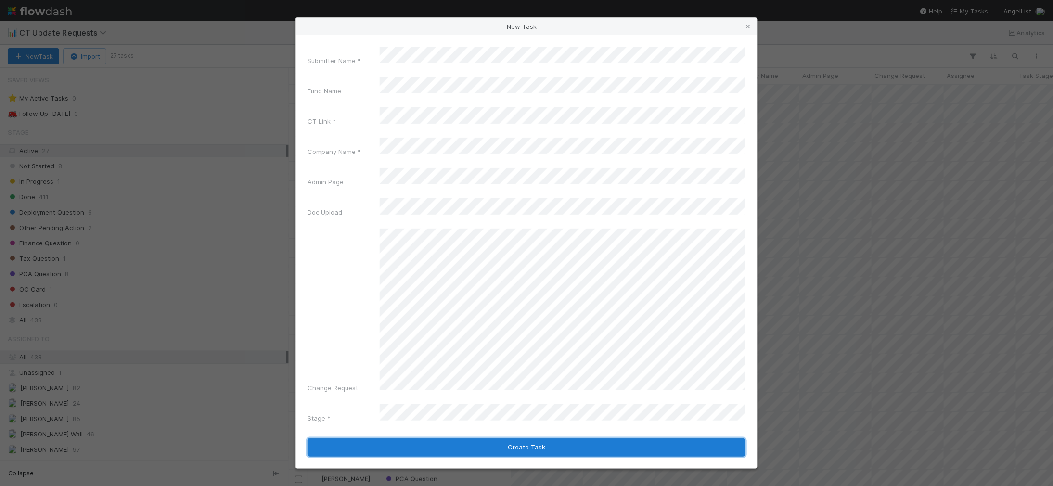
click at [517, 438] on button "Create Task" at bounding box center [527, 447] width 438 height 18
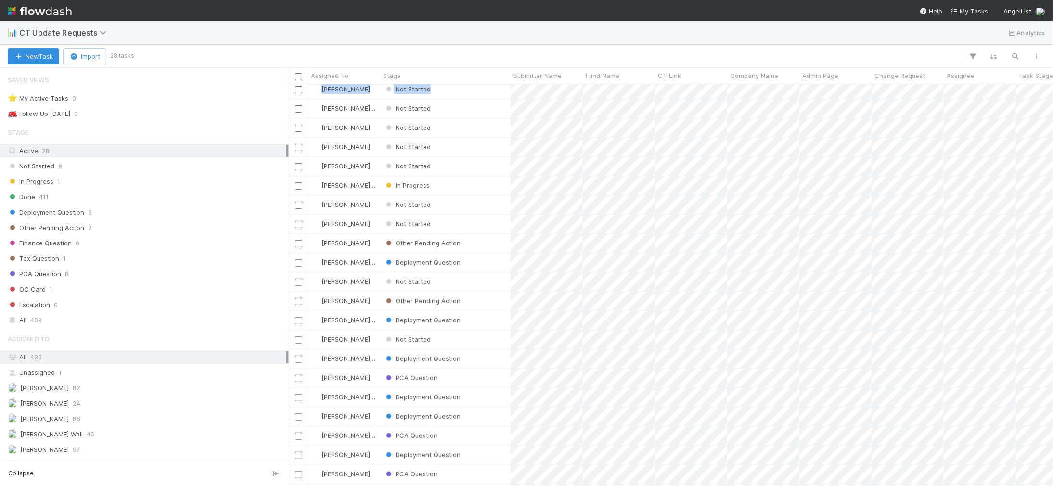
scroll to position [1, 0]
click at [479, 99] on div "Not Started" at bounding box center [445, 93] width 130 height 19
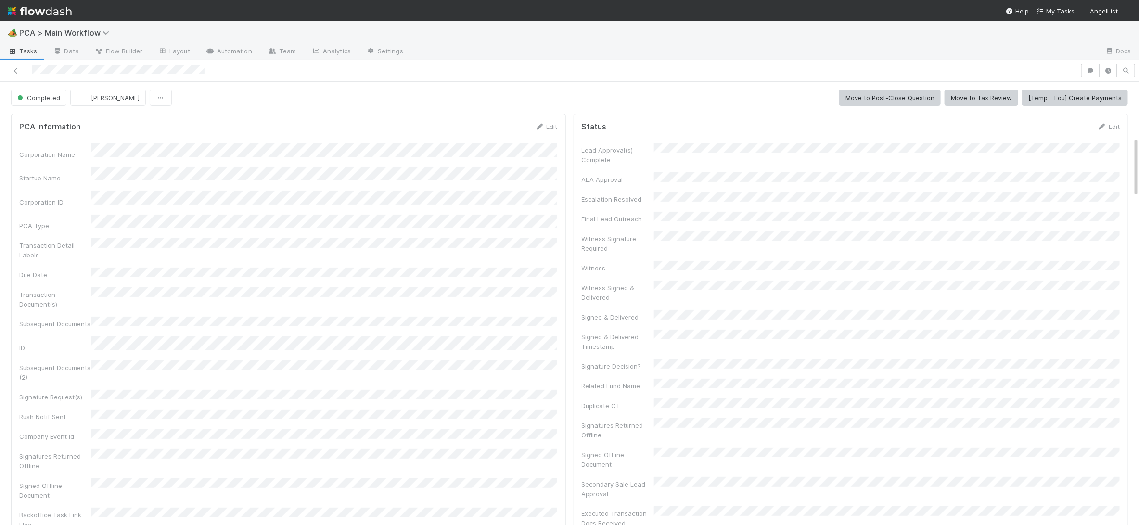
scroll to position [398, 0]
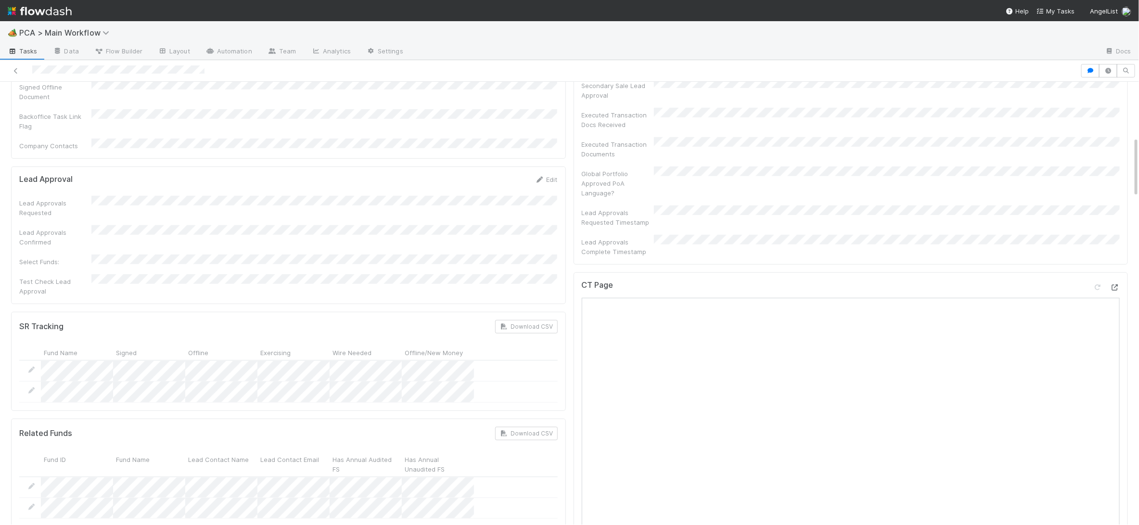
click at [1115, 283] on div at bounding box center [1115, 288] width 10 height 10
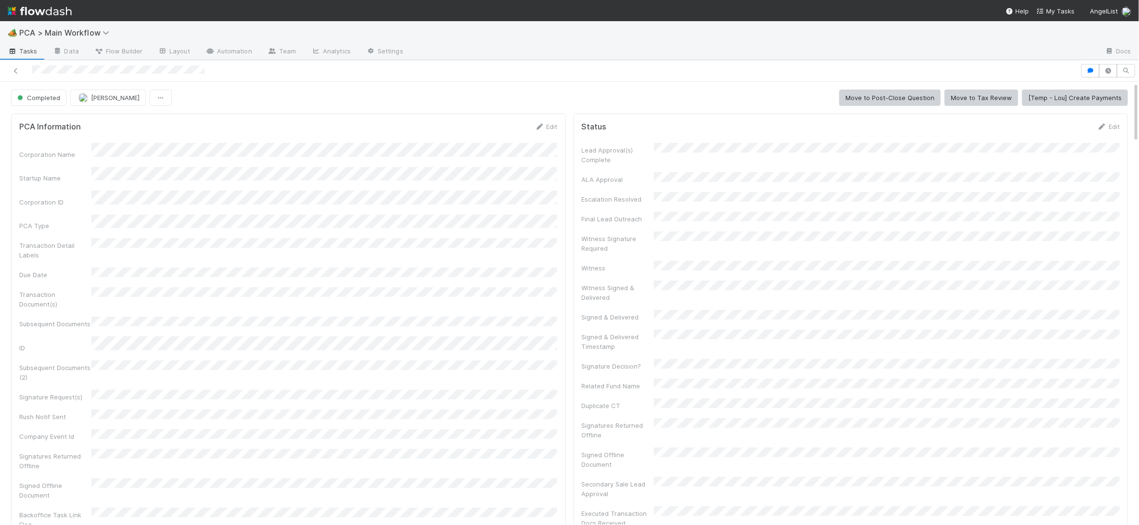
click at [534, 180] on div "Corporation Name Startup Name Corporation ID PCA Type Transaction Detail Labels…" at bounding box center [288, 346] width 539 height 406
click at [540, 123] on link "Edit" at bounding box center [546, 127] width 23 height 8
click at [503, 136] on button "Save" at bounding box center [506, 130] width 27 height 16
click at [27, 96] on span "Completed" at bounding box center [37, 98] width 45 height 8
click at [46, 139] on span "Record Transaction" at bounding box center [48, 140] width 71 height 8
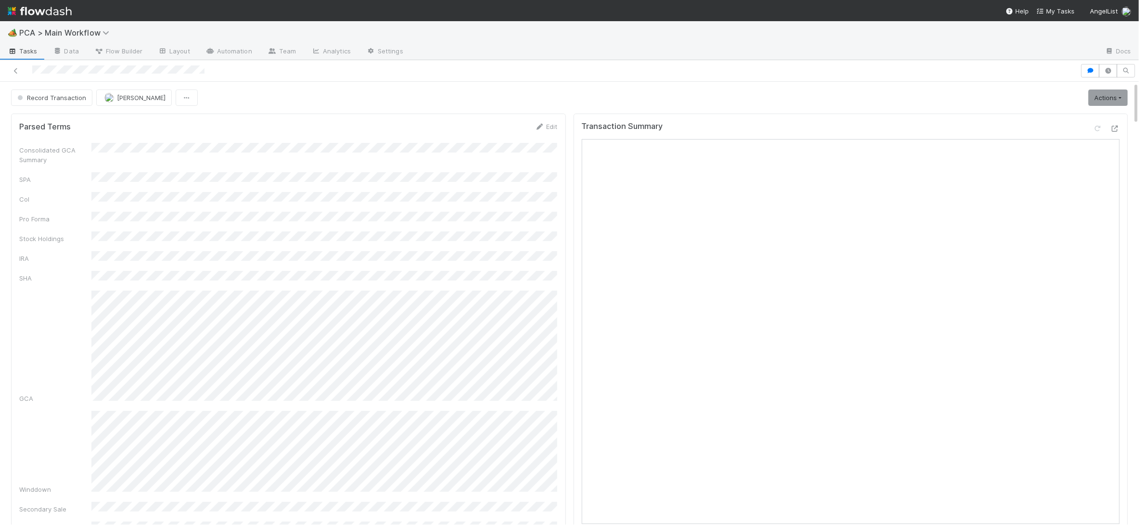
click at [82, 93] on button "Record Transaction" at bounding box center [51, 98] width 81 height 16
click at [65, 146] on div "Completed" at bounding box center [76, 149] width 136 height 17
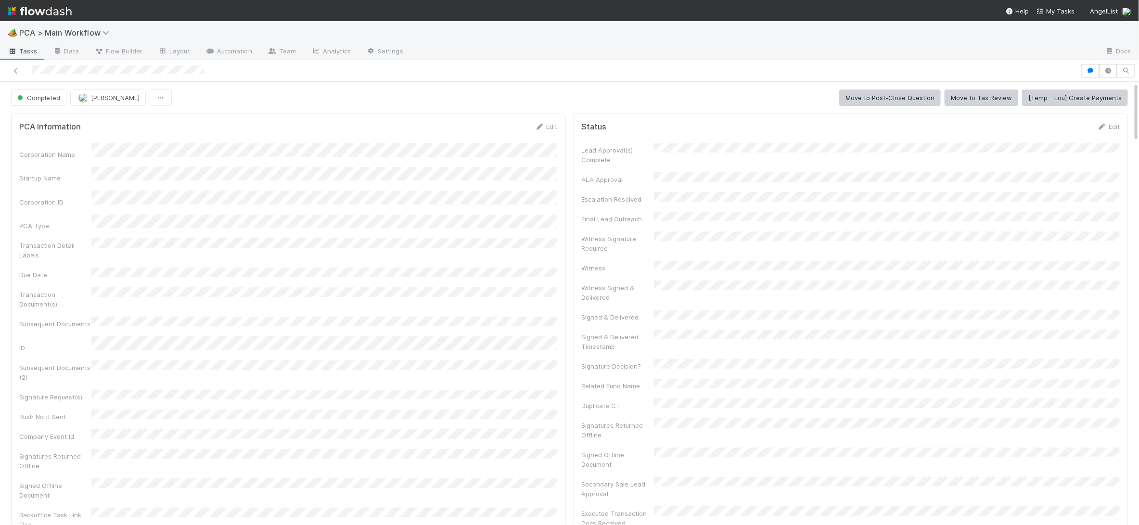
click at [63, 12] on img at bounding box center [40, 11] width 64 height 16
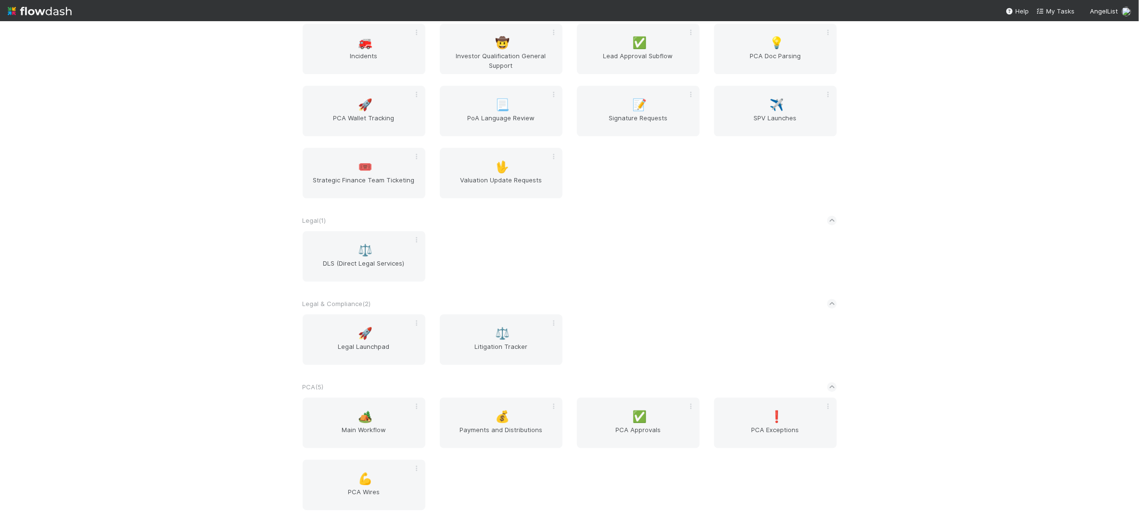
scroll to position [1419, 0]
click at [344, 437] on span "Main Workflow" at bounding box center [364, 433] width 115 height 19
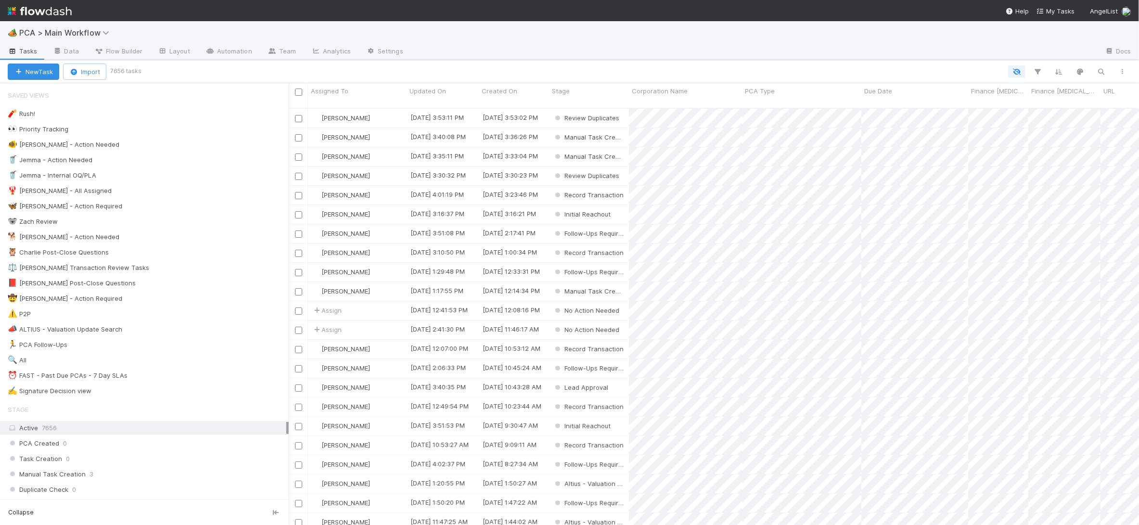
scroll to position [0, 0]
click at [158, 235] on div "🐕 [PERSON_NAME] - Action Needed 1" at bounding box center [148, 237] width 281 height 12
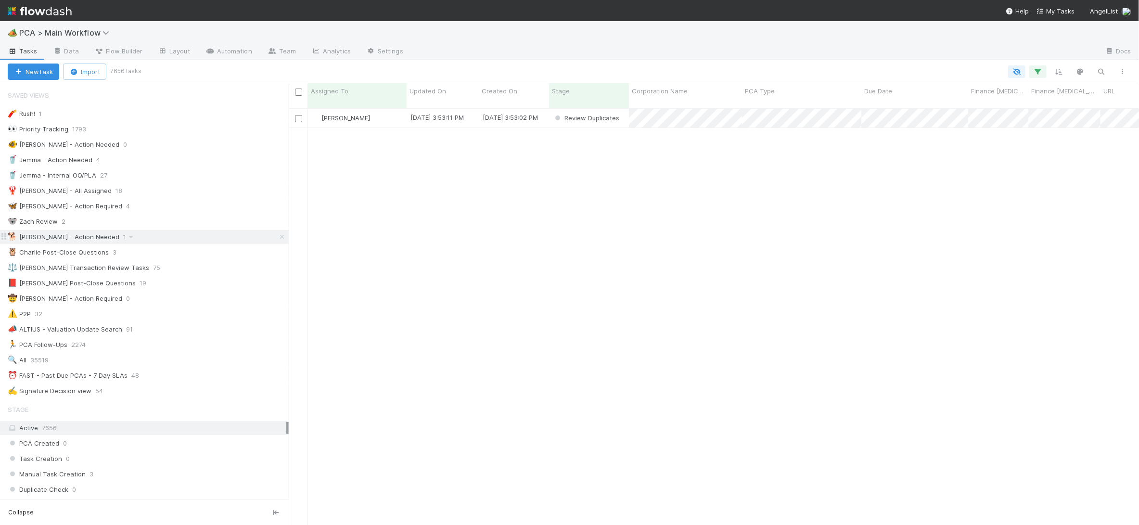
scroll to position [424, 850]
click at [375, 109] on div "[PERSON_NAME]" at bounding box center [357, 118] width 99 height 19
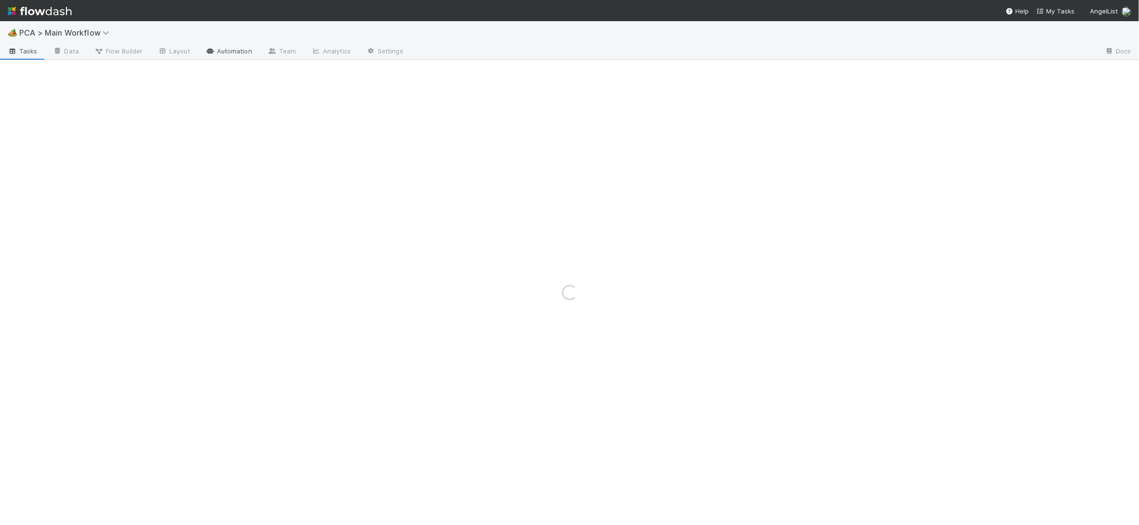
click at [237, 55] on link "Automation" at bounding box center [229, 51] width 62 height 15
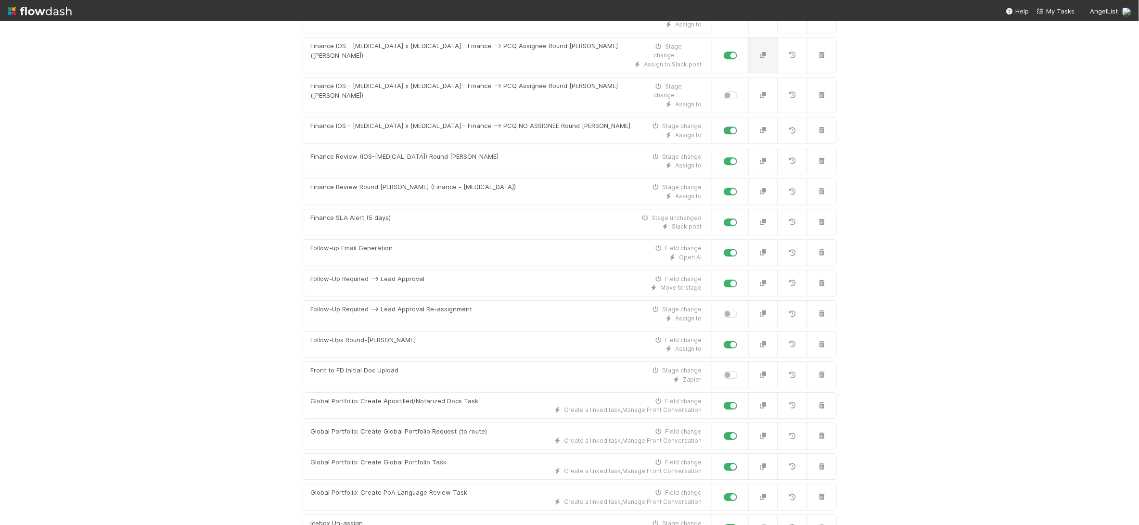
scroll to position [6363, 0]
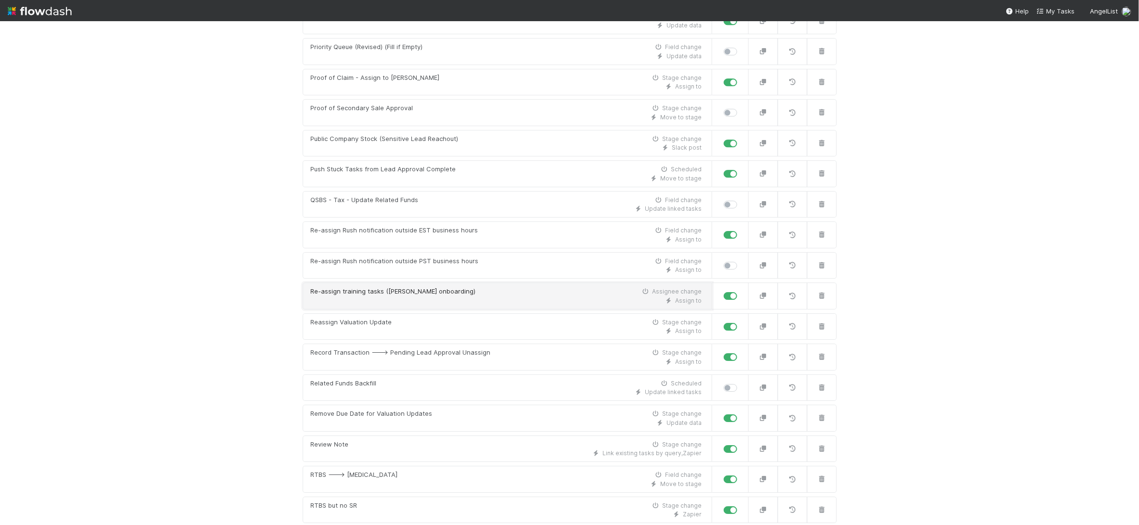
click at [481, 283] on link "Re-assign training tasks (Chris onboarding) Assignee change Assign to" at bounding box center [508, 296] width 410 height 27
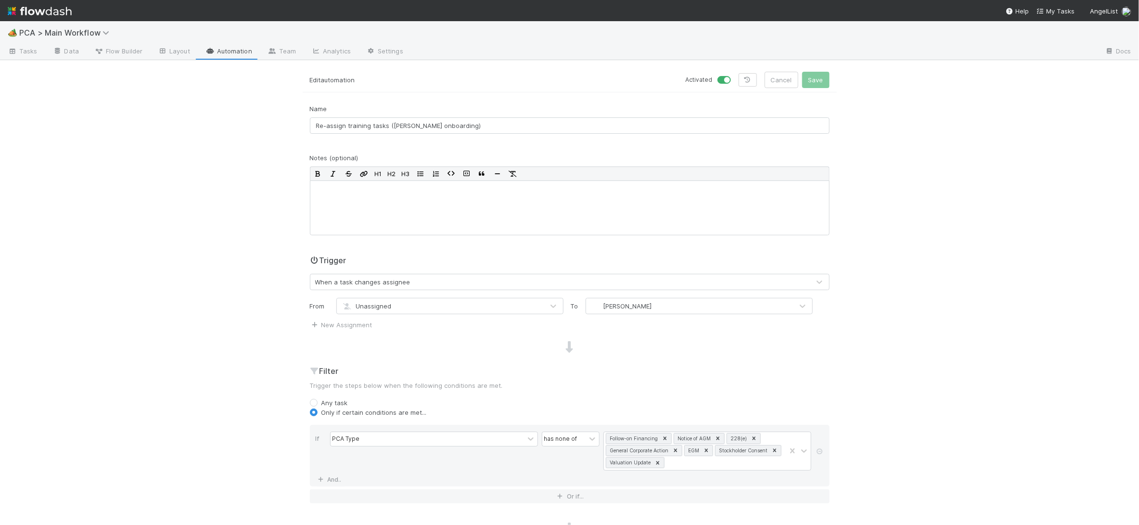
scroll to position [154, 0]
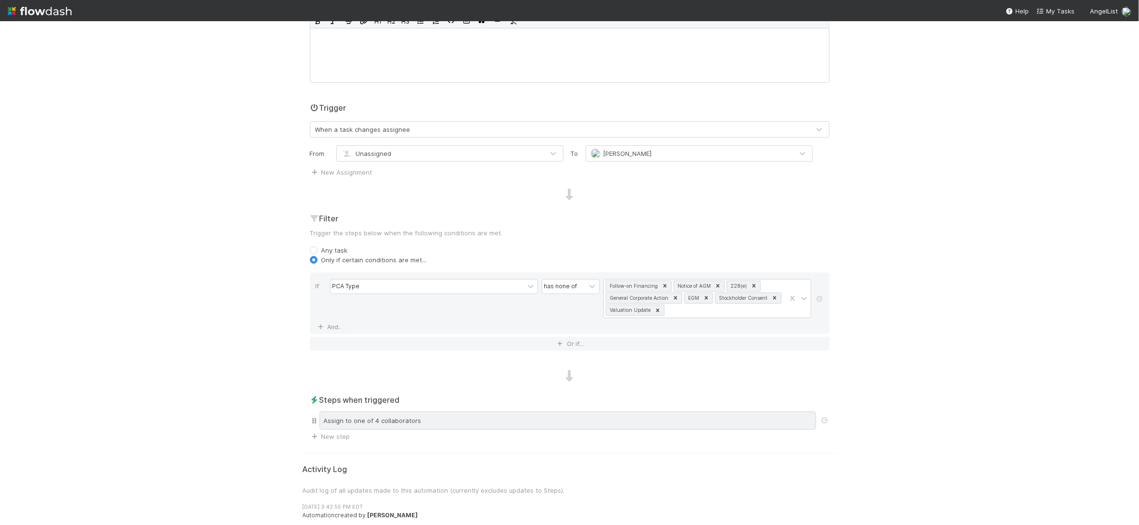
click at [487, 420] on div "Assign to one of 4 collaborators" at bounding box center [568, 420] width 497 height 18
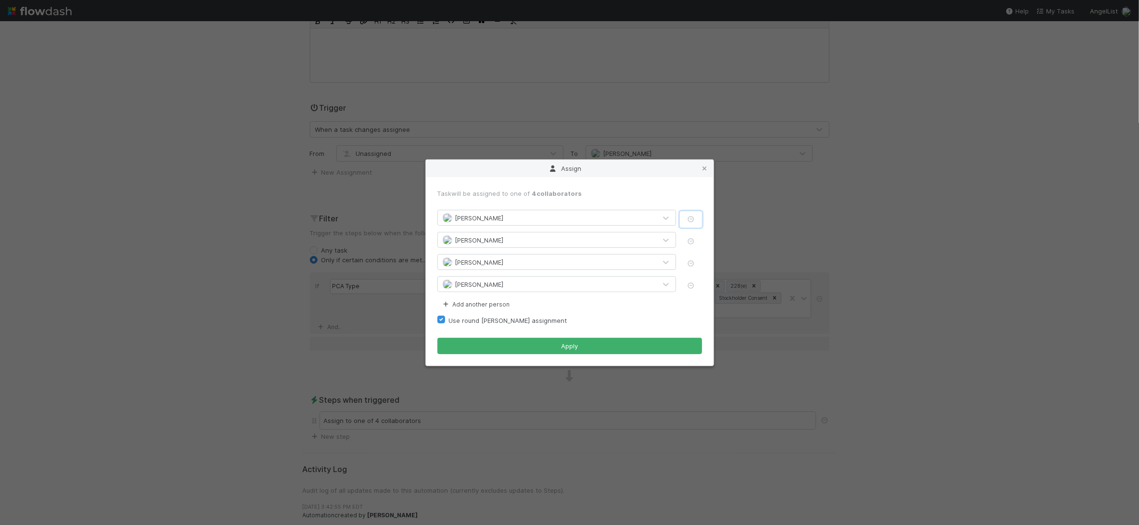
click at [692, 217] on icon "button" at bounding box center [691, 219] width 10 height 6
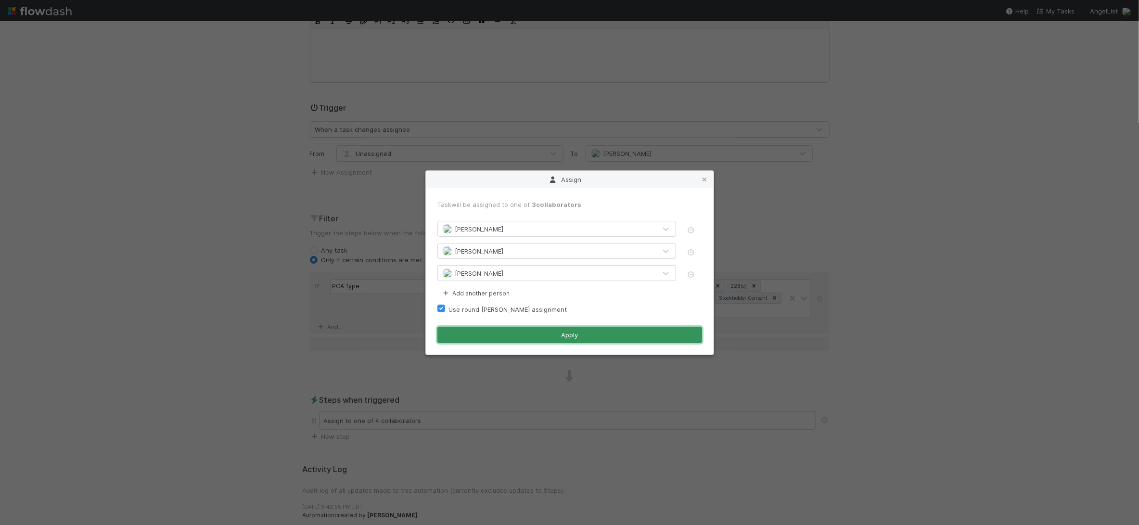
drag, startPoint x: 600, startPoint y: 334, endPoint x: 622, endPoint y: 325, distance: 23.2
click at [600, 334] on button "Apply" at bounding box center [569, 335] width 265 height 16
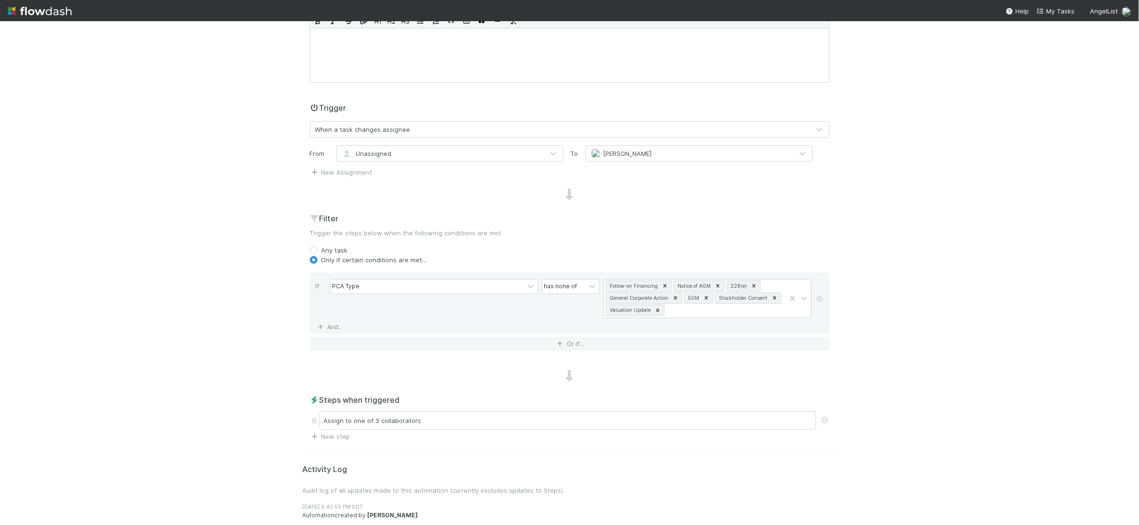
scroll to position [0, 0]
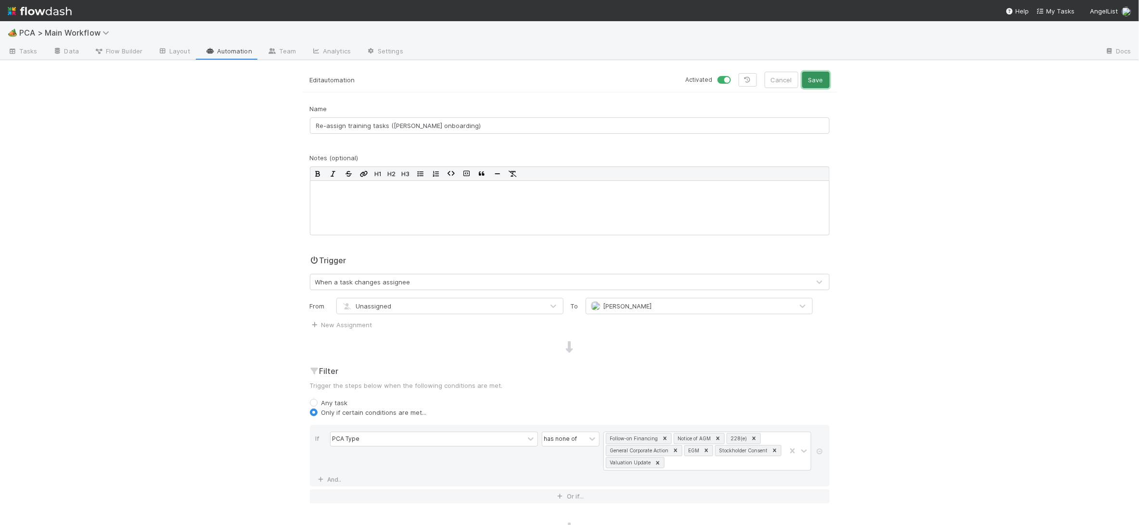
click at [814, 81] on button "Save" at bounding box center [815, 80] width 27 height 16
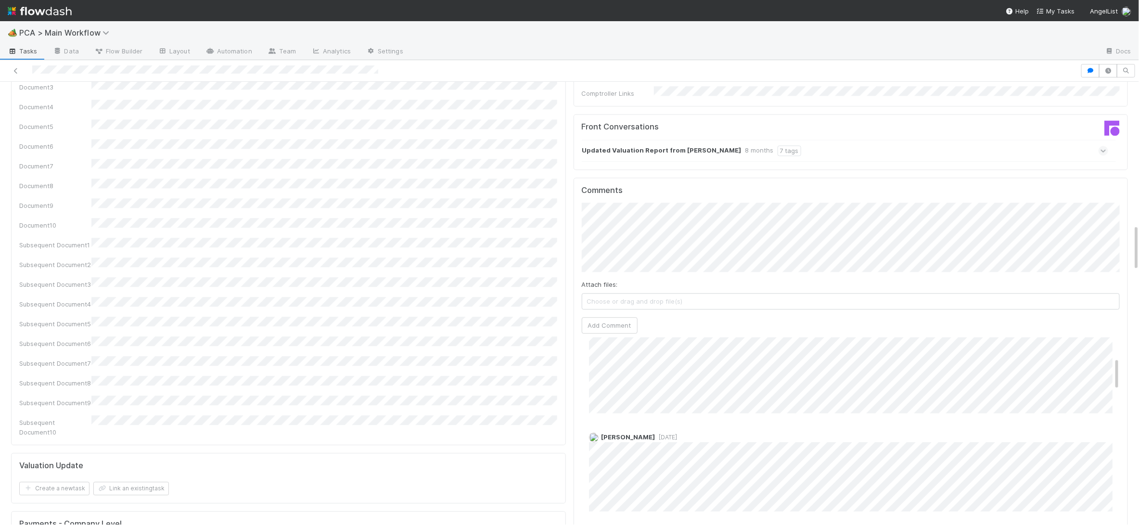
scroll to position [114, 0]
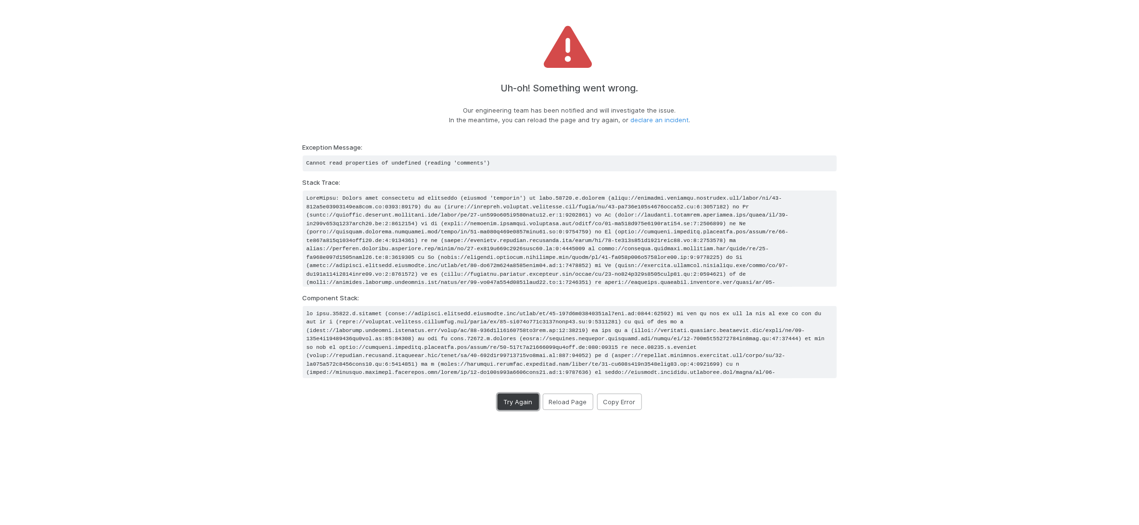
click at [520, 402] on button "Try Again" at bounding box center [518, 402] width 41 height 16
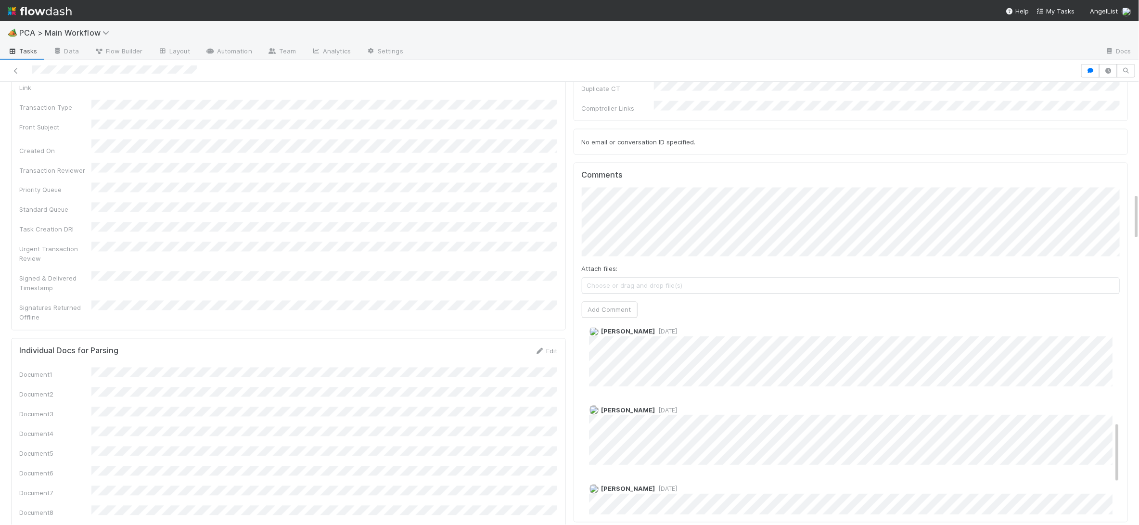
scroll to position [400, 0]
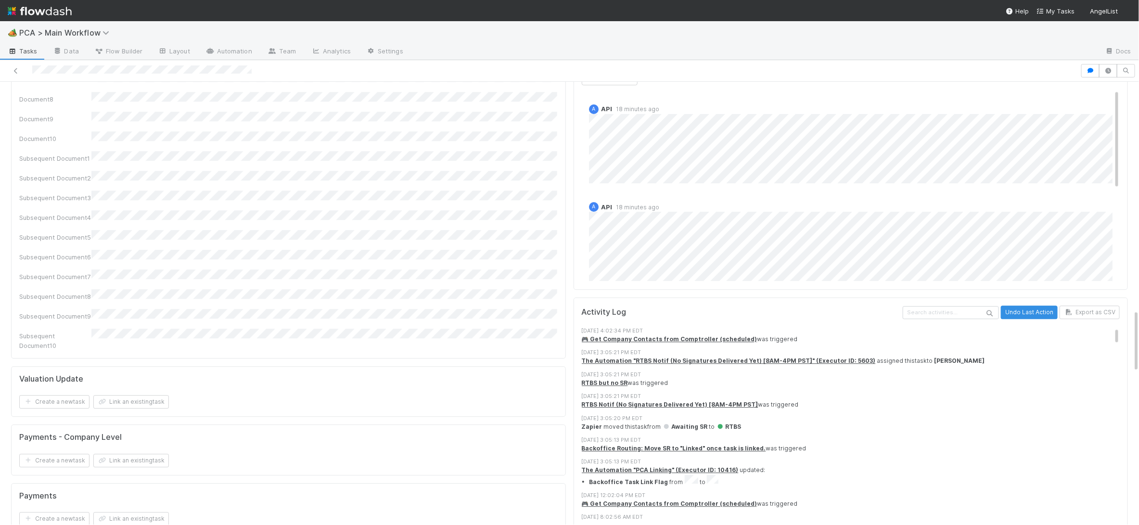
scroll to position [1598, 0]
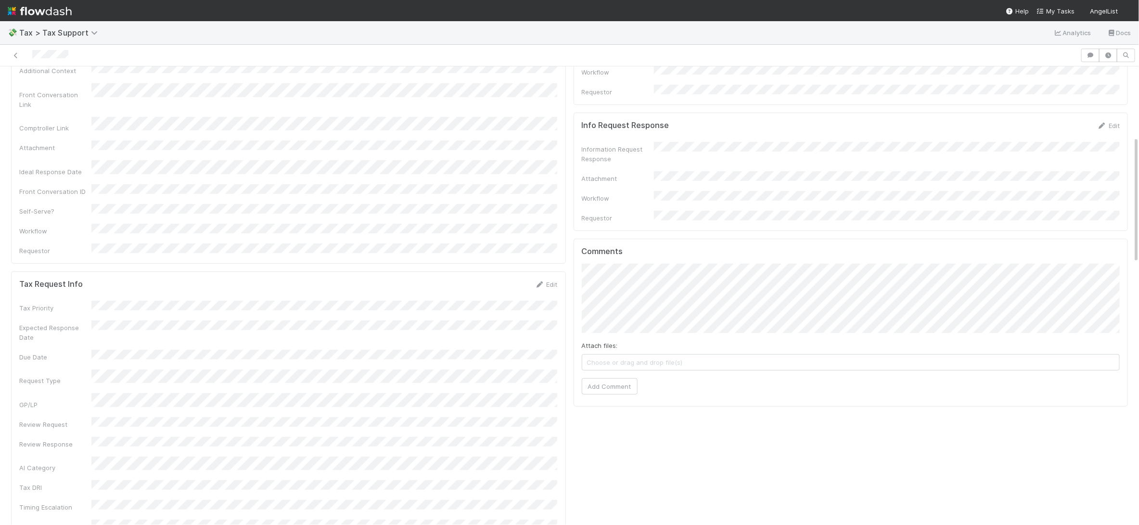
scroll to position [253, 0]
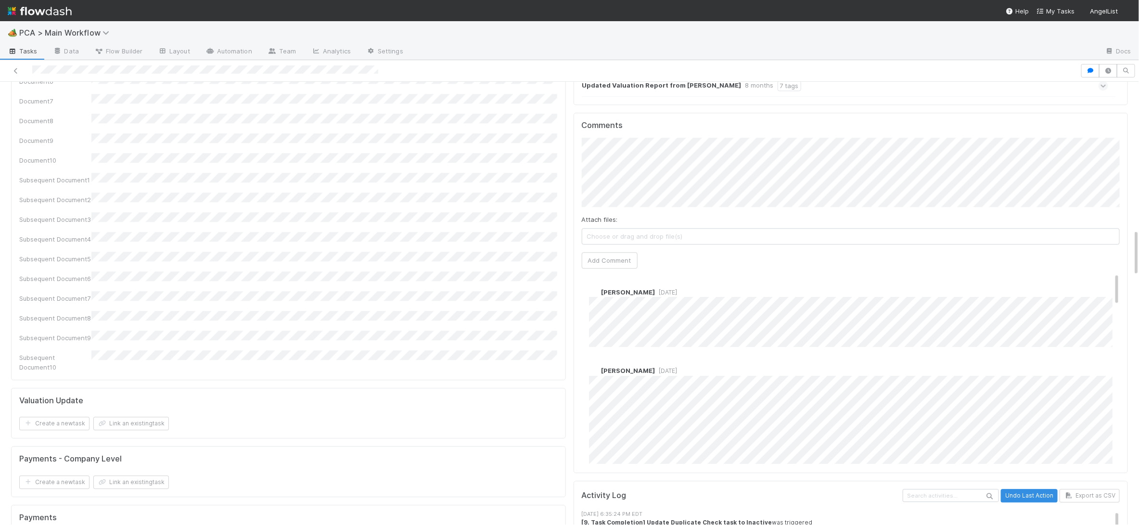
scroll to position [1324, 0]
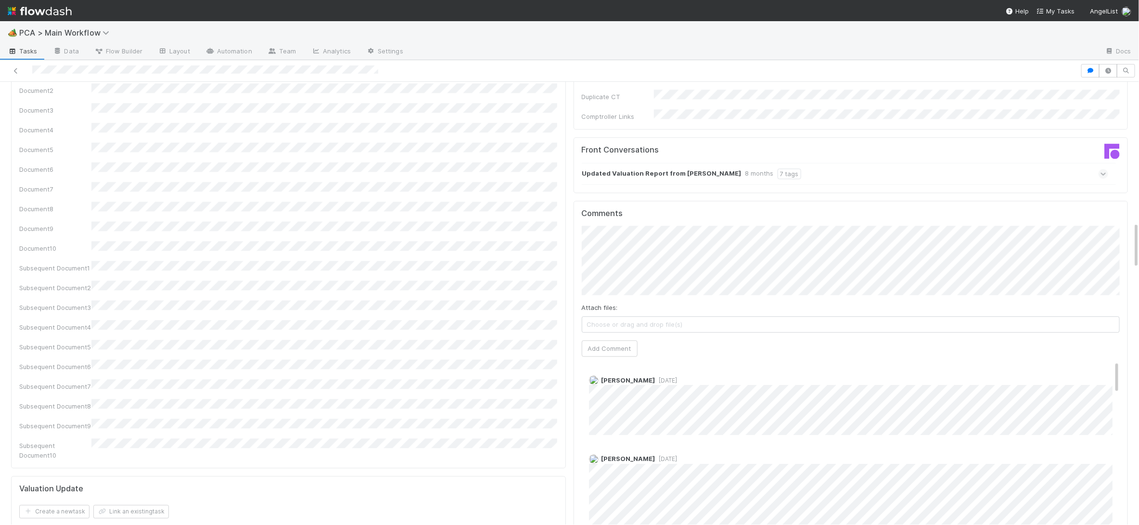
click at [690, 168] on strong "Updated Valuation Report from Scott Mulligan" at bounding box center [661, 173] width 159 height 11
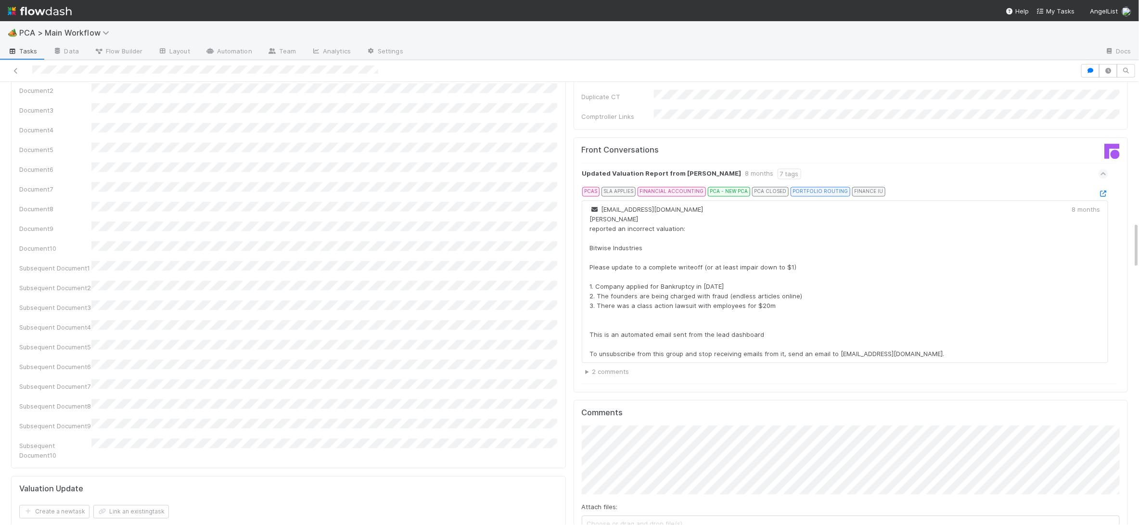
click at [888, 163] on div "Updated Valuation Report from Scott Mulligan 8 months 7 tags" at bounding box center [845, 174] width 527 height 22
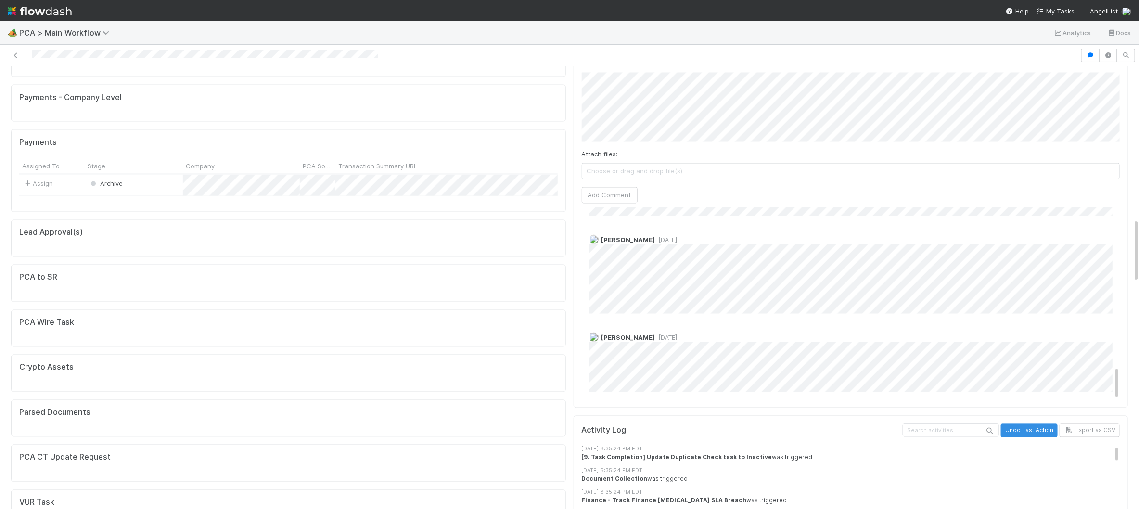
scroll to position [920, 0]
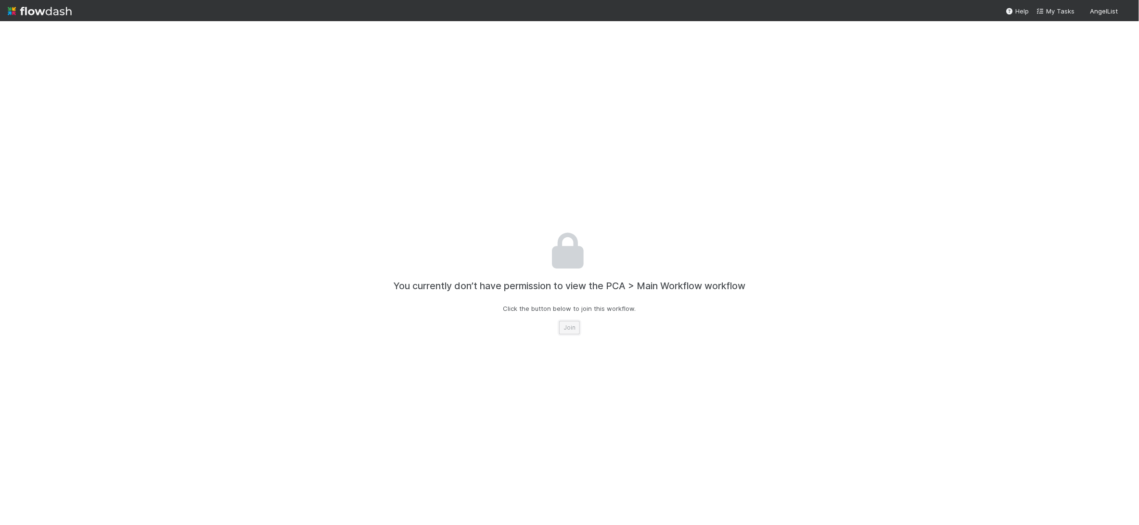
click at [576, 323] on button "Join" at bounding box center [569, 327] width 21 height 13
click at [567, 325] on button "Join" at bounding box center [569, 327] width 21 height 13
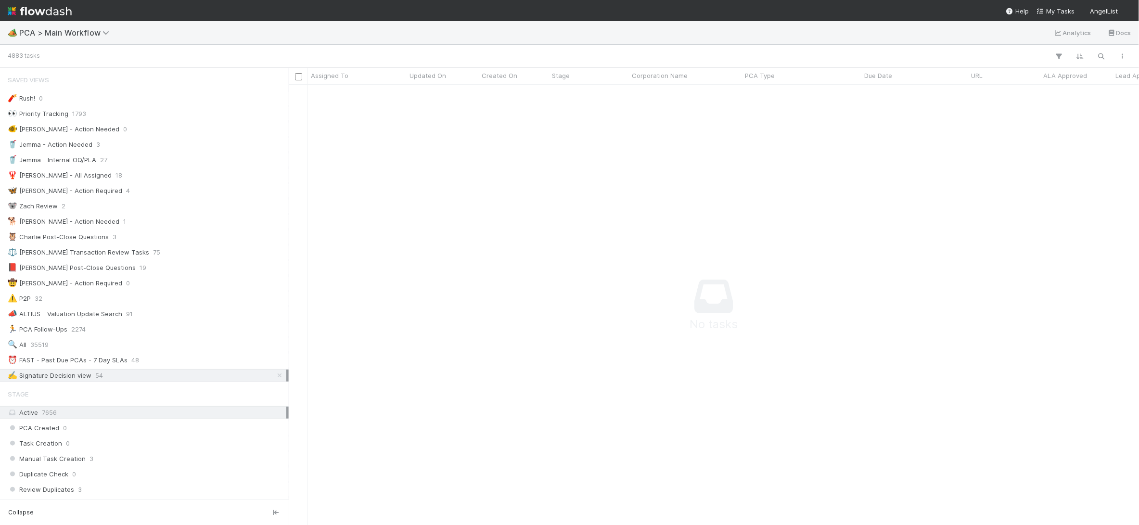
scroll to position [0, 0]
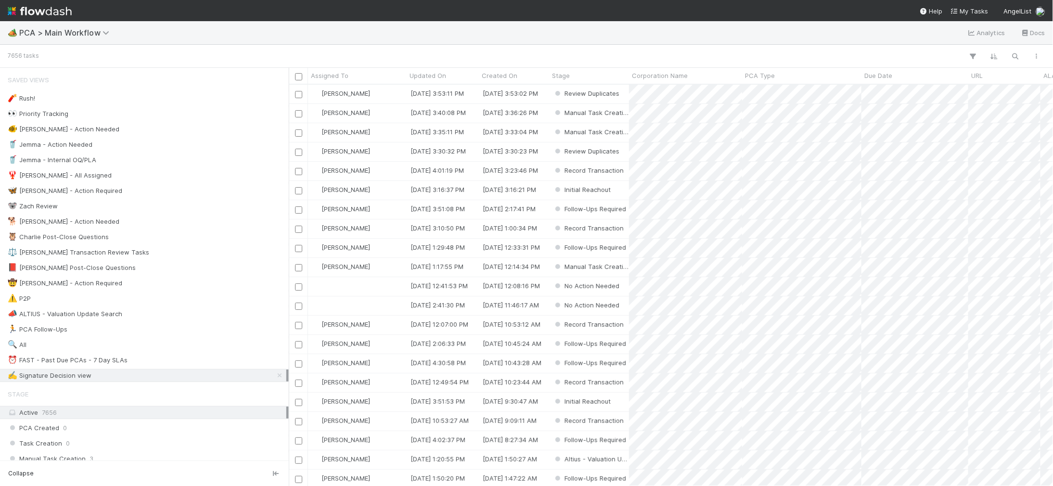
scroll to position [401, 764]
click at [207, 221] on div "🐕 Charlie - Action Needed 1" at bounding box center [147, 222] width 279 height 12
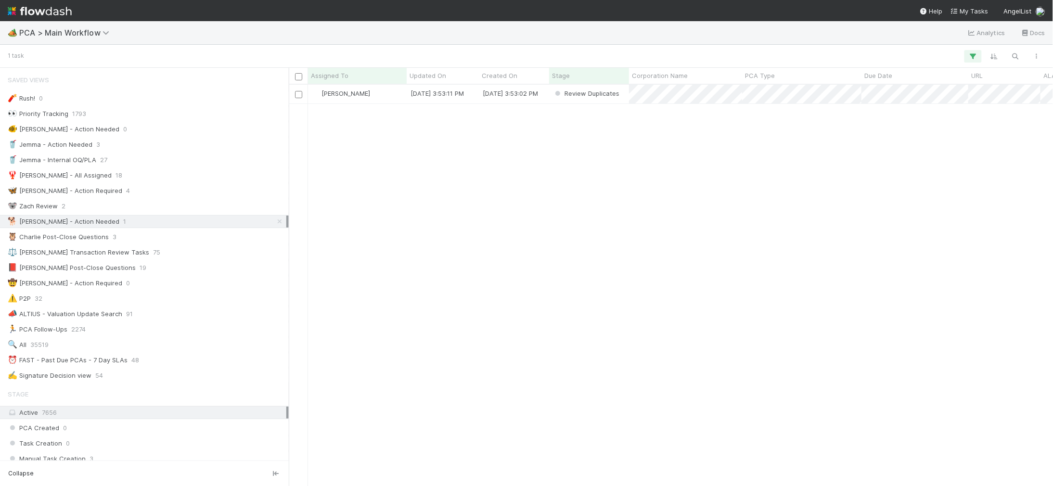
scroll to position [401, 764]
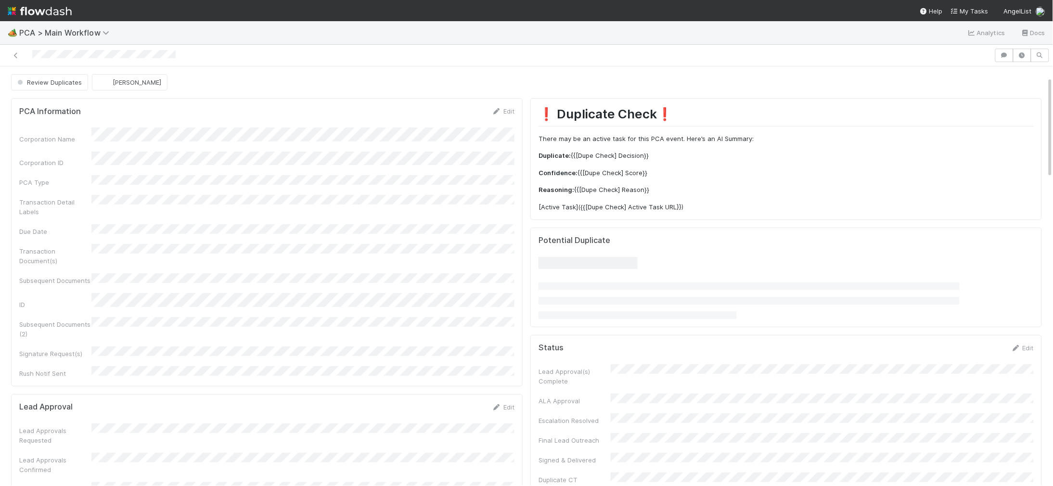
scroll to position [977, 0]
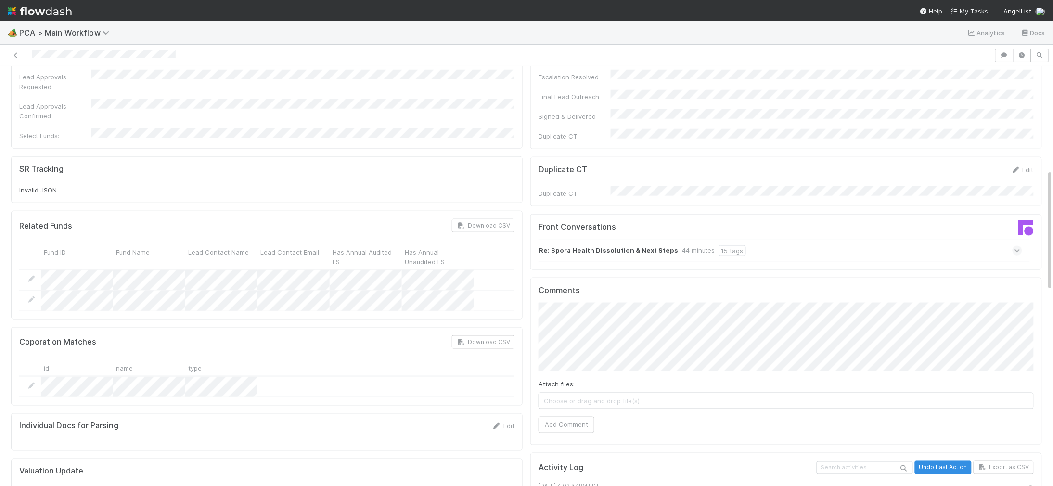
click at [729, 245] on div "15 tags" at bounding box center [732, 250] width 27 height 11
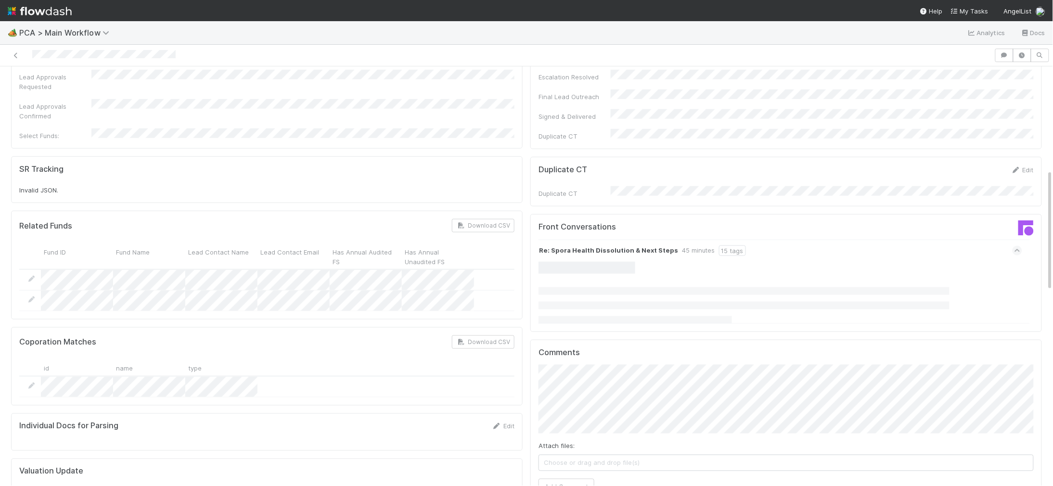
click at [770, 240] on div "Re: Spora Health Dissolution & Next Steps 45 minutes 15 tags" at bounding box center [781, 251] width 484 height 22
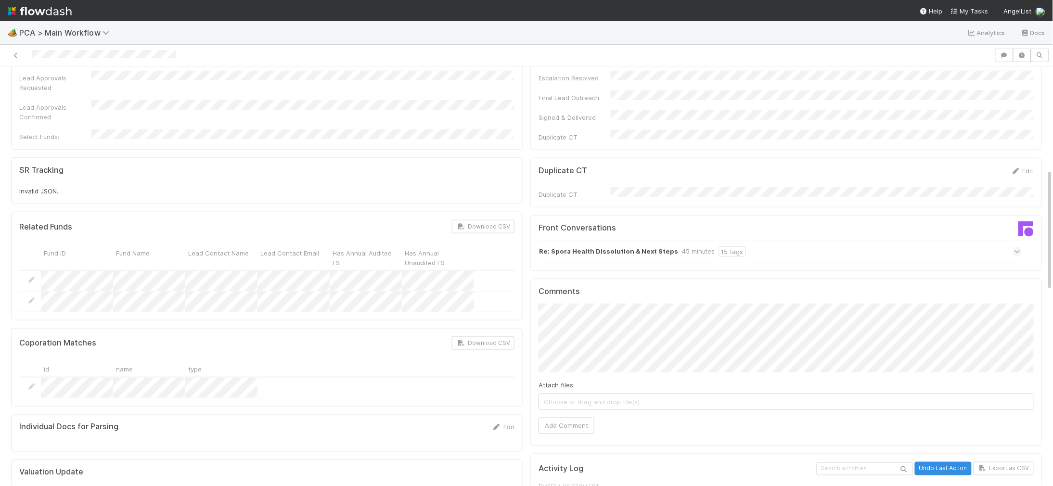
click at [770, 241] on div "Re: Spora Health Dissolution & Next Steps 45 minutes 15 tags" at bounding box center [781, 252] width 484 height 22
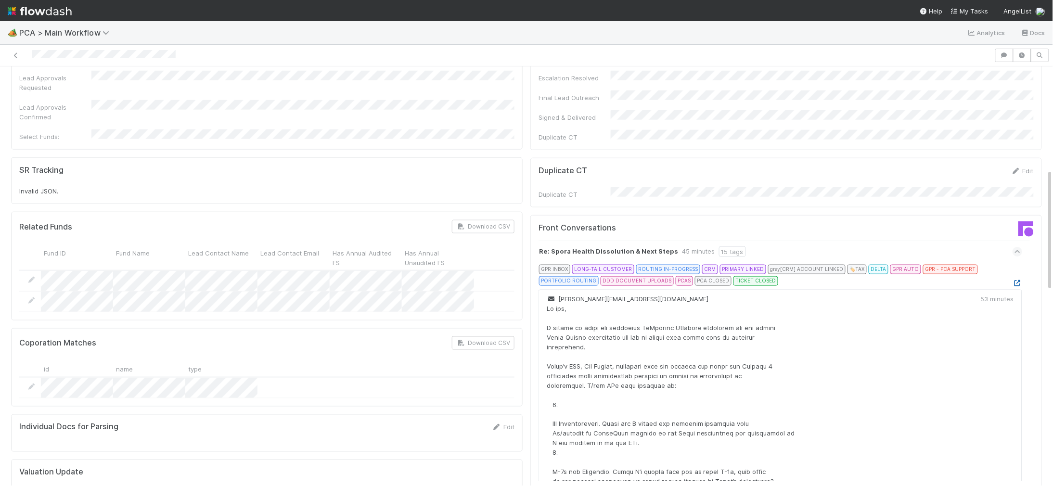
click at [1019, 280] on icon at bounding box center [1018, 283] width 10 height 6
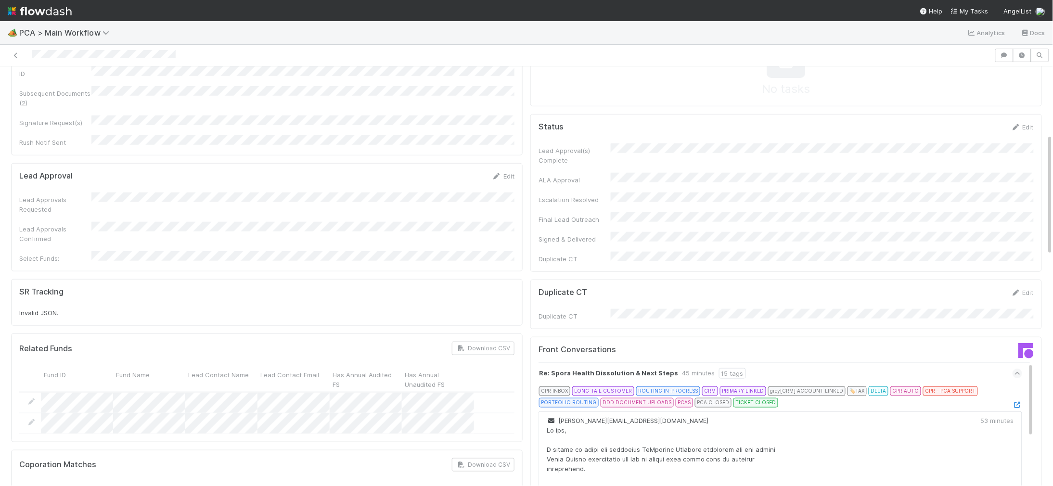
scroll to position [0, 0]
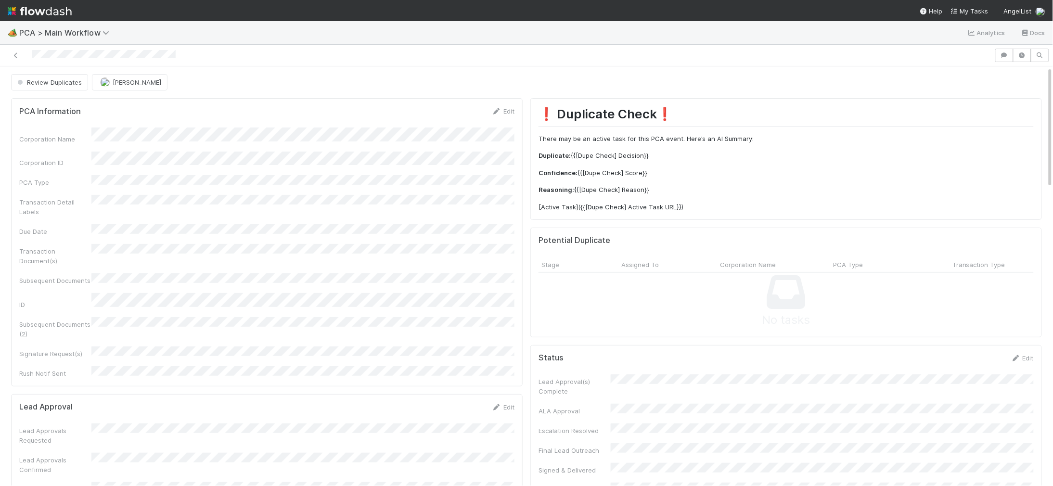
click at [83, 85] on div "Review Duplicates" at bounding box center [51, 82] width 81 height 16
click at [71, 87] on div "Review Duplicates" at bounding box center [51, 82] width 81 height 16
drag, startPoint x: 85, startPoint y: 84, endPoint x: 67, endPoint y: 85, distance: 17.8
click at [83, 84] on div "Review Duplicates" at bounding box center [51, 82] width 81 height 16
click at [67, 86] on div "Review Duplicates" at bounding box center [51, 82] width 81 height 16
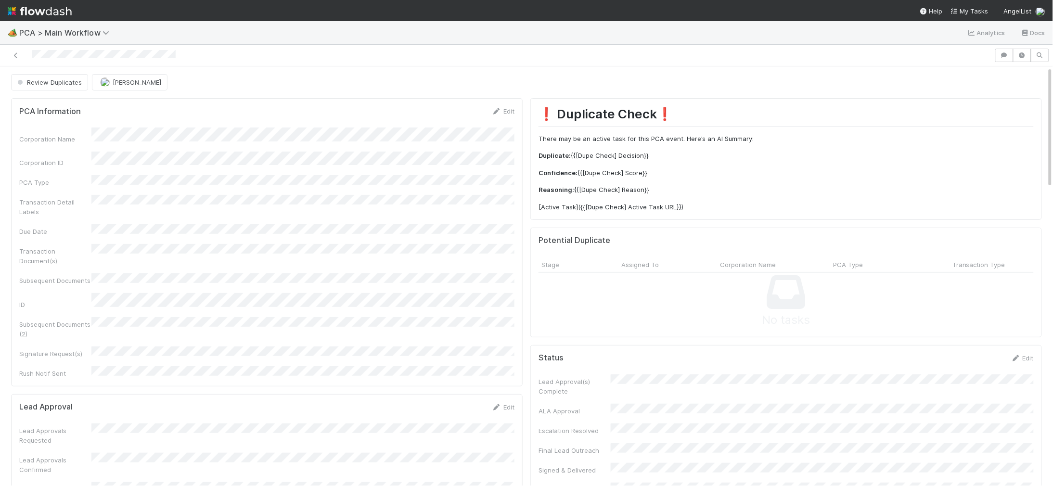
drag, startPoint x: 99, startPoint y: 88, endPoint x: 64, endPoint y: 84, distance: 34.9
click at [92, 87] on div "[PERSON_NAME]" at bounding box center [131, 82] width 79 height 16
click at [64, 84] on div "Review Duplicates" at bounding box center [51, 82] width 81 height 16
click at [40, 85] on div "Review Duplicates" at bounding box center [51, 82] width 81 height 16
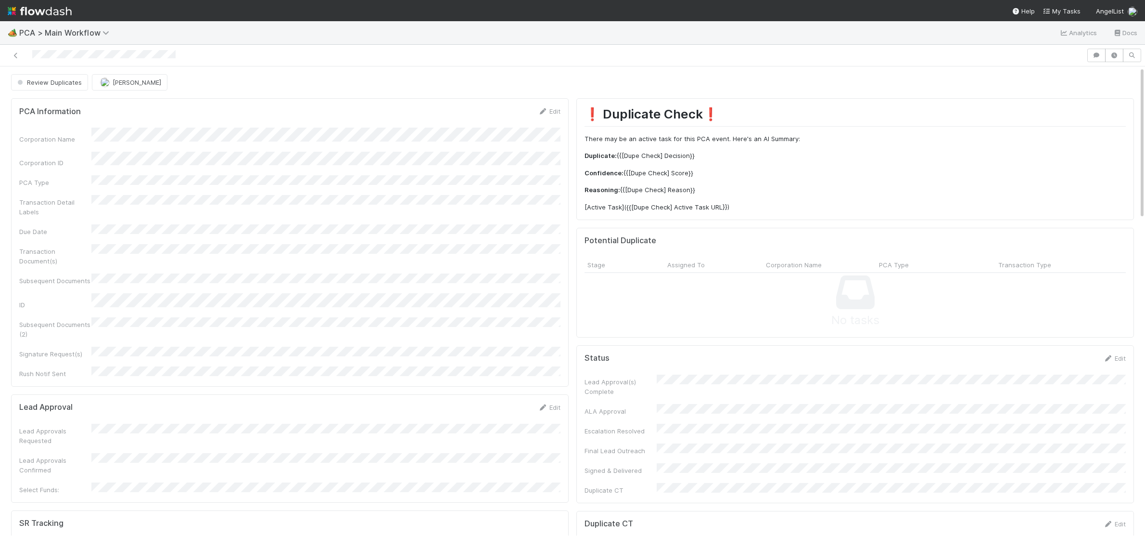
click at [70, 80] on div "Review Duplicates" at bounding box center [51, 82] width 81 height 16
click at [791, 114] on h1 "❗ Duplicate Check❗️" at bounding box center [855, 116] width 541 height 20
click at [82, 80] on div "Review Duplicates" at bounding box center [51, 82] width 81 height 16
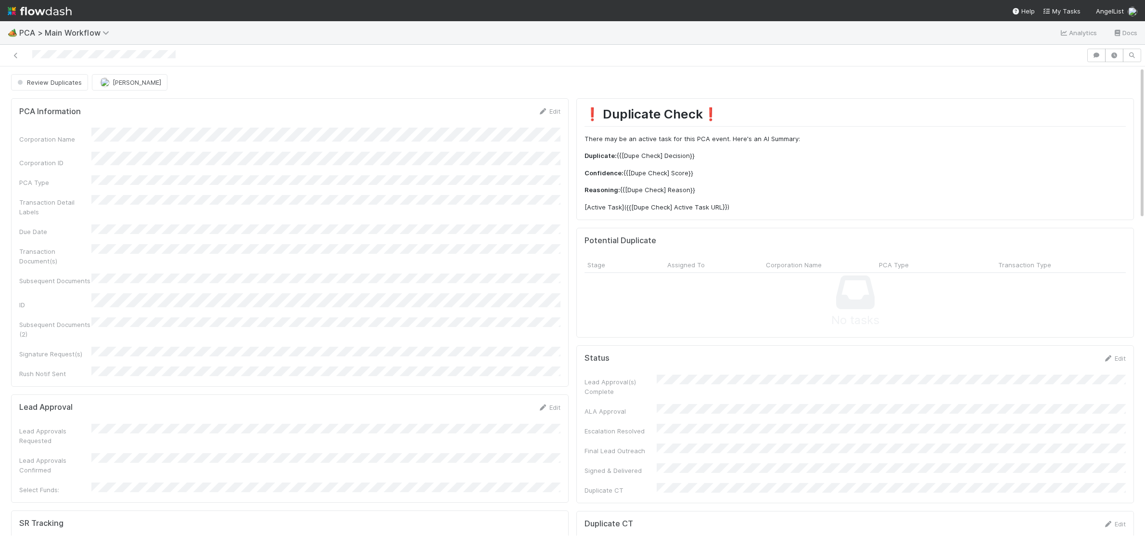
click at [82, 80] on div "Review Duplicates" at bounding box center [51, 82] width 81 height 16
drag, startPoint x: 82, startPoint y: 80, endPoint x: 66, endPoint y: 79, distance: 15.9
click at [73, 79] on div "Review Duplicates" at bounding box center [51, 82] width 81 height 16
click at [55, 81] on div "Review Duplicates" at bounding box center [51, 82] width 81 height 16
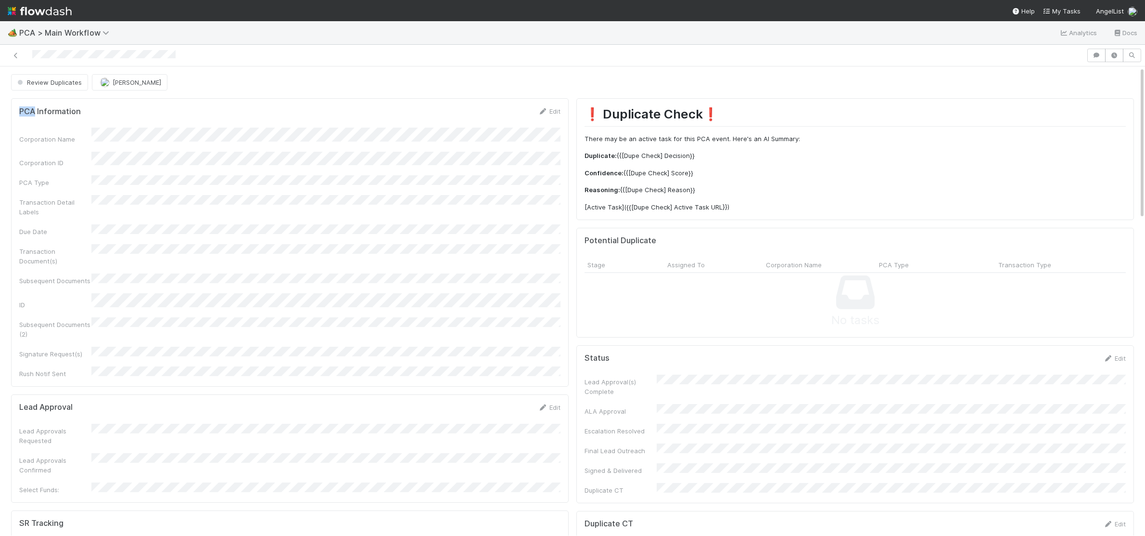
drag, startPoint x: 55, startPoint y: 81, endPoint x: 95, endPoint y: 81, distance: 39.9
click at [56, 81] on div "Review Duplicates" at bounding box center [51, 82] width 81 height 16
click at [127, 81] on div "[PERSON_NAME]" at bounding box center [131, 82] width 79 height 16
drag, startPoint x: 65, startPoint y: 82, endPoint x: 90, endPoint y: 83, distance: 25.0
click at [65, 82] on div "Review Duplicates" at bounding box center [51, 82] width 81 height 16
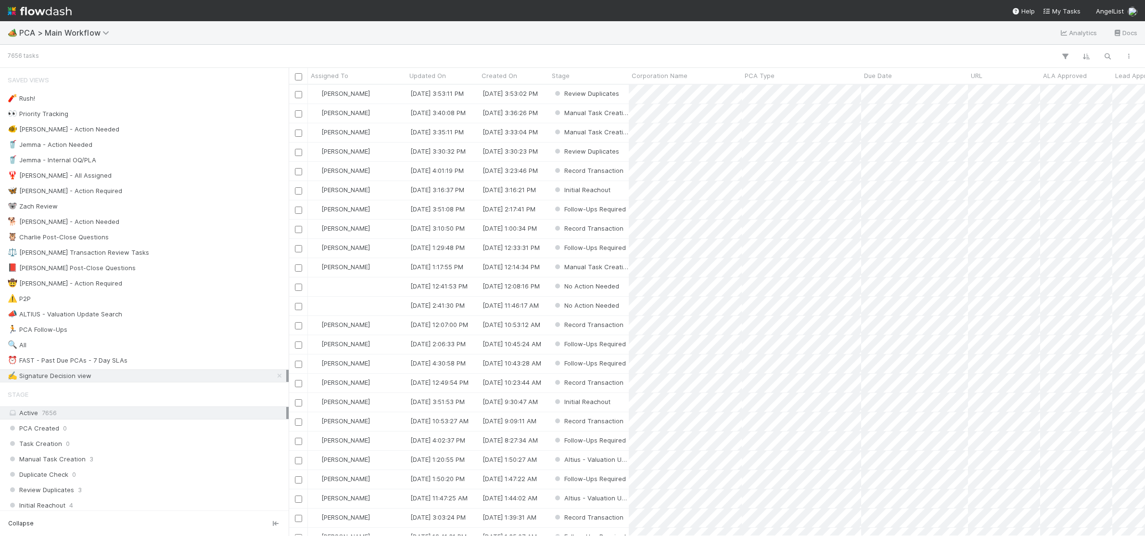
scroll to position [451, 857]
click at [175, 223] on div "🐕 [PERSON_NAME] - Action Needed 1" at bounding box center [147, 222] width 279 height 12
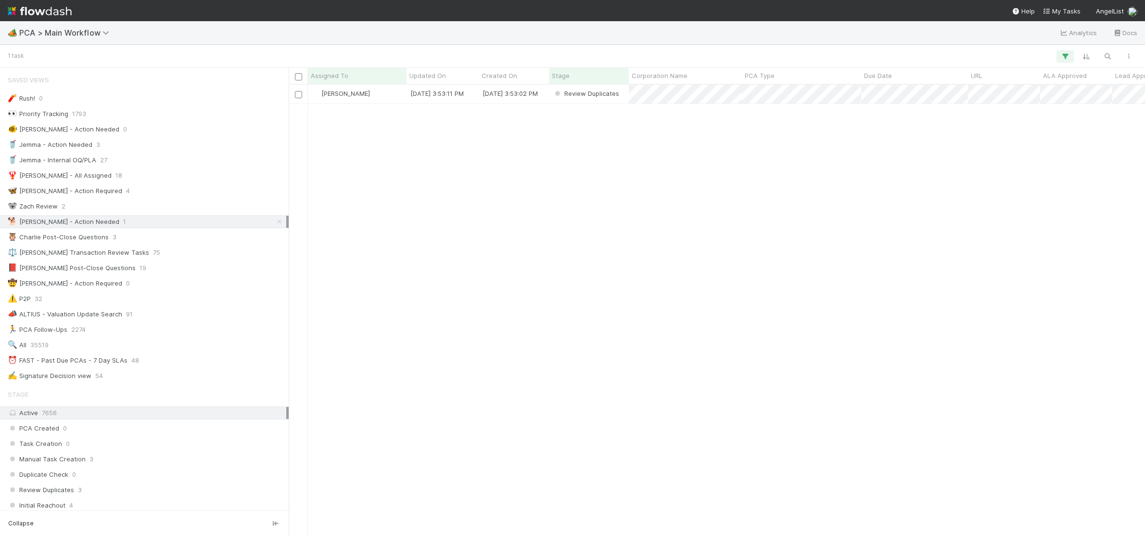
scroll to position [451, 857]
click at [136, 210] on div "🐨 Zach Review 2" at bounding box center [147, 206] width 279 height 12
click at [172, 221] on div "🐕 [PERSON_NAME] - Action Needed 1" at bounding box center [147, 222] width 279 height 12
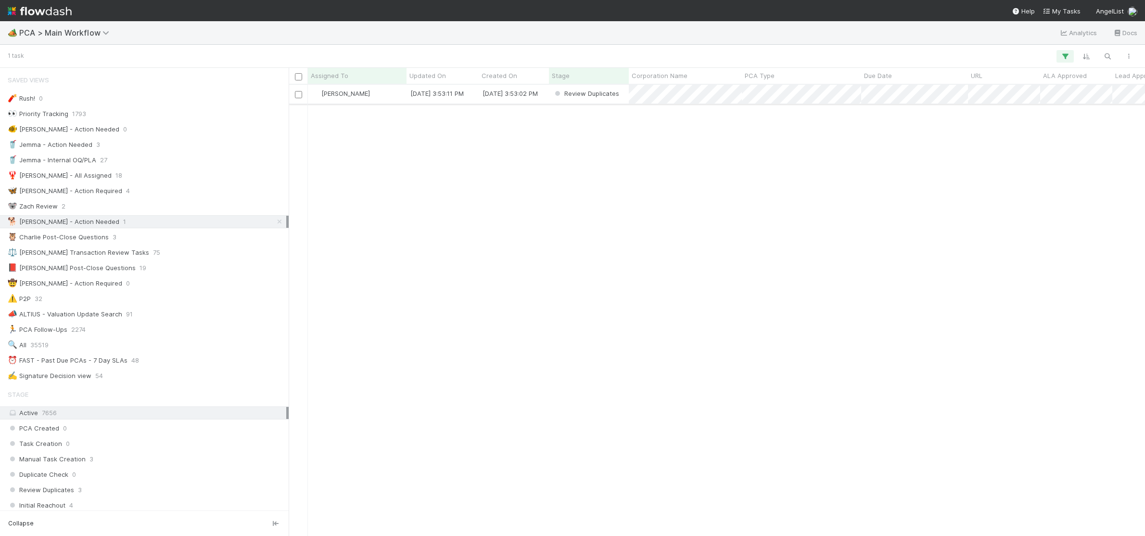
click at [306, 95] on div at bounding box center [298, 94] width 19 height 19
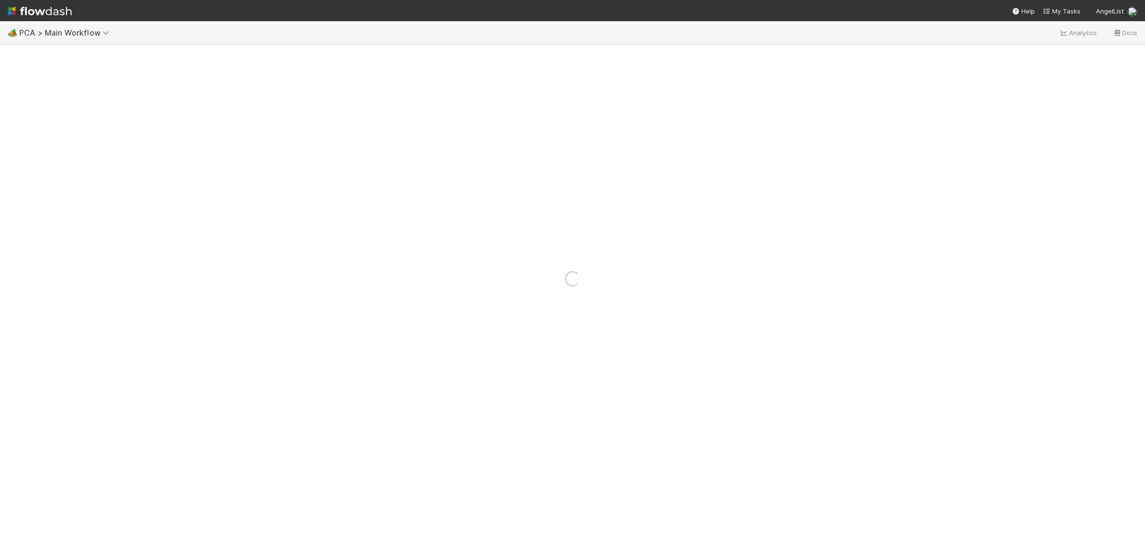
click at [299, 96] on div "Loading..." at bounding box center [572, 278] width 1145 height 514
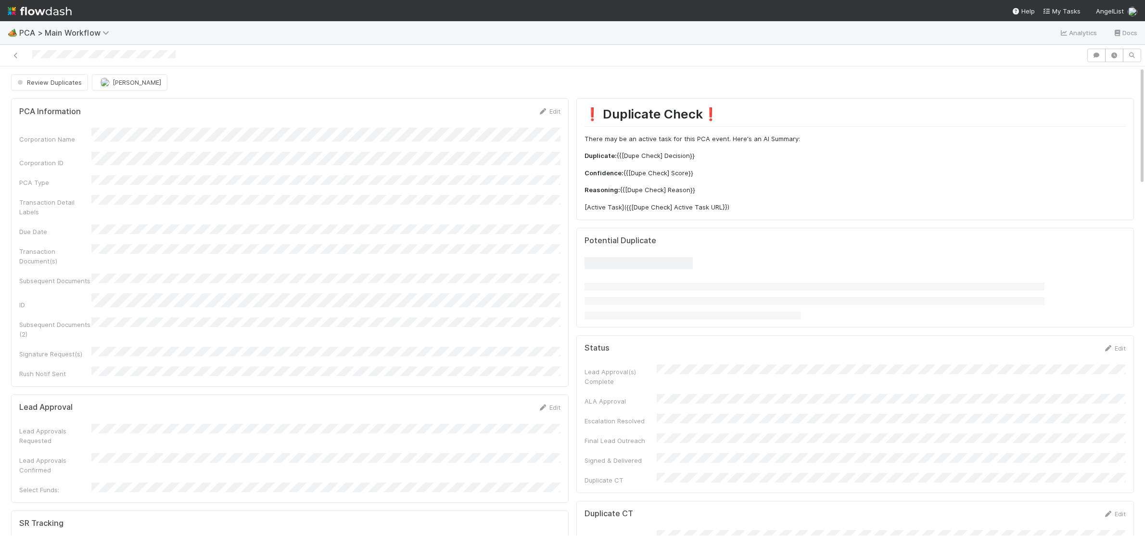
click at [85, 82] on div "Review Duplicates" at bounding box center [51, 82] width 81 height 16
click at [78, 81] on div "Review Duplicates" at bounding box center [51, 82] width 81 height 16
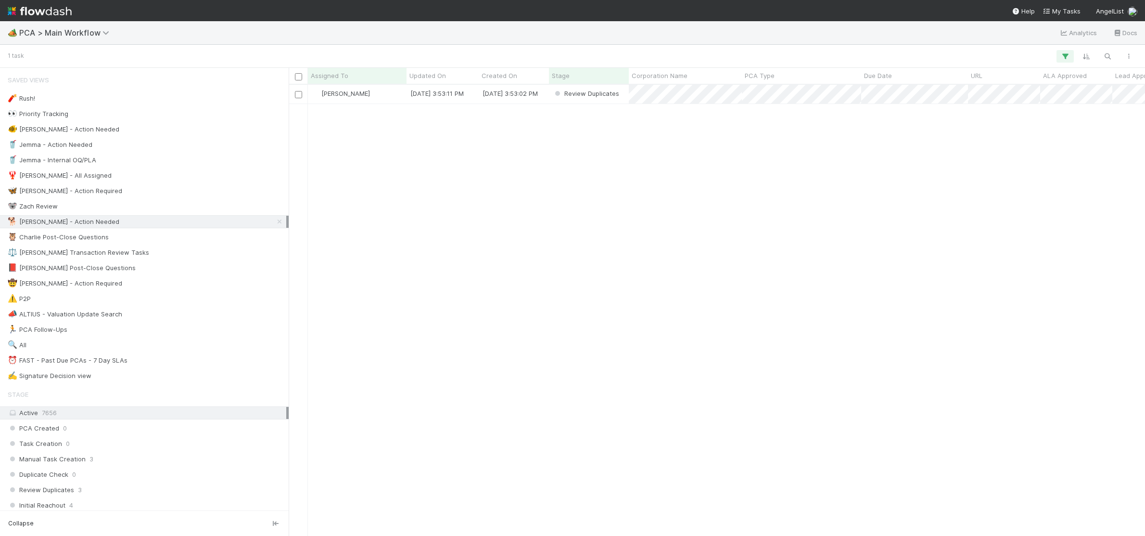
scroll to position [451, 857]
click at [296, 95] on input "checkbox" at bounding box center [298, 94] width 7 height 7
checkbox input "true"
click at [353, 99] on div "[PERSON_NAME]" at bounding box center [357, 94] width 99 height 19
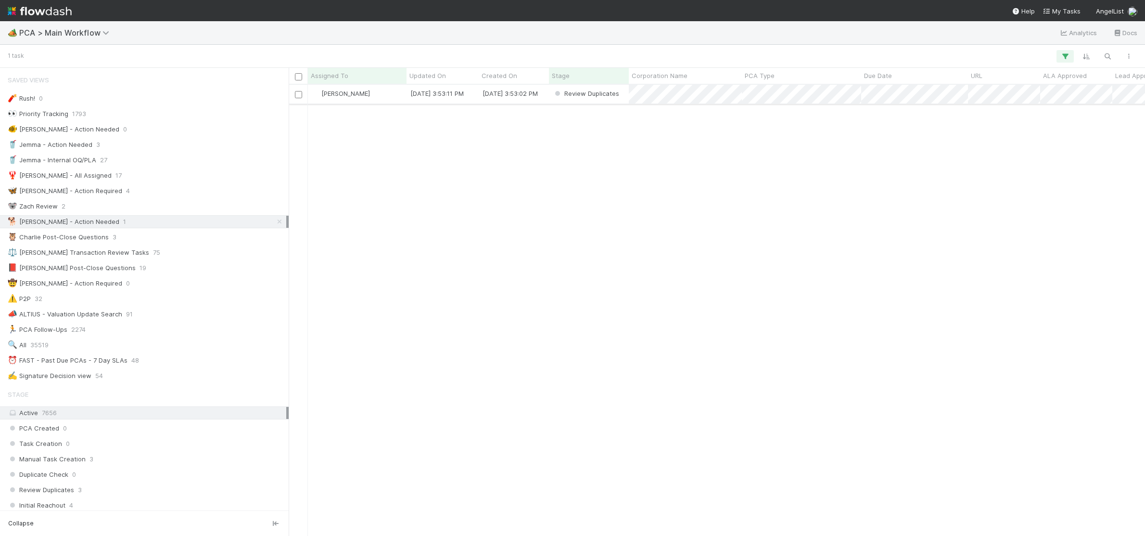
click at [300, 91] on input "checkbox" at bounding box center [298, 94] width 7 height 7
checkbox input "false"
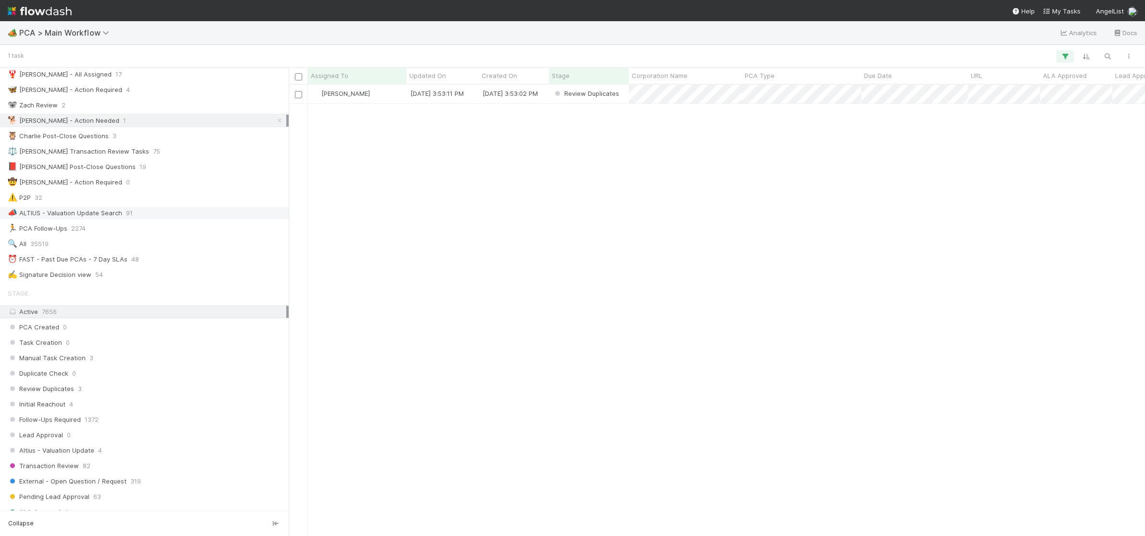
scroll to position [97, 0]
click at [137, 399] on div "Review Duplicates 3" at bounding box center [147, 393] width 279 height 12
click at [278, 125] on icon at bounding box center [280, 125] width 10 height 6
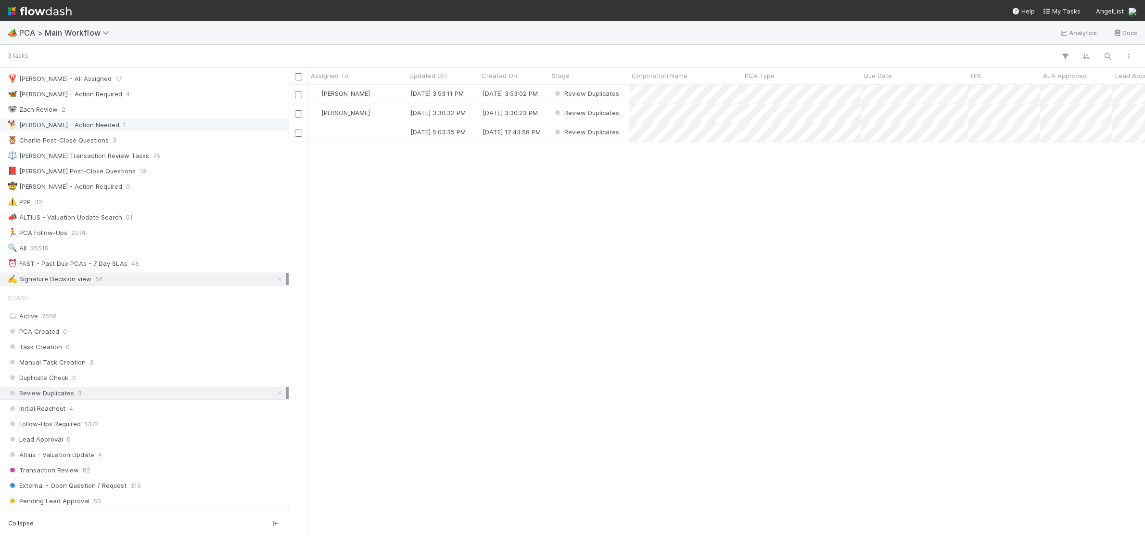
scroll to position [451, 857]
click at [372, 132] on div at bounding box center [357, 132] width 99 height 19
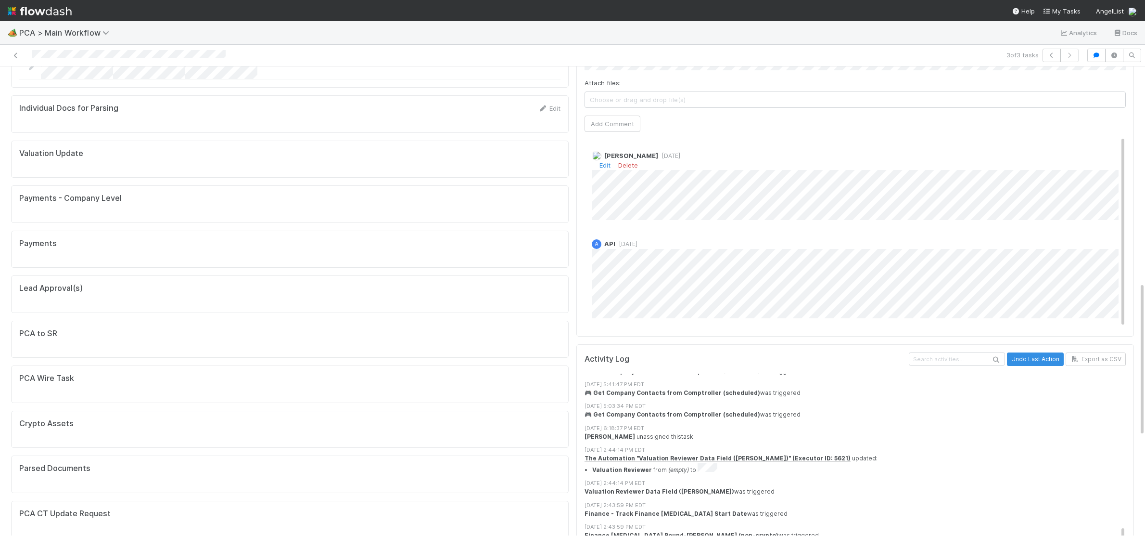
scroll to position [0, 2]
click at [656, 152] on span "1 month ago" at bounding box center [667, 155] width 22 height 7
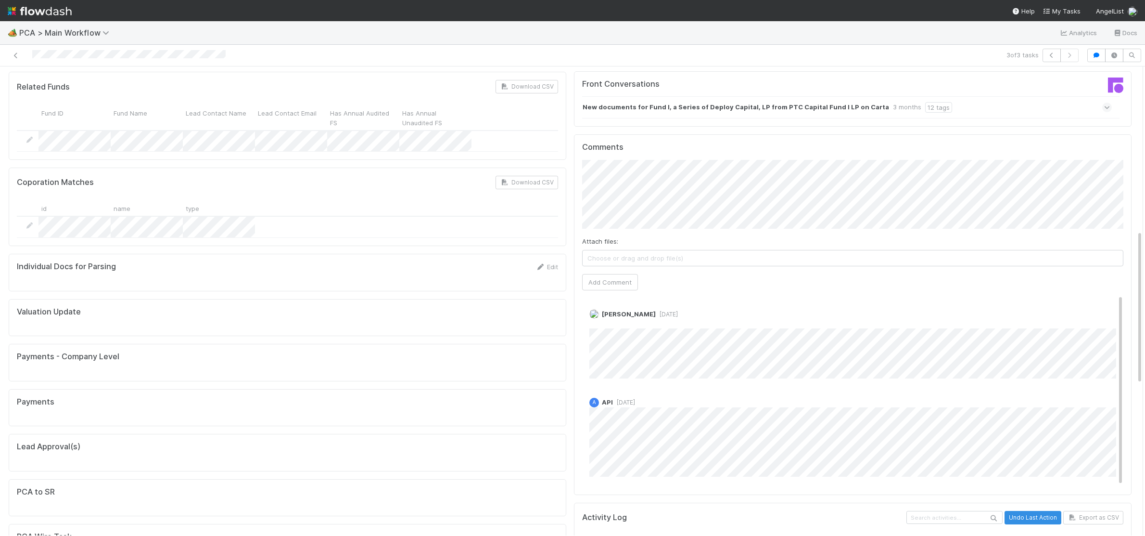
scroll to position [470, 0]
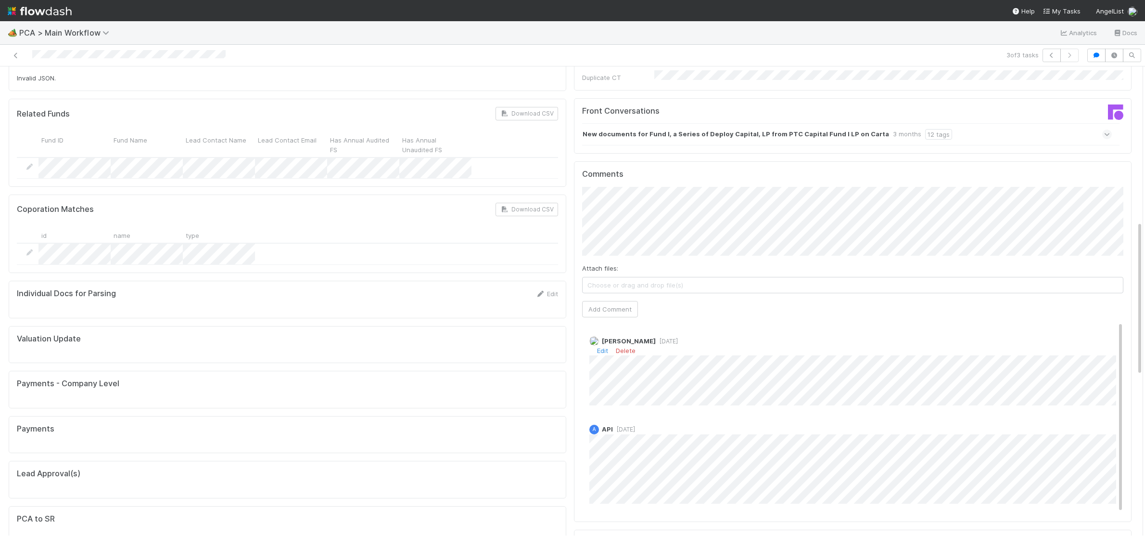
click at [656, 337] on span "1 month ago" at bounding box center [667, 340] width 22 height 7
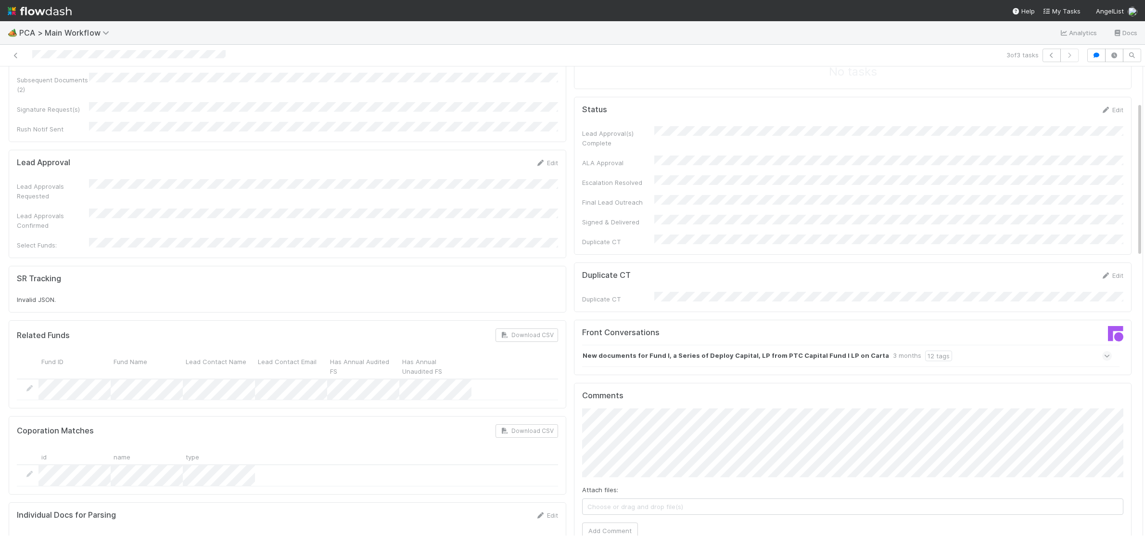
scroll to position [0, 0]
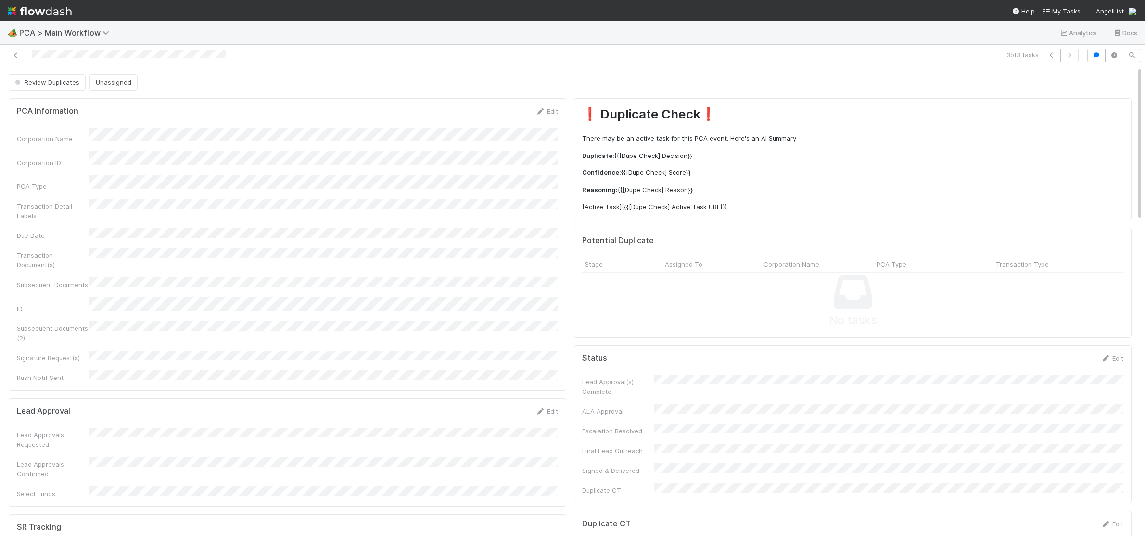
click at [60, 89] on div "Review Duplicates" at bounding box center [49, 82] width 81 height 16
click at [58, 84] on div "Review Duplicates" at bounding box center [49, 82] width 81 height 16
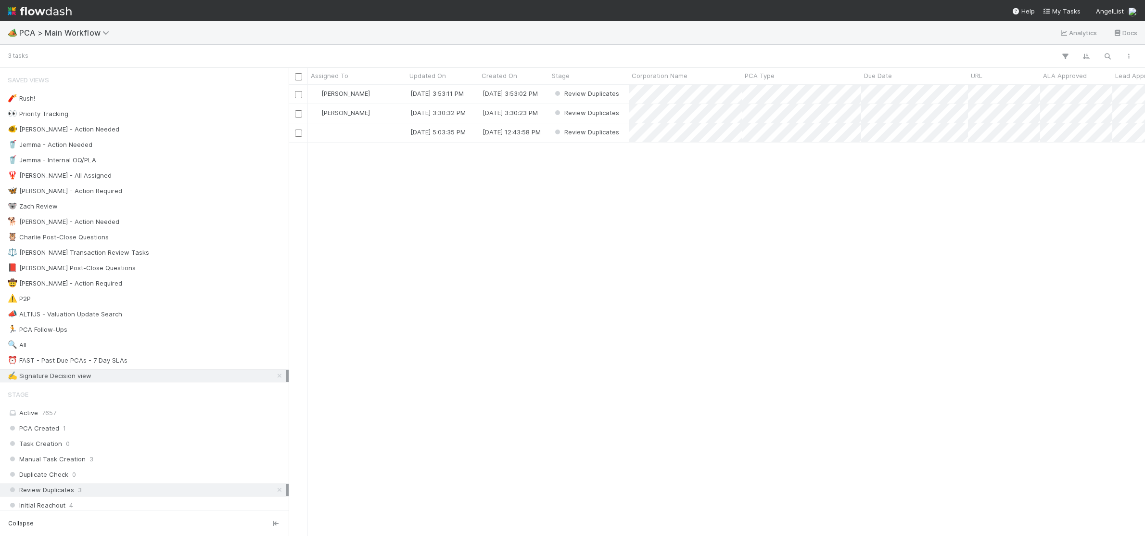
scroll to position [0, 0]
click at [296, 132] on input "checkbox" at bounding box center [298, 132] width 7 height 7
click at [298, 132] on input "checkbox" at bounding box center [298, 132] width 7 height 7
click at [394, 111] on div "[PERSON_NAME]" at bounding box center [357, 113] width 99 height 19
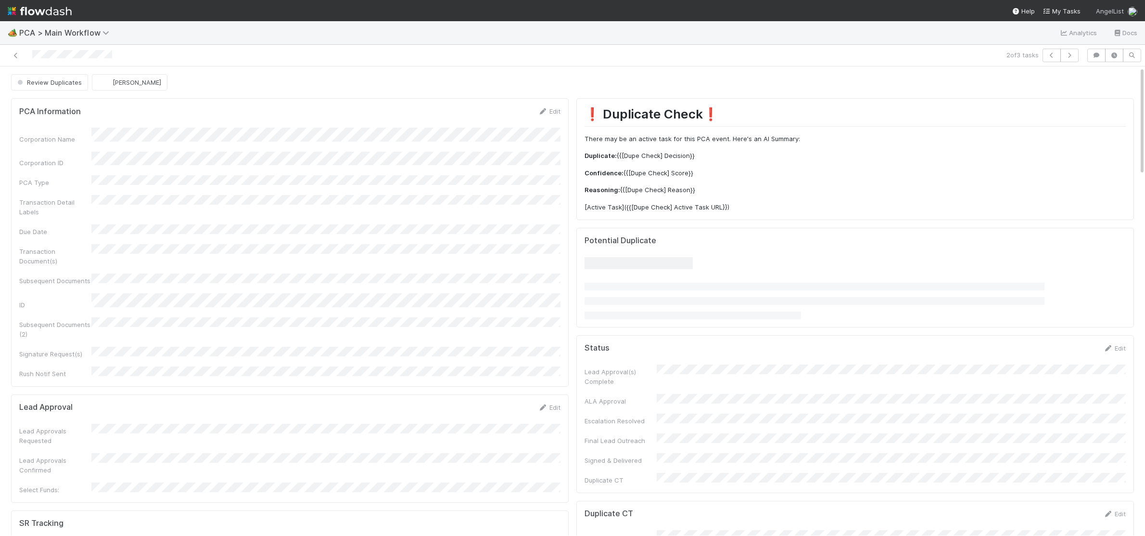
click at [1124, 13] on div "AngelList" at bounding box center [1116, 10] width 41 height 11
click at [1086, 128] on link "Logout" at bounding box center [1114, 128] width 97 height 14
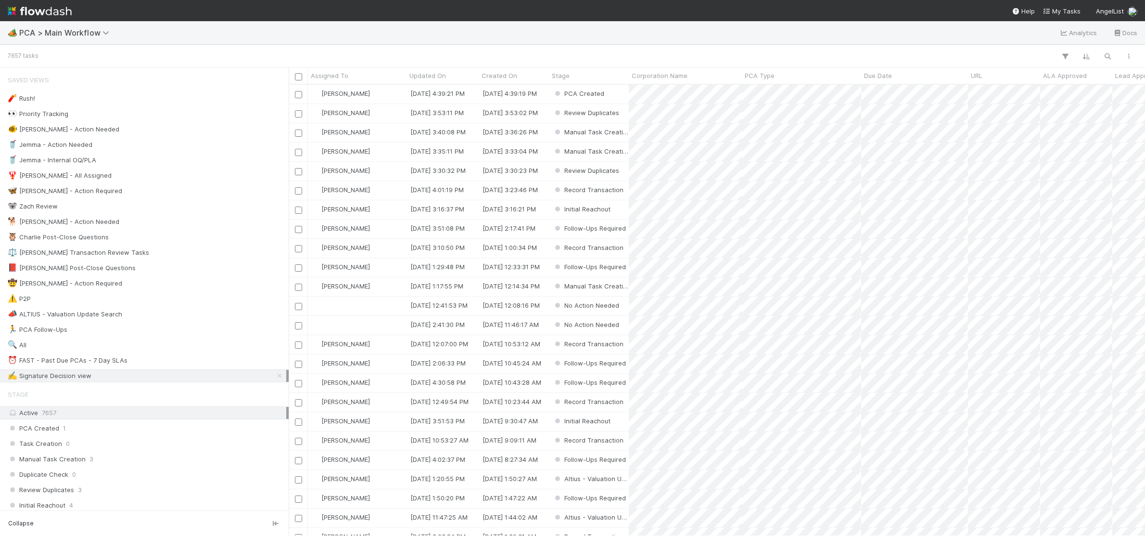
scroll to position [451, 857]
click at [176, 218] on div "🐕 Charlie - Action Needed" at bounding box center [147, 222] width 279 height 12
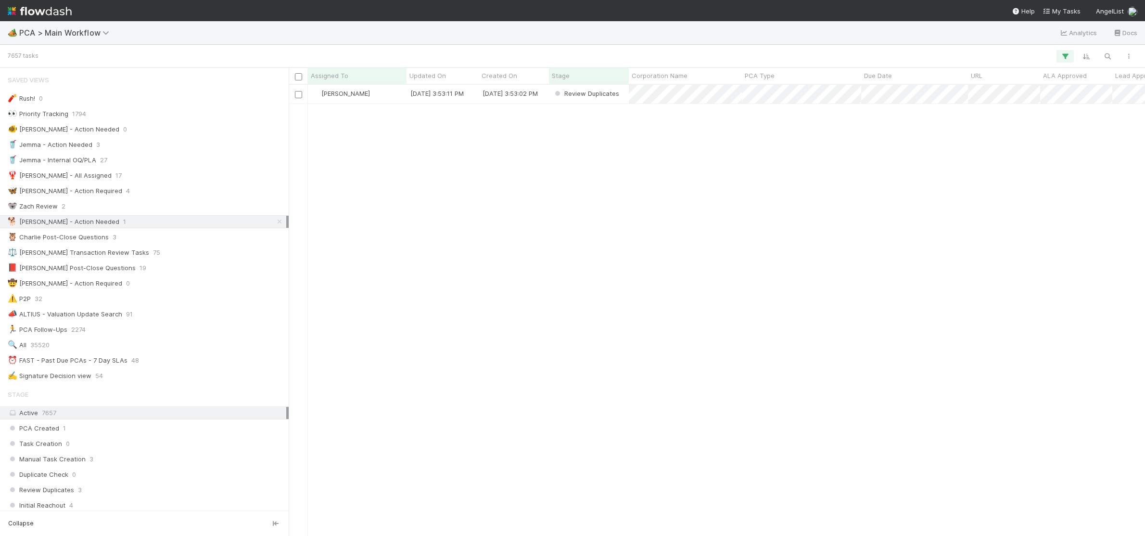
scroll to position [451, 857]
click at [389, 98] on div "[PERSON_NAME]" at bounding box center [357, 94] width 99 height 19
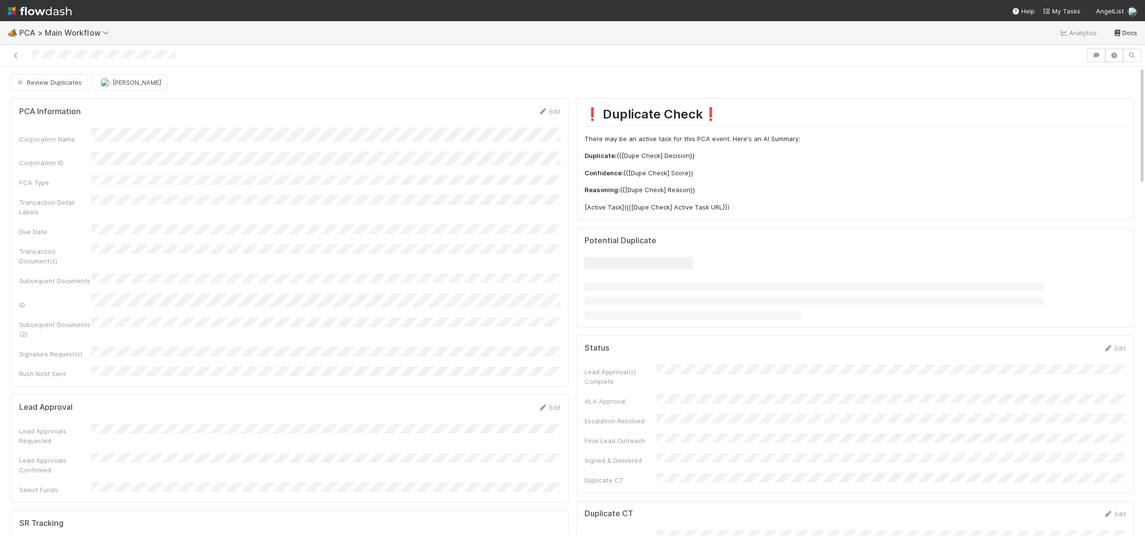
click at [1128, 37] on link "Docs" at bounding box center [1125, 33] width 25 height 12
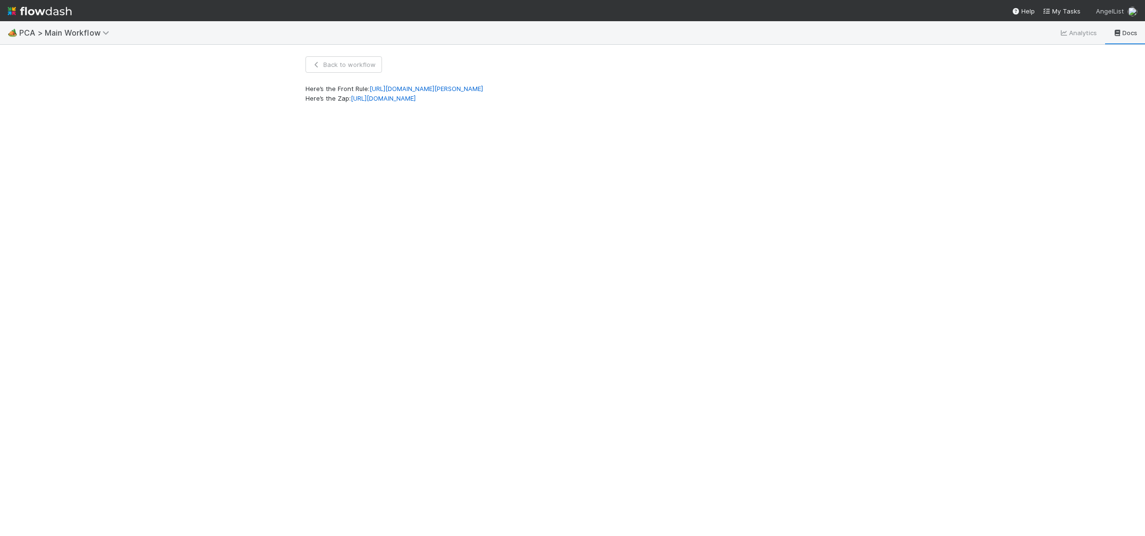
click at [1119, 12] on span "AngelList" at bounding box center [1110, 11] width 28 height 8
click at [1080, 128] on link "Logout" at bounding box center [1114, 128] width 97 height 14
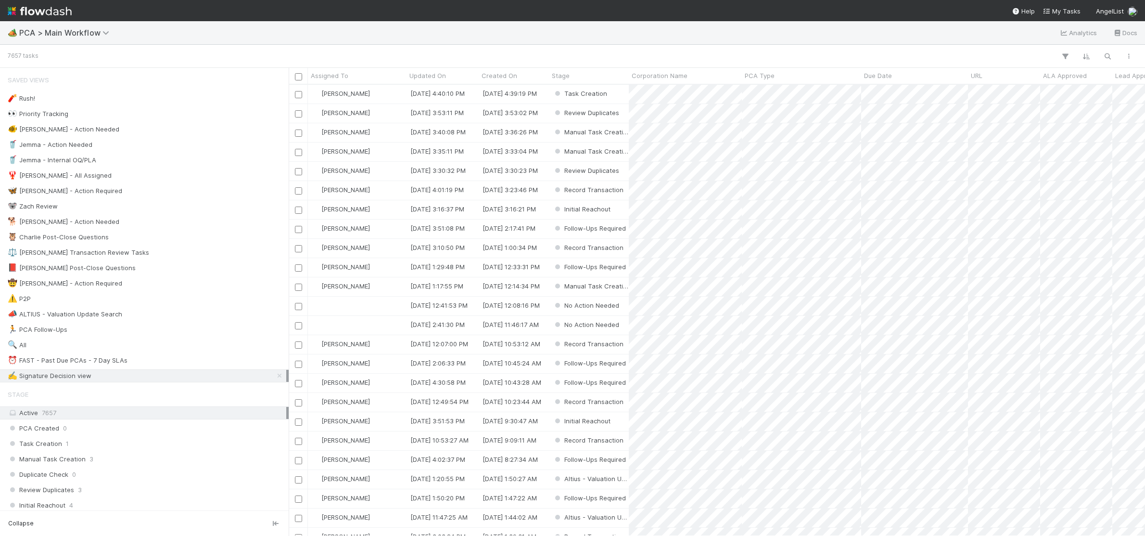
scroll to position [451, 857]
click at [116, 219] on div "🐕 [PERSON_NAME] - Action Needed 1" at bounding box center [147, 222] width 279 height 12
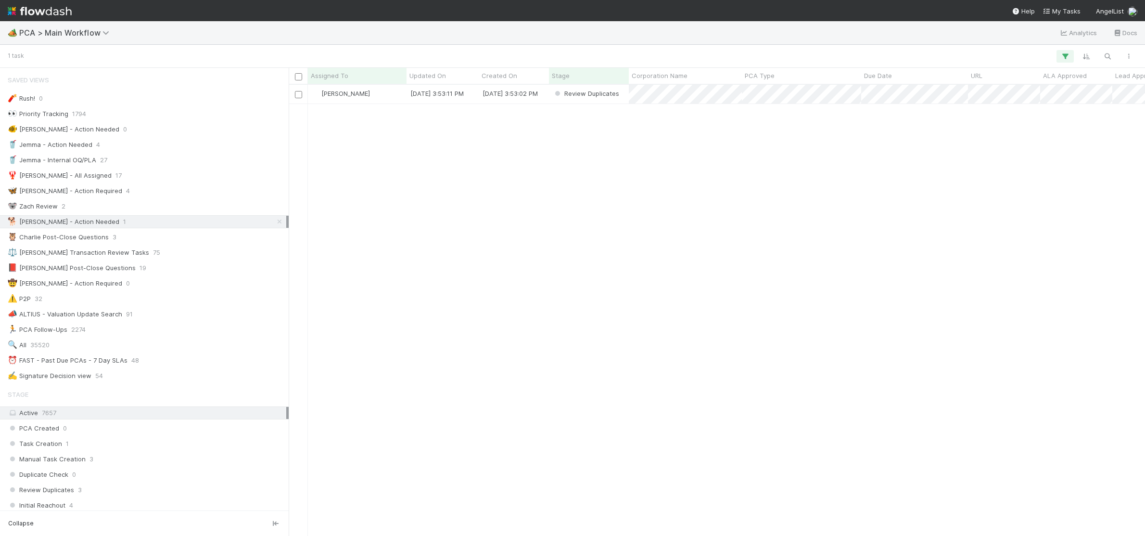
scroll to position [451, 857]
click at [278, 218] on link at bounding box center [280, 222] width 10 height 12
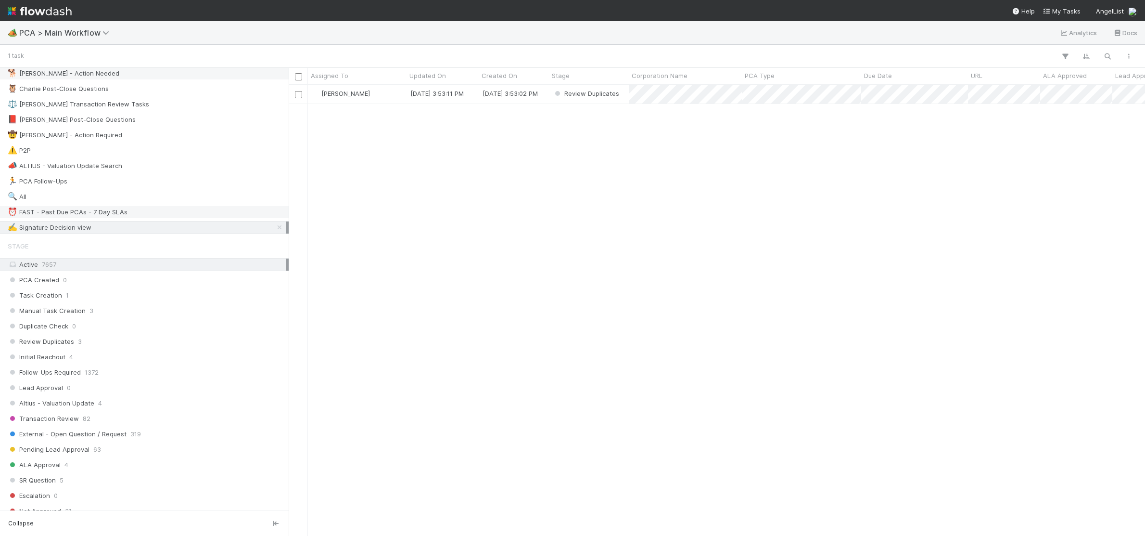
scroll to position [451, 857]
click at [194, 341] on div "Review Duplicates 3" at bounding box center [147, 341] width 279 height 12
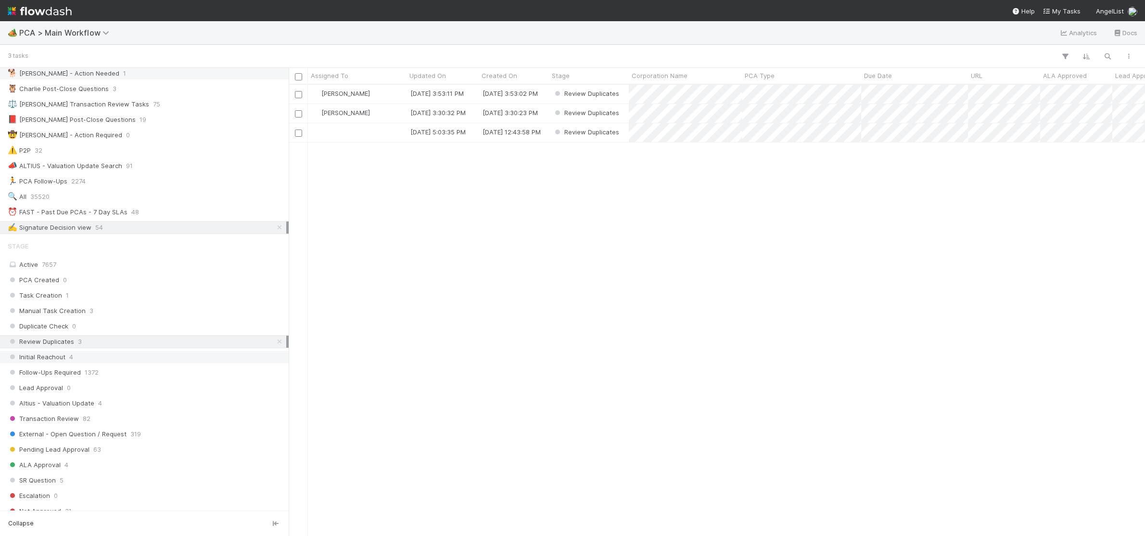
scroll to position [451, 857]
click at [196, 358] on div "Initial Reachout 4" at bounding box center [147, 357] width 279 height 12
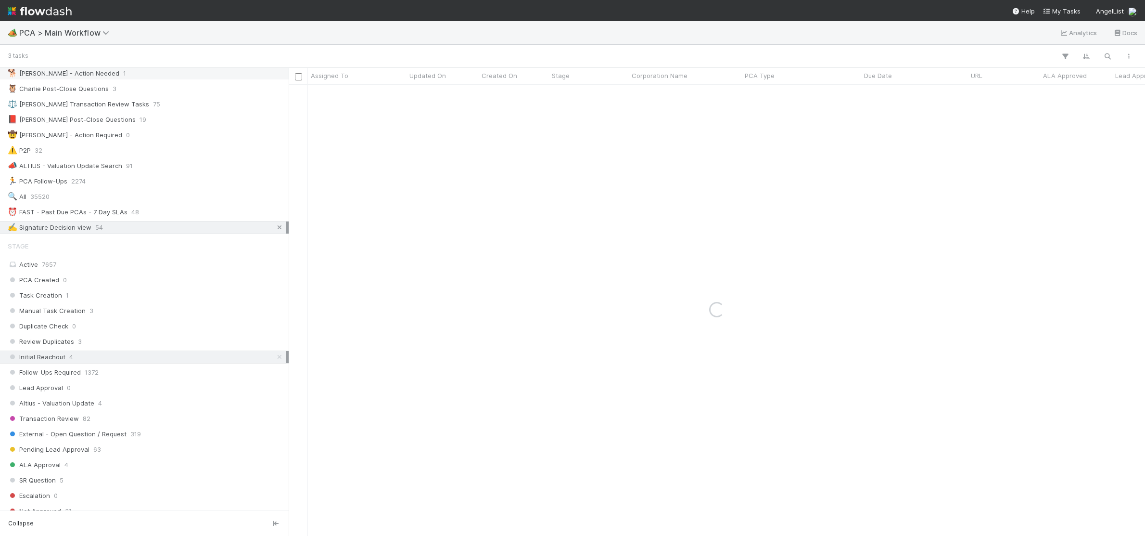
click at [280, 231] on icon at bounding box center [280, 227] width 10 height 6
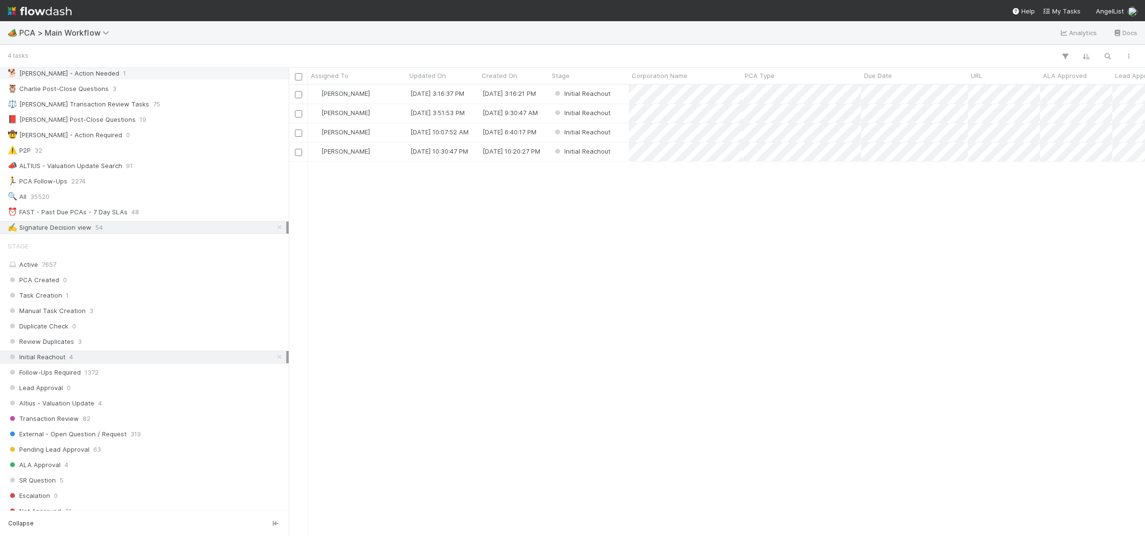
scroll to position [451, 857]
click at [385, 93] on div "[PERSON_NAME]" at bounding box center [357, 94] width 99 height 19
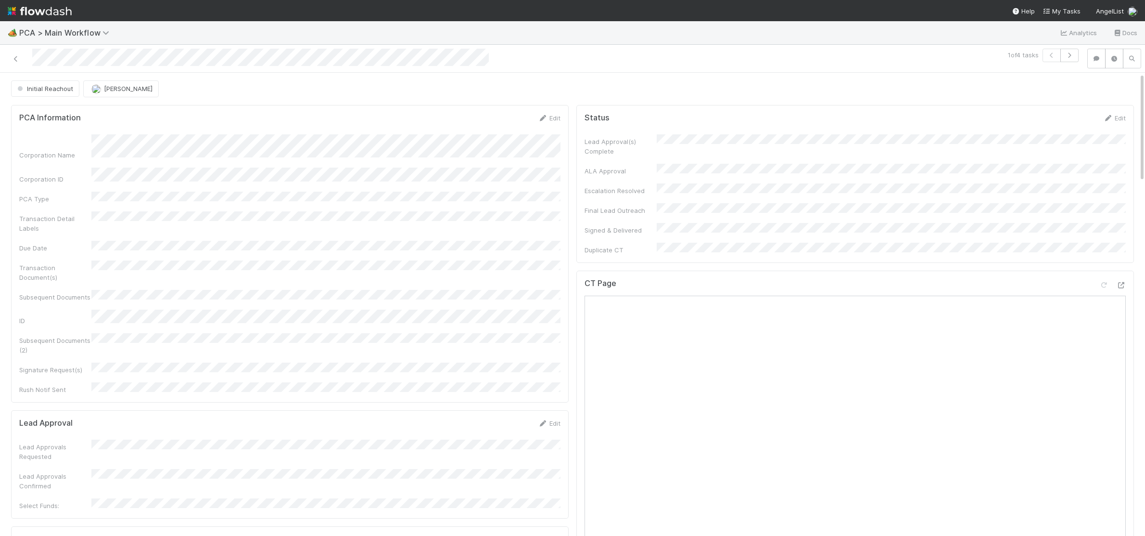
click at [25, 85] on div "Initial Reachout" at bounding box center [47, 88] width 72 height 16
click at [28, 85] on div "Initial Reachout" at bounding box center [47, 88] width 72 height 16
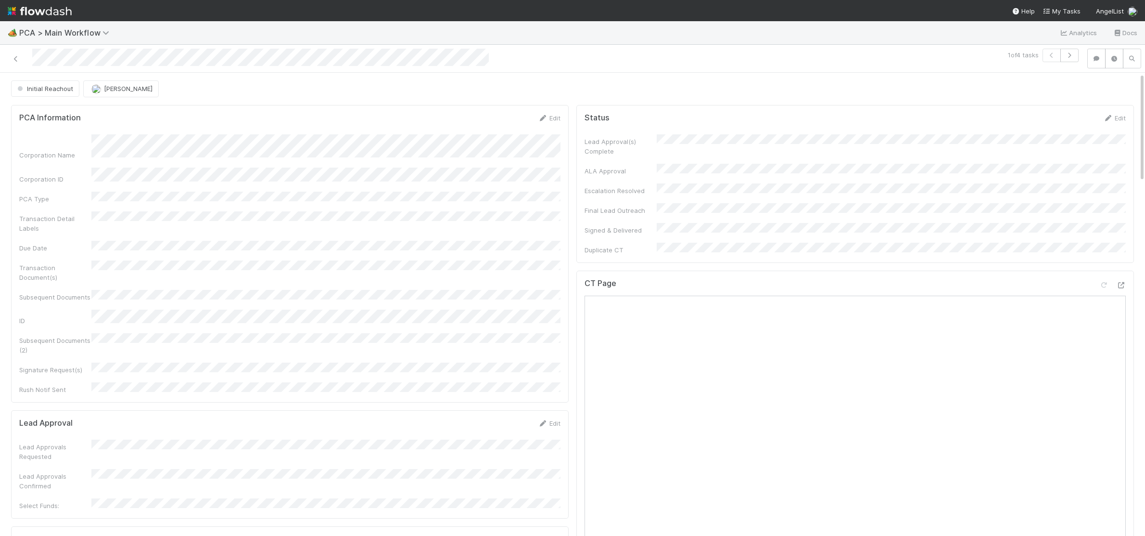
click at [28, 85] on div "Initial Reachout" at bounding box center [47, 88] width 72 height 16
click at [54, 88] on div "Initial Reachout" at bounding box center [47, 88] width 72 height 16
drag, startPoint x: 54, startPoint y: 88, endPoint x: 79, endPoint y: 89, distance: 25.0
click at [54, 88] on div "Initial Reachout" at bounding box center [47, 88] width 72 height 16
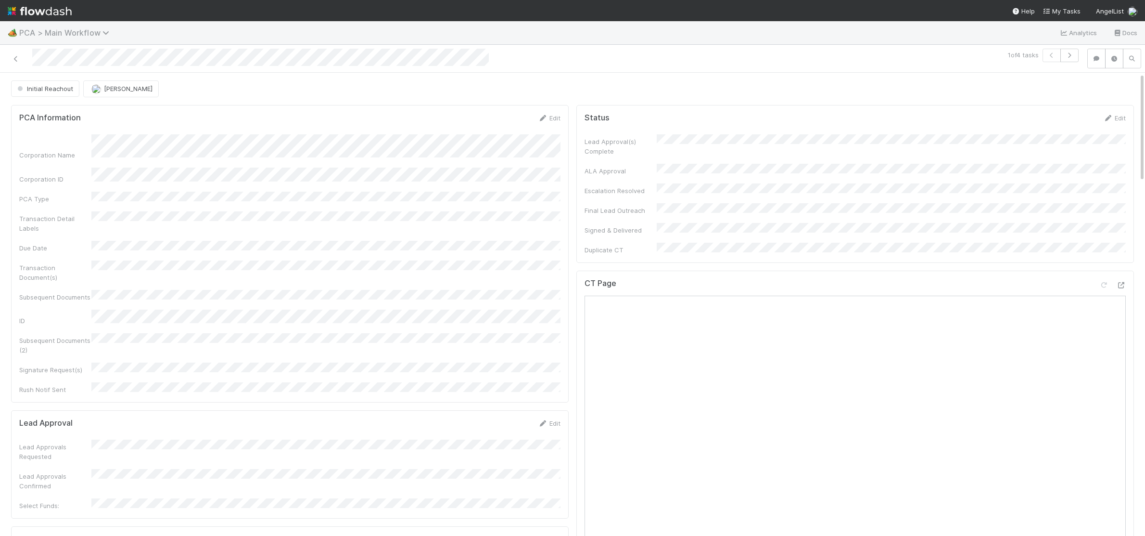
click at [70, 30] on span "PCA > Main Workflow" at bounding box center [66, 33] width 95 height 10
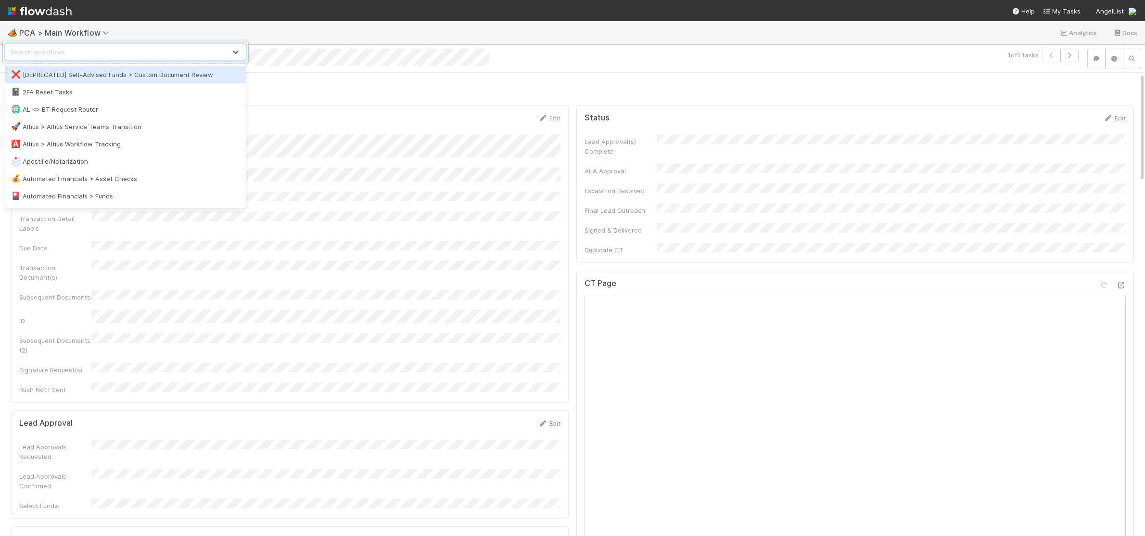
click at [56, 12] on div "option [DEPRECATED] Self-Advised Funds > Custom Document Review focused, 1 of 5…" at bounding box center [572, 268] width 1145 height 536
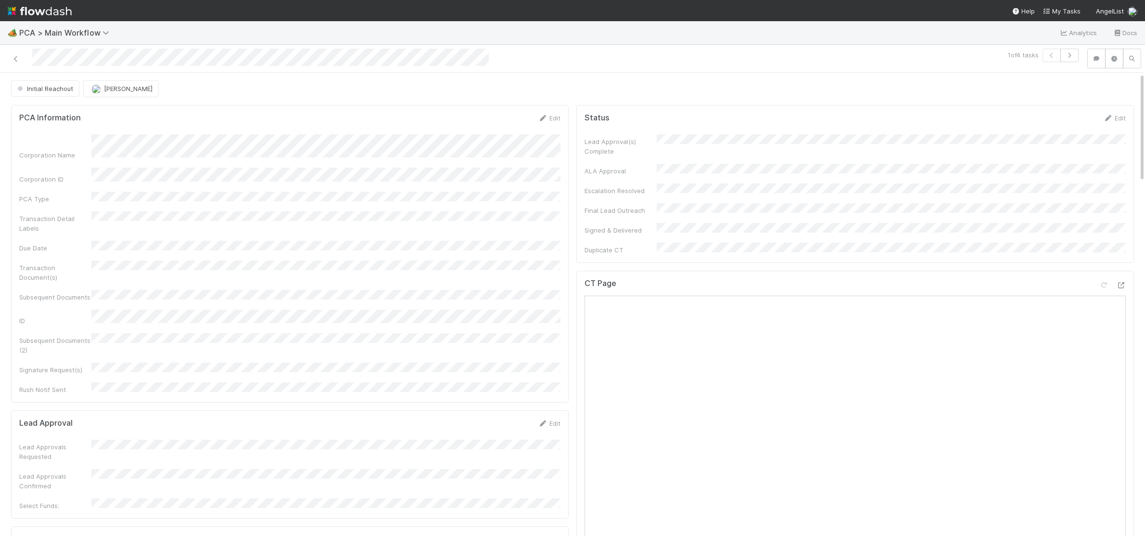
click at [60, 11] on img at bounding box center [40, 11] width 64 height 16
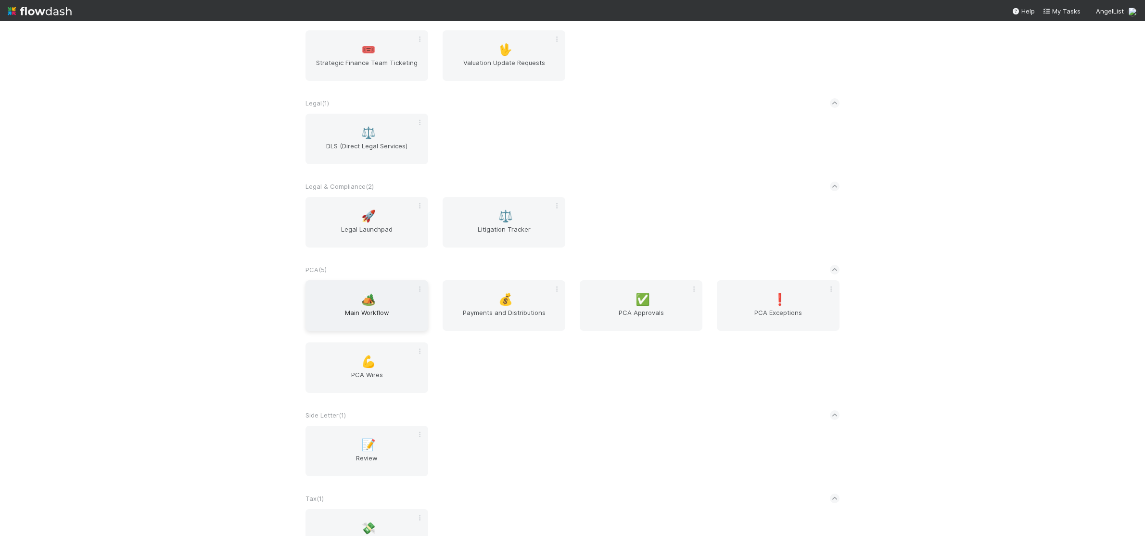
scroll to position [1545, 0]
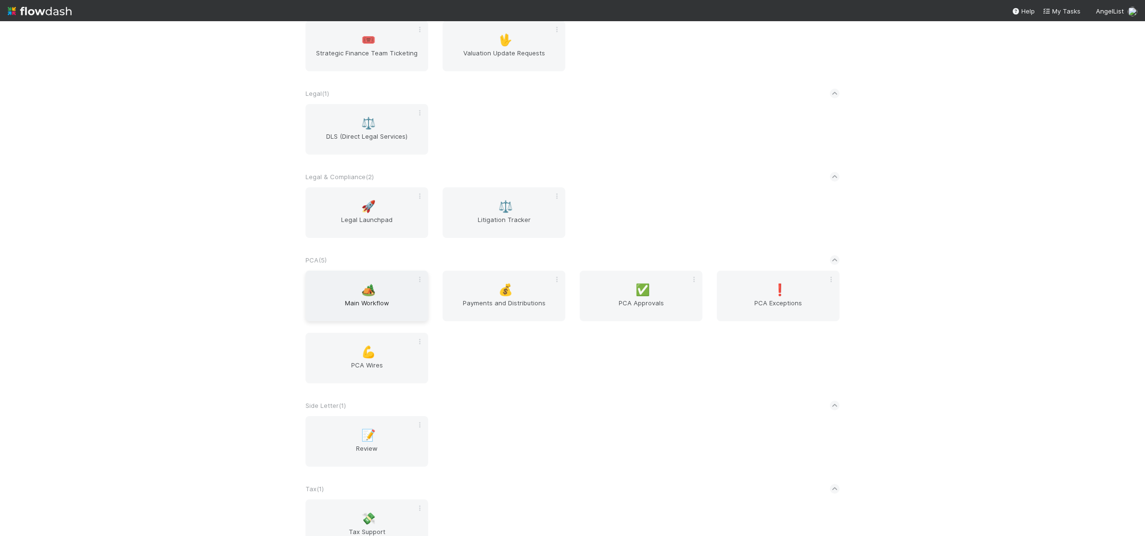
click at [389, 289] on div "🏕️ Main Workflow" at bounding box center [367, 295] width 123 height 51
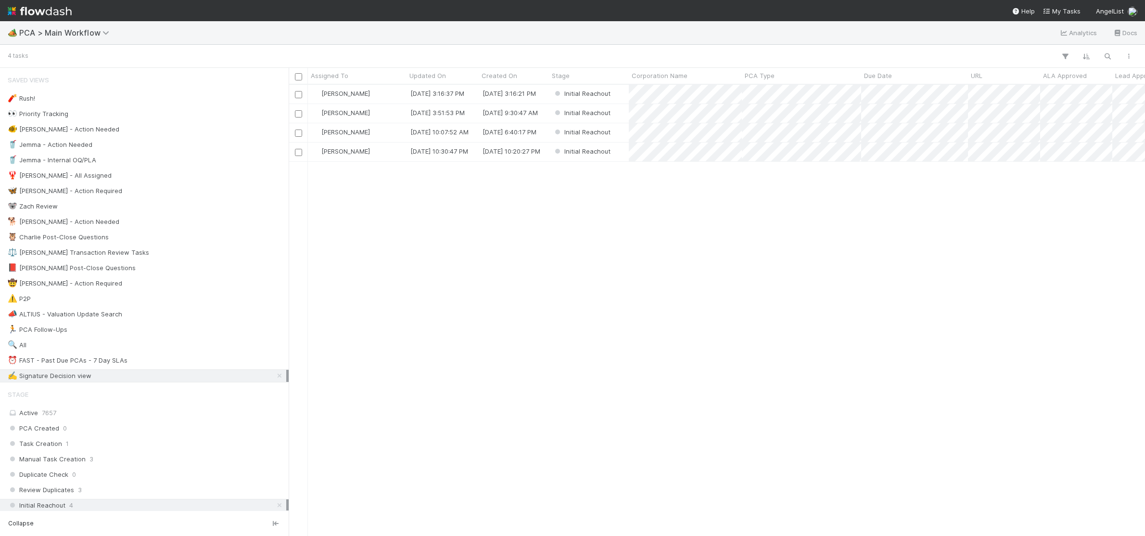
scroll to position [451, 857]
click at [106, 30] on icon at bounding box center [108, 33] width 10 height 8
click at [106, 30] on div "Search workflows" at bounding box center [572, 268] width 1145 height 536
click at [172, 36] on div "🏕️ PCA > Main Workflow Analytics Docs" at bounding box center [572, 32] width 1145 height 23
click at [192, 236] on div "🦉 Charlie Post-Close Questions 3" at bounding box center [147, 237] width 279 height 12
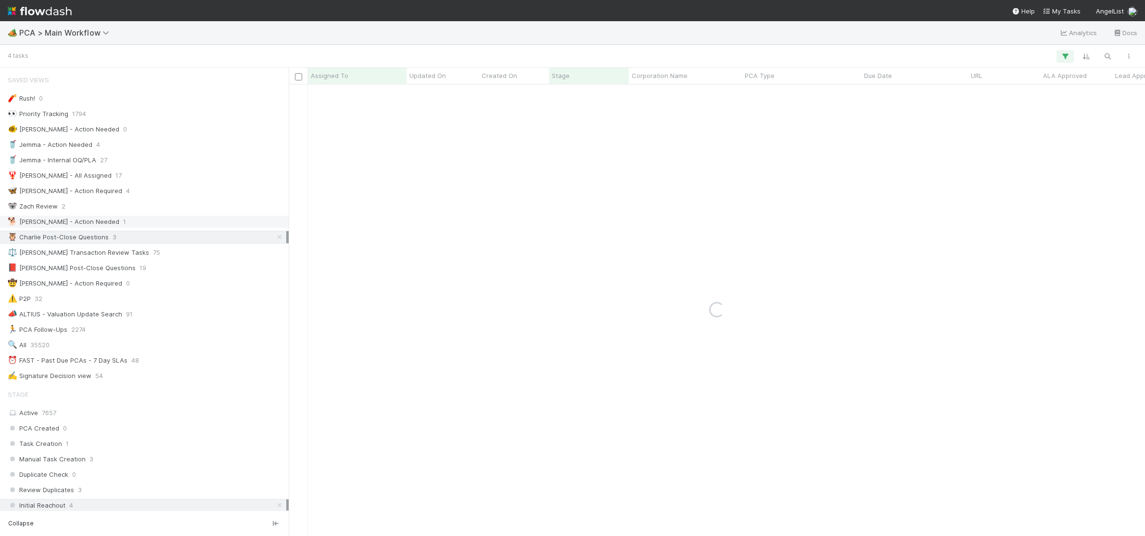
click at [188, 224] on div "🐕 Charlie - Action Needed 1" at bounding box center [147, 222] width 279 height 12
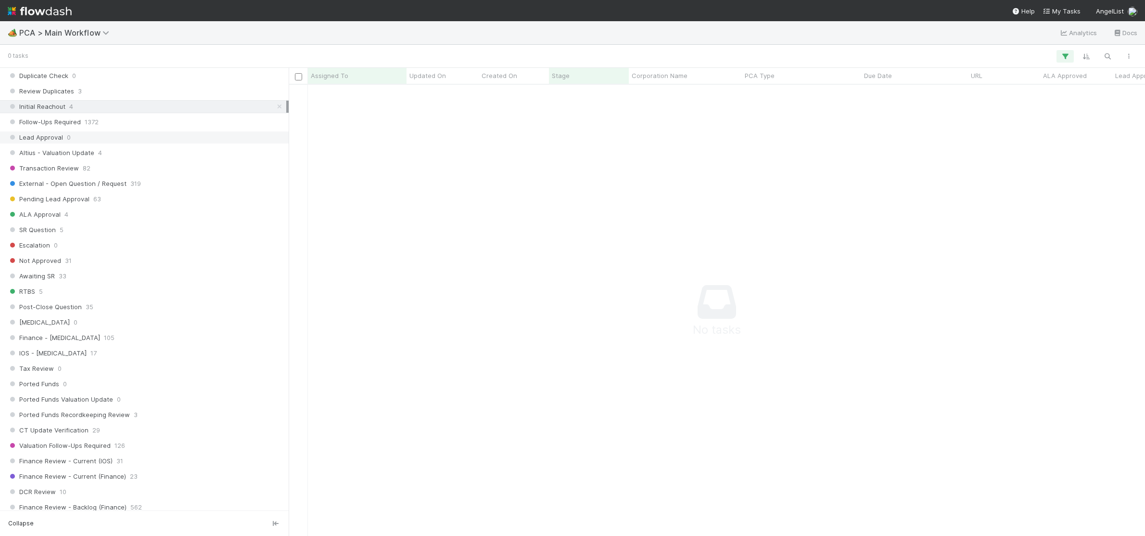
scroll to position [400, 0]
click at [277, 108] on icon at bounding box center [280, 105] width 10 height 6
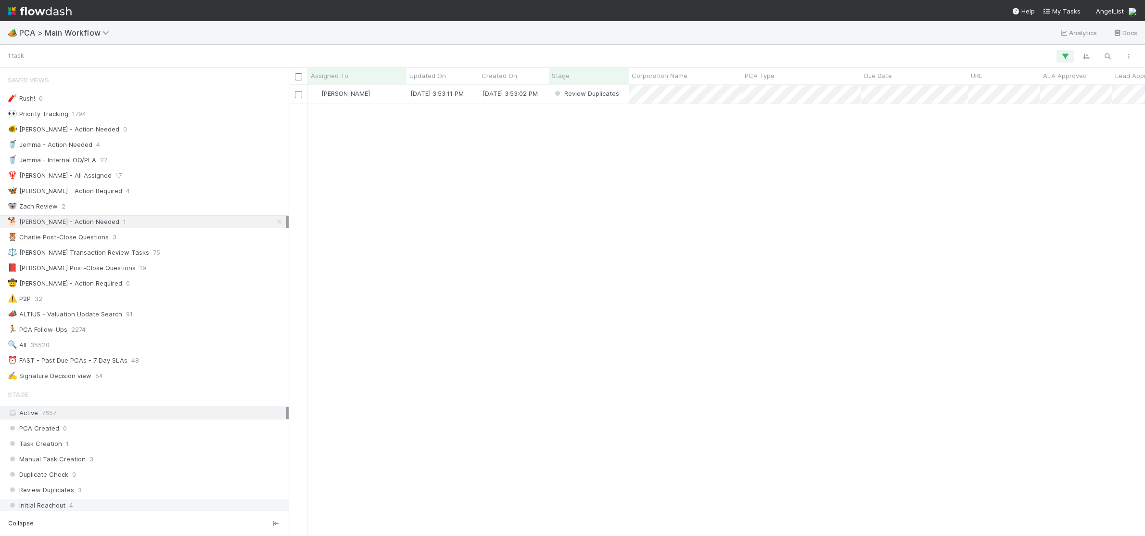
scroll to position [451, 857]
click at [1100, 14] on span "AngelList" at bounding box center [1110, 11] width 28 height 8
click at [1096, 24] on span "👋 Hey [PERSON_NAME]" at bounding box center [1114, 27] width 97 height 12
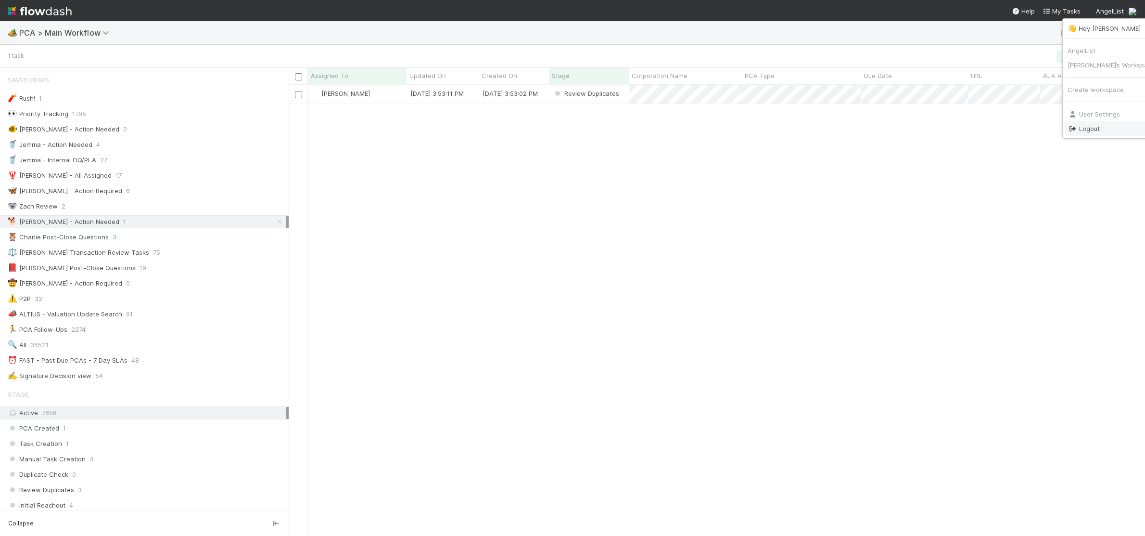
click at [1085, 127] on link "Logout" at bounding box center [1114, 128] width 97 height 14
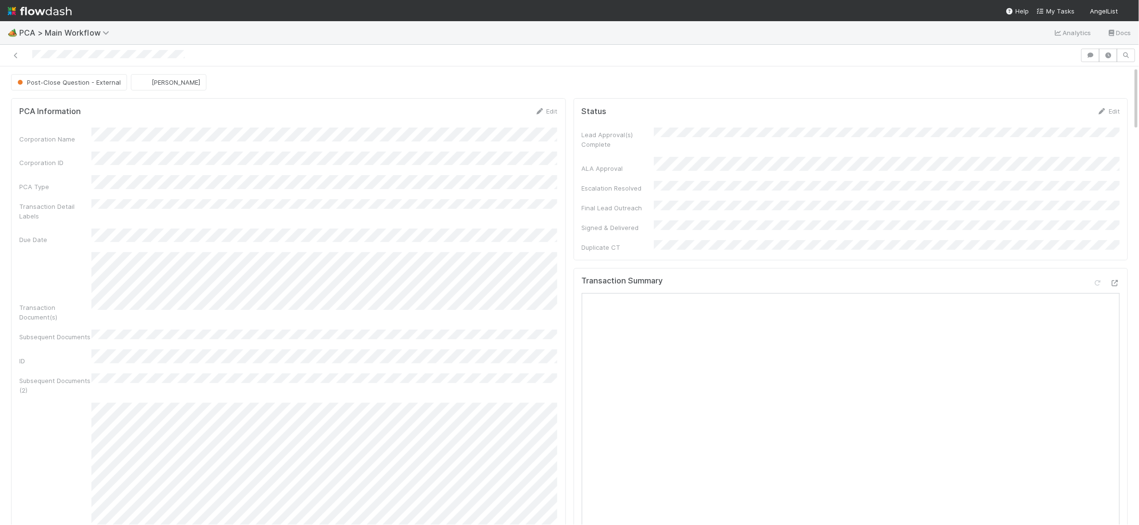
scroll to position [195, 538]
click at [112, 81] on div "Post-Close Question - External" at bounding box center [71, 82] width 120 height 16
click at [114, 81] on div "Post-Close Question - External" at bounding box center [71, 82] width 120 height 16
click at [89, 79] on div "Post-Close Question - External" at bounding box center [71, 82] width 120 height 16
click at [87, 80] on div "Post-Close Question - External" at bounding box center [71, 82] width 120 height 16
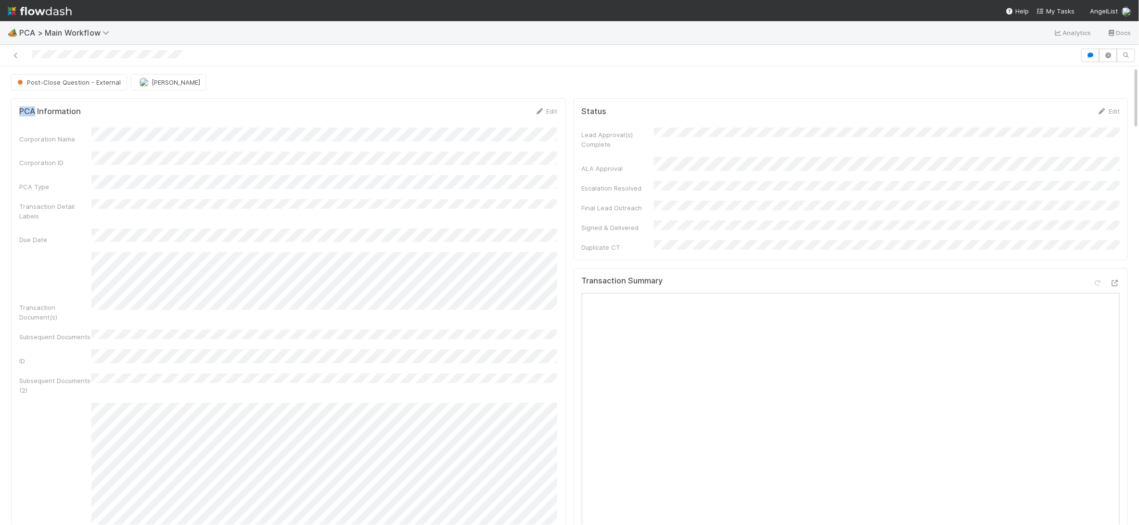
click at [88, 80] on div "Post-Close Question - External" at bounding box center [71, 82] width 120 height 16
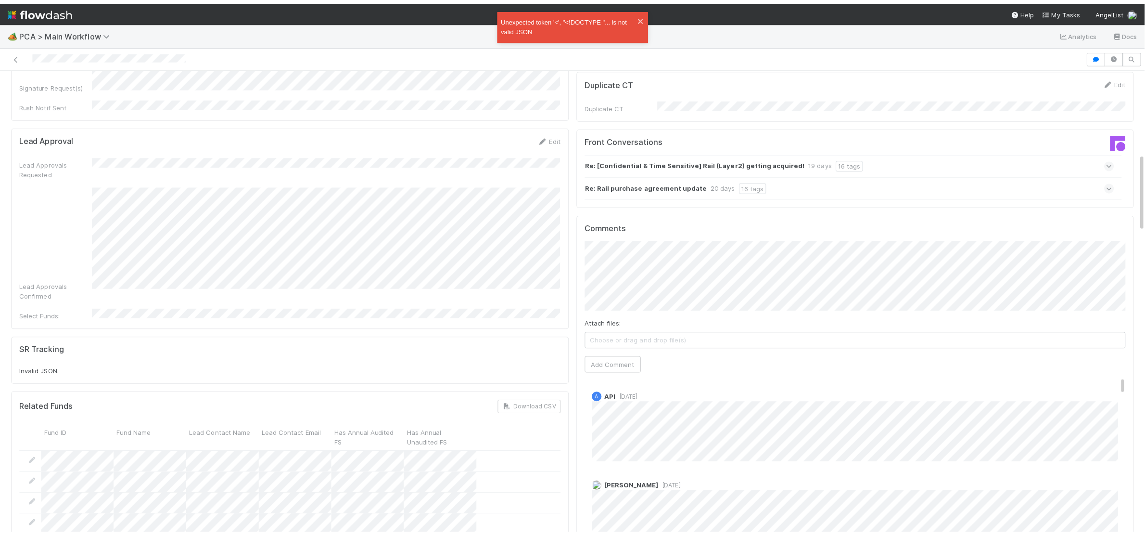
scroll to position [484, 0]
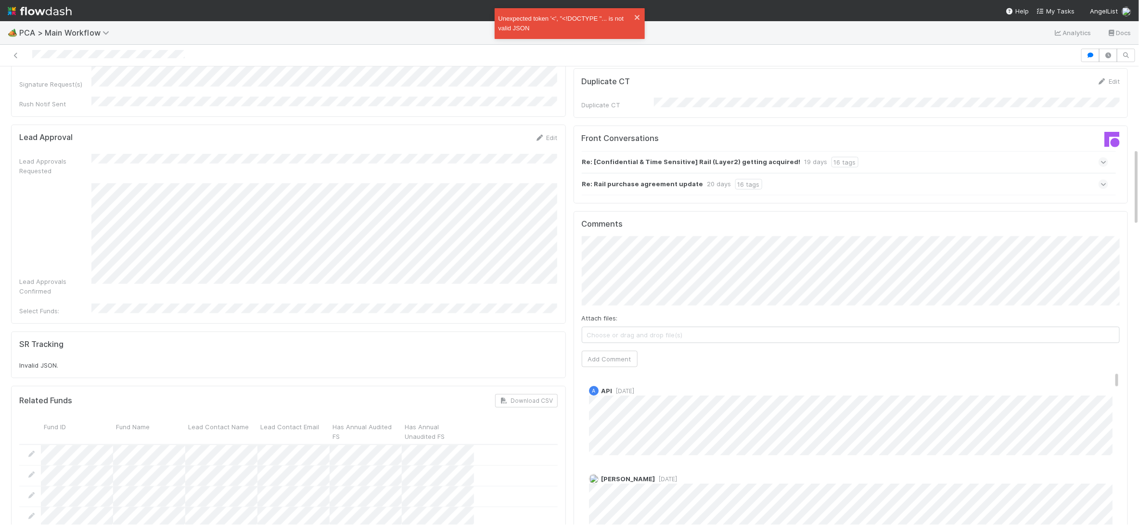
click at [653, 179] on strong "Re: Rail purchase agreement update" at bounding box center [642, 184] width 121 height 11
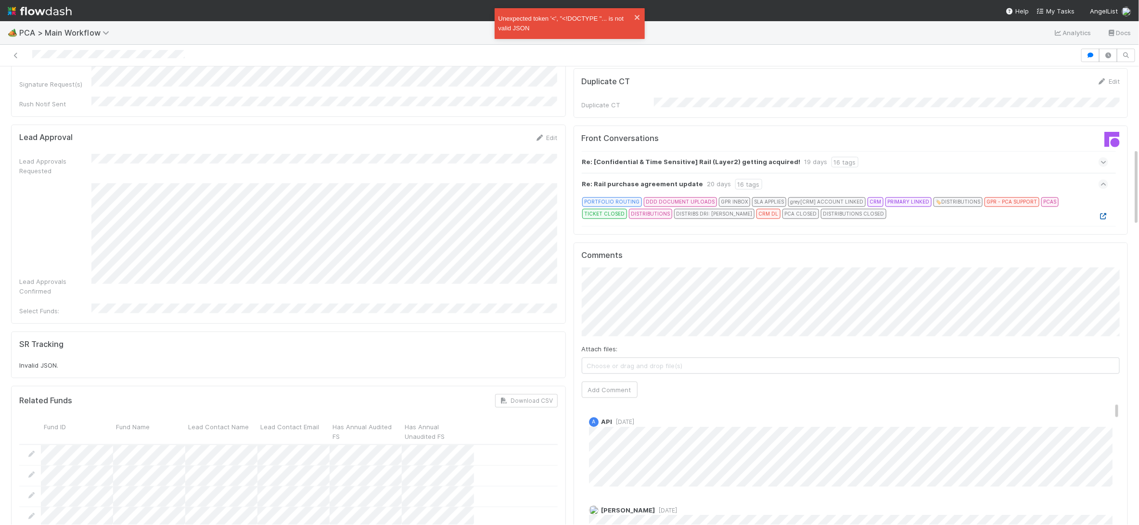
click at [1101, 213] on icon at bounding box center [1104, 216] width 10 height 6
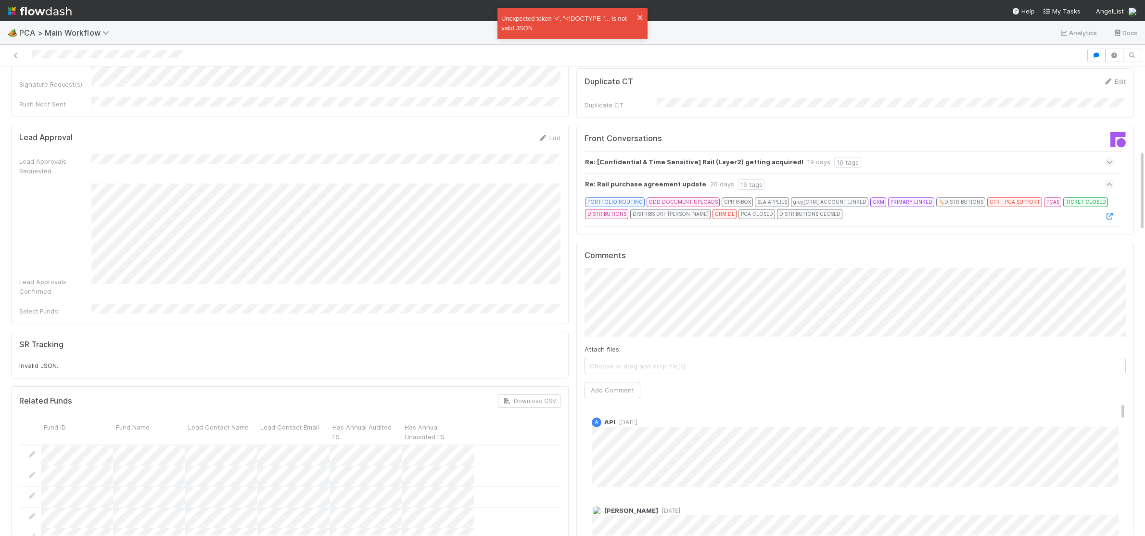
click at [911, 151] on div "Re: [Confidential & Time Sensitive] Rail (Layer2) getting acquired! 19 days 16 …" at bounding box center [850, 162] width 530 height 22
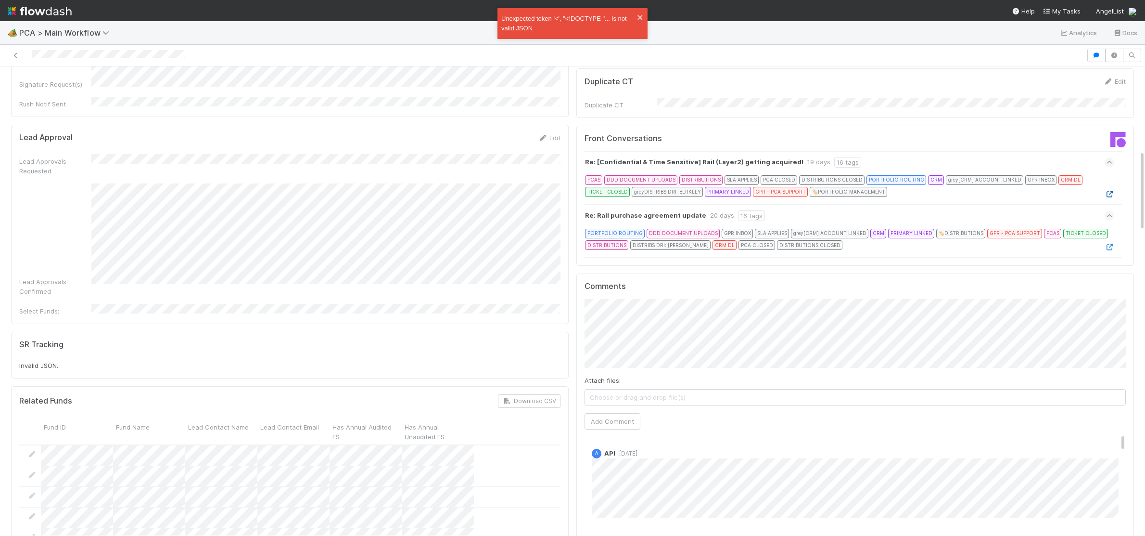
click at [1108, 191] on icon at bounding box center [1110, 194] width 10 height 6
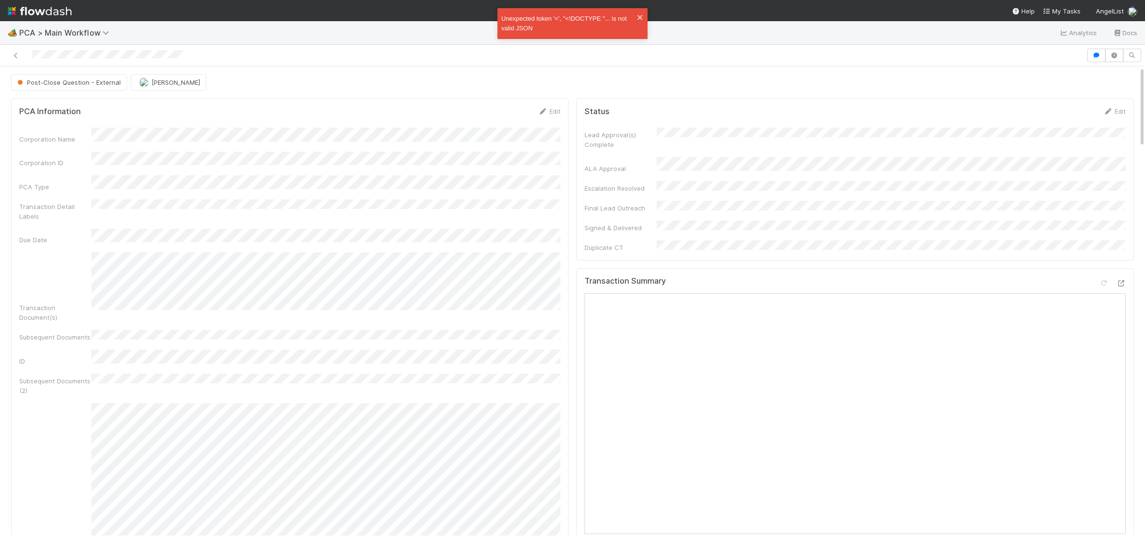
click at [45, 15] on img at bounding box center [40, 11] width 64 height 16
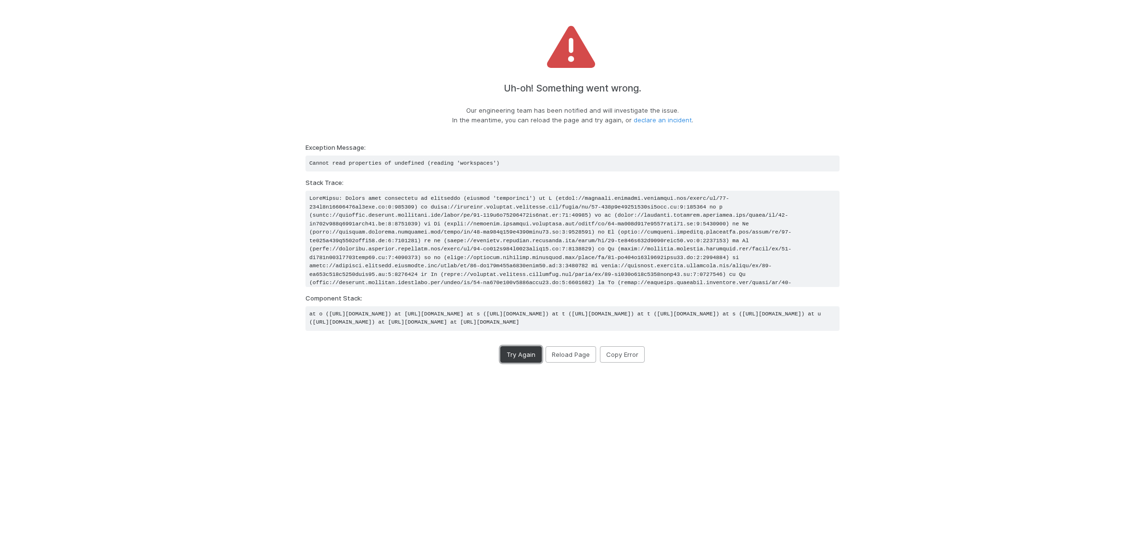
click at [535, 362] on button "Try Again" at bounding box center [521, 354] width 41 height 16
click at [559, 362] on button "Reload Page" at bounding box center [571, 354] width 51 height 16
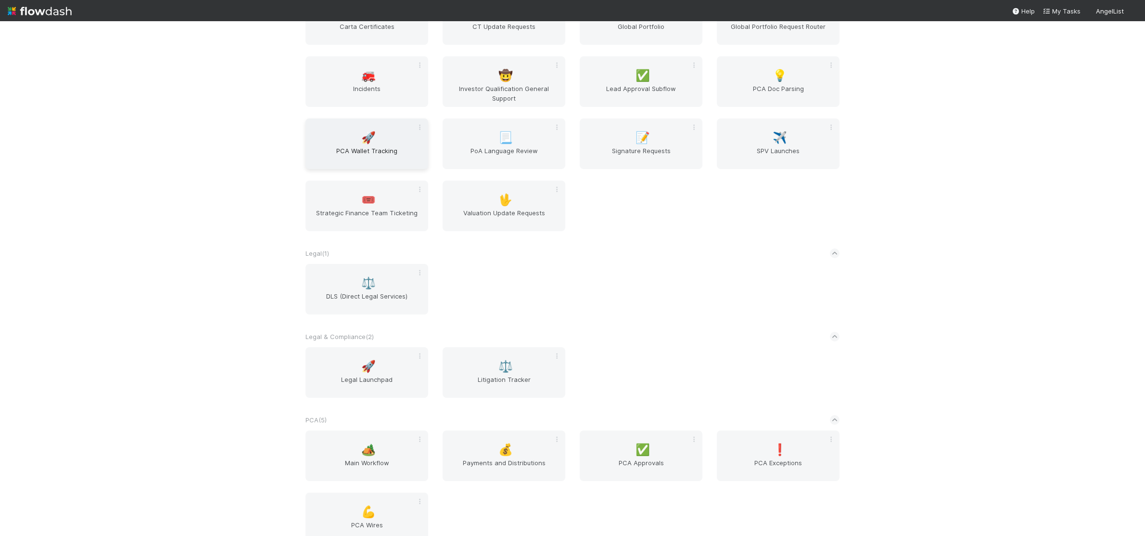
scroll to position [1436, 0]
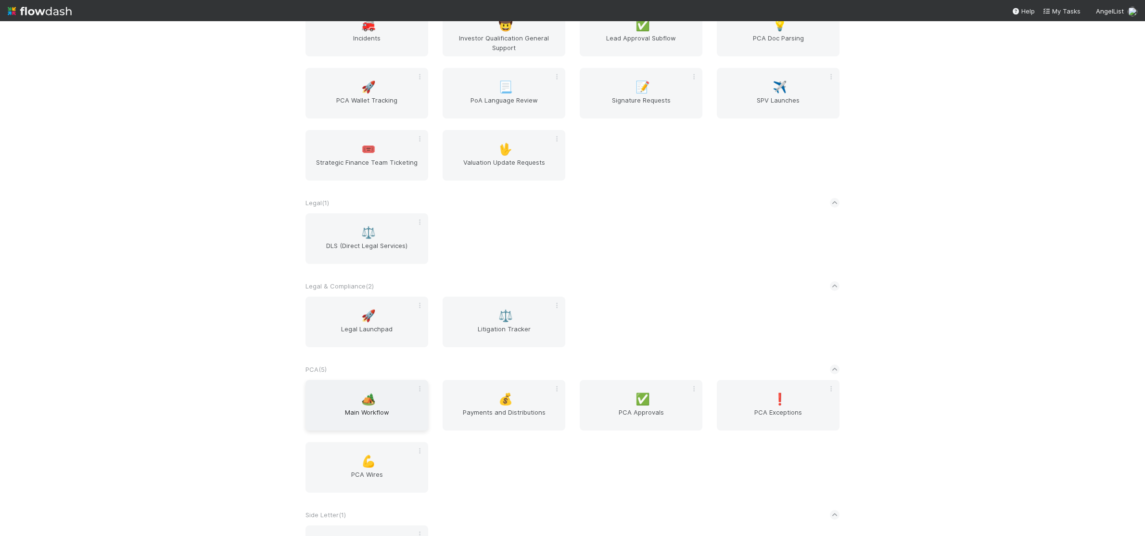
click at [401, 398] on div "🏕️ Main Workflow" at bounding box center [367, 405] width 123 height 51
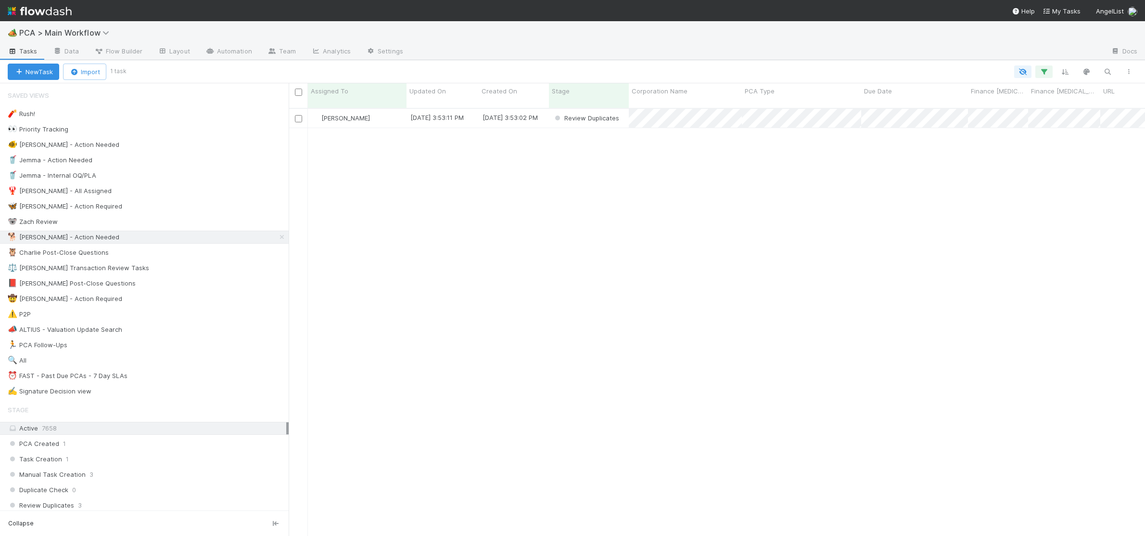
scroll to position [0, 0]
click at [471, 113] on div "[DATE] 3:53:11 PM" at bounding box center [443, 118] width 72 height 19
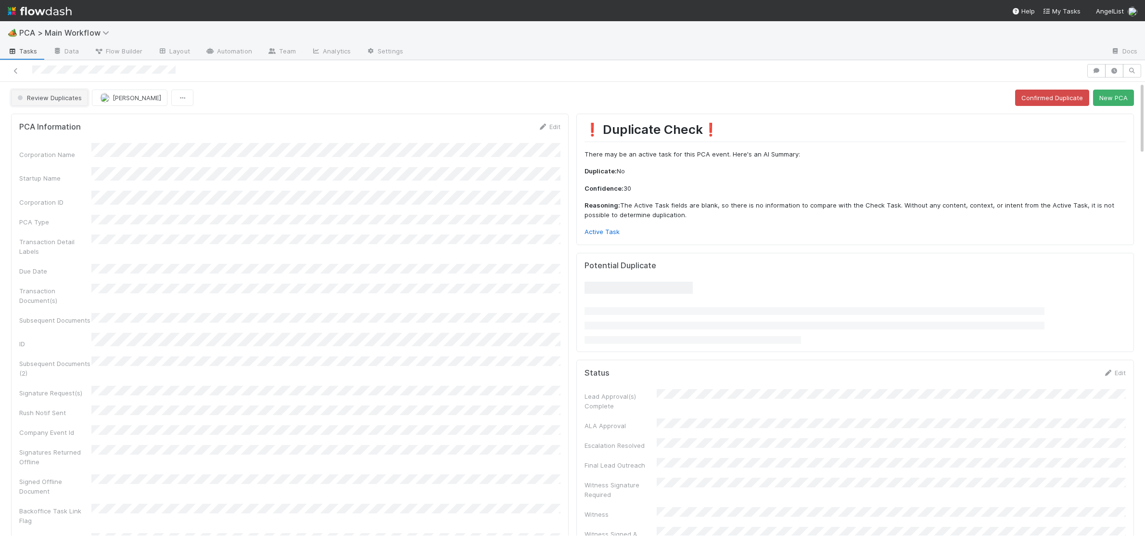
click at [57, 90] on button "Review Duplicates" at bounding box center [49, 98] width 77 height 16
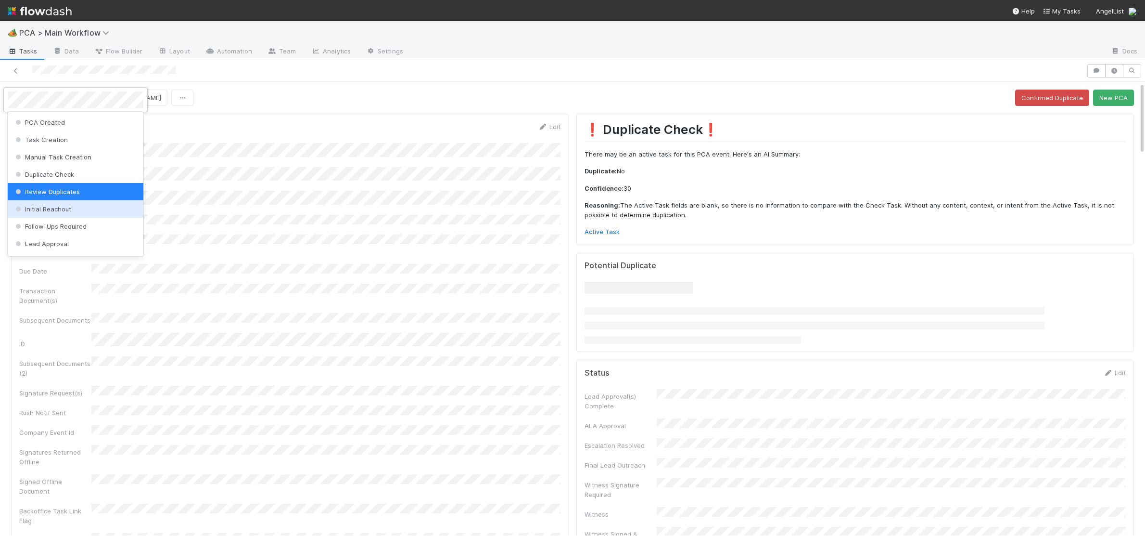
drag, startPoint x: 70, startPoint y: 206, endPoint x: 185, endPoint y: 201, distance: 115.6
click at [70, 206] on span "Initial Reachout" at bounding box center [42, 209] width 58 height 8
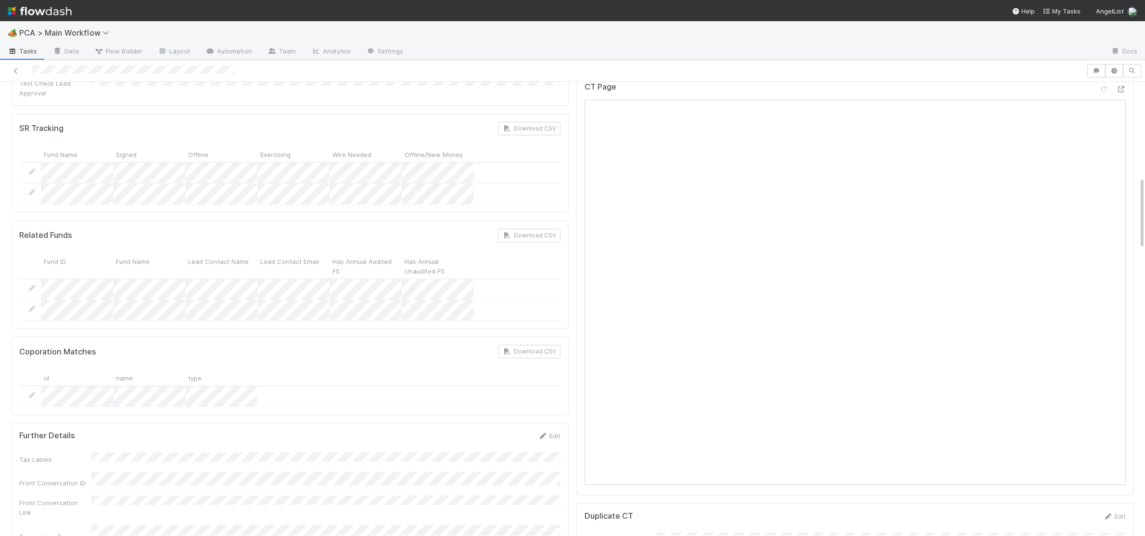
scroll to position [747, 0]
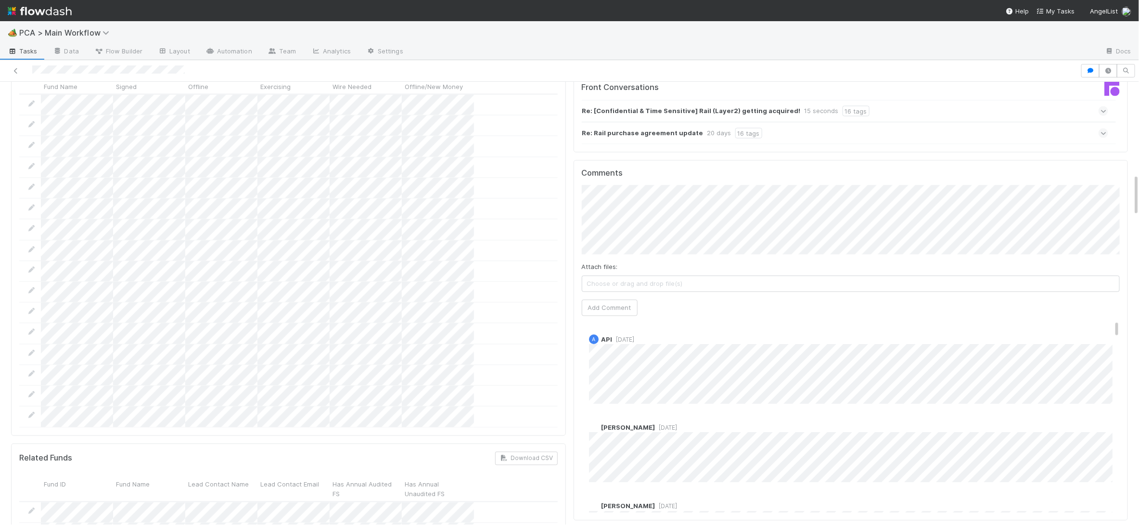
scroll to position [963, 0]
drag, startPoint x: 619, startPoint y: 252, endPoint x: 483, endPoint y: 277, distance: 138.5
click at [619, 298] on button "Add Comment" at bounding box center [610, 306] width 56 height 16
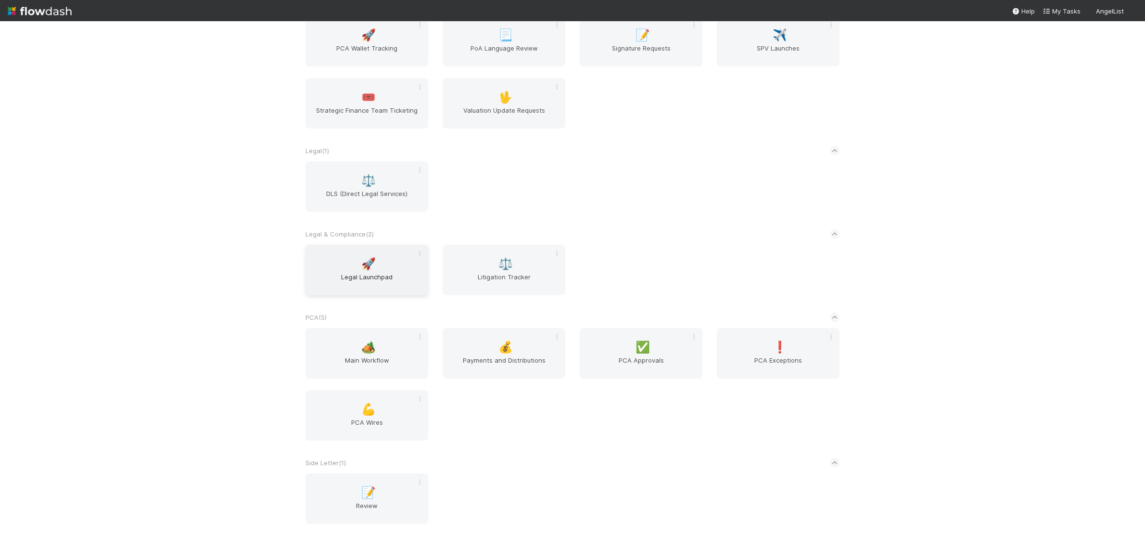
scroll to position [1493, 0]
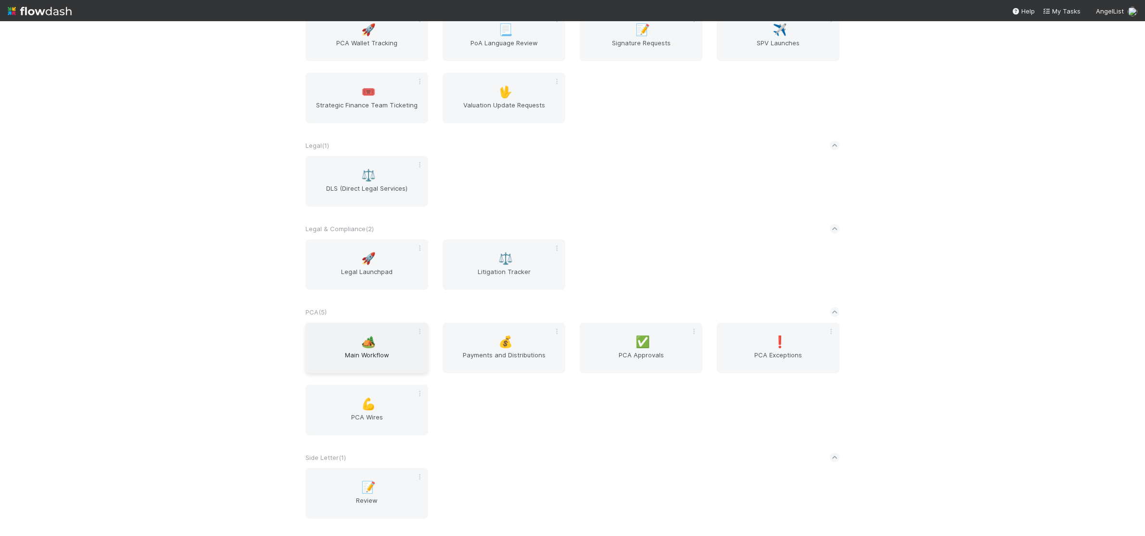
click at [349, 334] on div "🏕️ Main Workflow" at bounding box center [367, 347] width 123 height 51
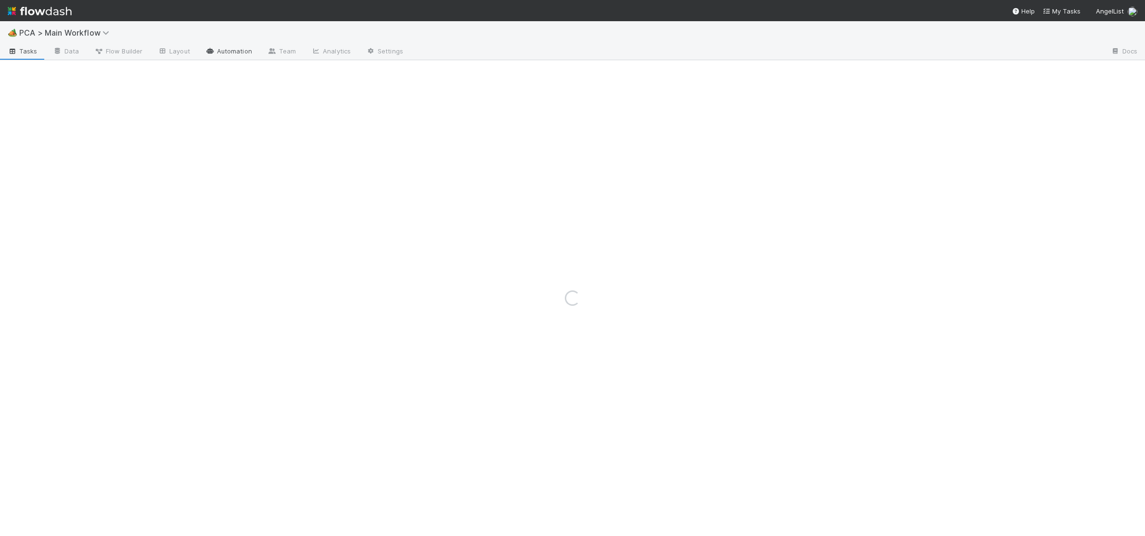
click at [219, 49] on link "Automation" at bounding box center [229, 51] width 62 height 15
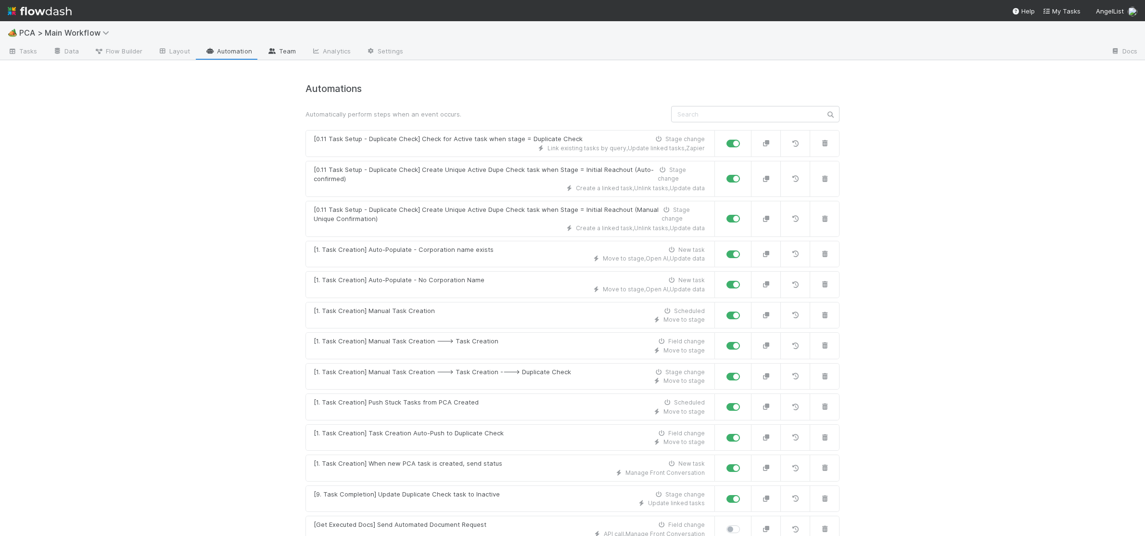
click at [295, 48] on link "Team" at bounding box center [282, 51] width 44 height 15
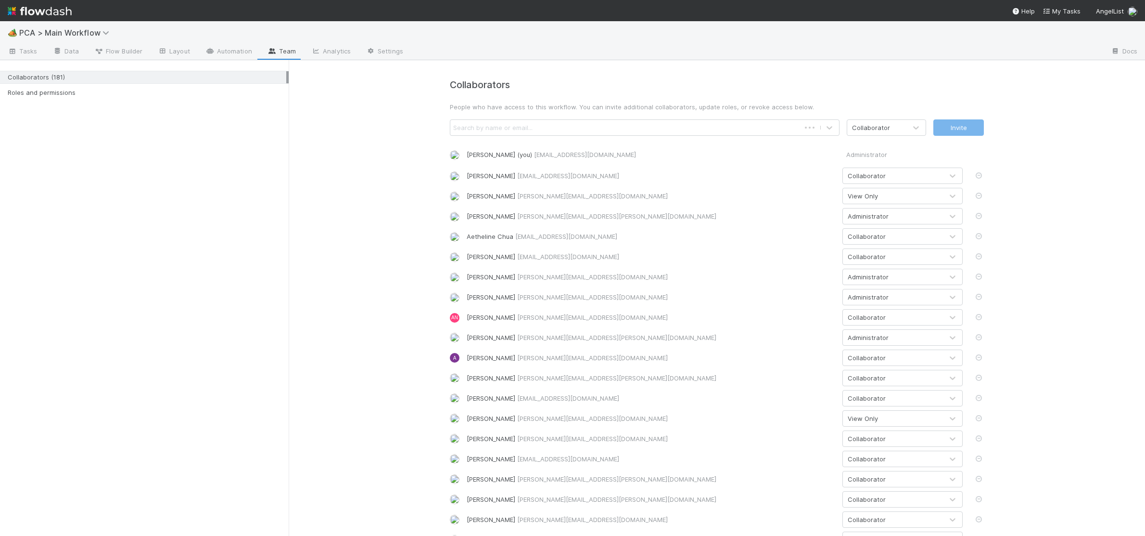
click at [561, 121] on div "Search by name or email..." at bounding box center [634, 127] width 369 height 15
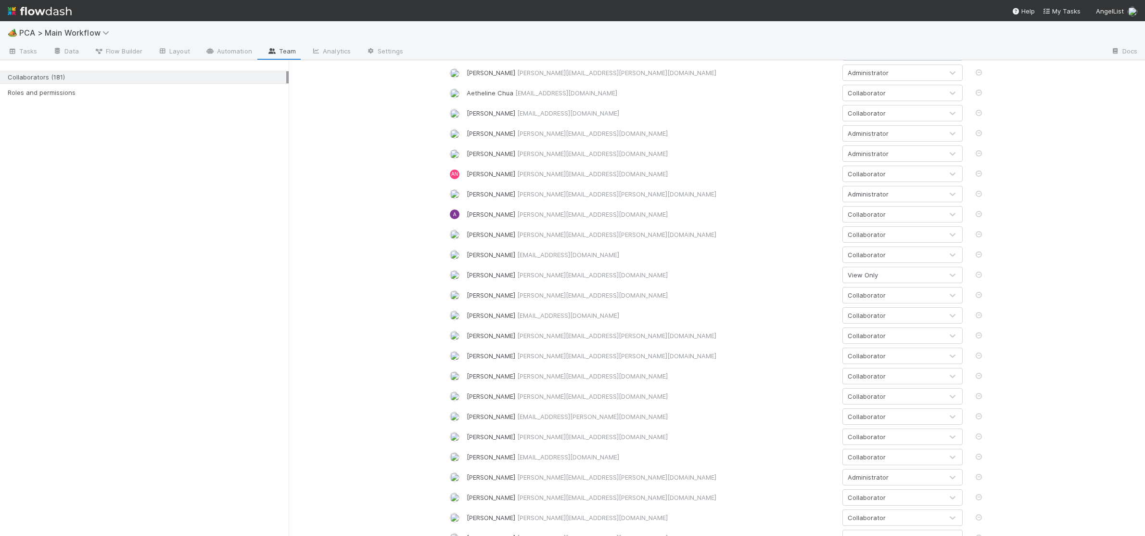
scroll to position [150, 0]
type input "Cather"
click at [67, 9] on img at bounding box center [40, 11] width 64 height 16
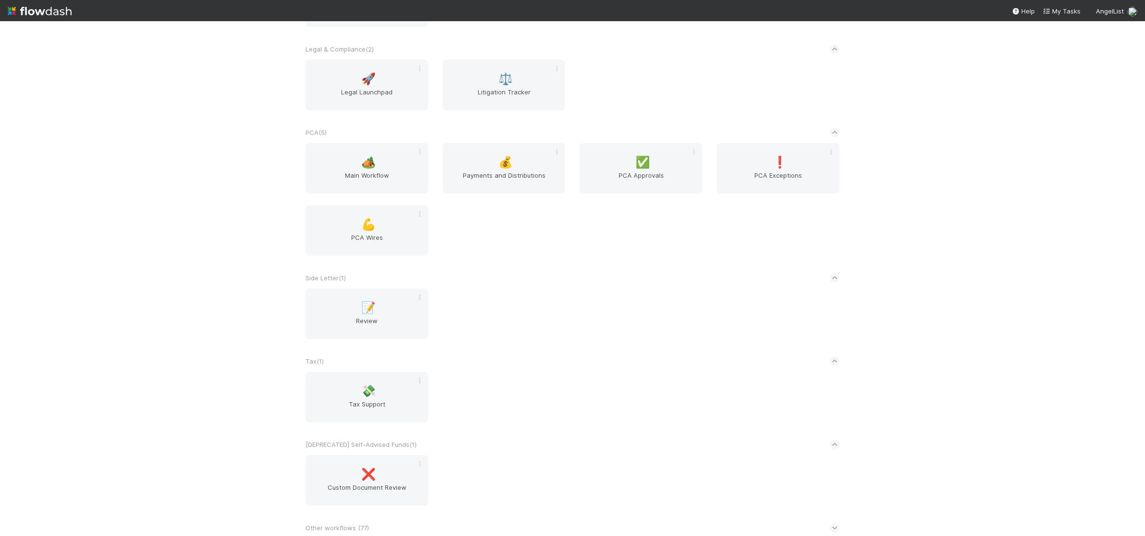
scroll to position [1673, 0]
click at [387, 158] on div "🏕️ Main Workflow" at bounding box center [367, 167] width 123 height 51
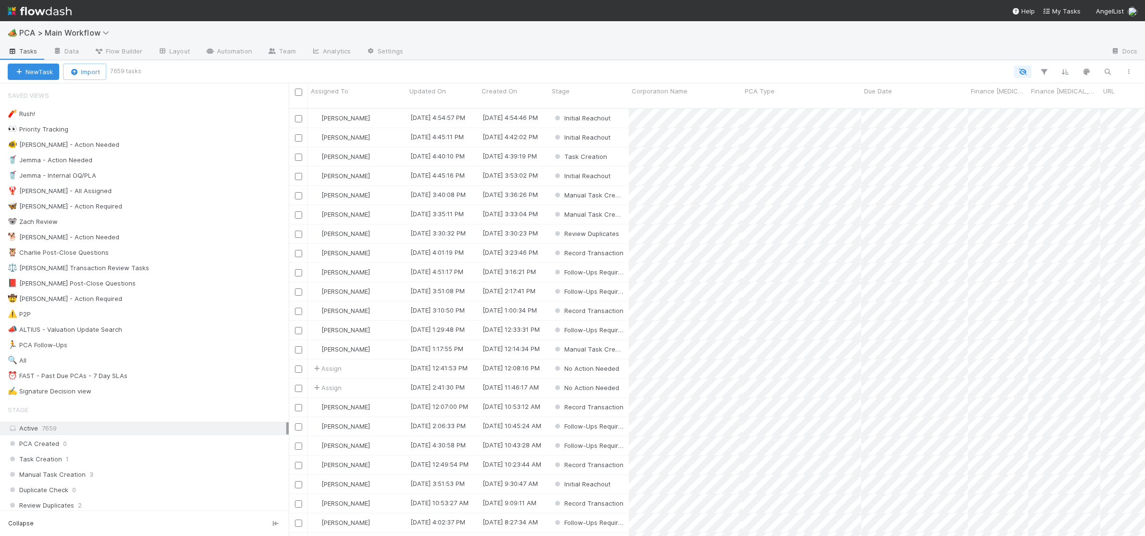
scroll to position [0, 0]
drag, startPoint x: 142, startPoint y: 240, endPoint x: 163, endPoint y: 236, distance: 20.7
click at [142, 240] on div "🐕 Charlie - Action Needed 1" at bounding box center [148, 237] width 281 height 12
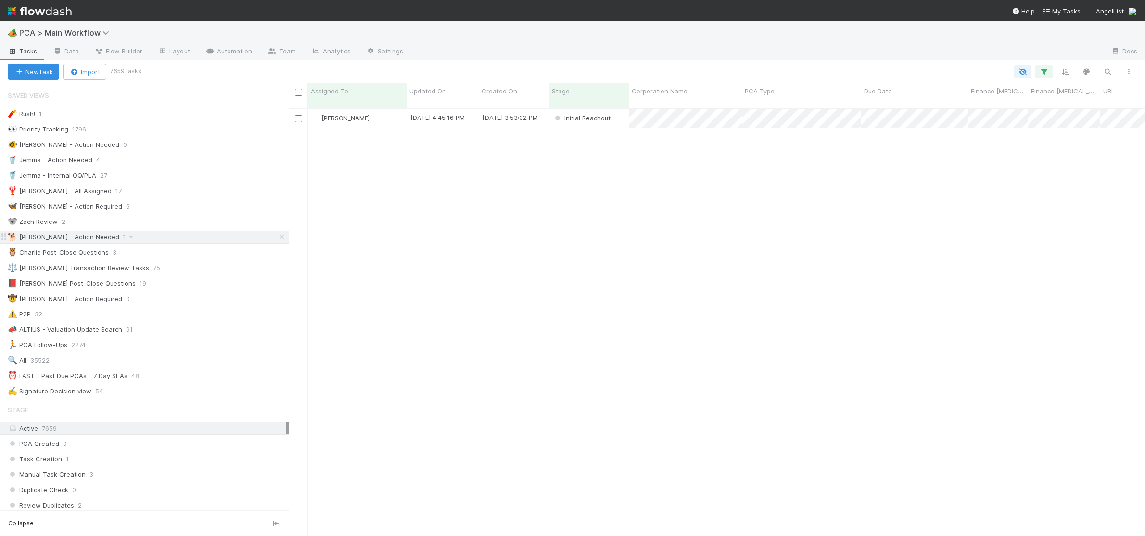
scroll to position [435, 857]
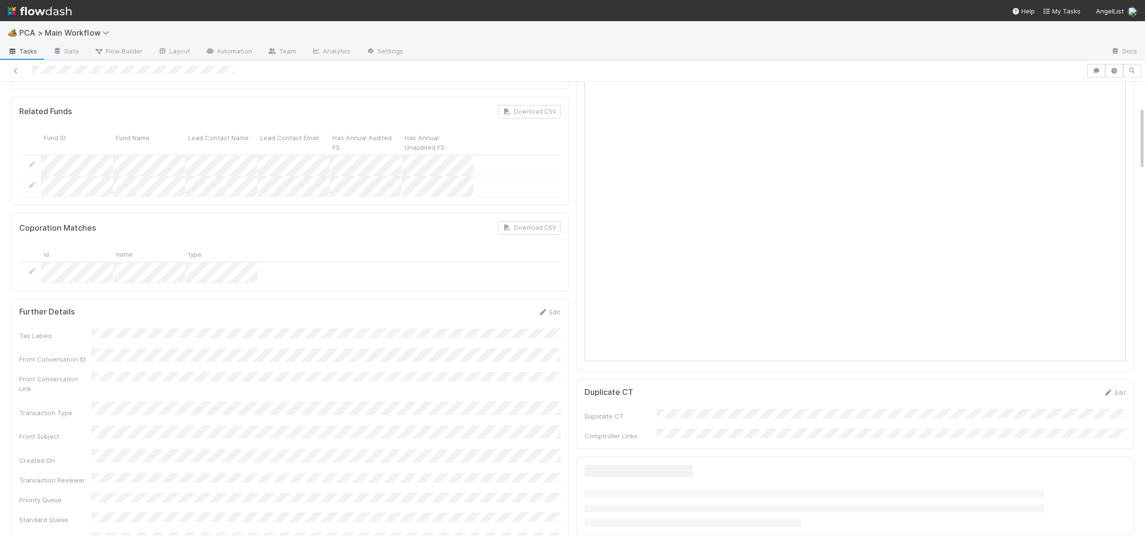
scroll to position [925, 0]
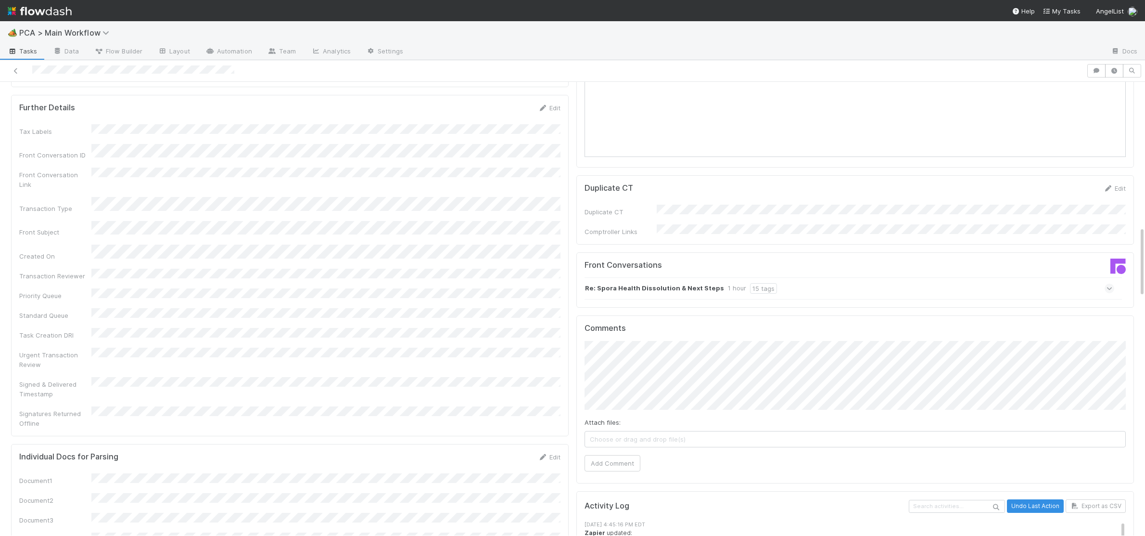
click at [652, 283] on strong "Re: Spora Health Dissolution & Next Steps" at bounding box center [654, 288] width 139 height 11
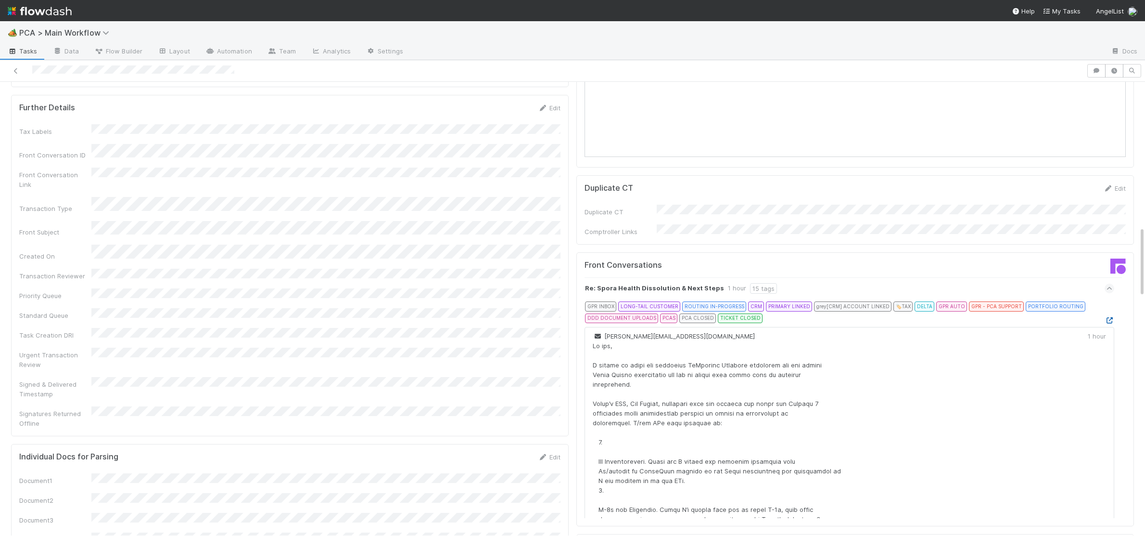
click at [1107, 317] on icon at bounding box center [1110, 320] width 10 height 6
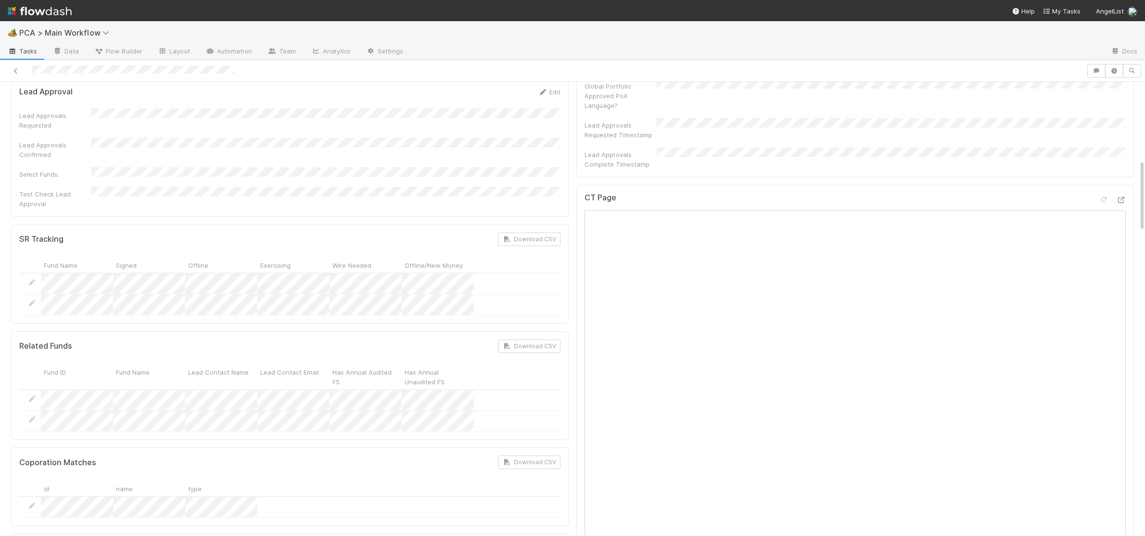
scroll to position [479, 0]
click at [1125, 204] on icon at bounding box center [1122, 207] width 10 height 6
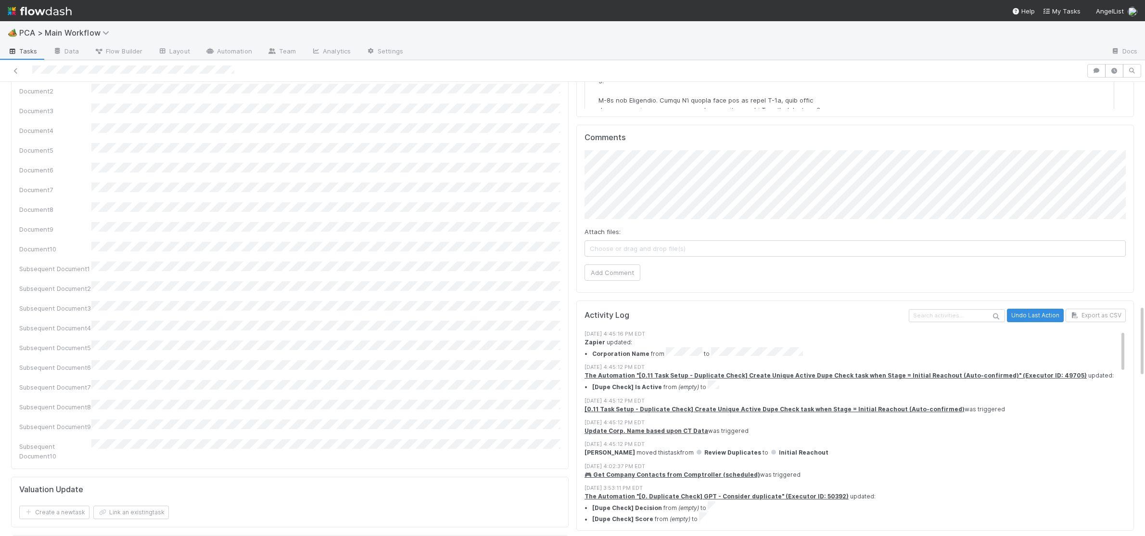
scroll to position [1336, 0]
drag, startPoint x: 618, startPoint y: 215, endPoint x: 606, endPoint y: 215, distance: 11.6
click at [606, 262] on button "Add Comment" at bounding box center [613, 270] width 56 height 16
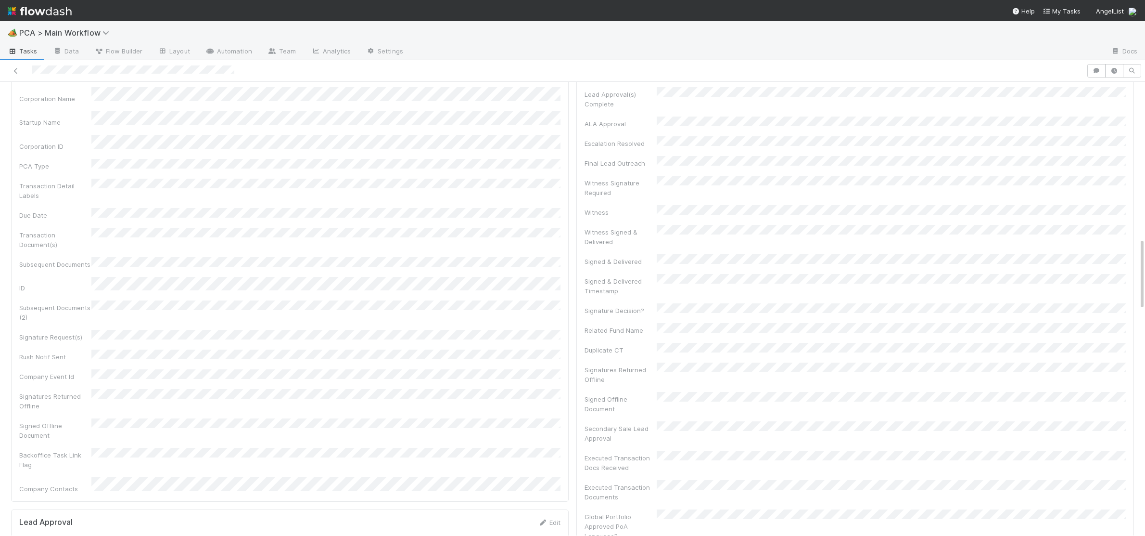
scroll to position [0, 0]
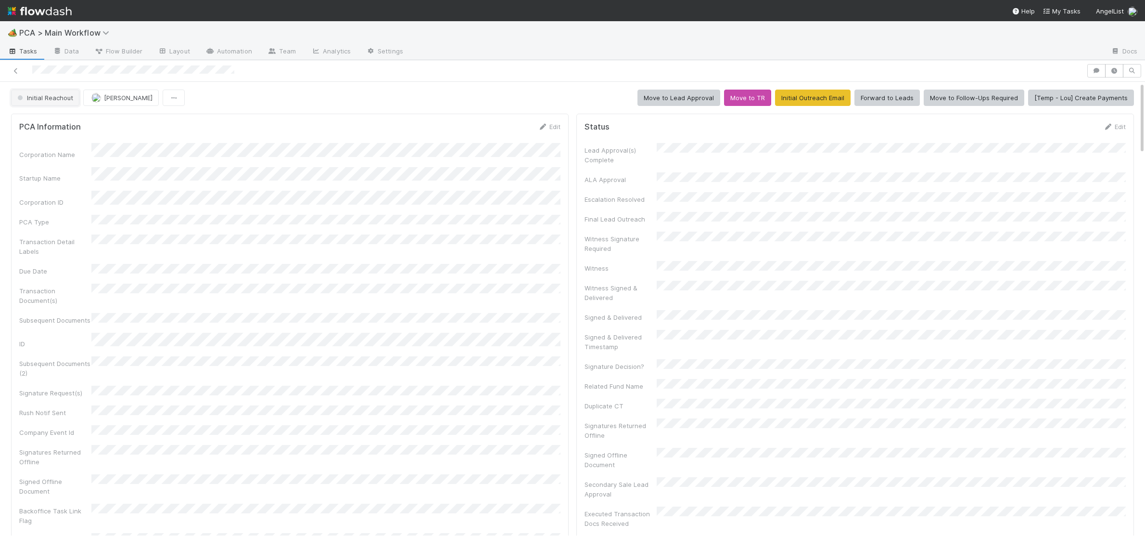
click at [47, 103] on button "Initial Reachout" at bounding box center [45, 98] width 68 height 16
click at [54, 118] on span "Duplicate / Dead PCAs" at bounding box center [53, 122] width 80 height 8
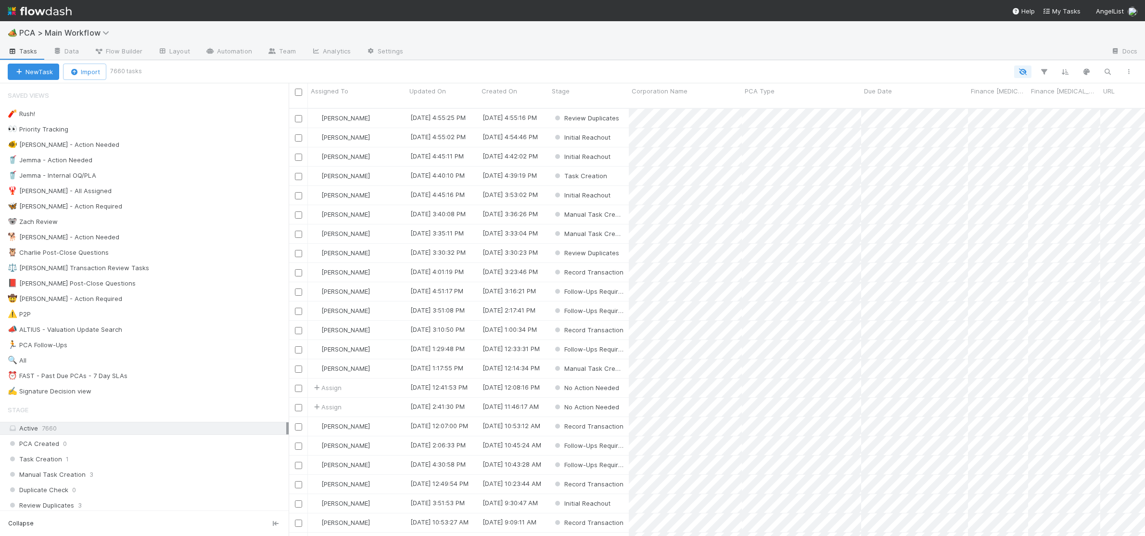
scroll to position [435, 857]
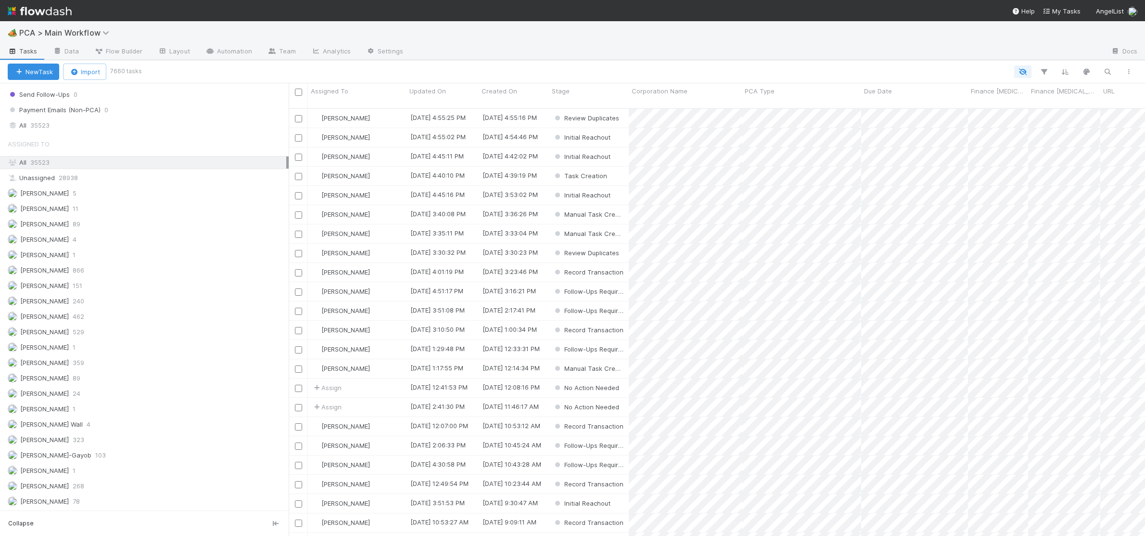
drag, startPoint x: 56, startPoint y: 141, endPoint x: 167, endPoint y: 169, distance: 114.4
click at [56, 131] on div "All 35523" at bounding box center [147, 125] width 279 height 12
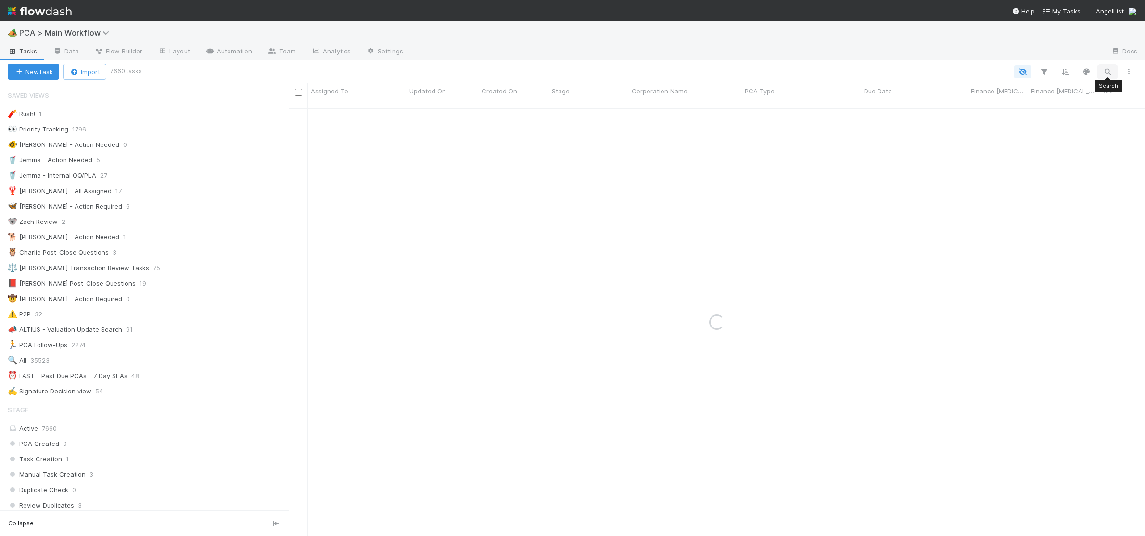
click at [1101, 71] on button "button" at bounding box center [1107, 71] width 17 height 13
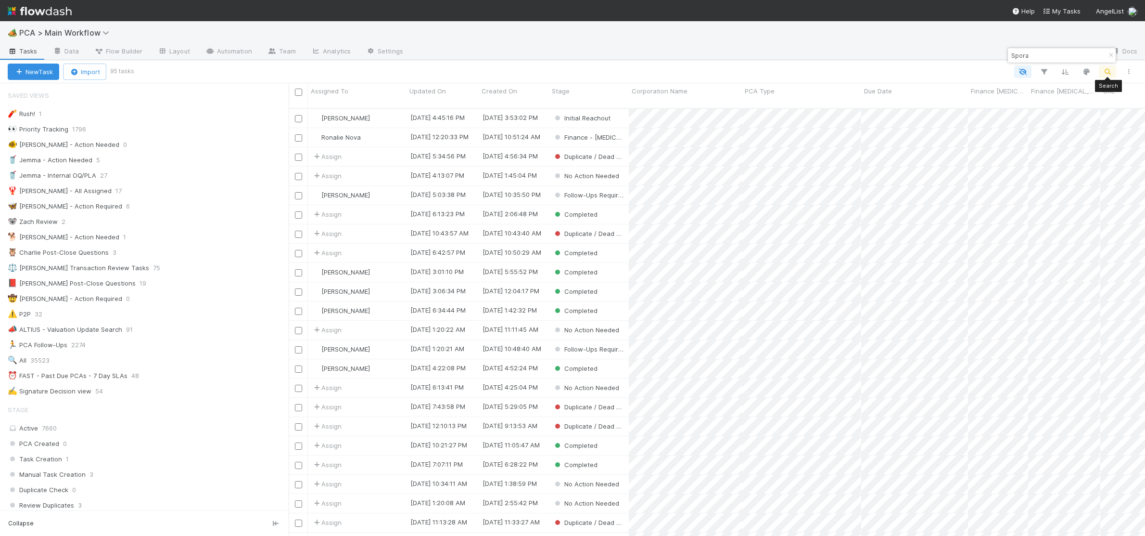
scroll to position [435, 857]
type input "Spora"
click at [381, 186] on div "[PERSON_NAME]" at bounding box center [357, 195] width 99 height 19
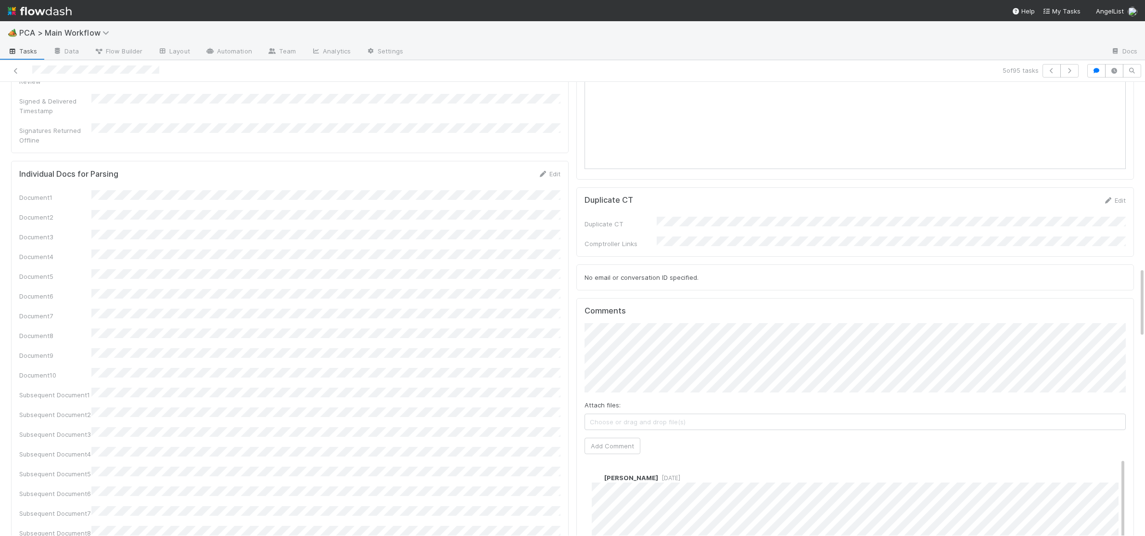
scroll to position [1239, 0]
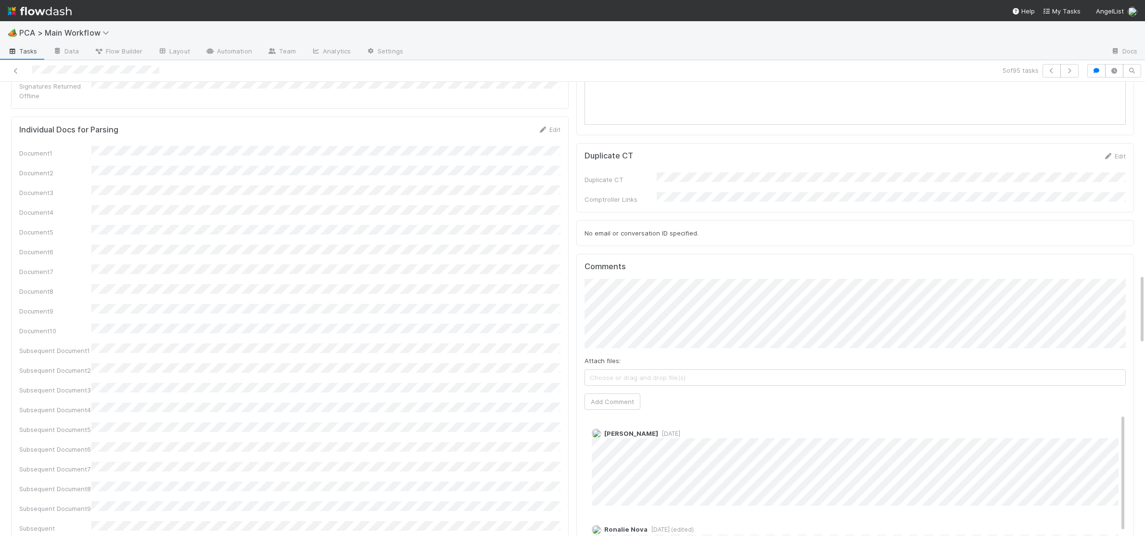
click at [70, 70] on div at bounding box center [274, 70] width 541 height 13
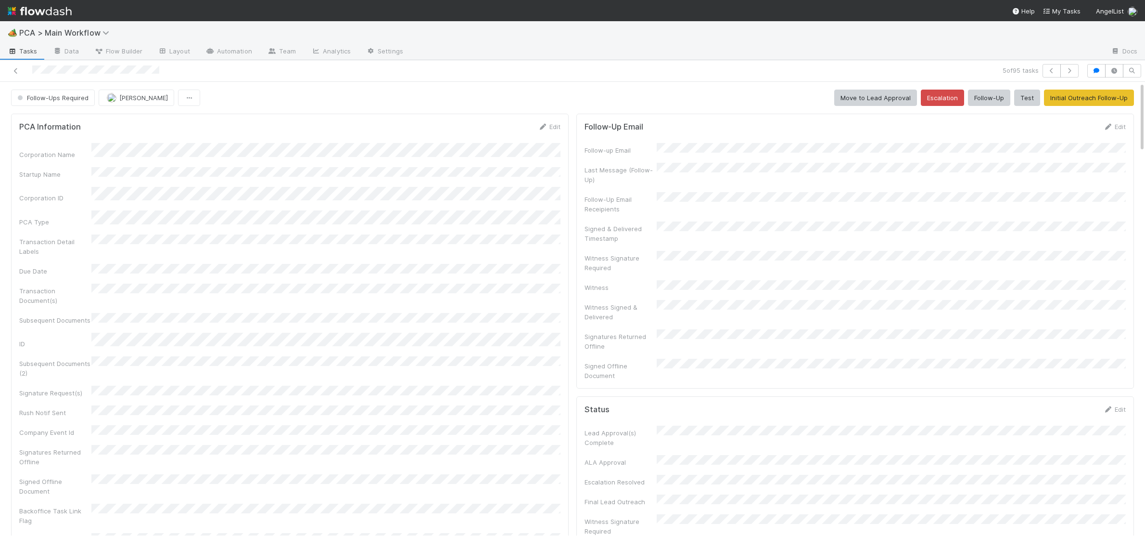
click at [49, 5] on img at bounding box center [40, 11] width 64 height 16
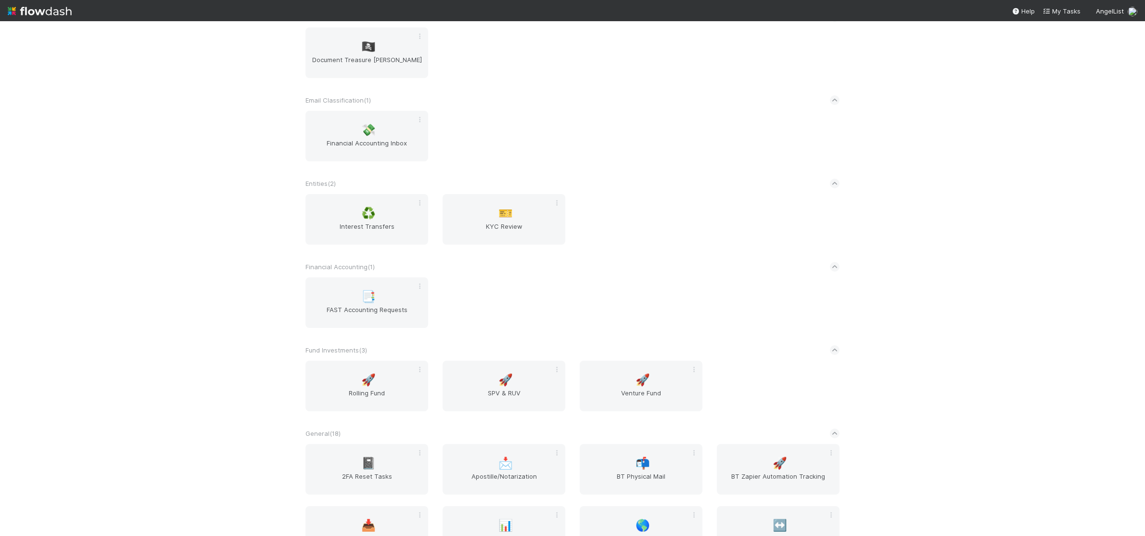
scroll to position [1673, 0]
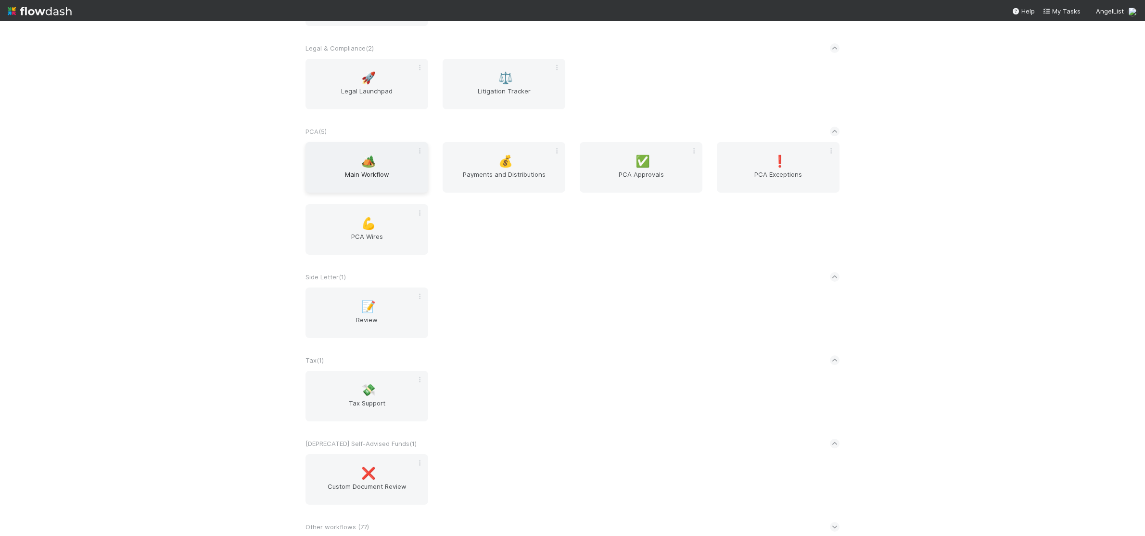
click at [352, 163] on div "🏕️ Main Workflow" at bounding box center [367, 167] width 123 height 51
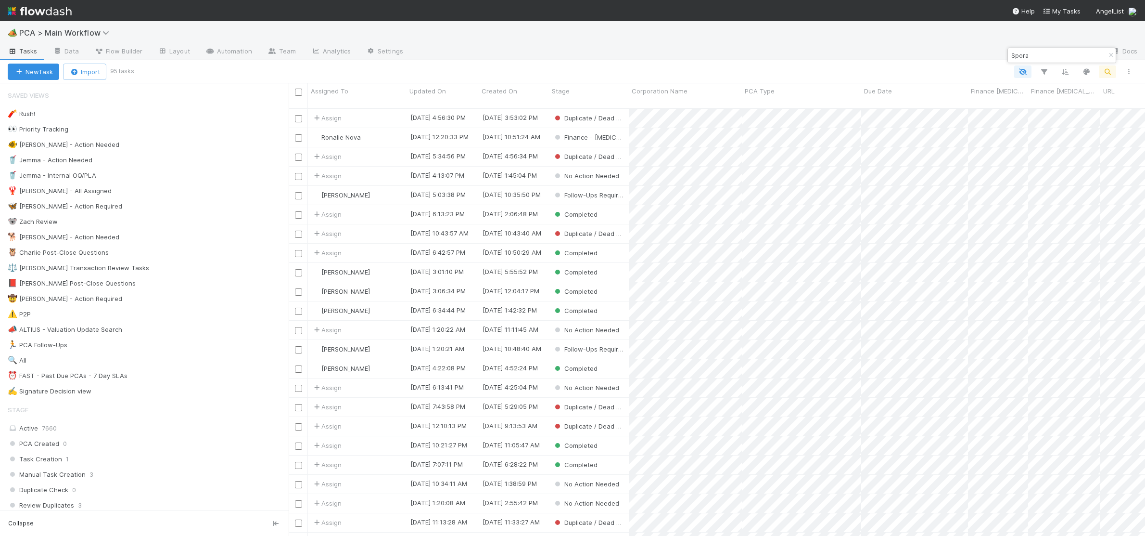
scroll to position [435, 857]
click at [208, 249] on div "🦉 [PERSON_NAME] Post-Close Questions 3" at bounding box center [148, 252] width 281 height 12
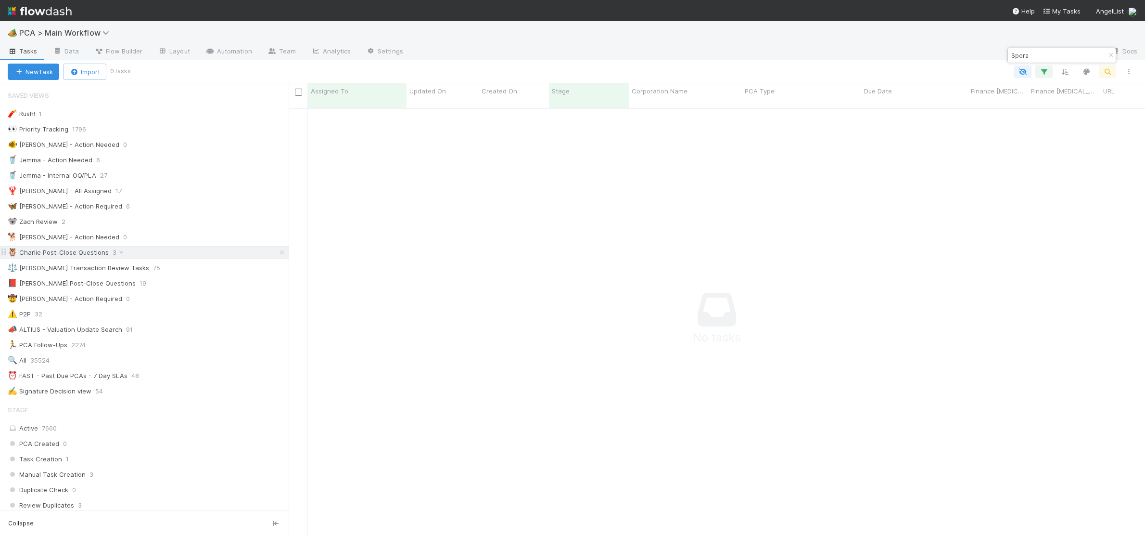
scroll to position [435, 857]
click at [184, 251] on div "🦉 [PERSON_NAME] Post-Close Questions 3" at bounding box center [148, 252] width 281 height 12
click at [1107, 51] on button "button" at bounding box center [1111, 56] width 11 height 12
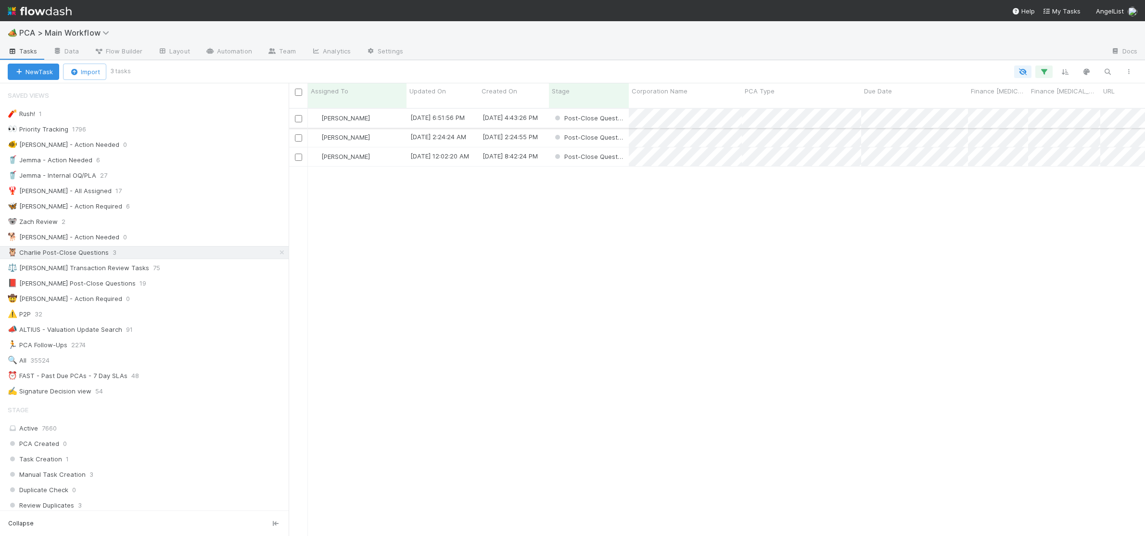
click at [393, 109] on div "[PERSON_NAME]" at bounding box center [357, 118] width 99 height 19
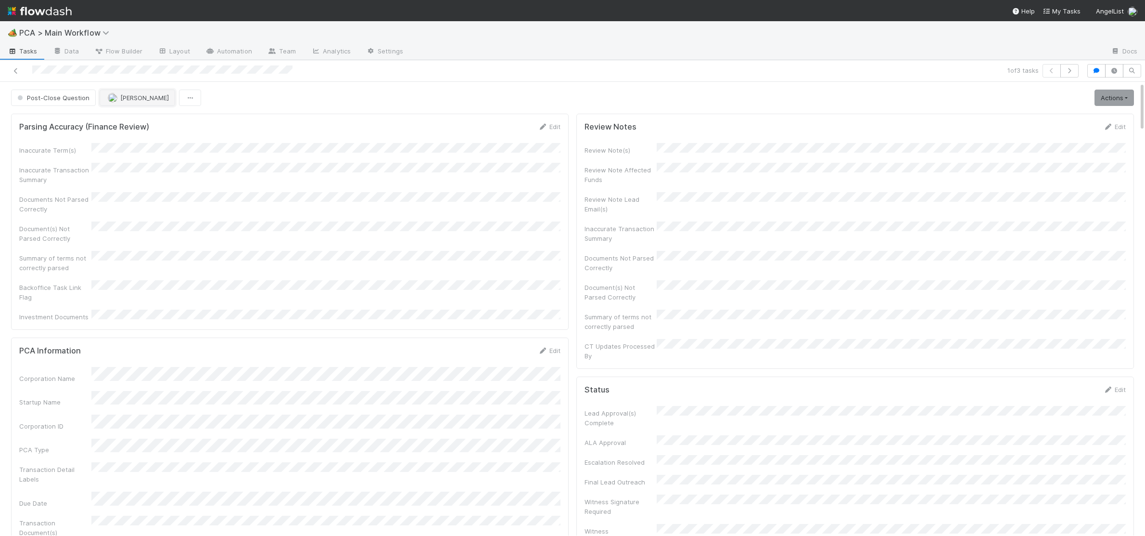
click at [103, 102] on button "[PERSON_NAME]" at bounding box center [138, 98] width 76 height 16
click at [144, 154] on div "[PERSON_NAME] [PERSON_NAME] [PERSON_NAME] [PERSON_NAME]" at bounding box center [163, 149] width 136 height 74
click at [144, 154] on div "[PERSON_NAME]" at bounding box center [163, 157] width 136 height 17
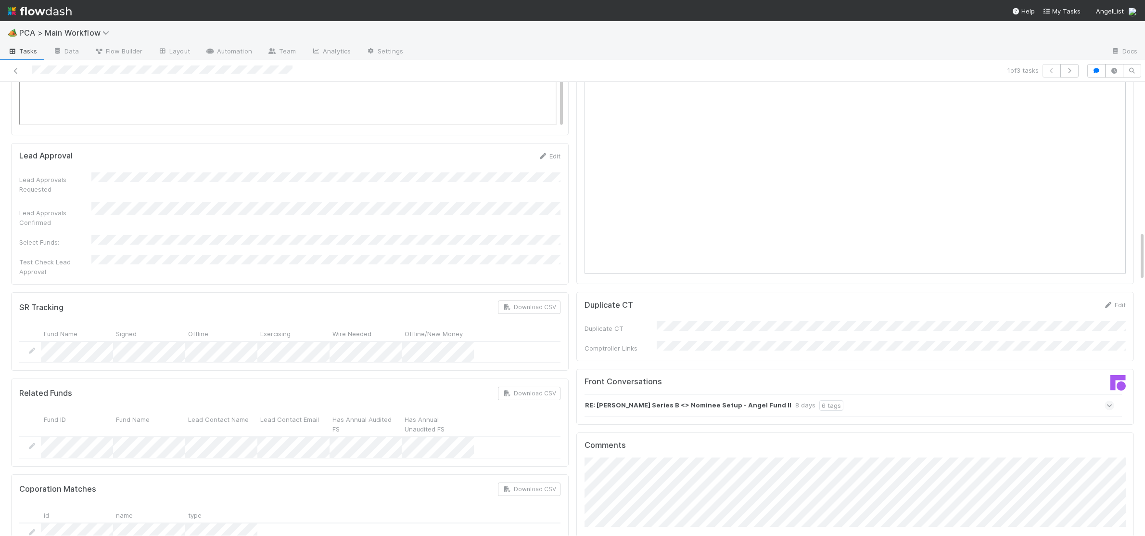
scroll to position [1373, 0]
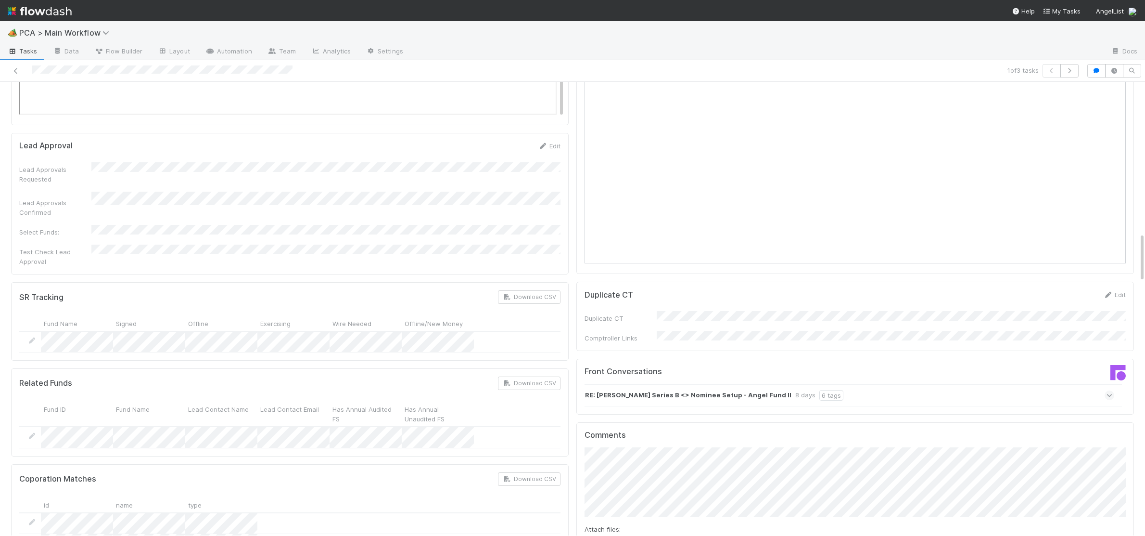
click at [613, 535] on span "Choose or drag and drop file(s)" at bounding box center [855, 545] width 540 height 15
drag, startPoint x: 619, startPoint y: 488, endPoint x: 615, endPoint y: 490, distance: 5.2
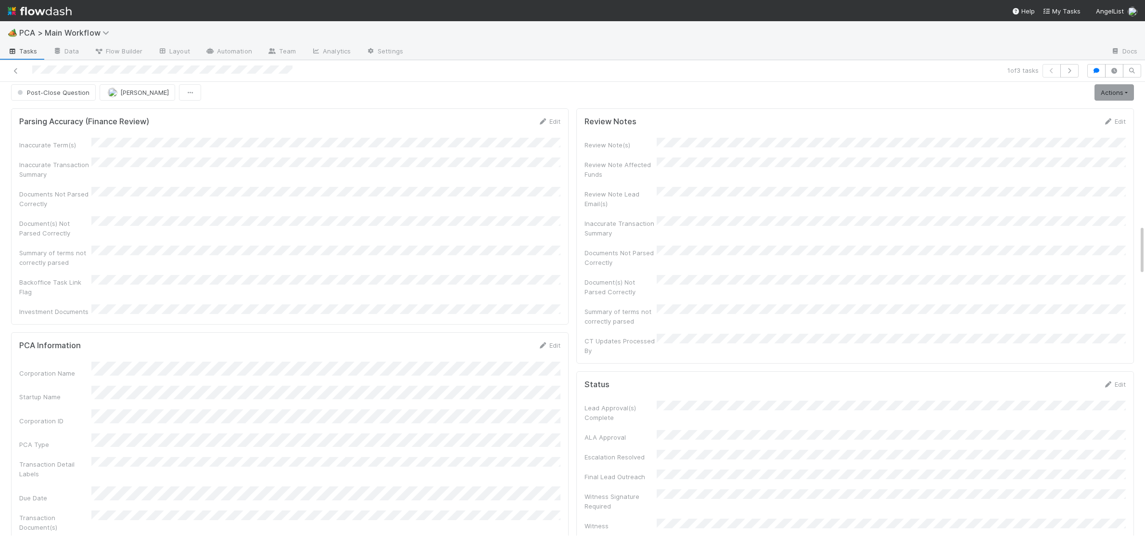
scroll to position [0, 0]
click at [64, 8] on img at bounding box center [40, 11] width 64 height 16
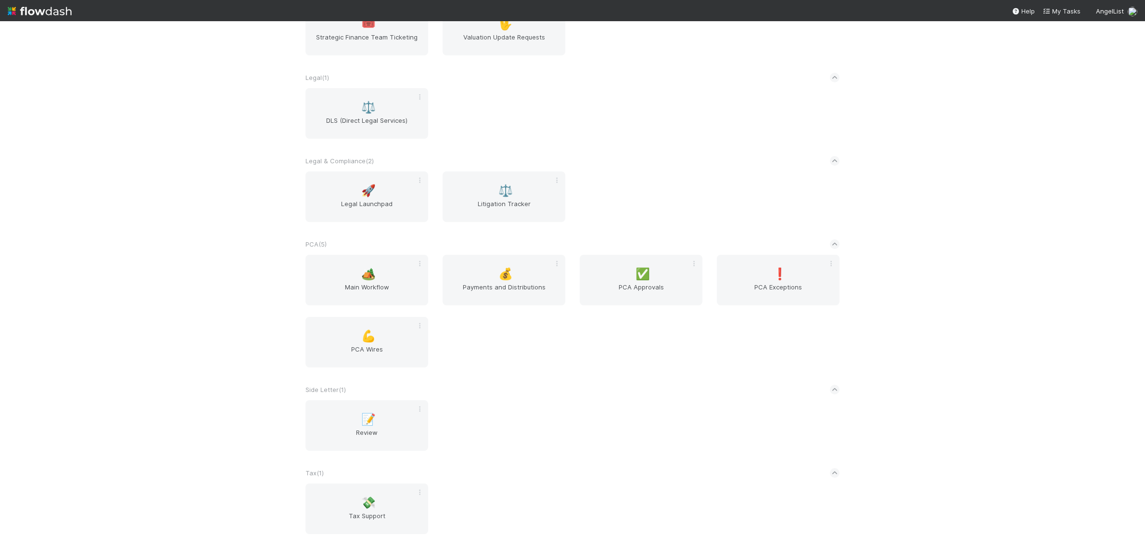
scroll to position [1673, 0]
